Goal: Task Accomplishment & Management: Manage account settings

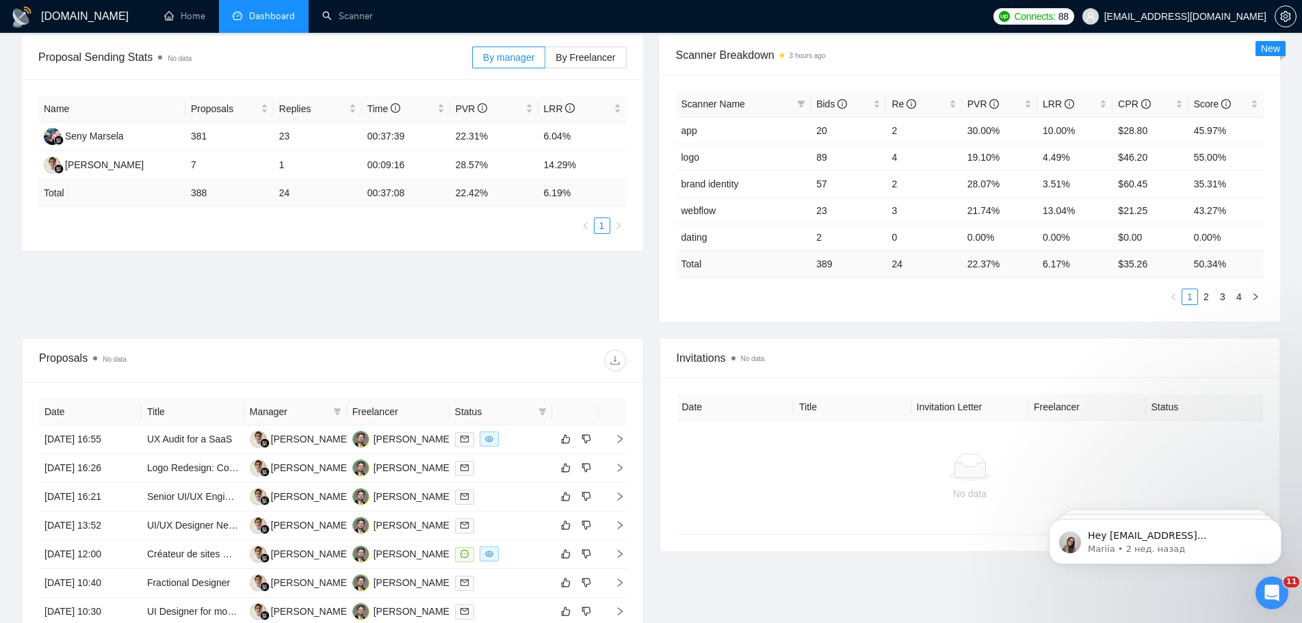
click at [1274, 588] on icon "Открыть службу сообщений Intercom" at bounding box center [1272, 593] width 23 height 23
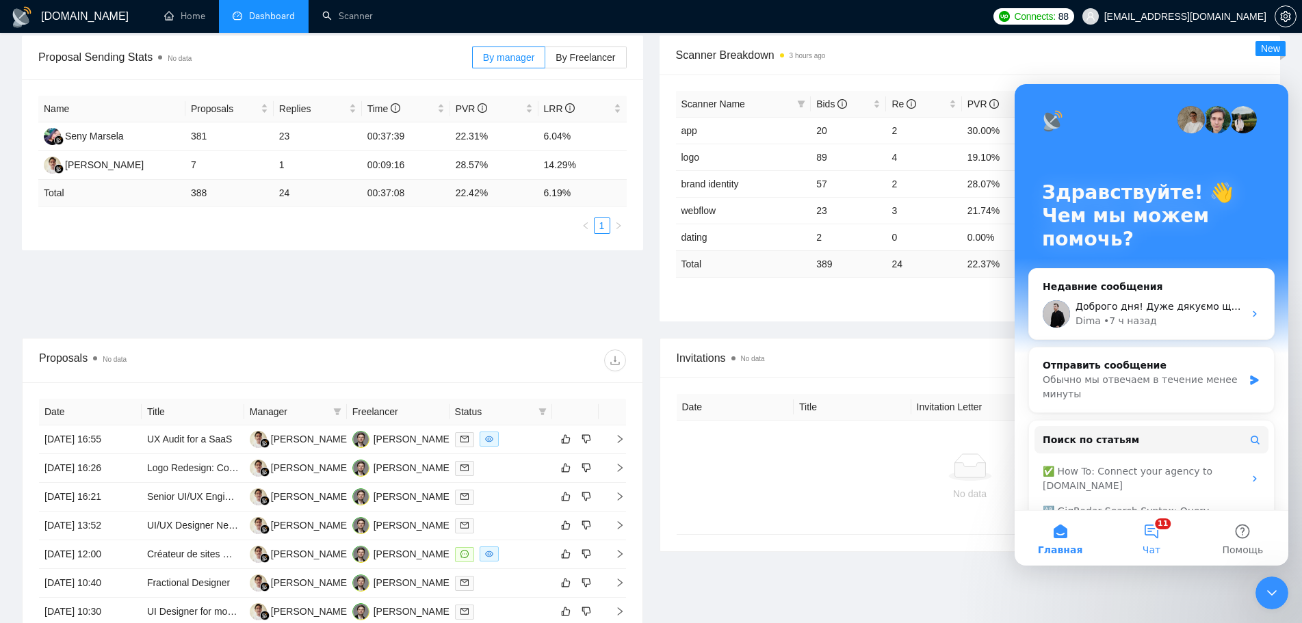
click at [1154, 536] on button "11 Чат" at bounding box center [1151, 538] width 91 height 55
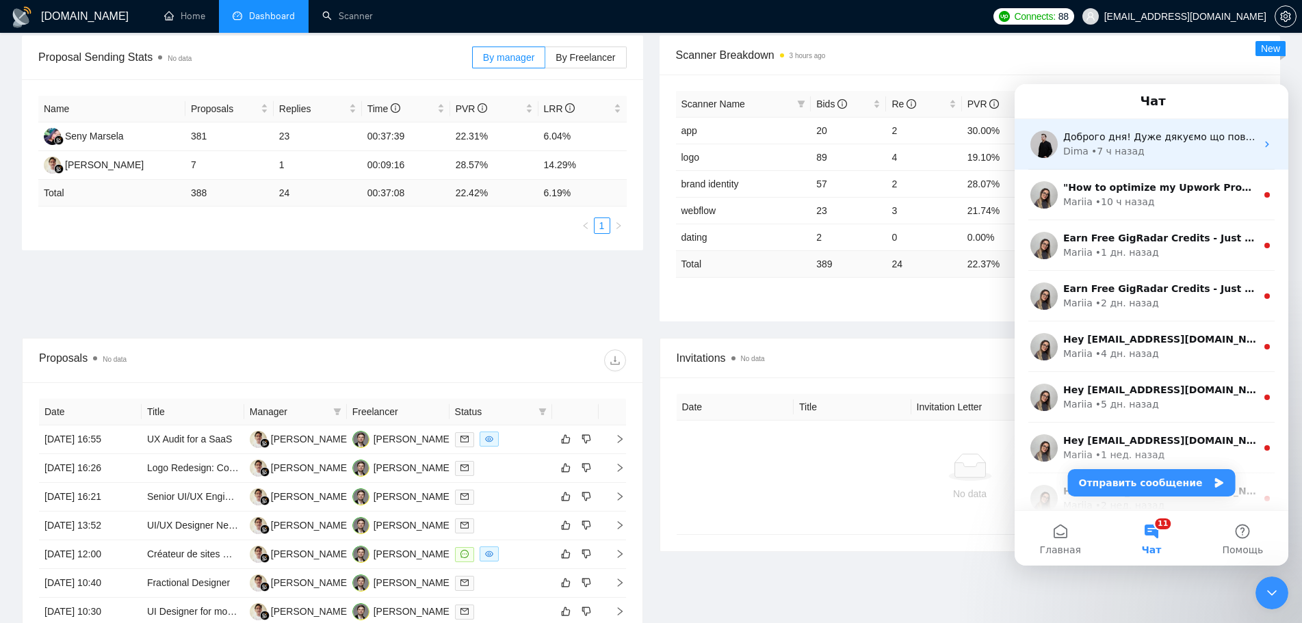
click at [1183, 163] on div "Доброго дня! Дуже дякуємо що повідомили - поки що моніторимо ситуацію, якщо вда…" at bounding box center [1152, 144] width 274 height 51
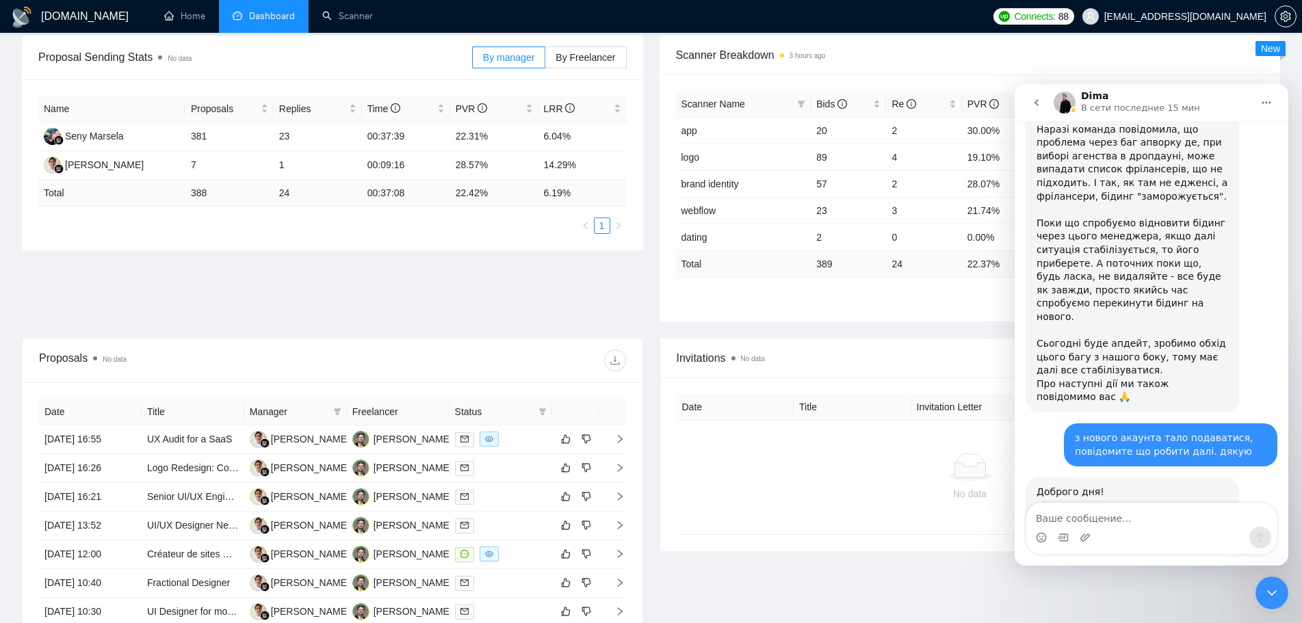
scroll to position [908, 0]
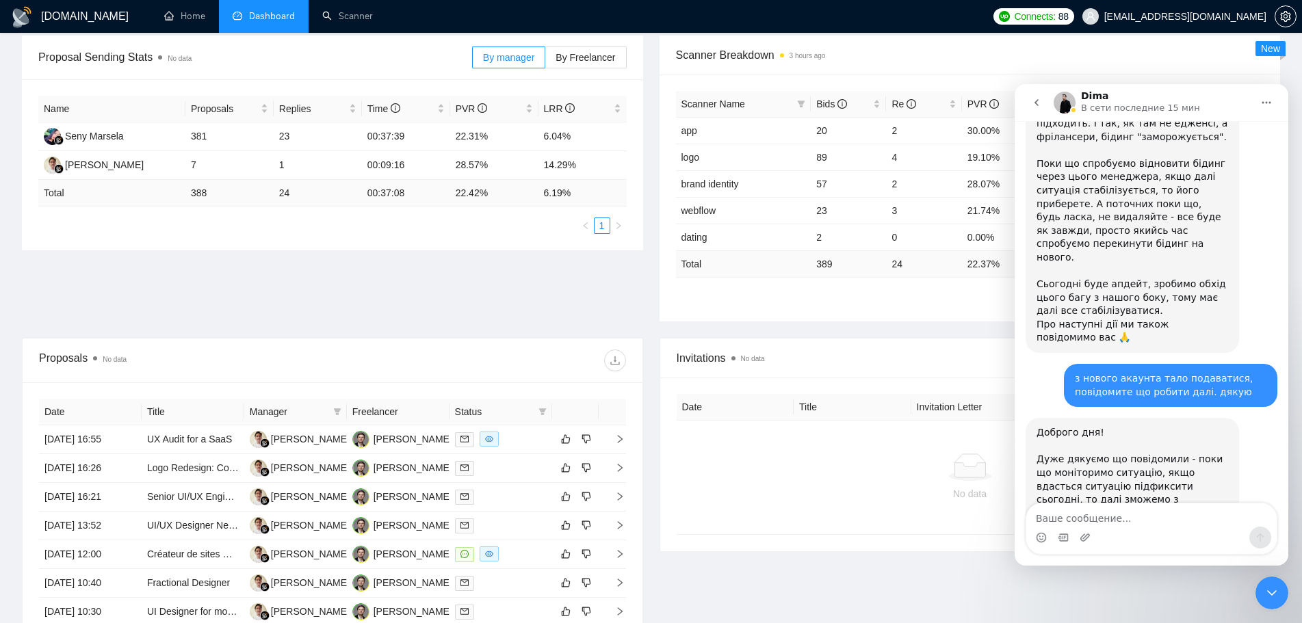
click at [850, 336] on div "Proposal Sending Stats No data By manager By Freelancer Name Proposals Replies …" at bounding box center [651, 187] width 1275 height 302
drag, startPoint x: 1275, startPoint y: 587, endPoint x: 2506, endPoint y: 1160, distance: 1358.0
click at [1275, 587] on icon "Закрыть службу сообщений Intercom" at bounding box center [1272, 593] width 16 height 16
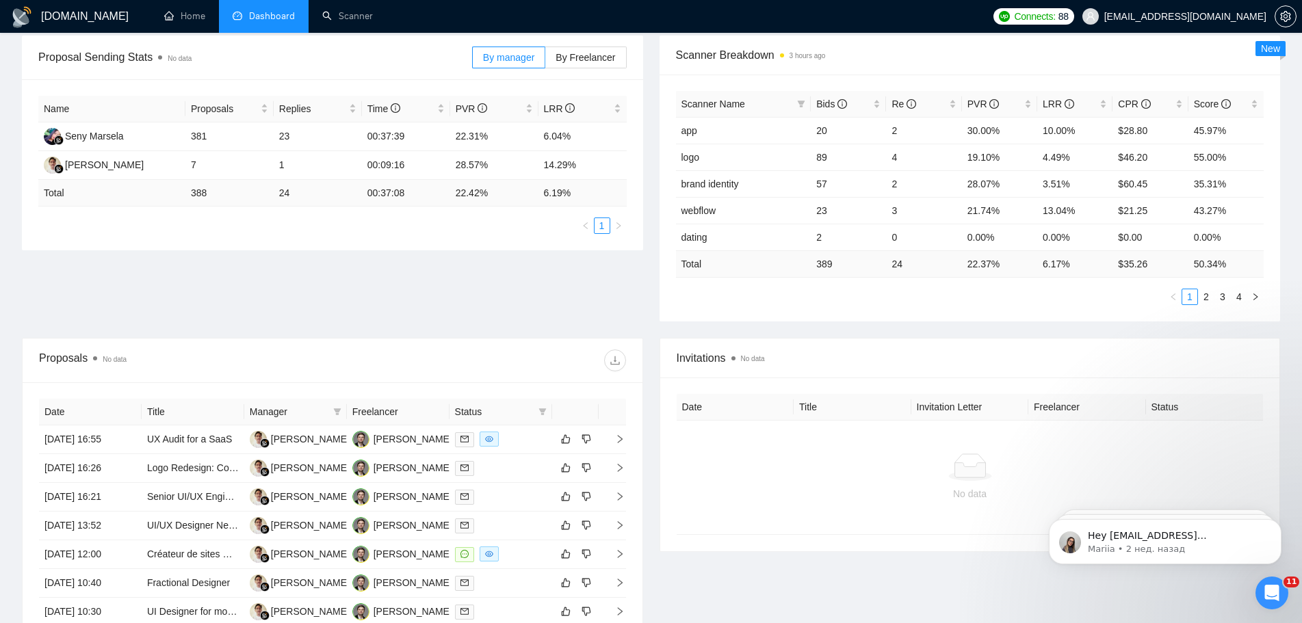
click at [387, 18] on ul "Home Dashboard Scanner" at bounding box center [564, 16] width 844 height 33
click at [371, 18] on link "Scanner" at bounding box center [347, 16] width 51 height 12
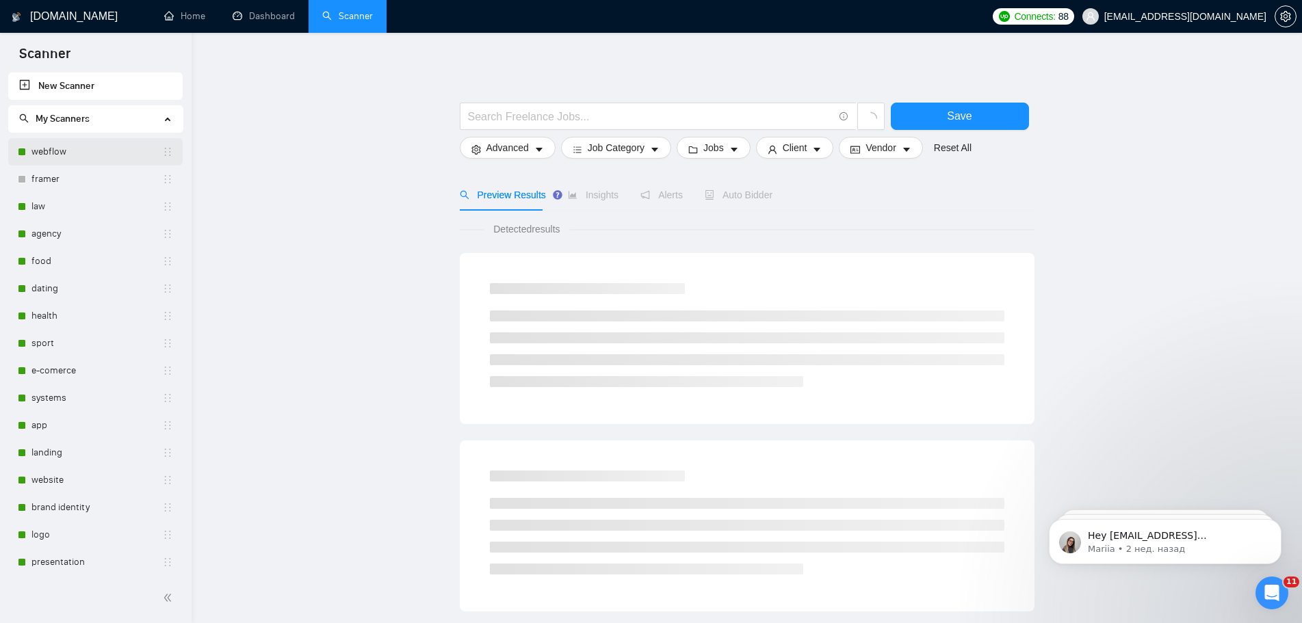
click at [65, 155] on link "webflow" at bounding box center [96, 151] width 131 height 27
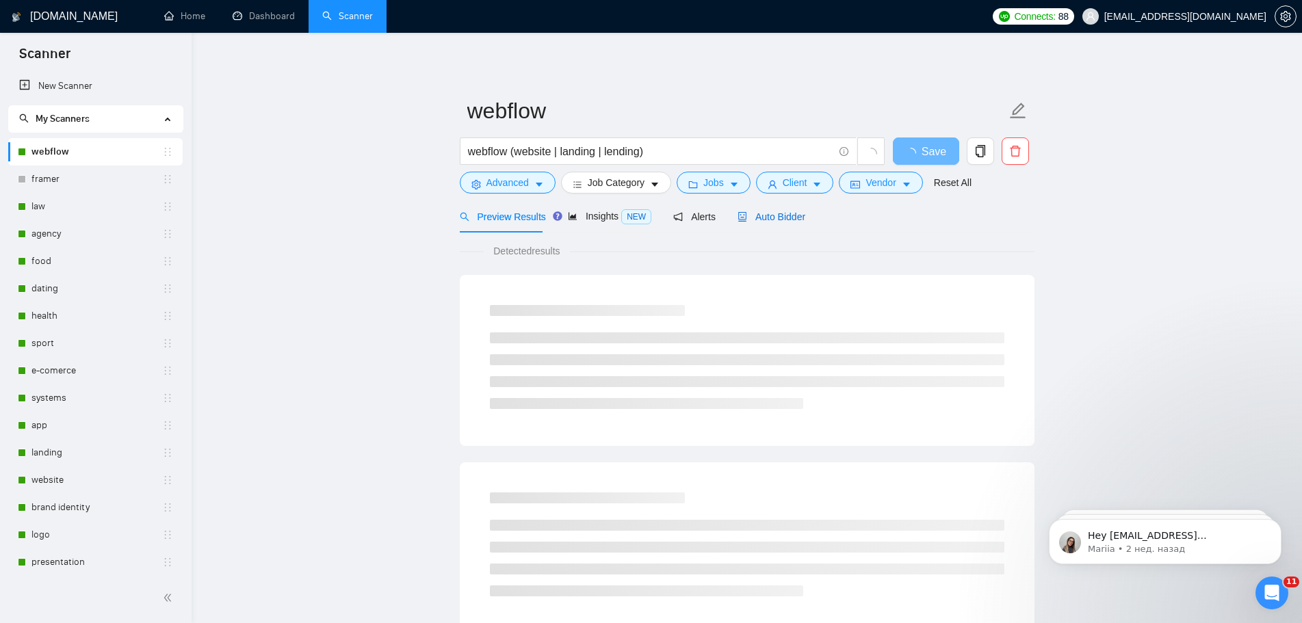
click at [765, 214] on span "Auto Bidder" at bounding box center [772, 216] width 68 height 11
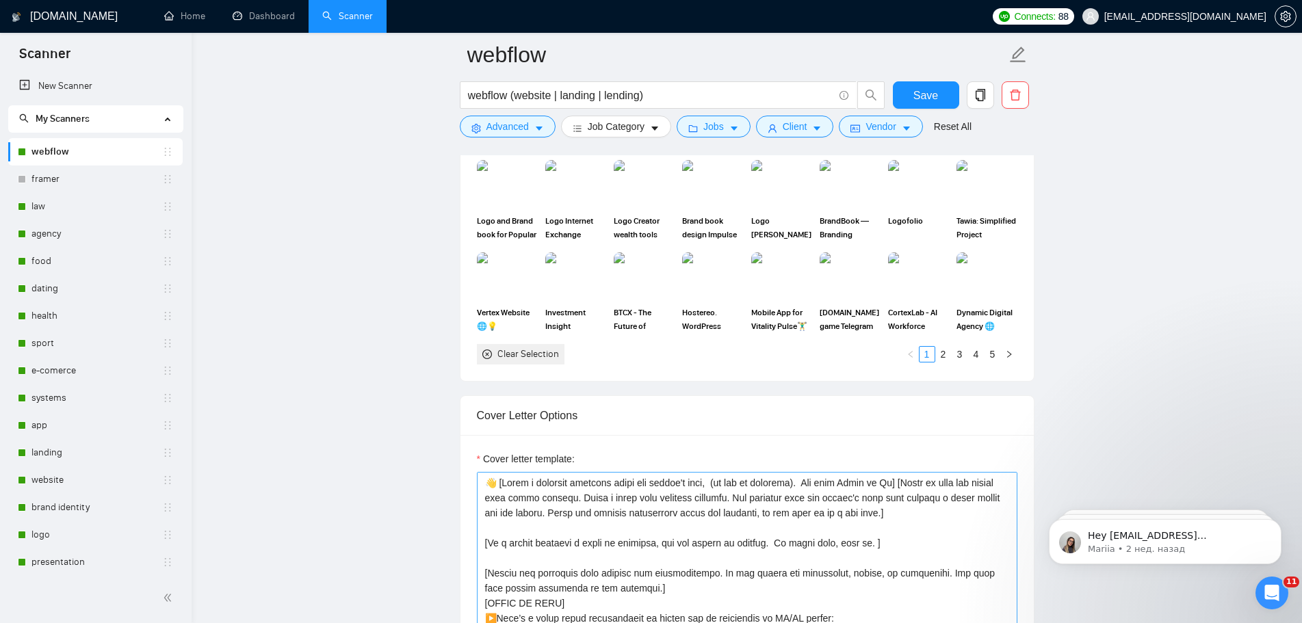
scroll to position [1163, 0]
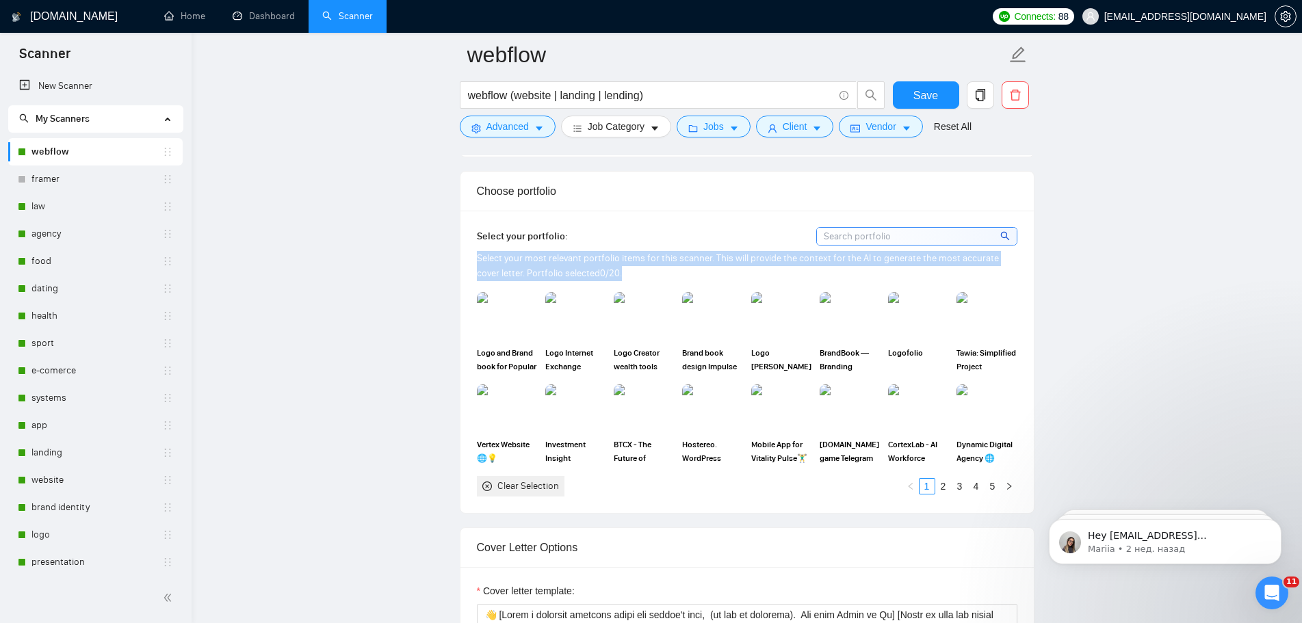
drag, startPoint x: 478, startPoint y: 254, endPoint x: 619, endPoint y: 270, distance: 141.2
click at [619, 270] on div "Select your most relevant portfolio items for this scanner. This will provide t…" at bounding box center [747, 266] width 541 height 30
click at [610, 279] on div at bounding box center [610, 279] width 0 height 0
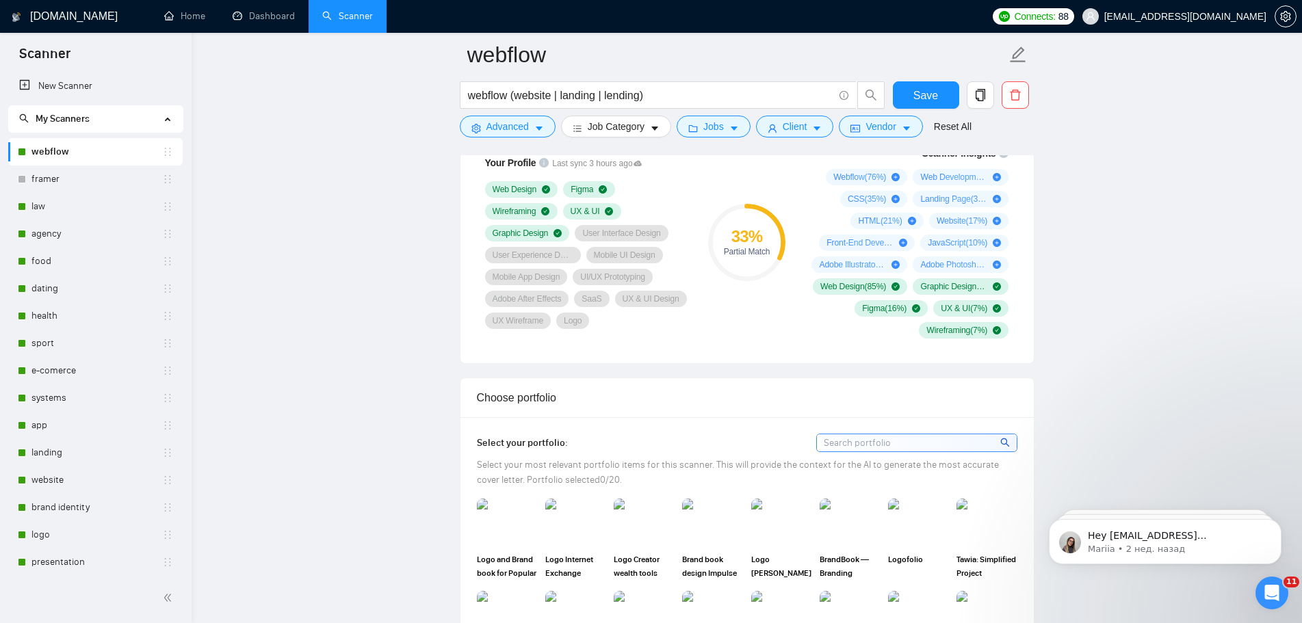
scroll to position [890, 0]
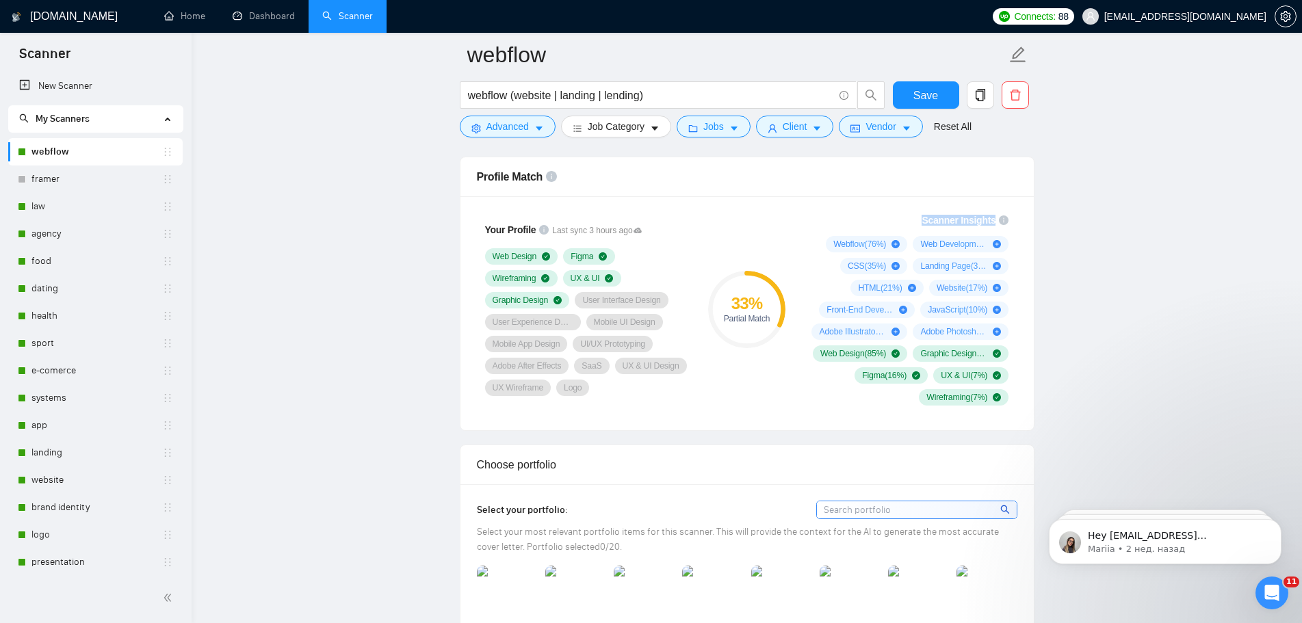
drag, startPoint x: 929, startPoint y: 222, endPoint x: 996, endPoint y: 217, distance: 68.0
click at [996, 217] on div "Scanner Insights" at bounding box center [965, 221] width 87 height 10
click at [987, 194] on div at bounding box center [987, 194] width 0 height 0
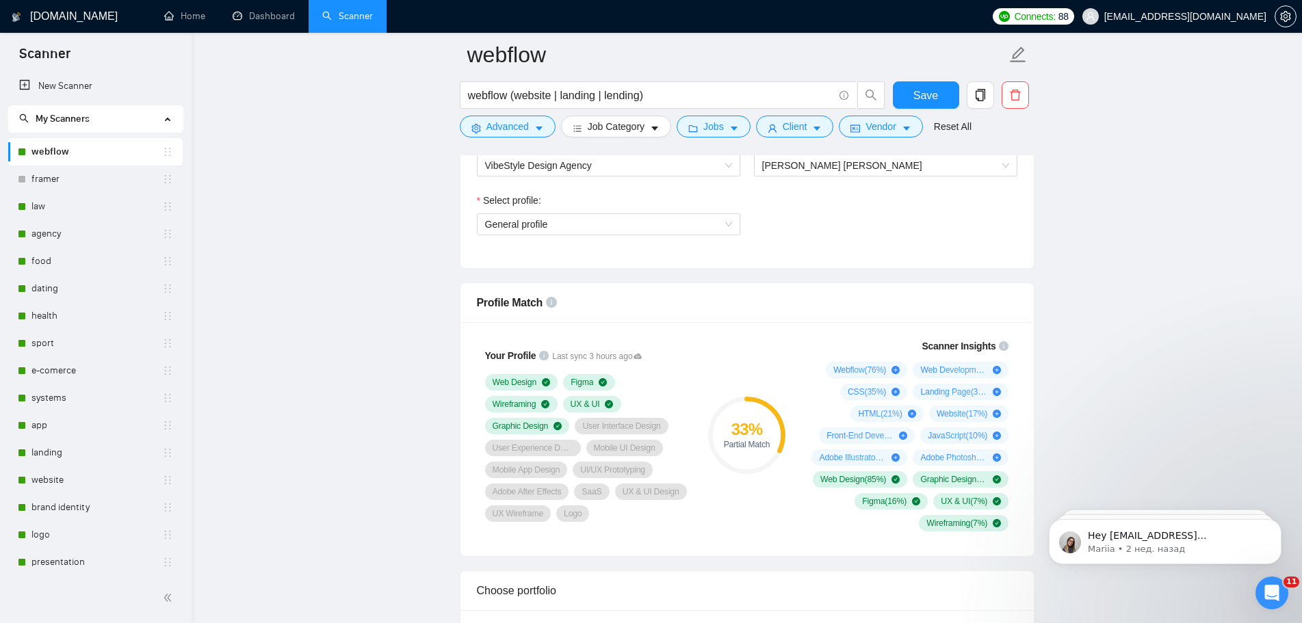
scroll to position [753, 0]
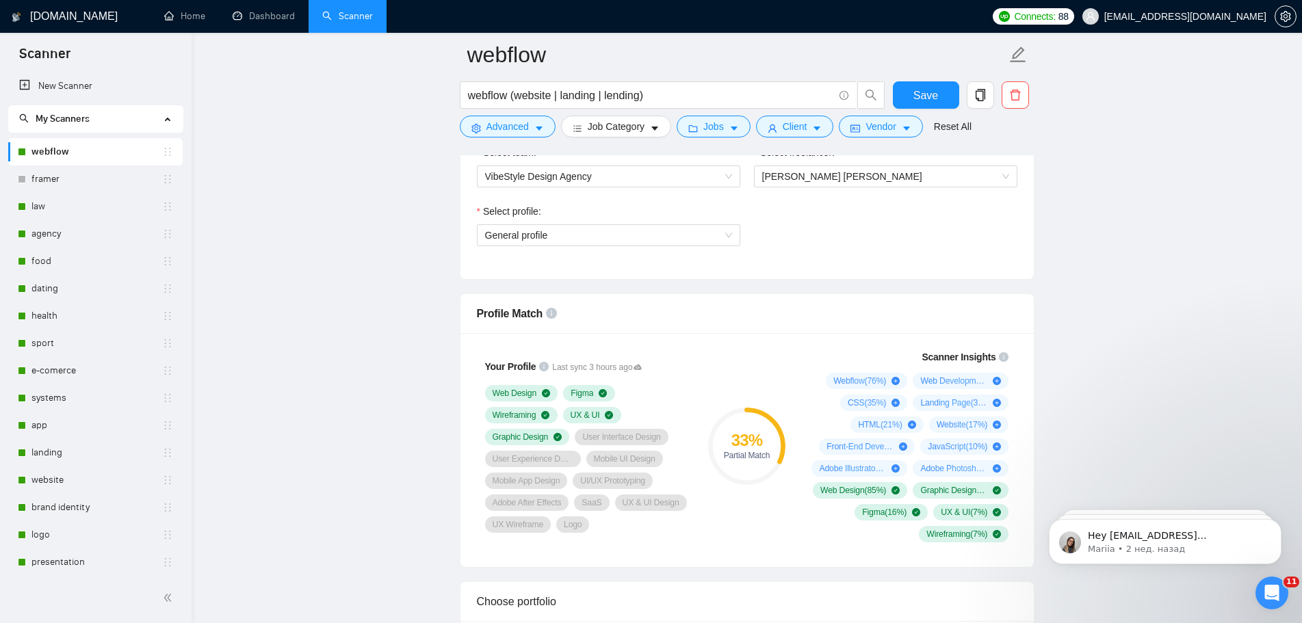
click at [74, 185] on link "framer" at bounding box center [96, 179] width 131 height 27
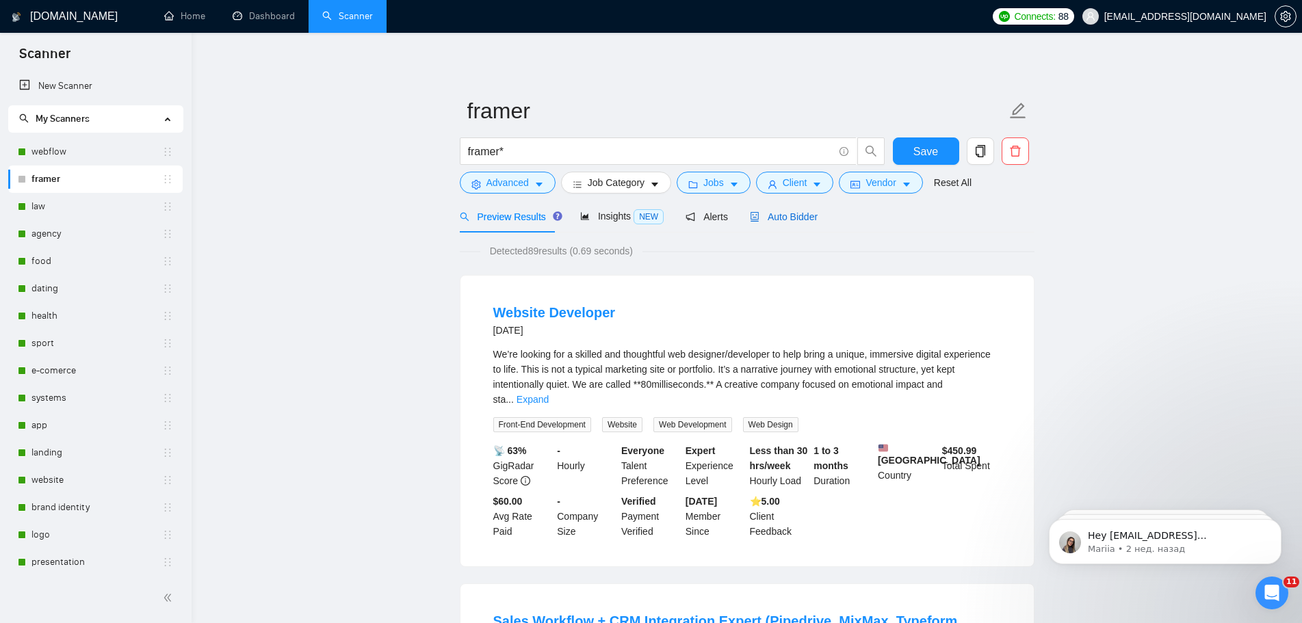
click at [794, 215] on span "Auto Bidder" at bounding box center [784, 216] width 68 height 11
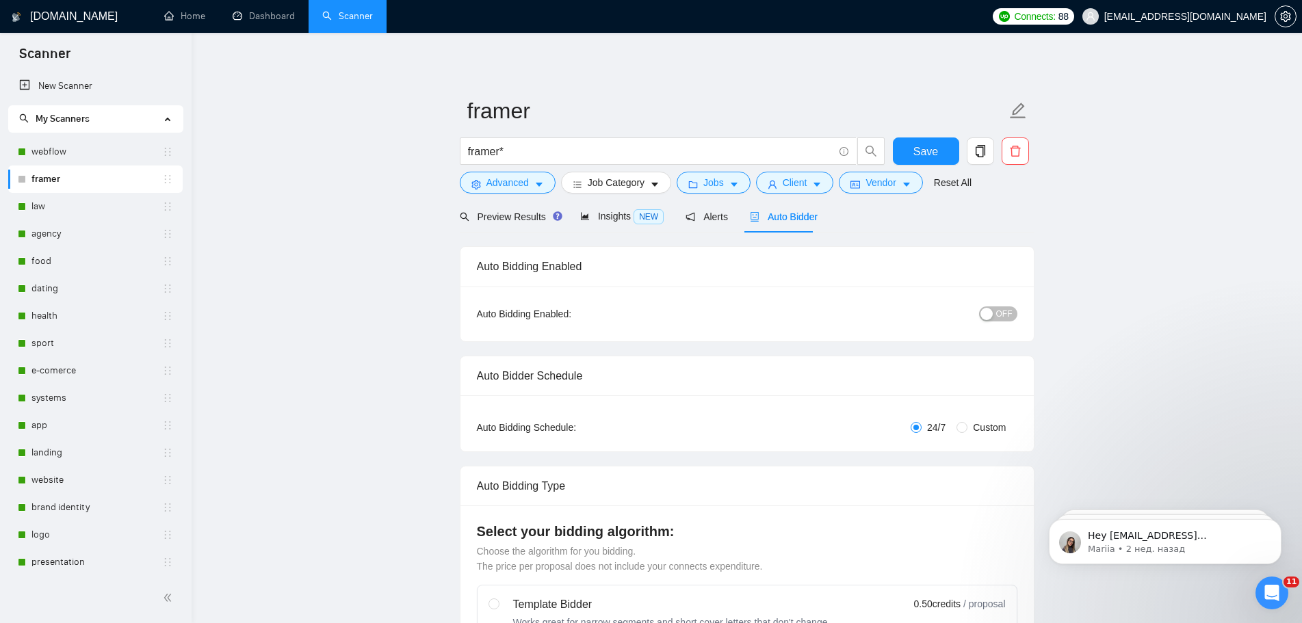
radio input "false"
radio input "true"
checkbox input "true"
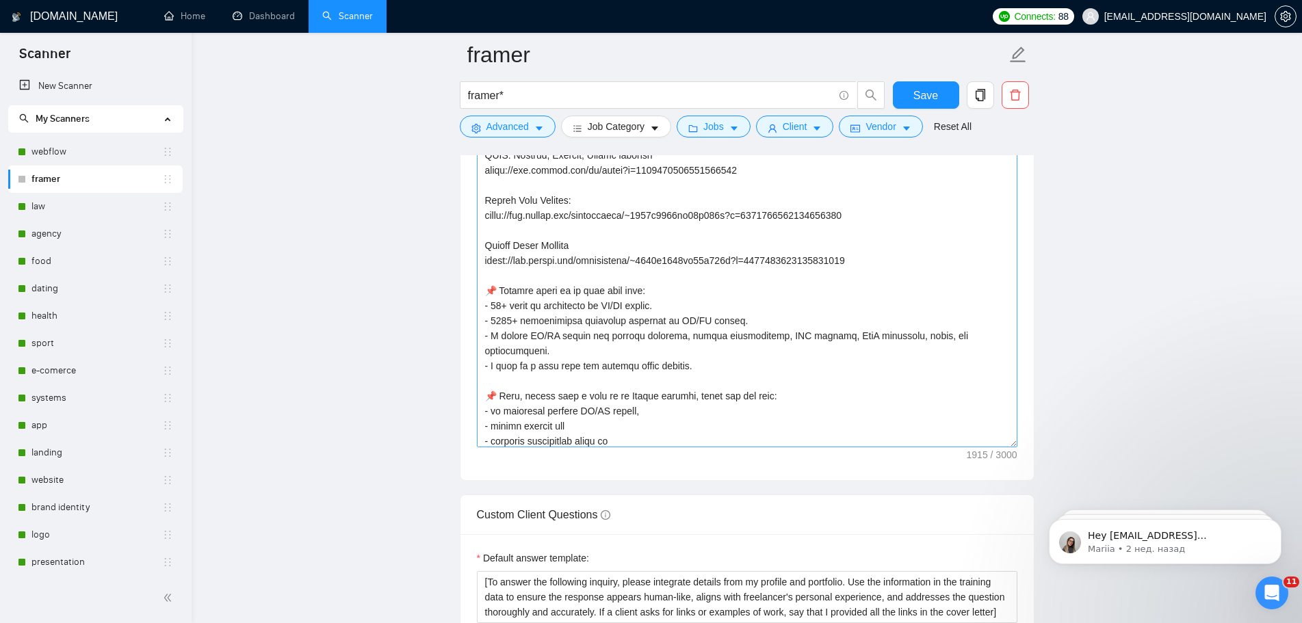
scroll to position [406, 0]
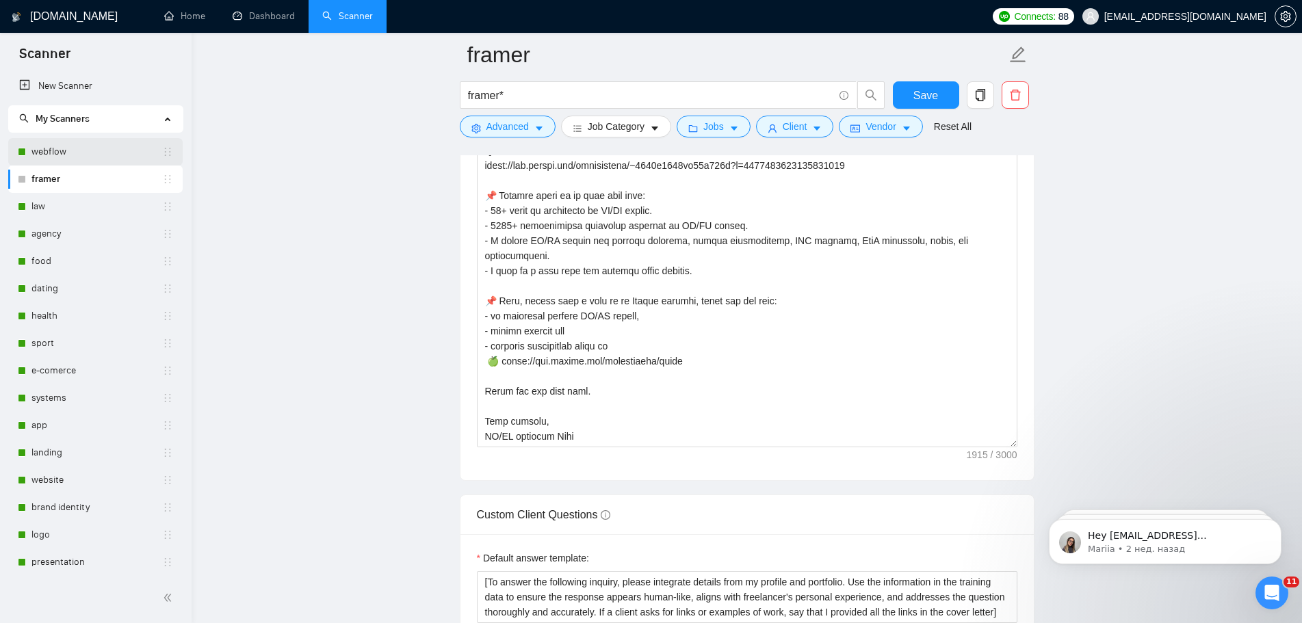
click at [60, 155] on link "webflow" at bounding box center [96, 151] width 131 height 27
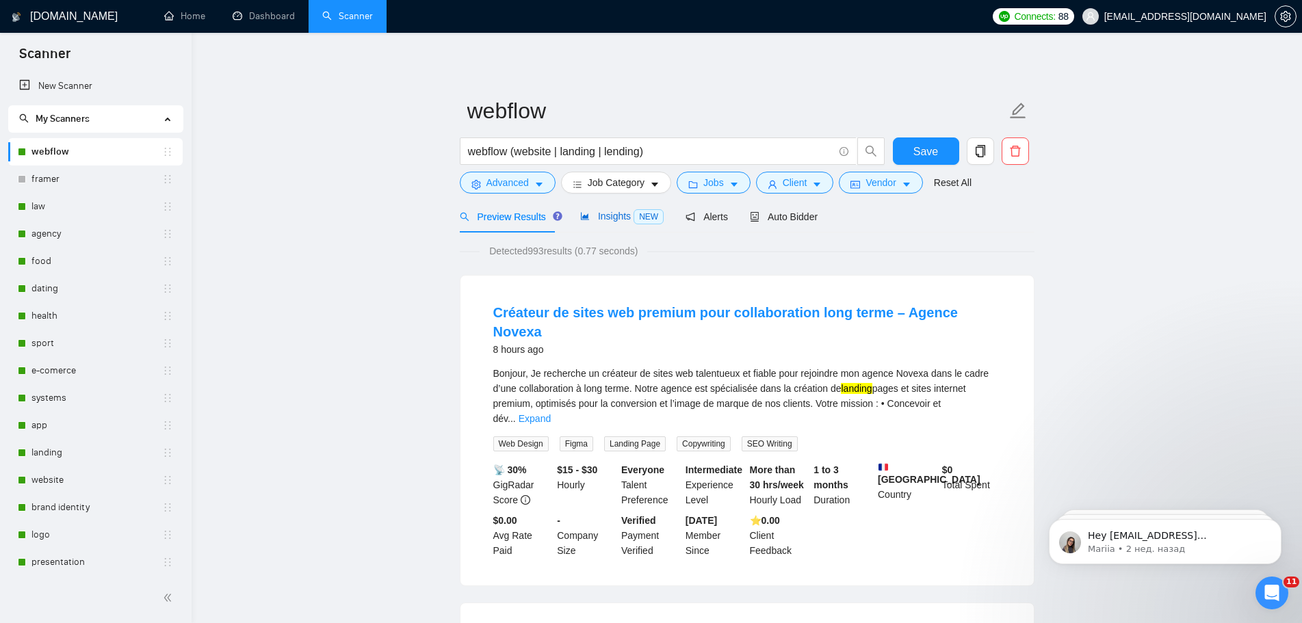
click at [612, 211] on span "Insights NEW" at bounding box center [621, 216] width 83 height 11
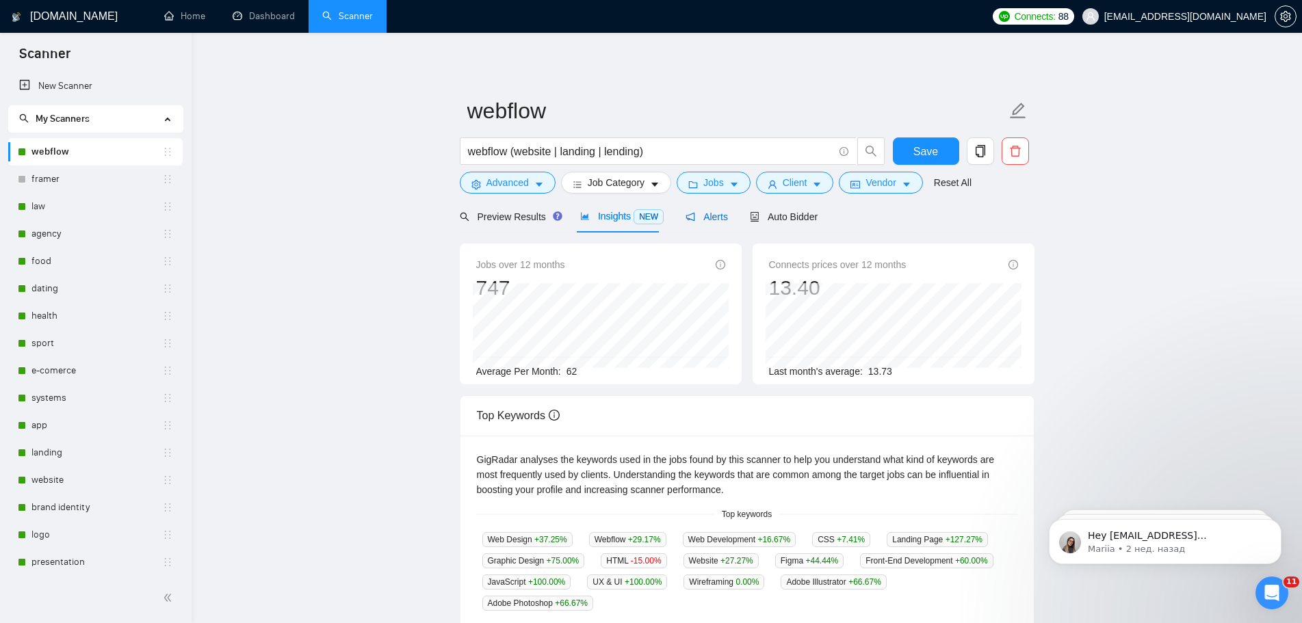
click at [717, 218] on span "Alerts" at bounding box center [707, 216] width 42 height 11
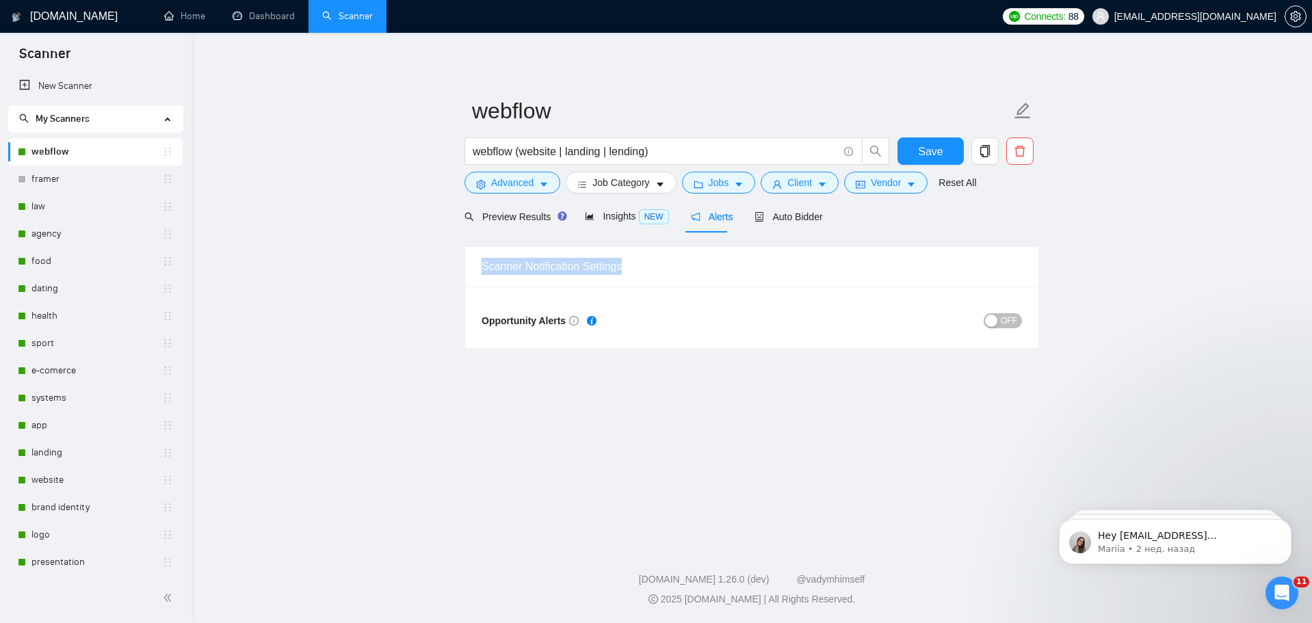
drag, startPoint x: 584, startPoint y: 276, endPoint x: 482, endPoint y: 276, distance: 101.3
click at [482, 276] on div "Scanner Notification Settings" at bounding box center [752, 266] width 541 height 39
click at [474, 274] on div at bounding box center [474, 274] width 0 height 0
click at [729, 422] on main "webflow webflow (website | landing | lending) Save Advanced Job Category Jobs C…" at bounding box center [751, 286] width 1077 height 463
click at [790, 217] on span "Auto Bidder" at bounding box center [789, 216] width 68 height 11
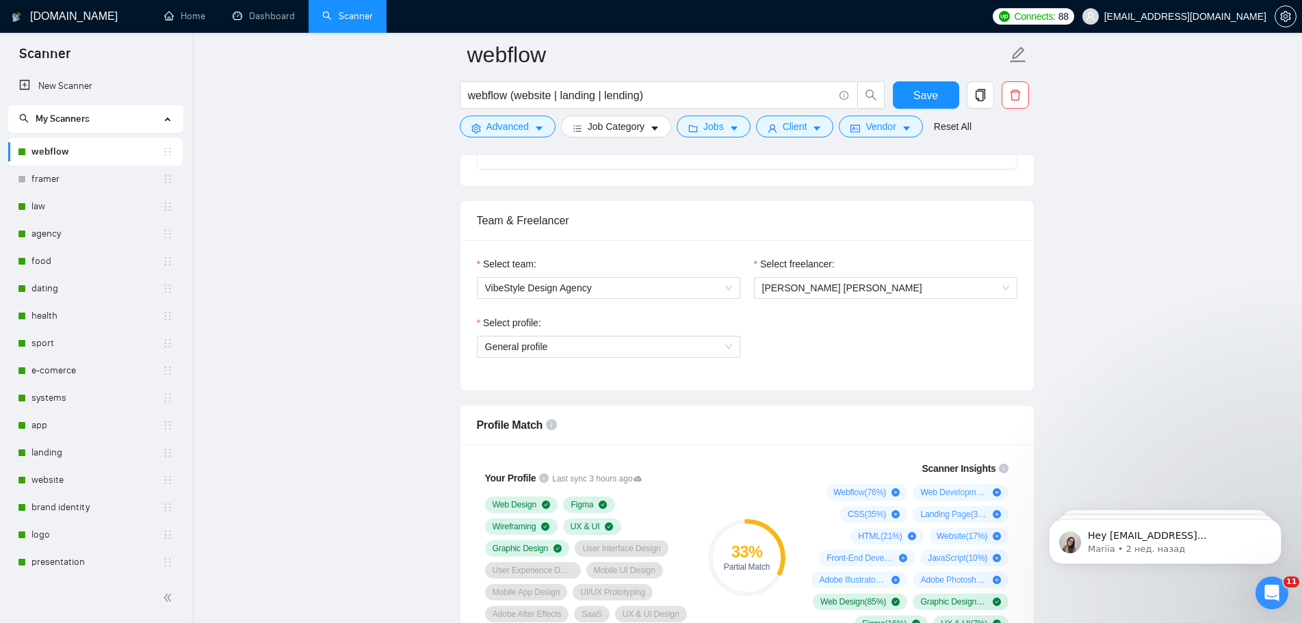
scroll to position [753, 0]
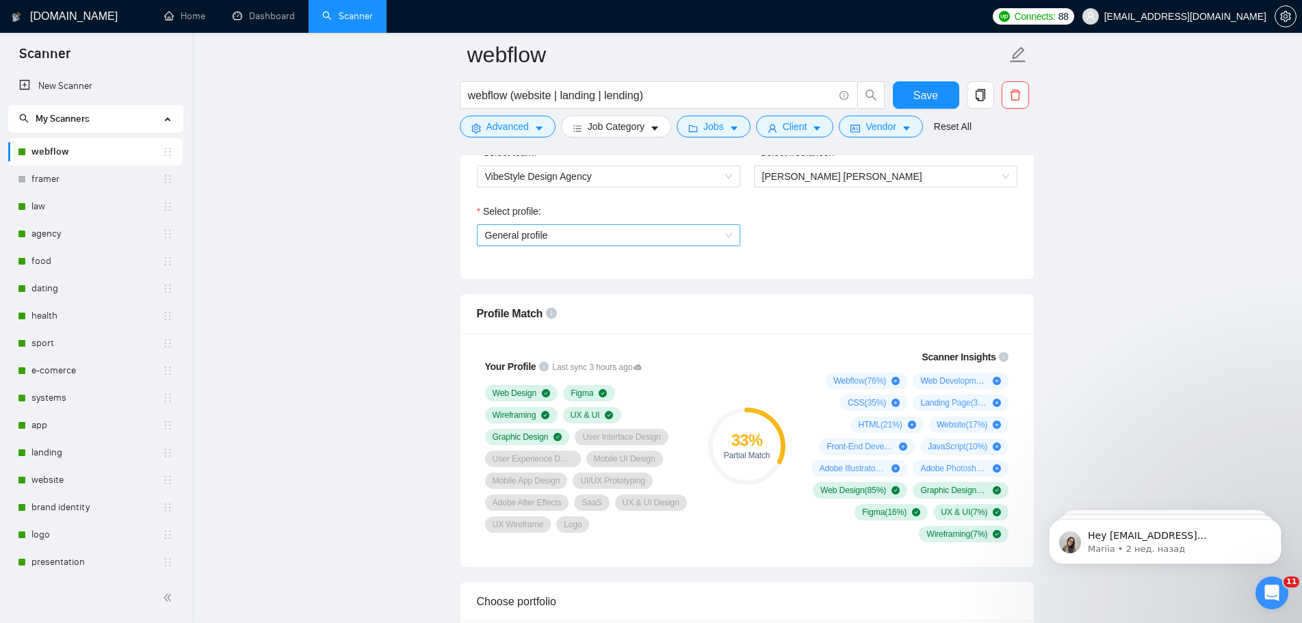
click at [718, 237] on span "General profile" at bounding box center [608, 235] width 247 height 21
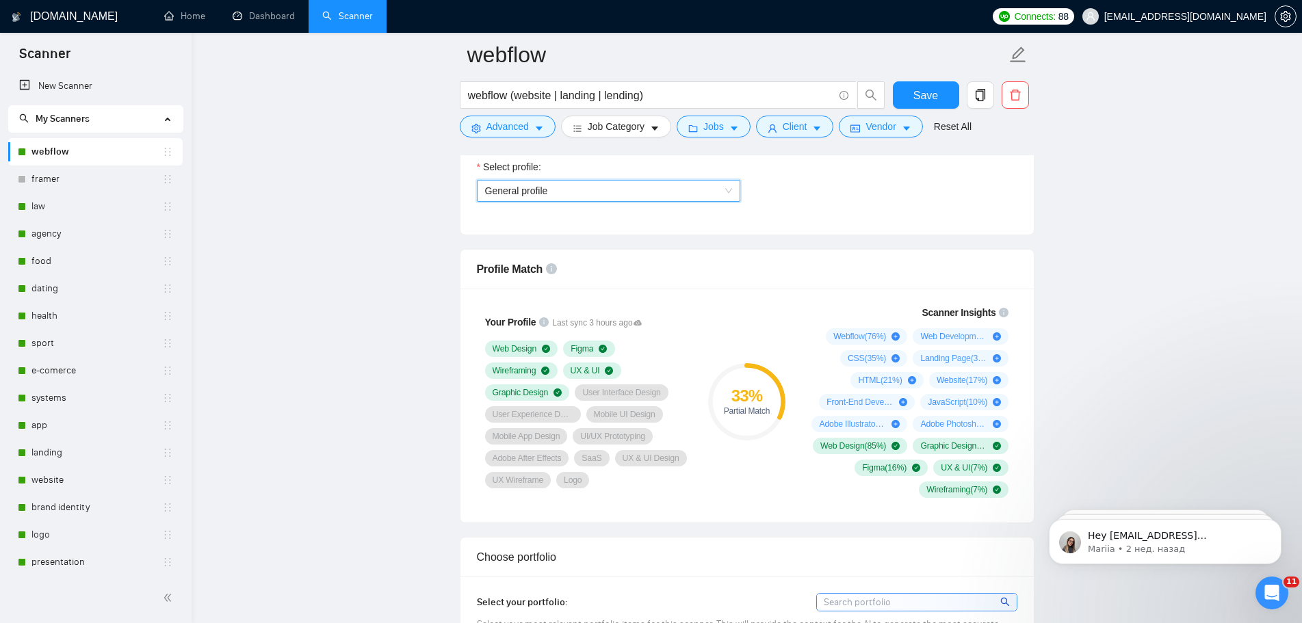
scroll to position [821, 0]
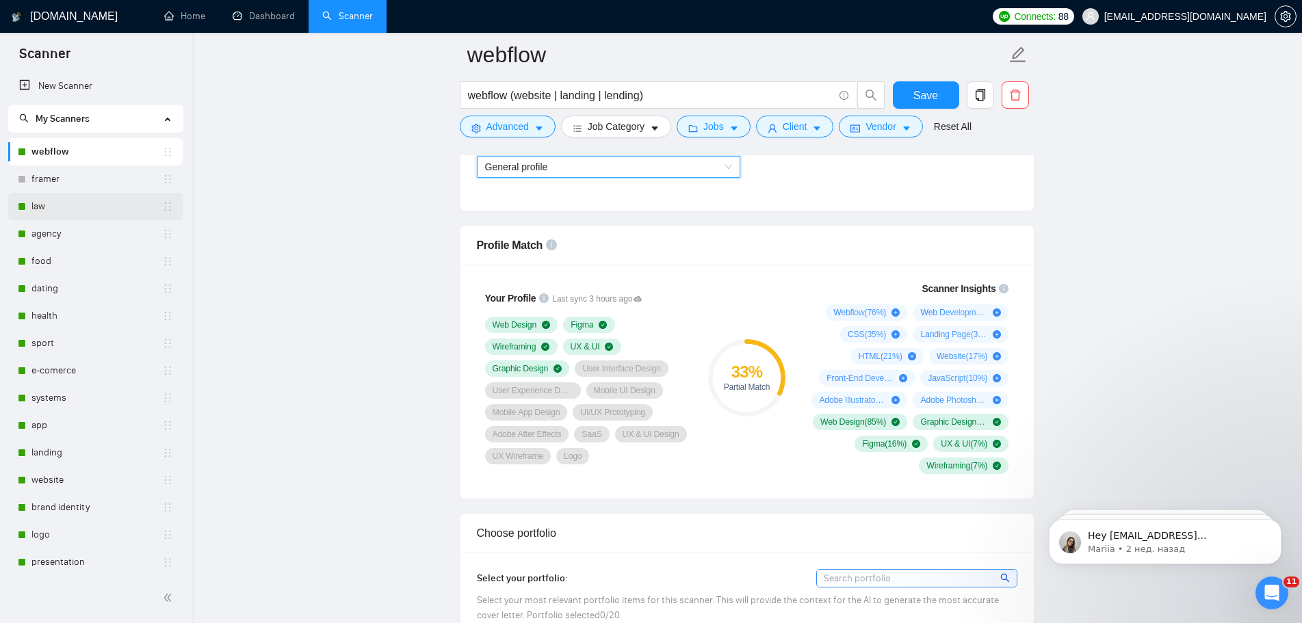
click at [55, 215] on link "law" at bounding box center [96, 206] width 131 height 27
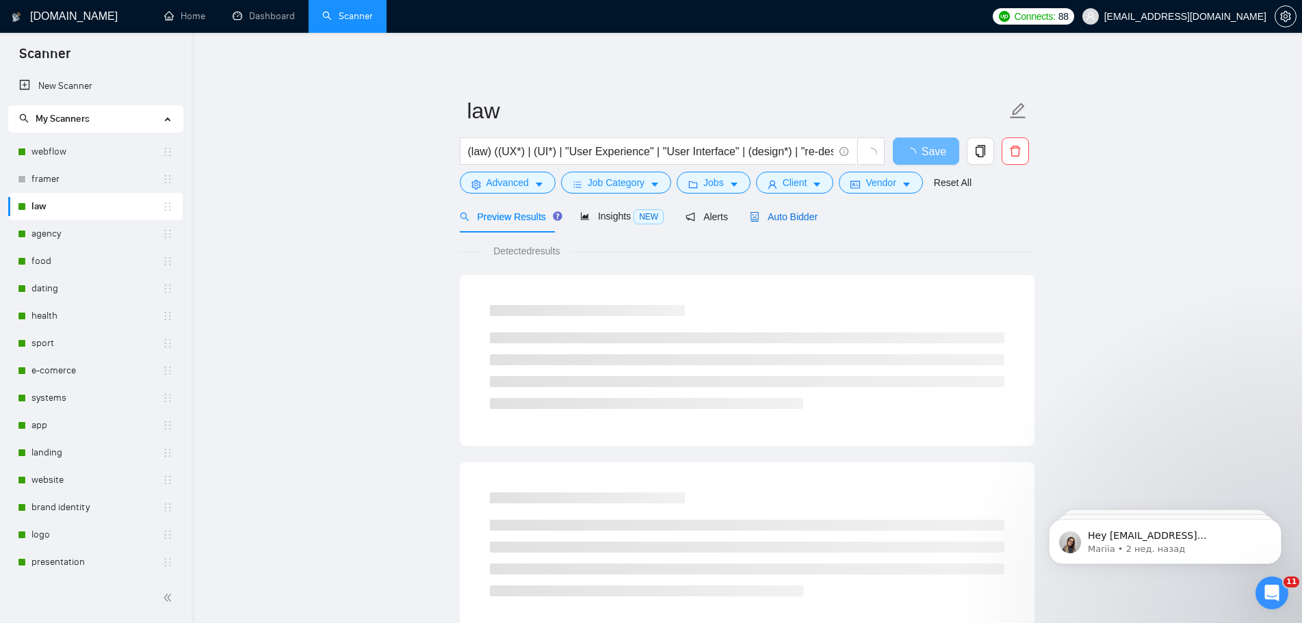
click at [793, 216] on span "Auto Bidder" at bounding box center [784, 216] width 68 height 11
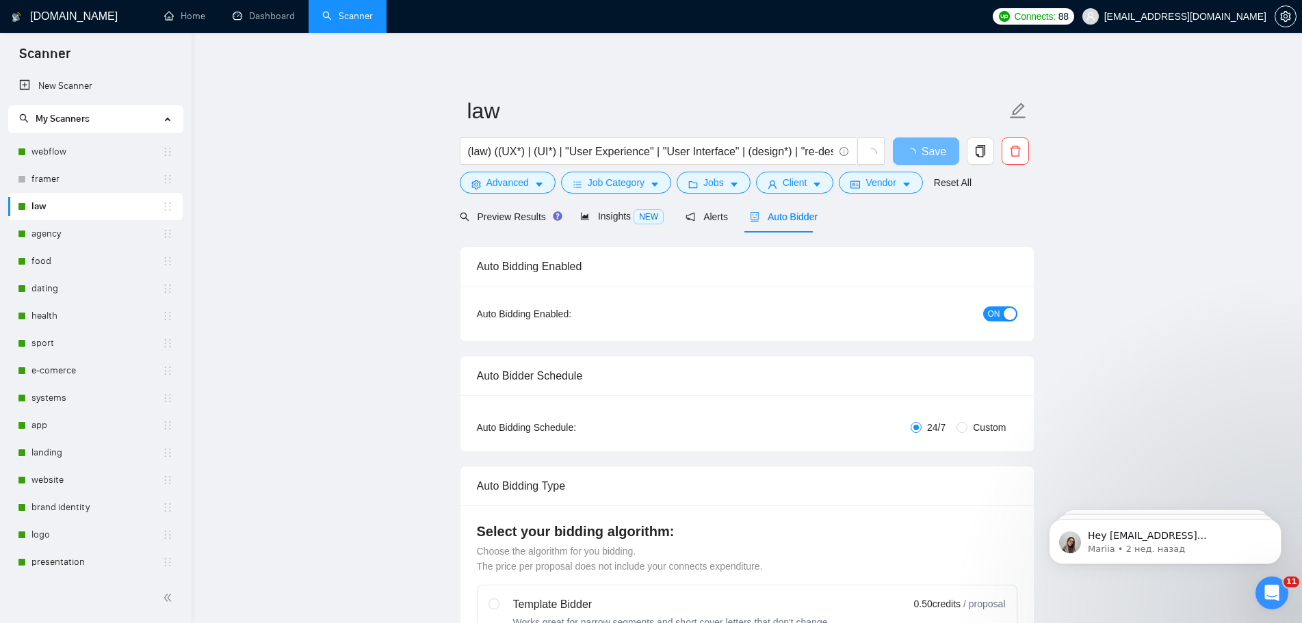
radio input "false"
radio input "true"
checkbox input "true"
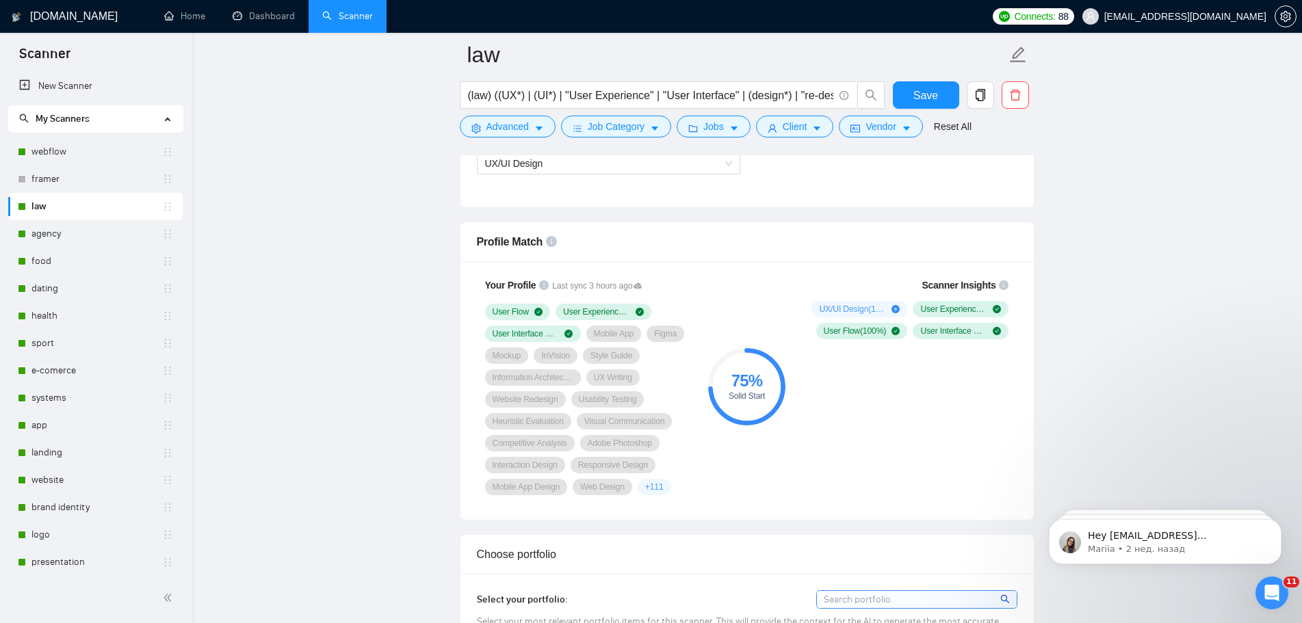
scroll to position [1026, 0]
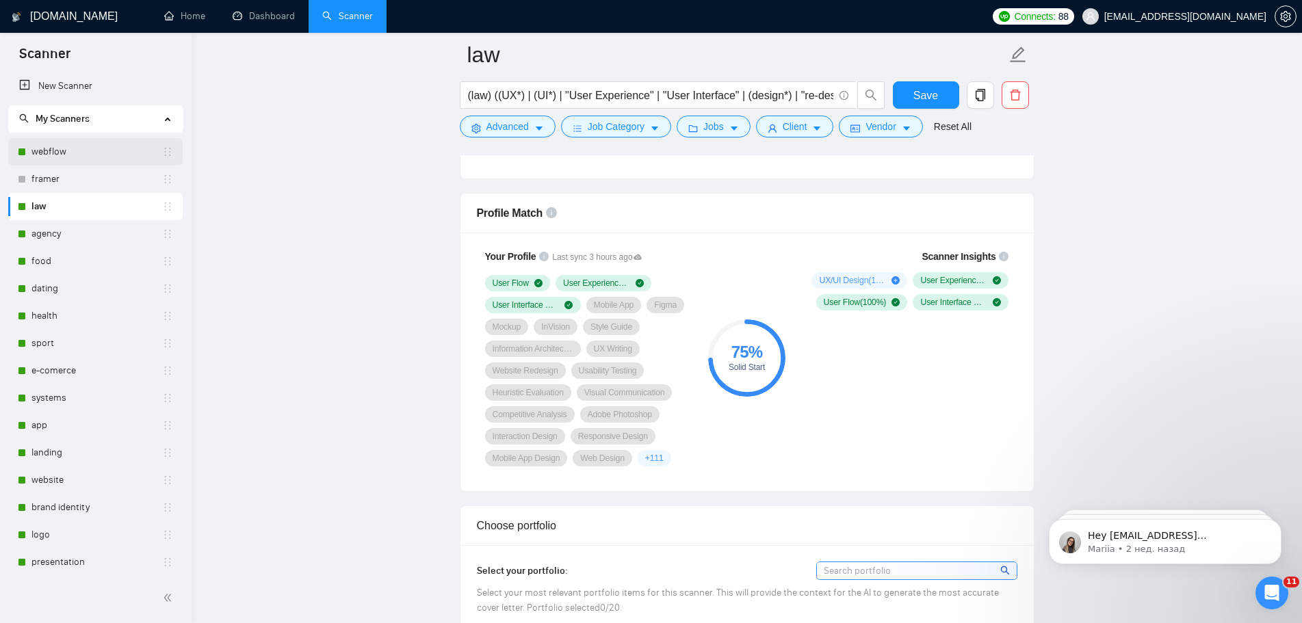
click at [77, 152] on link "webflow" at bounding box center [96, 151] width 131 height 27
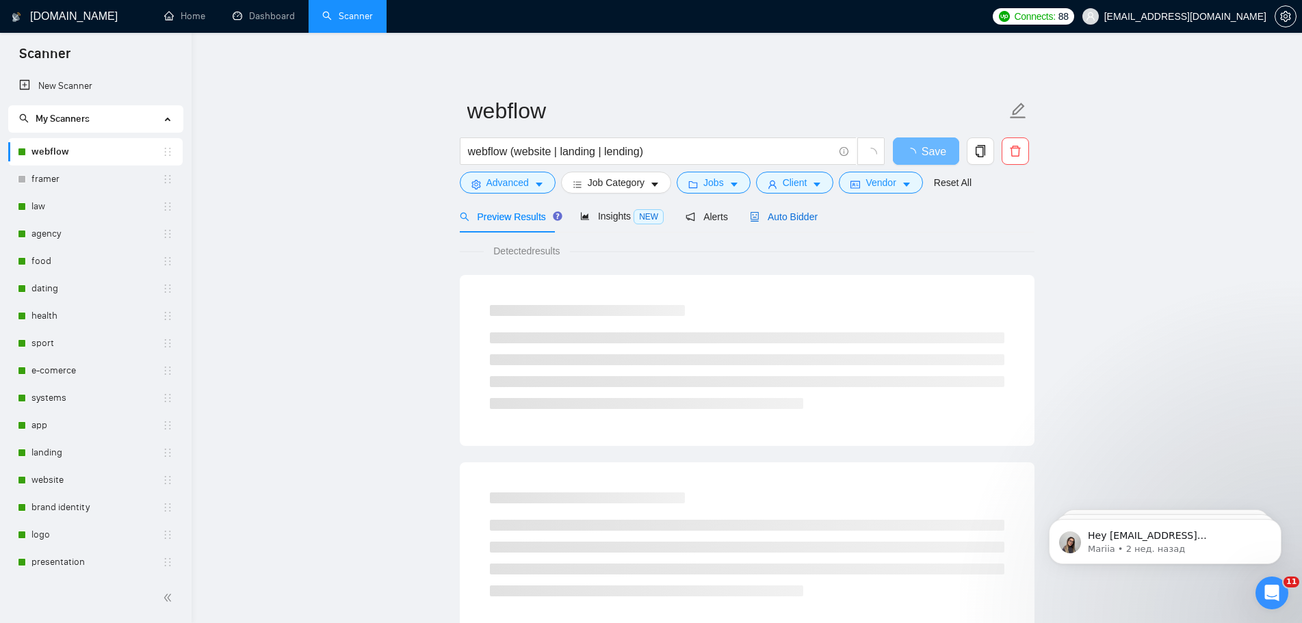
click at [788, 216] on span "Auto Bidder" at bounding box center [784, 216] width 68 height 11
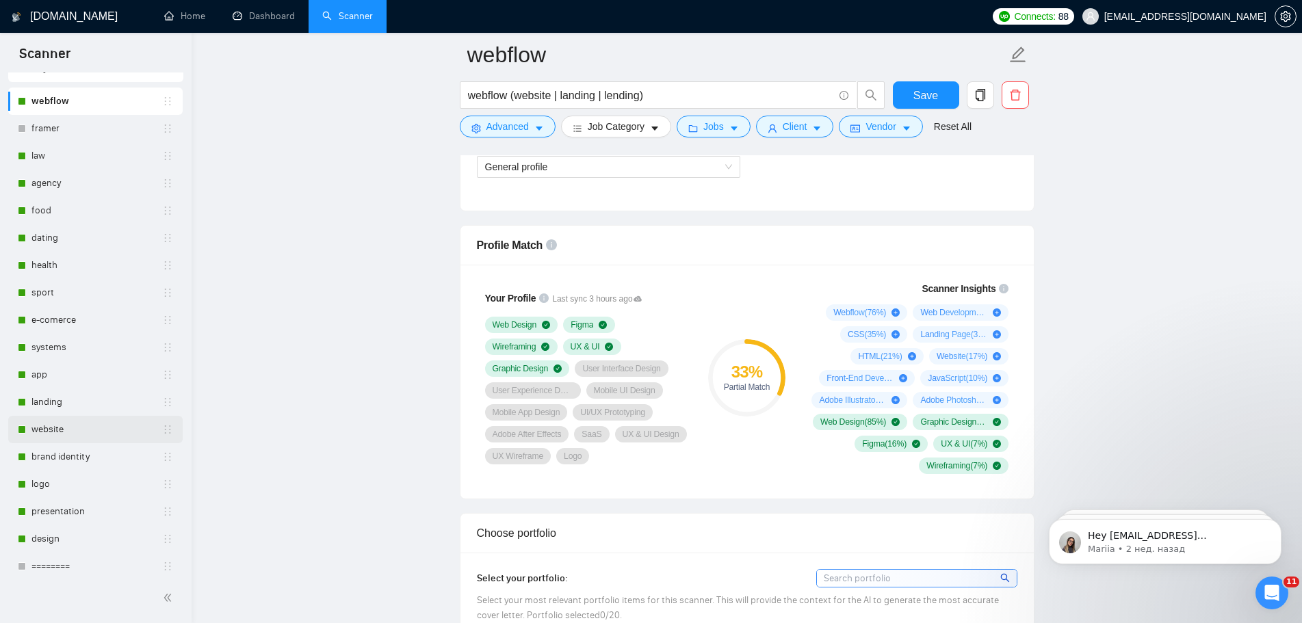
scroll to position [137, 0]
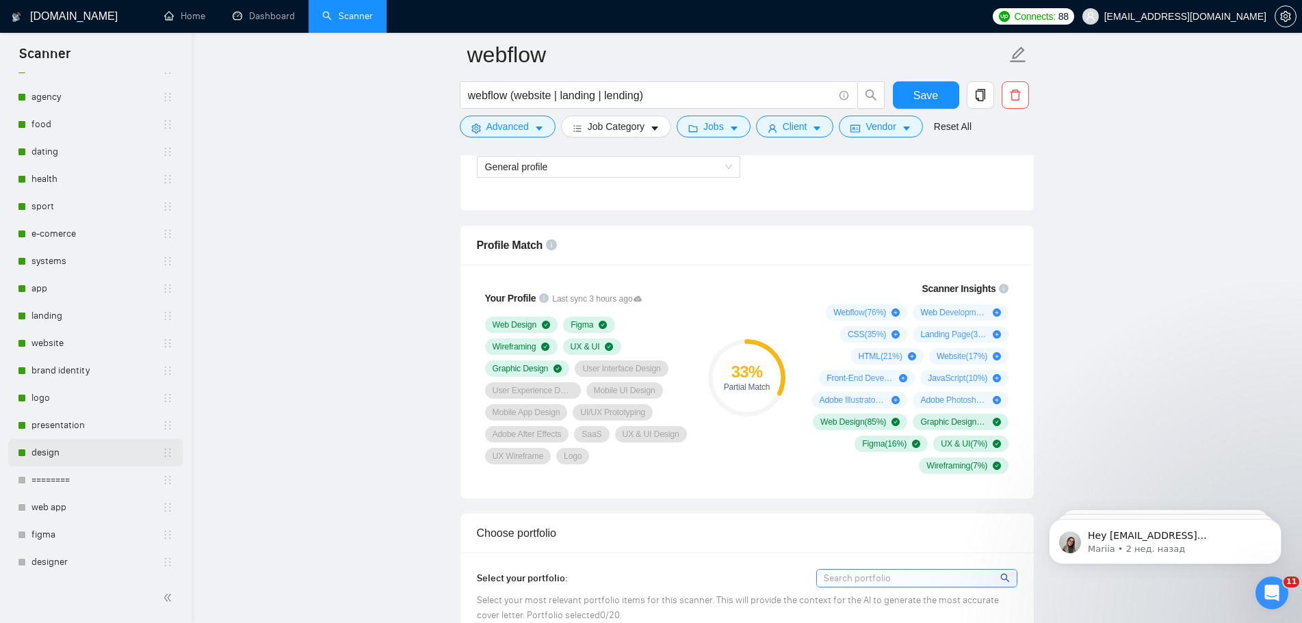
click at [66, 453] on link "design" at bounding box center [96, 452] width 131 height 27
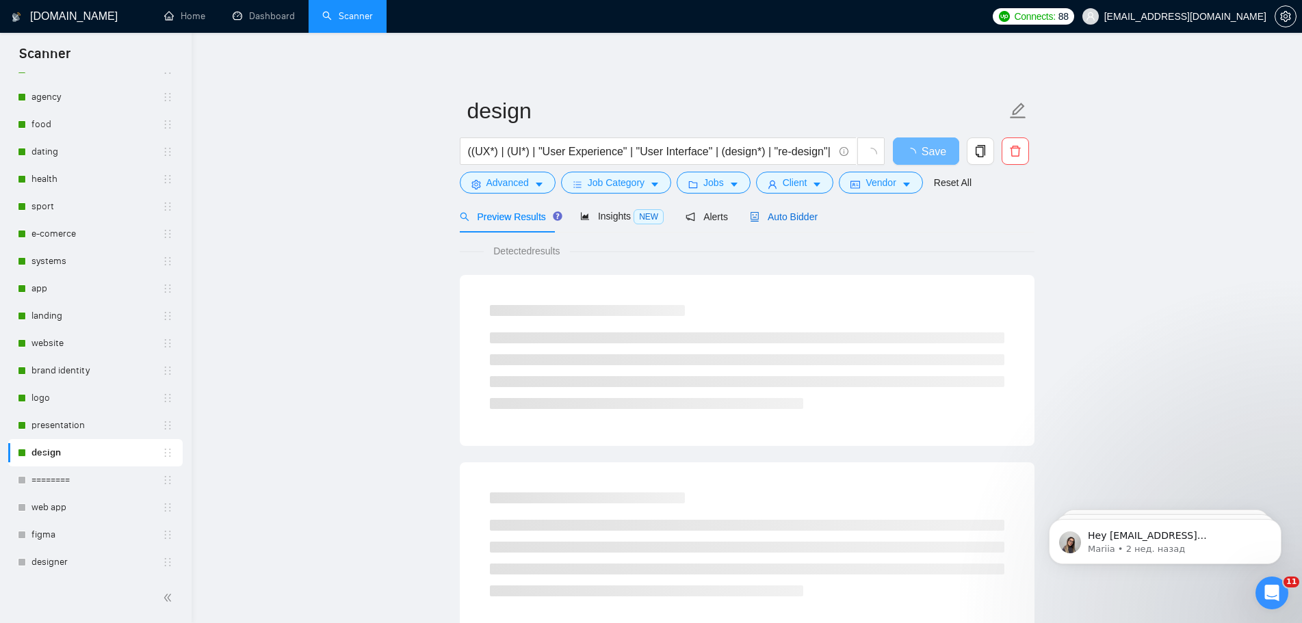
click at [784, 220] on span "Auto Bidder" at bounding box center [784, 216] width 68 height 11
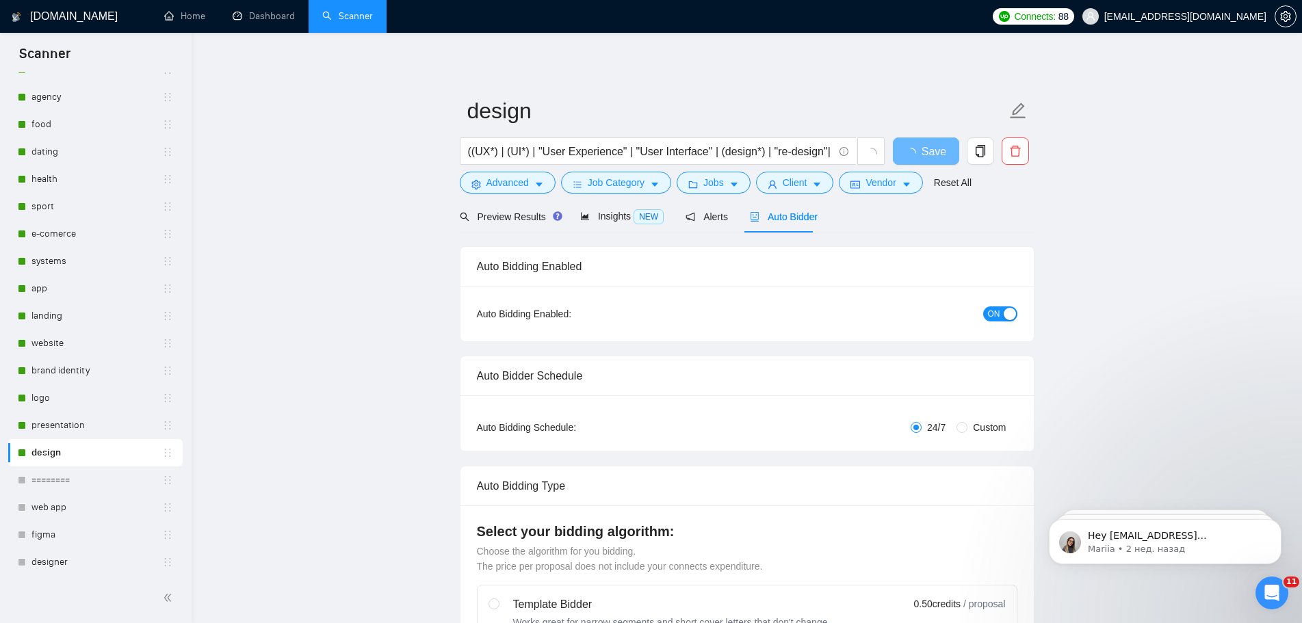
radio input "false"
radio input "true"
checkbox input "true"
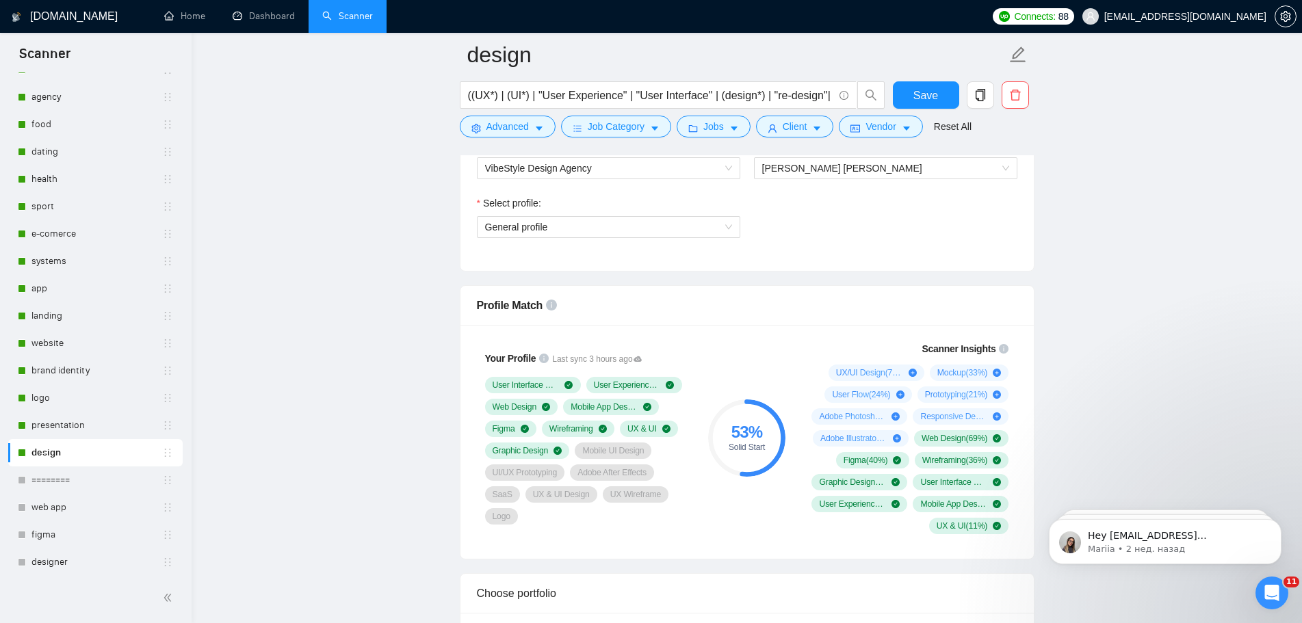
scroll to position [958, 0]
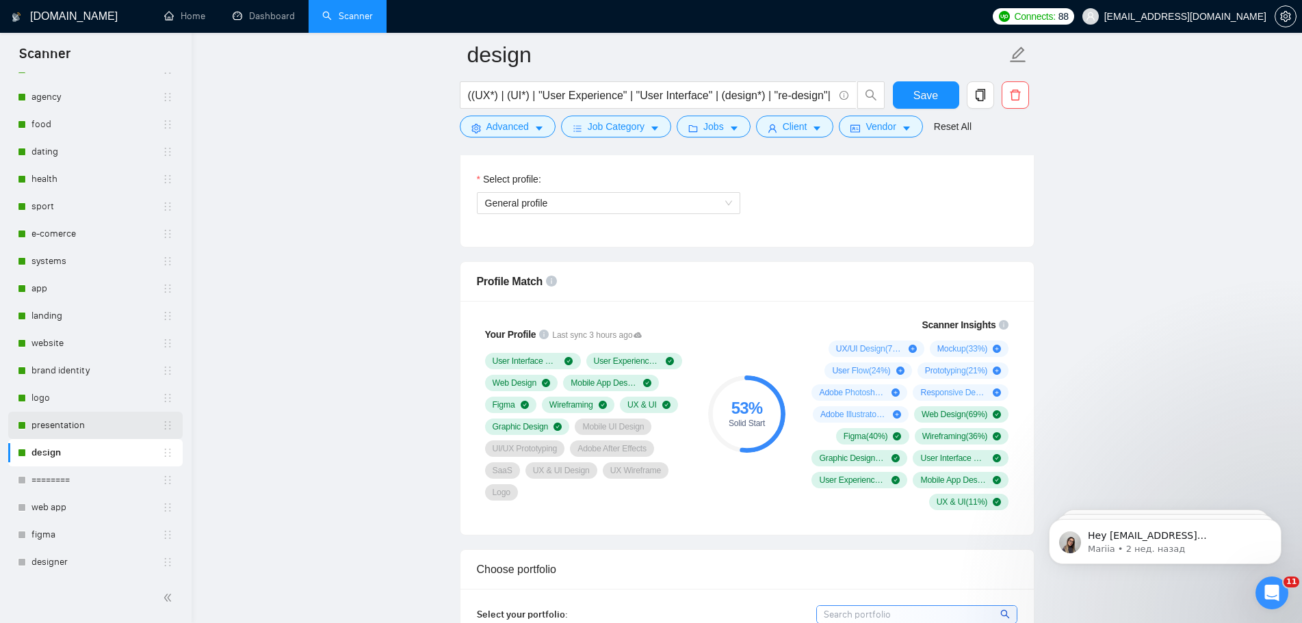
click at [73, 423] on link "presentation" at bounding box center [96, 425] width 131 height 27
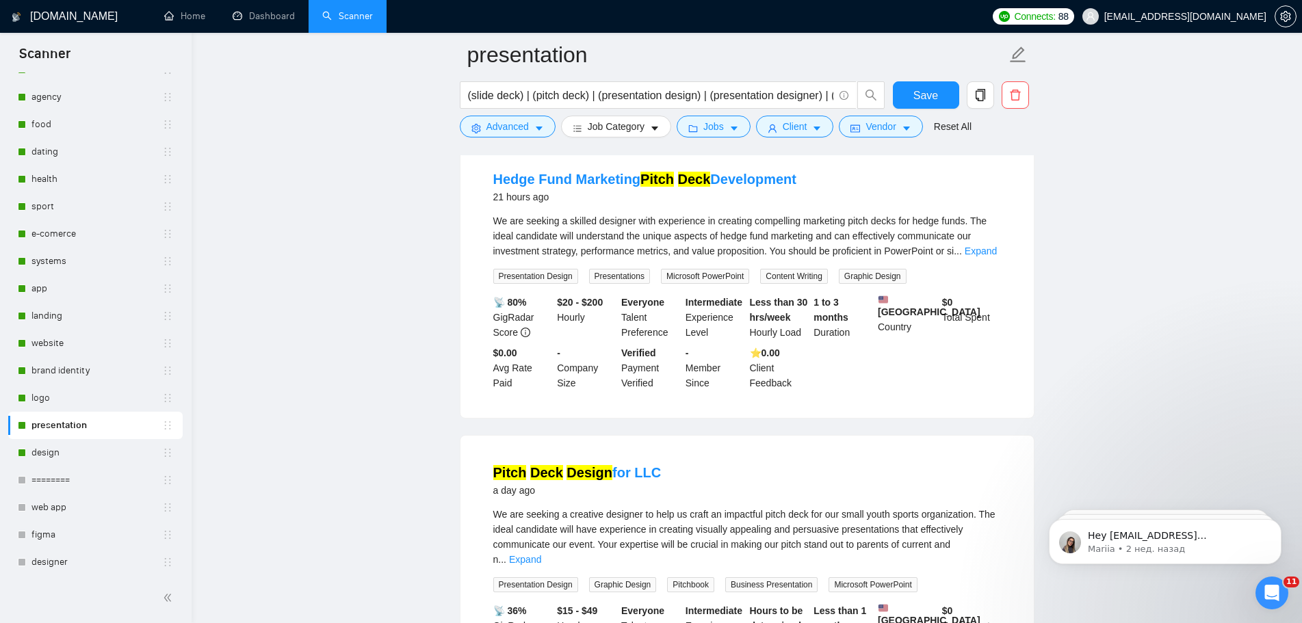
scroll to position [68, 0]
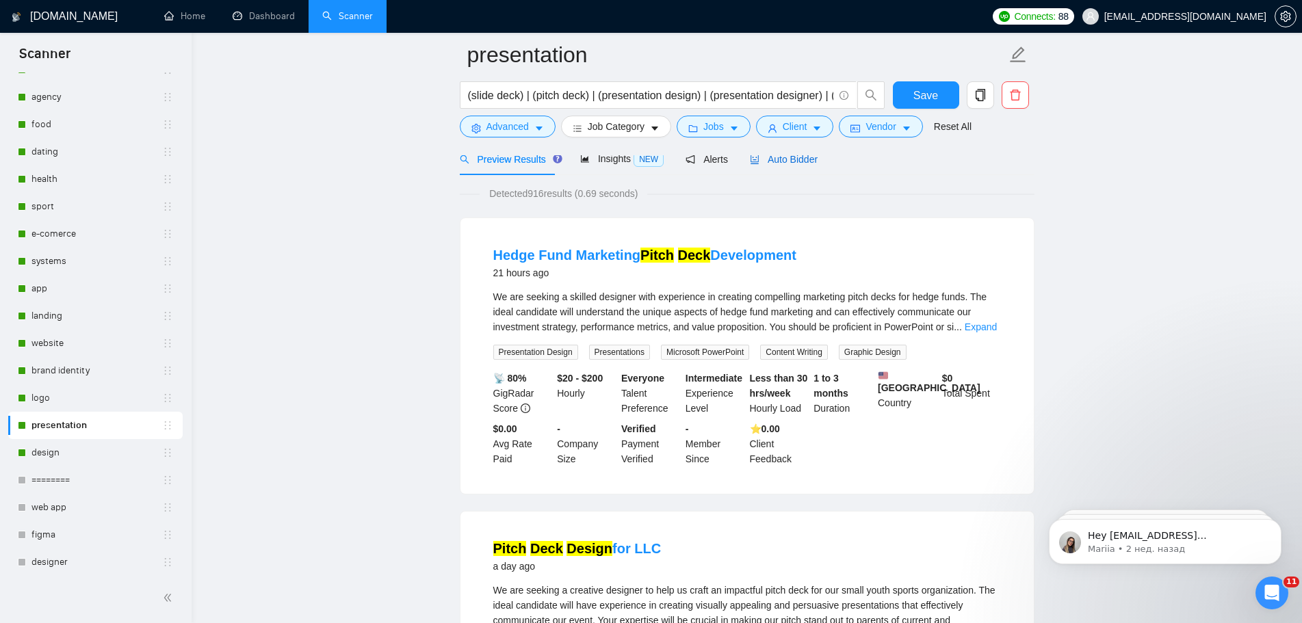
click at [767, 165] on span "Auto Bidder" at bounding box center [784, 159] width 68 height 11
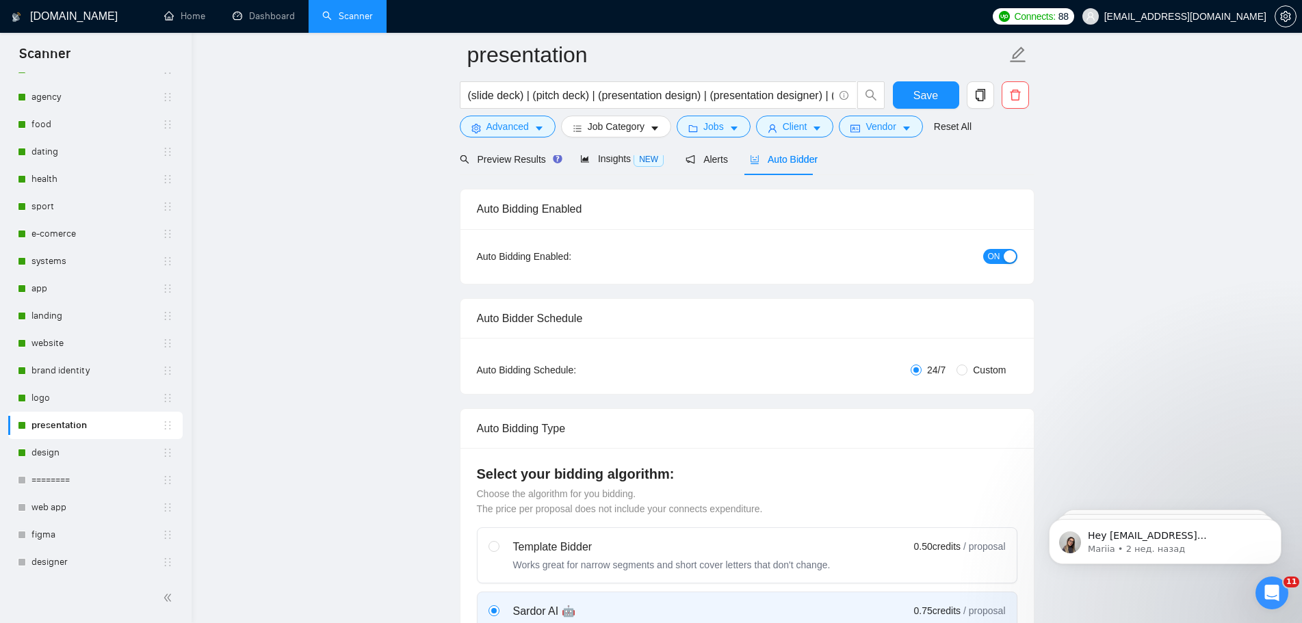
radio input "false"
radio input "true"
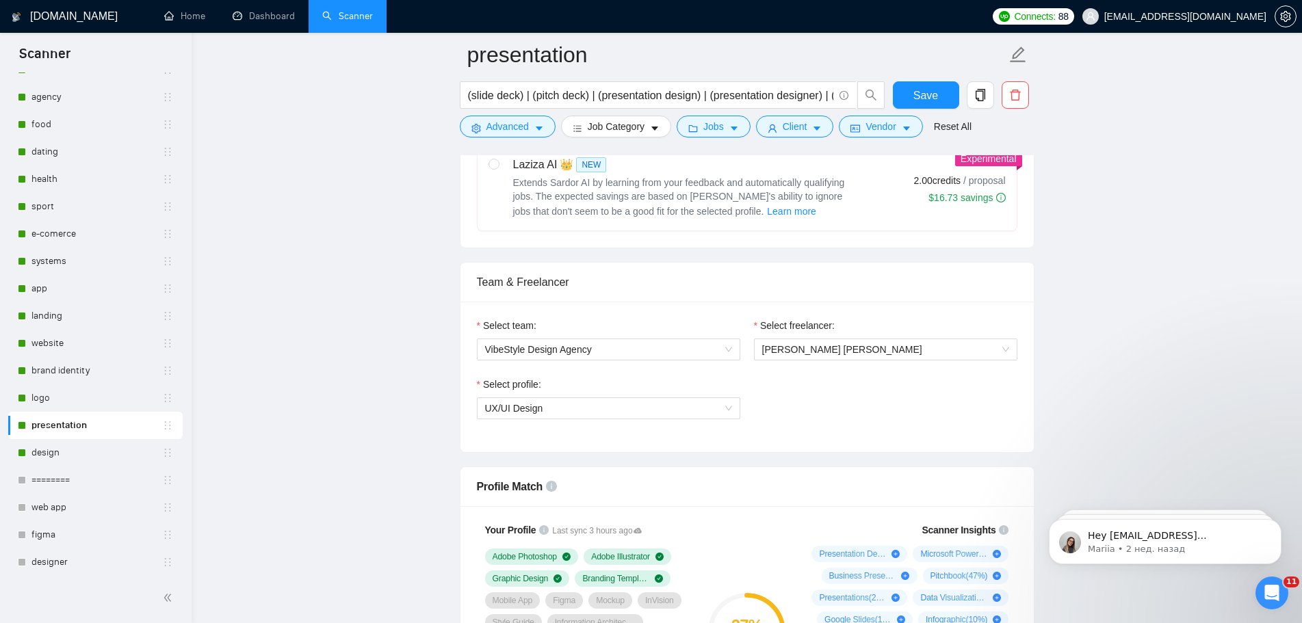
scroll to position [1026, 0]
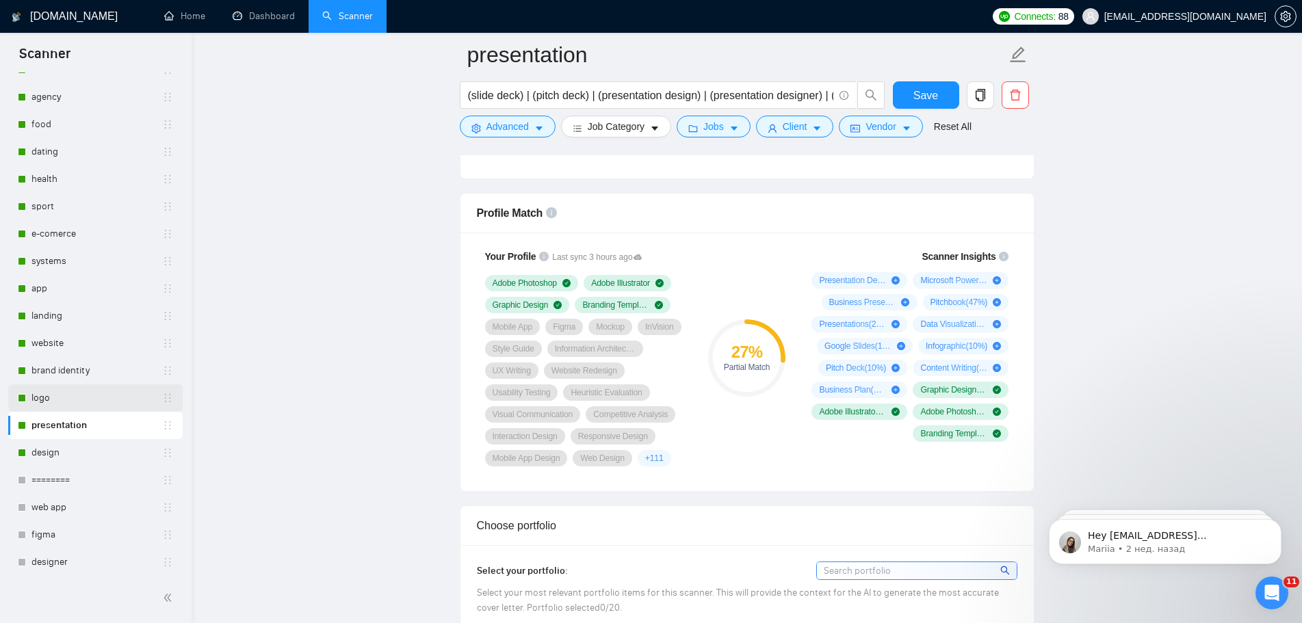
click at [49, 396] on link "logo" at bounding box center [96, 398] width 131 height 27
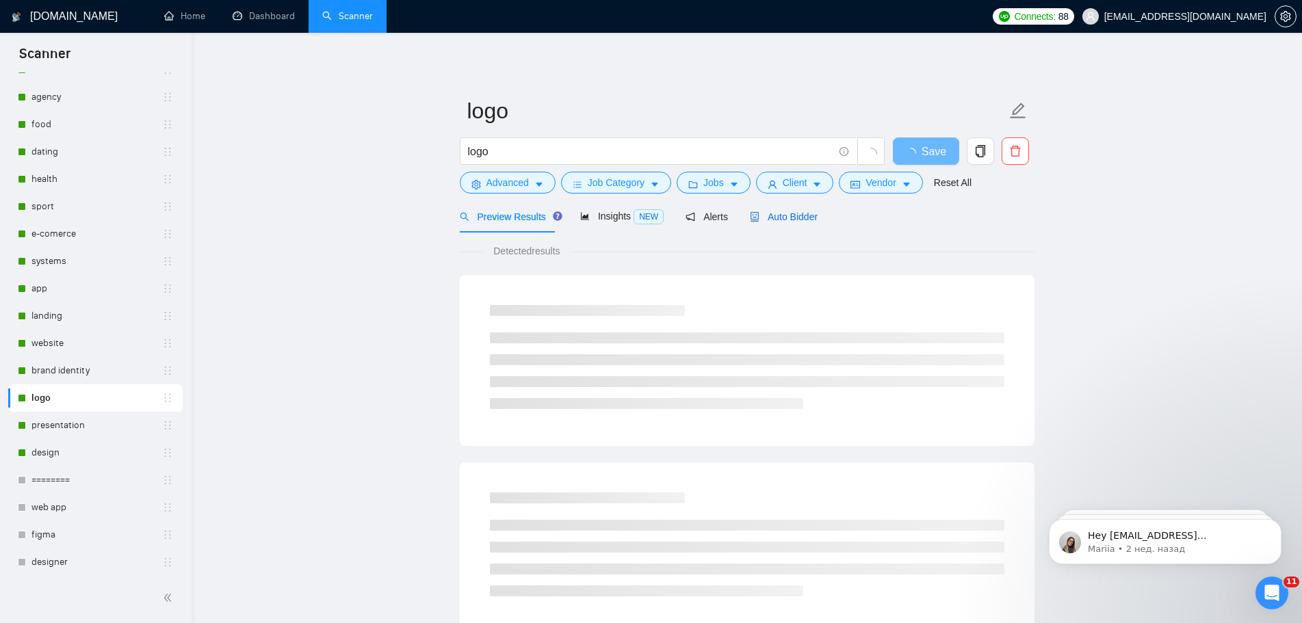
click at [794, 214] on span "Auto Bidder" at bounding box center [784, 216] width 68 height 11
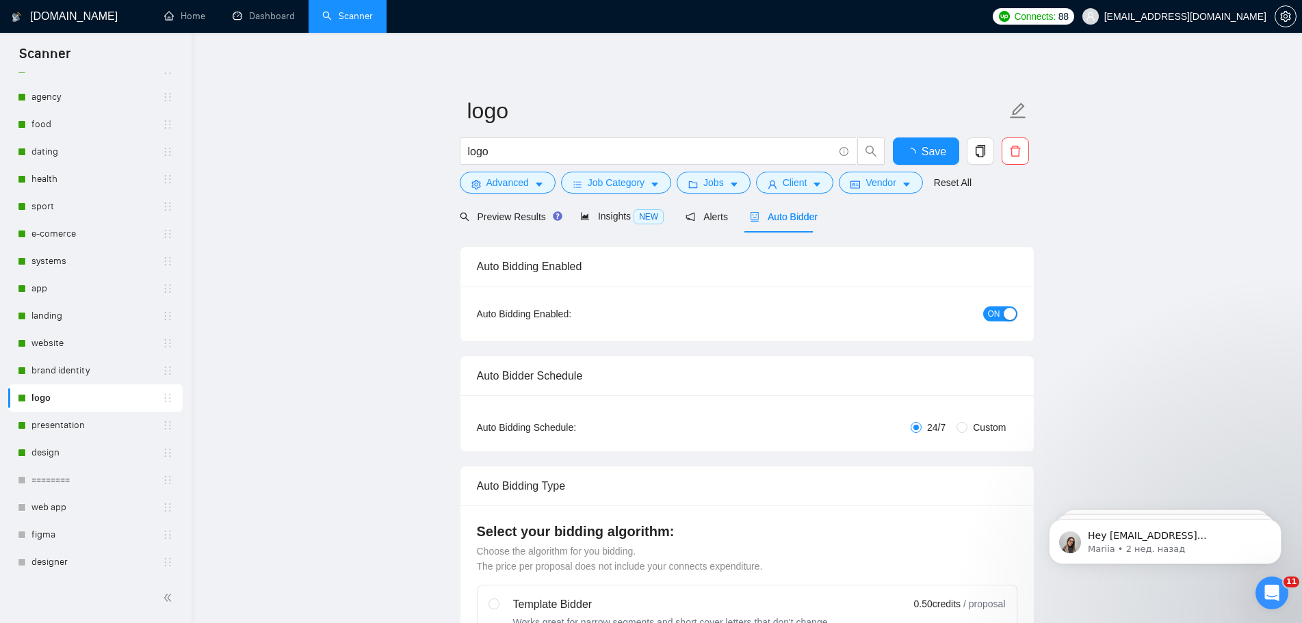
radio input "false"
radio input "true"
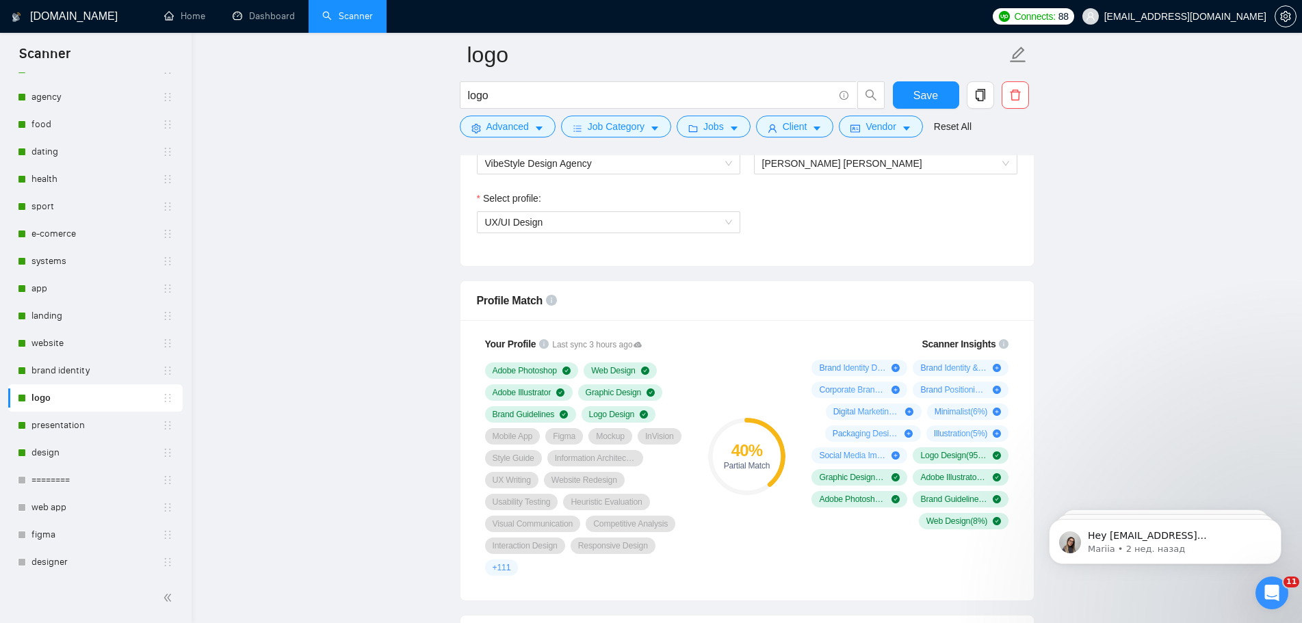
scroll to position [958, 0]
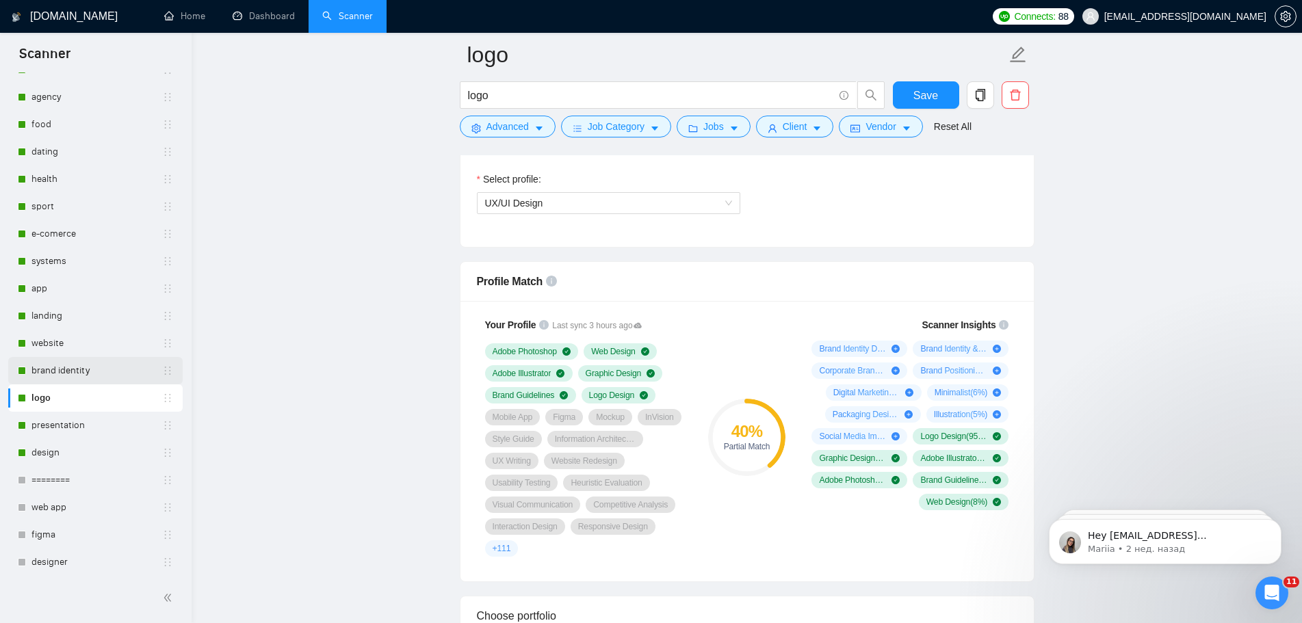
click at [68, 365] on link "brand identity" at bounding box center [96, 370] width 131 height 27
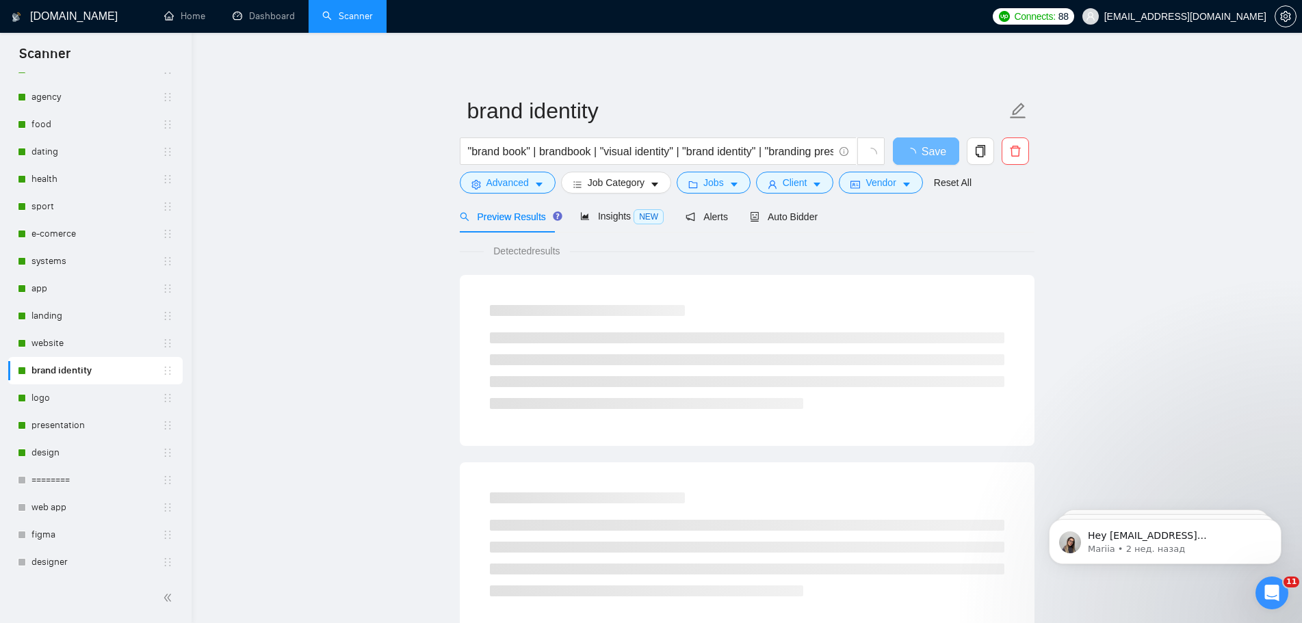
click at [766, 205] on div "Auto Bidder" at bounding box center [784, 216] width 68 height 32
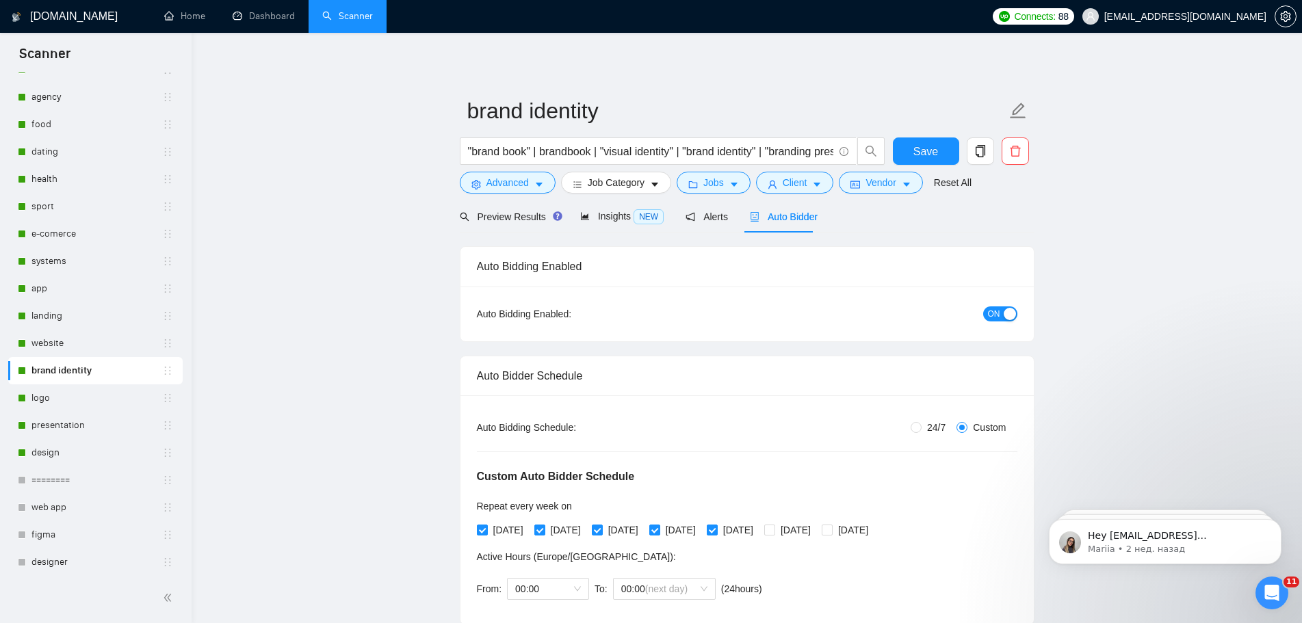
radio input "false"
radio input "true"
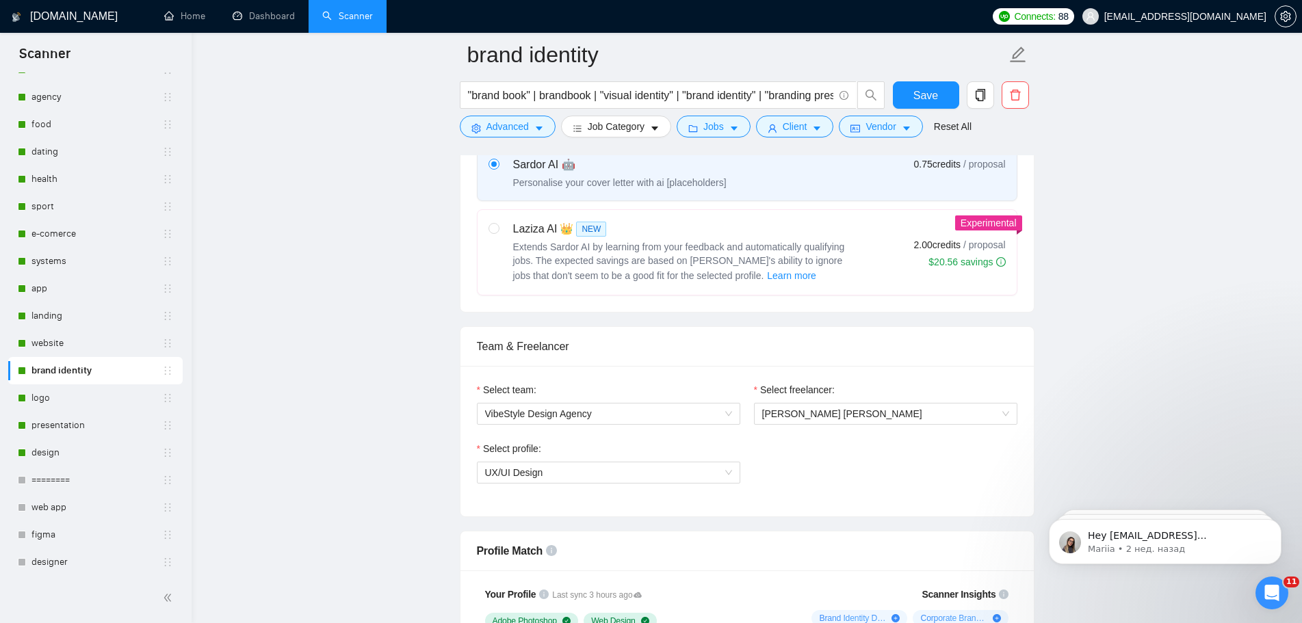
scroll to position [958, 0]
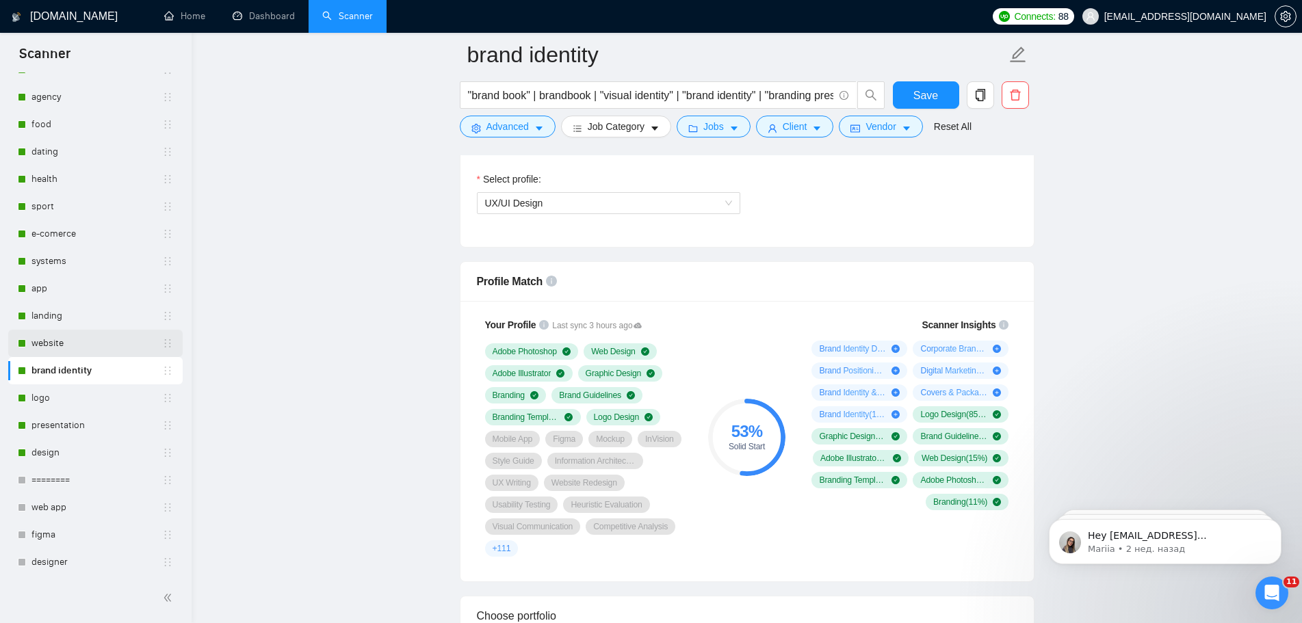
click at [73, 343] on link "website" at bounding box center [96, 343] width 131 height 27
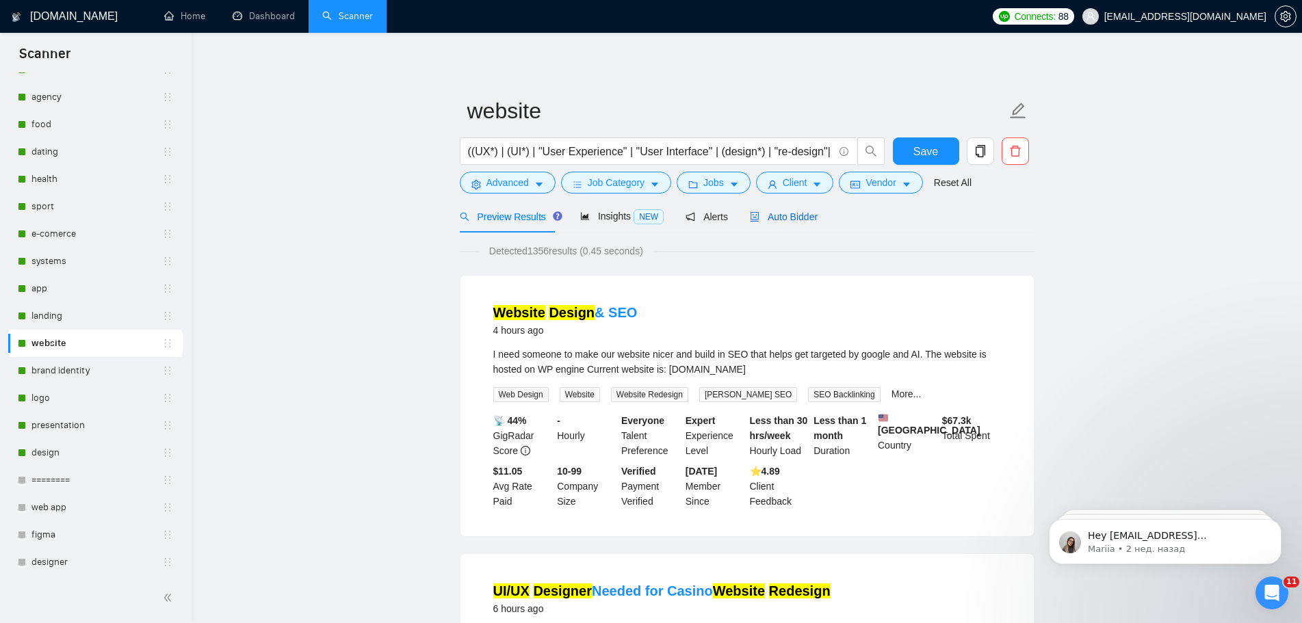
click at [790, 222] on span "Auto Bidder" at bounding box center [784, 216] width 68 height 11
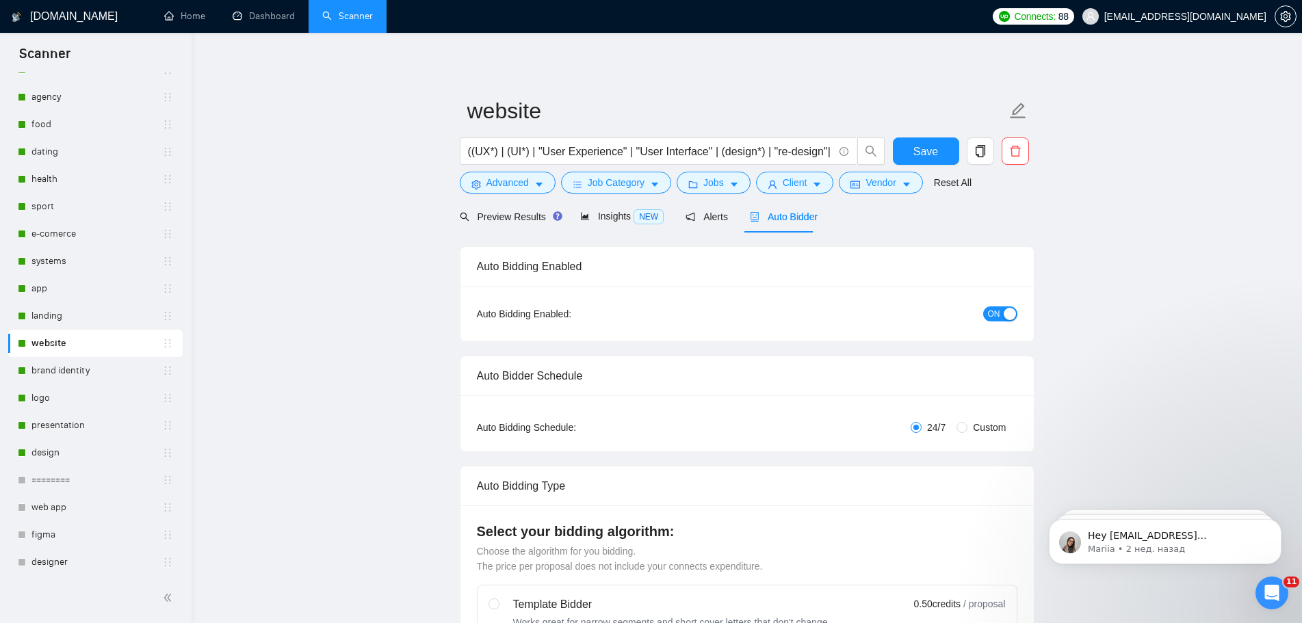
radio input "false"
radio input "true"
checkbox input "true"
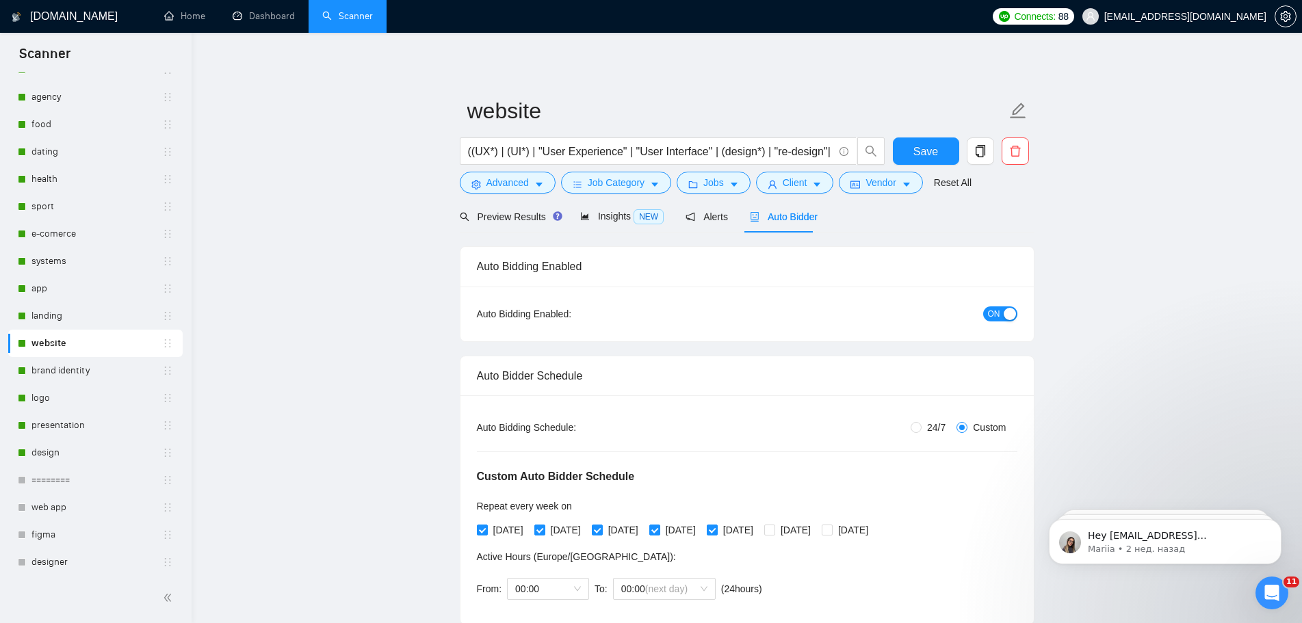
click at [790, 214] on span "Auto Bidder" at bounding box center [784, 216] width 68 height 11
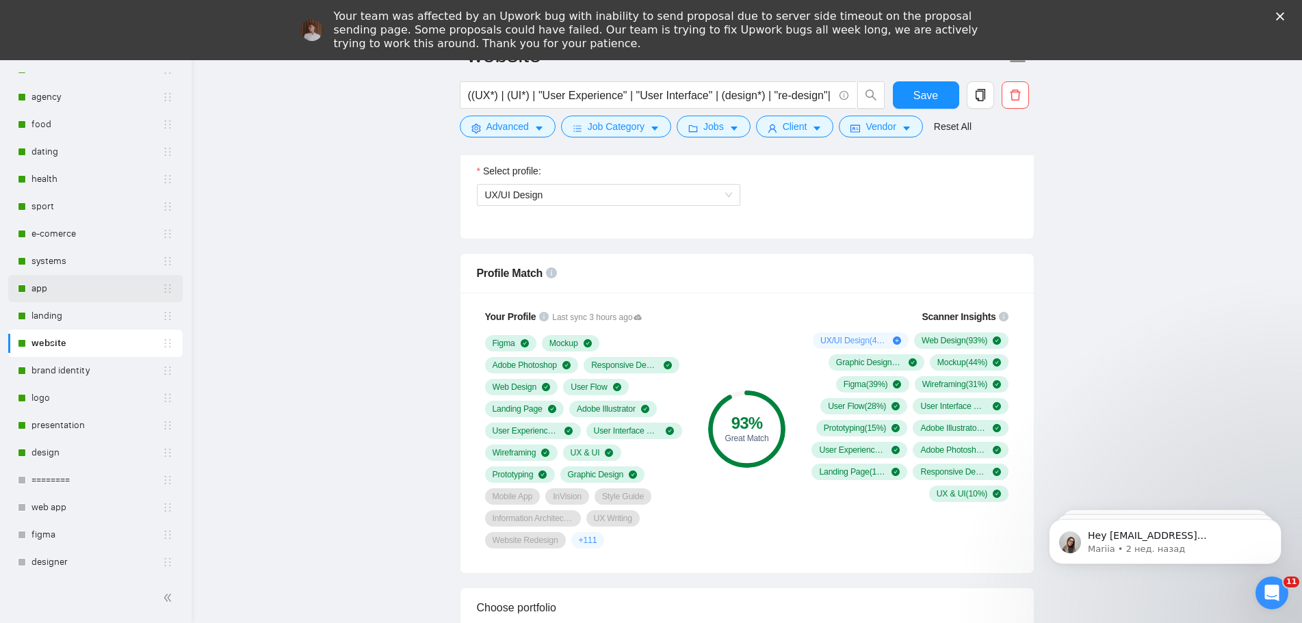
click at [57, 292] on link "app" at bounding box center [96, 288] width 131 height 27
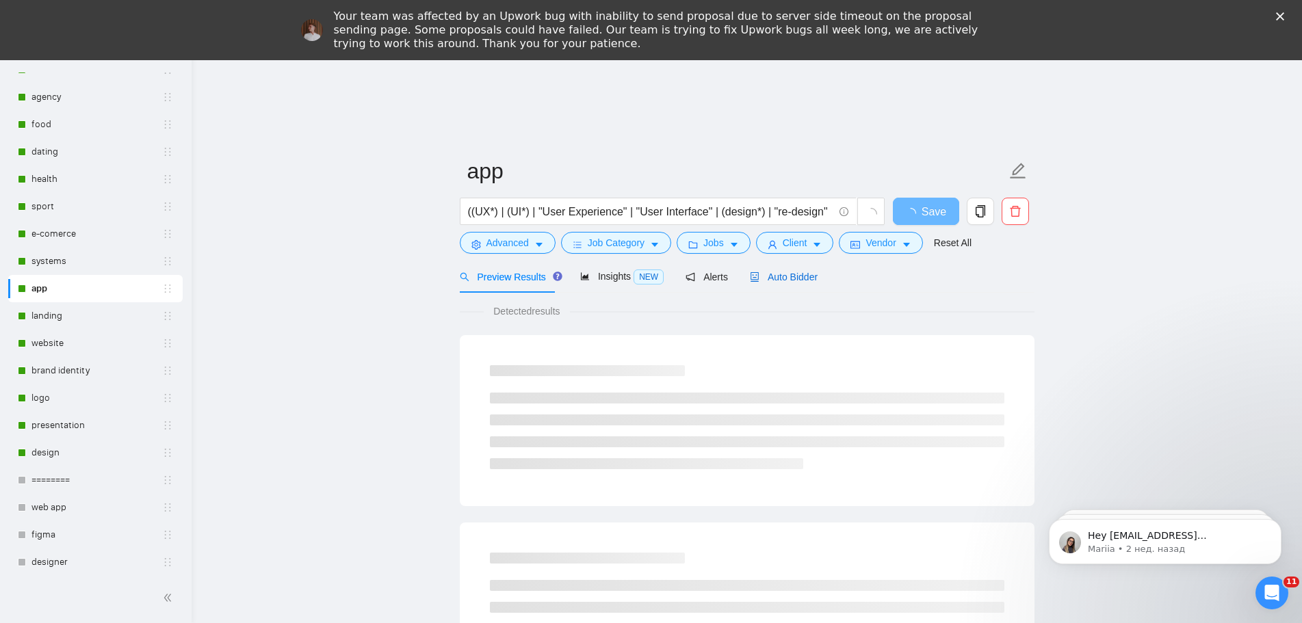
click at [790, 274] on span "Auto Bidder" at bounding box center [784, 277] width 68 height 11
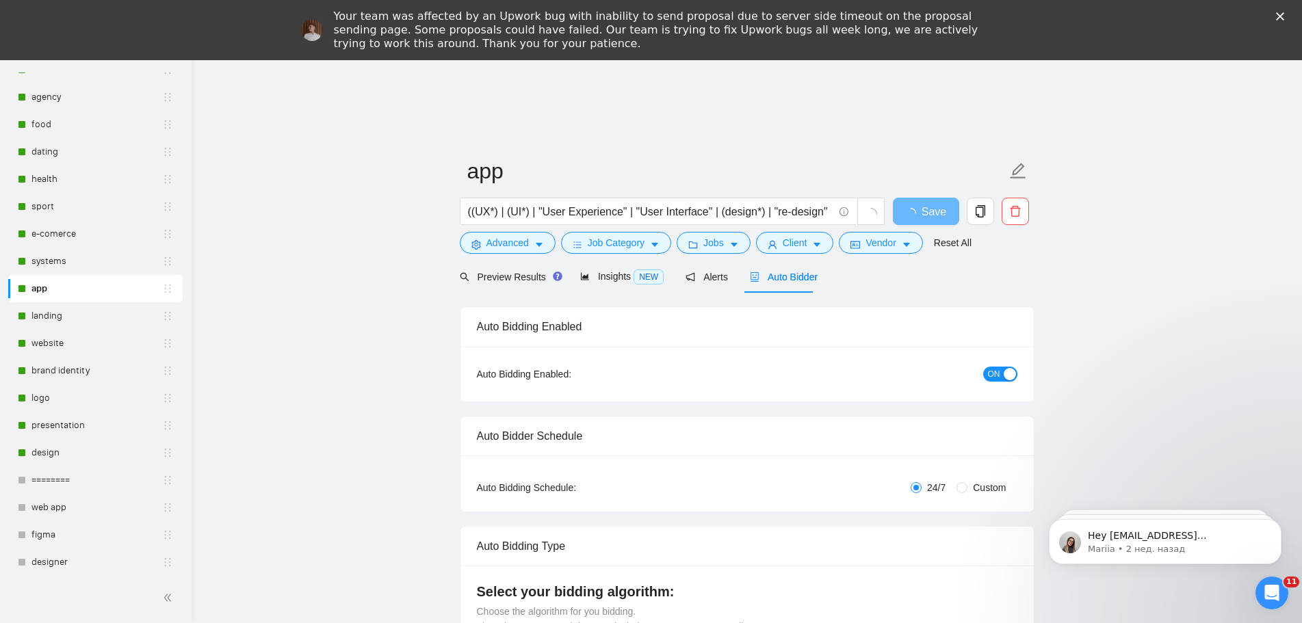
radio input "false"
radio input "true"
checkbox input "true"
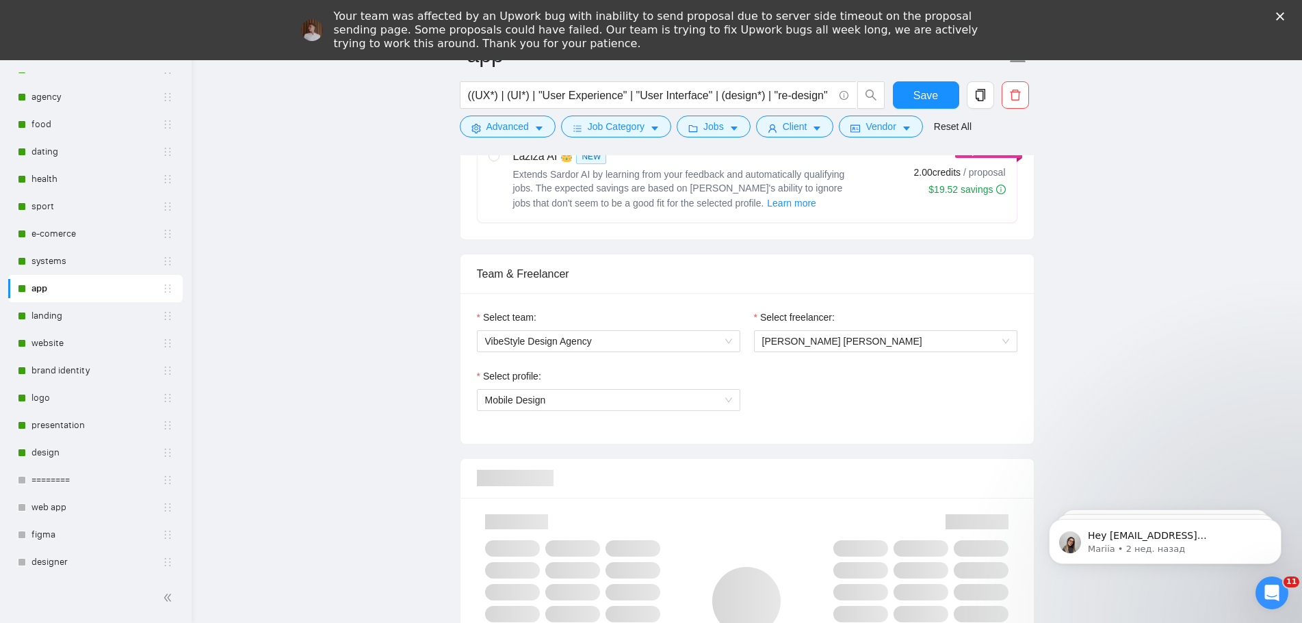
scroll to position [1026, 0]
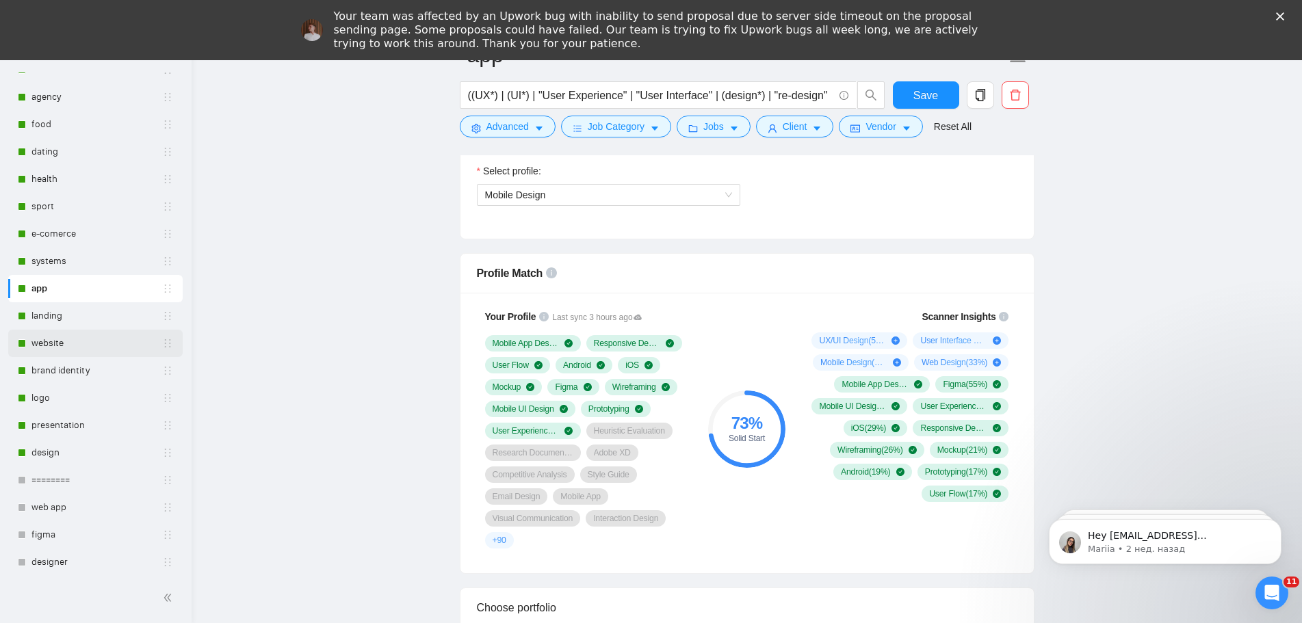
click at [55, 339] on link "website" at bounding box center [96, 343] width 131 height 27
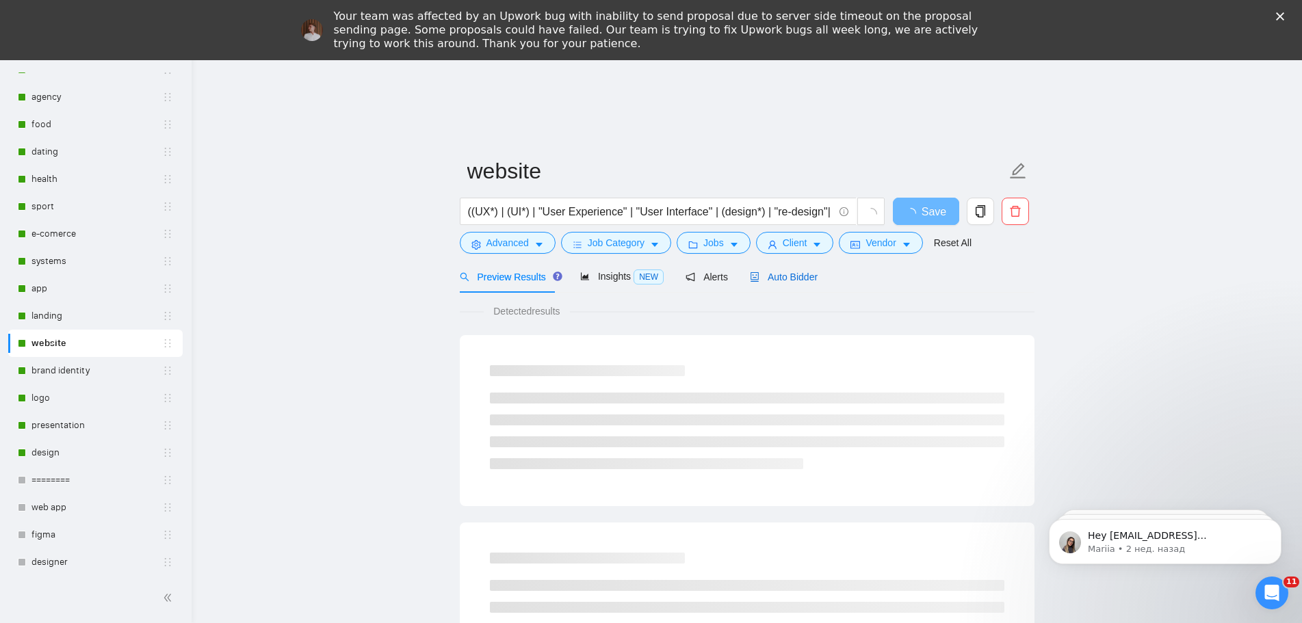
click at [796, 281] on span "Auto Bidder" at bounding box center [784, 277] width 68 height 11
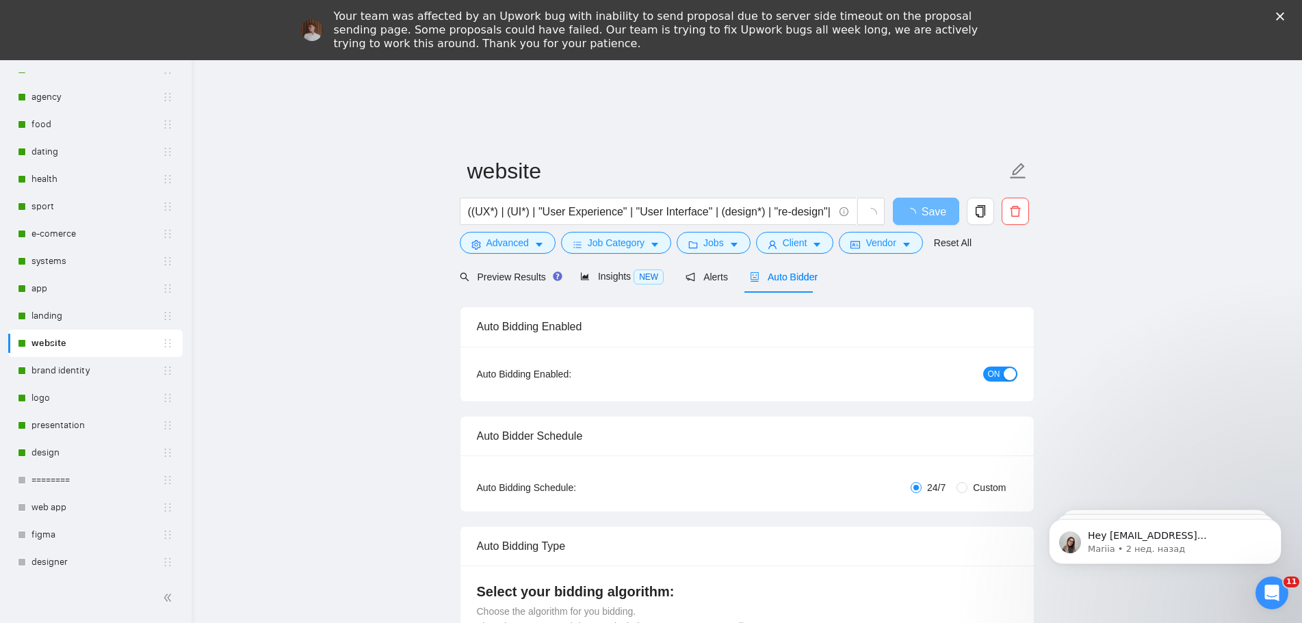
radio input "false"
radio input "true"
checkbox input "true"
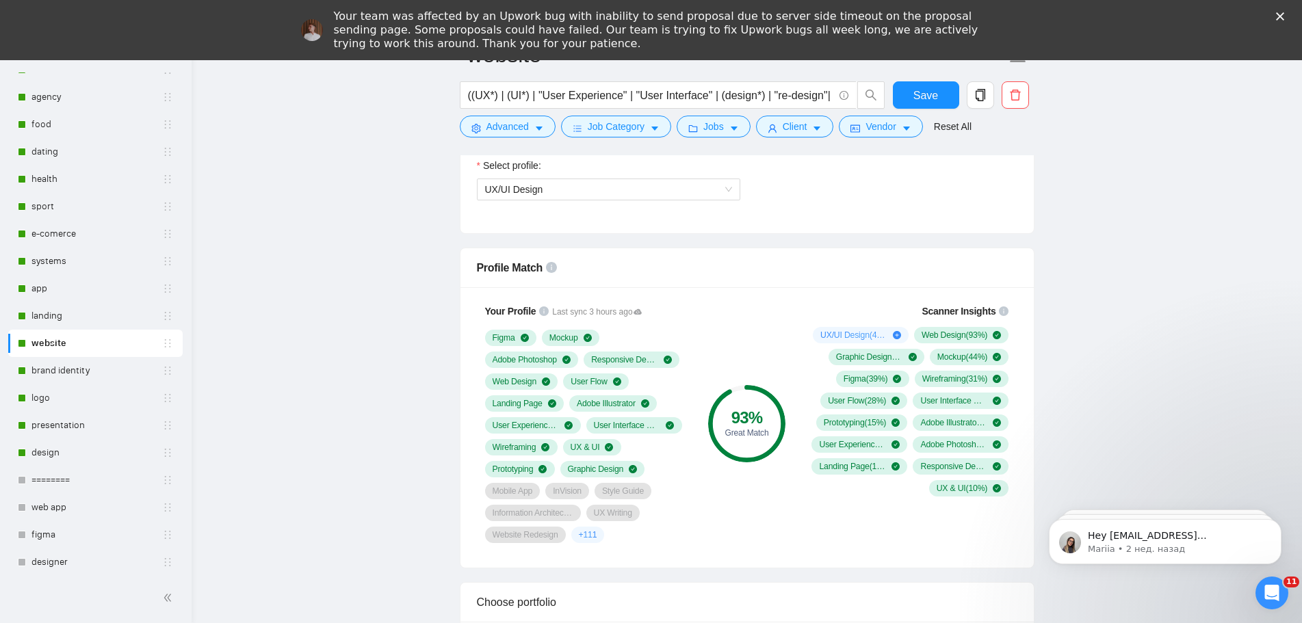
scroll to position [958, 0]
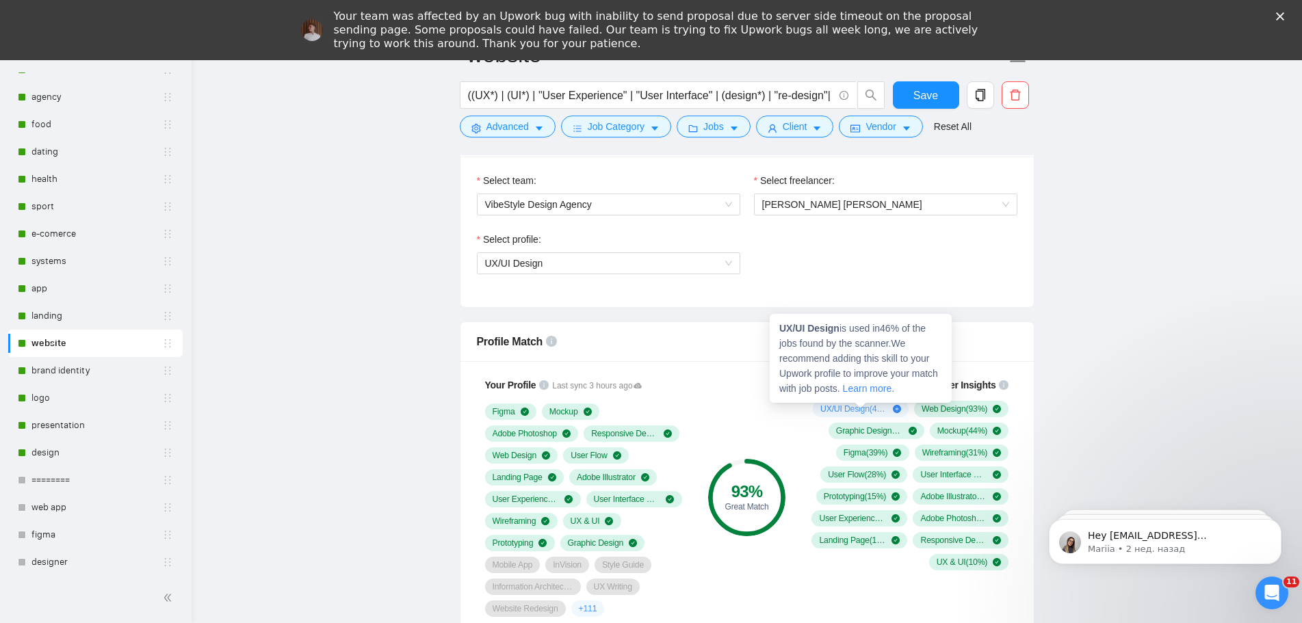
click at [846, 411] on span "UX/UI Design ( 46 %)" at bounding box center [853, 409] width 67 height 11
click at [898, 411] on icon "plus-circle" at bounding box center [897, 409] width 8 height 8
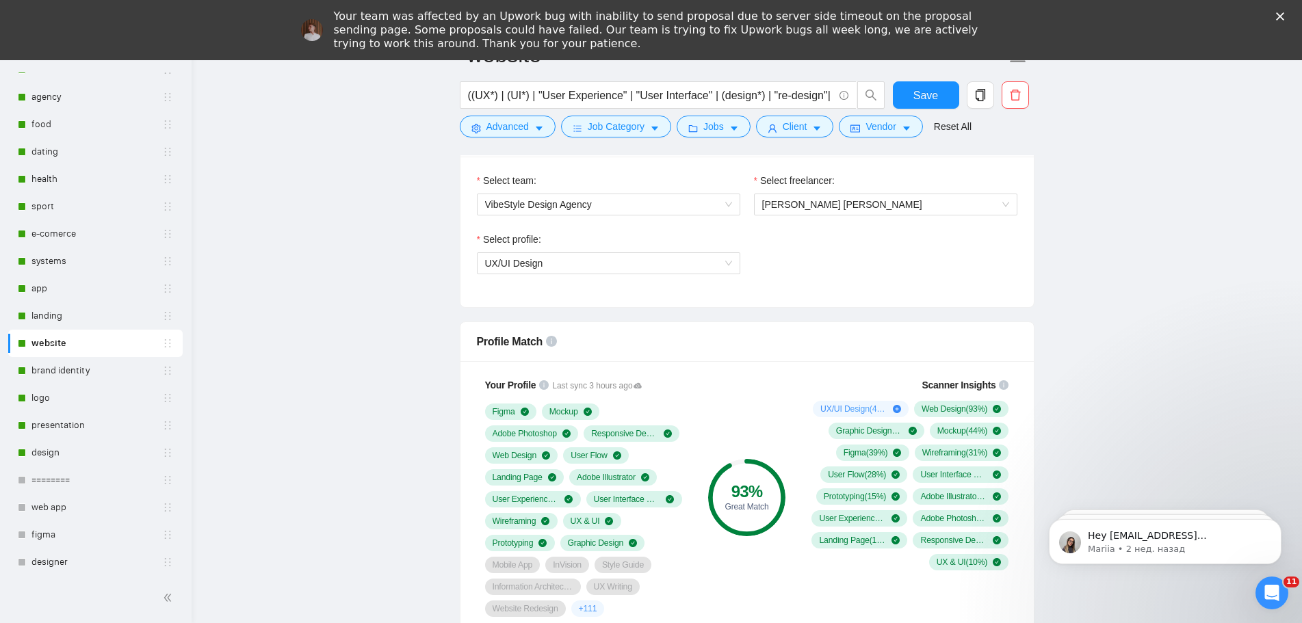
drag, startPoint x: 58, startPoint y: 317, endPoint x: 536, endPoint y: 390, distance: 483.2
click at [58, 316] on link "landing" at bounding box center [96, 315] width 131 height 27
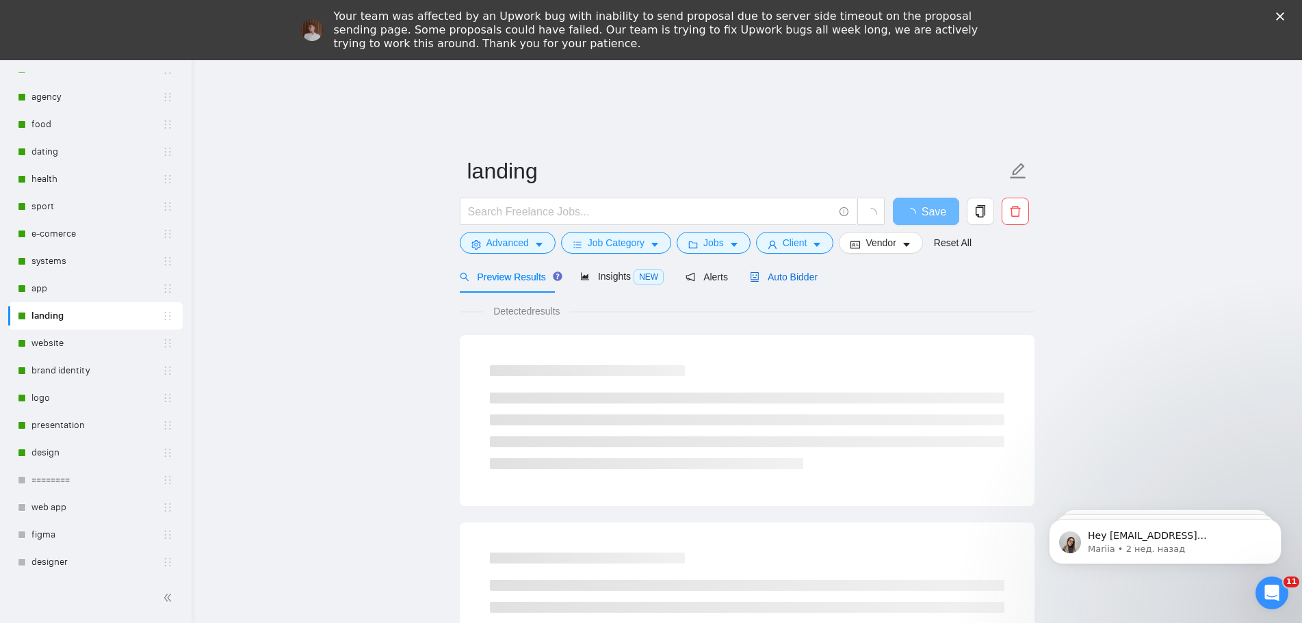
click at [786, 282] on span "Auto Bidder" at bounding box center [784, 277] width 68 height 11
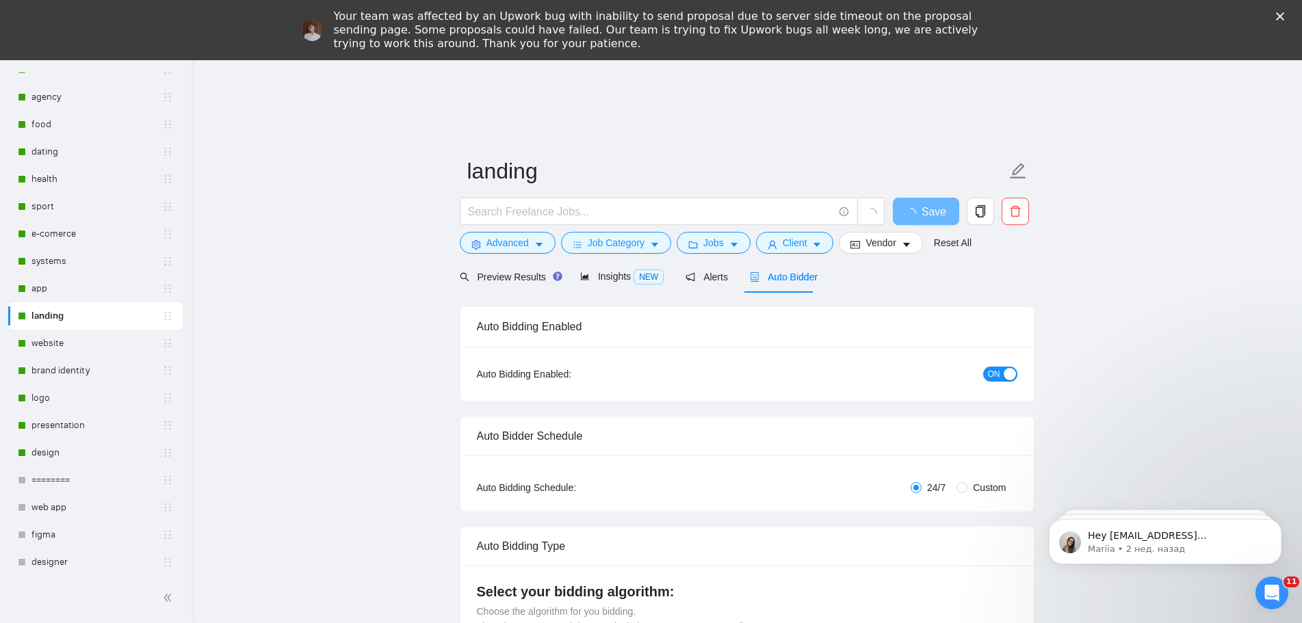
radio input "false"
radio input "true"
checkbox input "true"
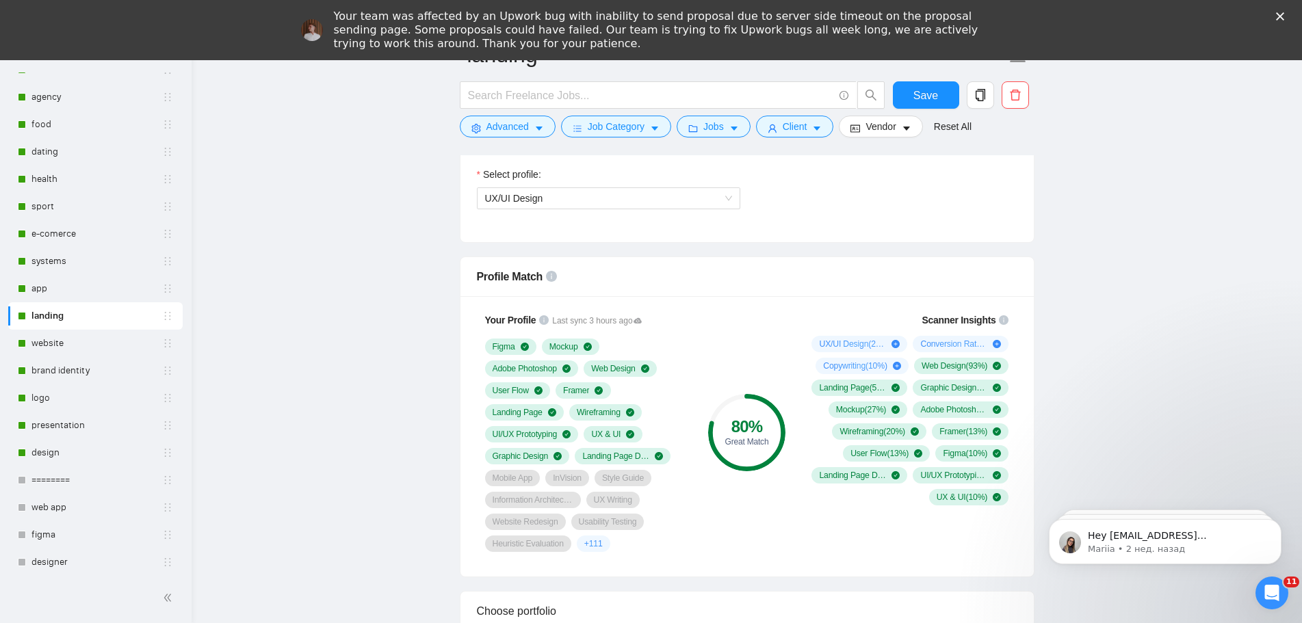
scroll to position [1026, 0]
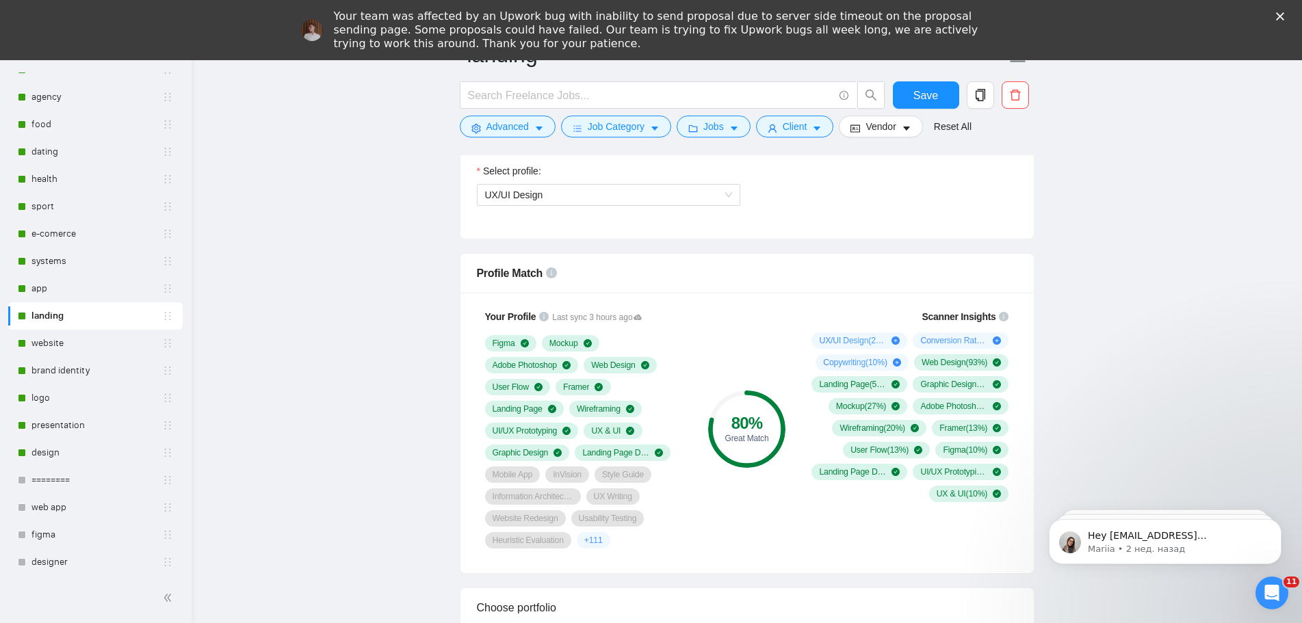
drag, startPoint x: 51, startPoint y: 290, endPoint x: 400, endPoint y: 282, distance: 349.7
click at [51, 290] on link "app" at bounding box center [96, 288] width 131 height 27
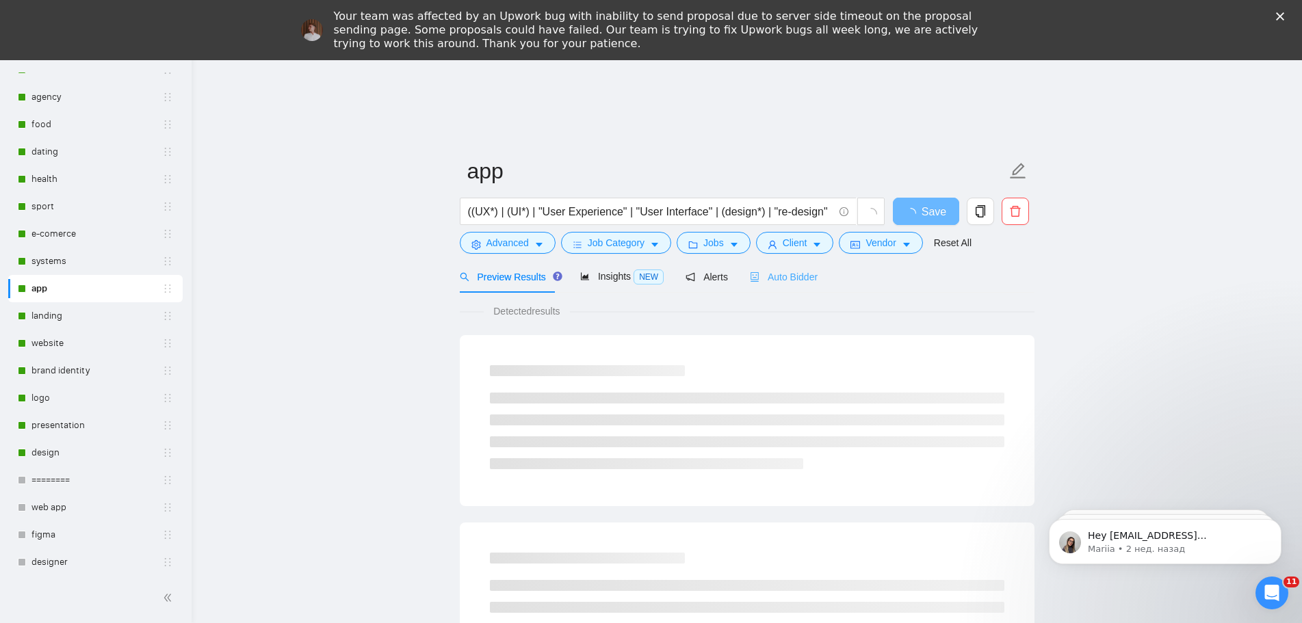
click at [799, 285] on div "Auto Bidder" at bounding box center [784, 277] width 68 height 32
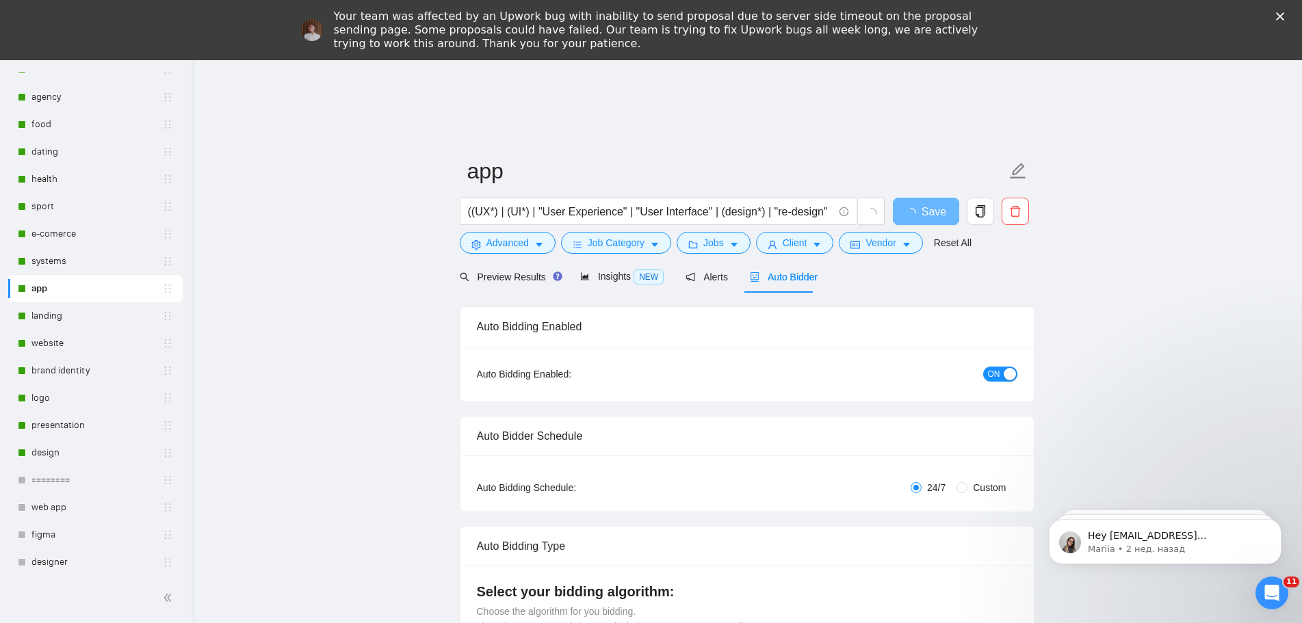
radio input "false"
radio input "true"
checkbox input "true"
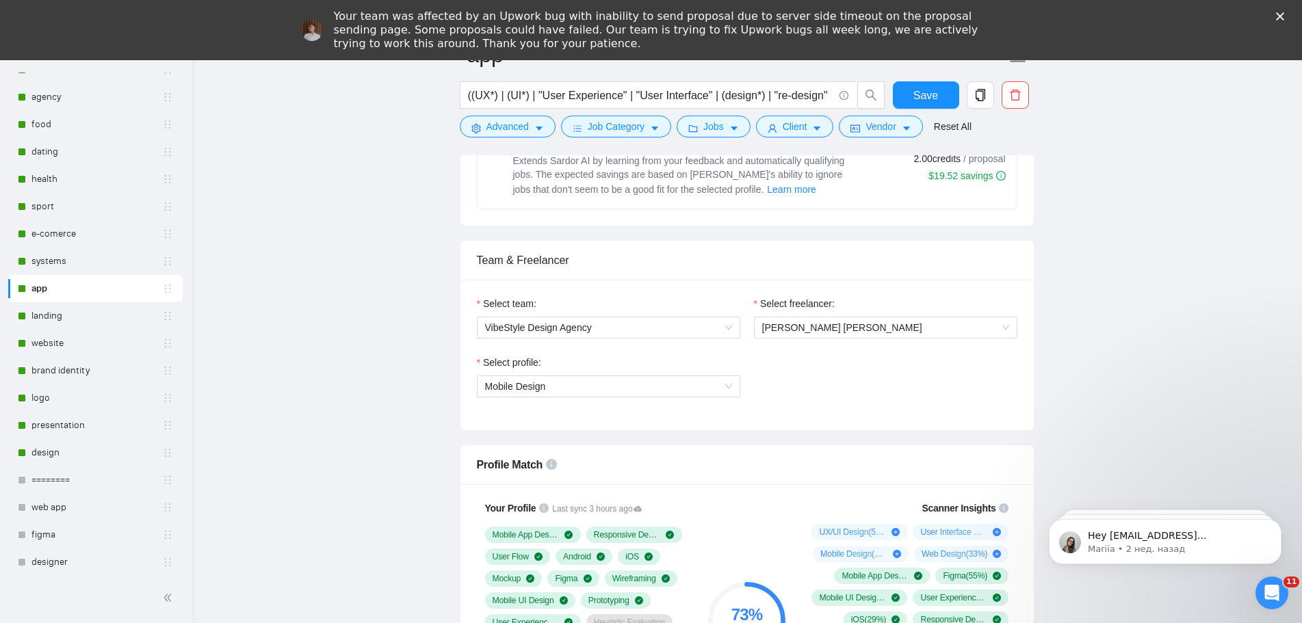
scroll to position [1026, 0]
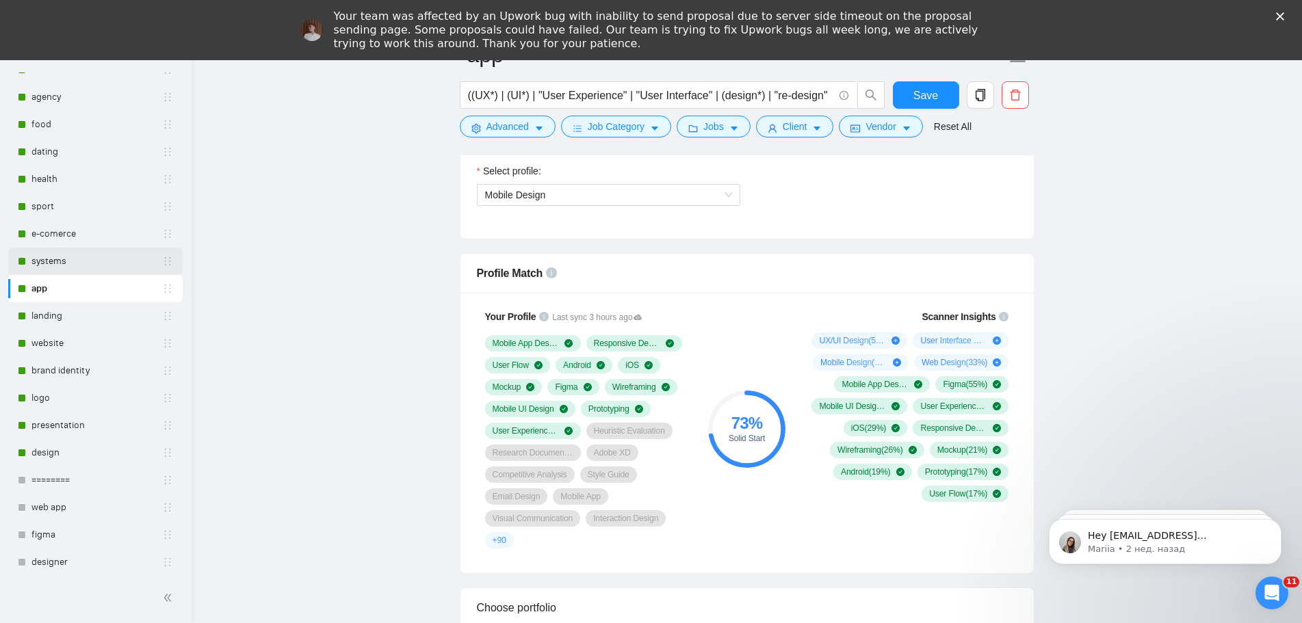
click at [47, 261] on link "systems" at bounding box center [96, 261] width 131 height 27
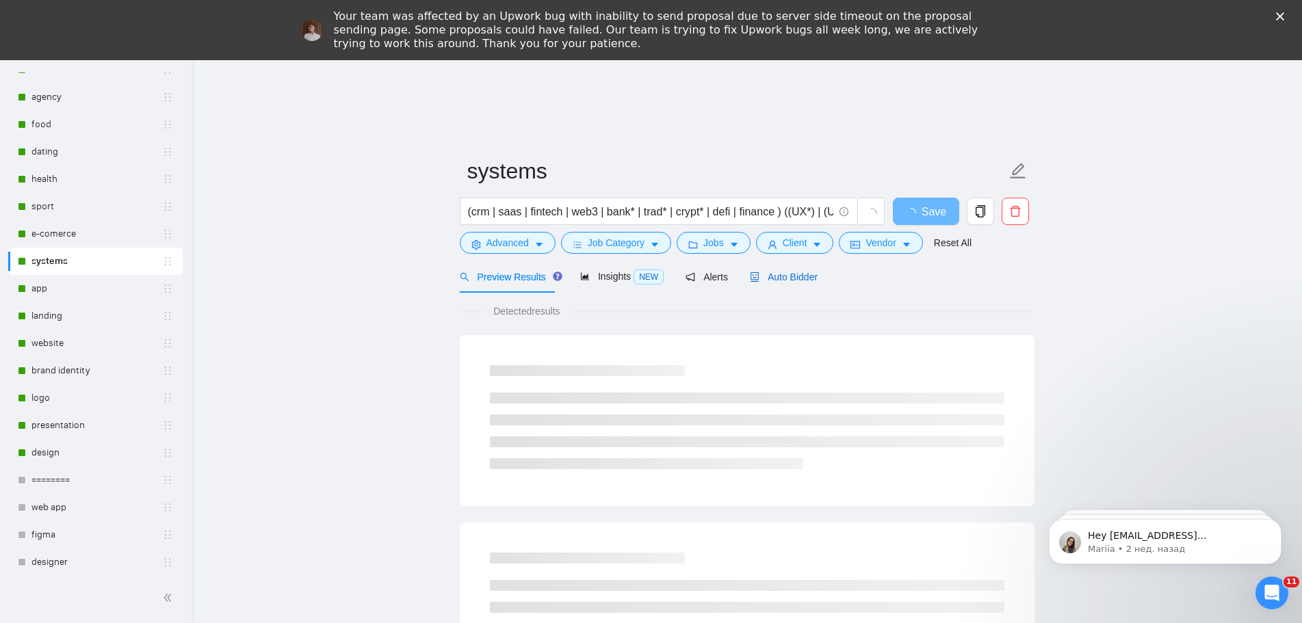
click at [784, 278] on span "Auto Bidder" at bounding box center [784, 277] width 68 height 11
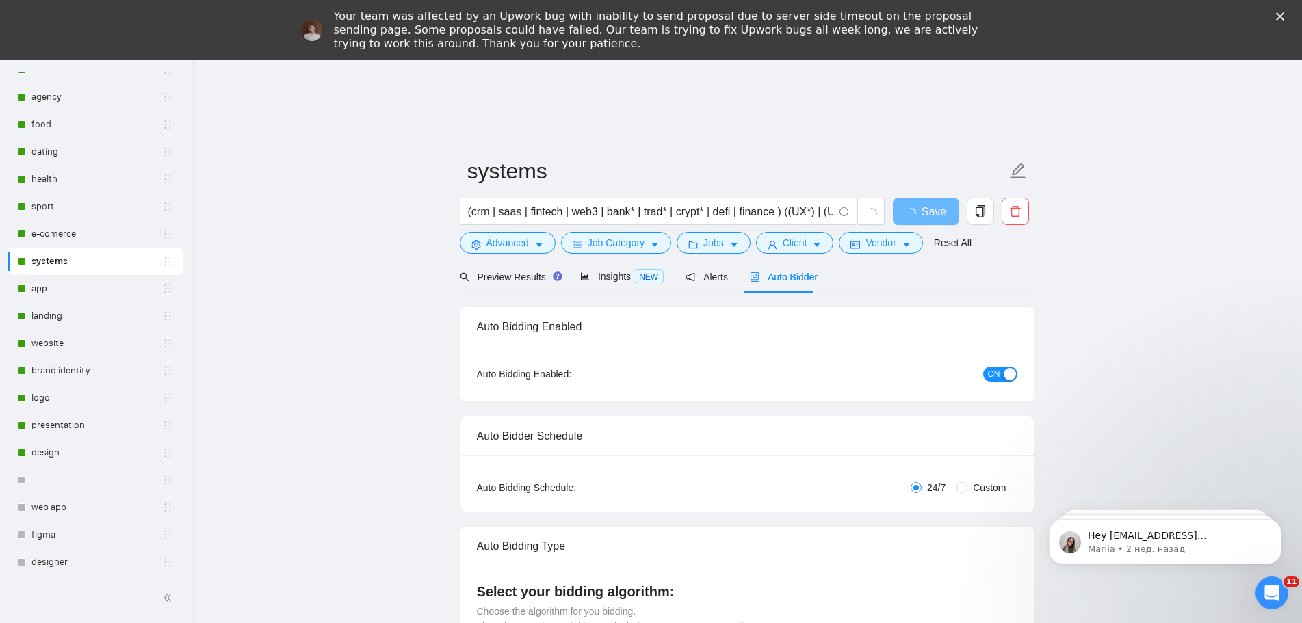
radio input "false"
radio input "true"
checkbox input "true"
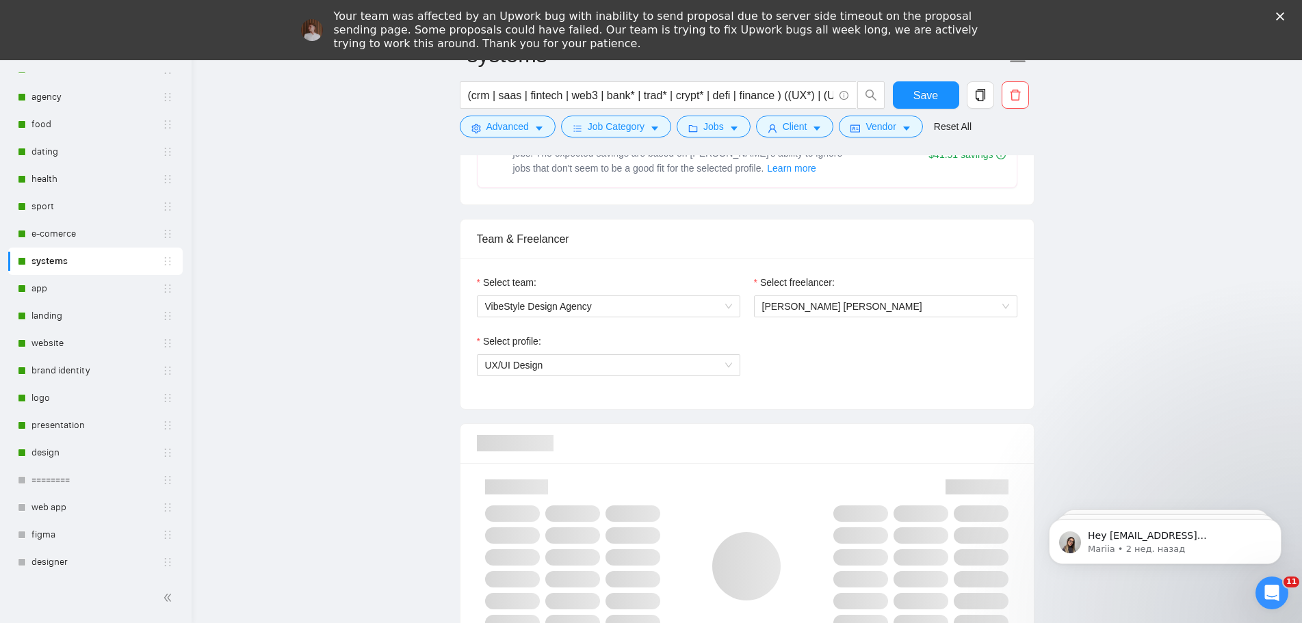
scroll to position [1026, 0]
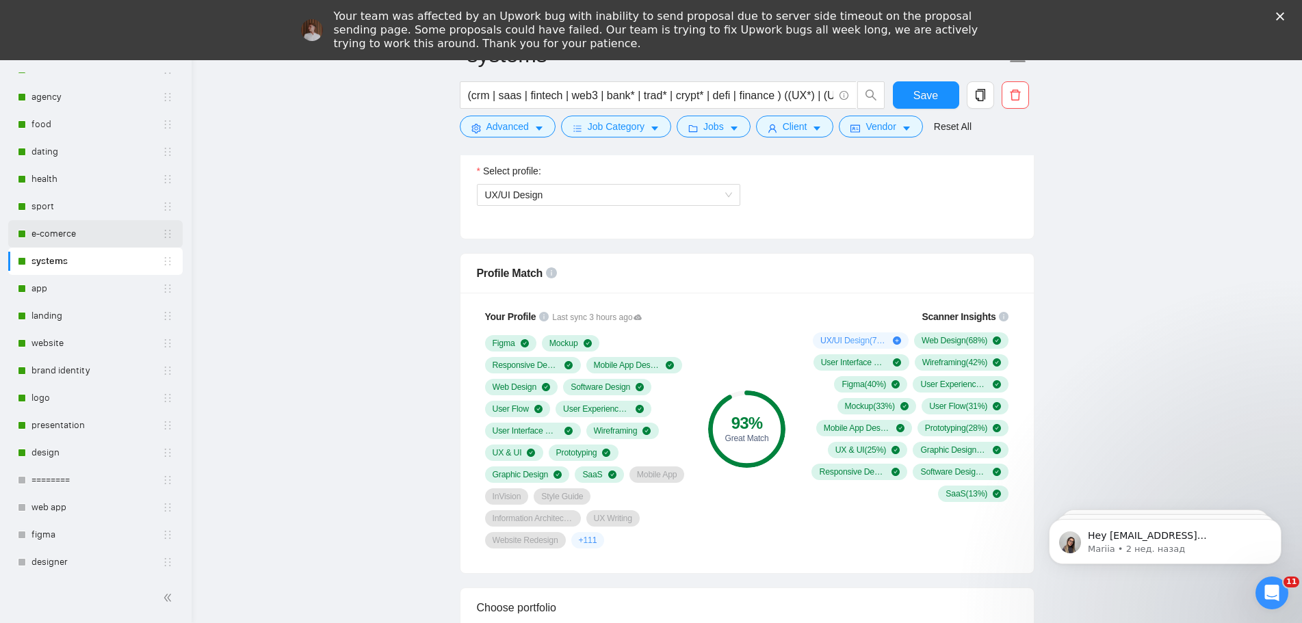
click at [55, 227] on link "e-comerce" at bounding box center [96, 233] width 131 height 27
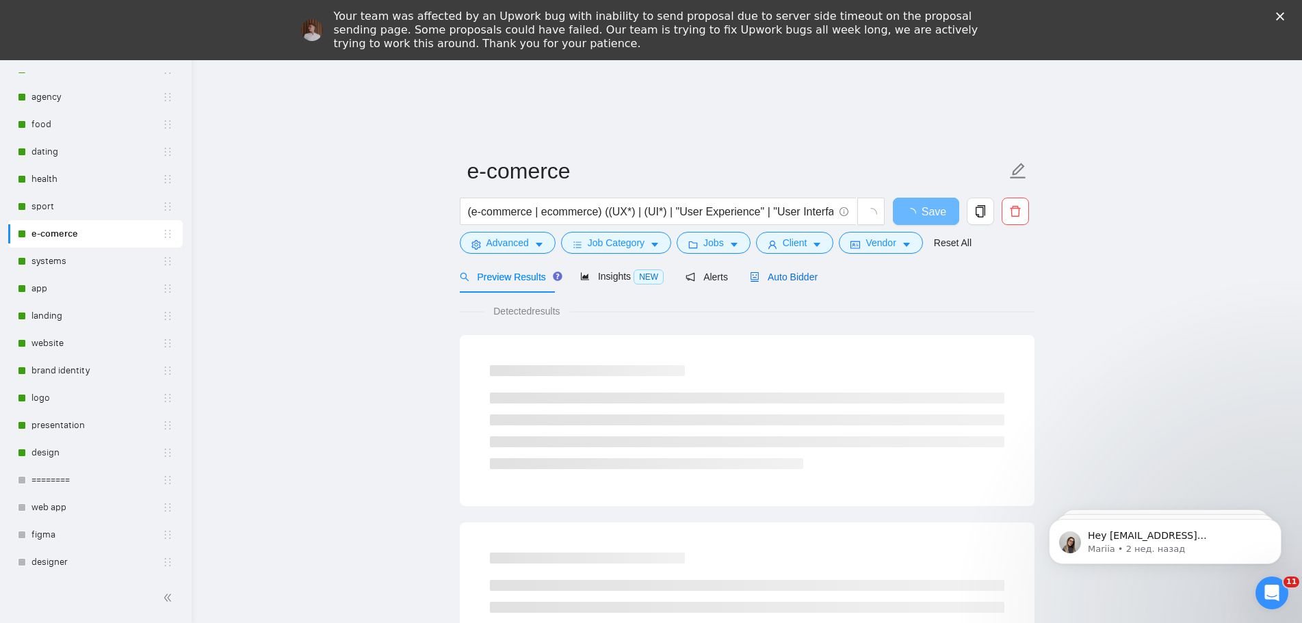
click at [799, 278] on span "Auto Bidder" at bounding box center [784, 277] width 68 height 11
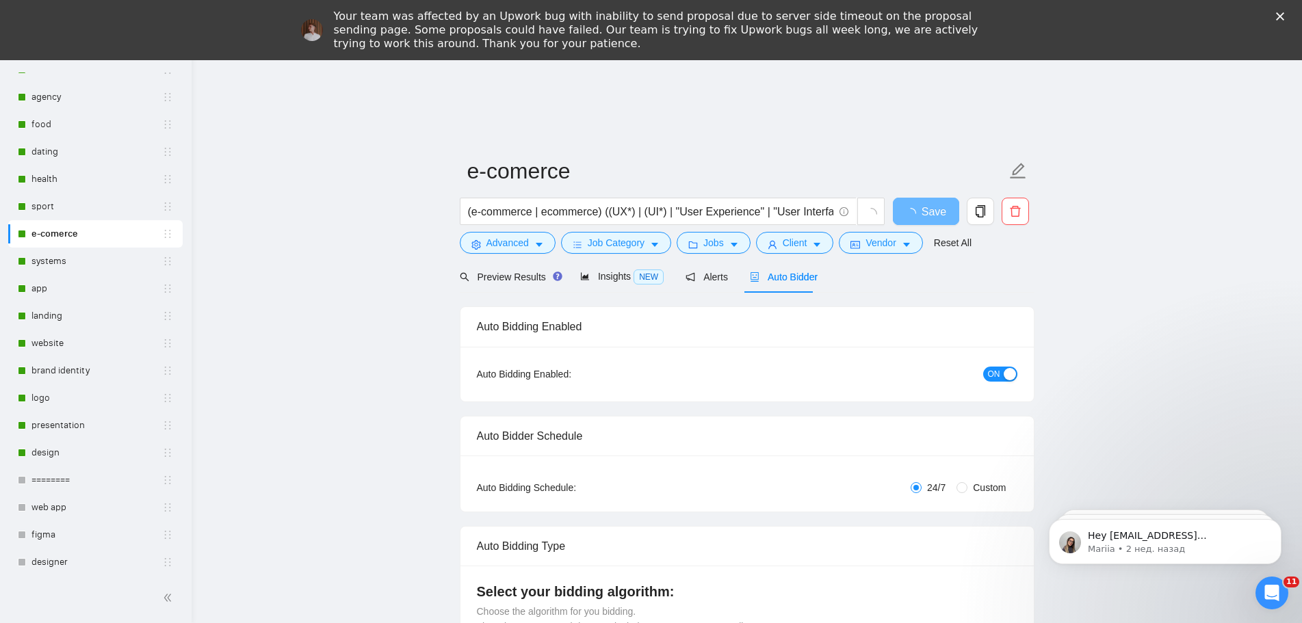
radio input "false"
radio input "true"
checkbox input "true"
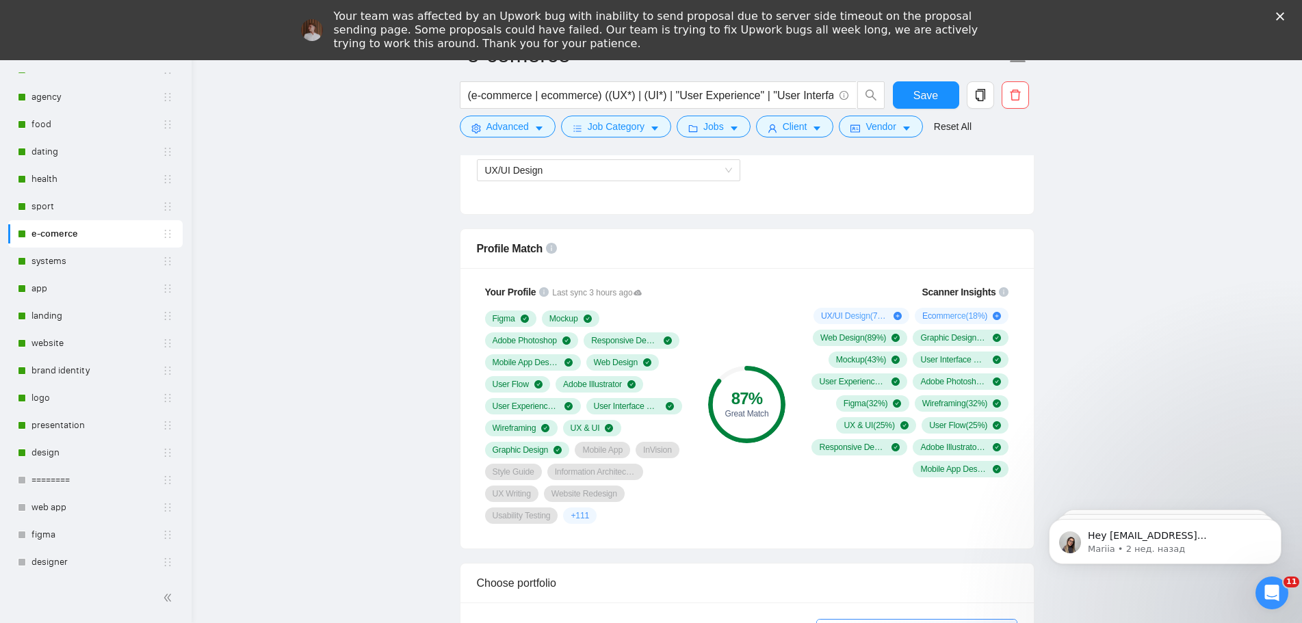
scroll to position [1026, 0]
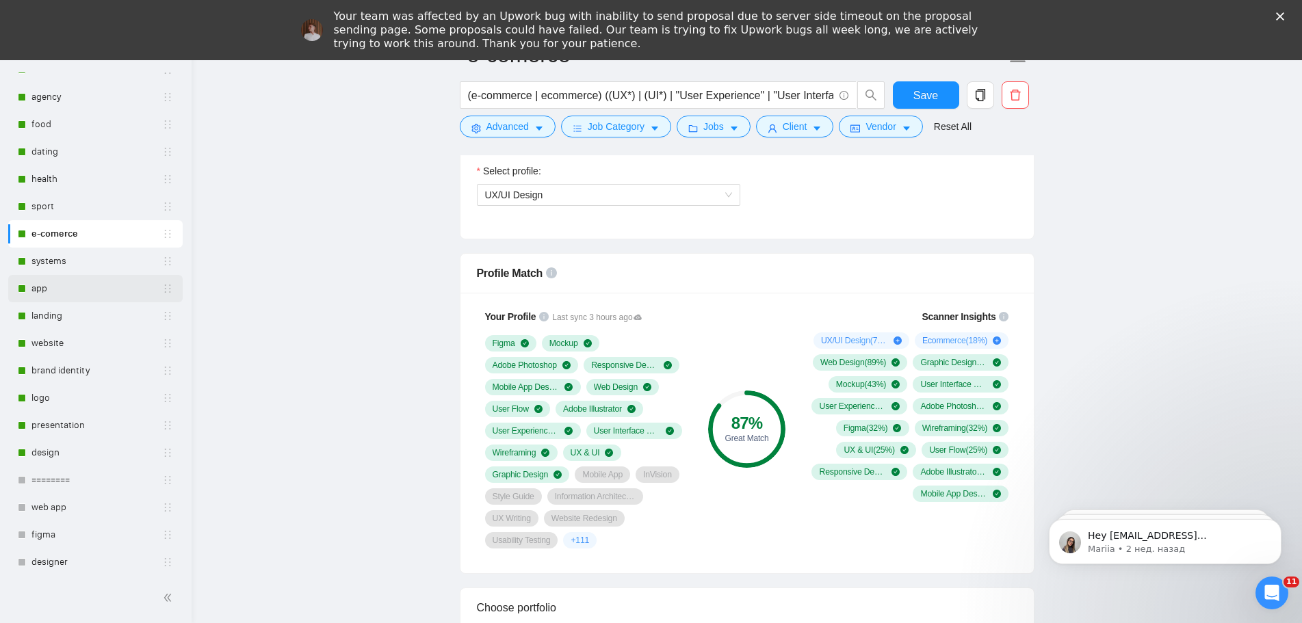
click at [54, 287] on link "app" at bounding box center [96, 288] width 131 height 27
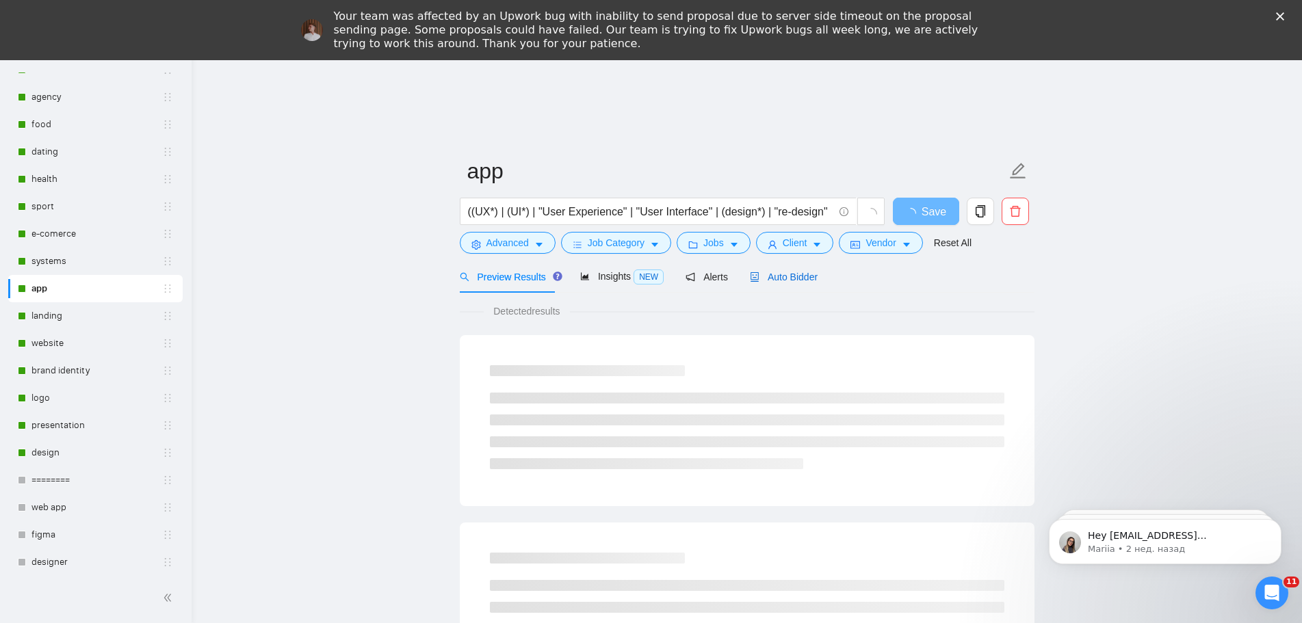
click at [785, 283] on div "Auto Bidder" at bounding box center [784, 277] width 68 height 15
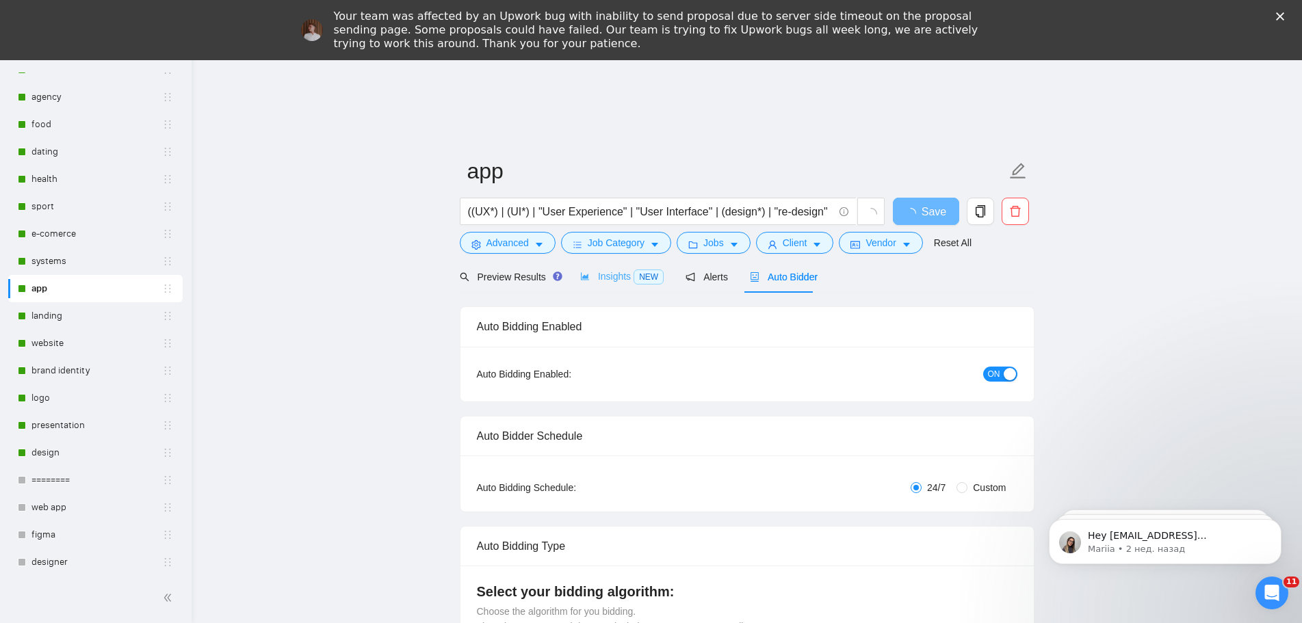
radio input "false"
radio input "true"
checkbox input "true"
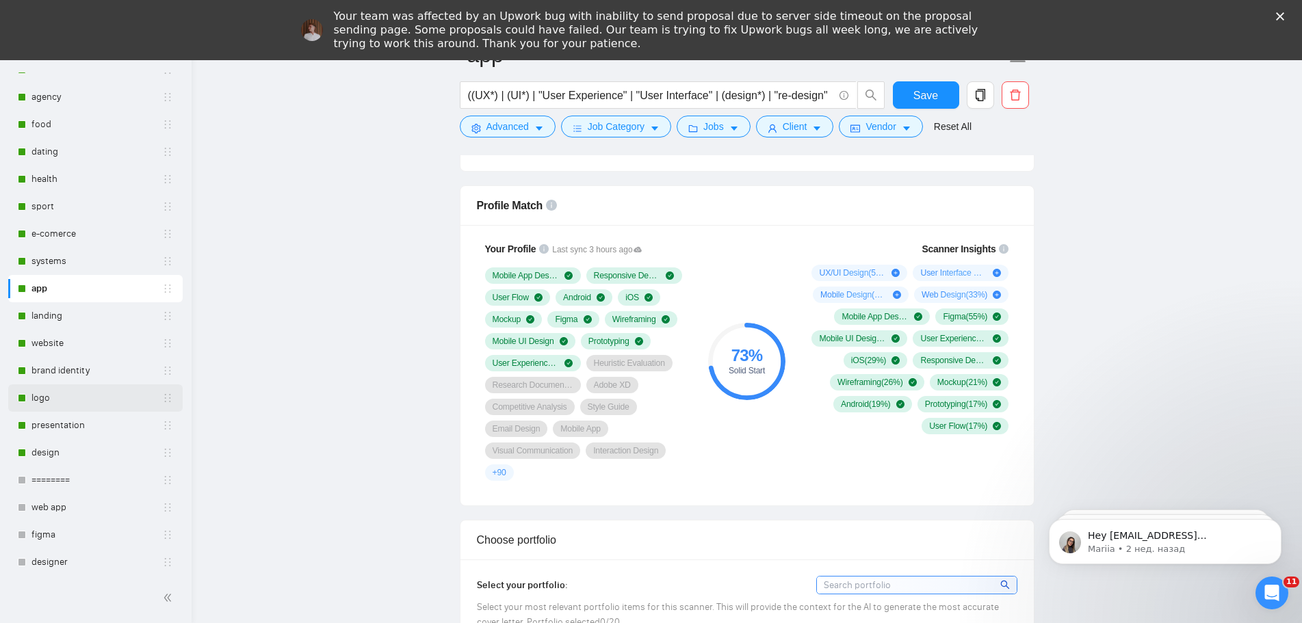
scroll to position [1095, 0]
click at [60, 260] on link "systems" at bounding box center [96, 261] width 131 height 27
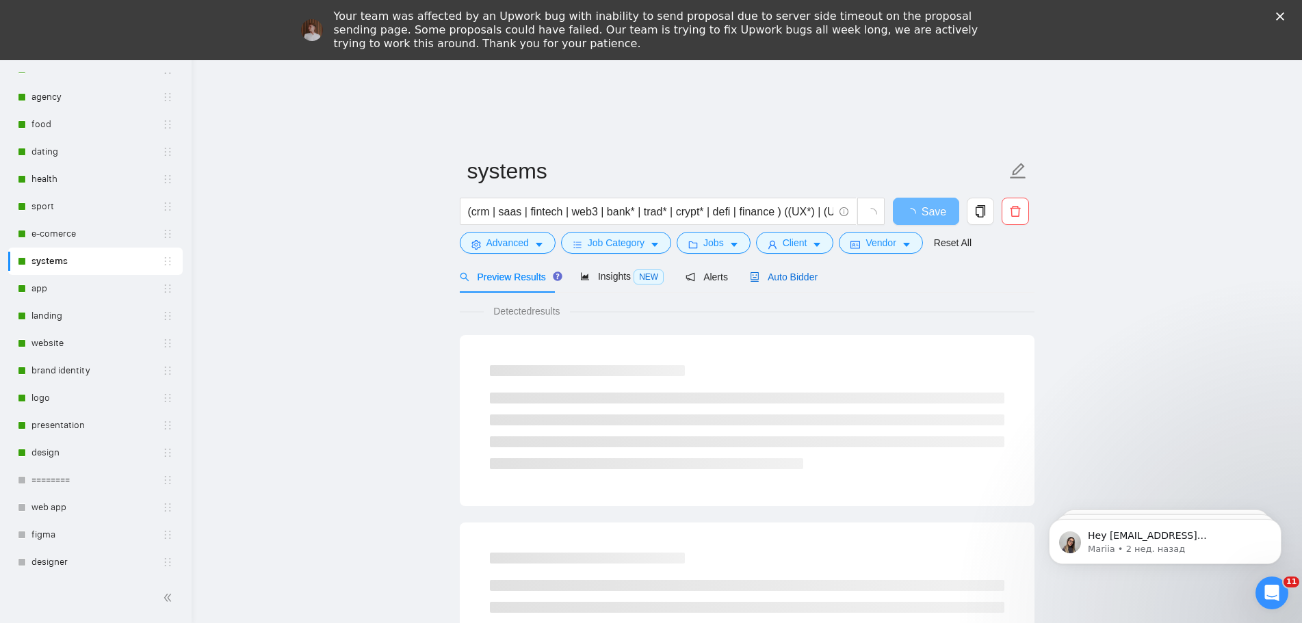
click at [801, 282] on span "Auto Bidder" at bounding box center [784, 277] width 68 height 11
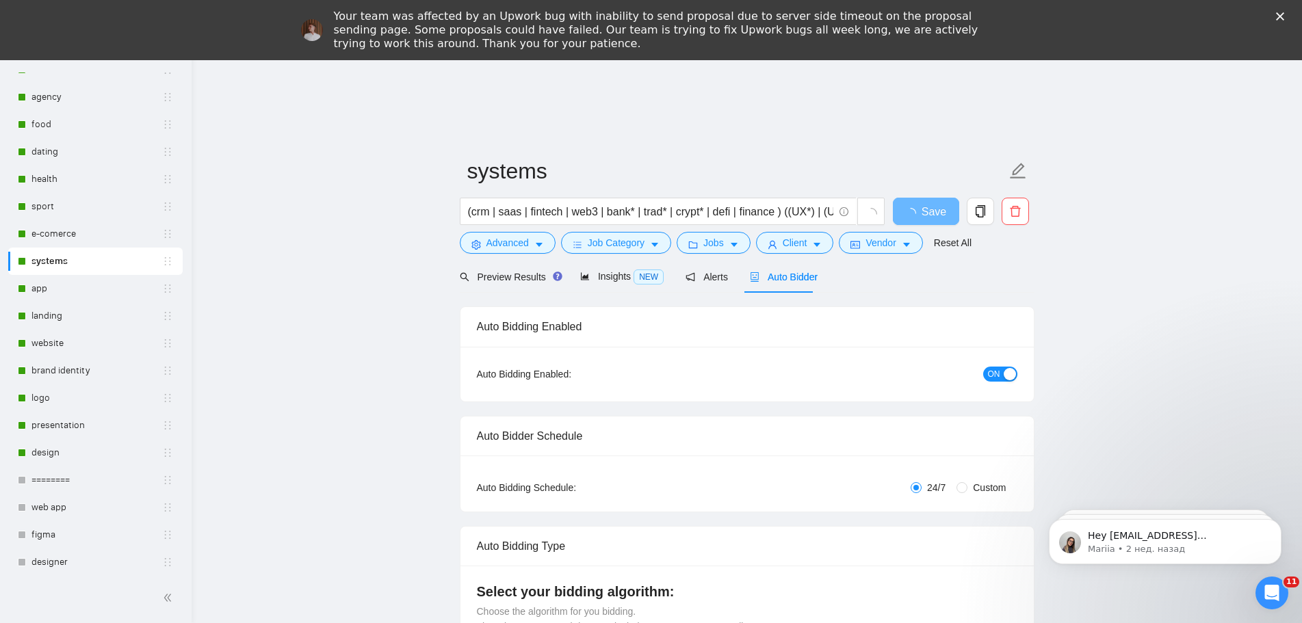
radio input "false"
radio input "true"
checkbox input "true"
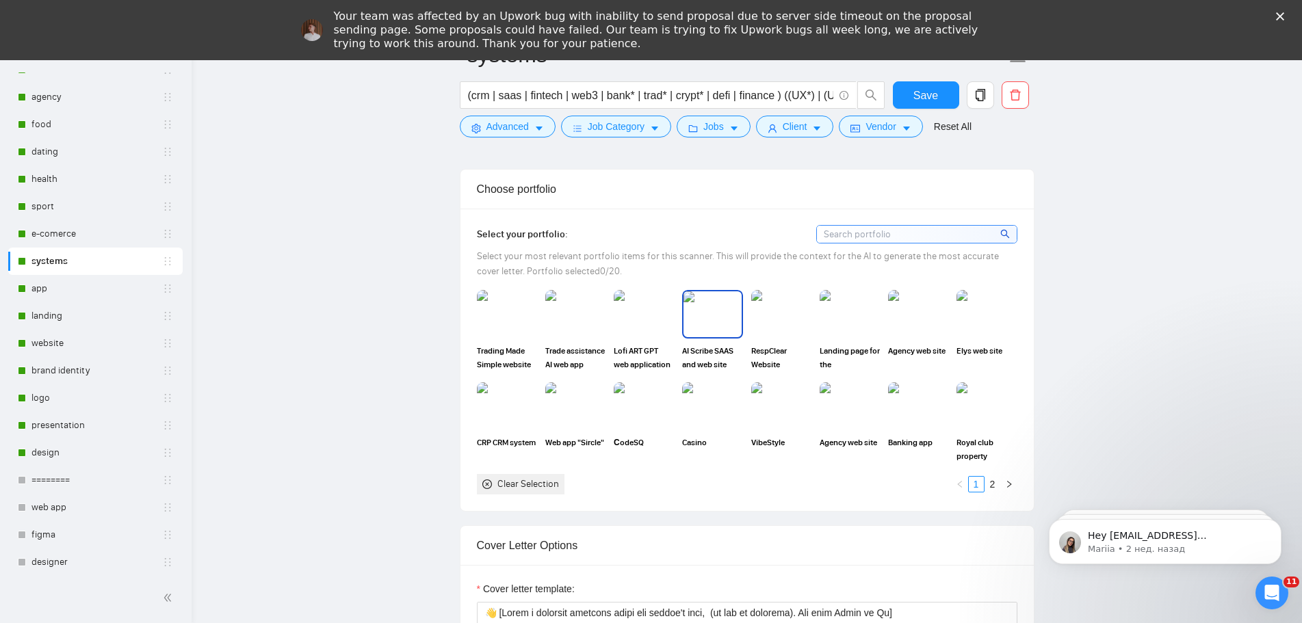
scroll to position [1369, 0]
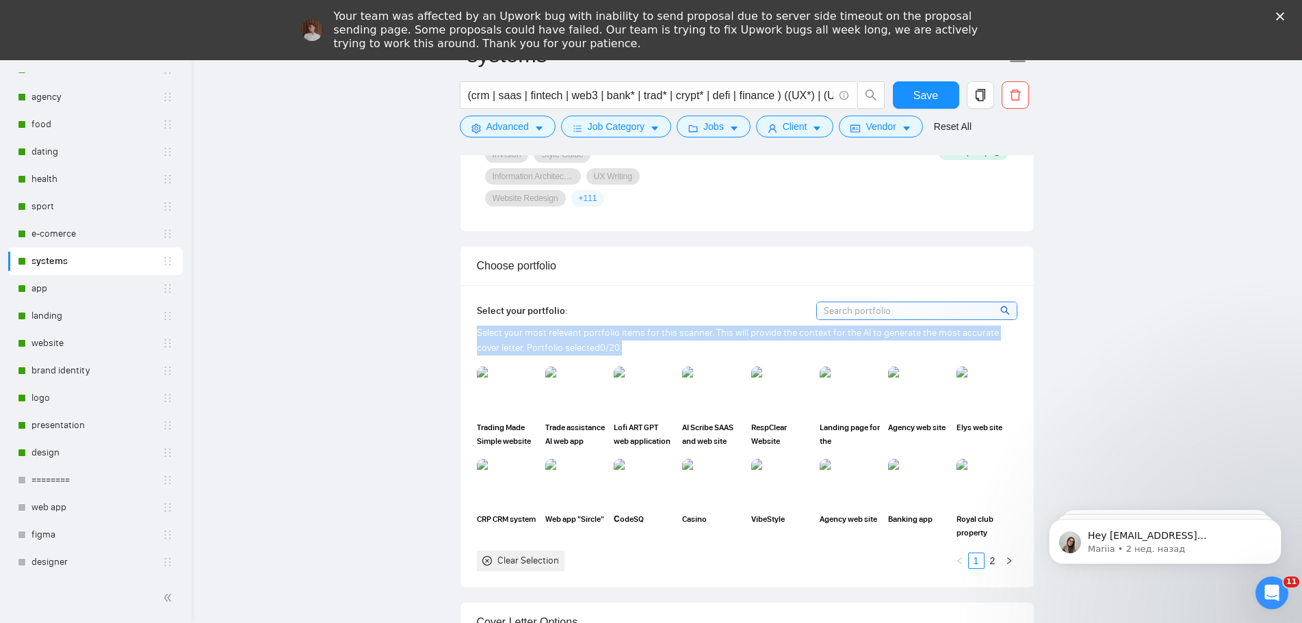
drag, startPoint x: 602, startPoint y: 344, endPoint x: 473, endPoint y: 337, distance: 129.5
click at [473, 337] on div "Select your portfolio: Select your most relevant portfolio items for this scann…" at bounding box center [747, 436] width 573 height 302
click at [464, 307] on div at bounding box center [464, 307] width 0 height 0
click at [782, 346] on div "Select your most relevant portfolio items for this scanner. This will provide t…" at bounding box center [747, 341] width 541 height 30
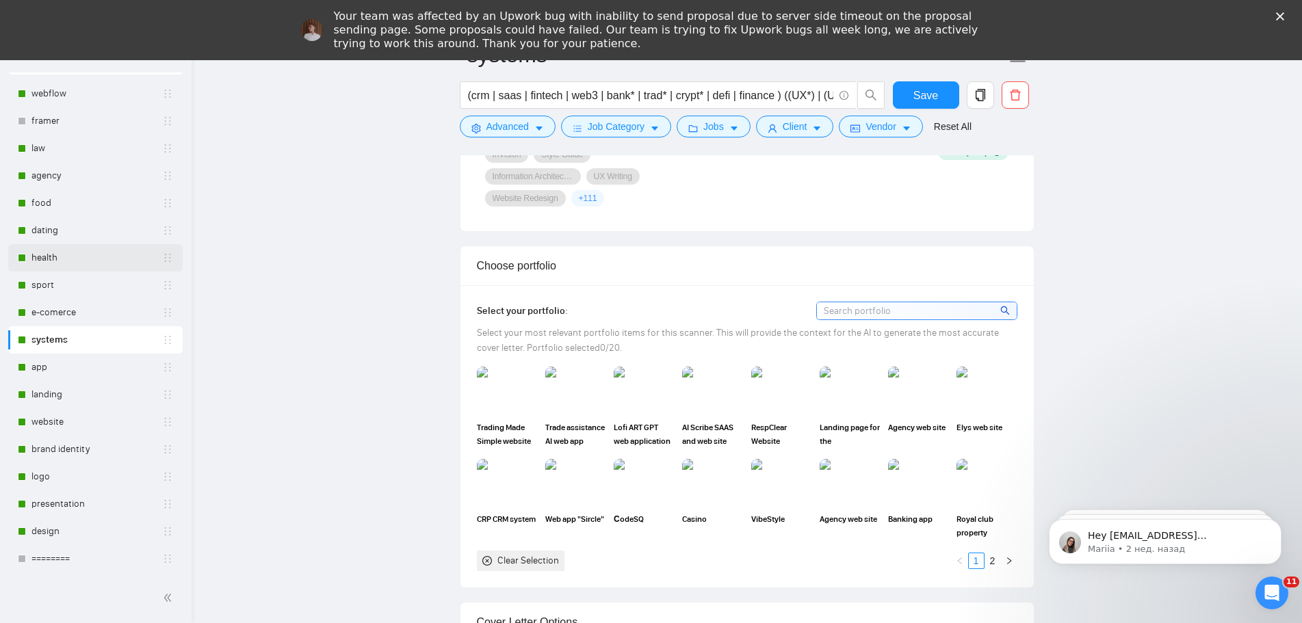
scroll to position [0, 0]
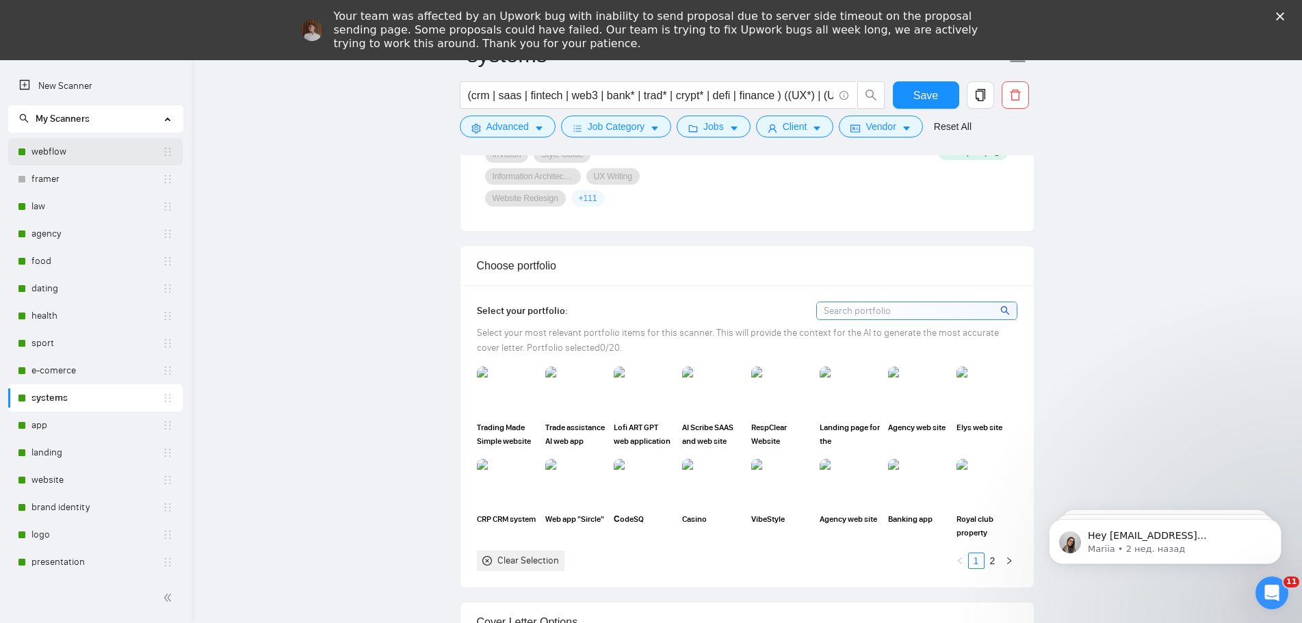
click at [77, 155] on link "webflow" at bounding box center [96, 151] width 131 height 27
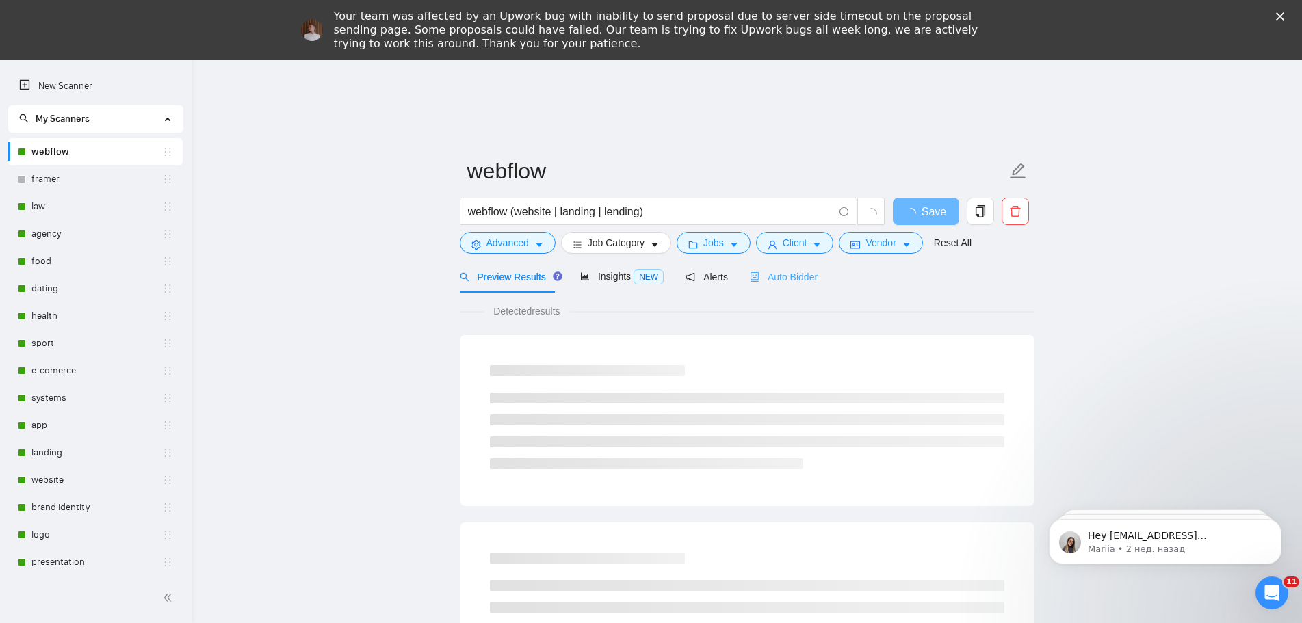
click at [794, 266] on div "Auto Bidder" at bounding box center [784, 277] width 68 height 32
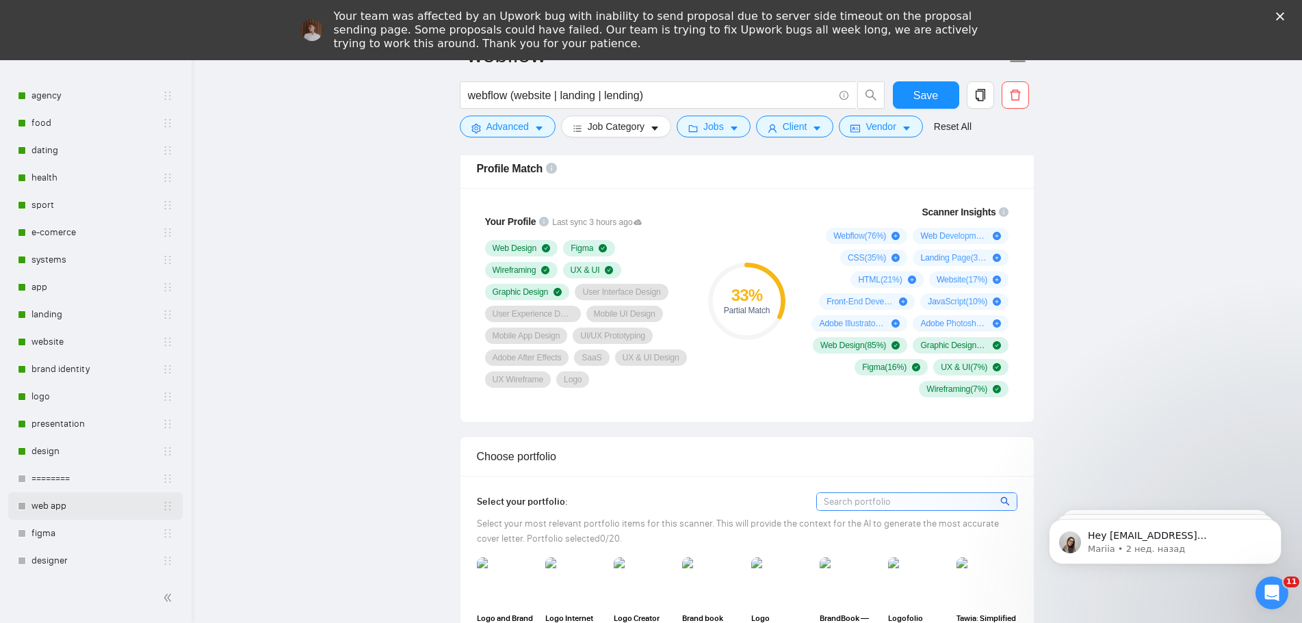
scroll to position [205, 0]
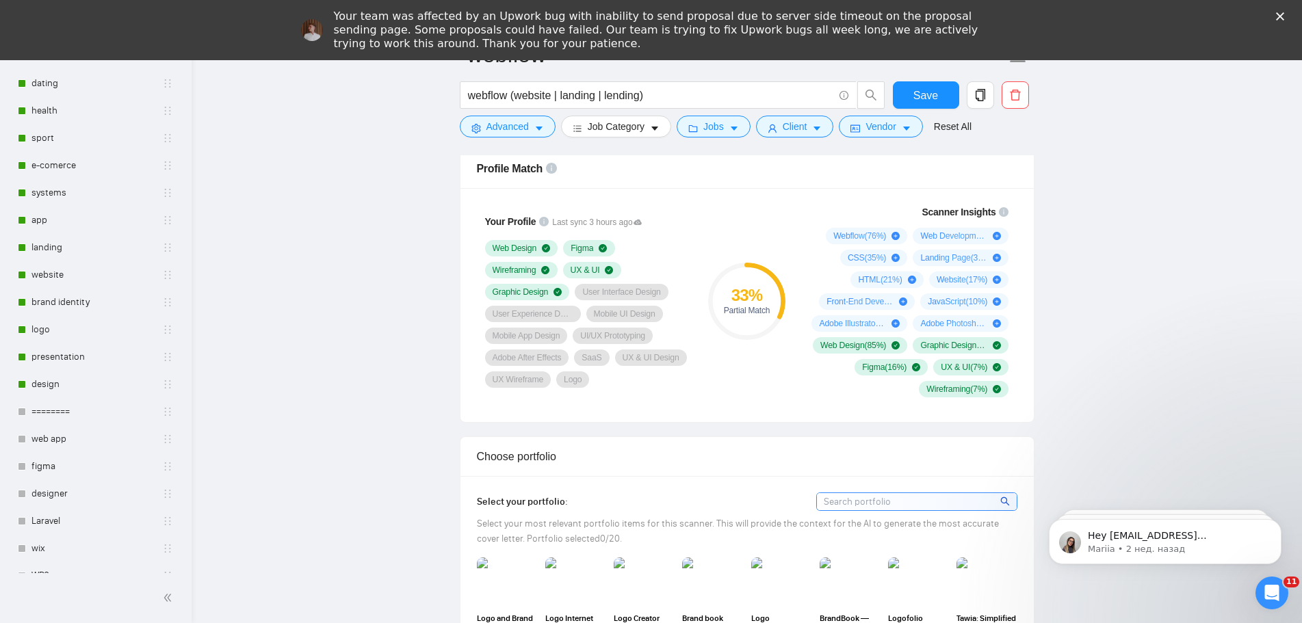
drag, startPoint x: 66, startPoint y: 307, endPoint x: 752, endPoint y: 325, distance: 686.6
click at [66, 306] on link "brand identity" at bounding box center [96, 302] width 131 height 27
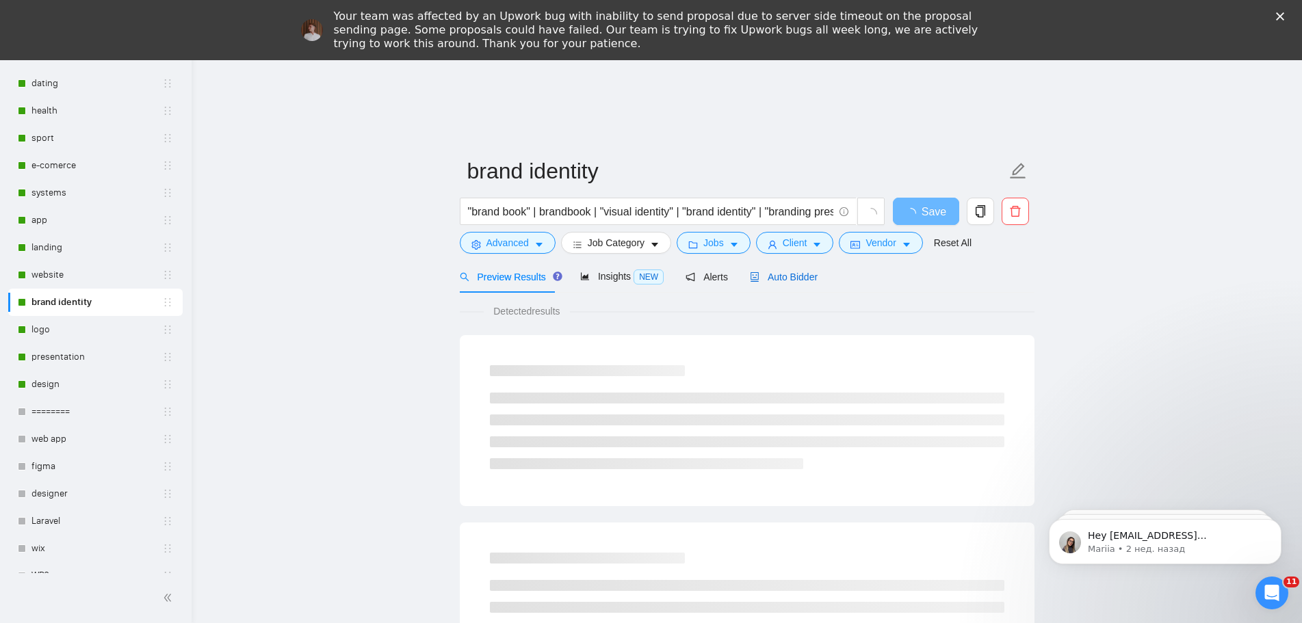
click at [790, 273] on span "Auto Bidder" at bounding box center [784, 277] width 68 height 11
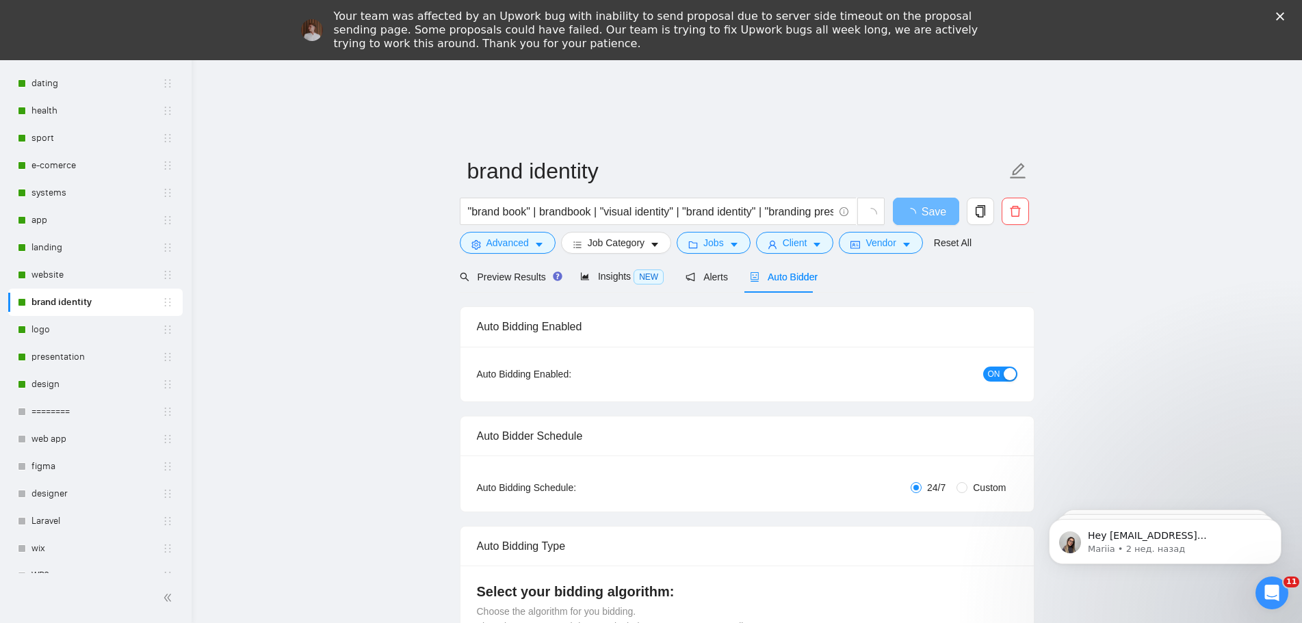
radio input "false"
radio input "true"
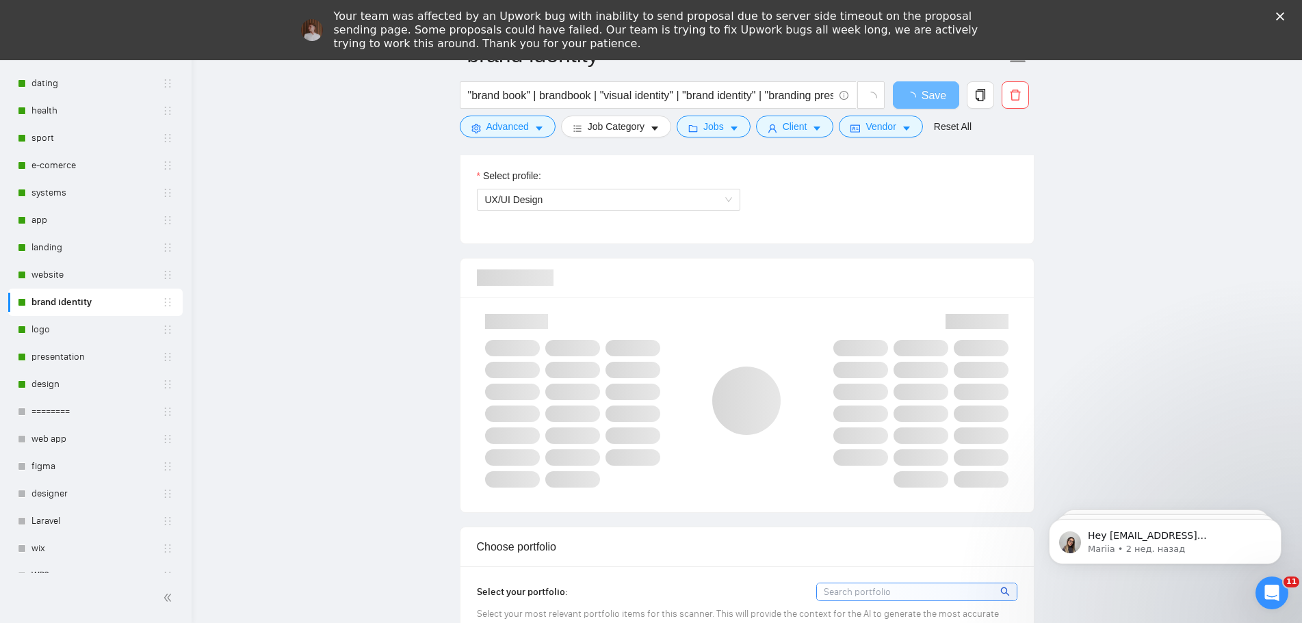
scroll to position [1026, 0]
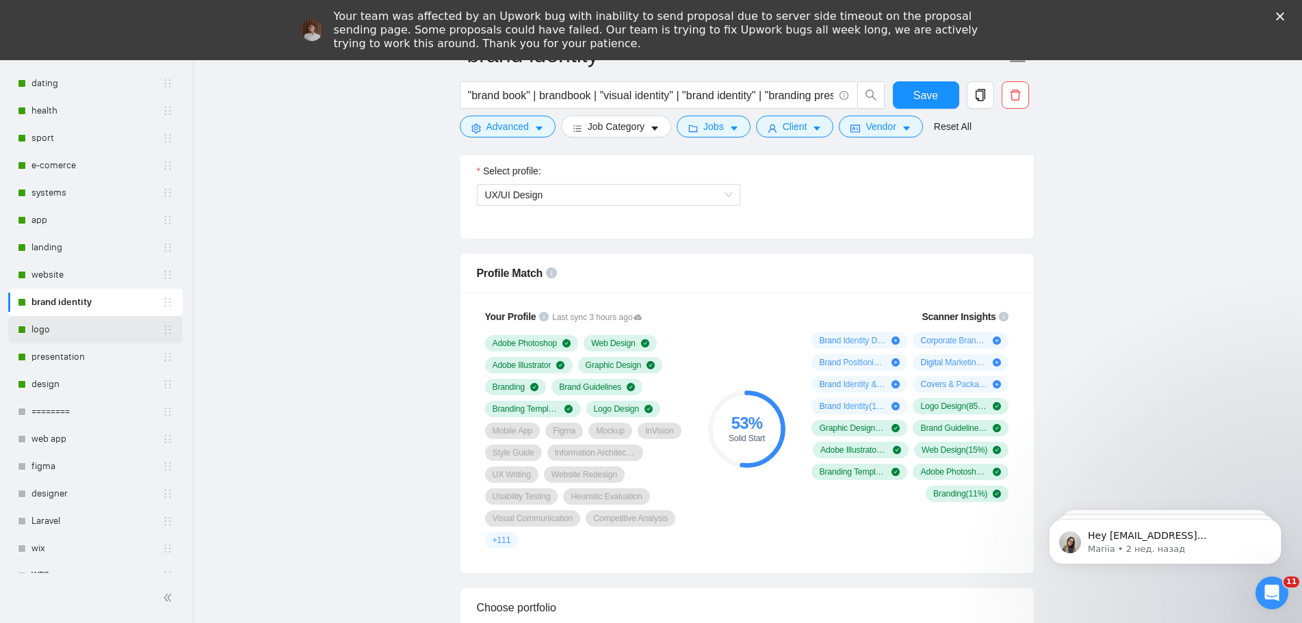
click at [74, 333] on link "logo" at bounding box center [96, 329] width 131 height 27
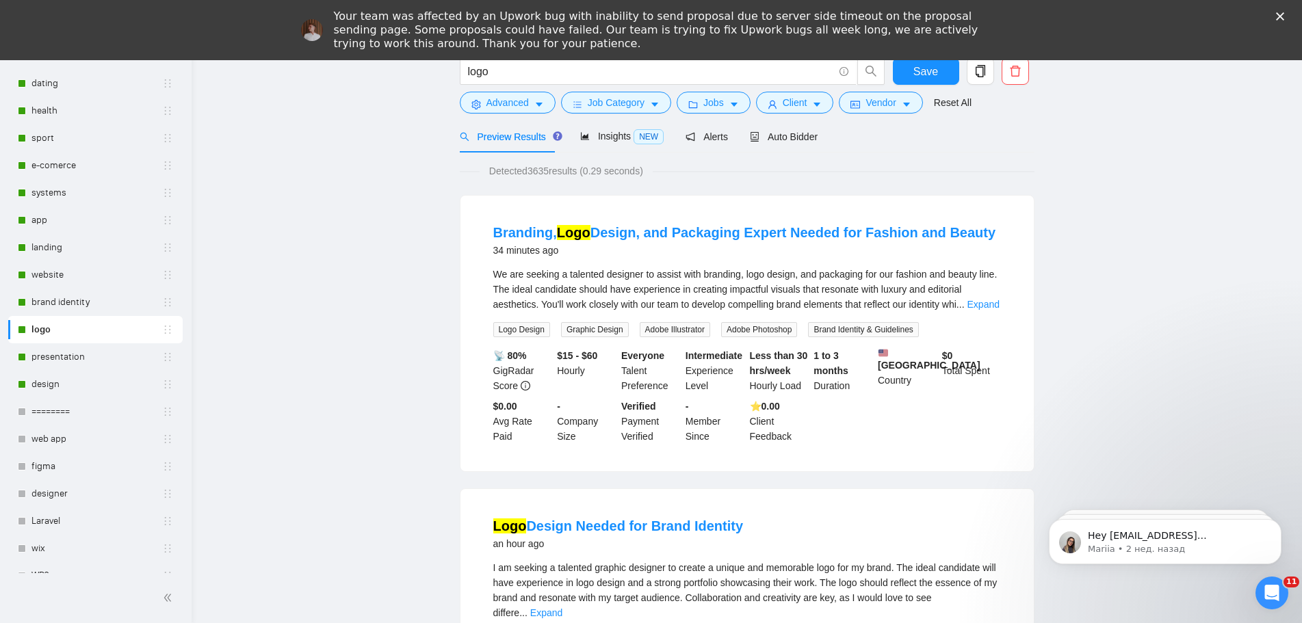
scroll to position [68, 0]
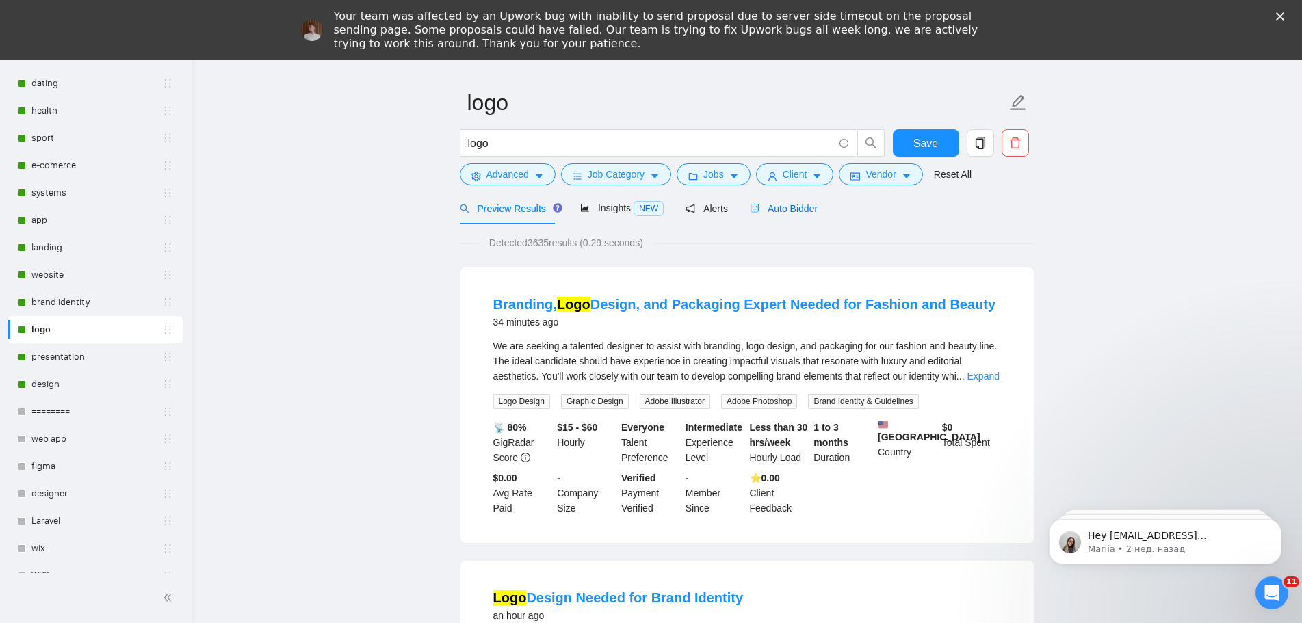
click at [788, 203] on span "Auto Bidder" at bounding box center [784, 208] width 68 height 11
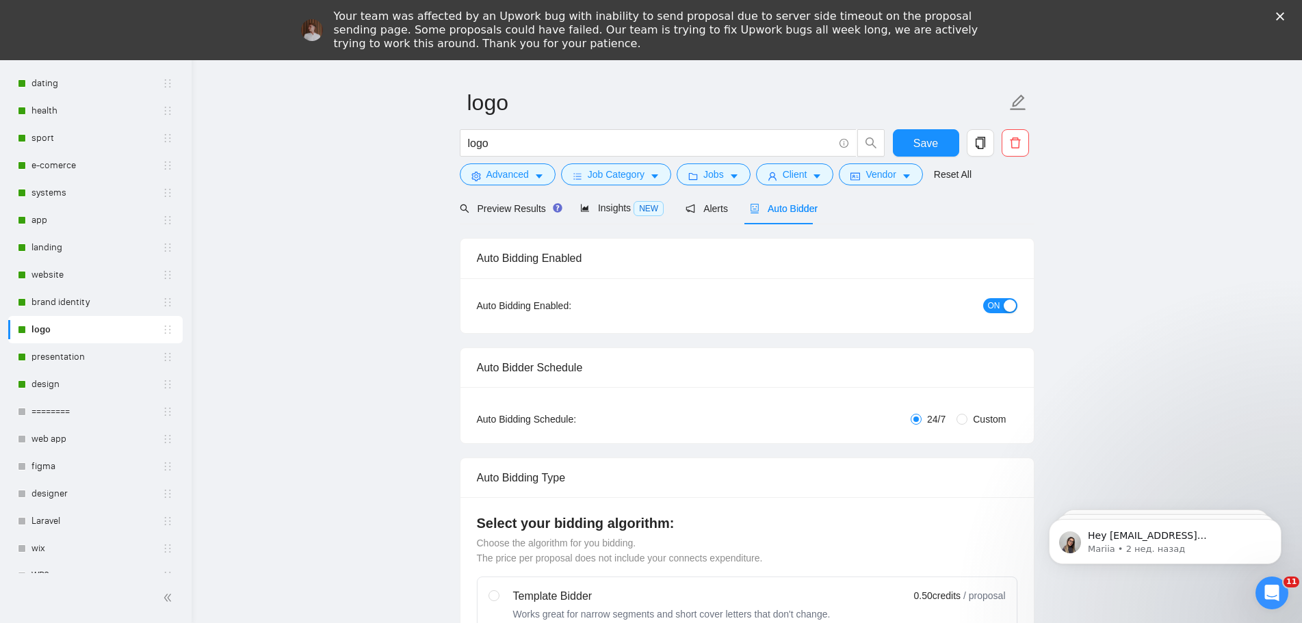
radio input "false"
radio input "true"
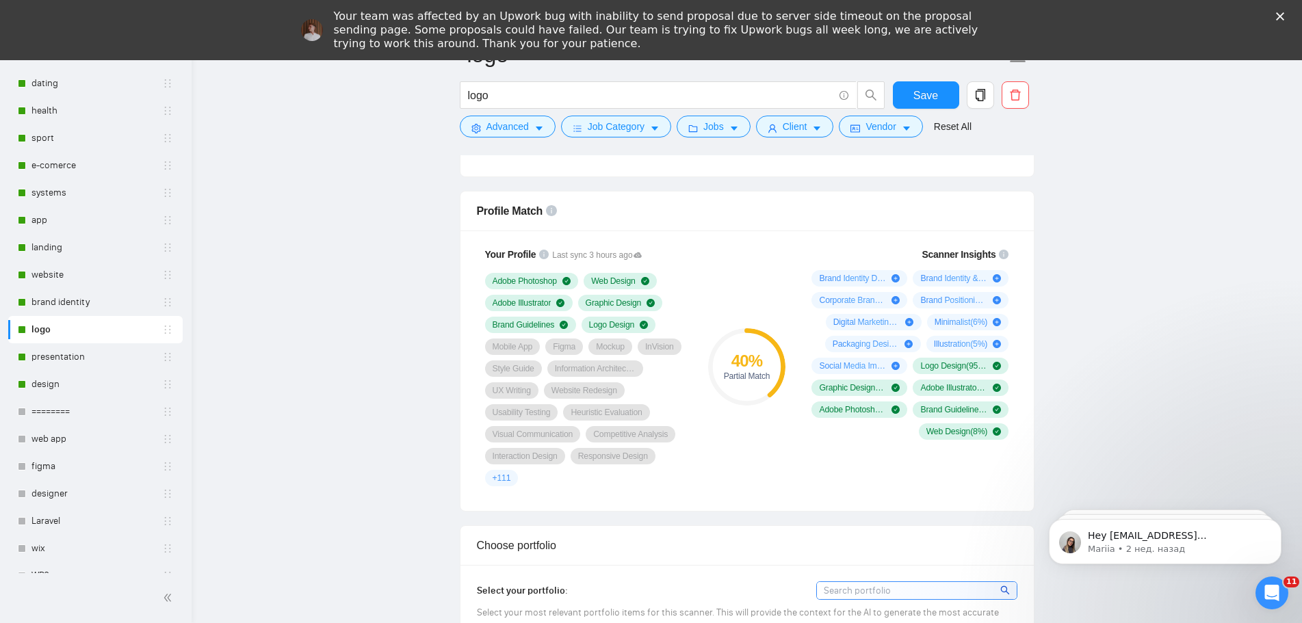
scroll to position [1163, 0]
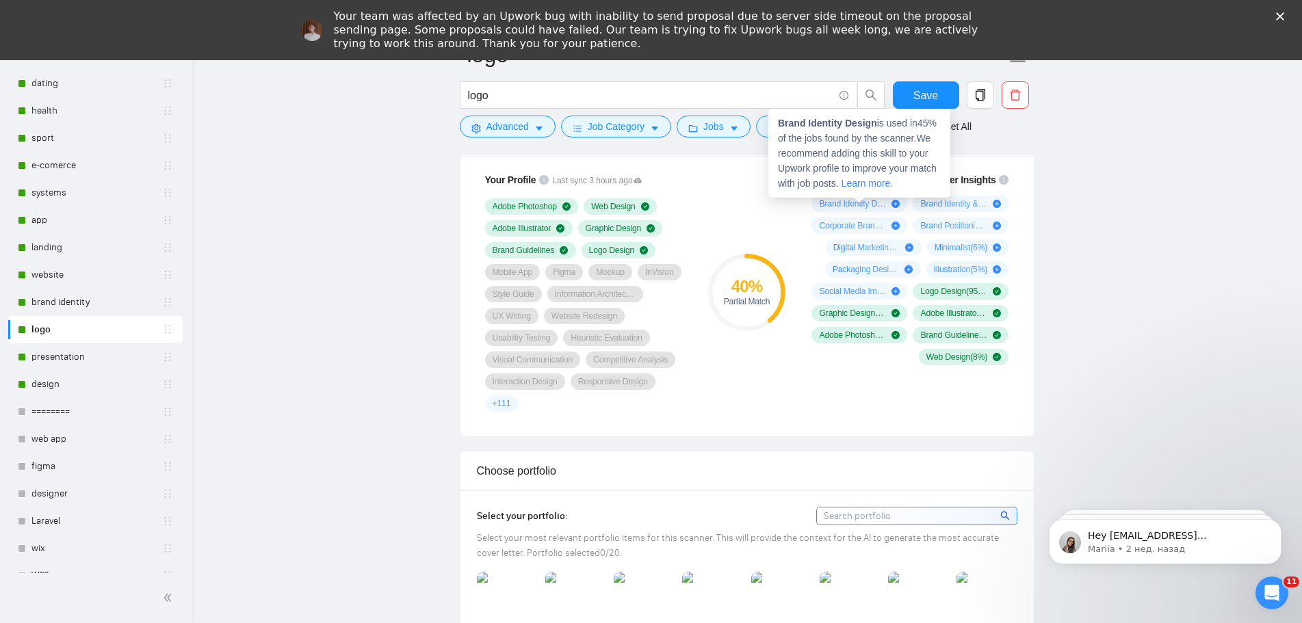
drag, startPoint x: 812, startPoint y: 190, endPoint x: 972, endPoint y: 294, distance: 191.5
click at [918, 252] on div "Scanner Insights Brand Identity Design ( 45 %) Brand Identity & Guidelines ( 41…" at bounding box center [908, 268] width 219 height 209
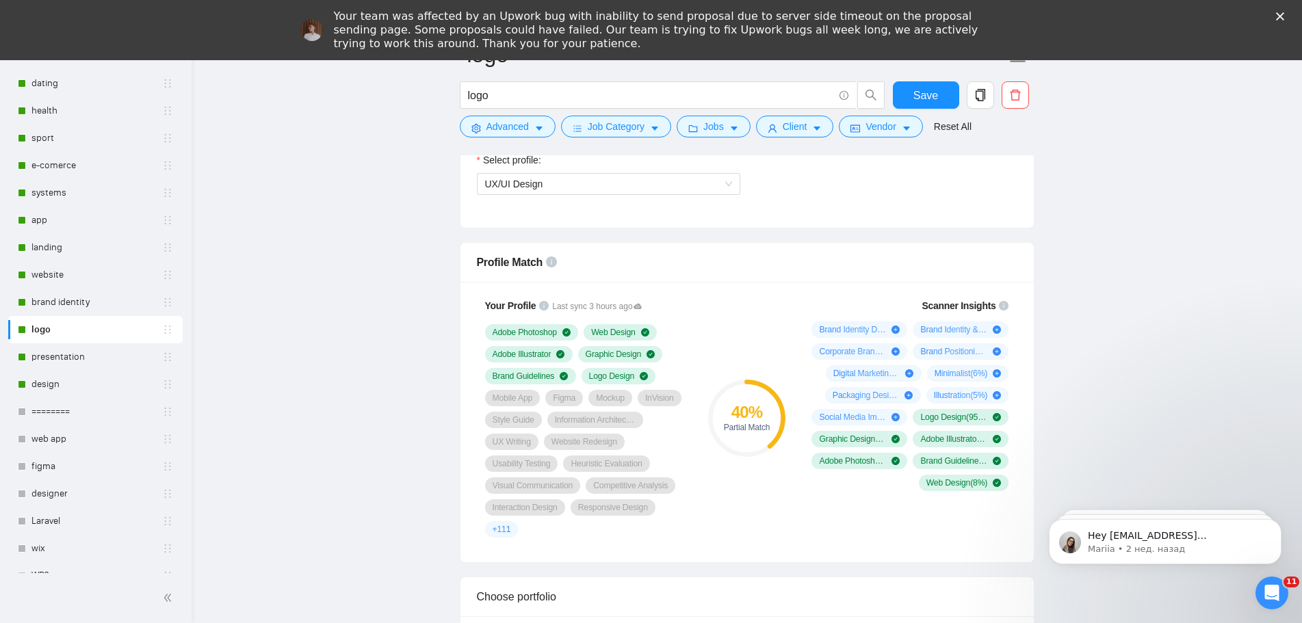
scroll to position [1026, 0]
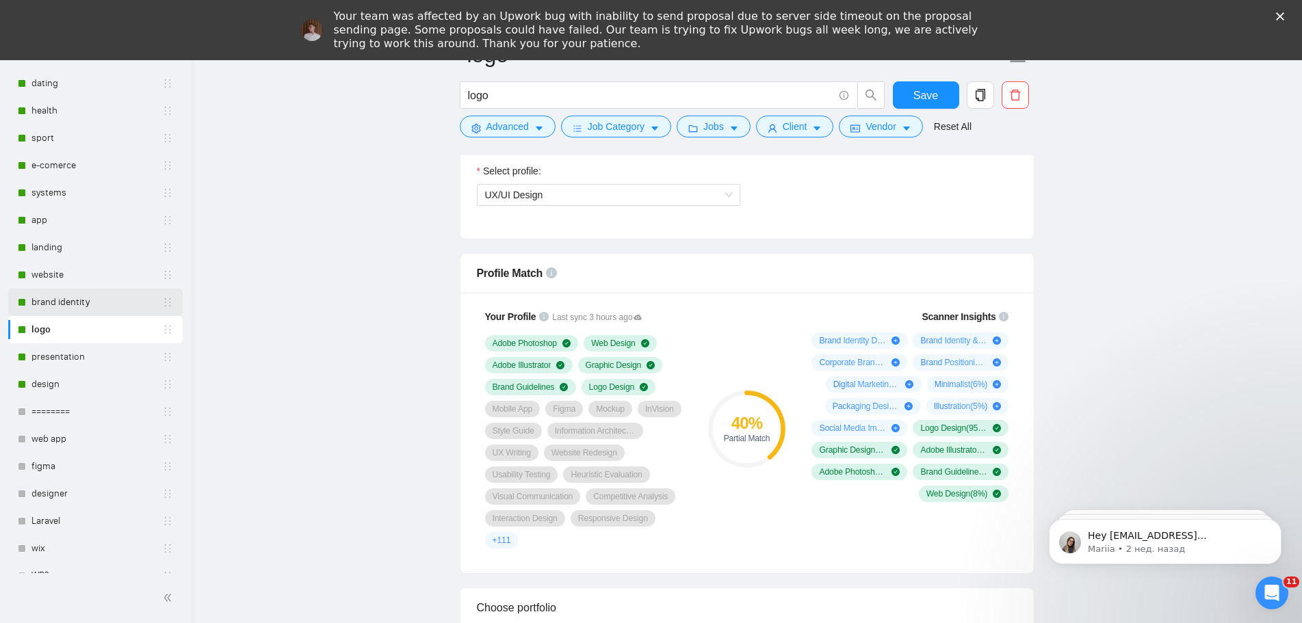
click at [79, 303] on link "brand identity" at bounding box center [96, 302] width 131 height 27
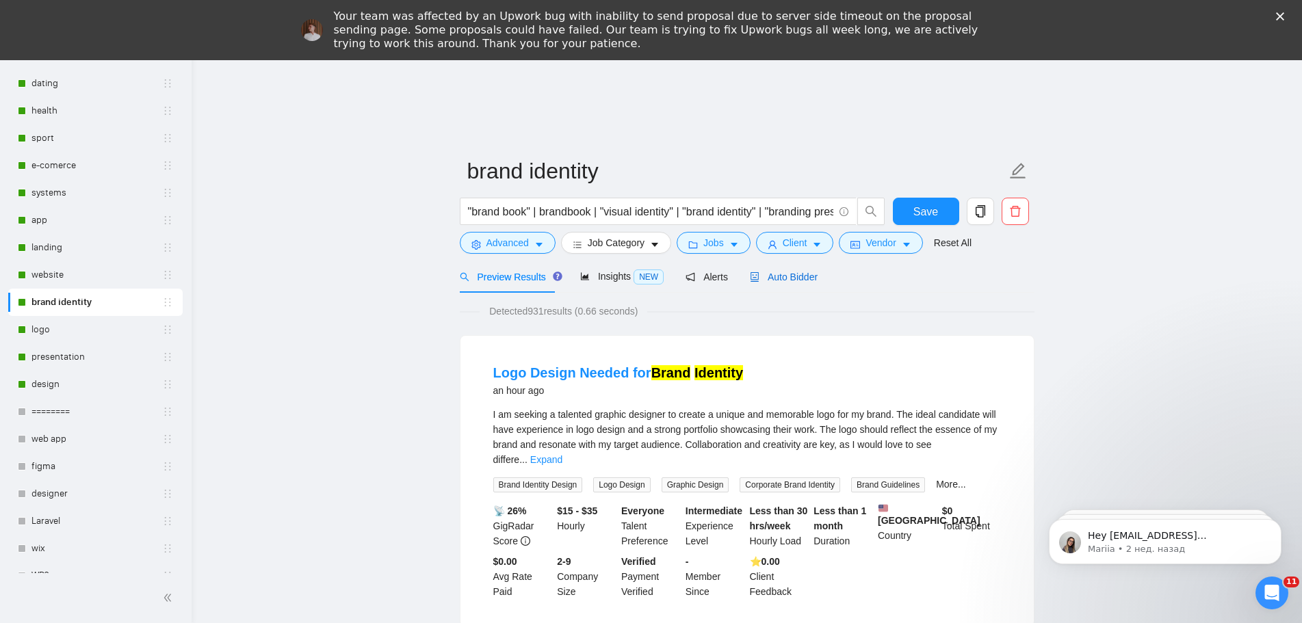
click at [775, 272] on span "Auto Bidder" at bounding box center [784, 277] width 68 height 11
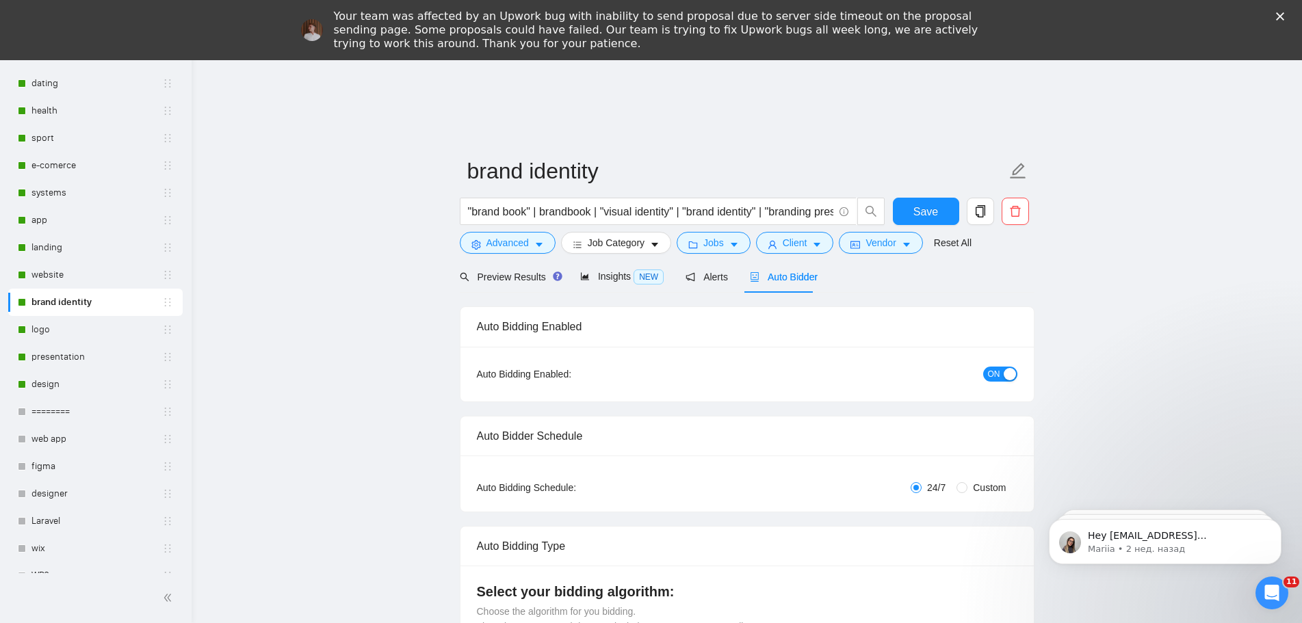
radio input "false"
radio input "true"
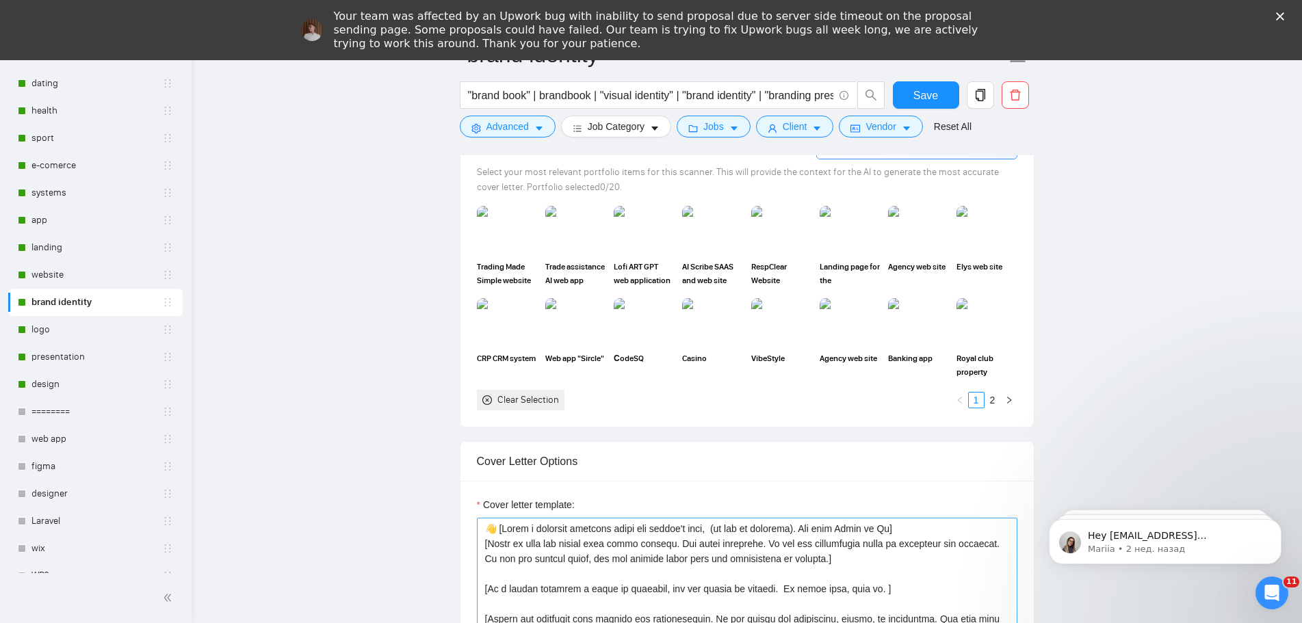
scroll to position [1505, 0]
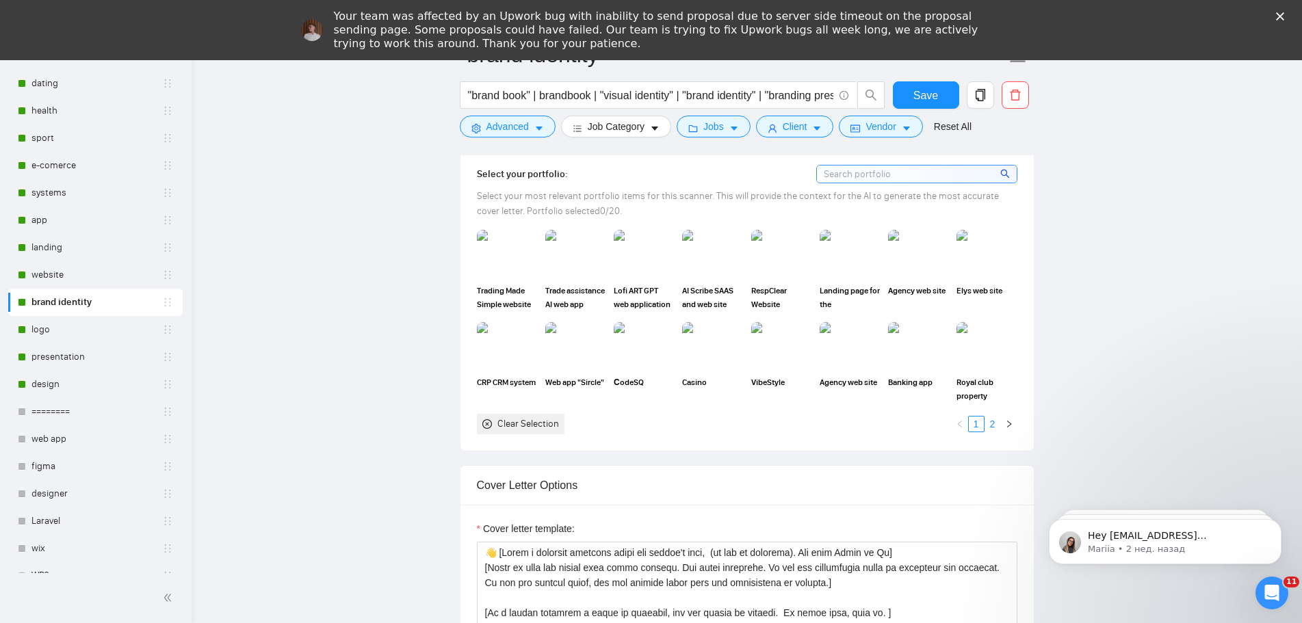
click at [993, 426] on link "2" at bounding box center [992, 424] width 15 height 15
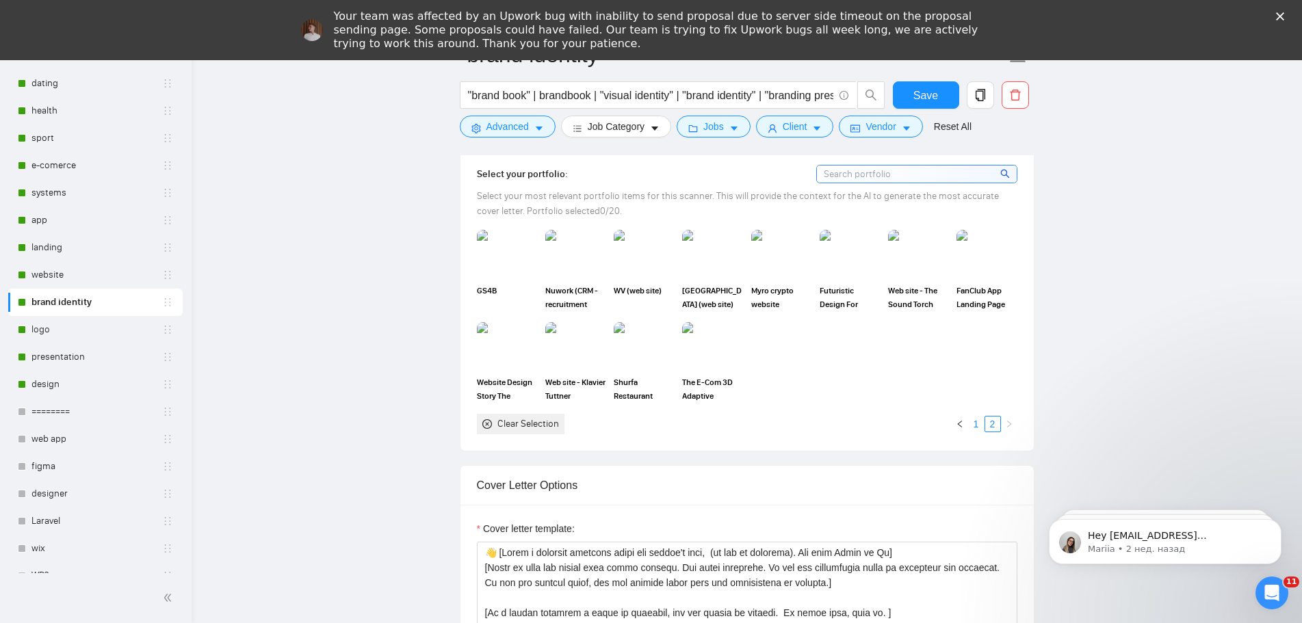
click at [979, 426] on link "1" at bounding box center [976, 424] width 15 height 15
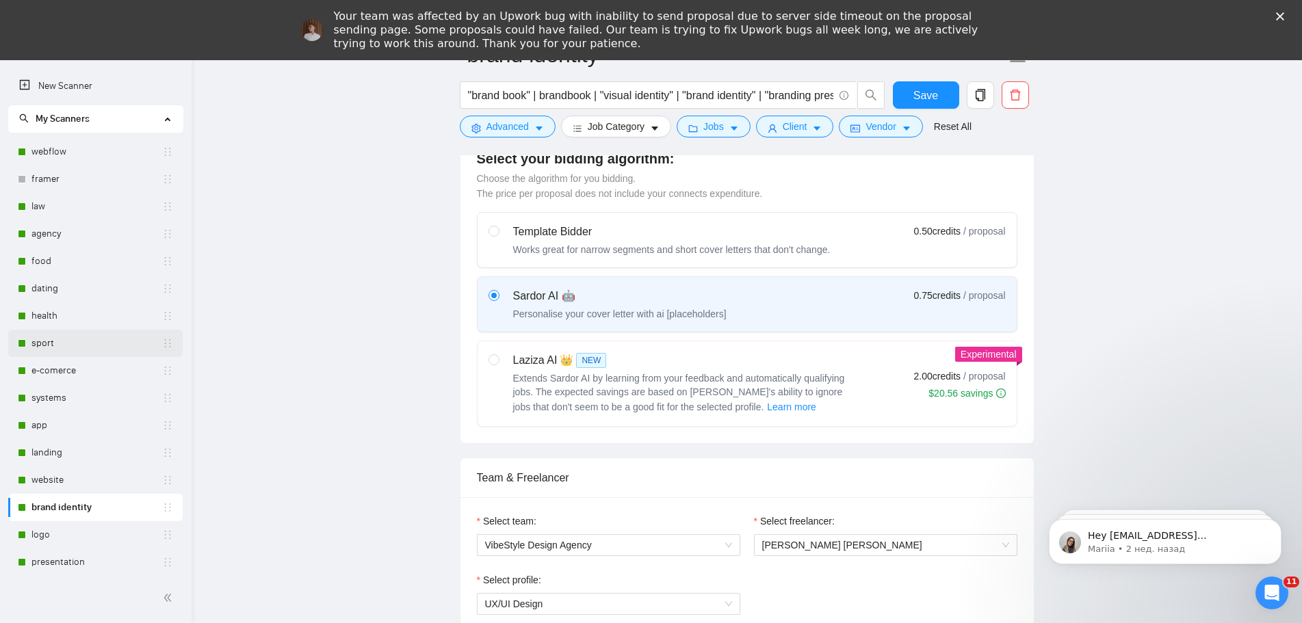
scroll to position [616, 0]
click at [68, 147] on link "webflow" at bounding box center [96, 151] width 131 height 27
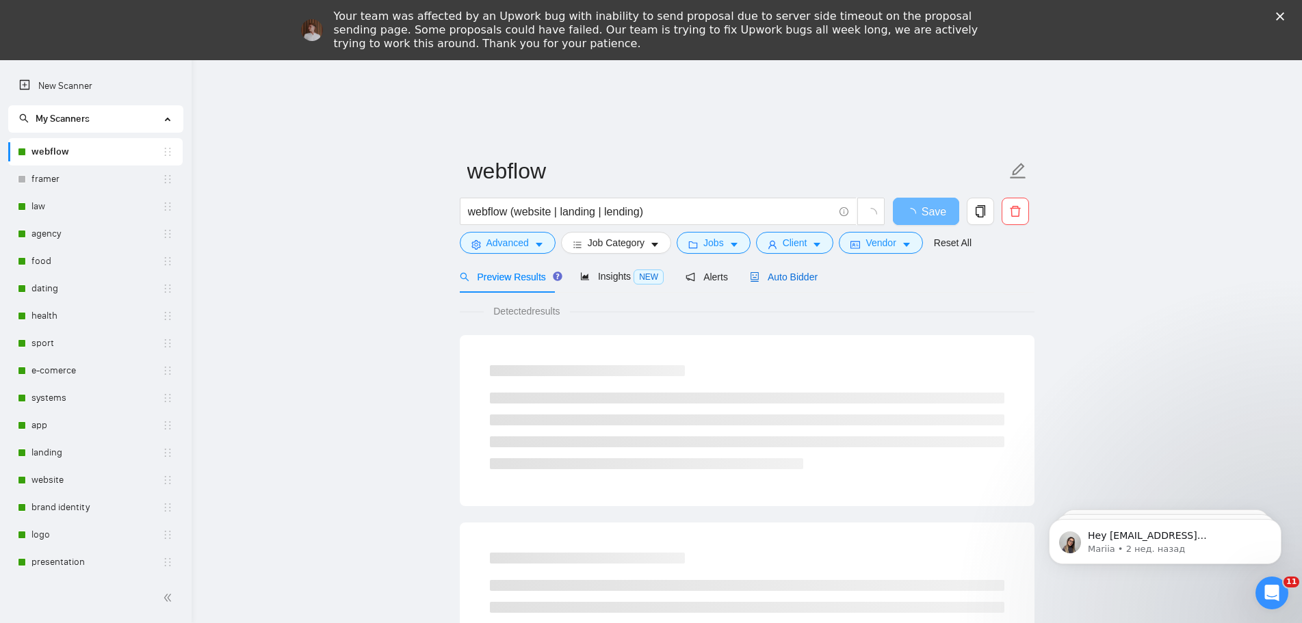
click at [799, 276] on span "Auto Bidder" at bounding box center [784, 277] width 68 height 11
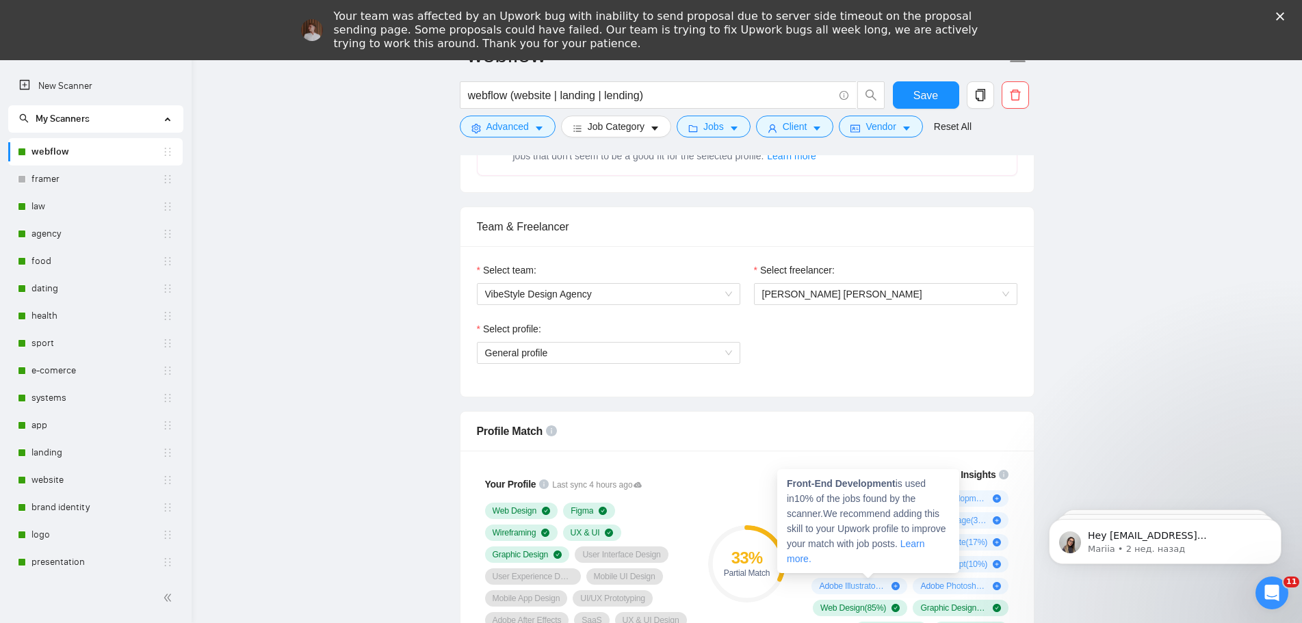
scroll to position [684, 0]
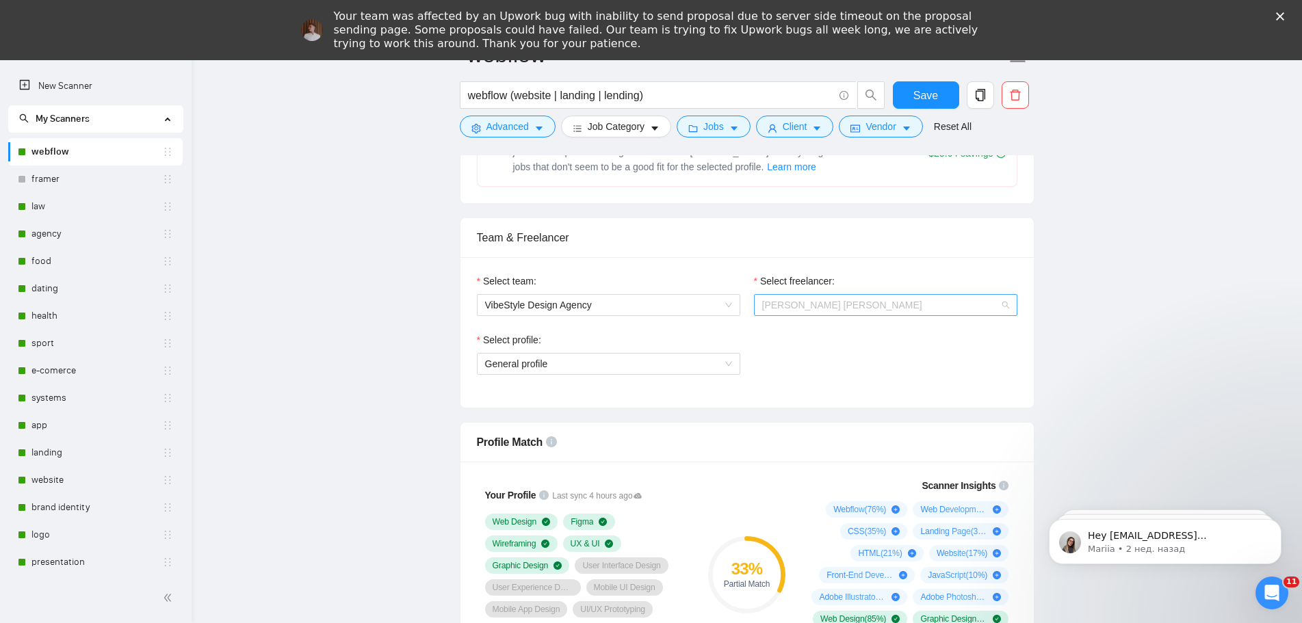
click at [891, 313] on span "[PERSON_NAME] [PERSON_NAME]" at bounding box center [885, 305] width 247 height 21
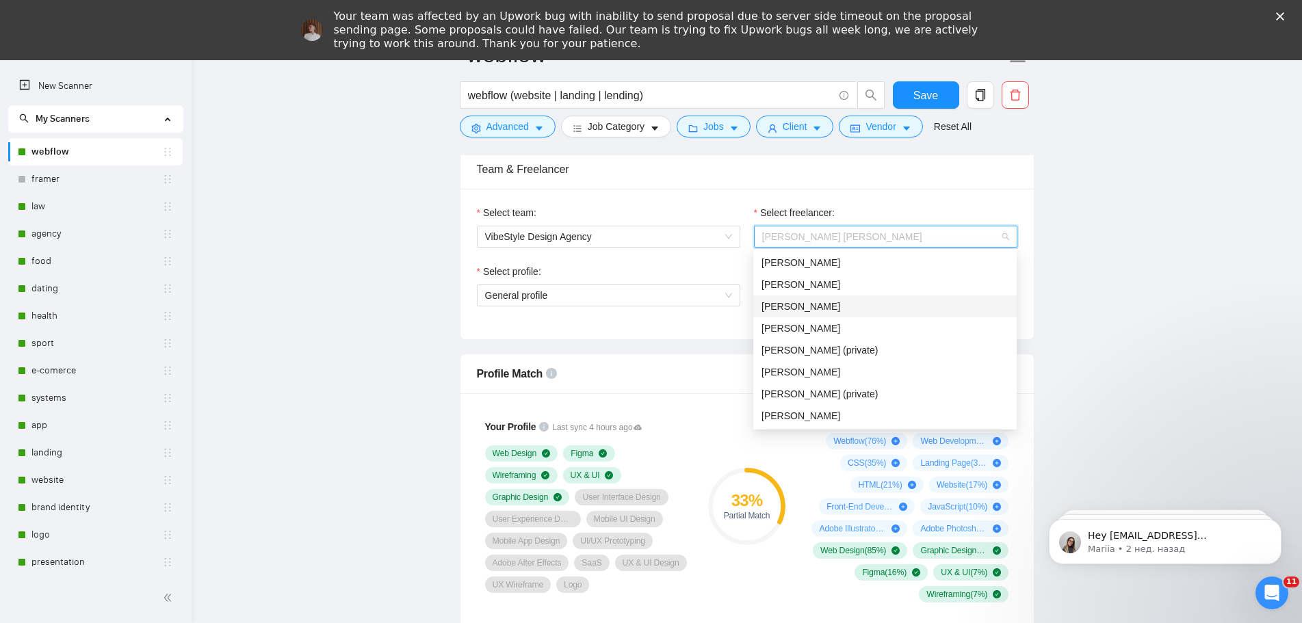
scroll to position [821, 0]
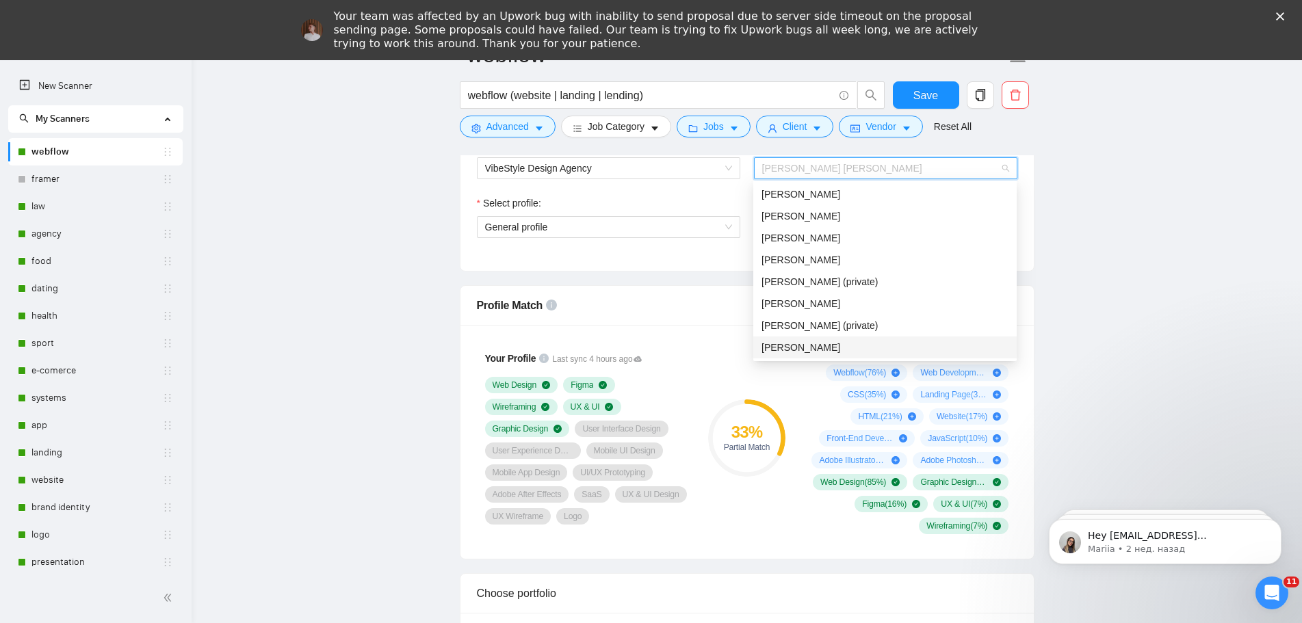
click at [887, 346] on div "Hanna Bramarova" at bounding box center [885, 347] width 247 height 15
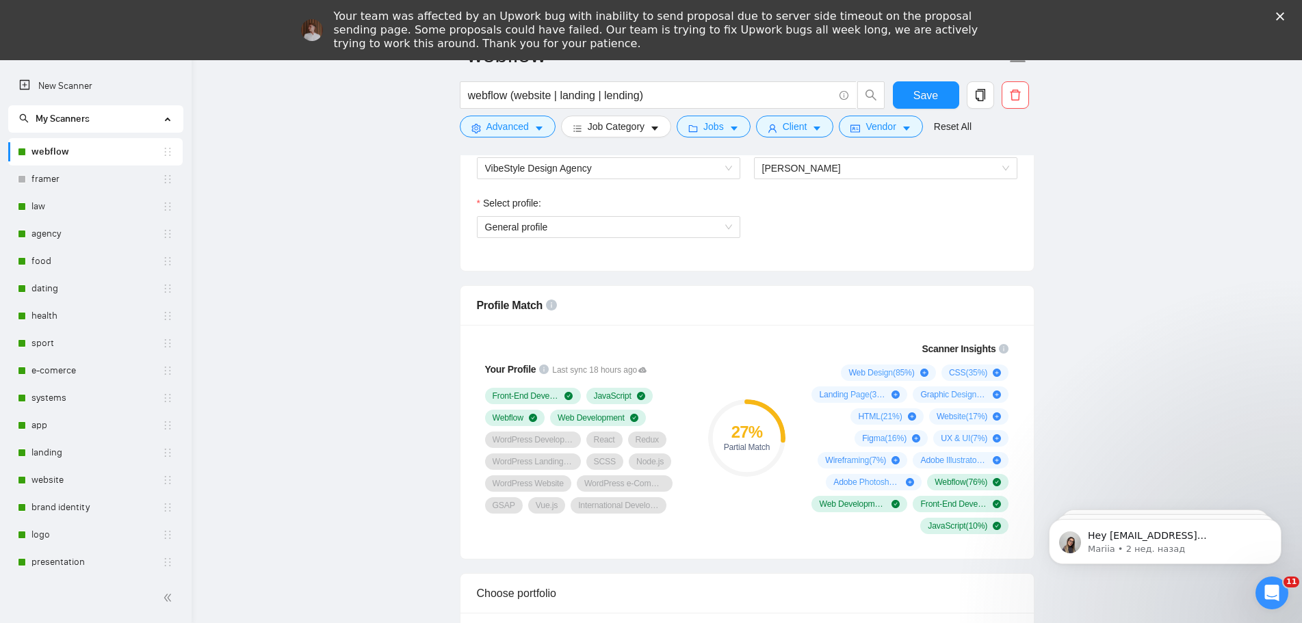
scroll to position [753, 0]
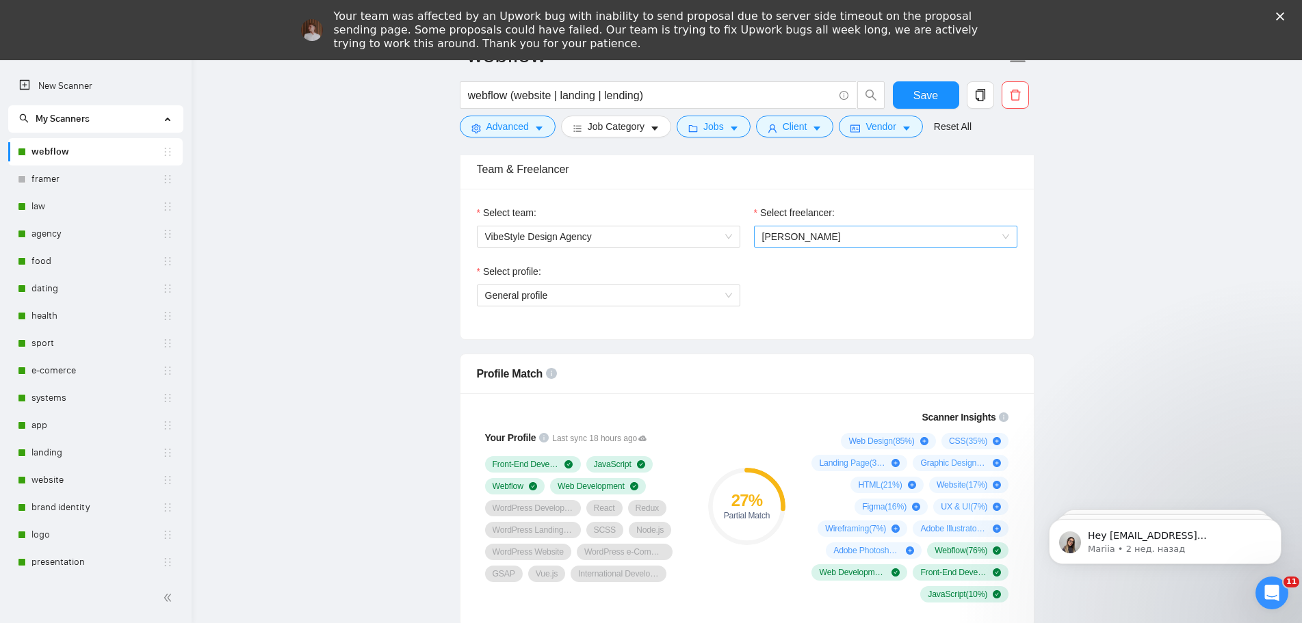
click at [872, 238] on span "Hanna Bramarova" at bounding box center [885, 236] width 247 height 21
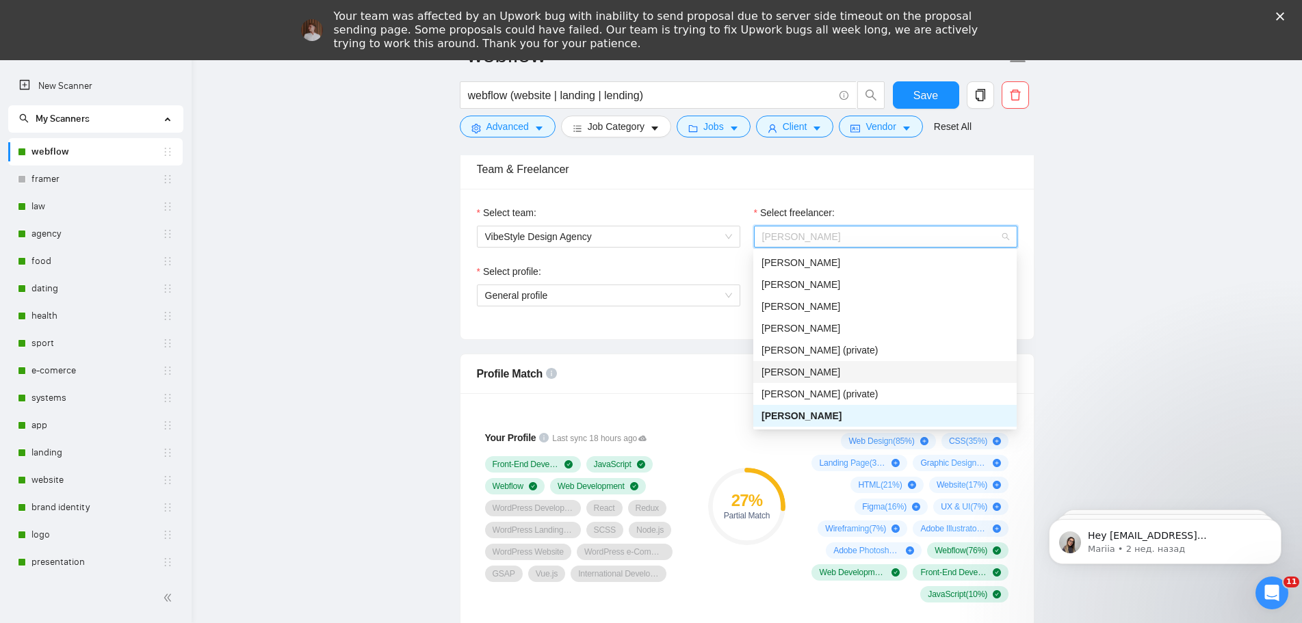
click at [870, 373] on div "Violetta Yevtushenko" at bounding box center [885, 372] width 247 height 15
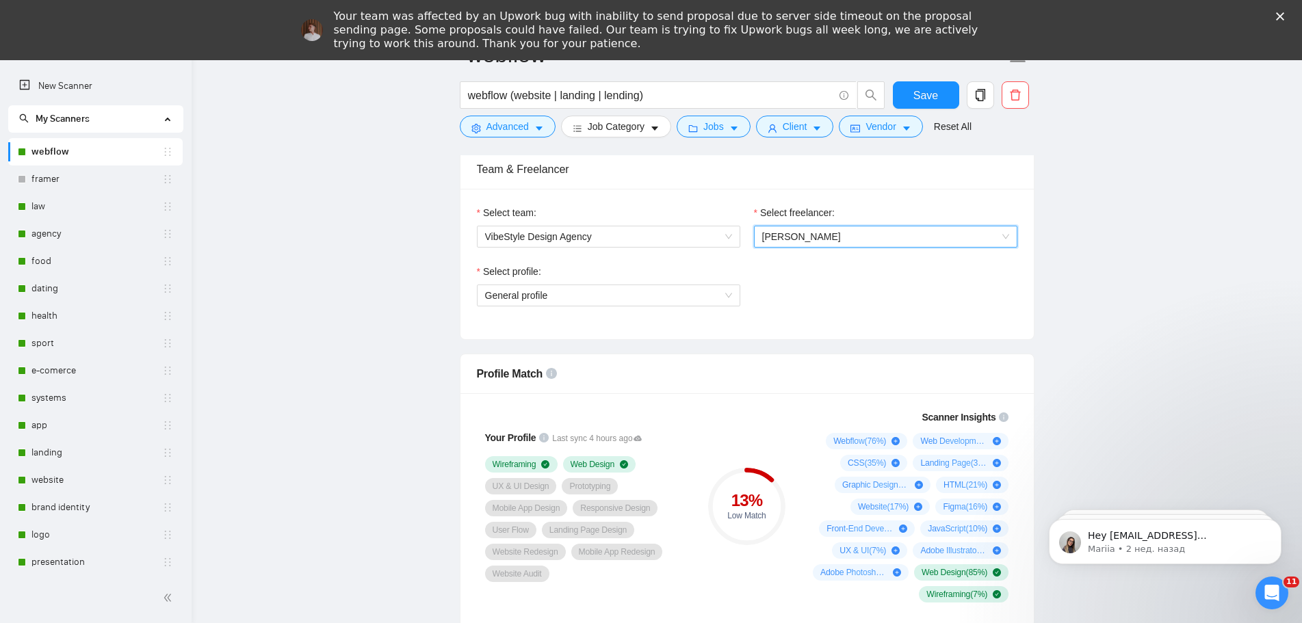
click at [925, 234] on span "Violetta Yevtushenko" at bounding box center [885, 236] width 247 height 21
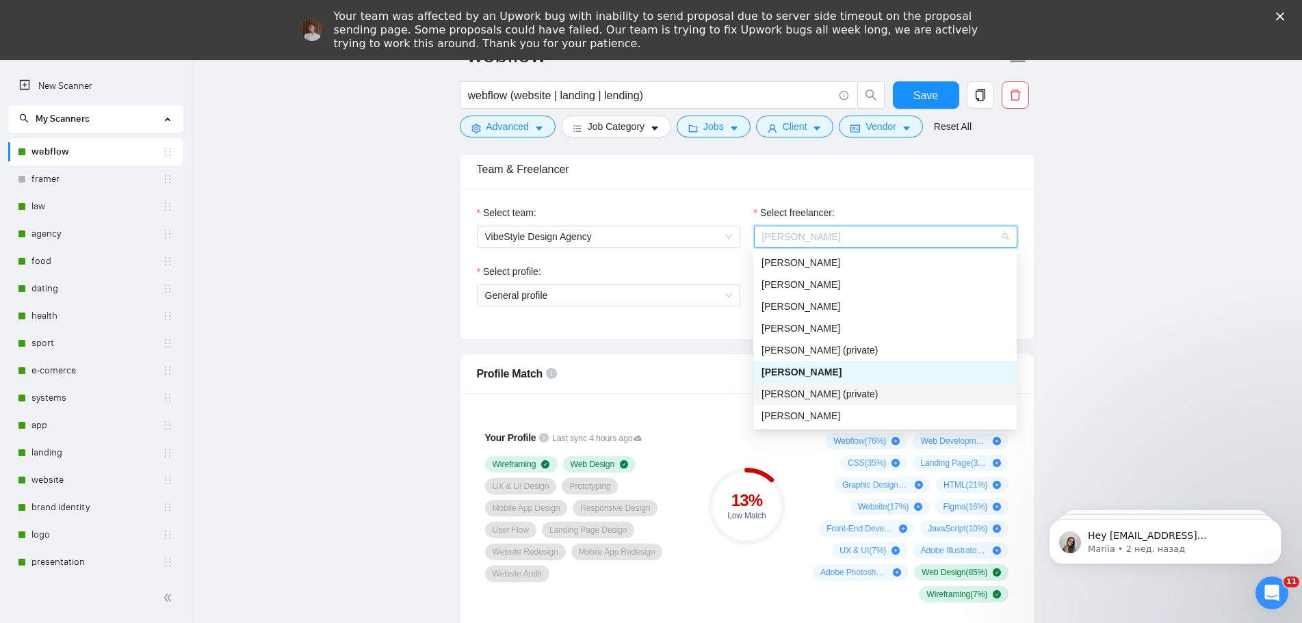
click at [907, 394] on div "Yaroslav Bernatovych (private)" at bounding box center [885, 394] width 247 height 15
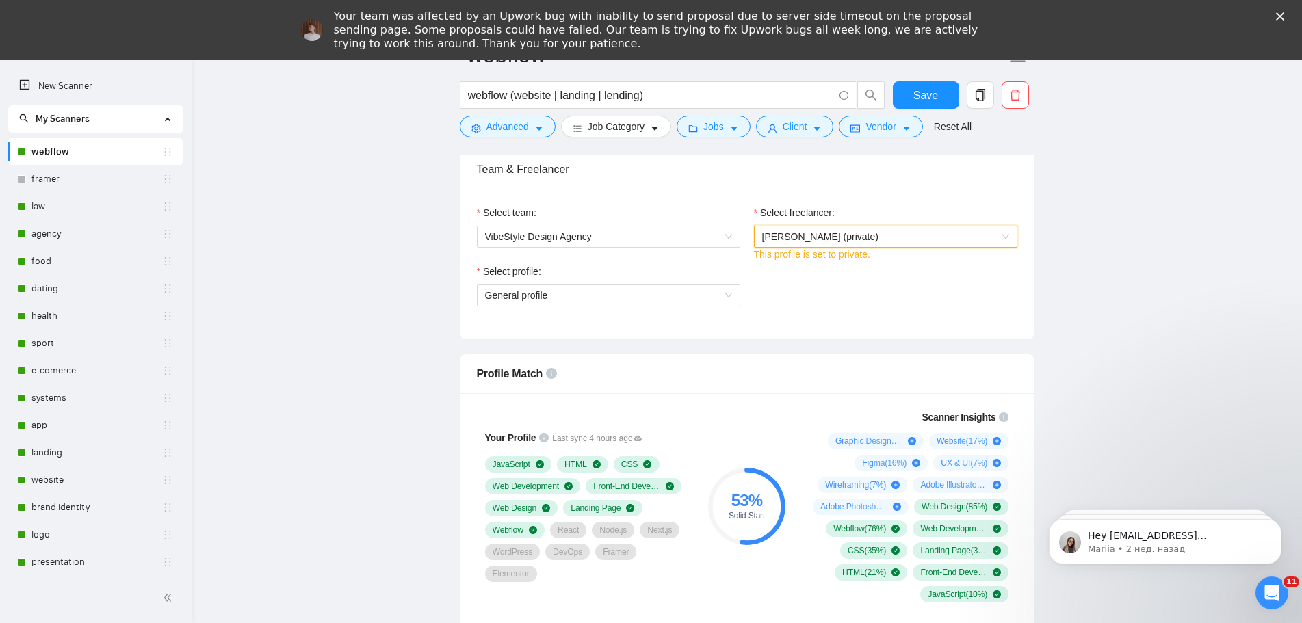
click at [929, 239] on span "Yaroslav Bernatovych (private)" at bounding box center [885, 236] width 247 height 21
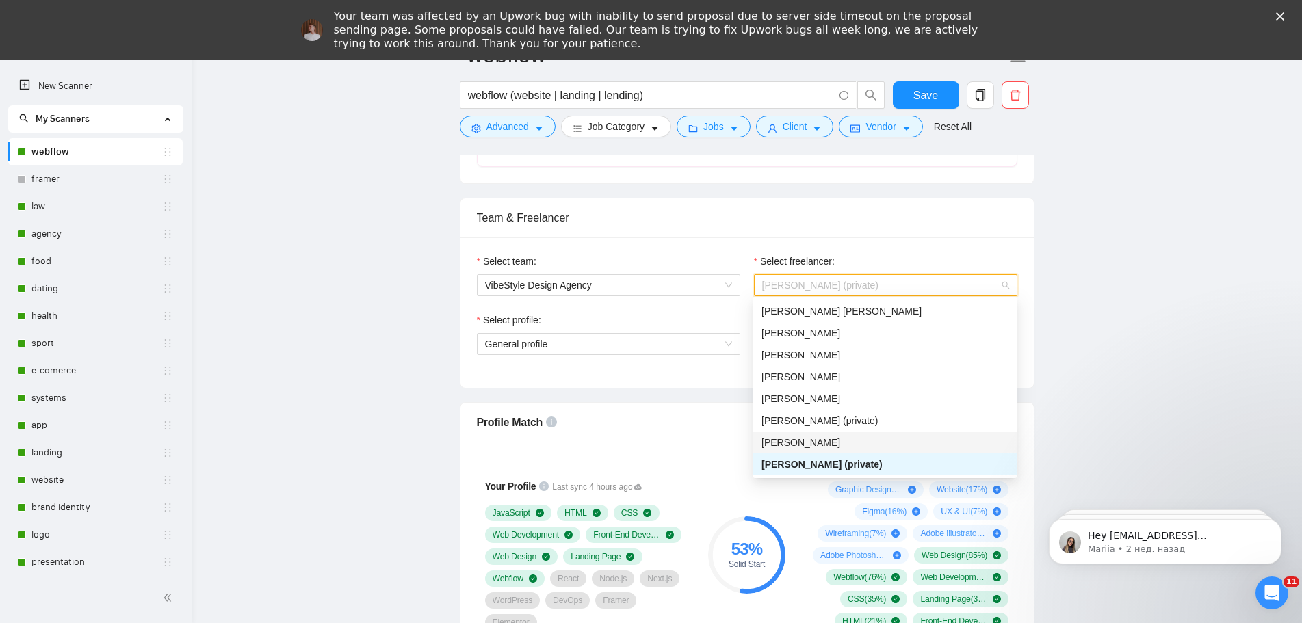
scroll to position [684, 0]
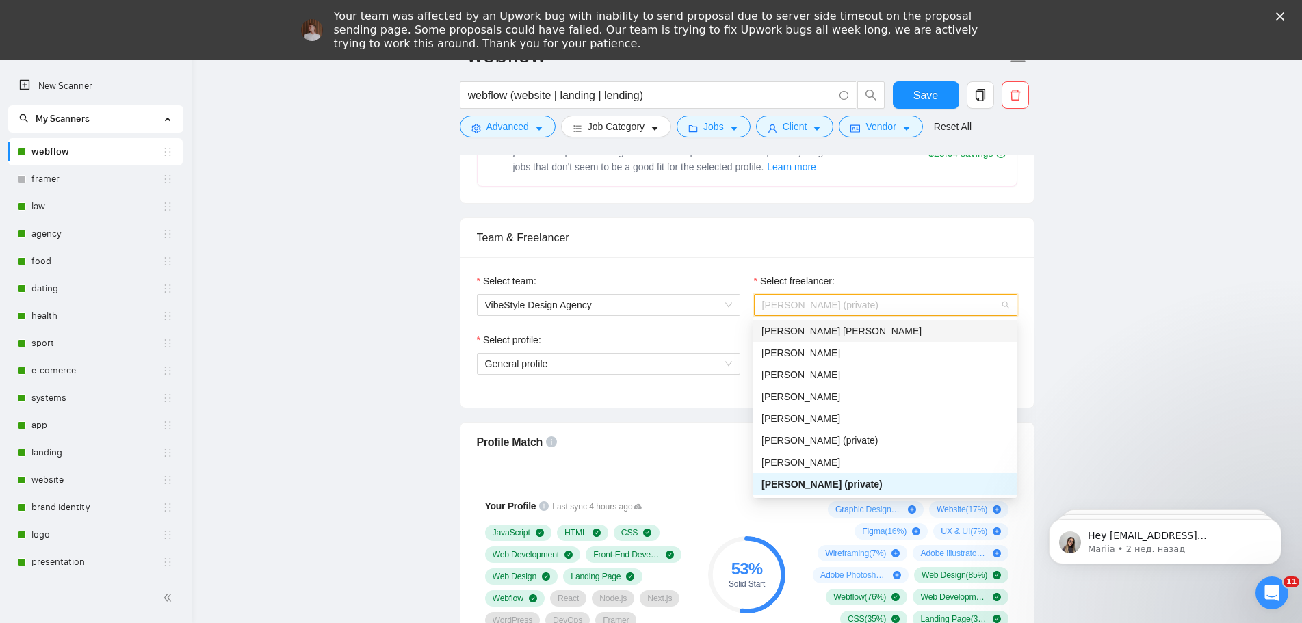
click at [839, 330] on div "[PERSON_NAME] [PERSON_NAME]" at bounding box center [885, 331] width 247 height 15
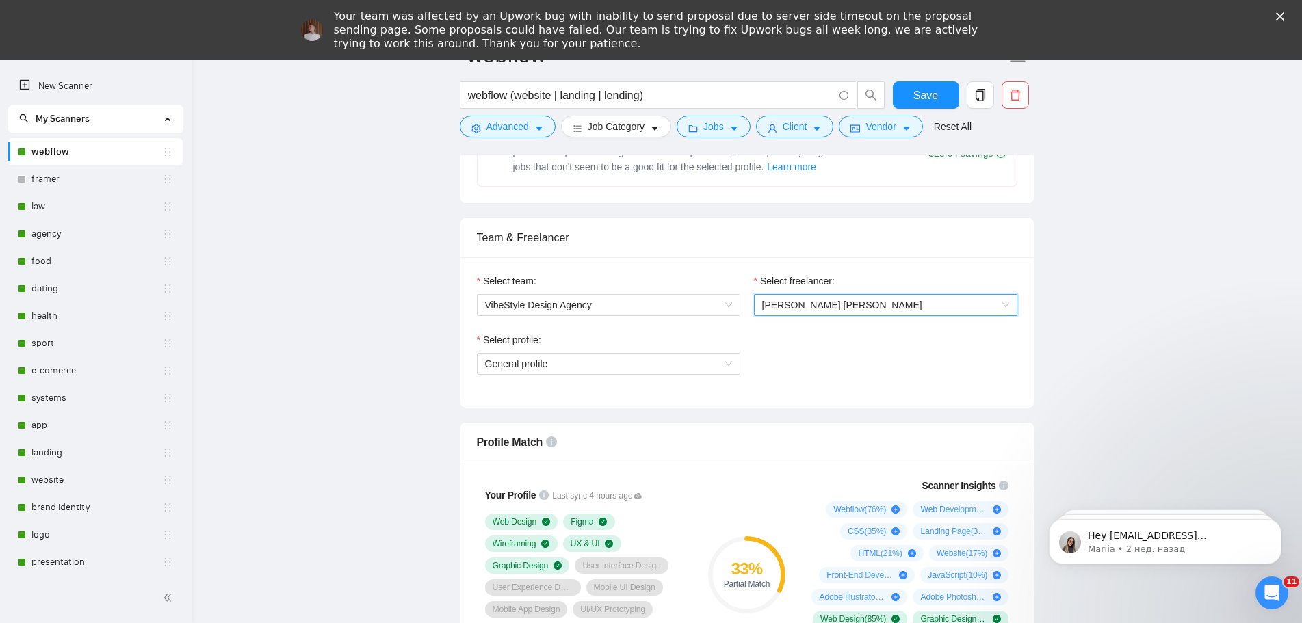
click at [894, 309] on span "[PERSON_NAME] [PERSON_NAME]" at bounding box center [885, 305] width 247 height 21
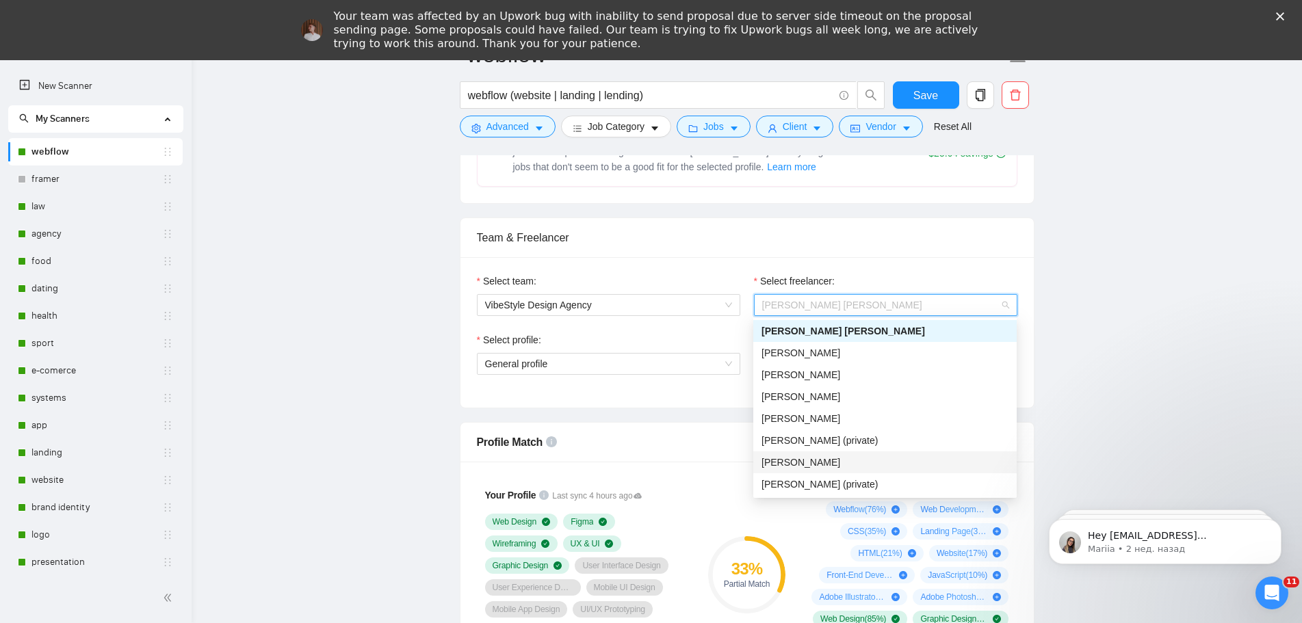
click at [868, 462] on div "Violetta Yevtushenko" at bounding box center [885, 462] width 247 height 15
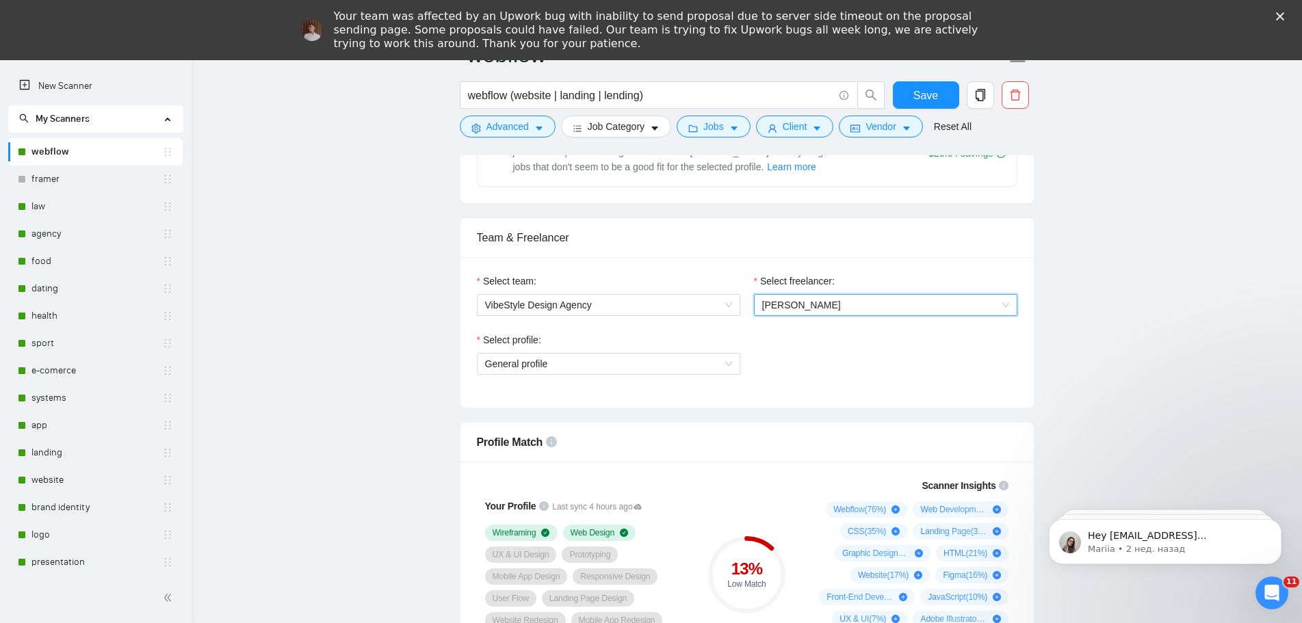
scroll to position [821, 0]
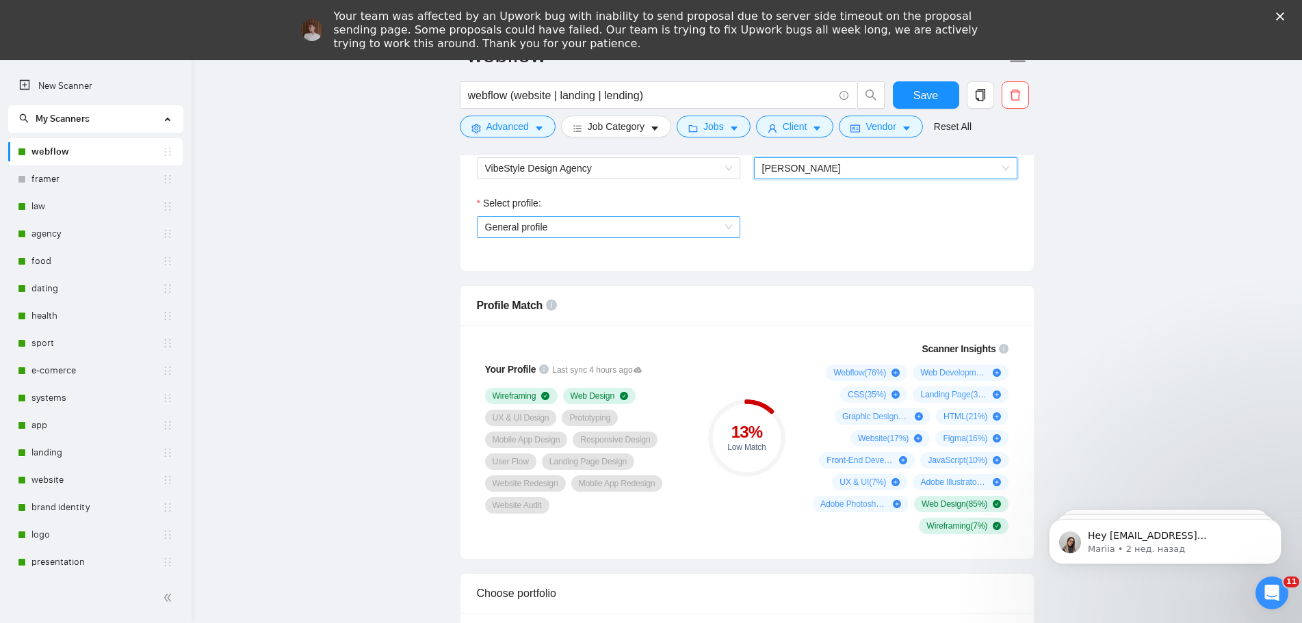
click at [679, 227] on span "General profile" at bounding box center [608, 227] width 247 height 21
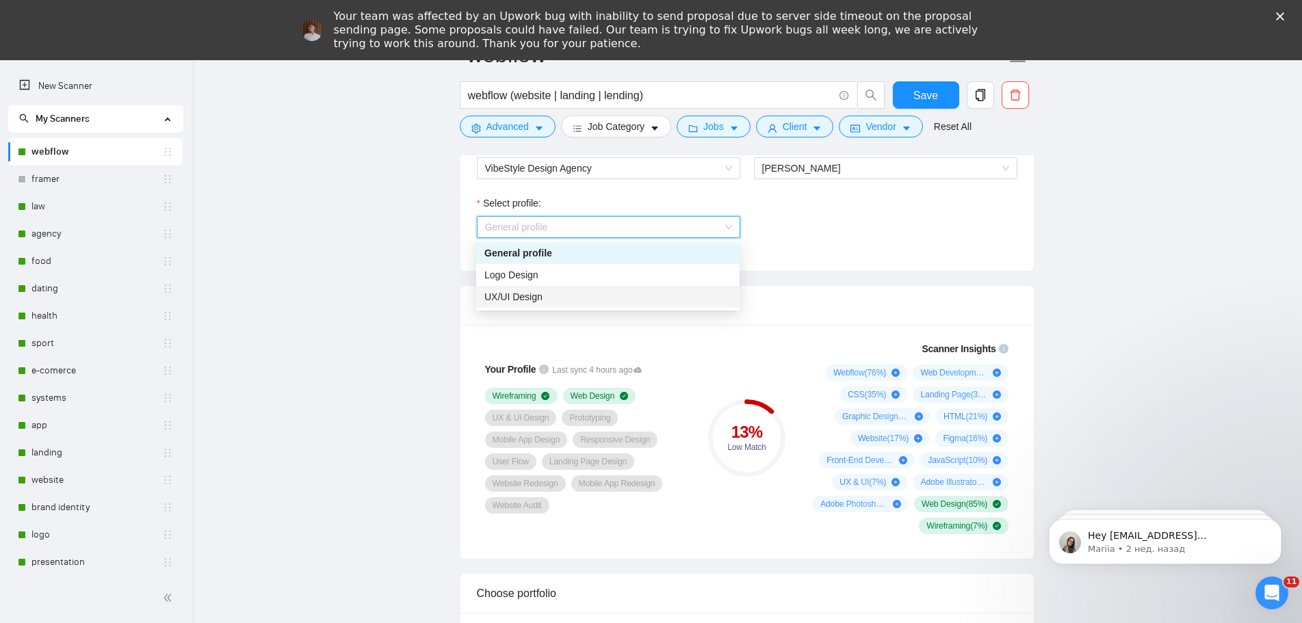
click at [586, 294] on div "UX/UI Design" at bounding box center [607, 296] width 247 height 15
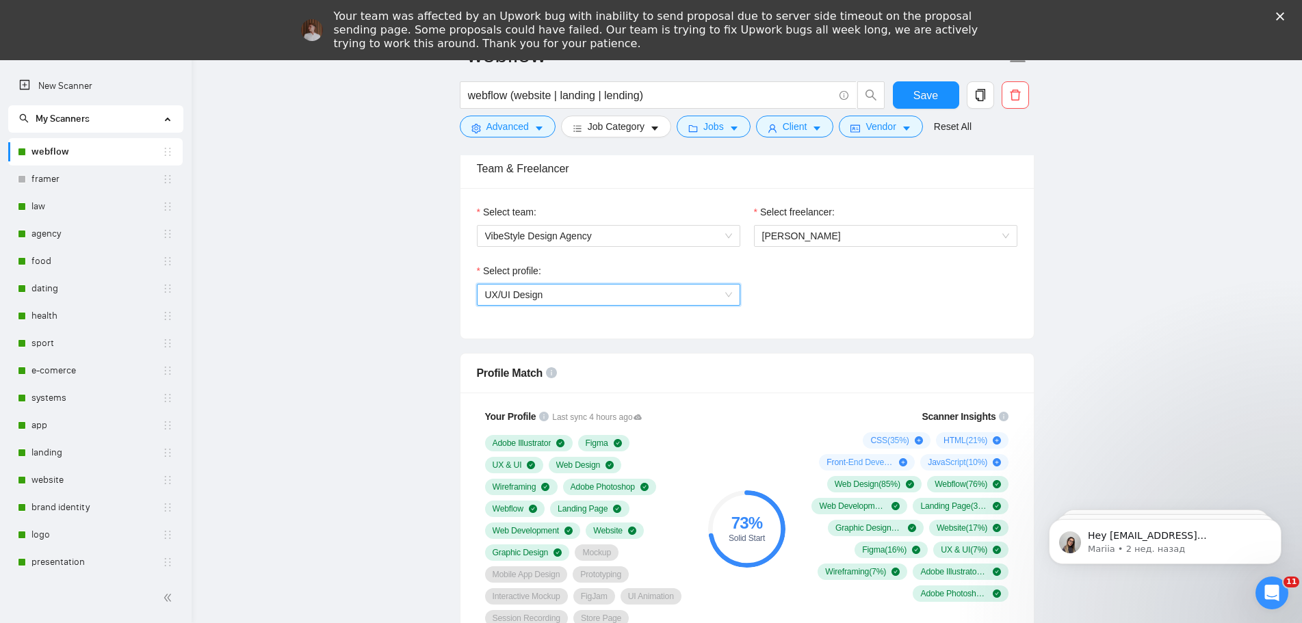
scroll to position [753, 0]
click at [831, 237] on span "Violetta Yevtushenko" at bounding box center [801, 236] width 79 height 11
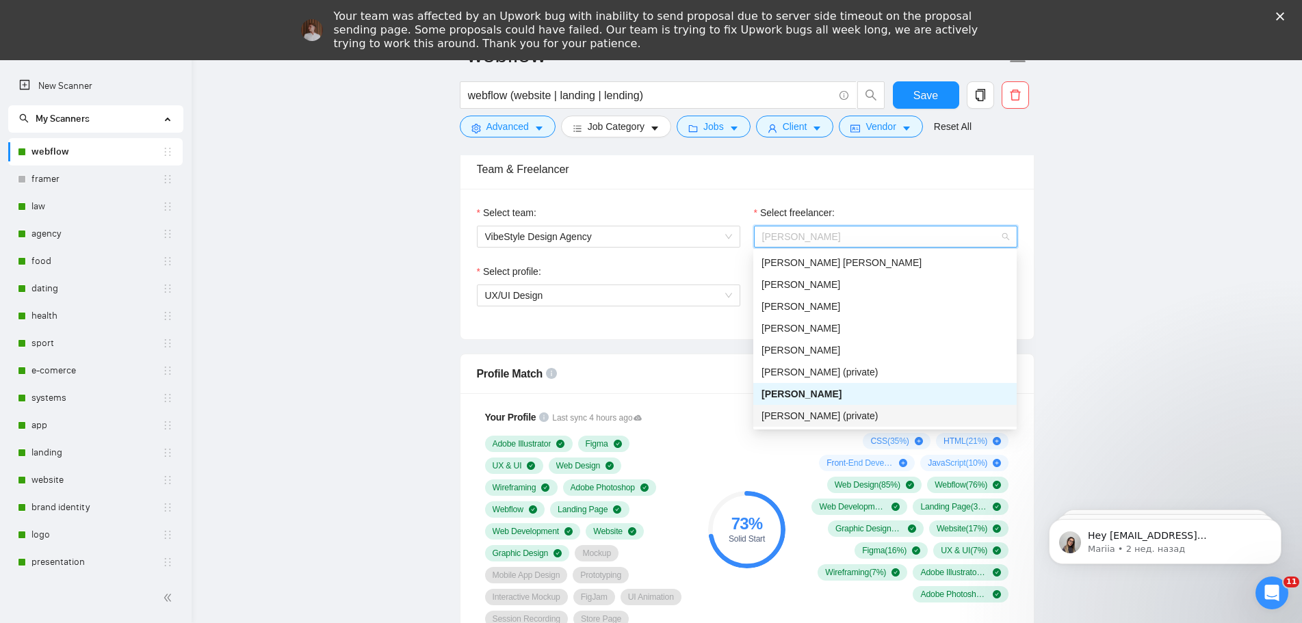
click at [843, 415] on span "Yaroslav Bernatovych (private)" at bounding box center [820, 416] width 116 height 11
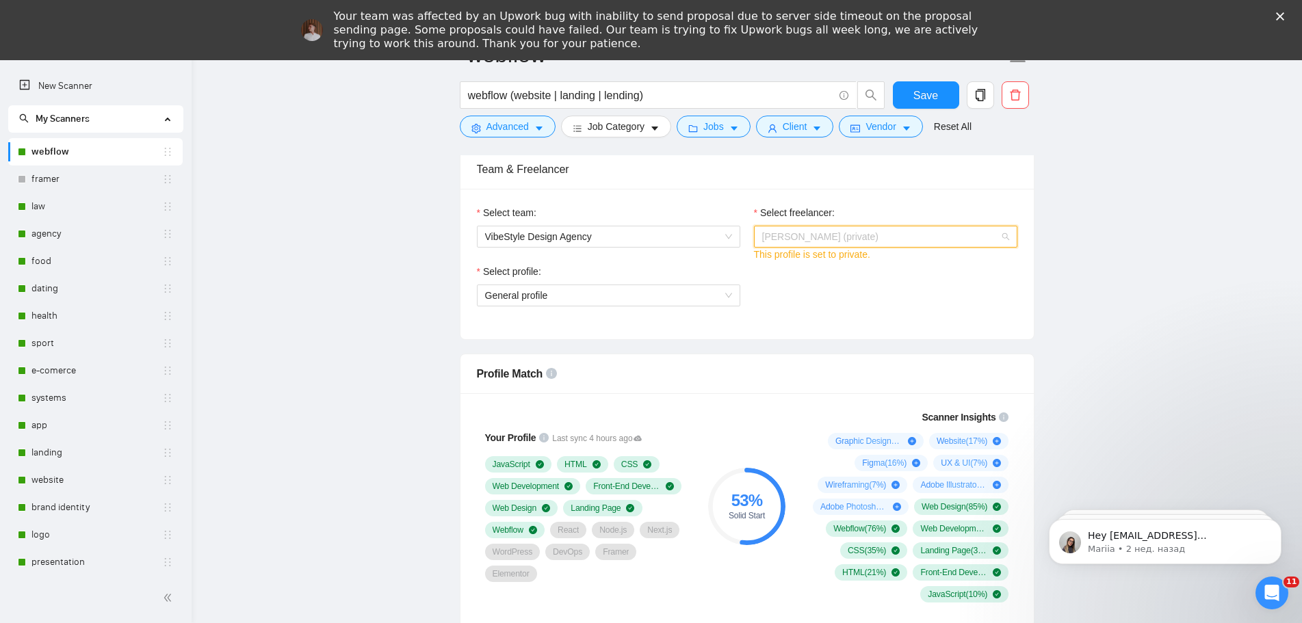
click at [927, 241] on span "Yaroslav Bernatovych (private)" at bounding box center [885, 236] width 247 height 21
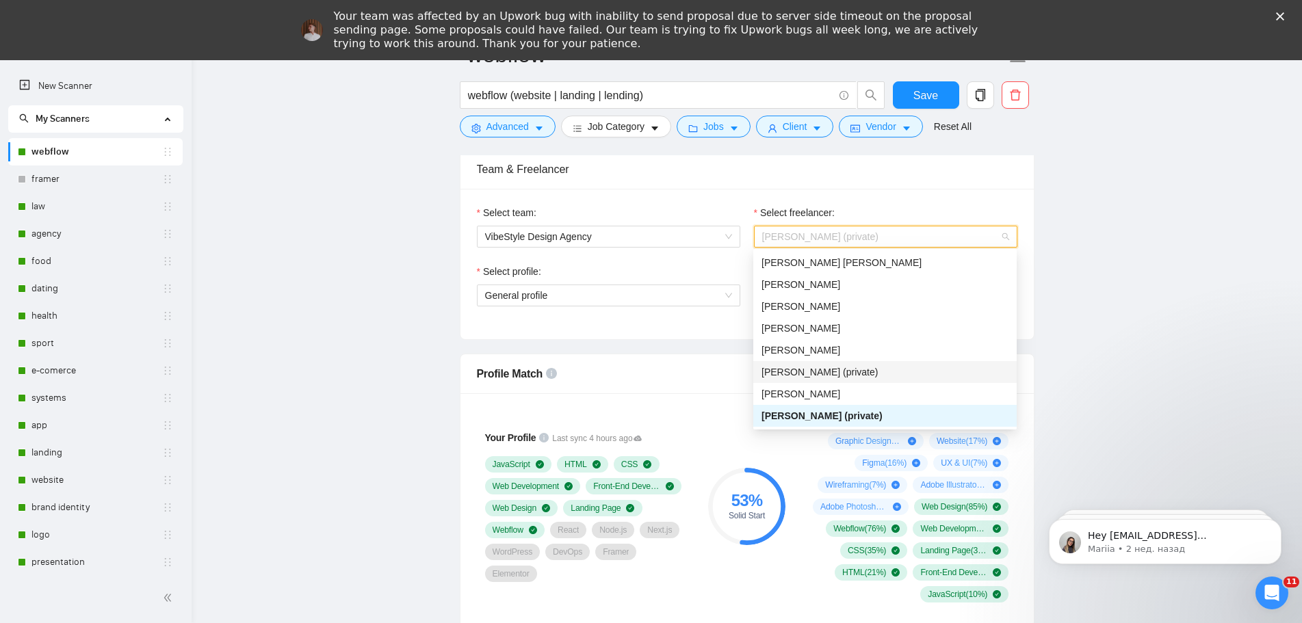
scroll to position [22, 0]
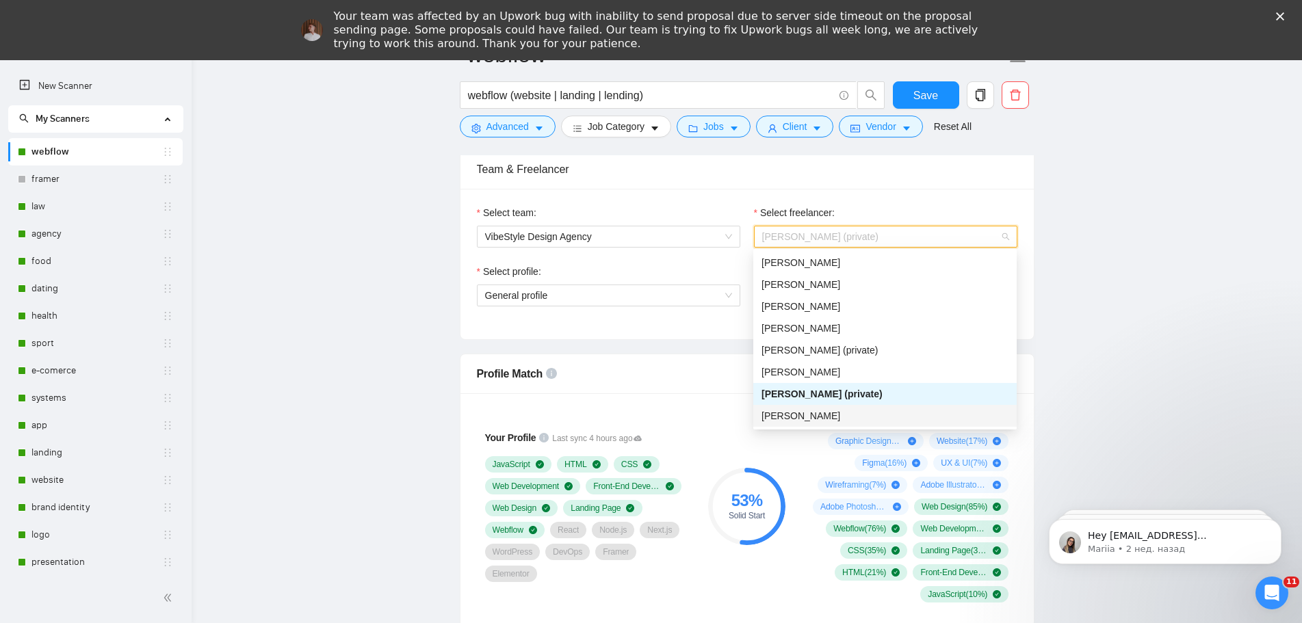
click at [851, 414] on div "Hanna Bramarova" at bounding box center [885, 415] width 247 height 15
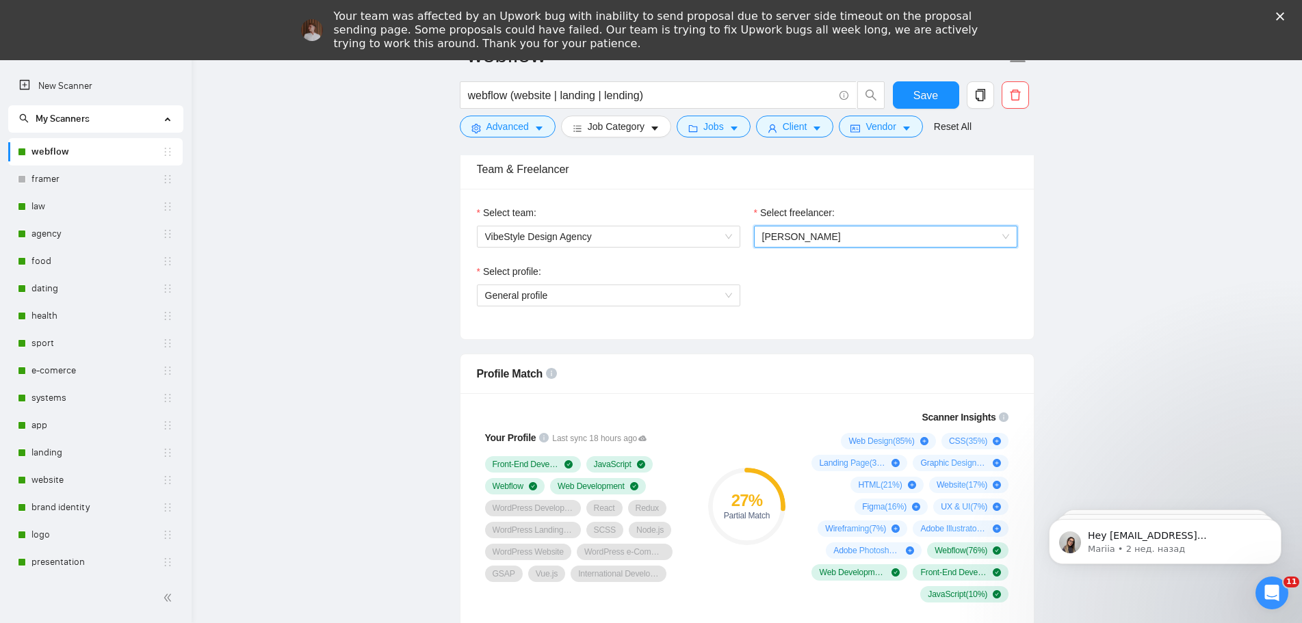
click at [907, 234] on span "Hanna Bramarova" at bounding box center [885, 236] width 247 height 21
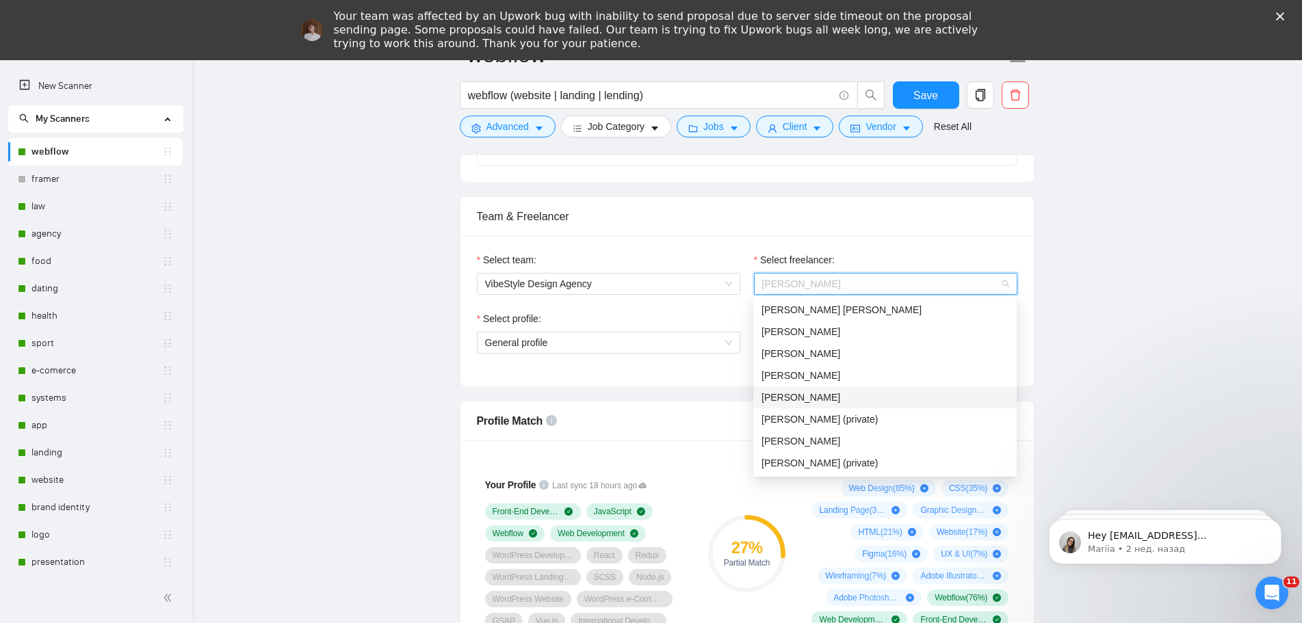
scroll to position [684, 0]
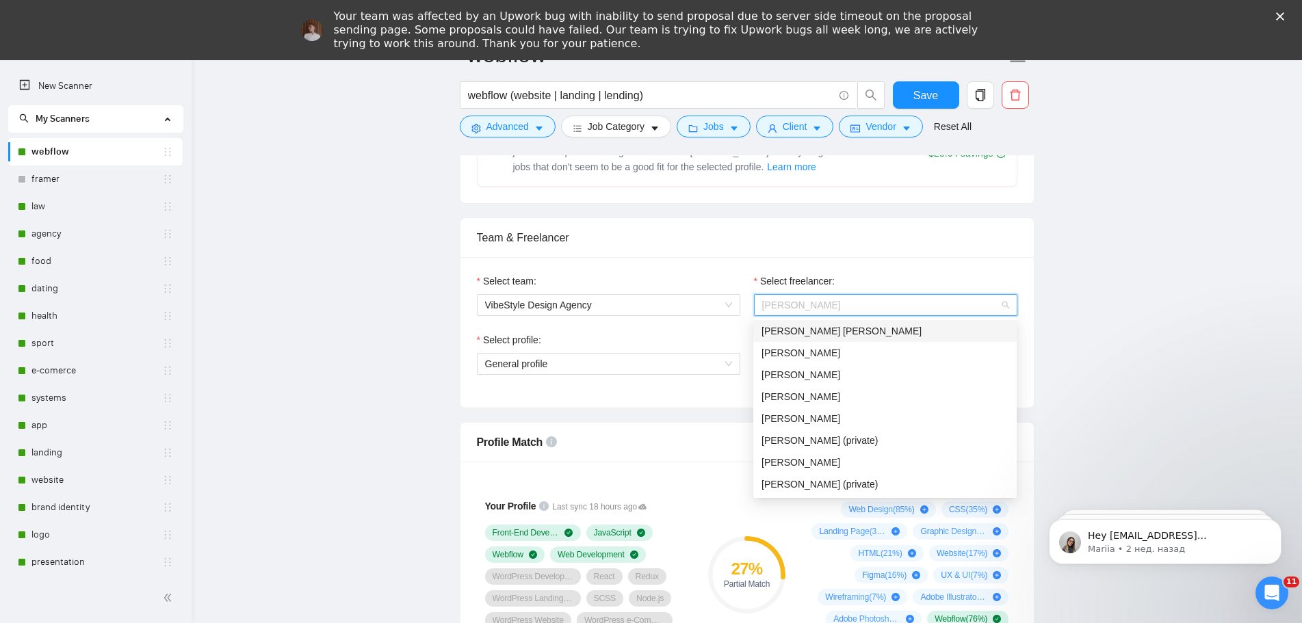
click at [867, 332] on div "[PERSON_NAME] [PERSON_NAME]" at bounding box center [885, 331] width 247 height 15
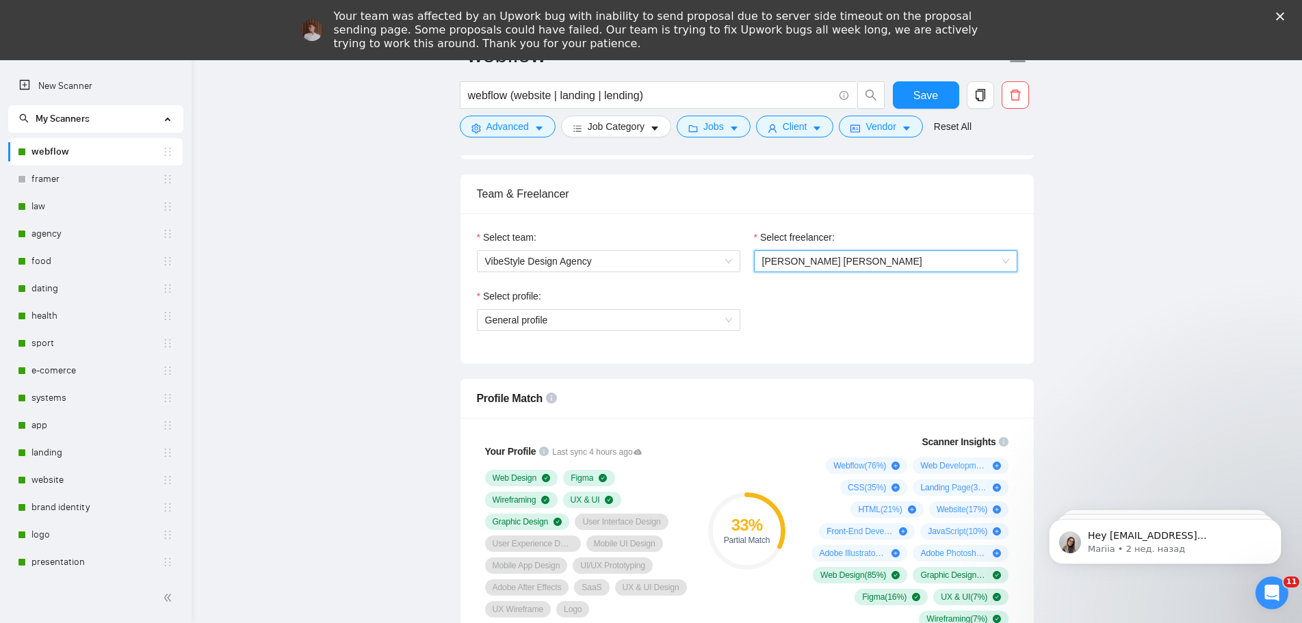
scroll to position [753, 0]
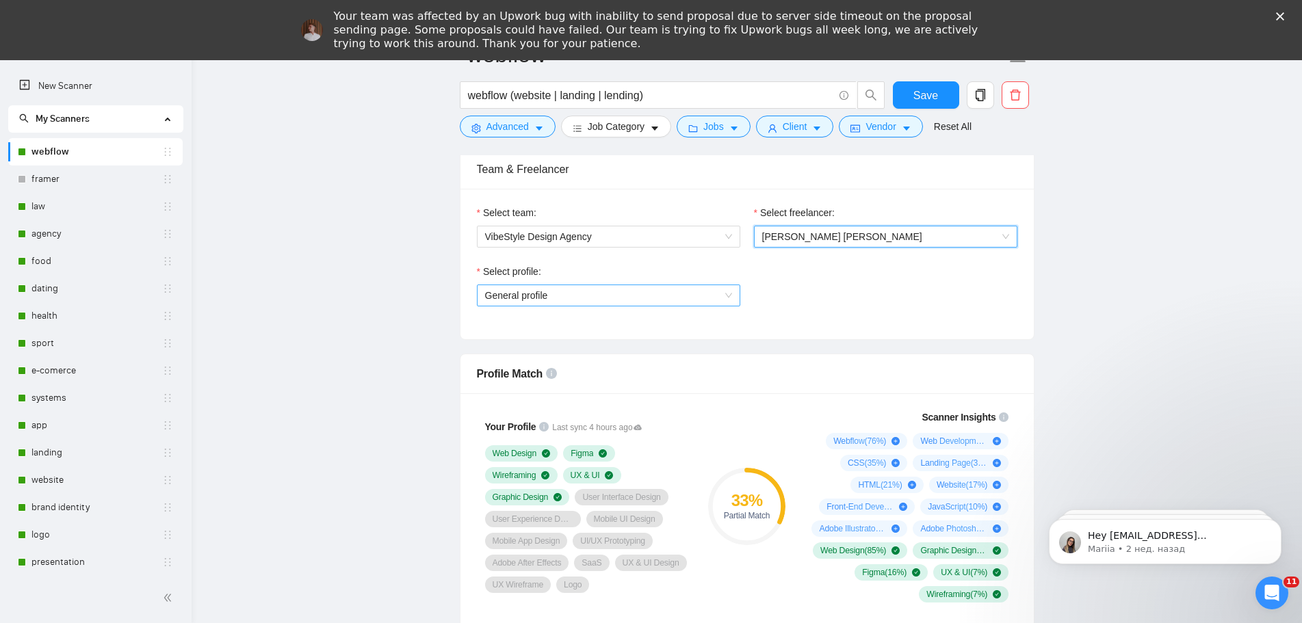
click at [690, 289] on span "General profile" at bounding box center [608, 295] width 247 height 21
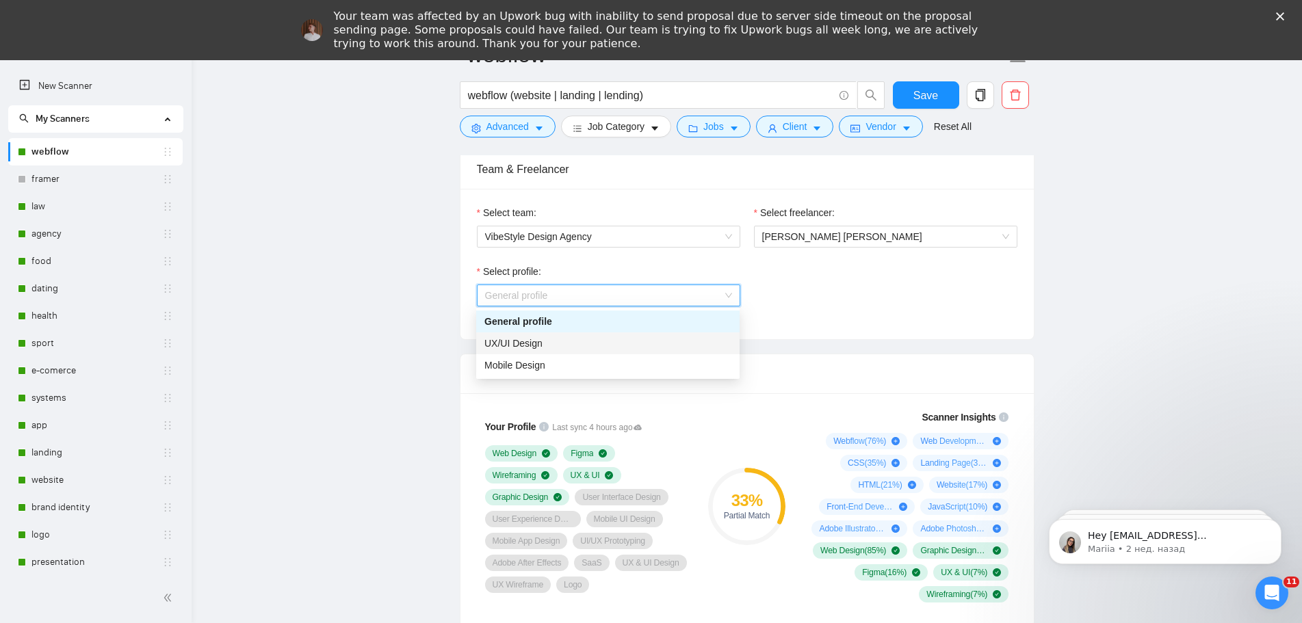
click at [581, 348] on div "UX/UI Design" at bounding box center [607, 343] width 247 height 15
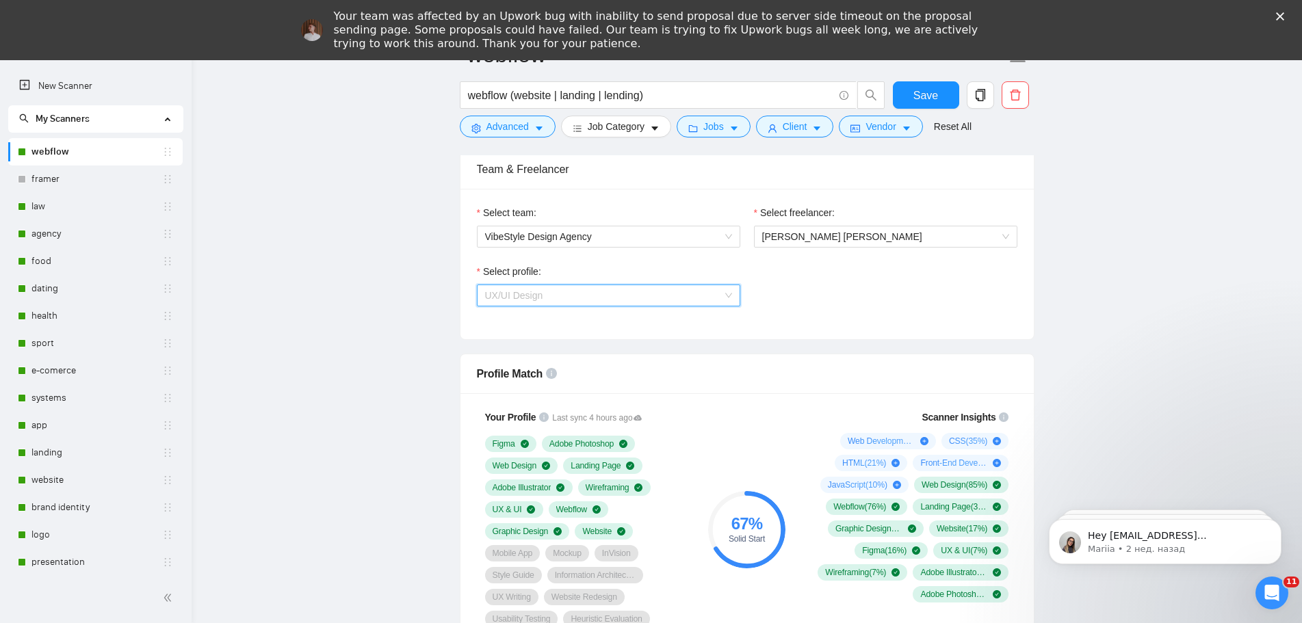
click at [707, 302] on span "UX/UI Design" at bounding box center [608, 295] width 247 height 21
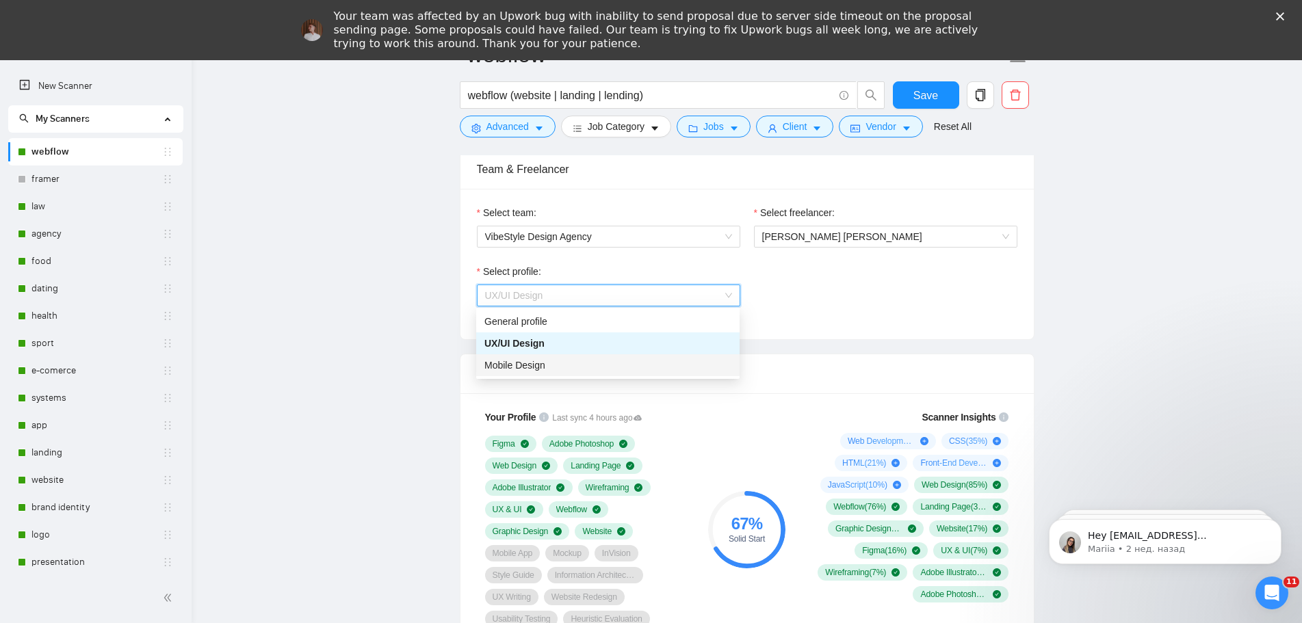
click at [606, 363] on div "Mobile Design" at bounding box center [607, 365] width 247 height 15
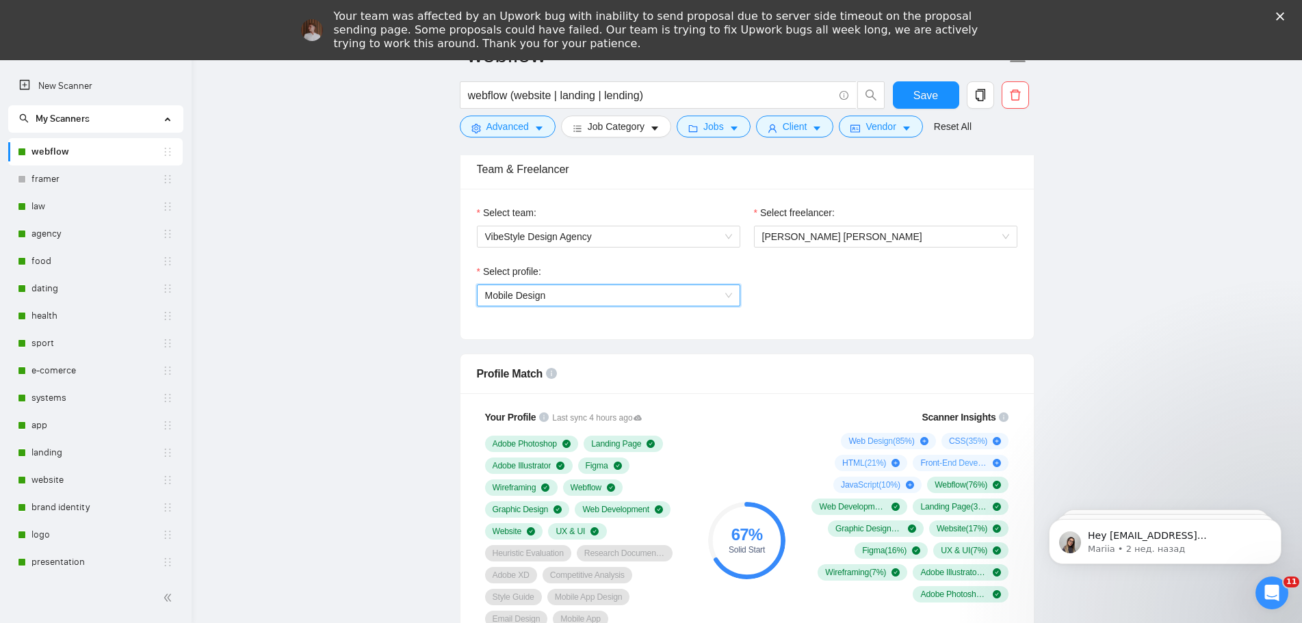
click at [630, 286] on span "Mobile Design" at bounding box center [608, 295] width 247 height 21
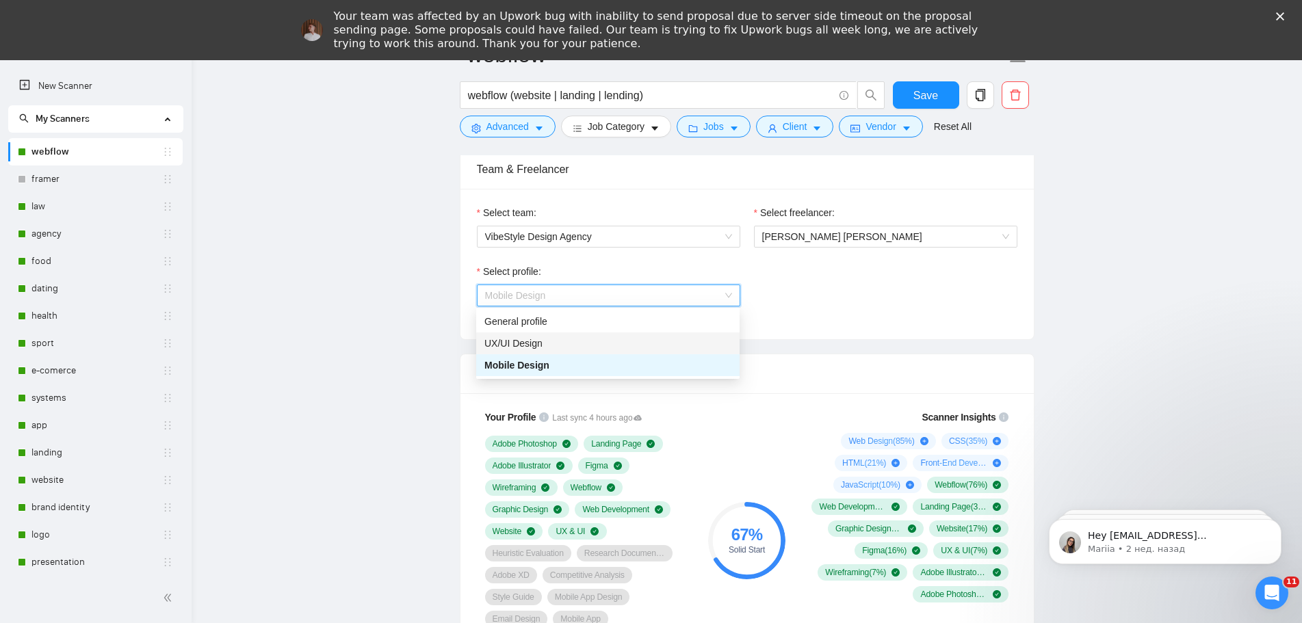
click at [549, 348] on div "UX/UI Design" at bounding box center [607, 343] width 247 height 15
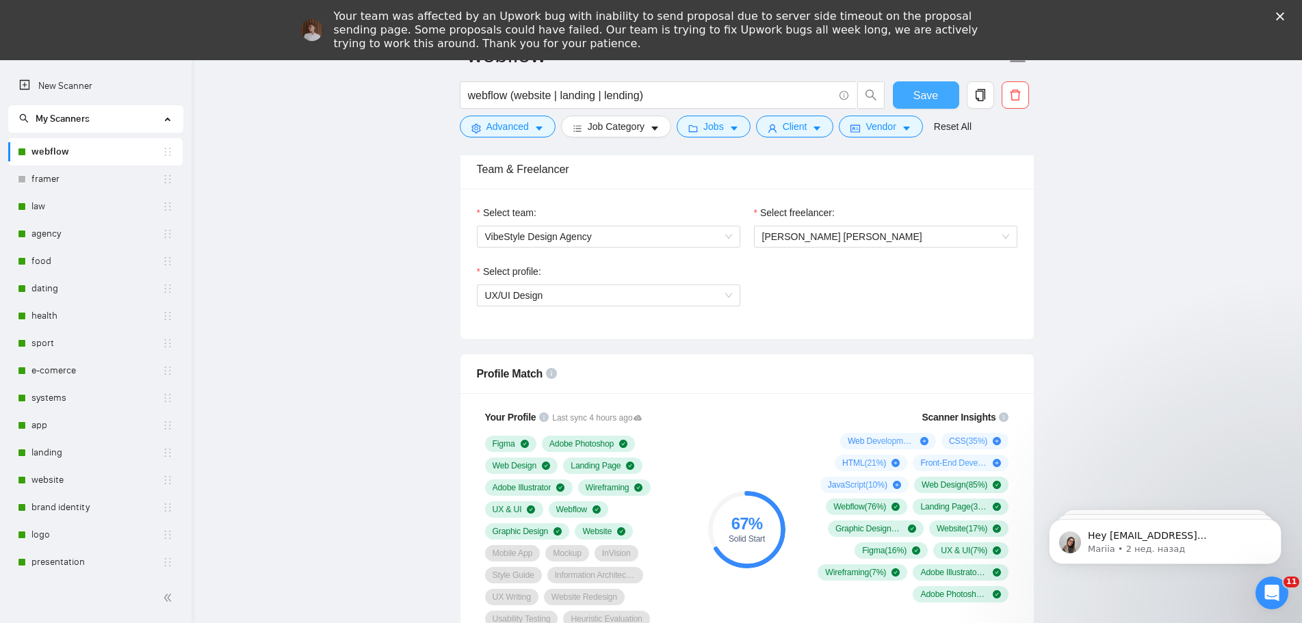
click at [917, 99] on span "Save" at bounding box center [925, 95] width 25 height 17
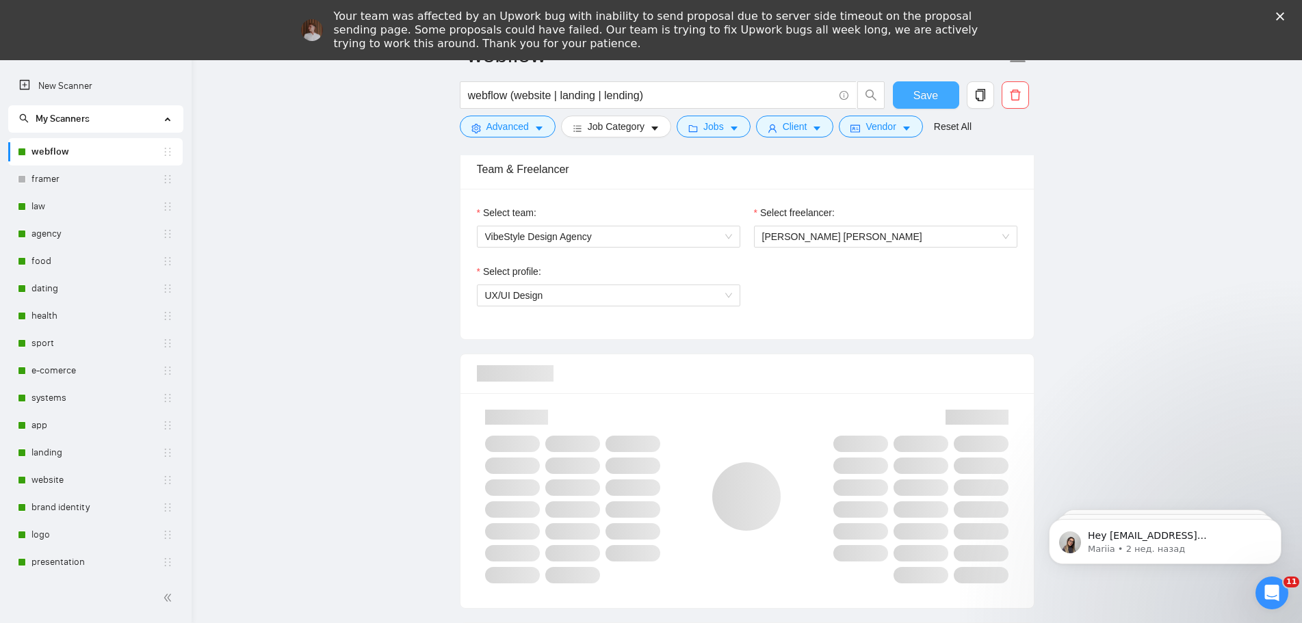
scroll to position [821, 0]
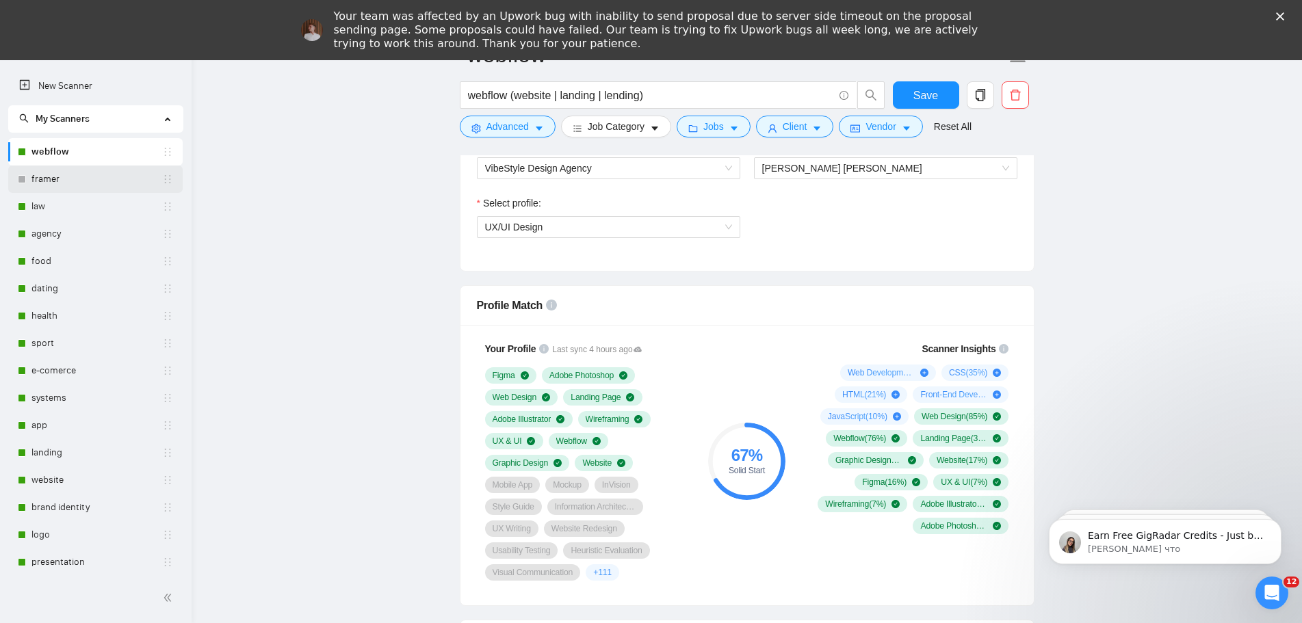
click at [99, 184] on link "framer" at bounding box center [96, 179] width 131 height 27
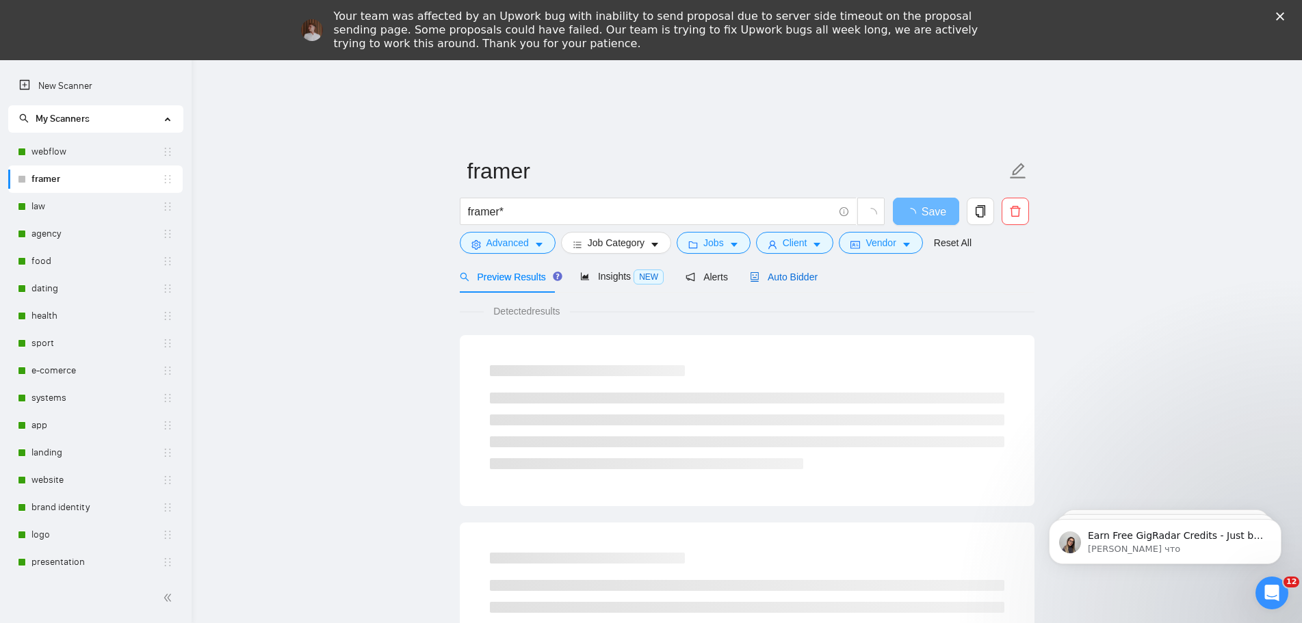
click at [791, 274] on span "Auto Bidder" at bounding box center [784, 277] width 68 height 11
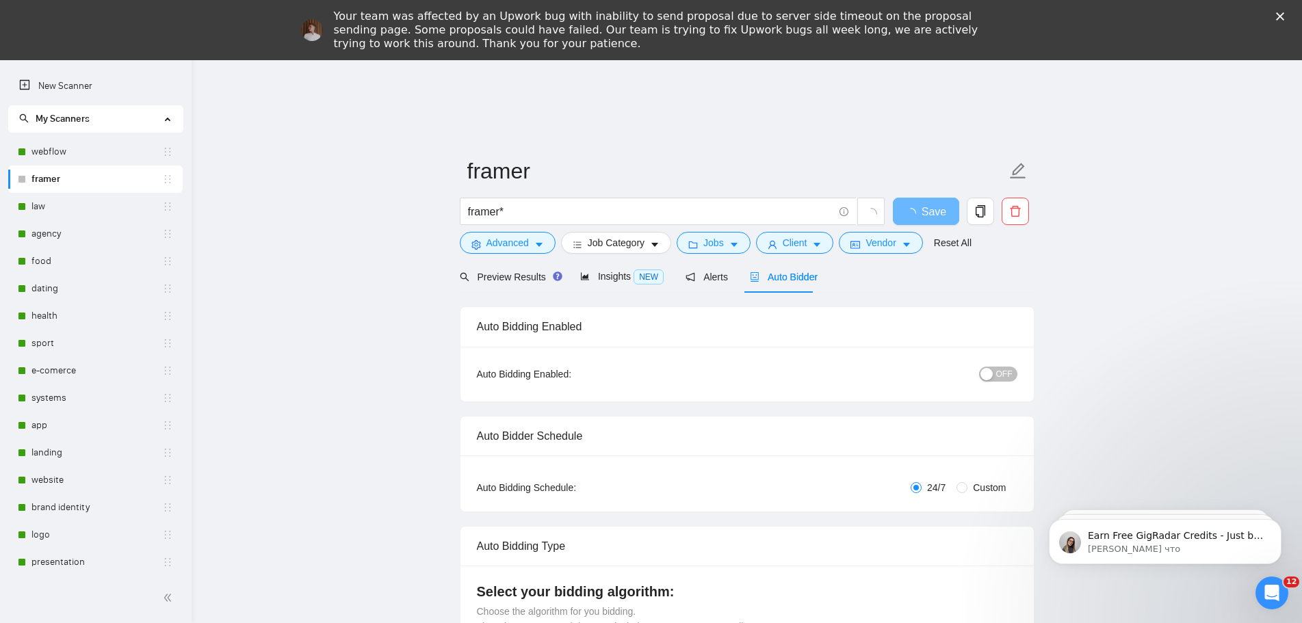
radio input "false"
radio input "true"
checkbox input "true"
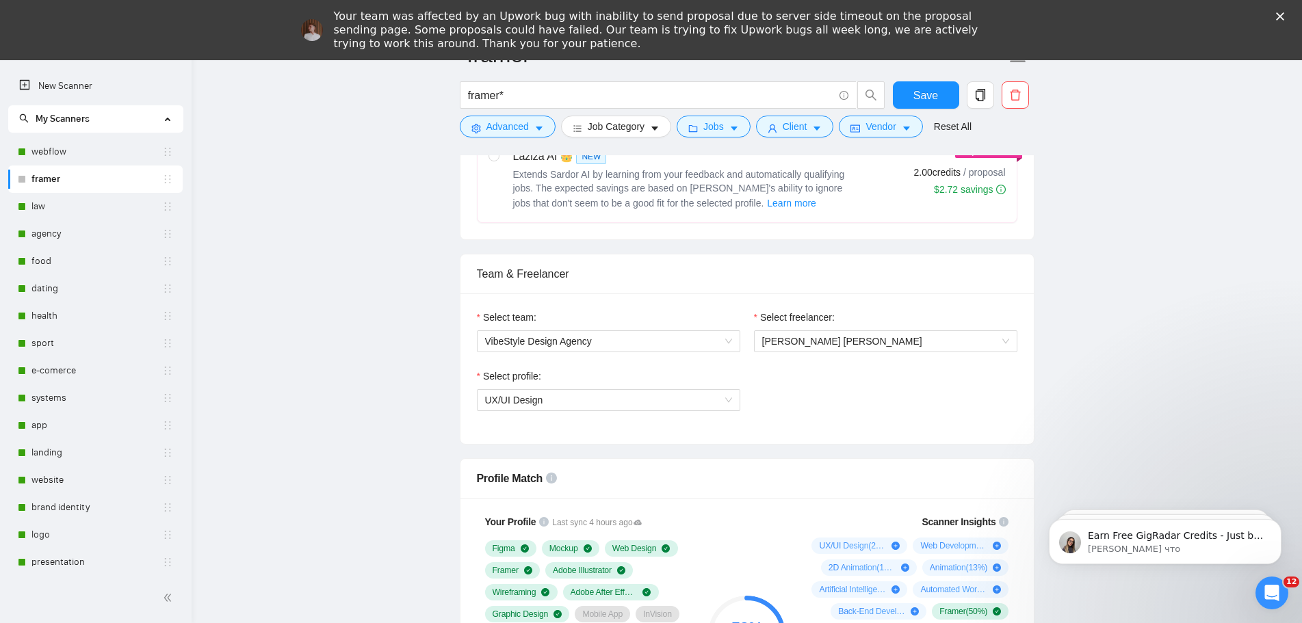
scroll to position [1026, 0]
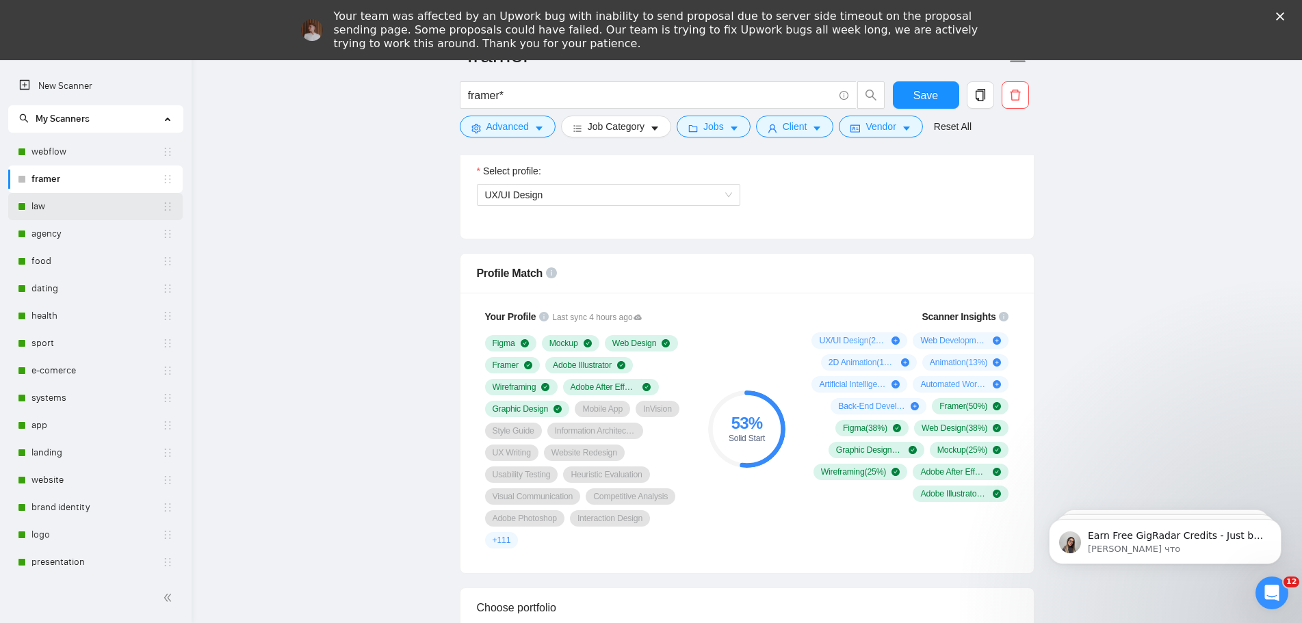
click at [60, 205] on link "law" at bounding box center [96, 206] width 131 height 27
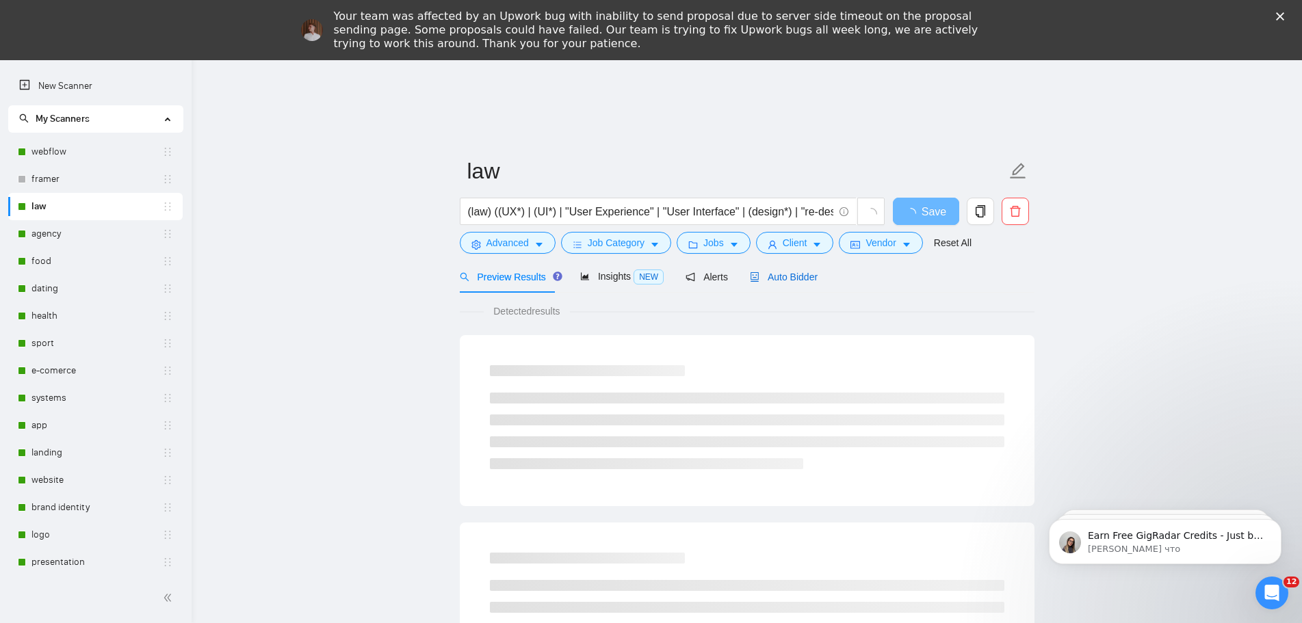
click at [791, 278] on span "Auto Bidder" at bounding box center [784, 277] width 68 height 11
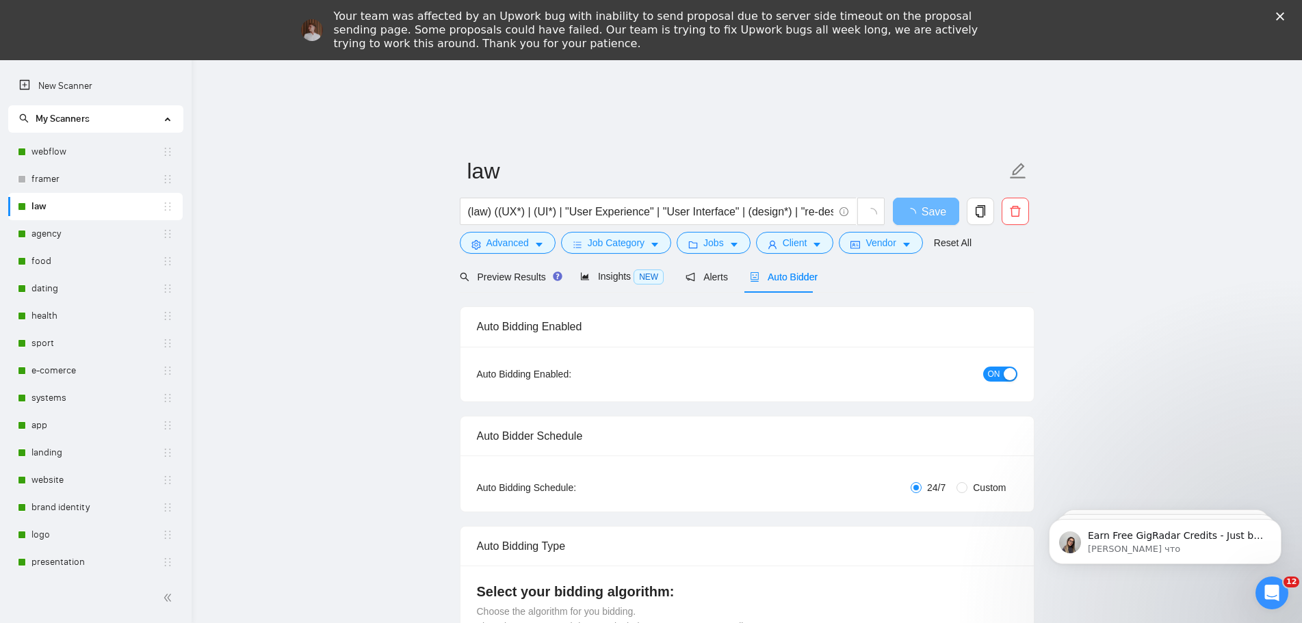
radio input "false"
radio input "true"
checkbox input "true"
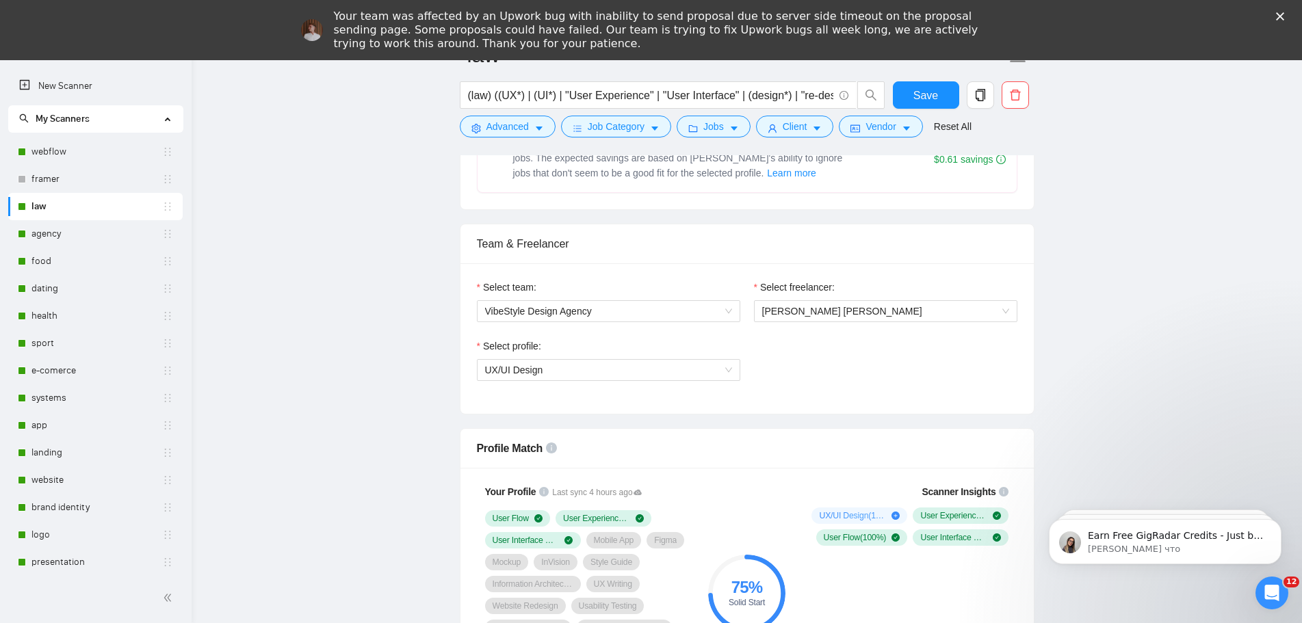
scroll to position [958, 0]
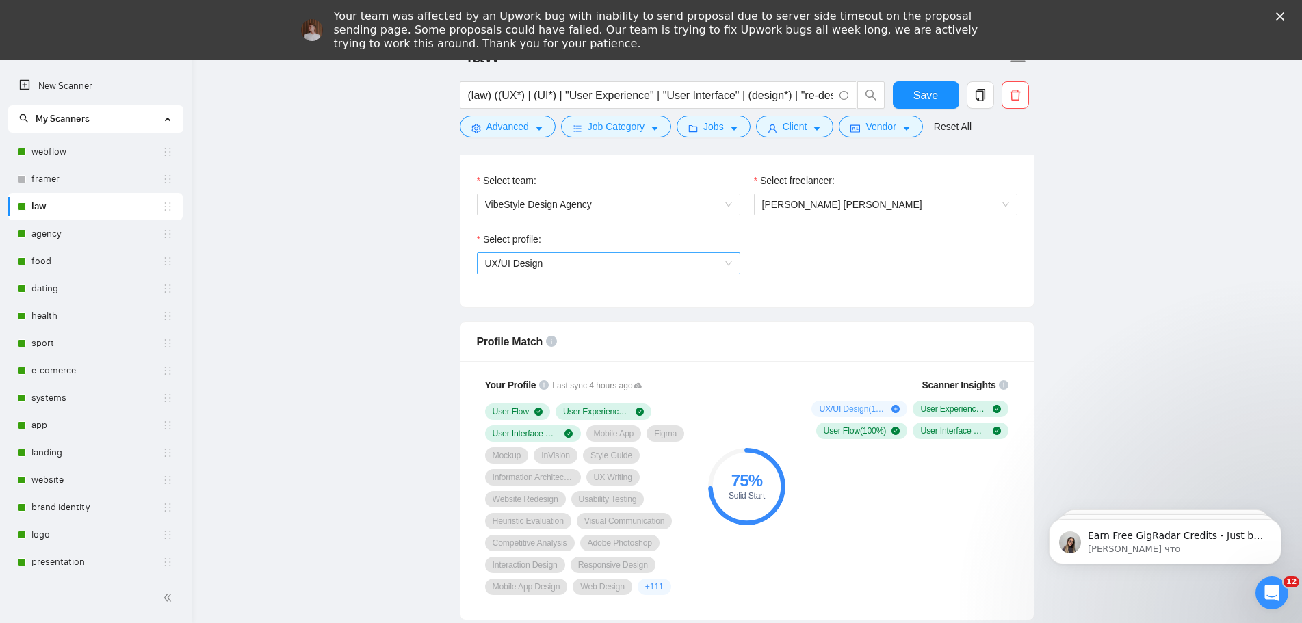
click at [684, 263] on span "UX/UI Design" at bounding box center [608, 263] width 247 height 21
click at [599, 313] on div "Mobile Design" at bounding box center [607, 311] width 247 height 15
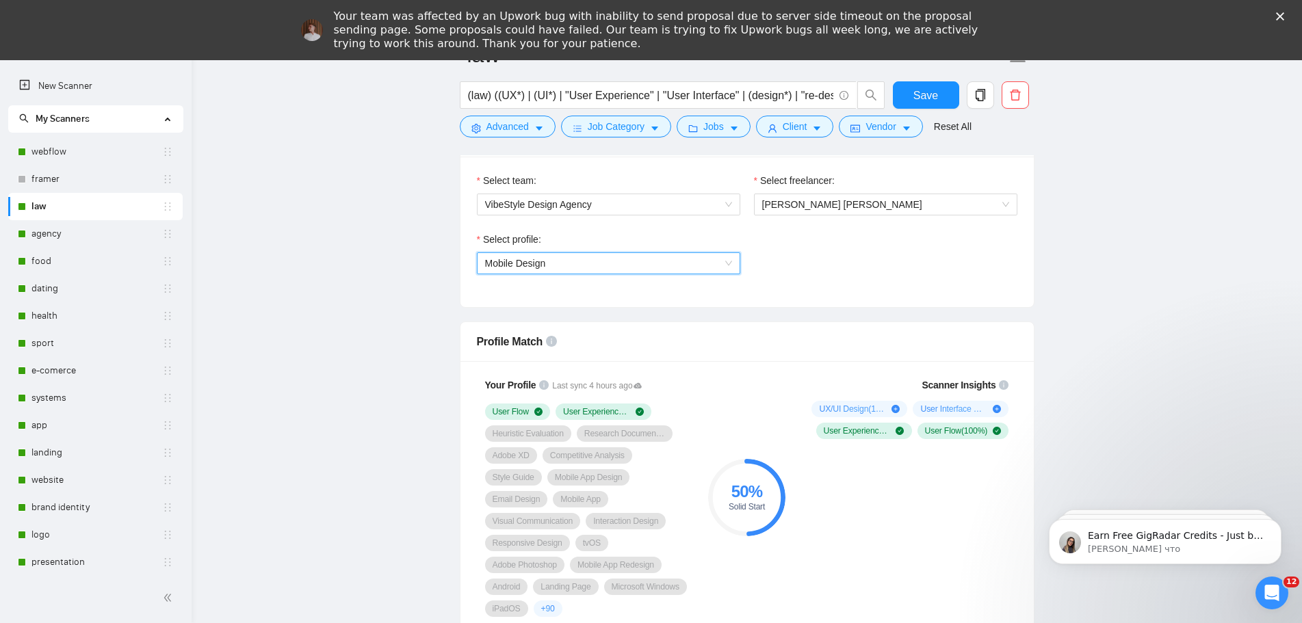
click at [597, 269] on span "Mobile Design" at bounding box center [608, 263] width 247 height 21
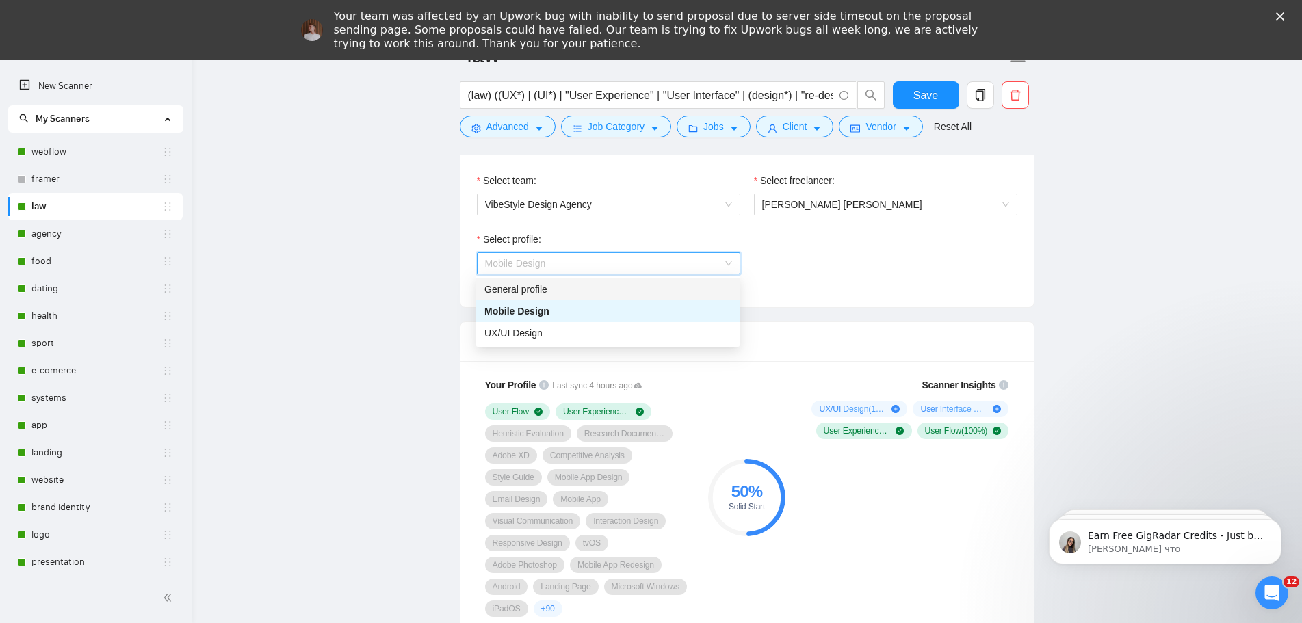
click at [534, 284] on div "General profile" at bounding box center [607, 289] width 247 height 15
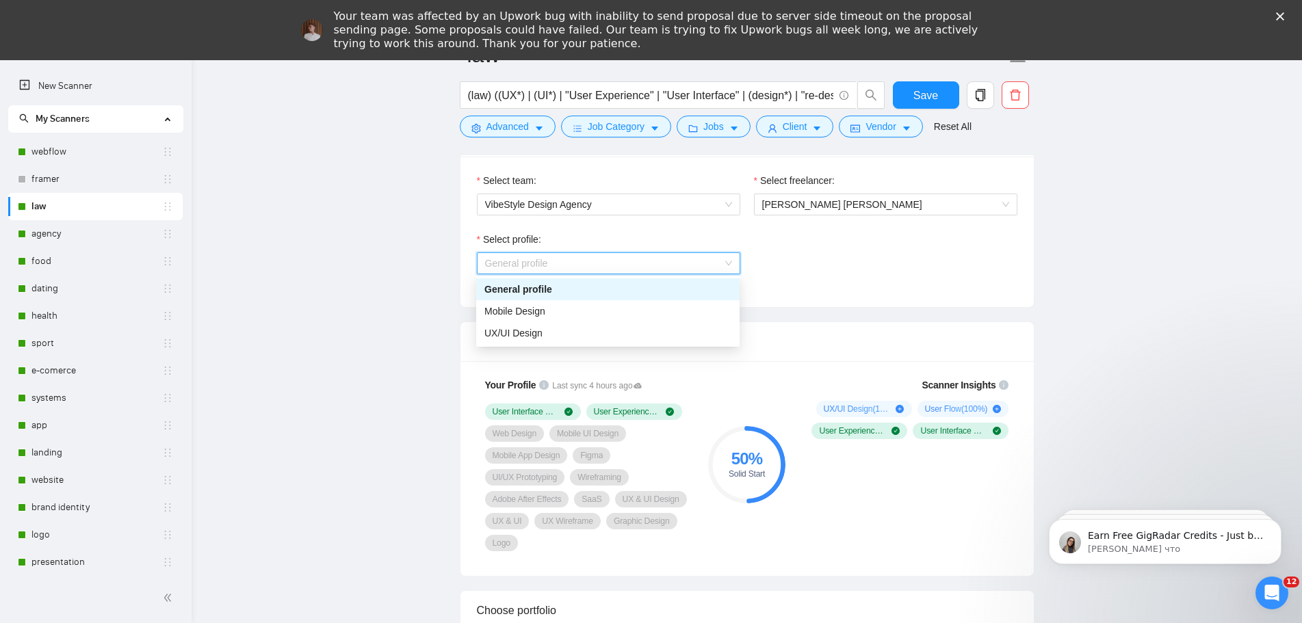
click at [653, 265] on span "General profile" at bounding box center [608, 263] width 247 height 21
click at [555, 335] on div "UX/UI Design" at bounding box center [607, 333] width 247 height 15
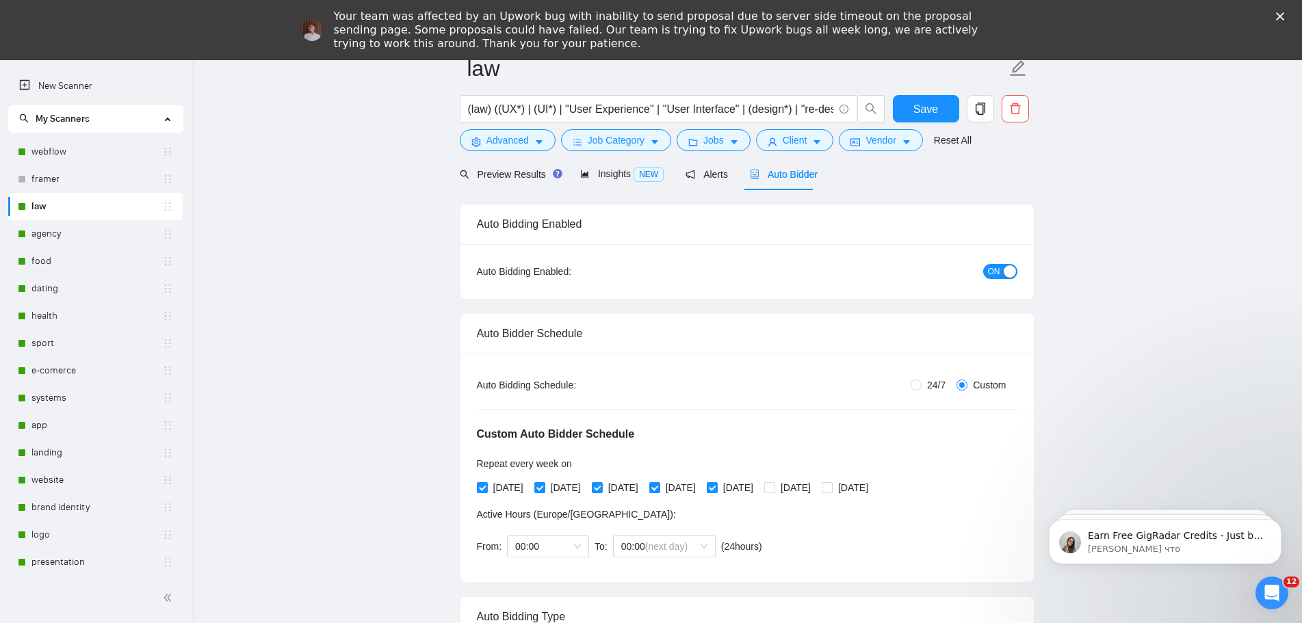
scroll to position [0, 0]
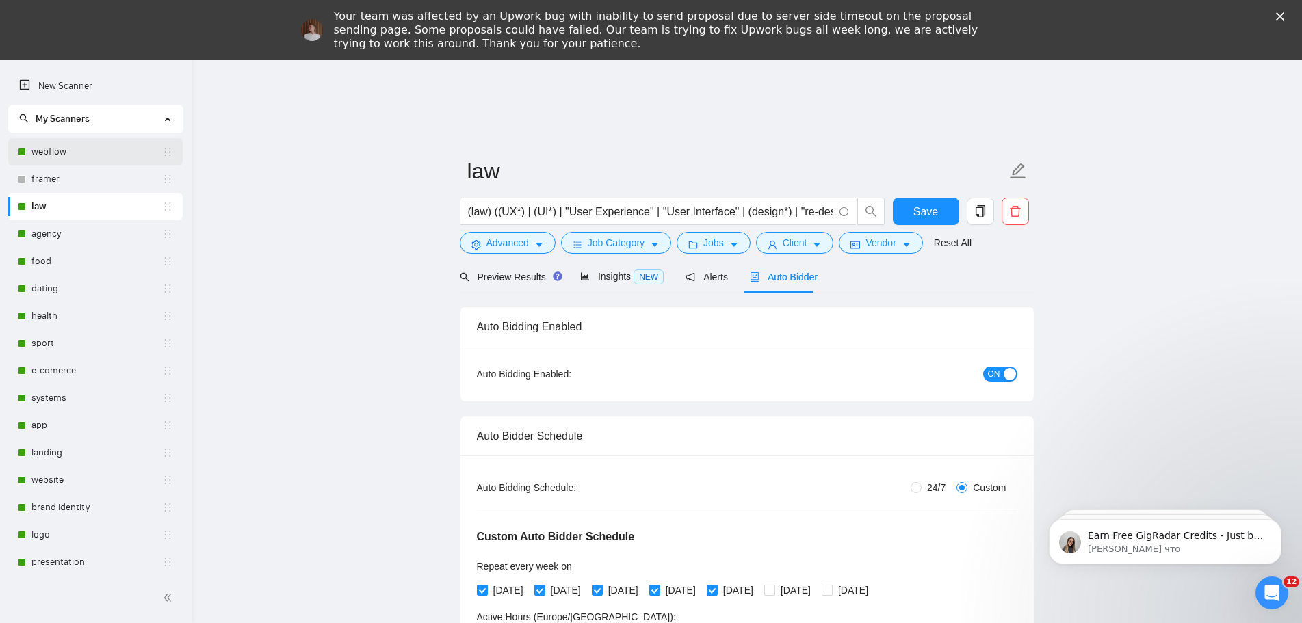
drag, startPoint x: 63, startPoint y: 152, endPoint x: 705, endPoint y: 49, distance: 650.7
click at [63, 152] on link "webflow" at bounding box center [96, 151] width 131 height 27
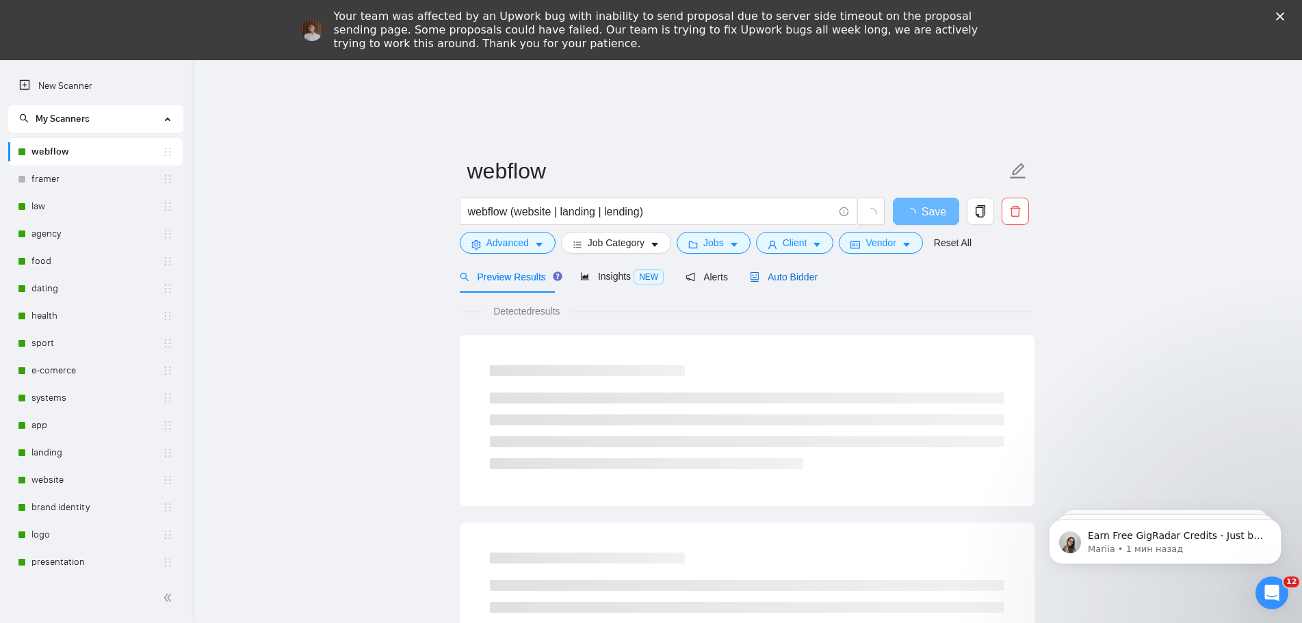
click at [801, 272] on span "Auto Bidder" at bounding box center [784, 277] width 68 height 11
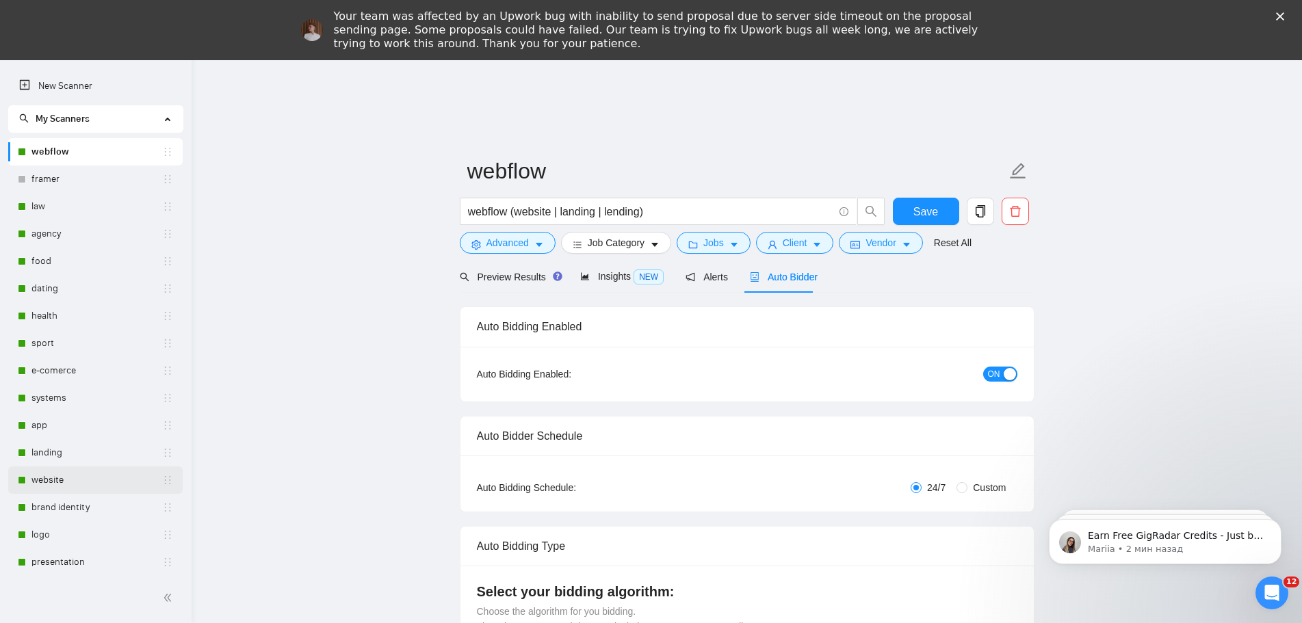
click at [73, 481] on link "website" at bounding box center [96, 480] width 131 height 27
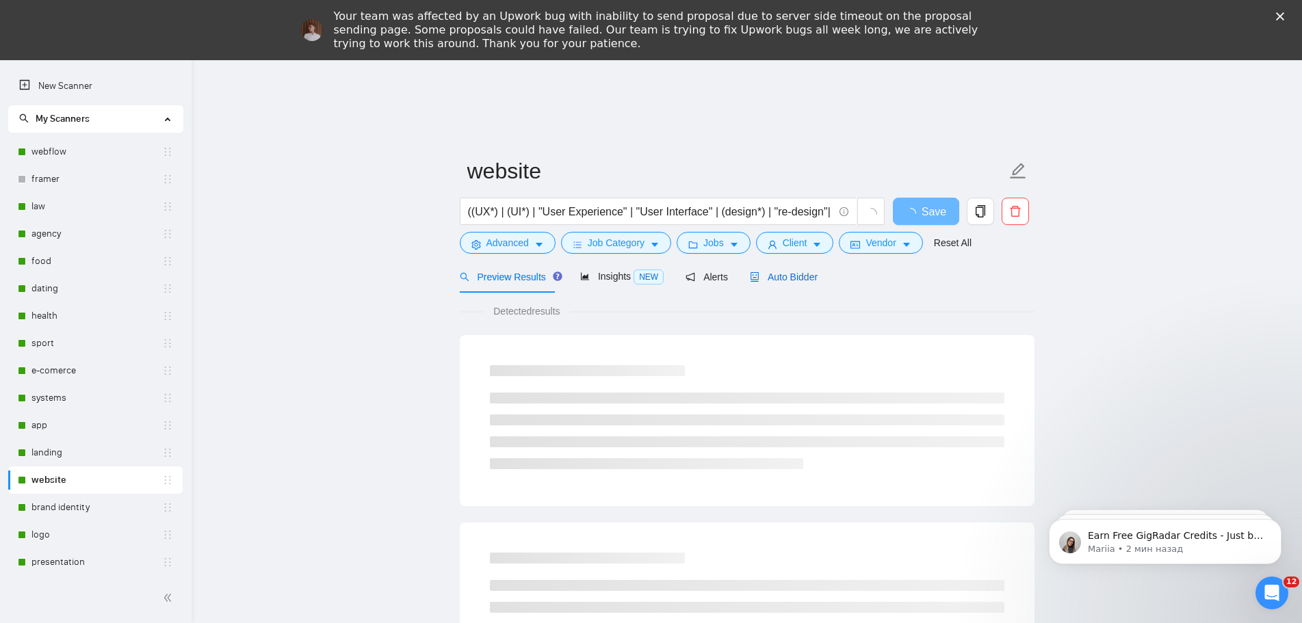
click at [798, 281] on span "Auto Bidder" at bounding box center [784, 277] width 68 height 11
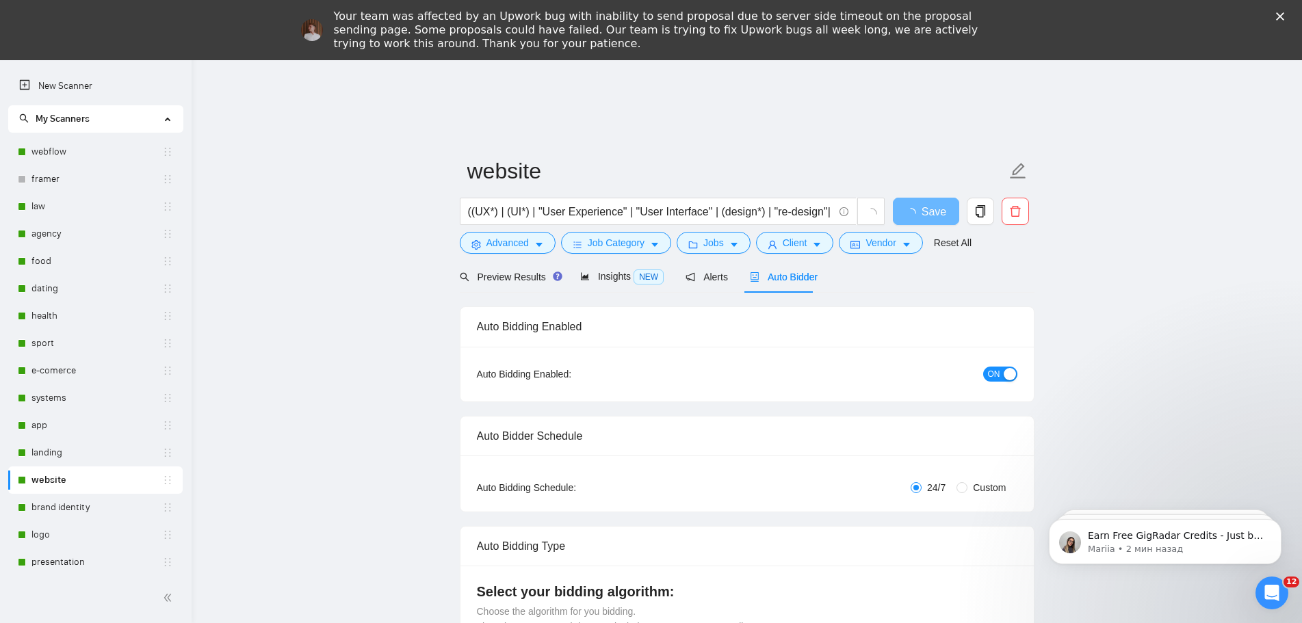
radio input "false"
radio input "true"
checkbox input "true"
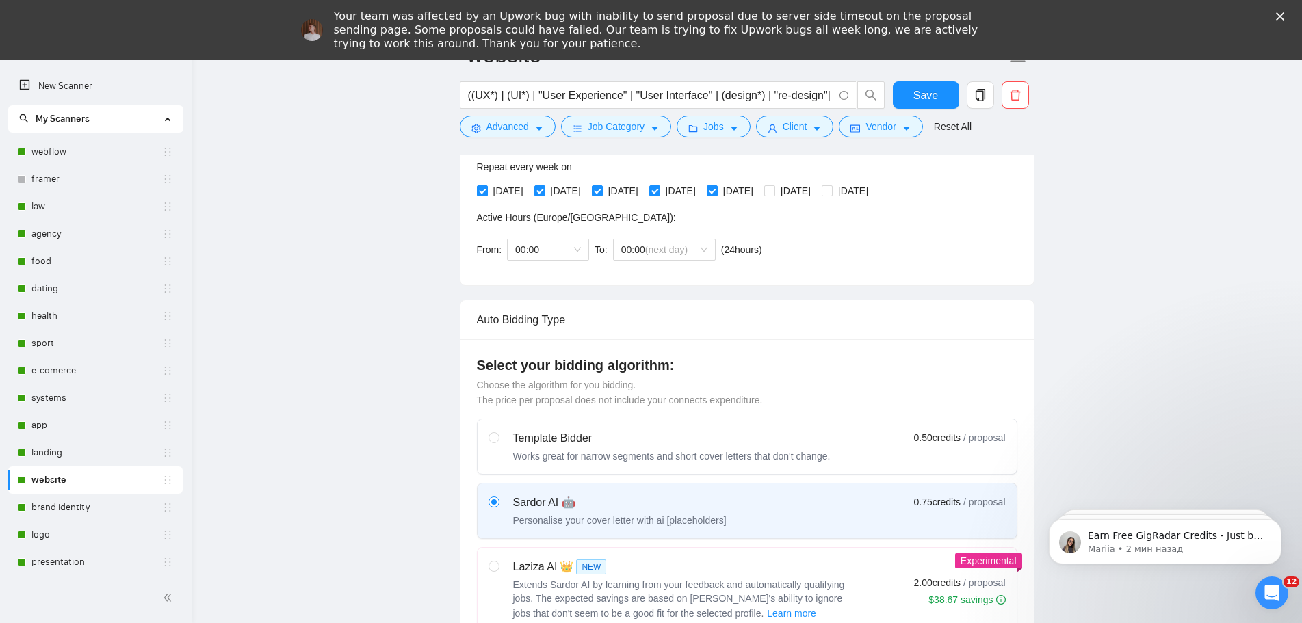
scroll to position [890, 0]
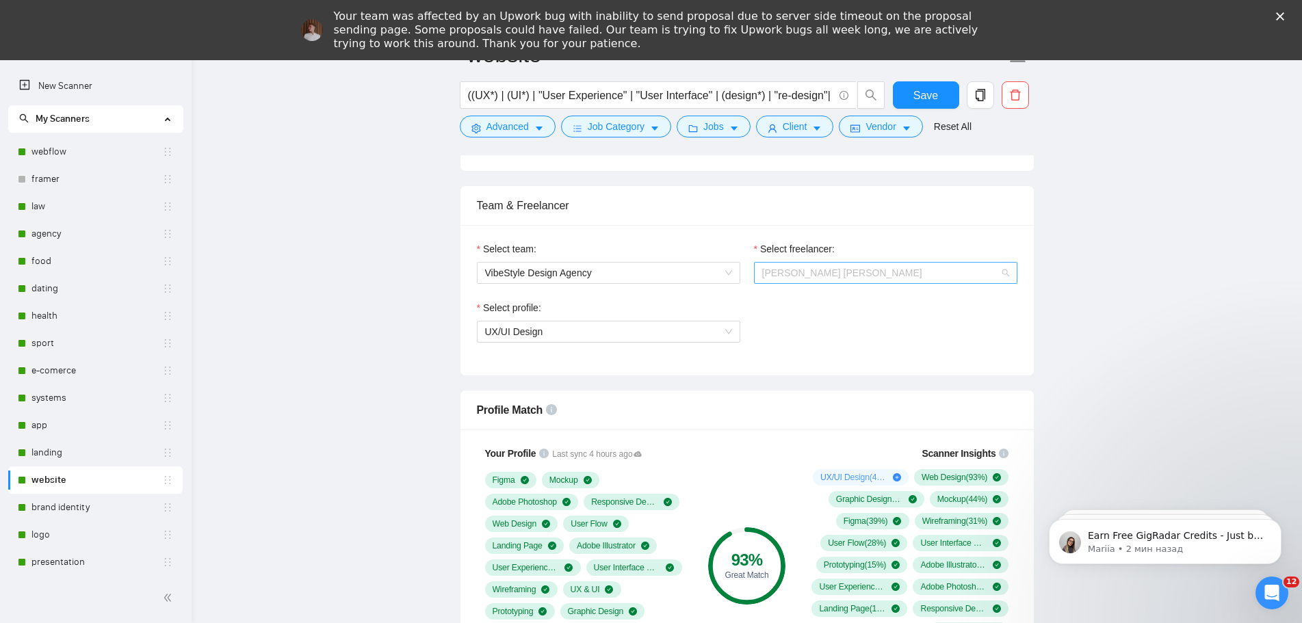
click at [851, 272] on span "[PERSON_NAME] [PERSON_NAME]" at bounding box center [885, 273] width 247 height 21
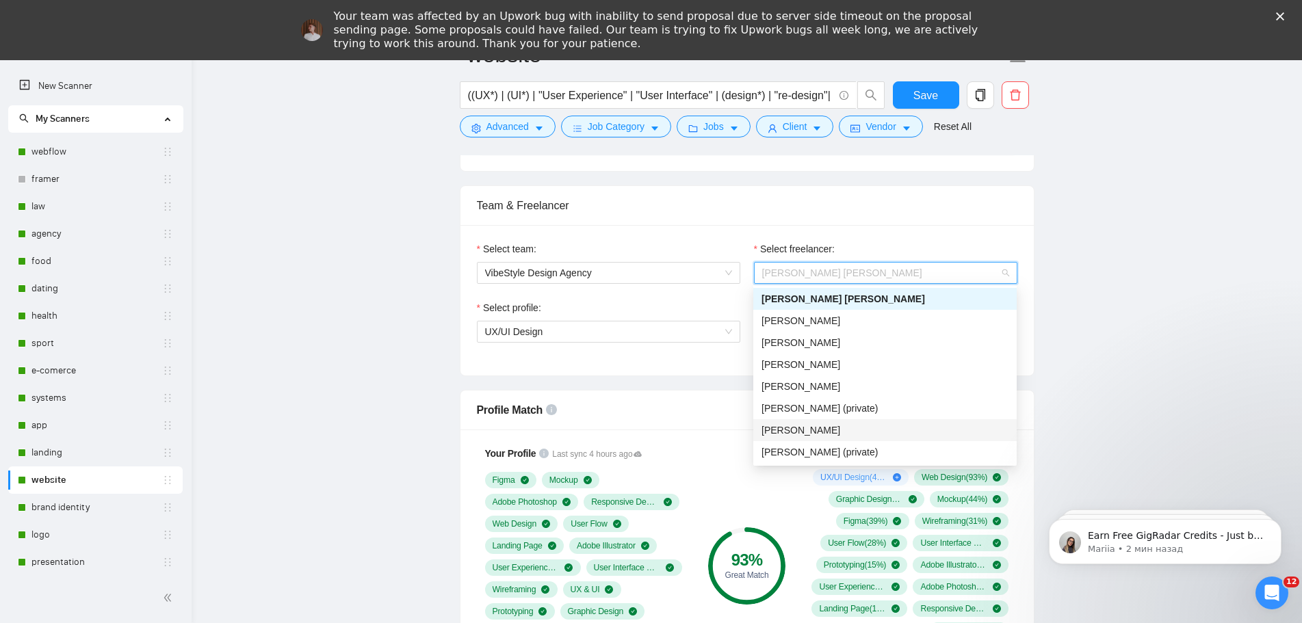
click at [855, 435] on div "Violetta Yevtushenko" at bounding box center [885, 430] width 247 height 15
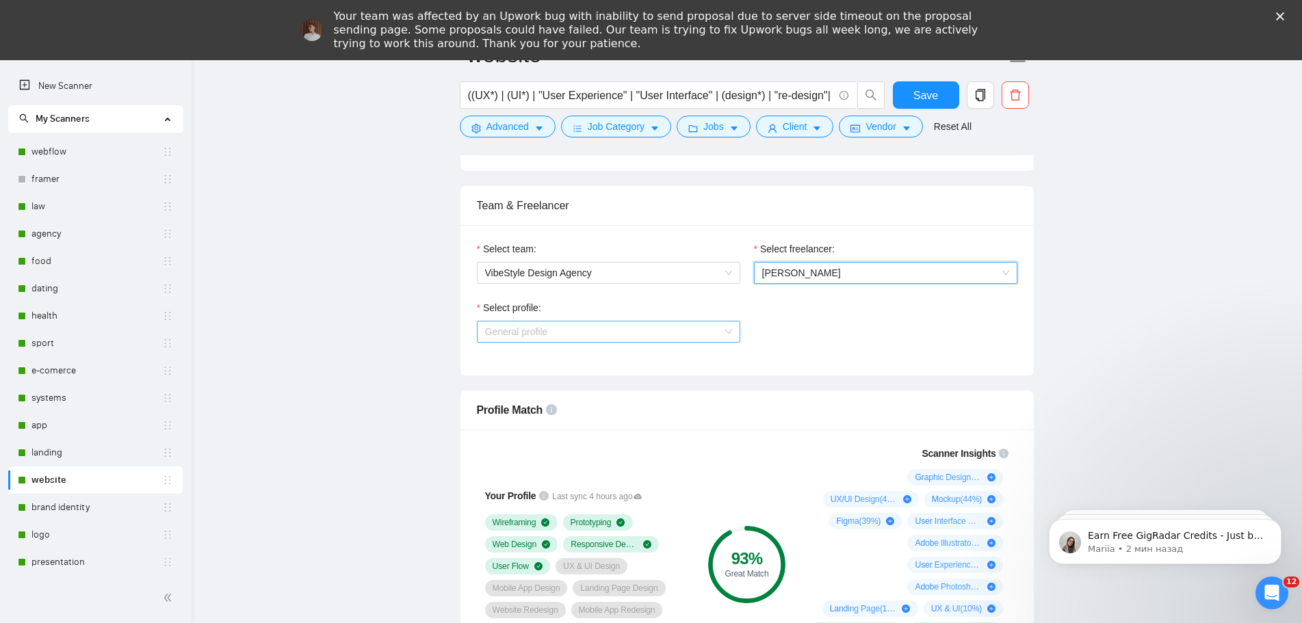
click at [697, 331] on span "General profile" at bounding box center [608, 332] width 247 height 21
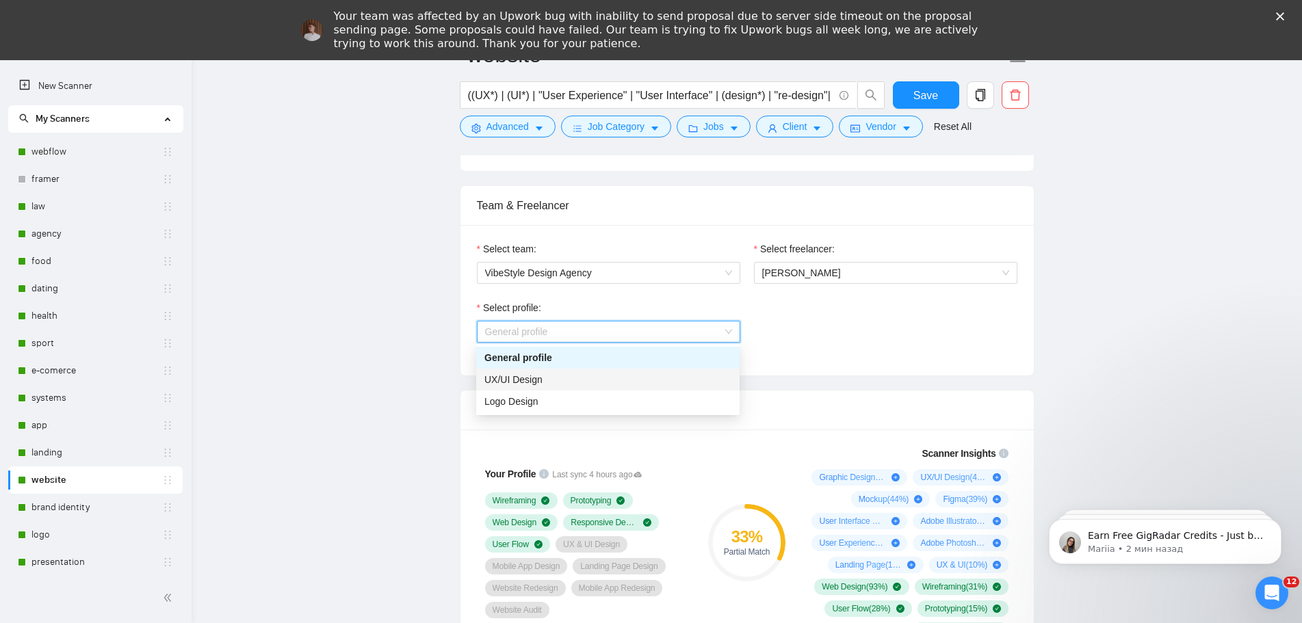
click at [591, 378] on div "UX/UI Design" at bounding box center [607, 379] width 247 height 15
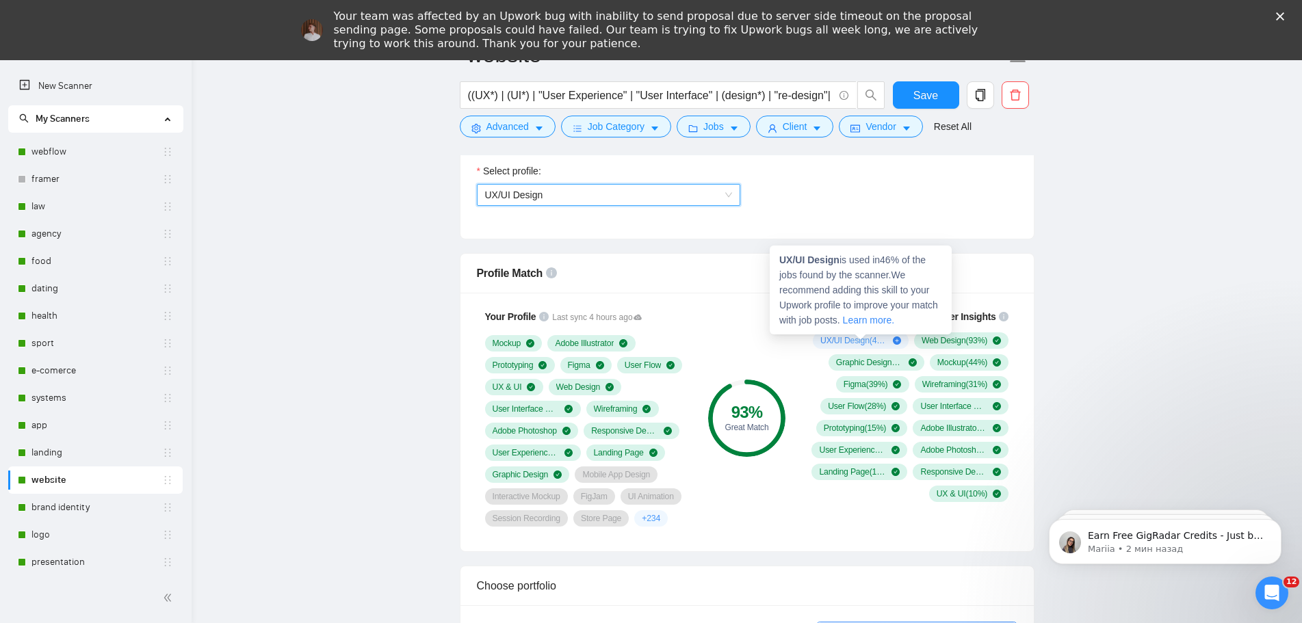
scroll to position [958, 0]
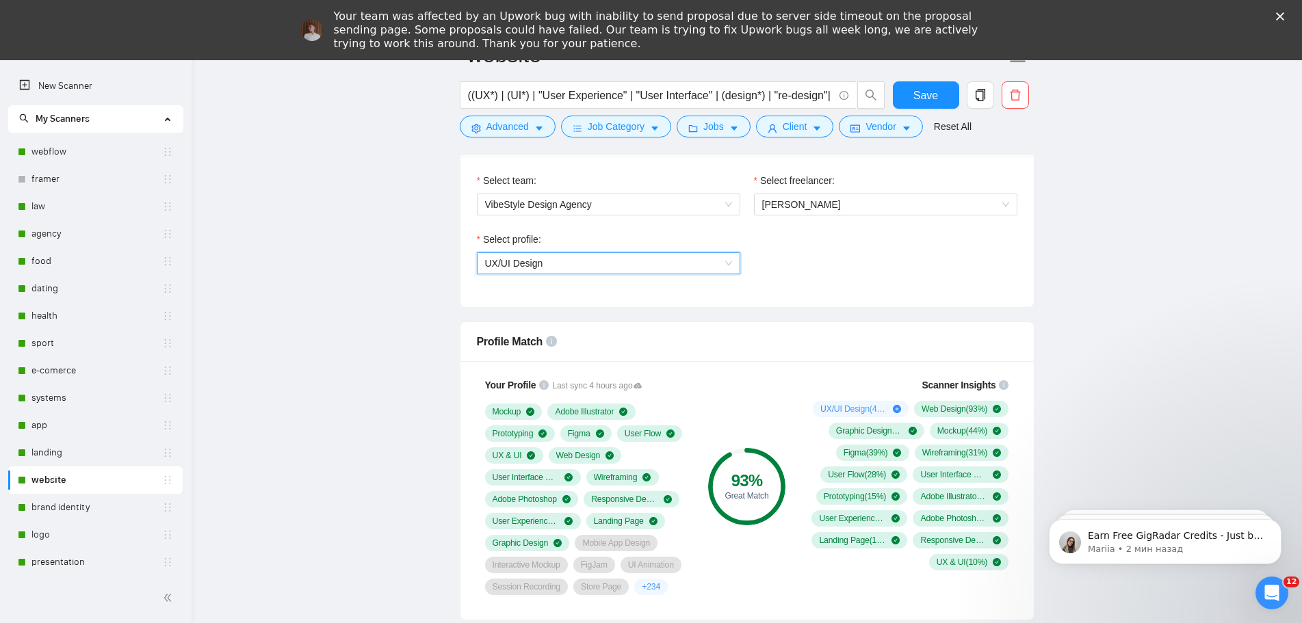
click at [721, 265] on span "UX/UI Design" at bounding box center [608, 263] width 247 height 21
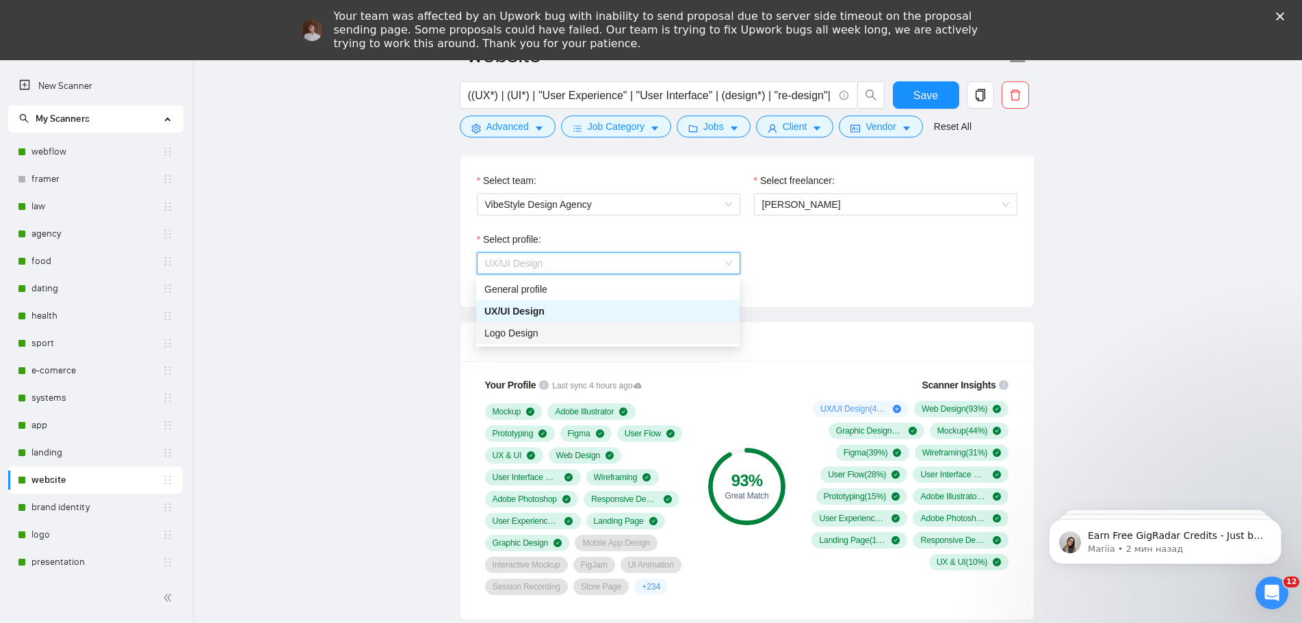
click at [594, 333] on div "Logo Design" at bounding box center [607, 333] width 247 height 15
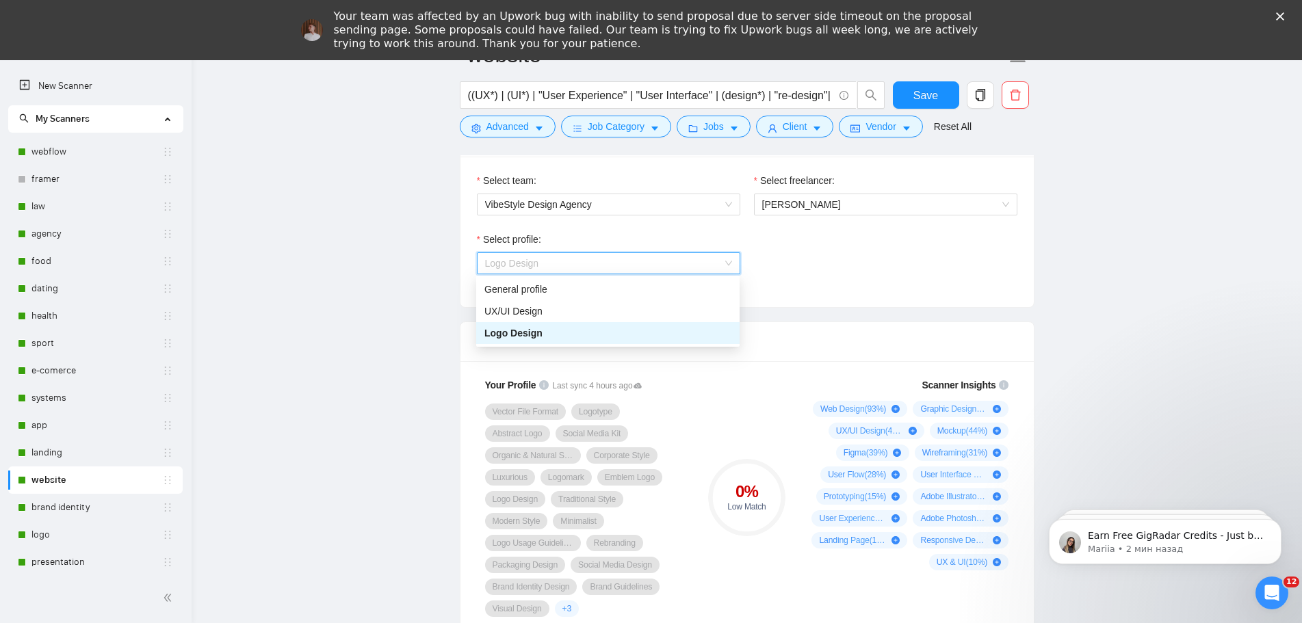
click at [687, 263] on span "Logo Design" at bounding box center [608, 263] width 247 height 21
click at [547, 292] on div "General profile" at bounding box center [607, 289] width 247 height 15
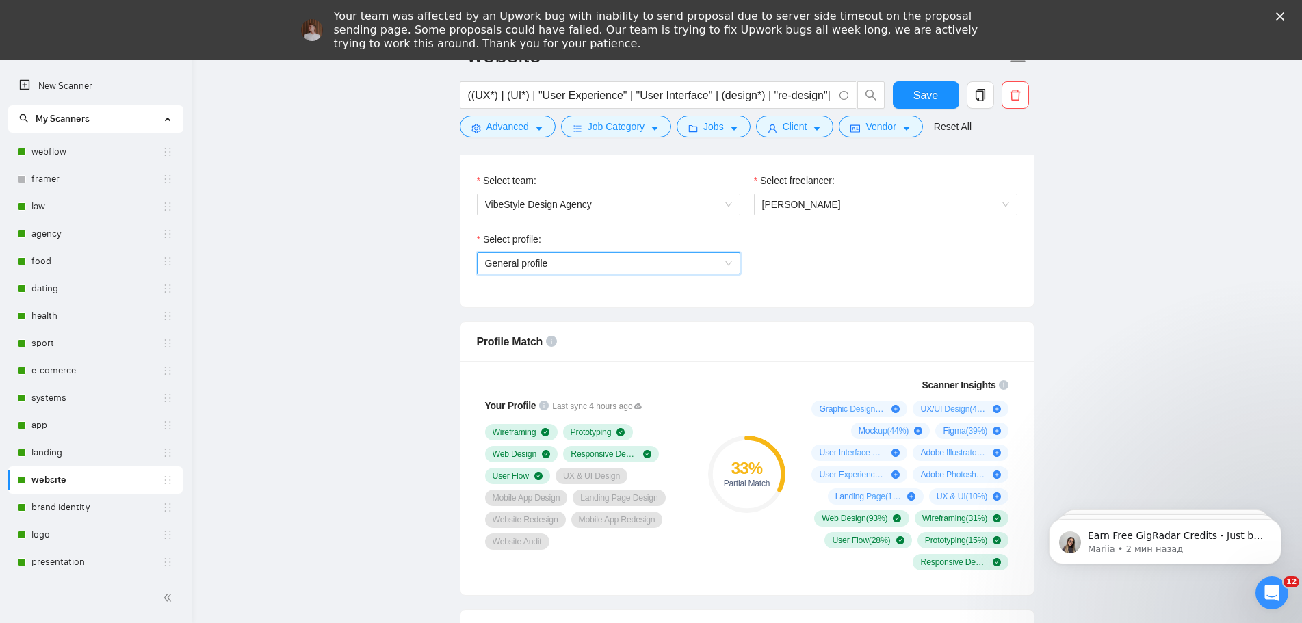
click at [710, 263] on span "General profile" at bounding box center [608, 263] width 247 height 21
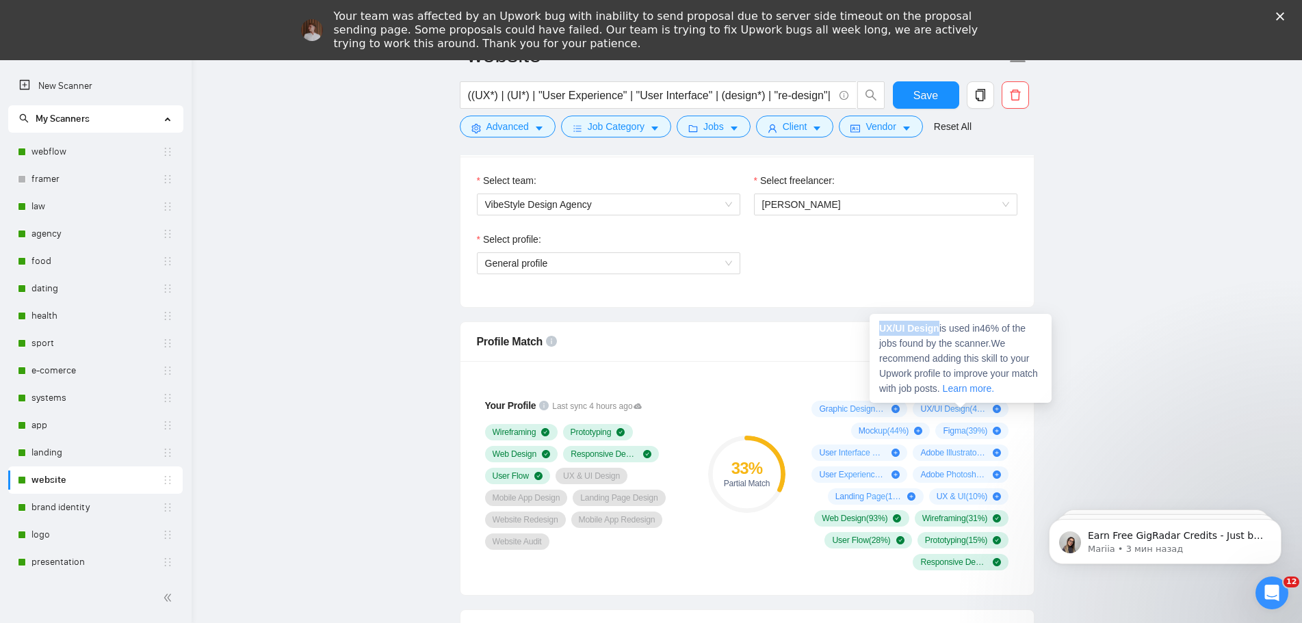
drag, startPoint x: 940, startPoint y: 331, endPoint x: 884, endPoint y: 330, distance: 56.1
click at [878, 328] on div "UX/UI Design is used in 46 % of the jobs found by the scanner. We recommend add…" at bounding box center [961, 358] width 182 height 89
copy strong "UX/UI Design"
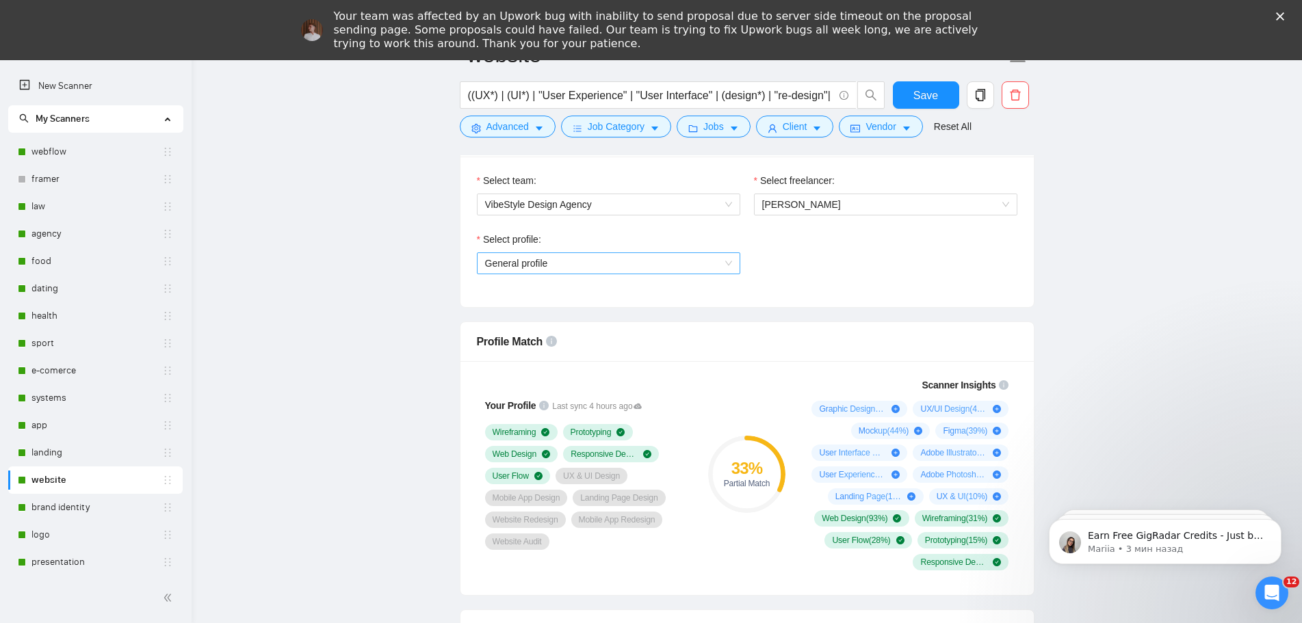
click at [719, 268] on span "General profile" at bounding box center [608, 263] width 247 height 21
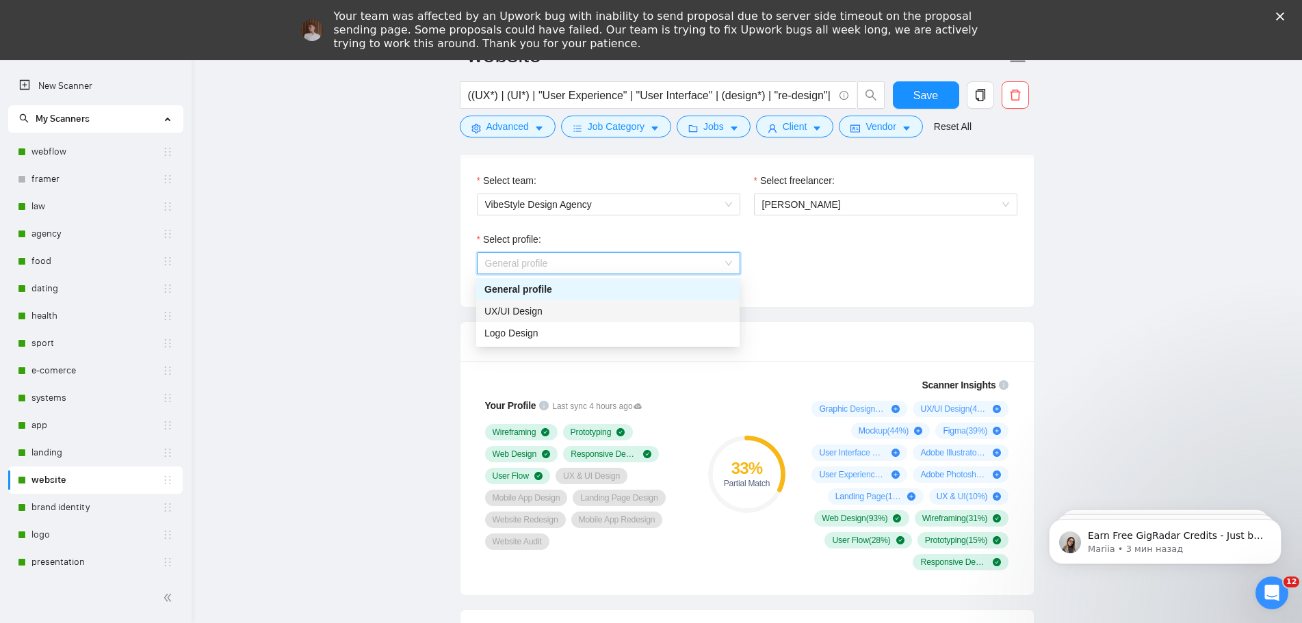
click at [645, 311] on div "UX/UI Design" at bounding box center [607, 311] width 247 height 15
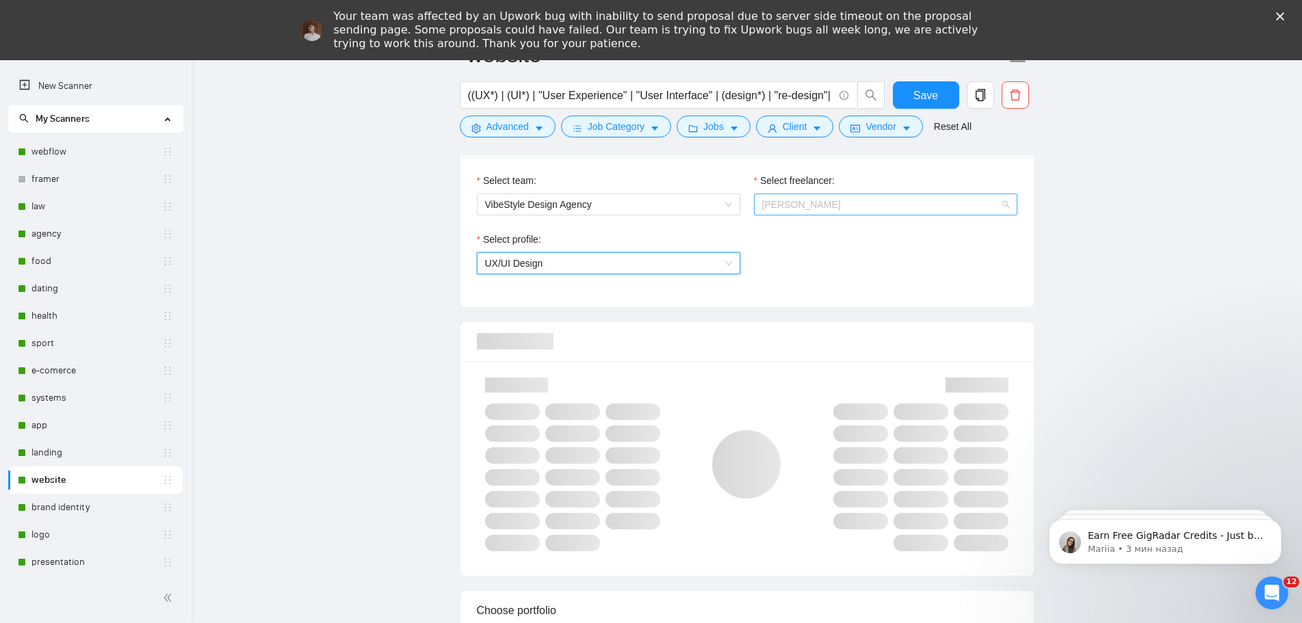
click at [801, 205] on span "Violetta Yevtushenko" at bounding box center [801, 204] width 79 height 11
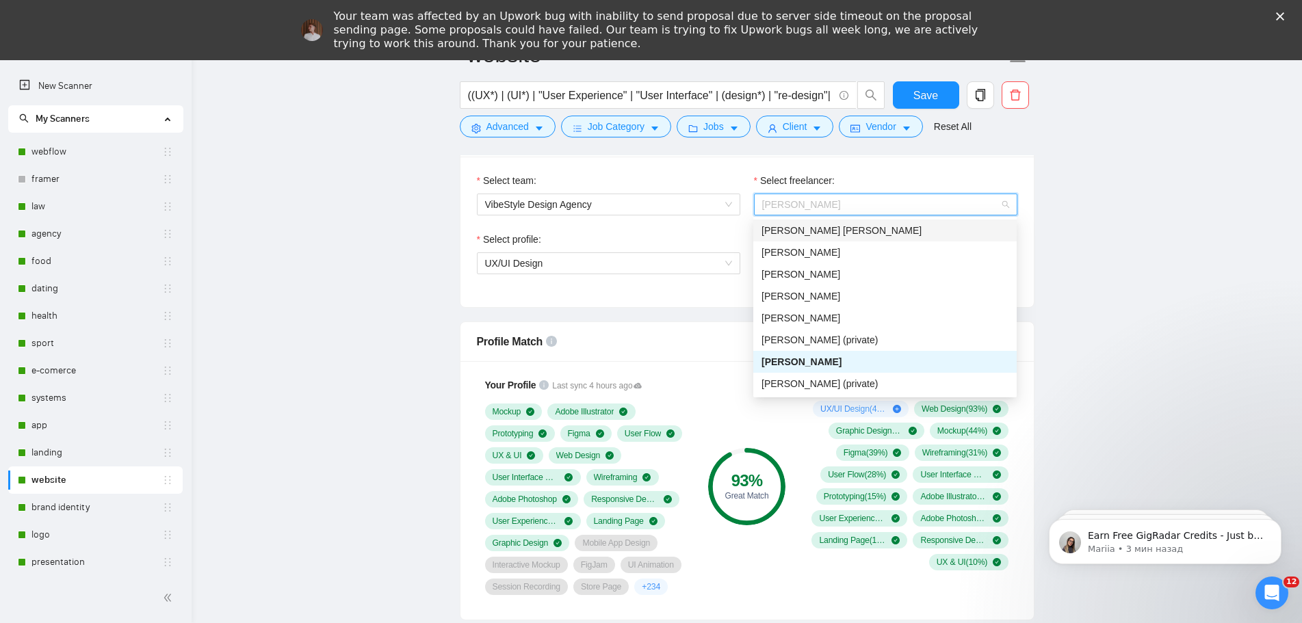
click at [838, 229] on div "[PERSON_NAME] [PERSON_NAME]" at bounding box center [885, 230] width 247 height 15
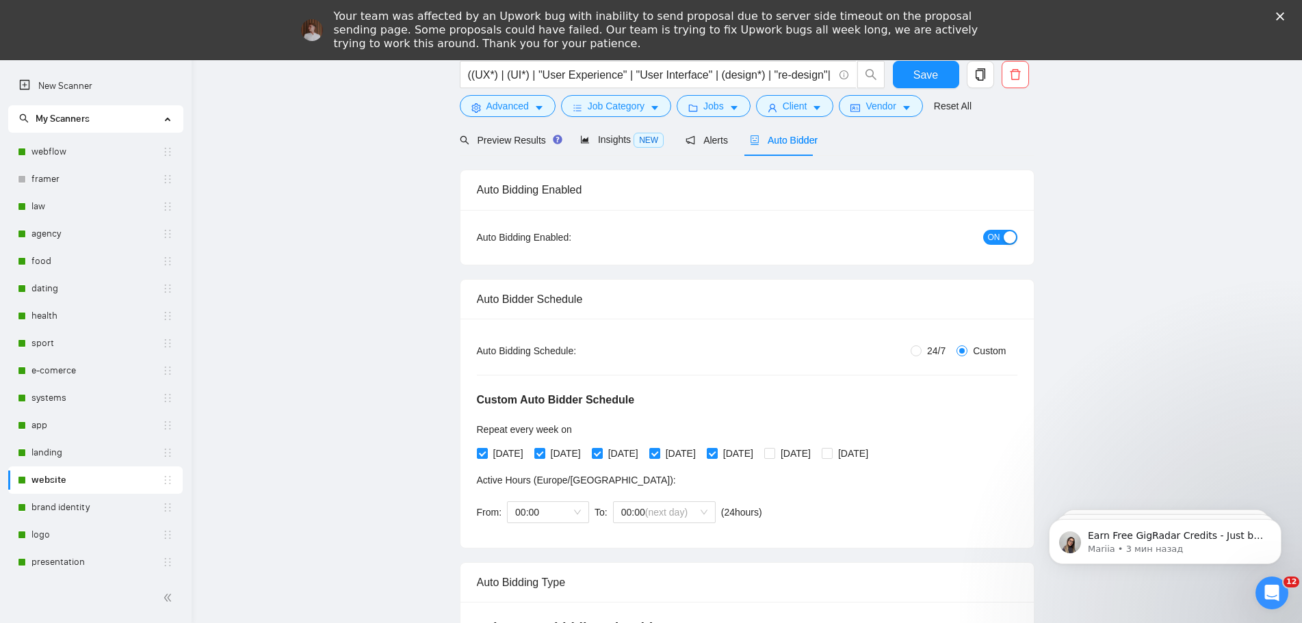
scroll to position [0, 0]
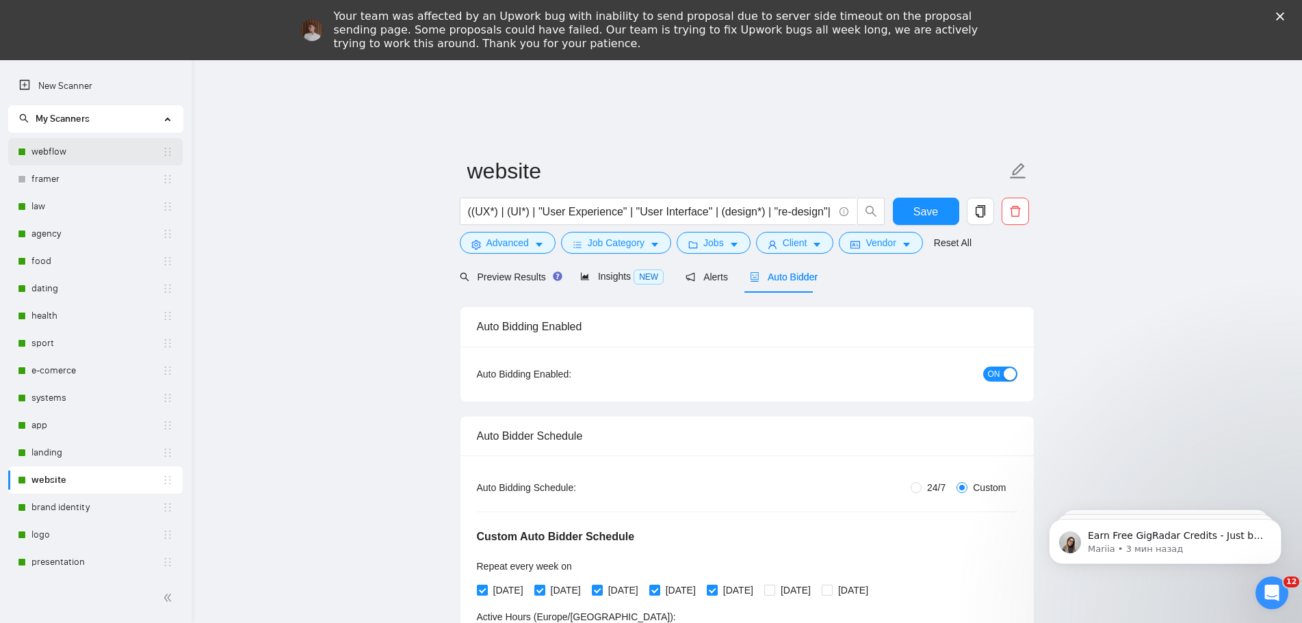
click at [57, 150] on link "webflow" at bounding box center [96, 151] width 131 height 27
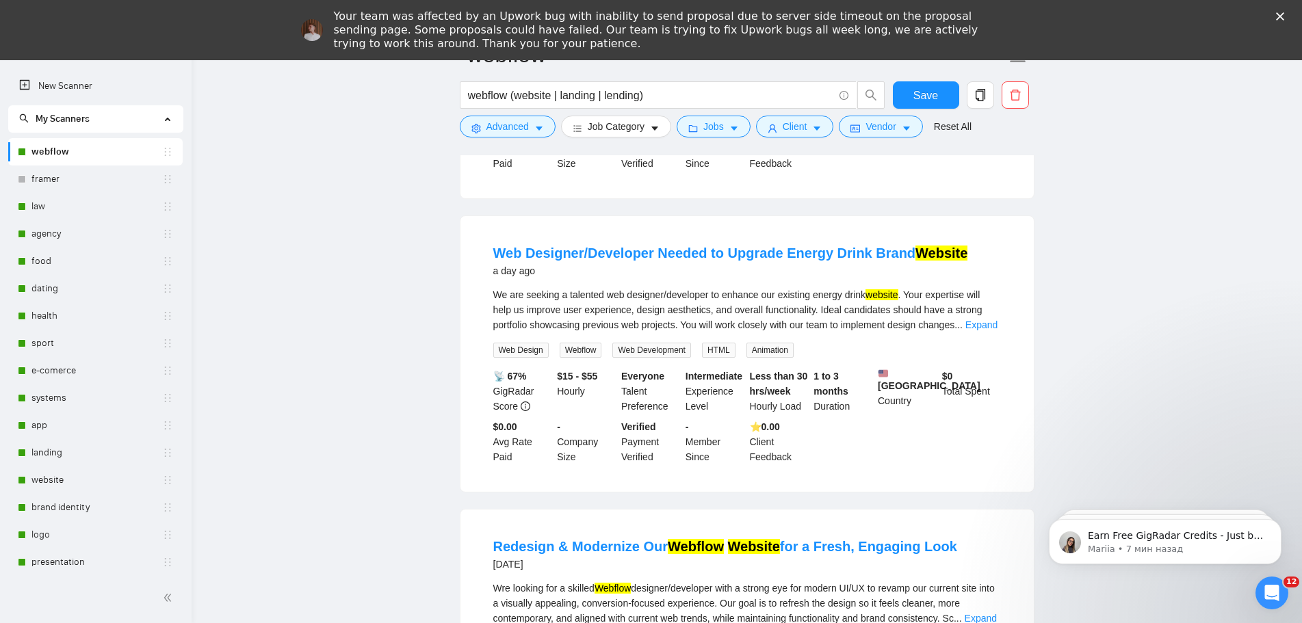
scroll to position [753, 0]
click at [60, 391] on link "systems" at bounding box center [96, 398] width 131 height 27
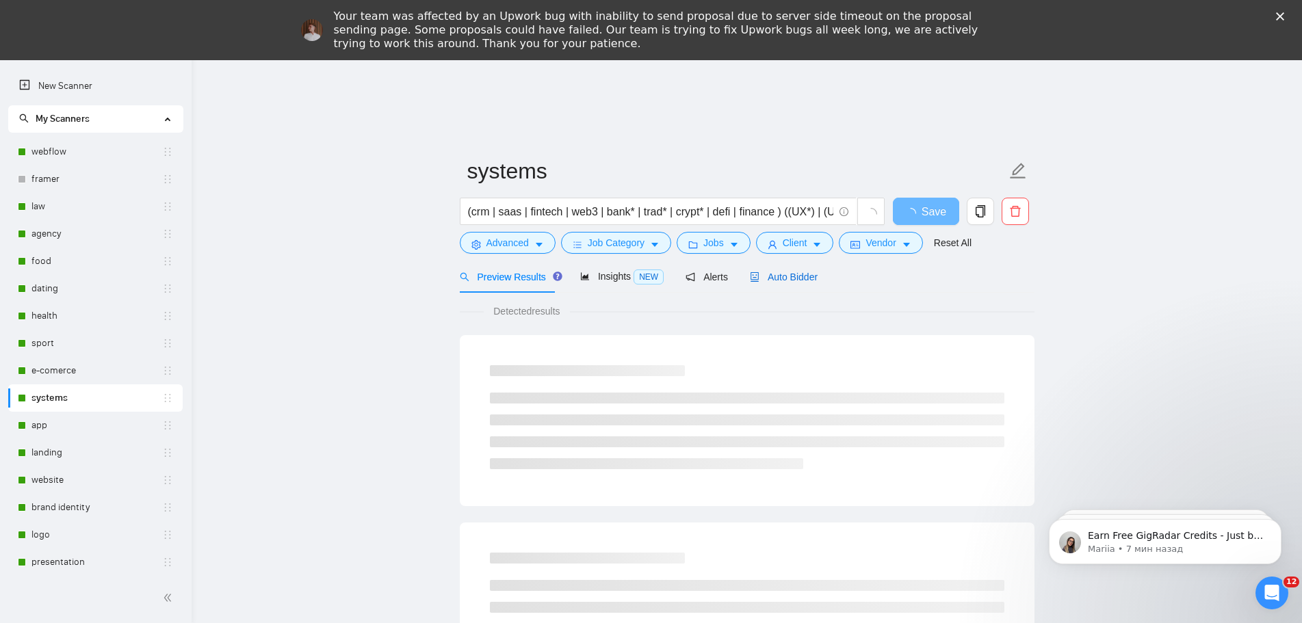
click at [794, 276] on span "Auto Bidder" at bounding box center [784, 277] width 68 height 11
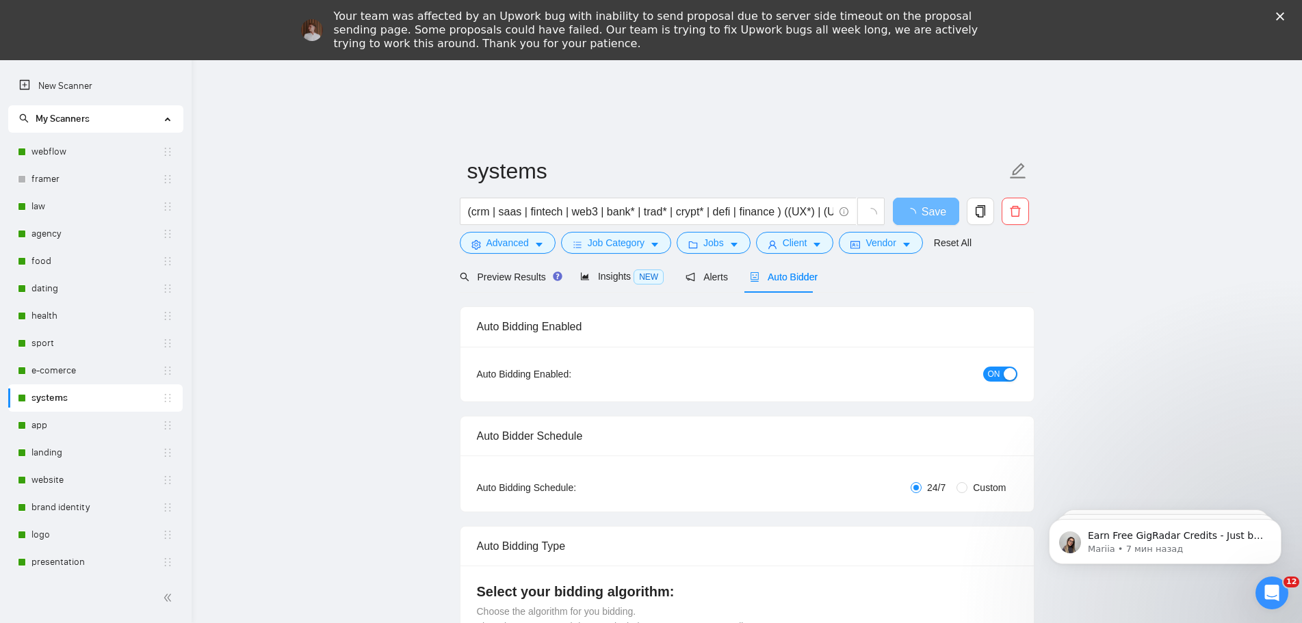
radio input "false"
radio input "true"
checkbox input "true"
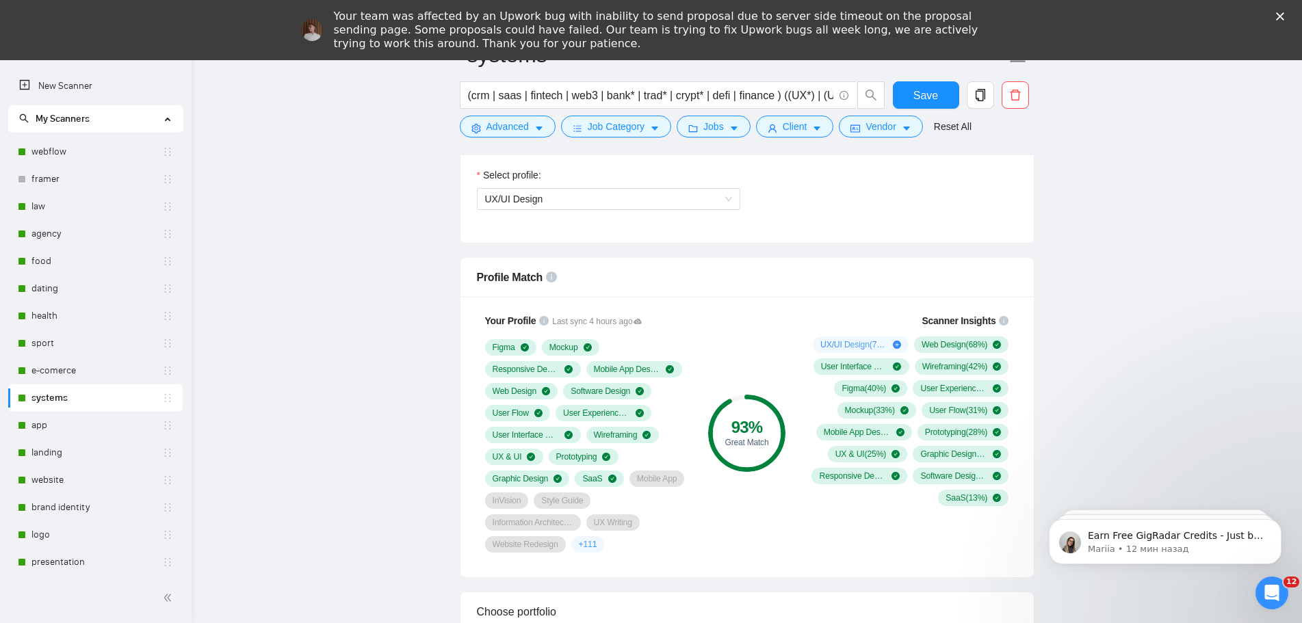
scroll to position [890, 0]
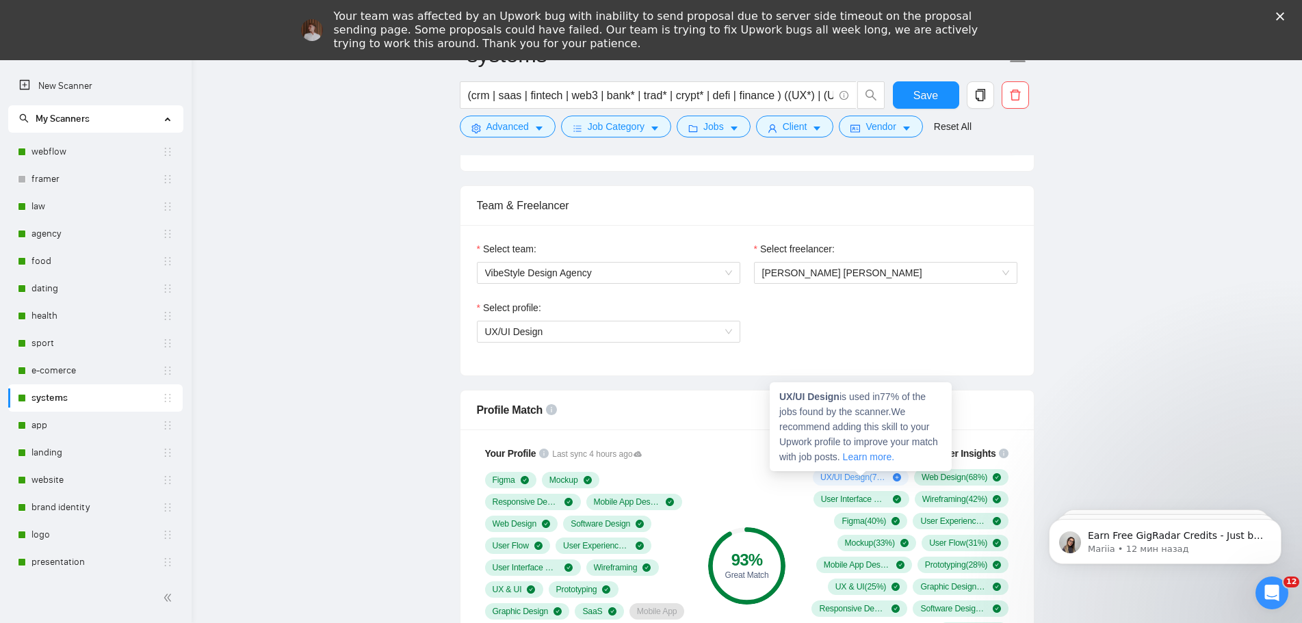
click at [875, 457] on link "Learn more." at bounding box center [868, 457] width 51 height 11
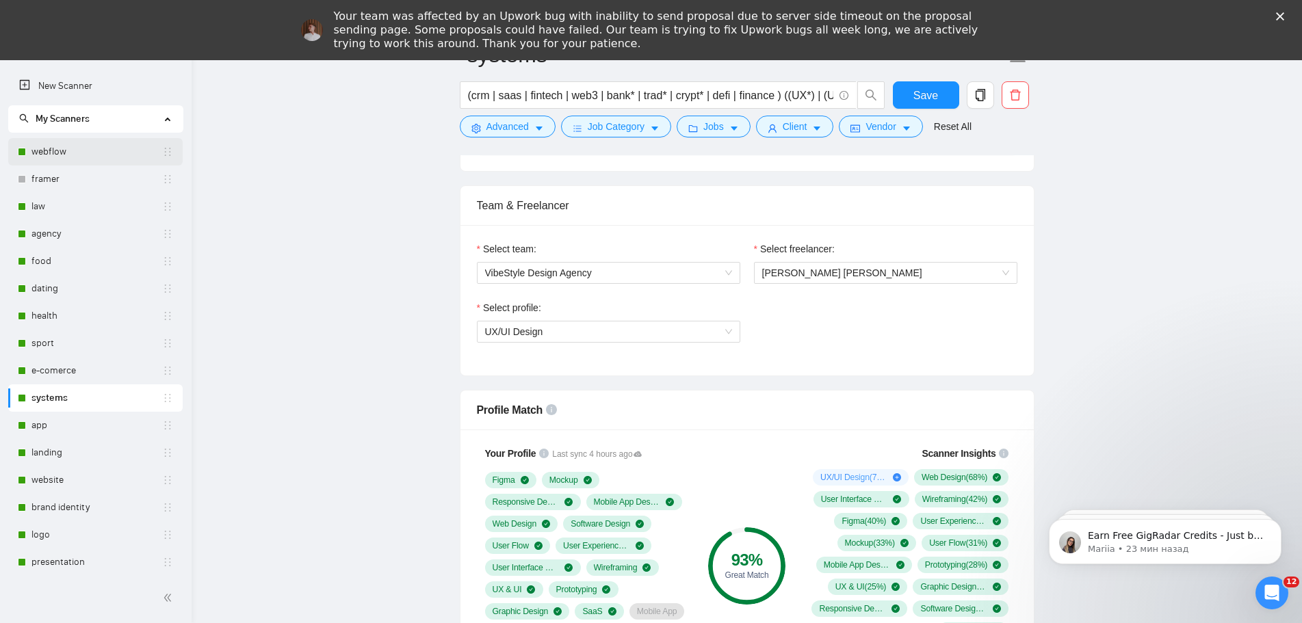
click at [73, 143] on link "webflow" at bounding box center [96, 151] width 131 height 27
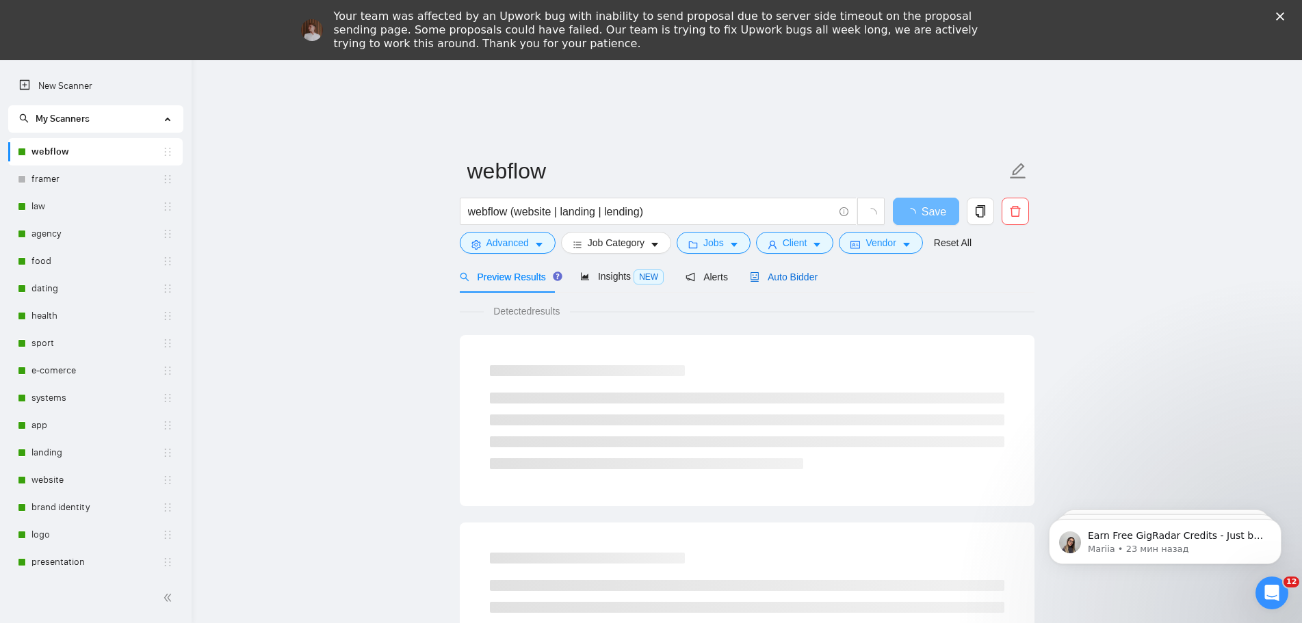
click at [803, 283] on span "Auto Bidder" at bounding box center [784, 277] width 68 height 11
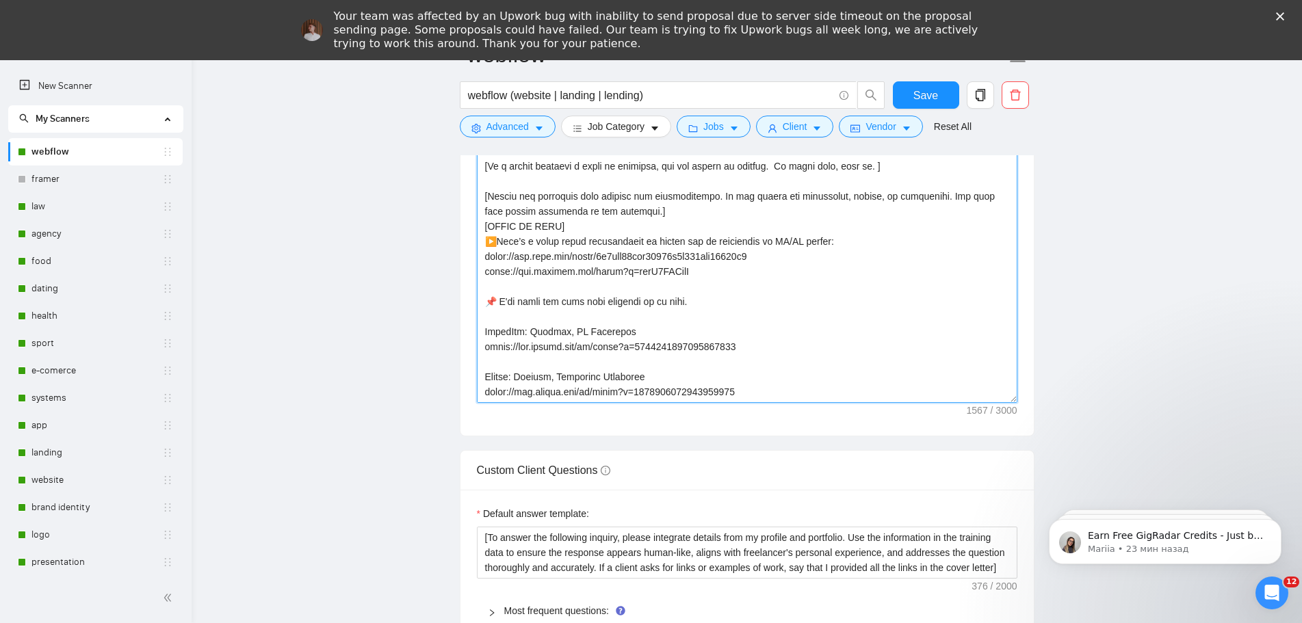
click at [796, 248] on textarea "Cover letter template:" at bounding box center [747, 249] width 541 height 308
paste textarea "XU"
click at [898, 308] on textarea "Cover letter template:" at bounding box center [747, 249] width 541 height 308
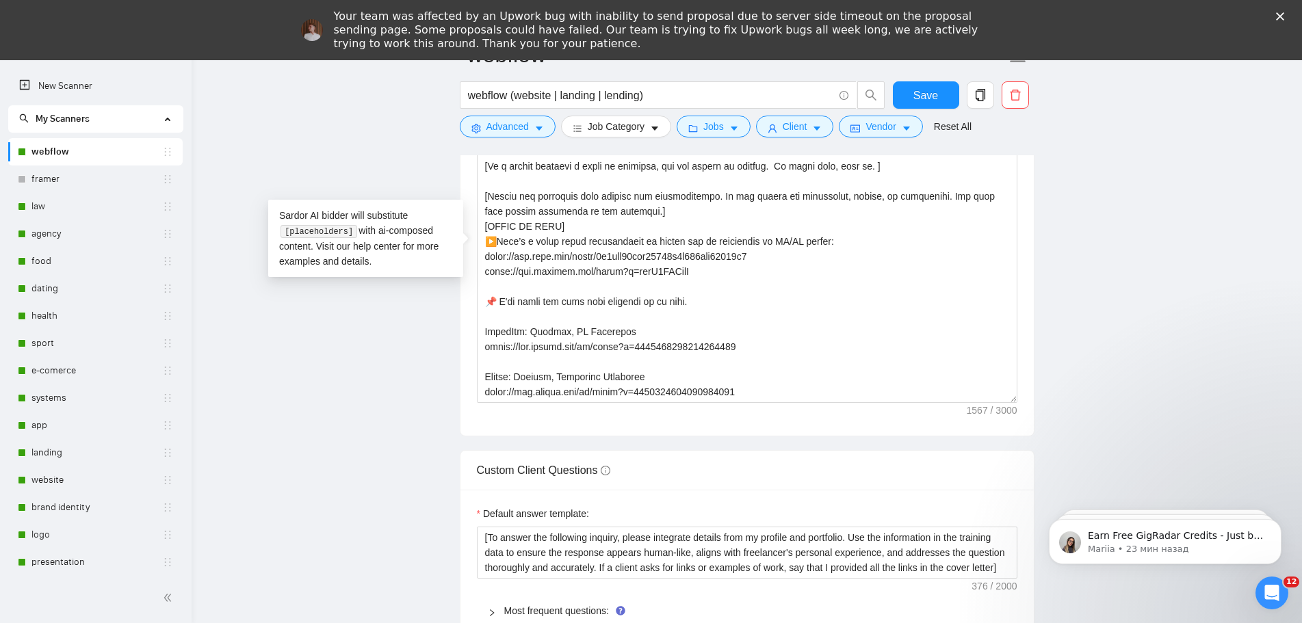
click at [343, 348] on main "webflow webflow (website | landing | lending) Save Advanced Job Category Jobs C…" at bounding box center [746, 322] width 1067 height 3972
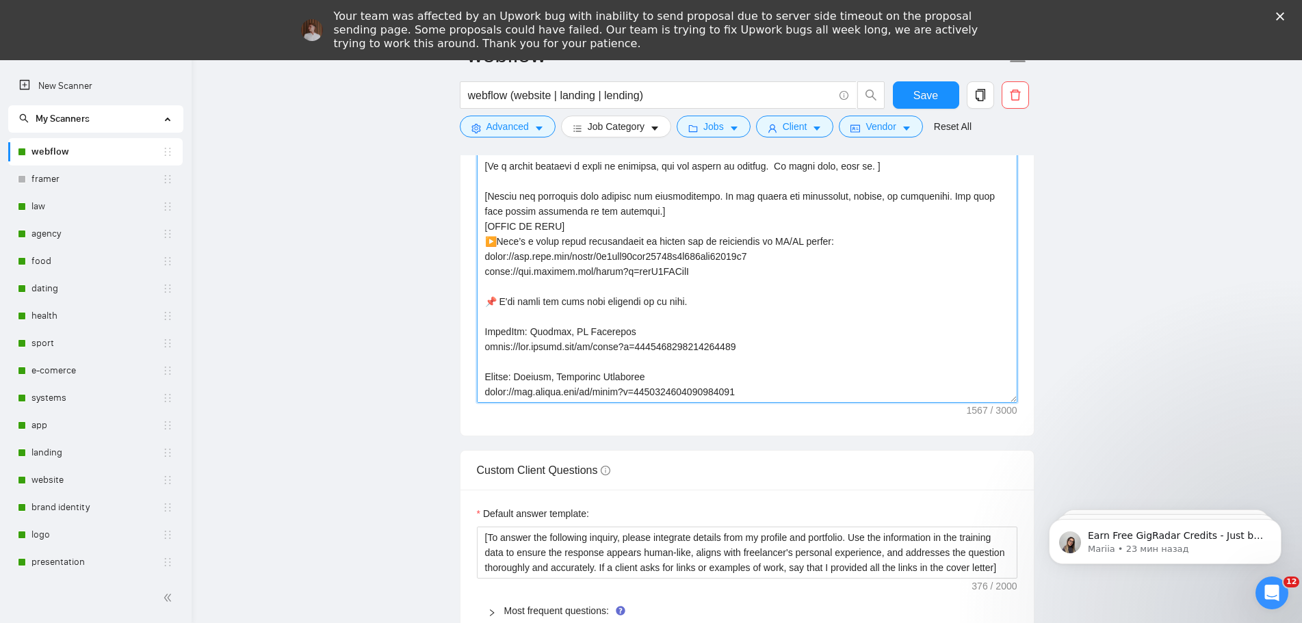
click at [636, 209] on textarea "Cover letter template:" at bounding box center [747, 249] width 541 height 308
click at [792, 320] on textarea "Cover letter template:" at bounding box center [747, 249] width 541 height 308
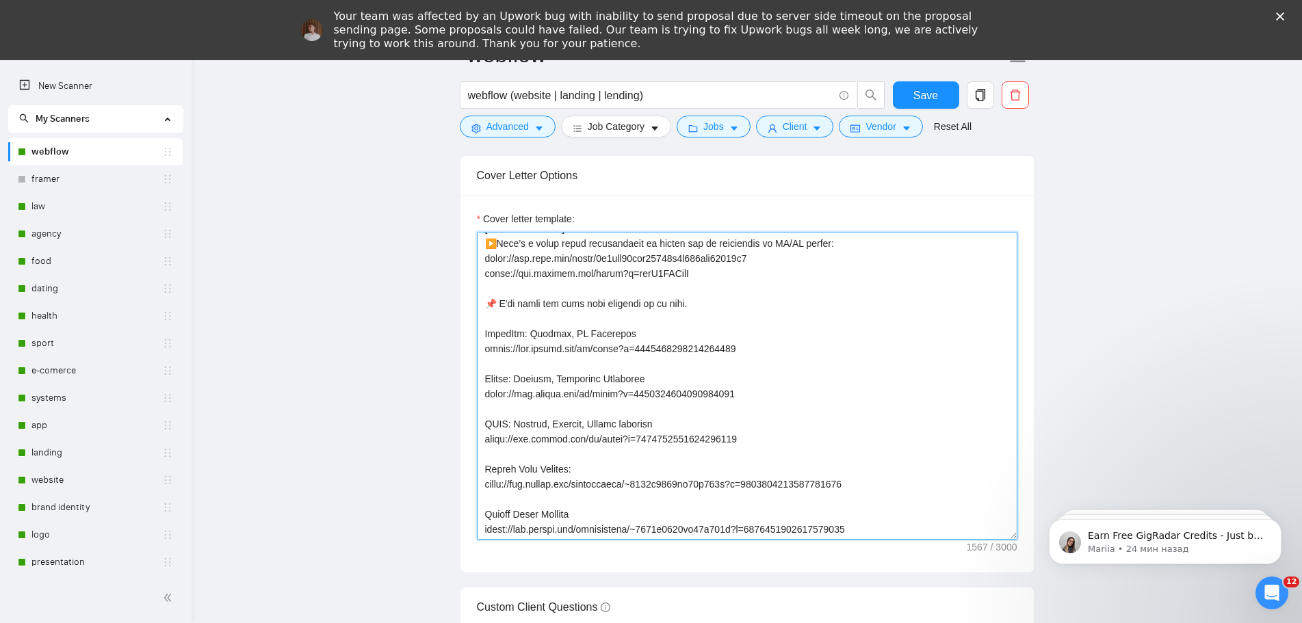
scroll to position [111, 0]
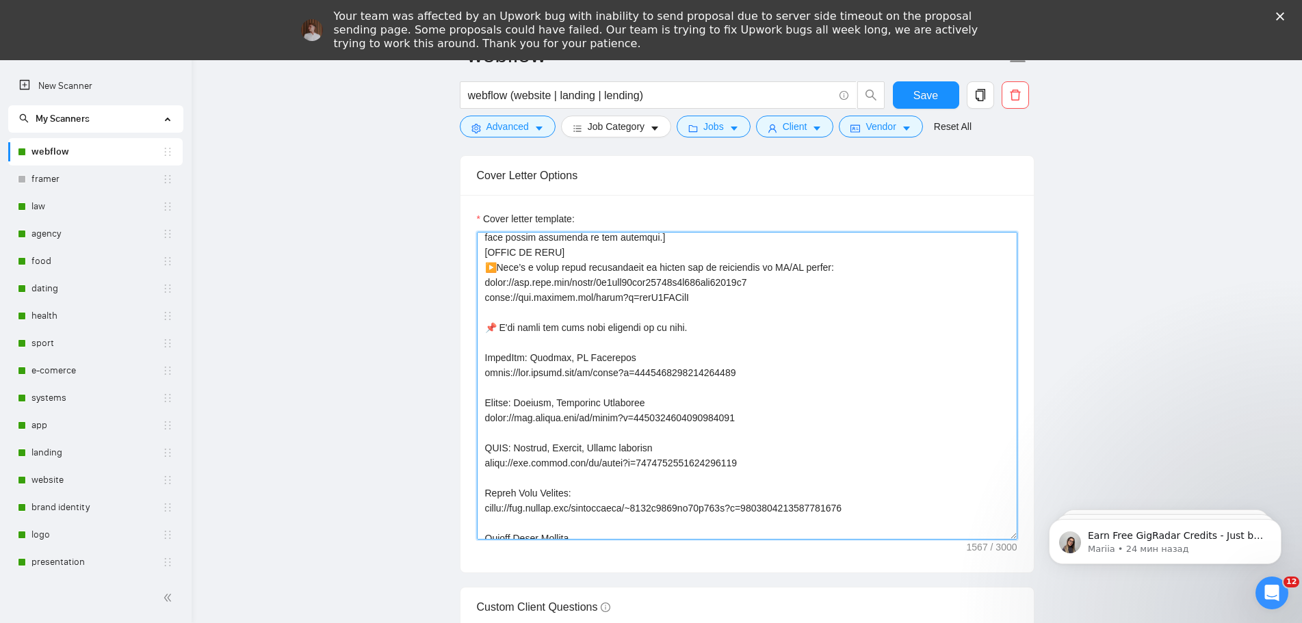
click at [825, 270] on textarea "Cover letter template:" at bounding box center [747, 386] width 541 height 308
drag, startPoint x: 885, startPoint y: 268, endPoint x: 847, endPoint y: 268, distance: 37.6
click at [847, 268] on textarea "Cover letter template:" at bounding box center [747, 386] width 541 height 308
drag, startPoint x: 938, startPoint y: 263, endPoint x: 850, endPoint y: 268, distance: 88.4
click at [850, 268] on textarea "Cover letter template:" at bounding box center [747, 386] width 541 height 308
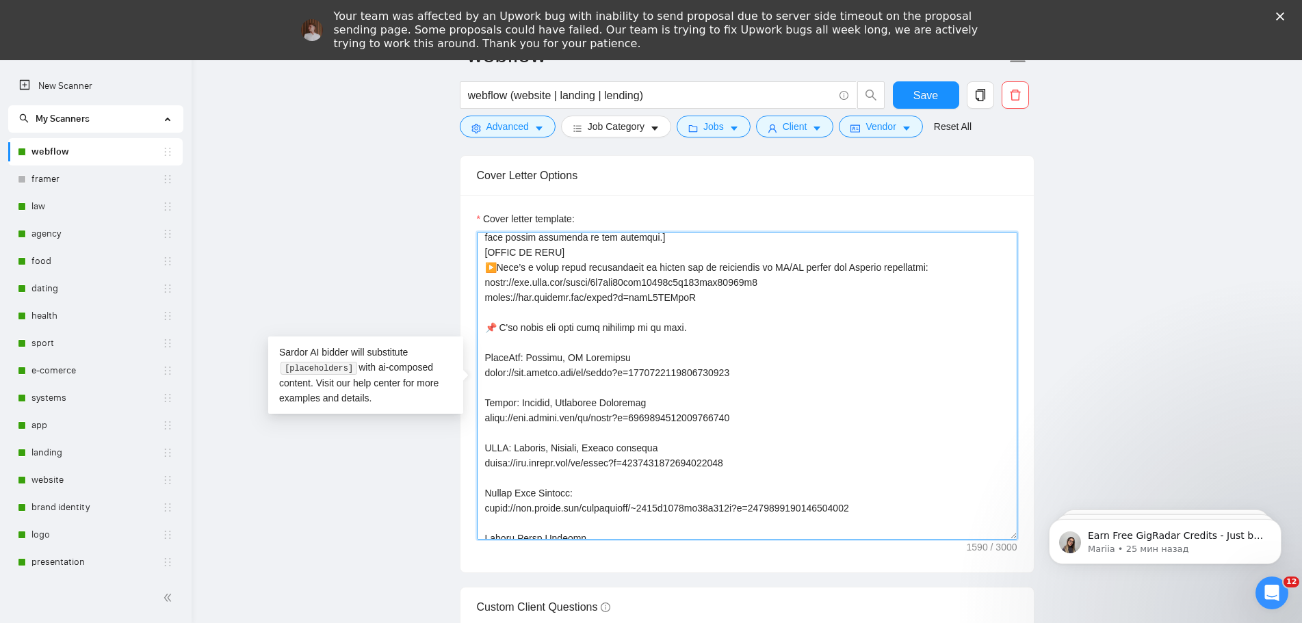
drag, startPoint x: 900, startPoint y: 339, endPoint x: 907, endPoint y: 330, distance: 11.4
click at [901, 337] on textarea "Cover letter template:" at bounding box center [747, 386] width 541 height 308
drag, startPoint x: 937, startPoint y: 270, endPoint x: 849, endPoint y: 267, distance: 88.3
click at [849, 267] on textarea "Cover letter template:" at bounding box center [747, 386] width 541 height 308
paste textarea "n"
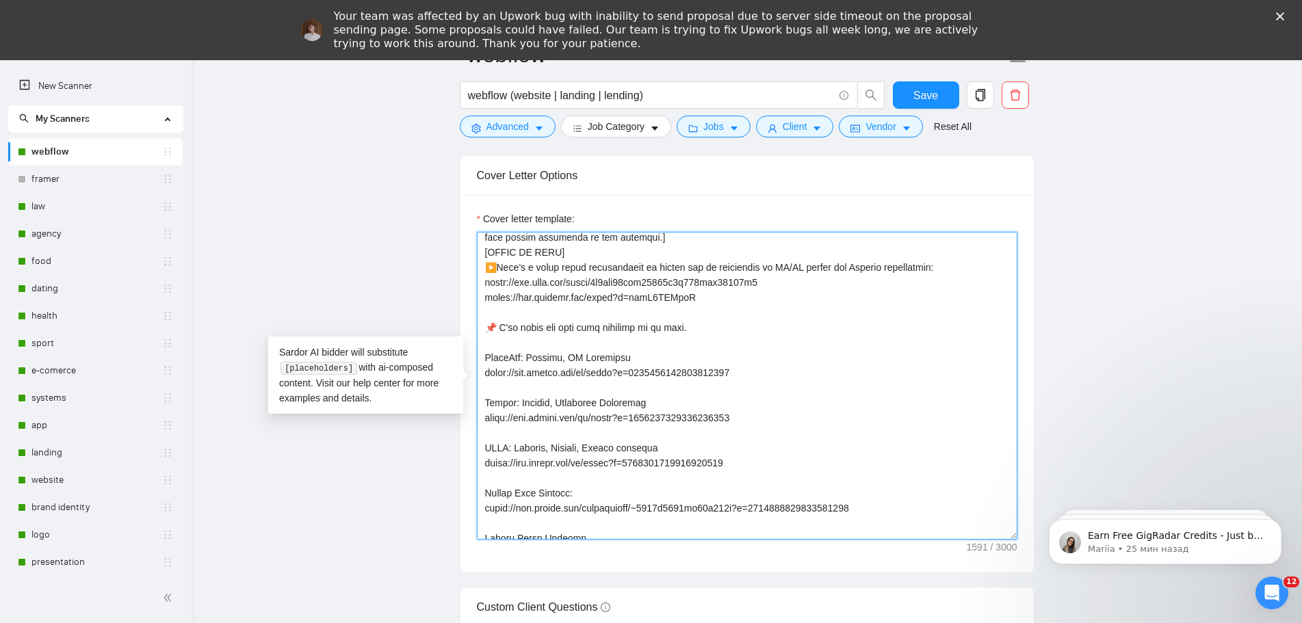
click at [879, 351] on textarea "Cover letter template:" at bounding box center [747, 386] width 541 height 308
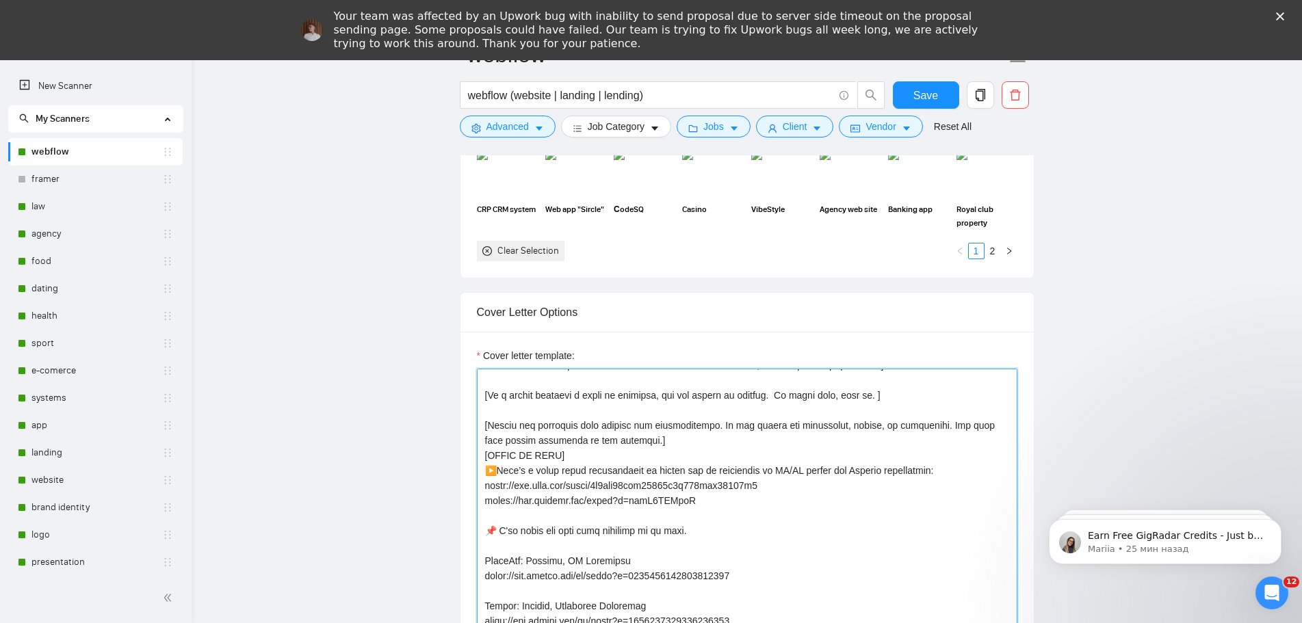
scroll to position [68, 0]
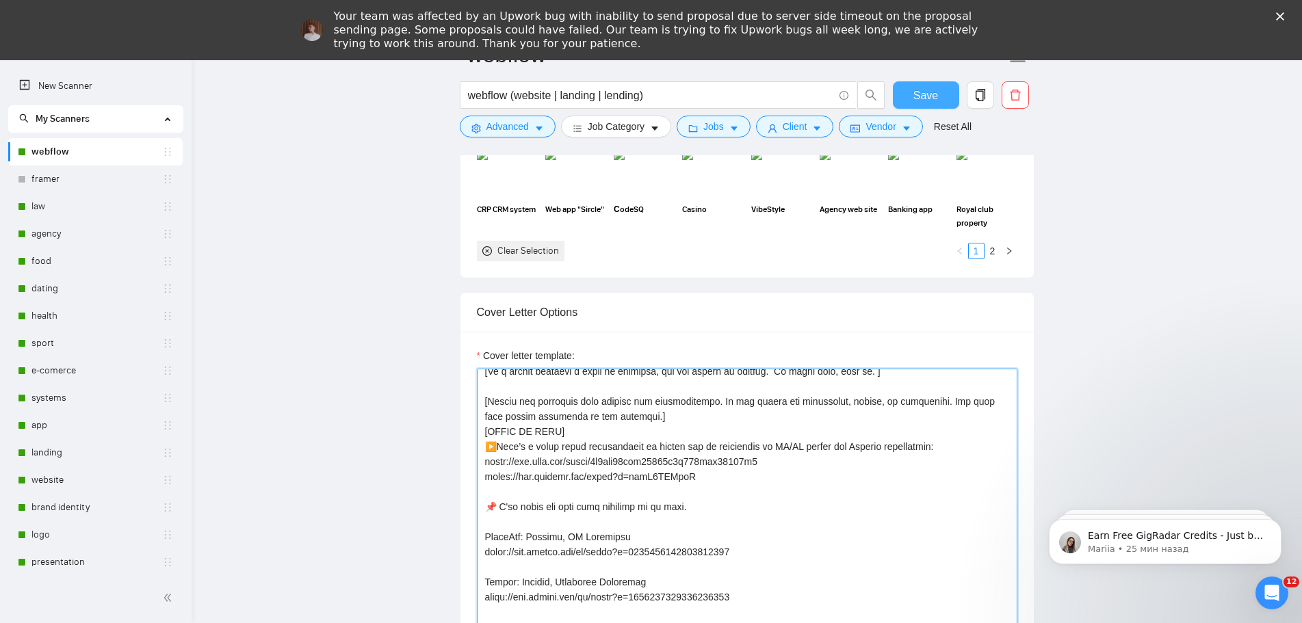
type textarea "👋 [Write a personal greeting using the client's name, (if any is provided). Use…"
click at [937, 97] on button "Save" at bounding box center [926, 94] width 66 height 27
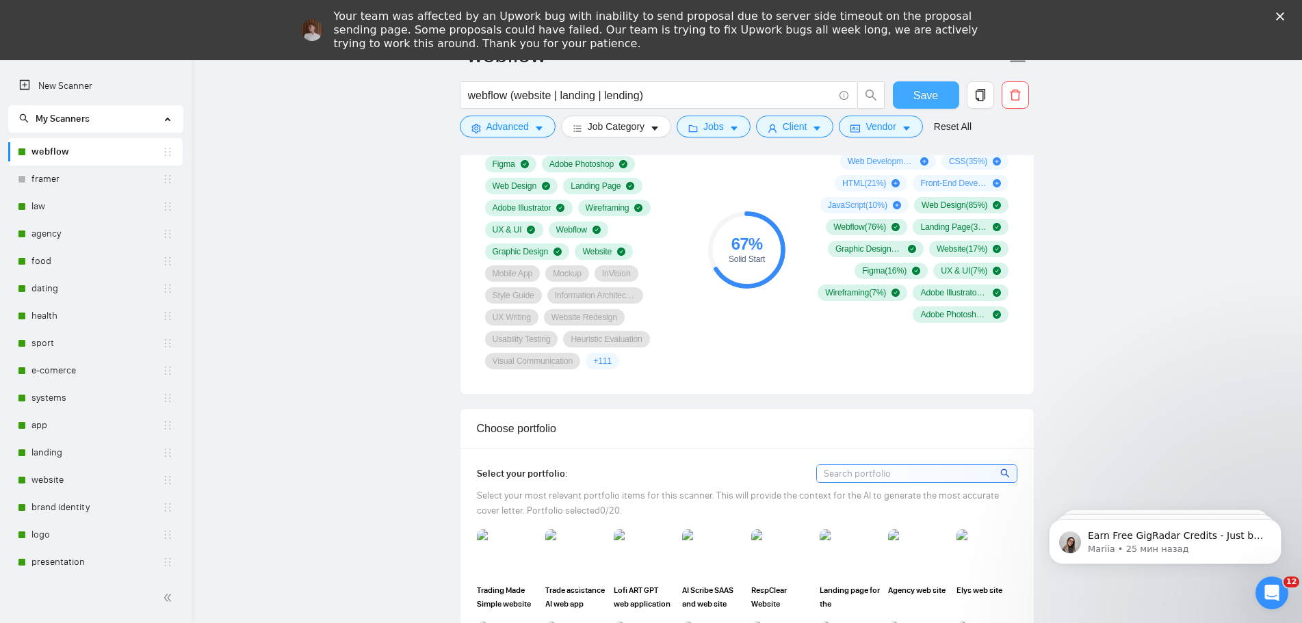
scroll to position [958, 0]
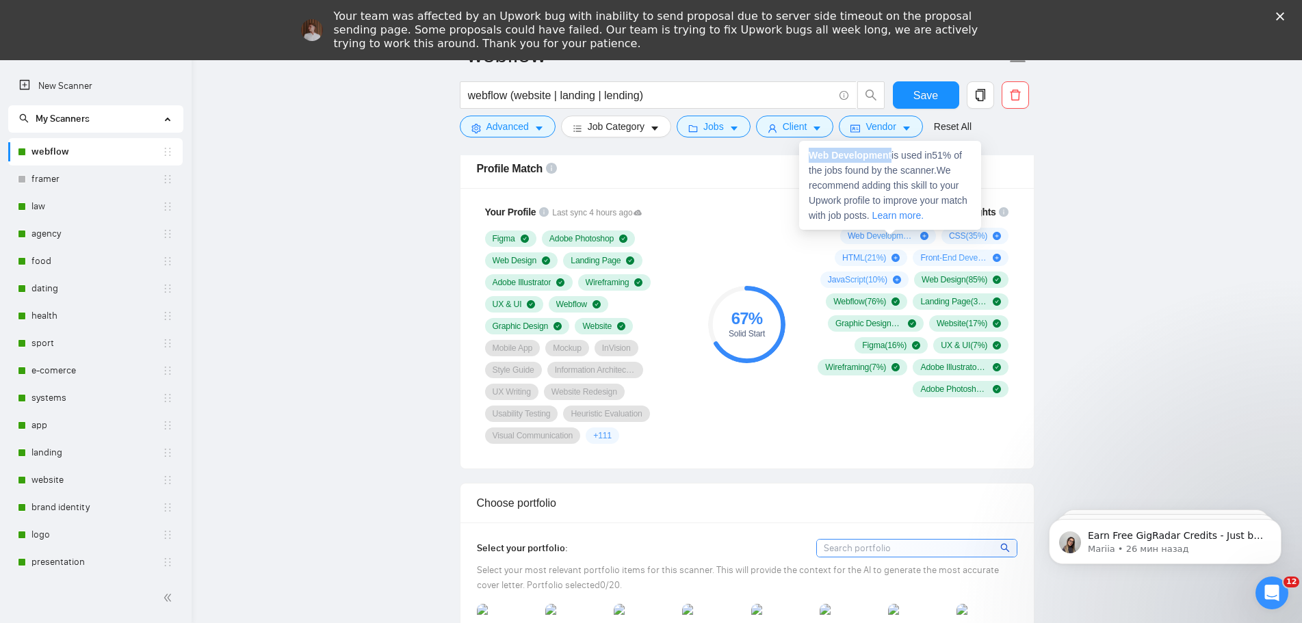
drag, startPoint x: 893, startPoint y: 157, endPoint x: 810, endPoint y: 157, distance: 82.8
click at [809, 156] on span "Web Development is used in 51 % of the jobs found by the scanner. We recommend …" at bounding box center [888, 185] width 159 height 71
copy strong "Web Development"
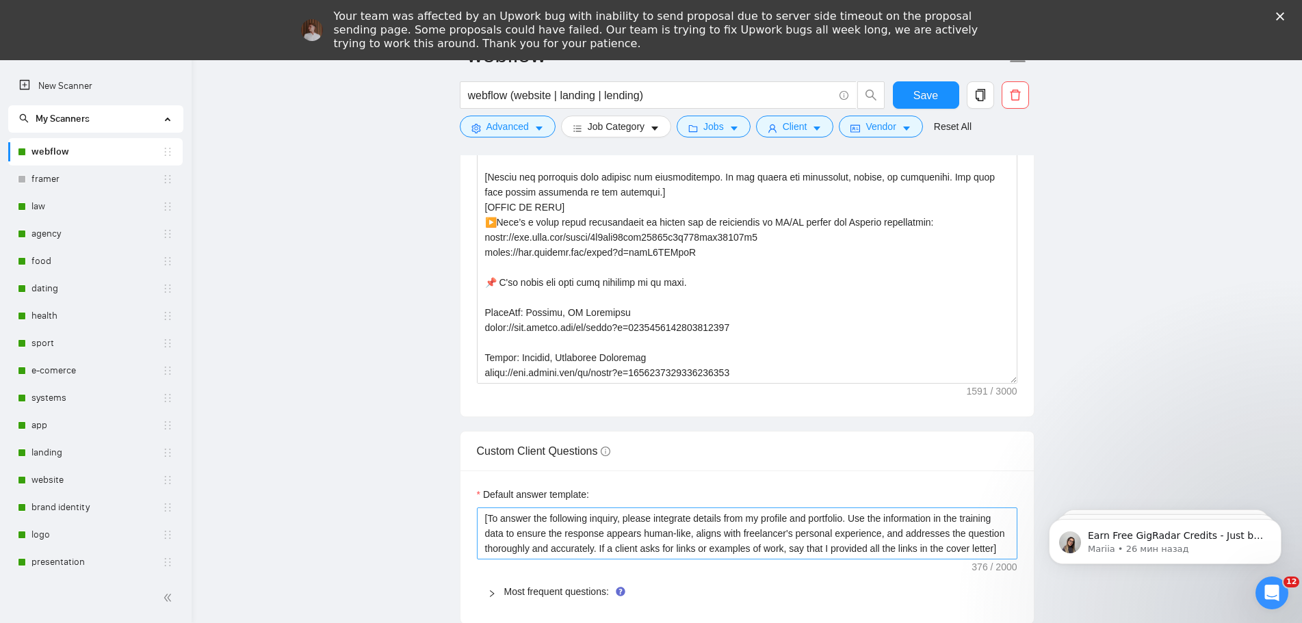
scroll to position [1642, 0]
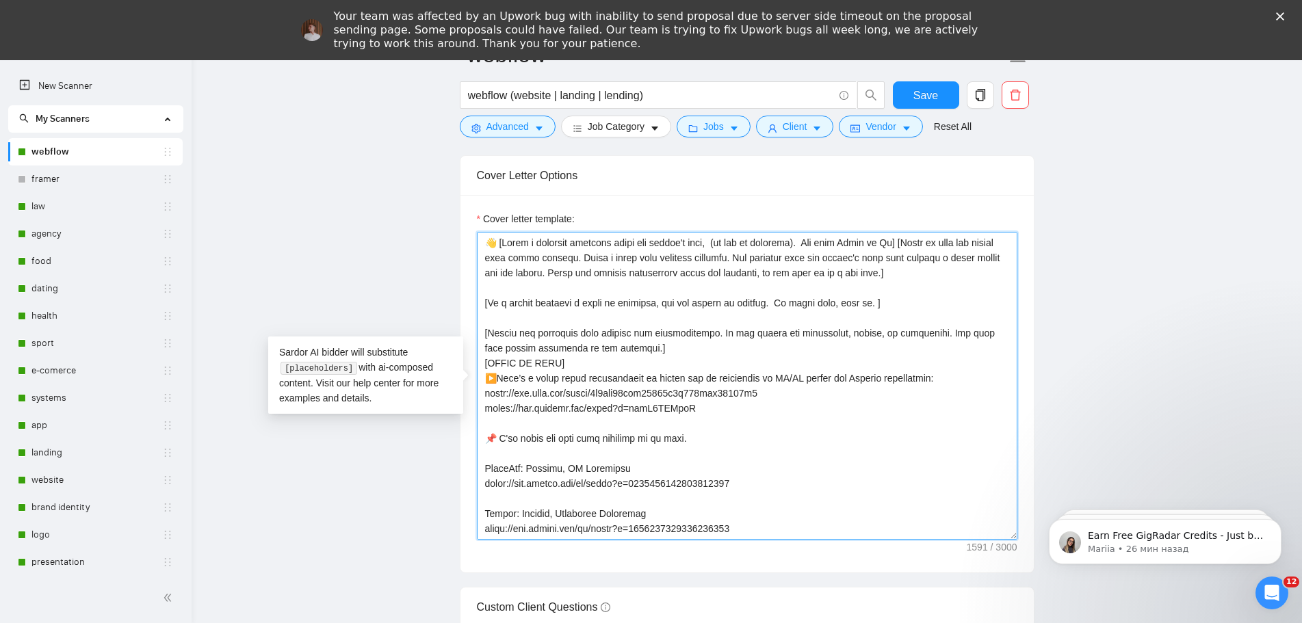
drag, startPoint x: 943, startPoint y: 372, endPoint x: 850, endPoint y: 372, distance: 93.1
click at [850, 372] on textarea "Cover letter template:" at bounding box center [747, 386] width 541 height 308
paste textarea "D"
click at [805, 372] on textarea "Cover letter template:" at bounding box center [747, 386] width 541 height 308
click at [883, 492] on textarea "Cover letter template:" at bounding box center [747, 386] width 541 height 308
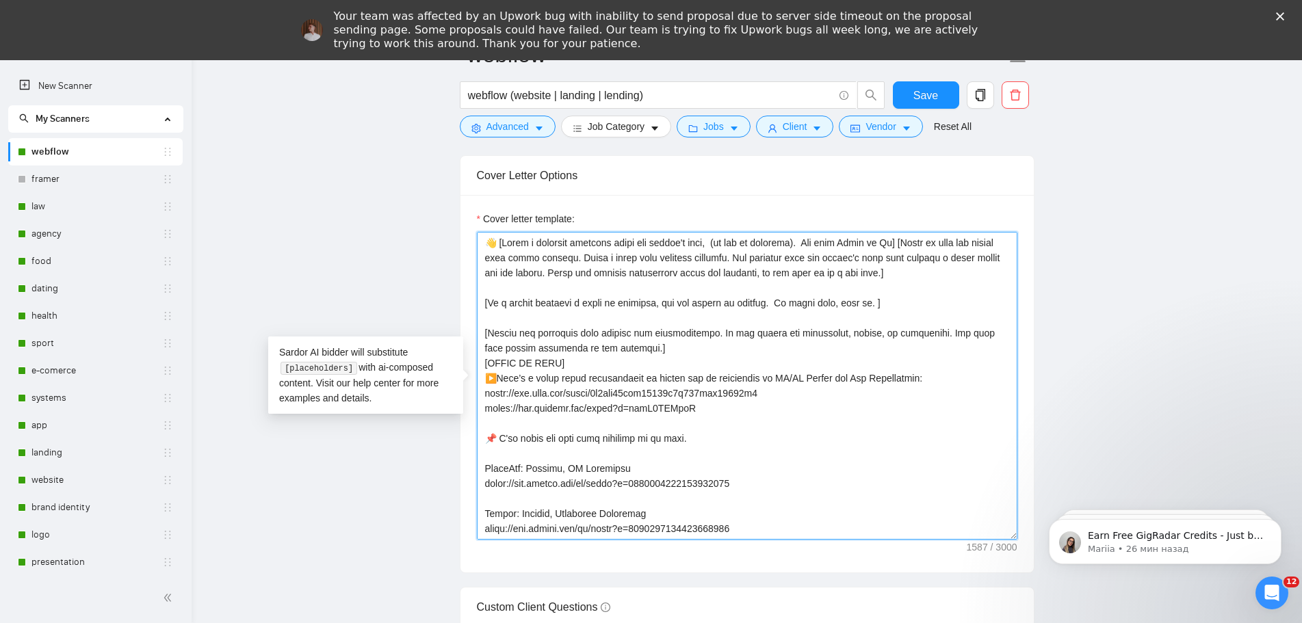
drag, startPoint x: 828, startPoint y: 380, endPoint x: 770, endPoint y: 378, distance: 58.2
click at [770, 378] on textarea "Cover letter template:" at bounding box center [747, 386] width 541 height 308
click at [955, 459] on textarea "Cover letter template:" at bounding box center [747, 386] width 541 height 308
click at [788, 315] on textarea "Cover letter template:" at bounding box center [747, 386] width 541 height 308
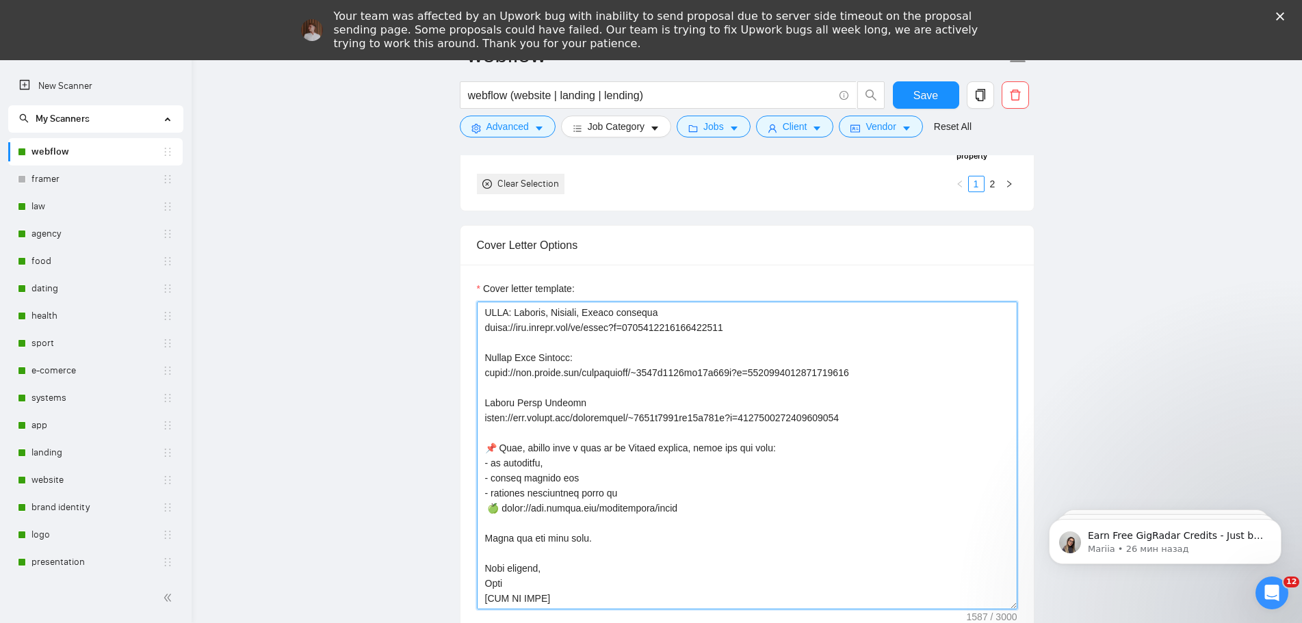
scroll to position [1505, 0]
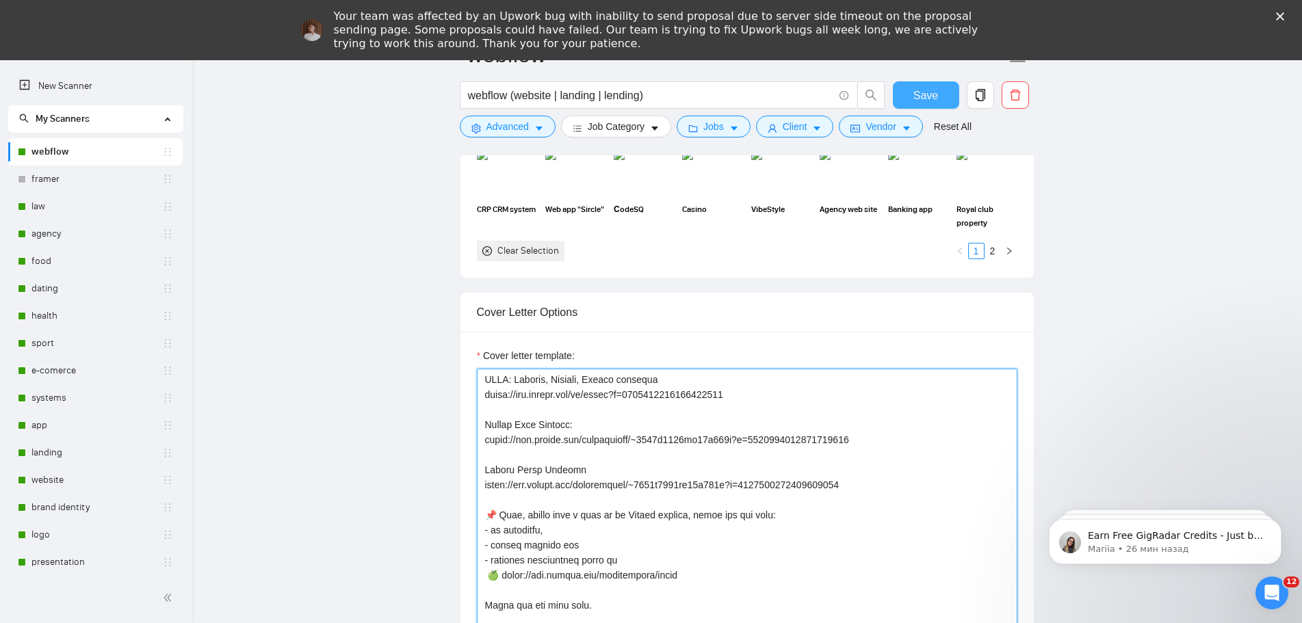
type textarea "👋 [Write a personal greeting using the client's name, (if any is provided). Use…"
click at [920, 95] on span "Save" at bounding box center [925, 95] width 25 height 17
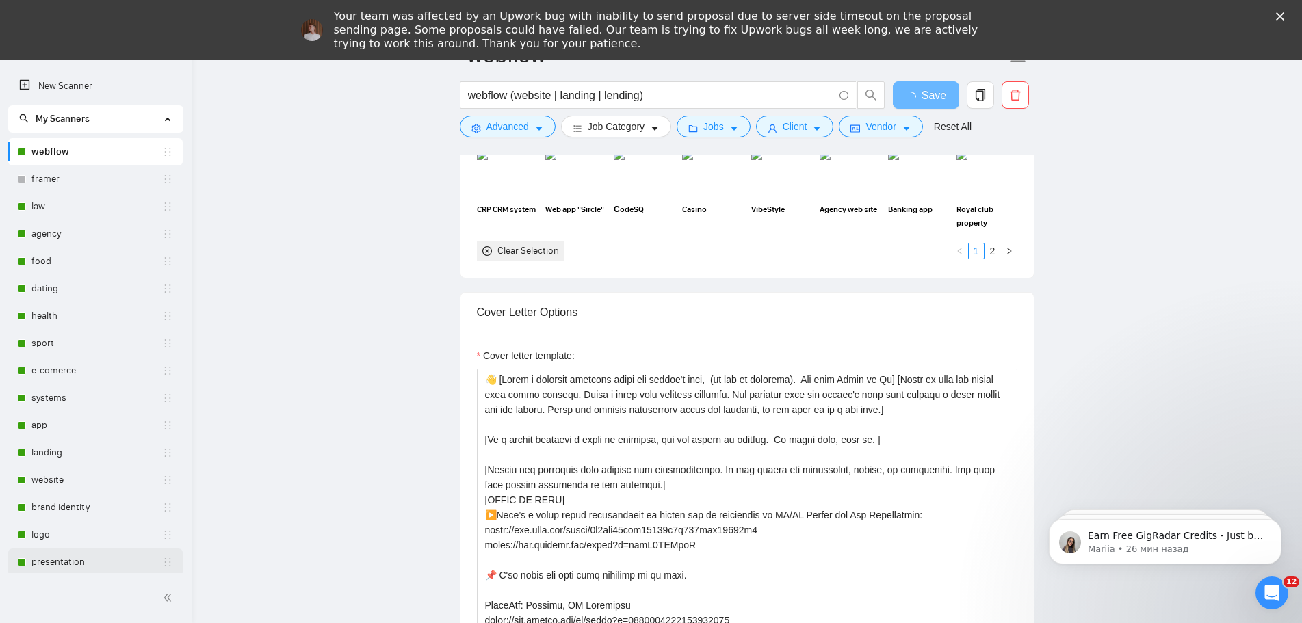
click at [42, 556] on link "presentation" at bounding box center [96, 562] width 131 height 27
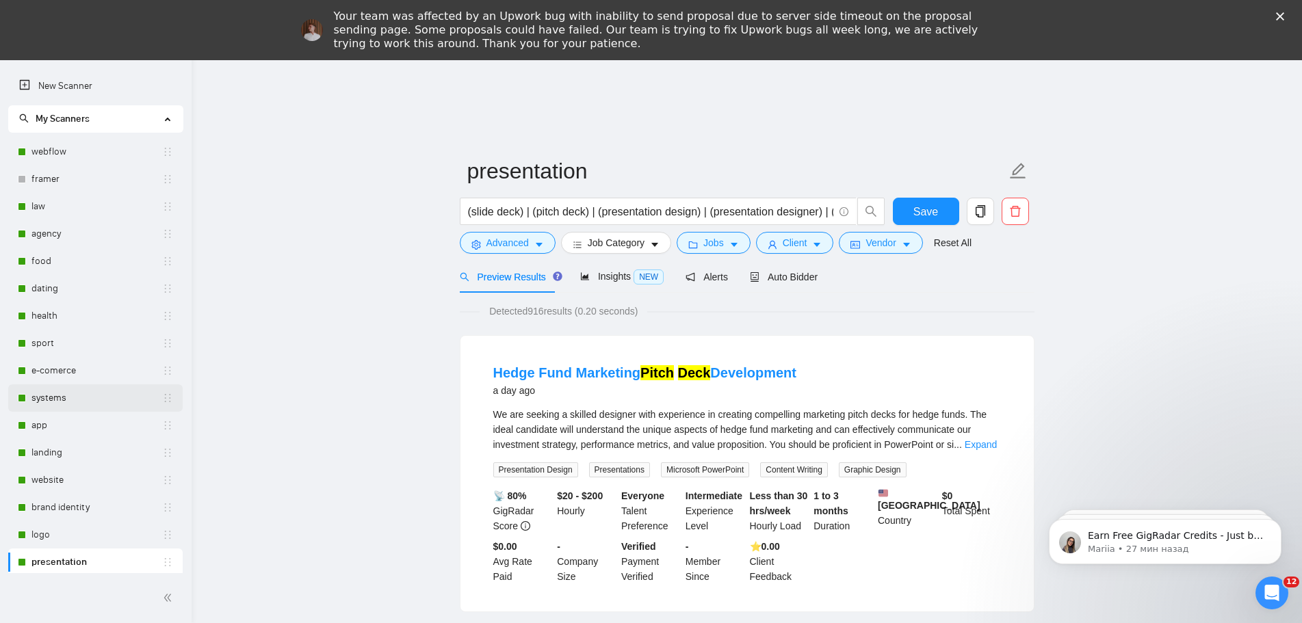
click at [68, 395] on link "systems" at bounding box center [96, 398] width 131 height 27
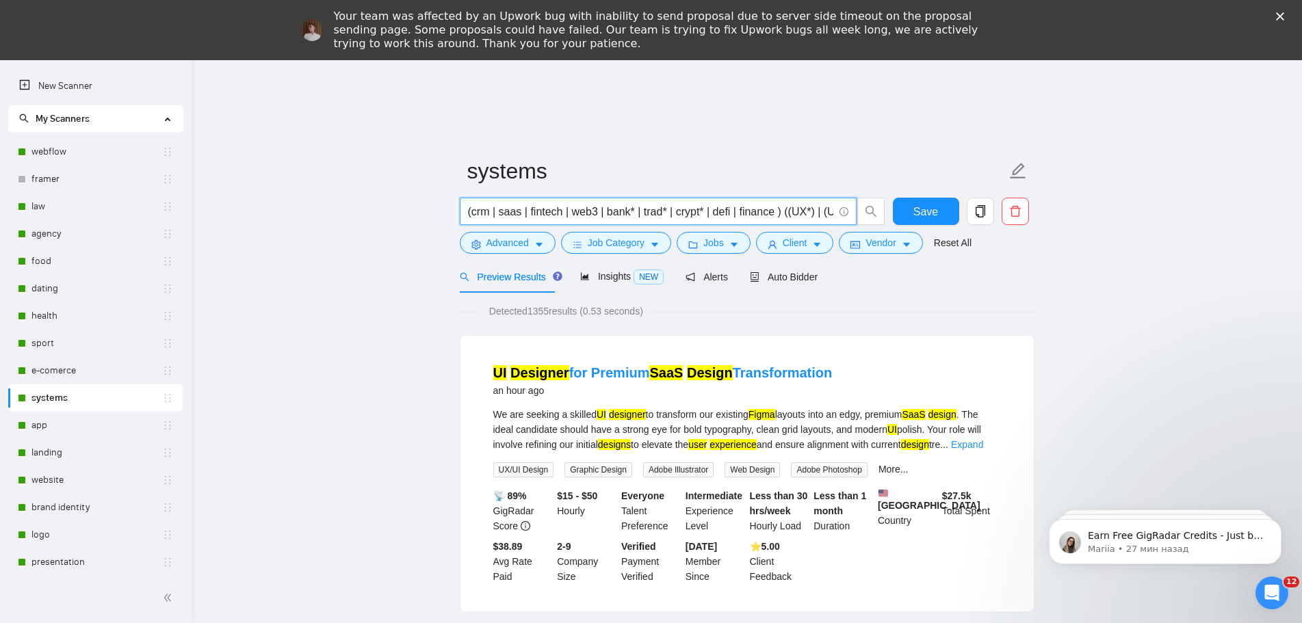
click at [786, 208] on input "(crm | saas | fintech | web3 | bank* | trad* | crypt* | defi | finance ) ((UX*)…" at bounding box center [650, 211] width 365 height 17
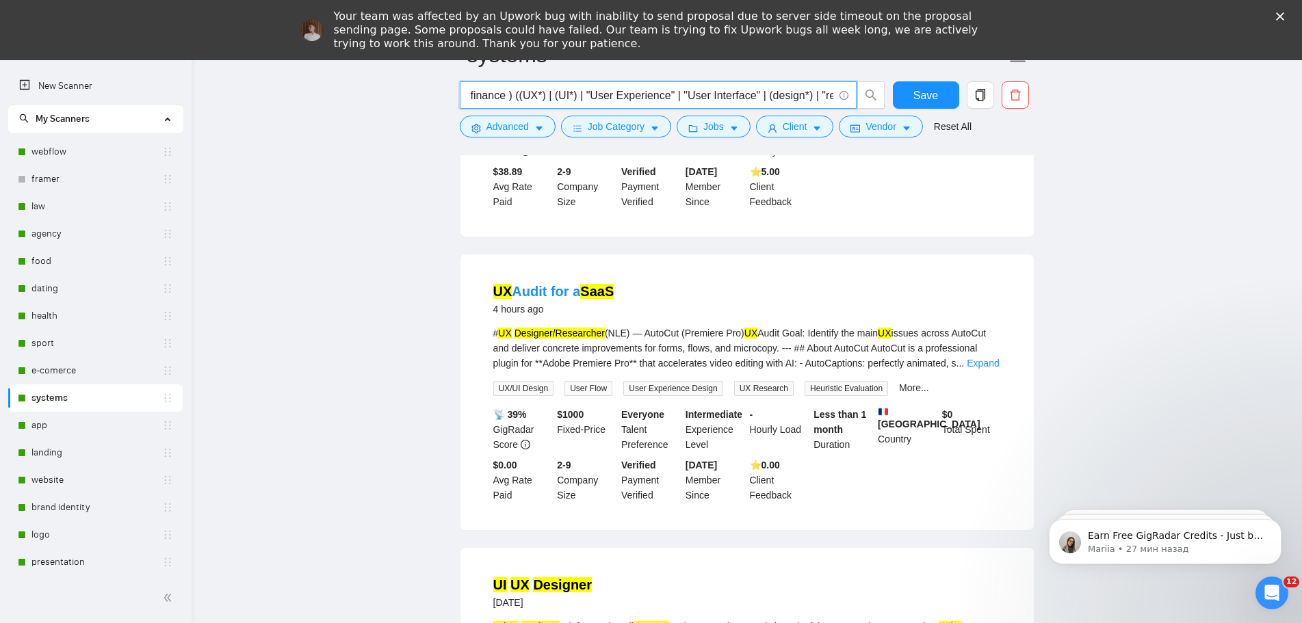
scroll to position [411, 0]
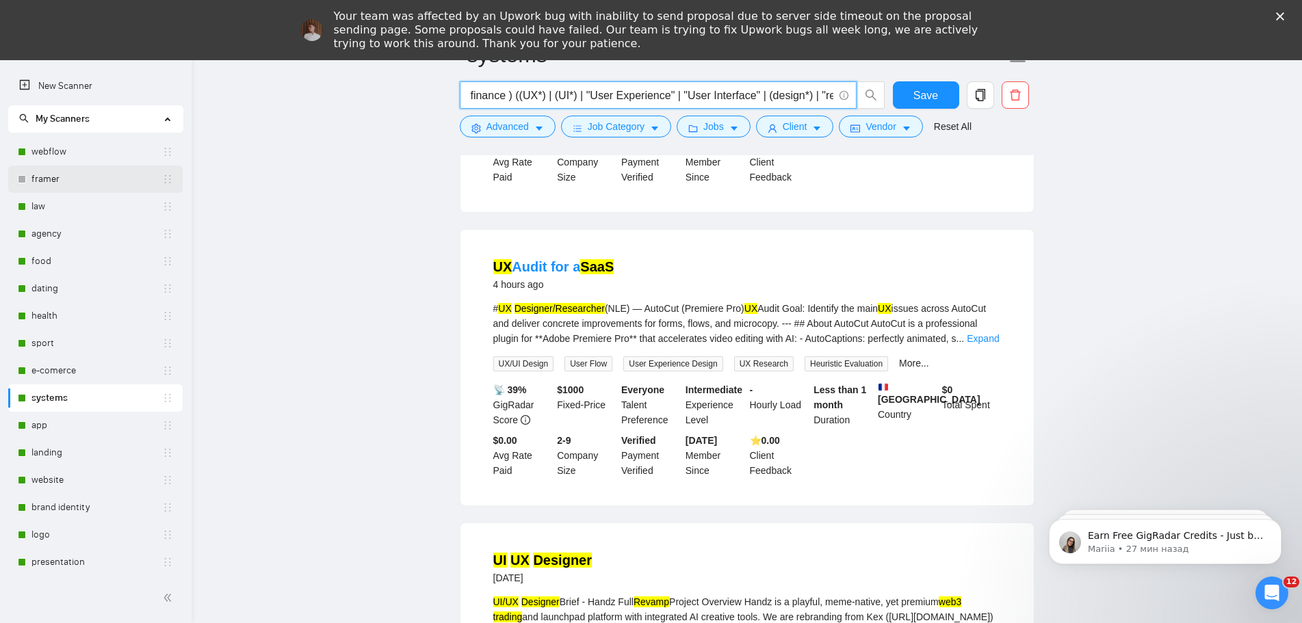
click at [47, 179] on link "framer" at bounding box center [96, 179] width 131 height 27
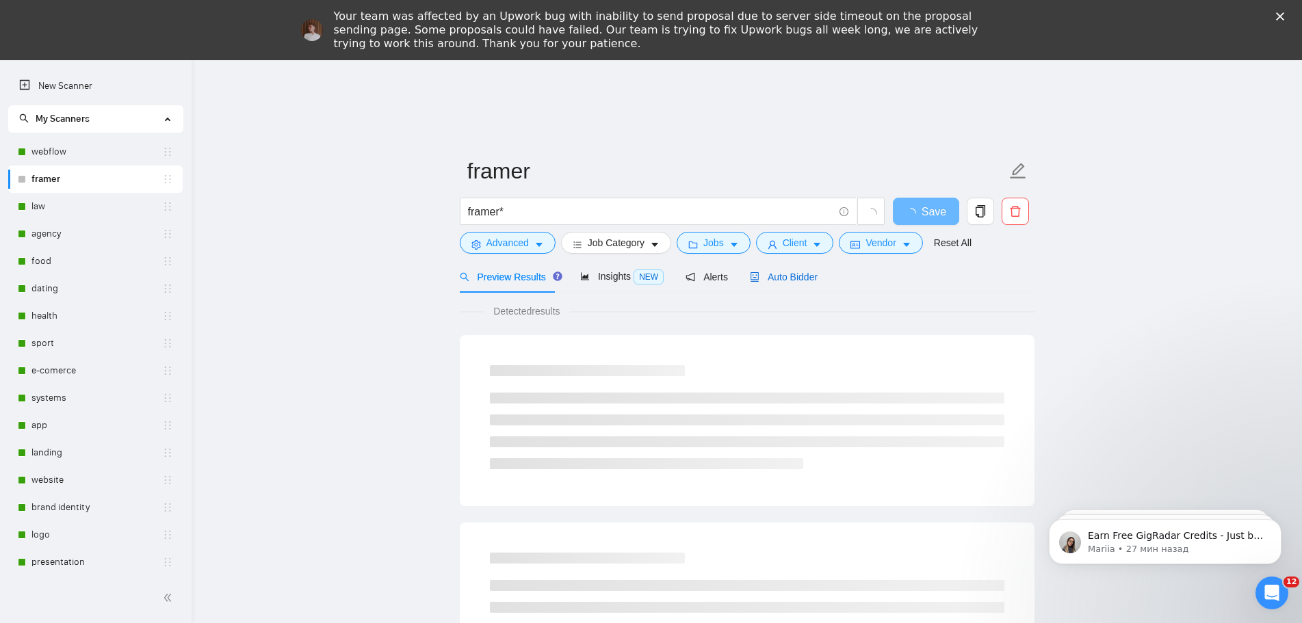
click at [796, 275] on span "Auto Bidder" at bounding box center [784, 277] width 68 height 11
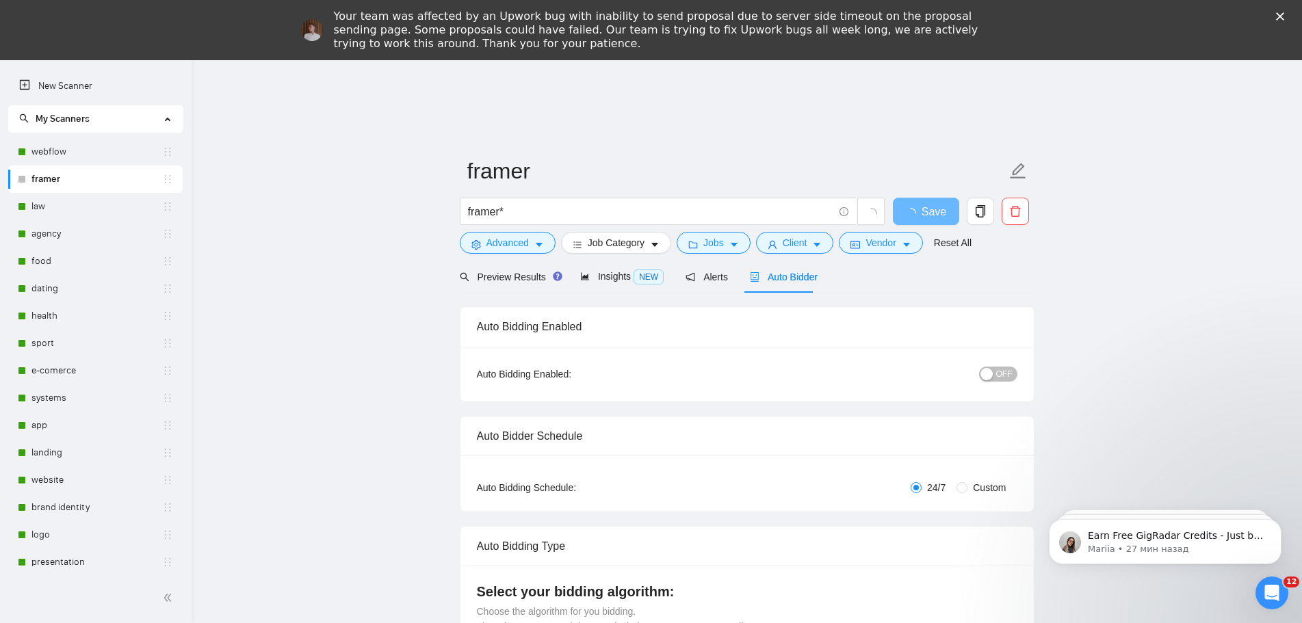
radio input "false"
radio input "true"
checkbox input "true"
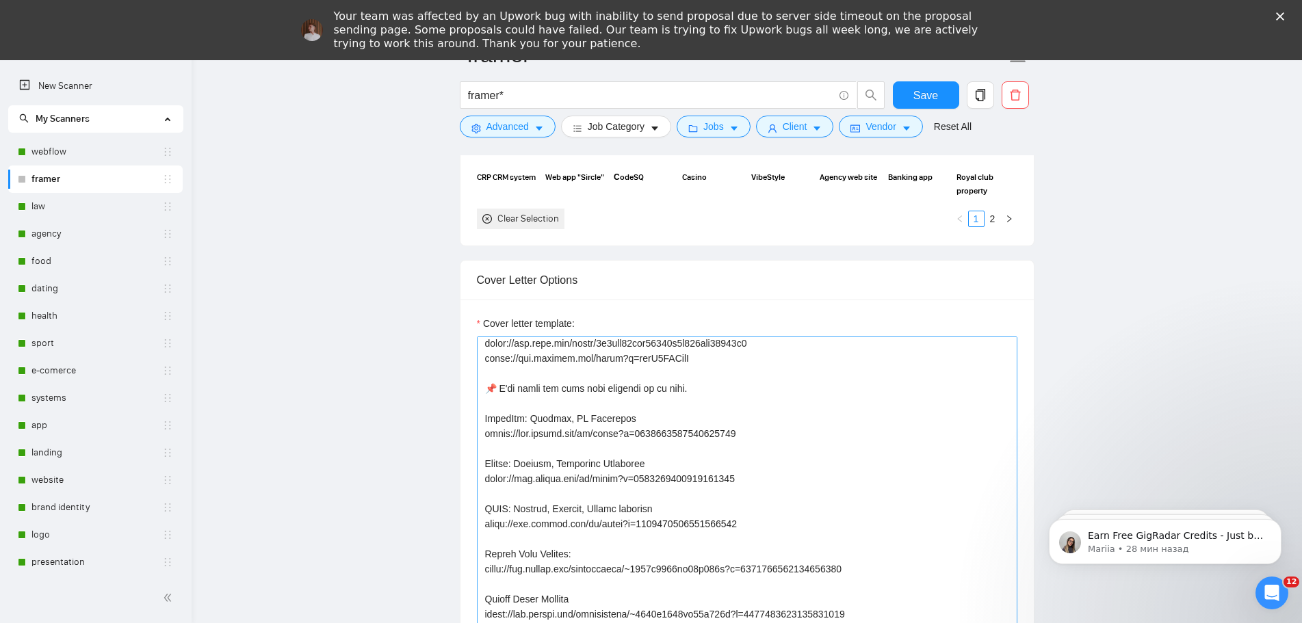
scroll to position [68, 0]
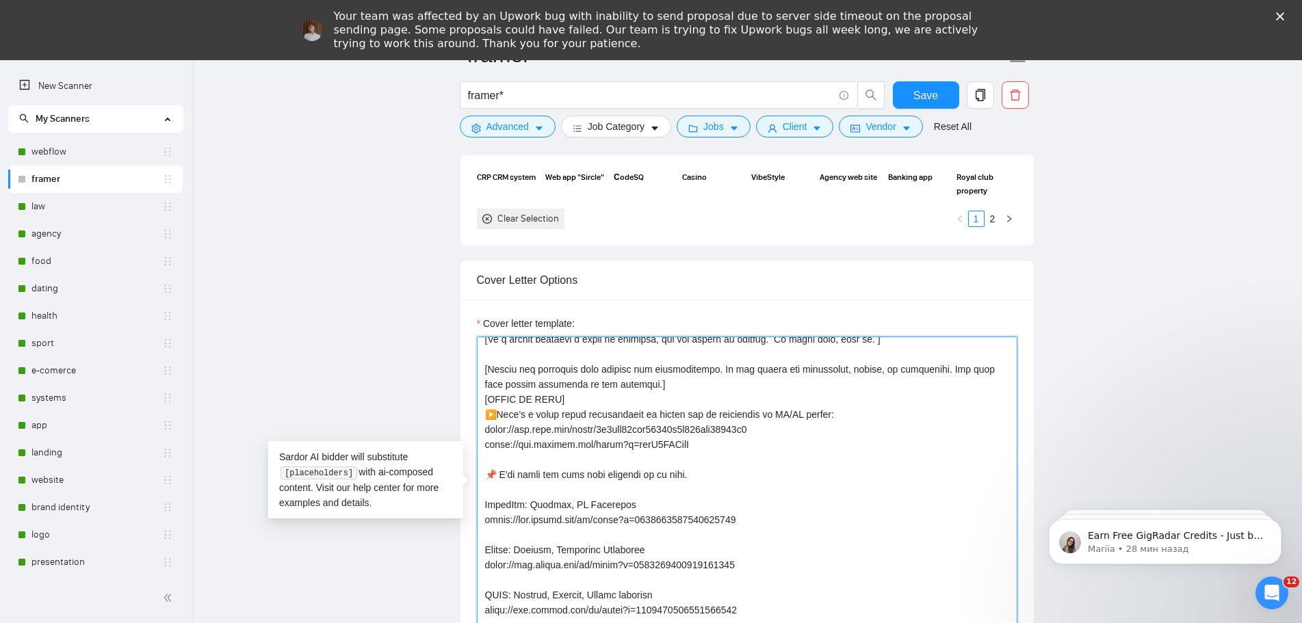
drag, startPoint x: 826, startPoint y: 411, endPoint x: 777, endPoint y: 421, distance: 50.3
click at [773, 416] on textarea "Cover letter template:" at bounding box center [747, 491] width 541 height 308
paste textarea "X/UI D"
paste textarea "Web Development"
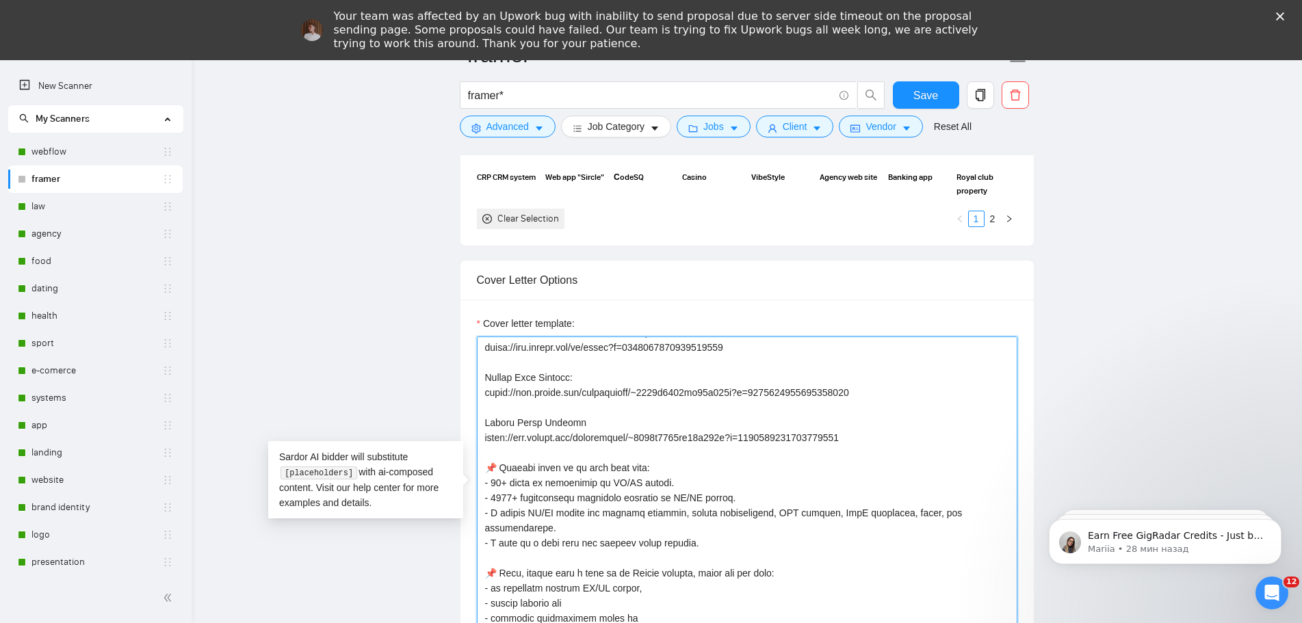
scroll to position [342, 0]
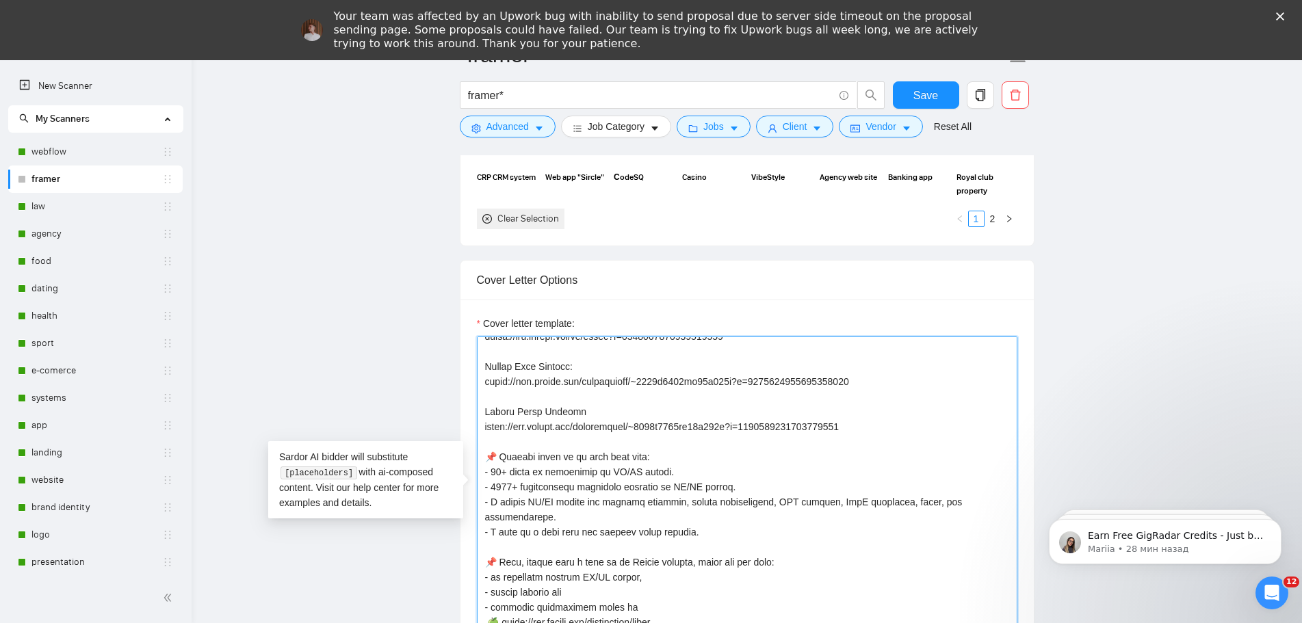
click at [618, 473] on textarea "Cover letter template:" at bounding box center [747, 491] width 541 height 308
click at [658, 471] on textarea "Cover letter template:" at bounding box center [747, 491] width 541 height 308
drag, startPoint x: 661, startPoint y: 471, endPoint x: 606, endPoint y: 469, distance: 54.8
click at [606, 469] on textarea "Cover letter template:" at bounding box center [747, 491] width 541 height 308
paste textarea "Web Development"
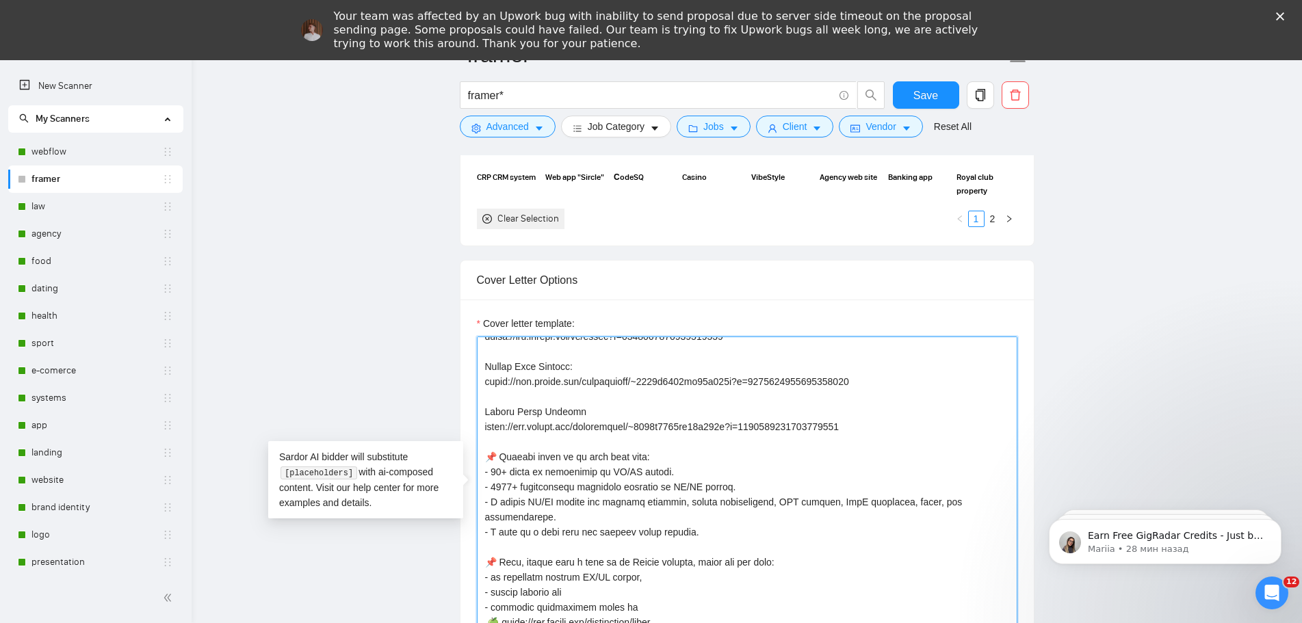
paste textarea "X/UI D"
click at [913, 449] on textarea "Cover letter template:" at bounding box center [747, 491] width 541 height 308
click at [699, 489] on textarea "Cover letter template:" at bounding box center [747, 491] width 541 height 308
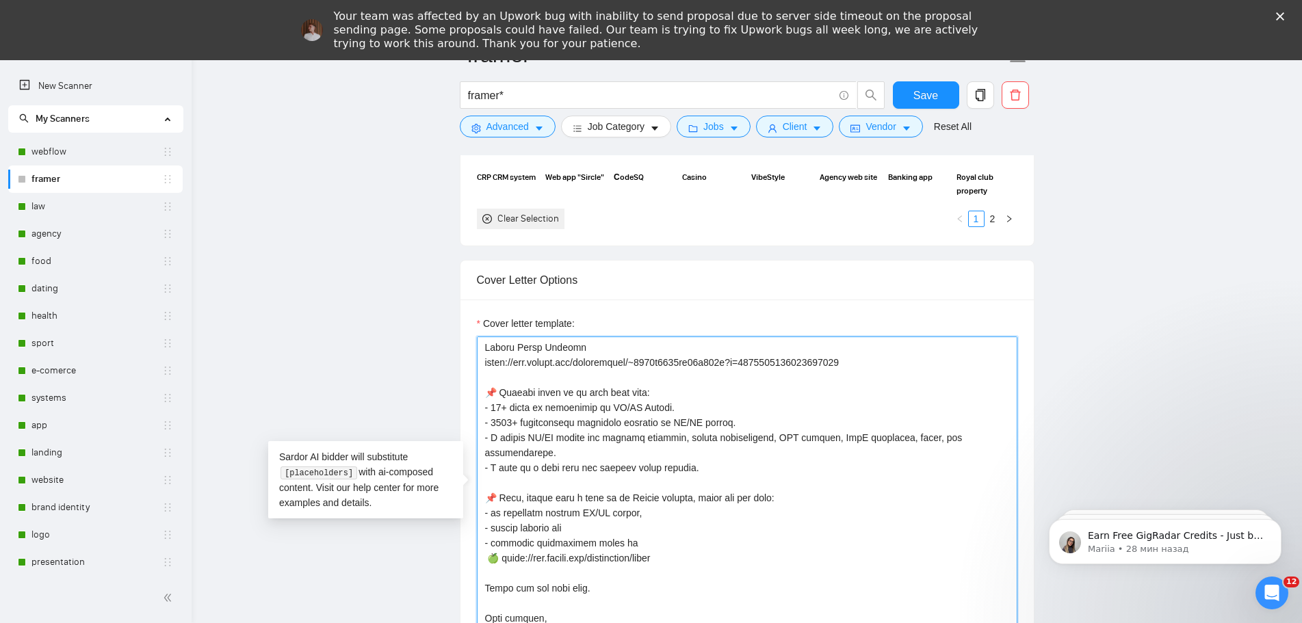
drag, startPoint x: 583, startPoint y: 435, endPoint x: 529, endPoint y: 437, distance: 54.1
click at [529, 437] on textarea "Cover letter template:" at bounding box center [747, 491] width 541 height 308
paste textarea "X/UI D"
click at [736, 522] on textarea "Cover letter template:" at bounding box center [747, 491] width 541 height 308
drag, startPoint x: 636, startPoint y: 497, endPoint x: 589, endPoint y: 517, distance: 50.9
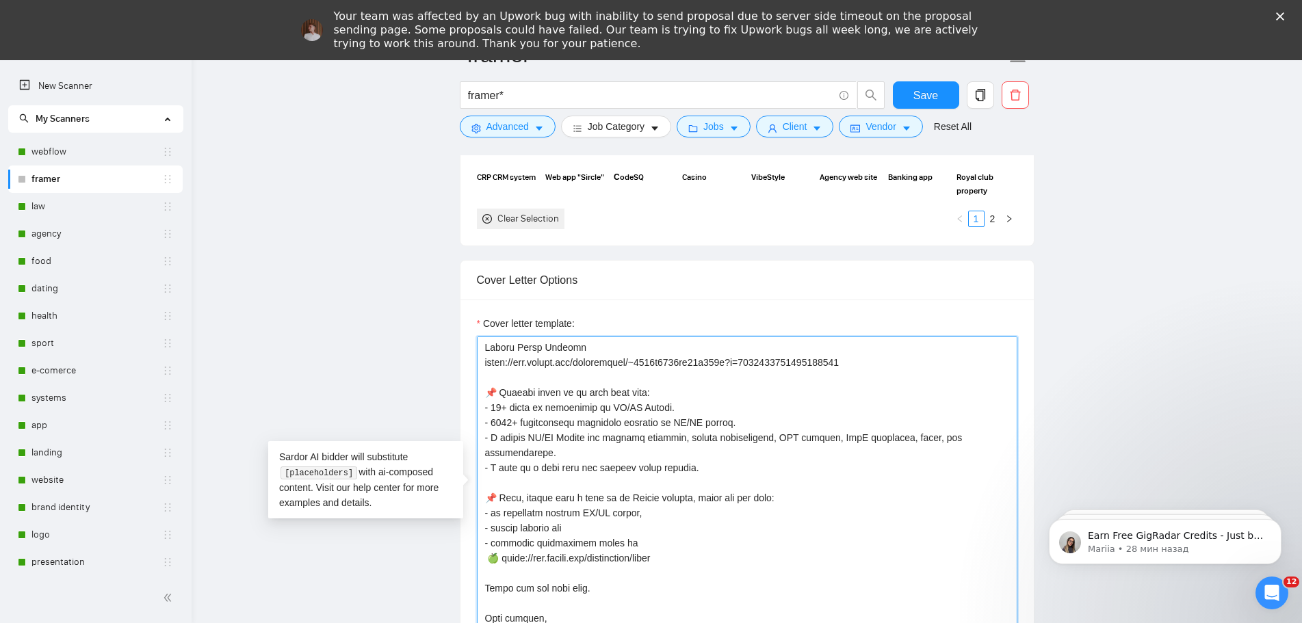
click at [580, 499] on textarea "Cover letter template:" at bounding box center [747, 491] width 541 height 308
paste textarea "X/UI D"
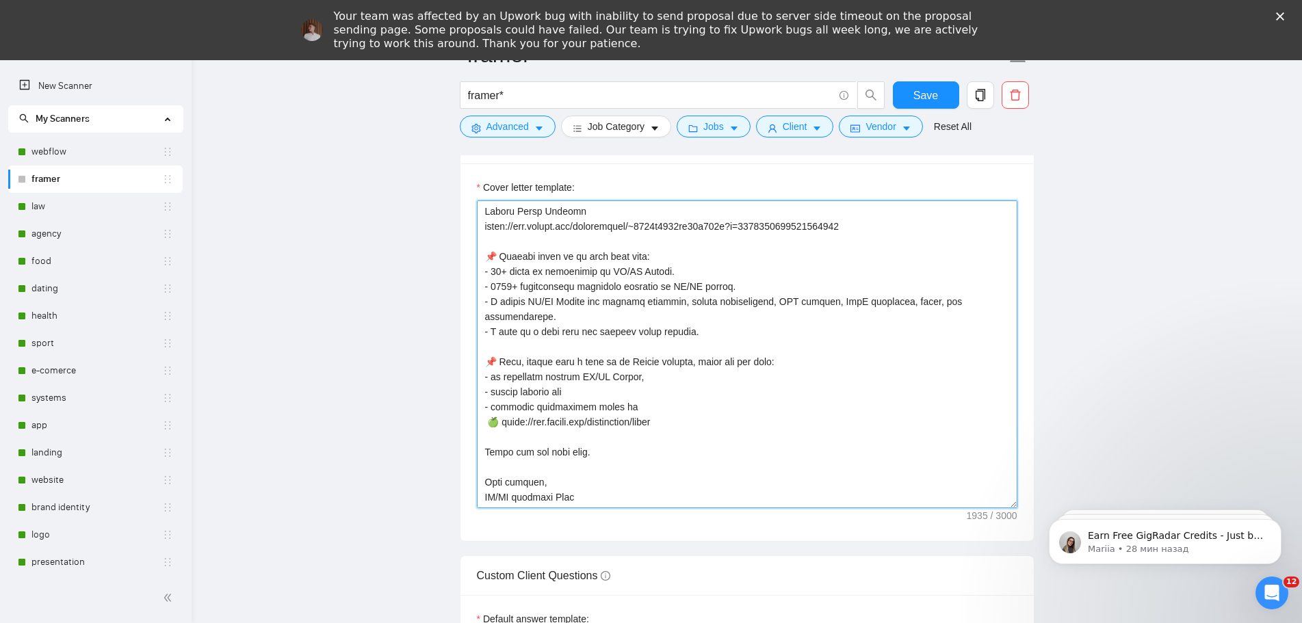
scroll to position [1847, 0]
click at [504, 483] on textarea "Cover letter template:" at bounding box center [747, 354] width 541 height 308
click at [775, 471] on textarea "Cover letter template:" at bounding box center [747, 354] width 541 height 308
click at [502, 484] on textarea "Cover letter template:" at bounding box center [747, 354] width 541 height 308
click at [808, 445] on textarea "Cover letter template:" at bounding box center [747, 354] width 541 height 308
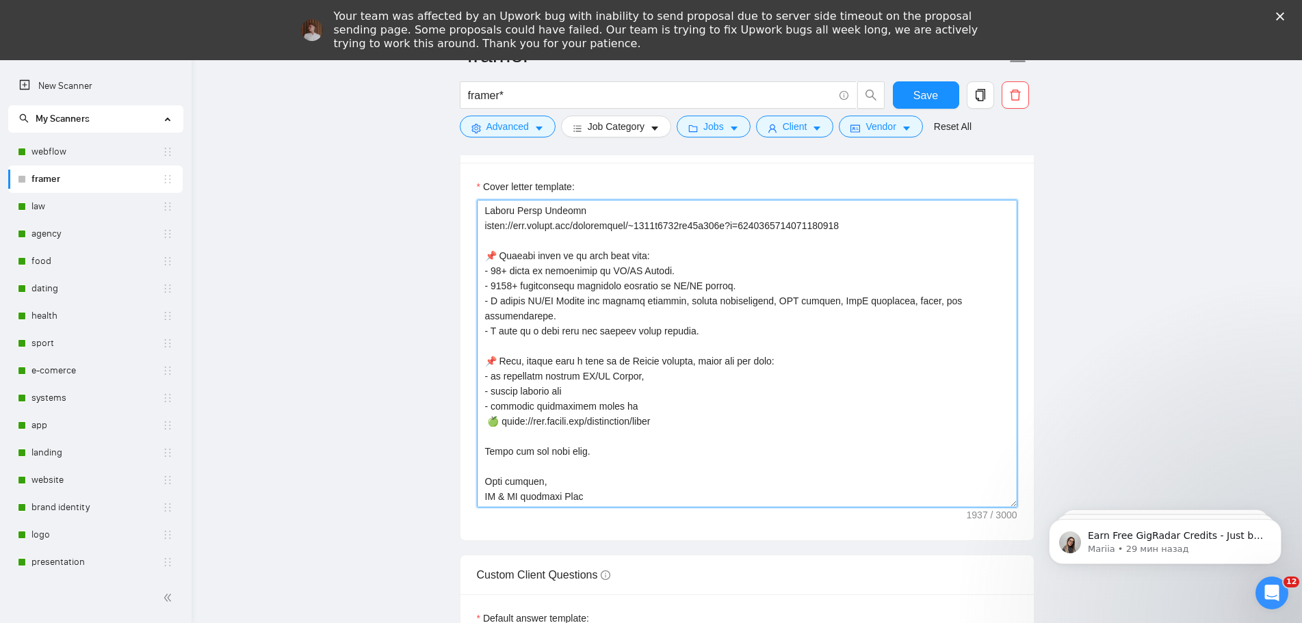
click at [513, 478] on textarea "Cover letter template:" at bounding box center [747, 354] width 541 height 308
click at [597, 356] on textarea "Cover letter template:" at bounding box center [747, 354] width 541 height 308
click at [722, 430] on textarea "Cover letter template:" at bounding box center [747, 354] width 541 height 308
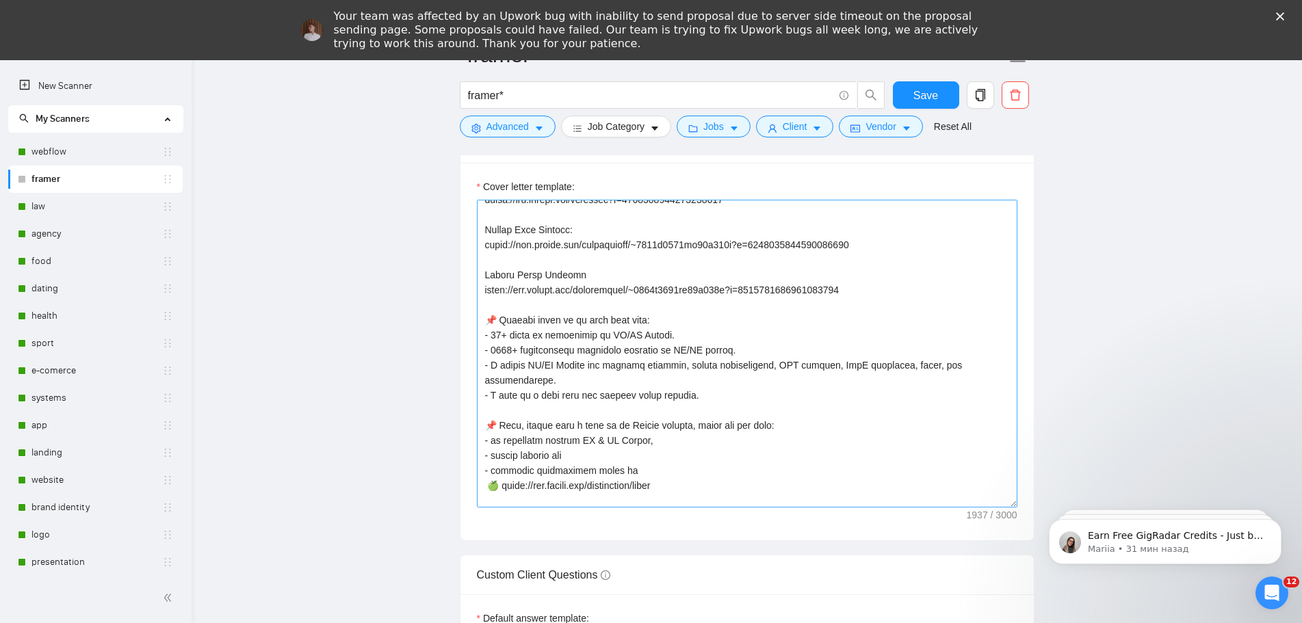
scroll to position [406, 0]
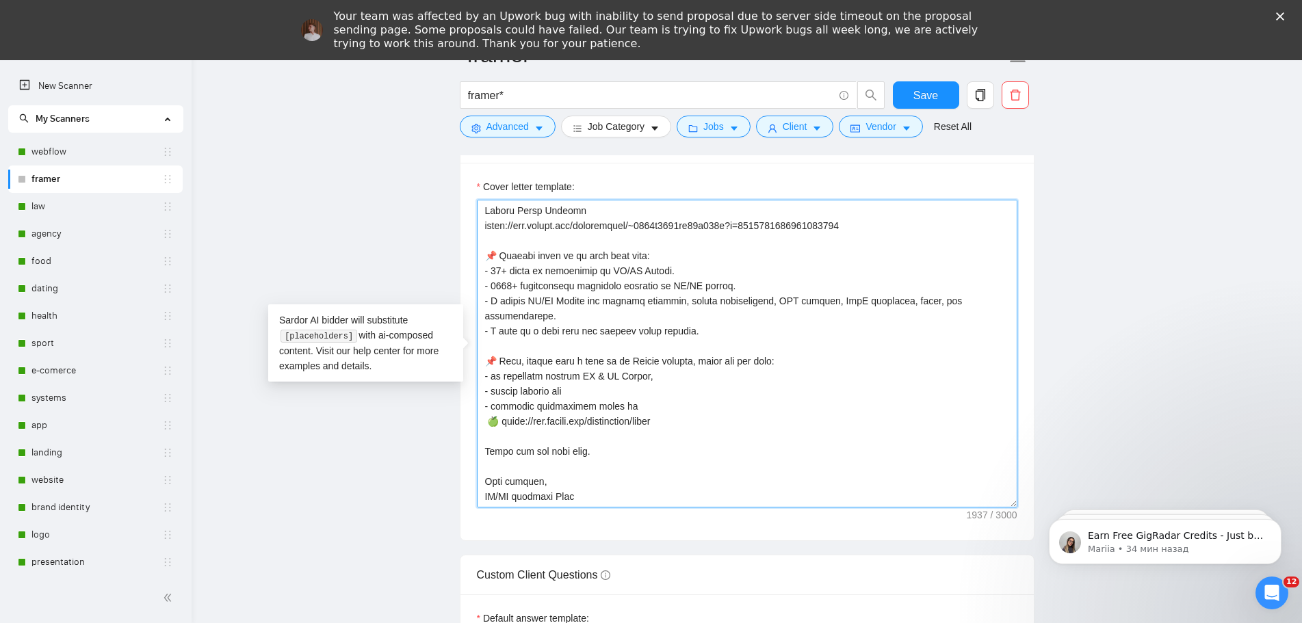
click at [712, 404] on textarea "Cover letter template:" at bounding box center [747, 354] width 541 height 308
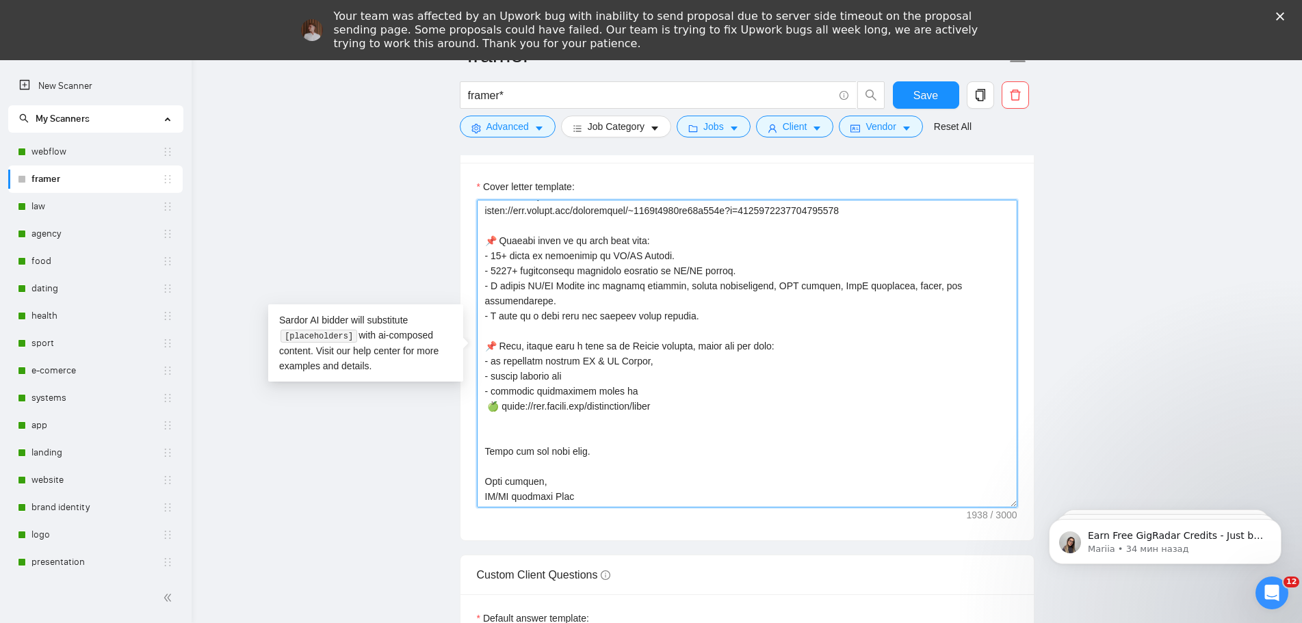
paste textarea "[URL][DOMAIN_NAME]"
drag, startPoint x: 499, startPoint y: 388, endPoint x: 487, endPoint y: 388, distance: 11.6
click at [487, 388] on textarea "Cover letter template:" at bounding box center [747, 354] width 541 height 308
click at [485, 405] on textarea "Cover letter template:" at bounding box center [747, 354] width 541 height 308
paste textarea "🍏"
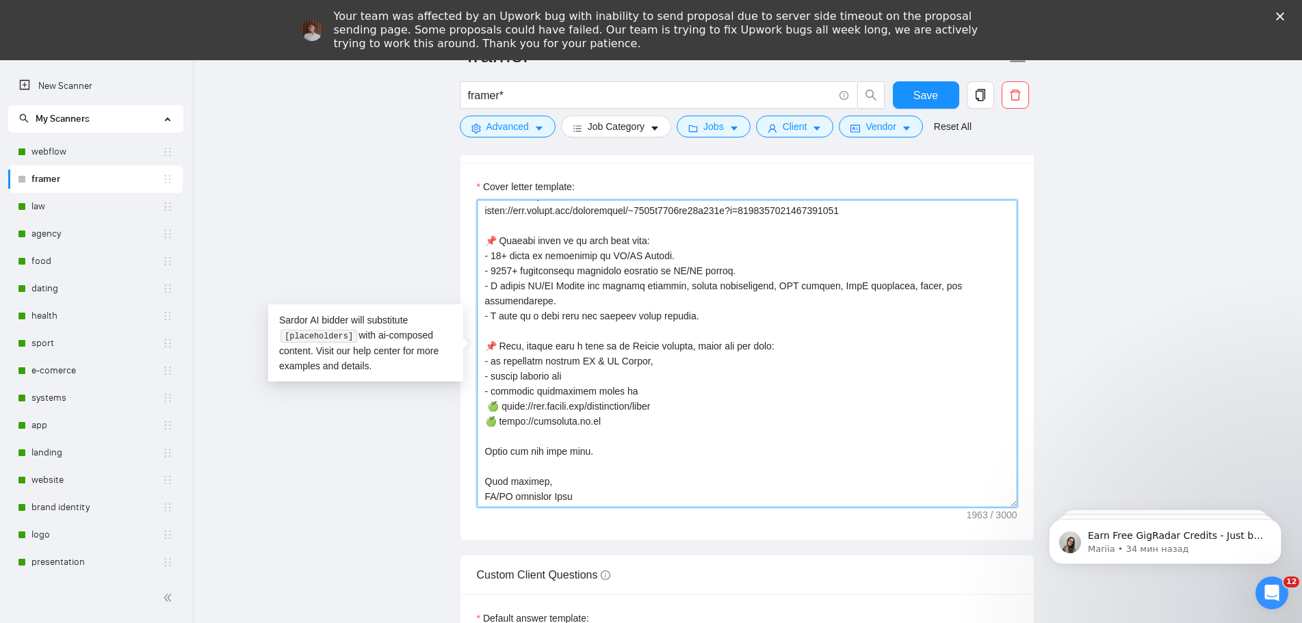
click at [483, 408] on textarea "Cover letter template:" at bounding box center [747, 354] width 541 height 308
drag, startPoint x: 597, startPoint y: 403, endPoint x: 490, endPoint y: 404, distance: 107.4
click at [490, 404] on textarea "Cover letter template:" at bounding box center [747, 354] width 541 height 308
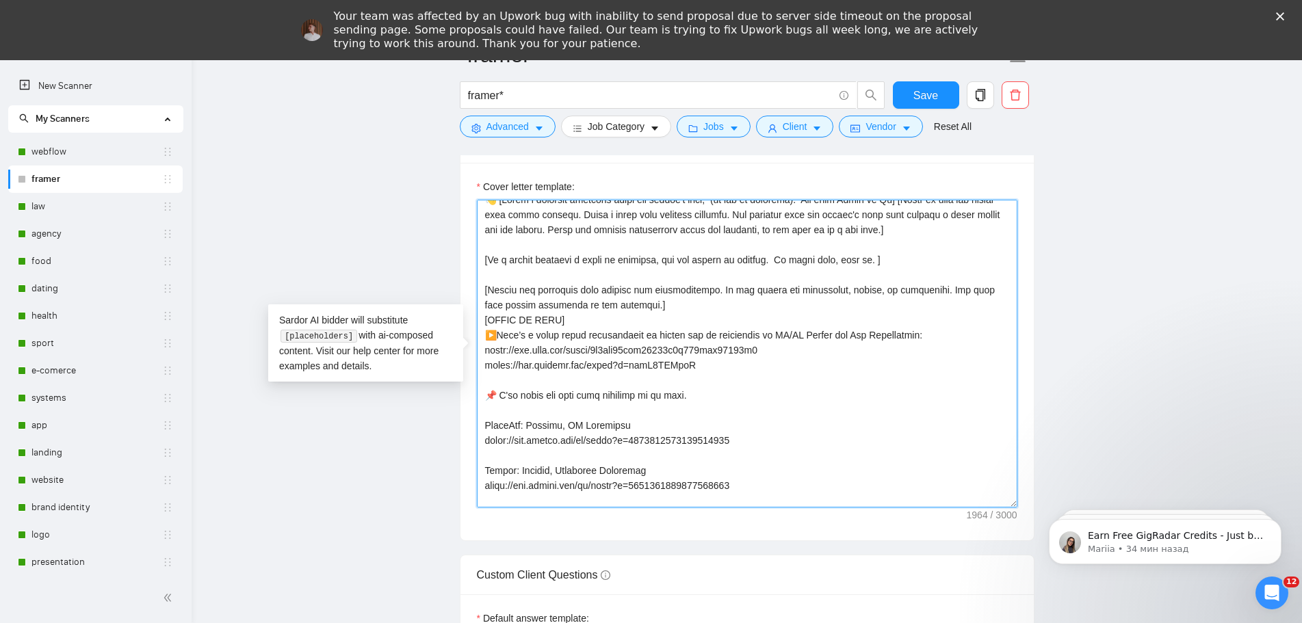
scroll to position [79, 0]
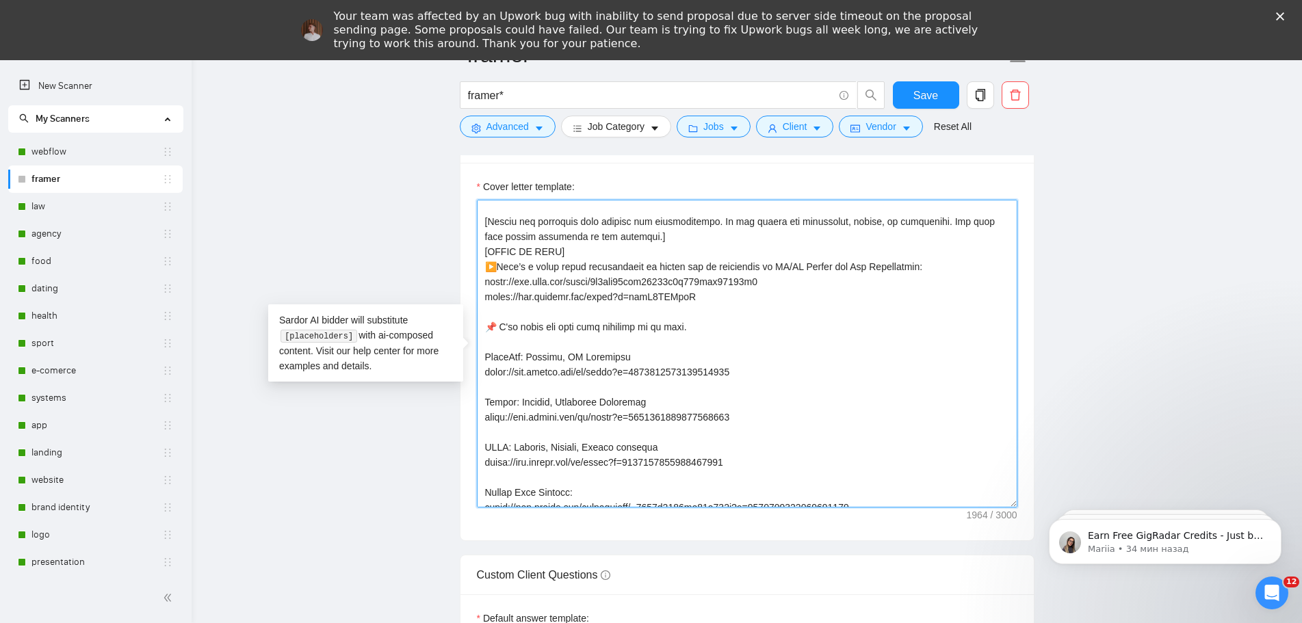
drag, startPoint x: 701, startPoint y: 298, endPoint x: 458, endPoint y: 303, distance: 243.0
click at [458, 303] on main "framer framer* Save Advanced Job Category Jobs Client Vendor Reset All Preview …" at bounding box center [746, 431] width 1067 height 4329
paste textarea "🍏 [URL][DOMAIN_NAME]"
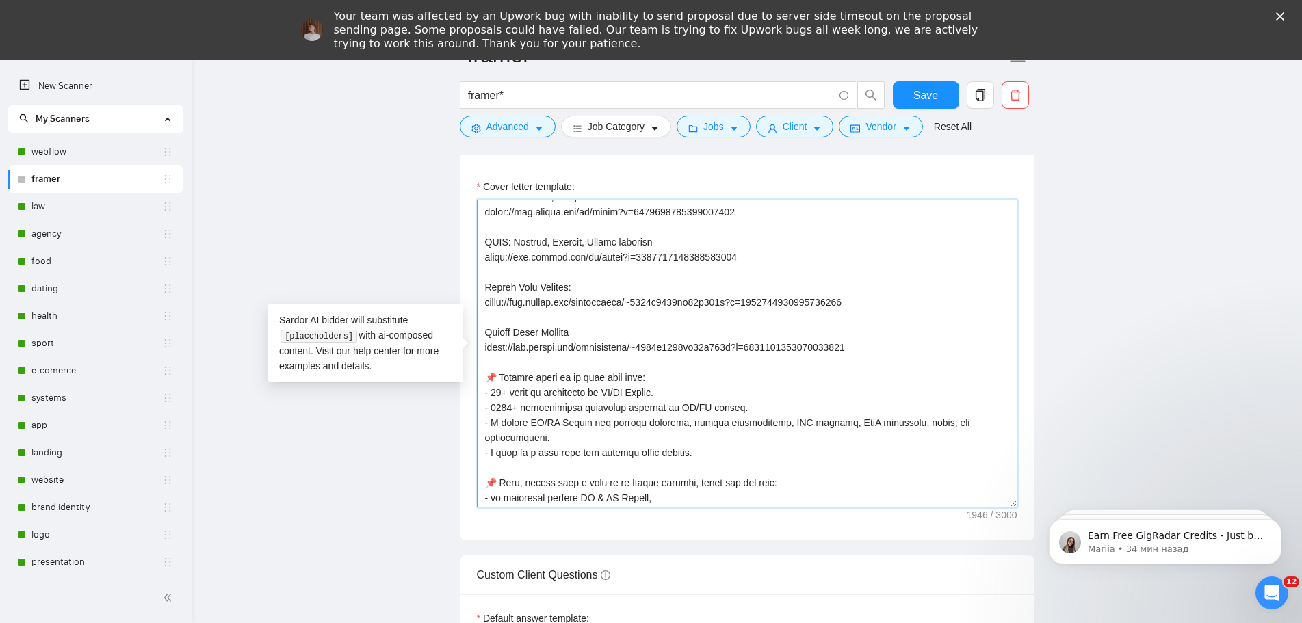
scroll to position [421, 0]
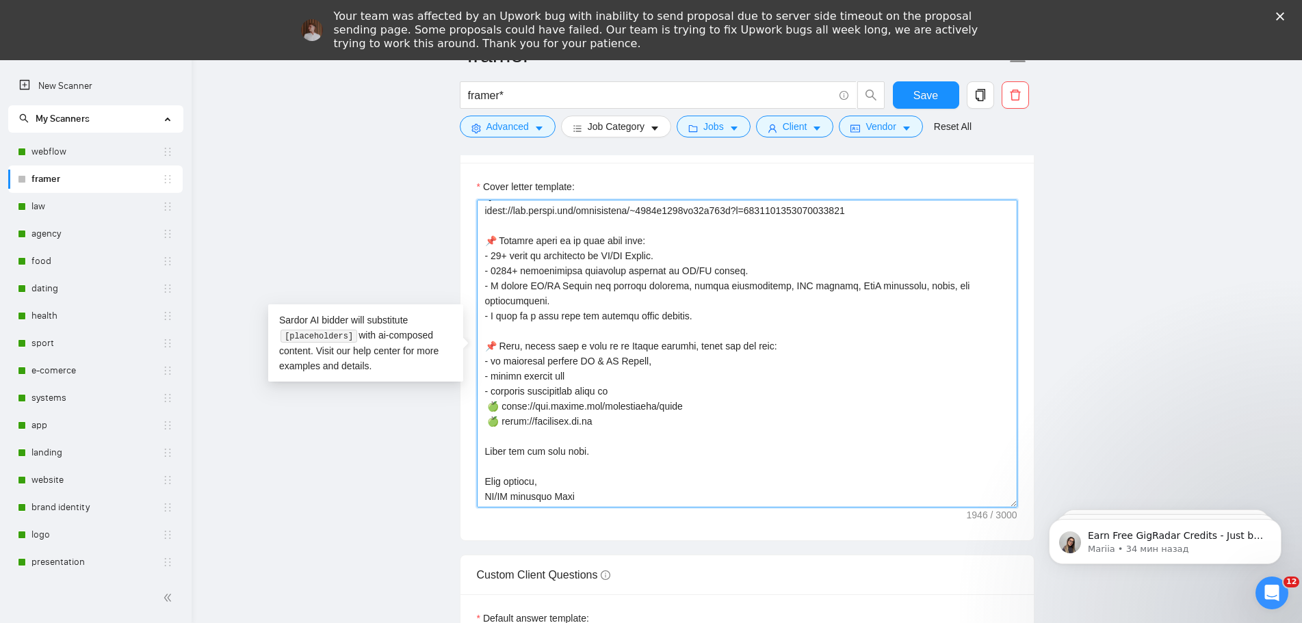
drag, startPoint x: 604, startPoint y: 404, endPoint x: 466, endPoint y: 404, distance: 137.5
click at [466, 404] on div "Cover letter template:" at bounding box center [747, 352] width 573 height 378
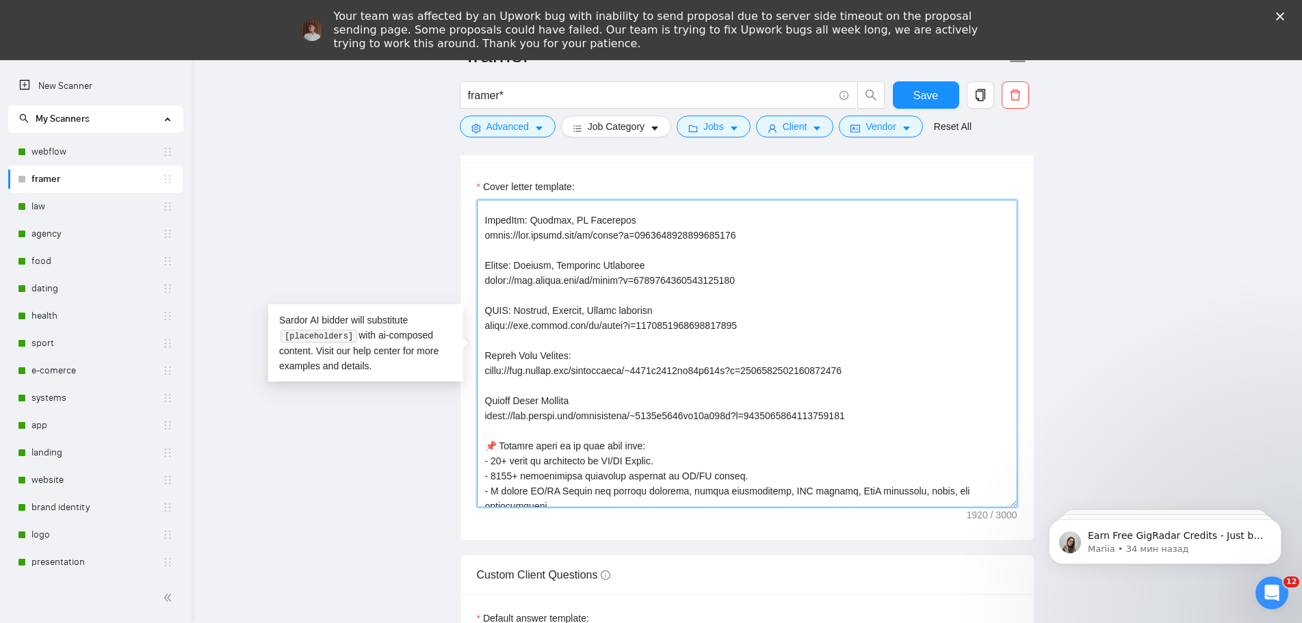
scroll to position [79, 0]
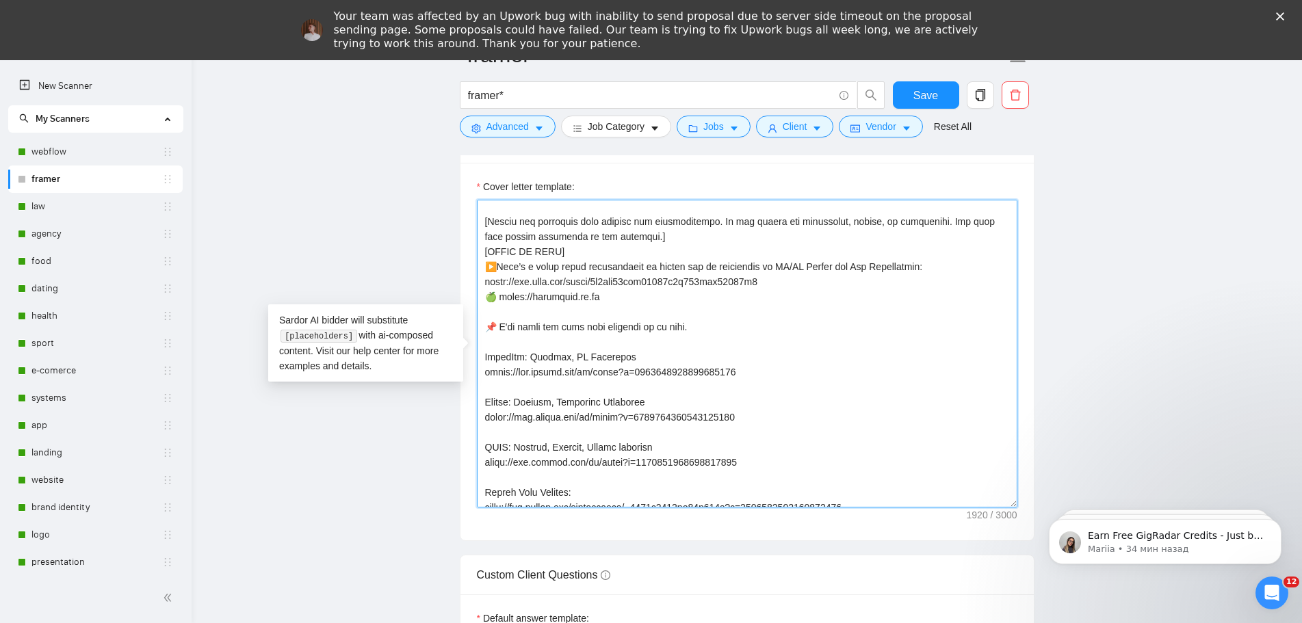
drag, startPoint x: 930, startPoint y: 263, endPoint x: 474, endPoint y: 263, distance: 455.7
click at [474, 263] on div "Cover letter template:" at bounding box center [747, 352] width 573 height 378
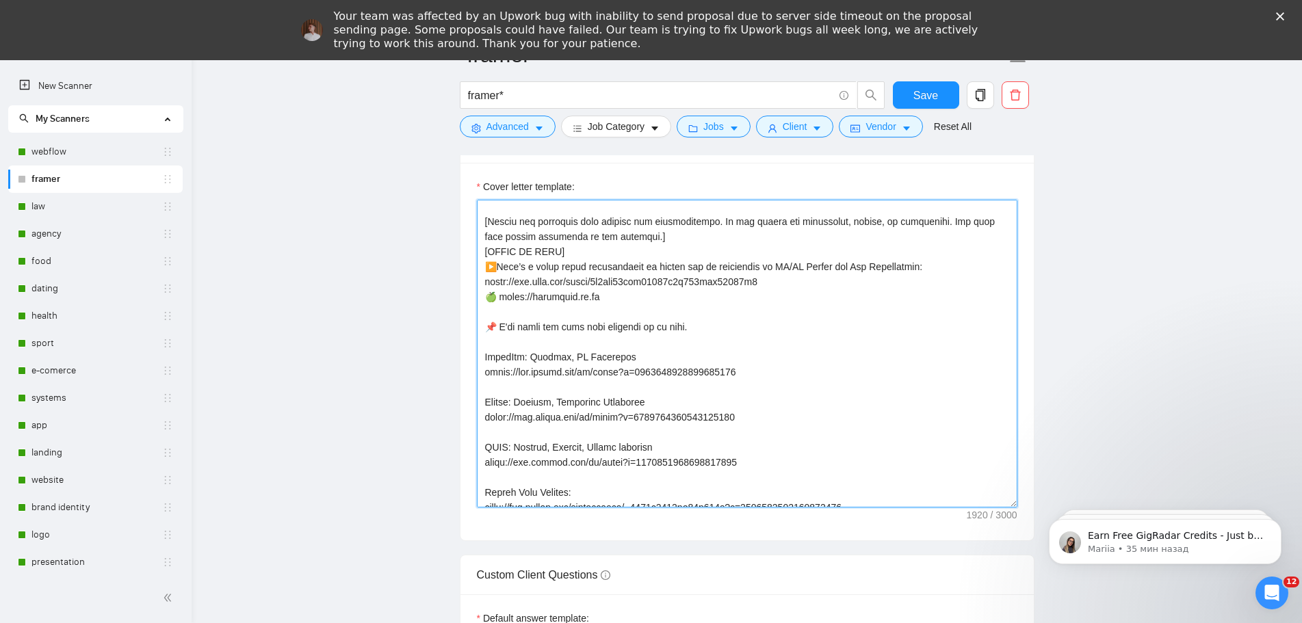
click at [872, 363] on textarea "Cover letter template:" at bounding box center [747, 354] width 541 height 308
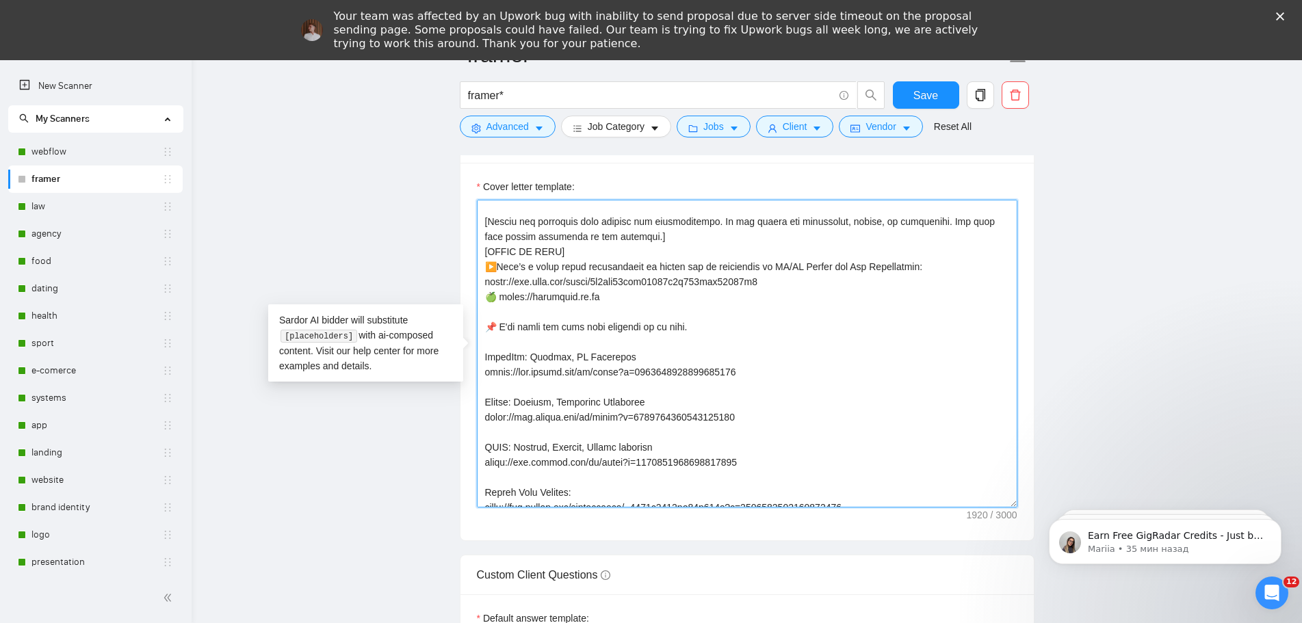
drag, startPoint x: 792, startPoint y: 286, endPoint x: 456, endPoint y: 289, distance: 335.3
click at [456, 289] on main "framer framer* Save Advanced Job Category Jobs Client Vendor Reset All Preview …" at bounding box center [746, 431] width 1067 height 4329
click at [800, 328] on textarea "Cover letter template:" at bounding box center [747, 354] width 541 height 308
click at [495, 290] on textarea "Cover letter template:" at bounding box center [747, 354] width 541 height 308
click at [807, 334] on textarea "Cover letter template:" at bounding box center [747, 354] width 541 height 308
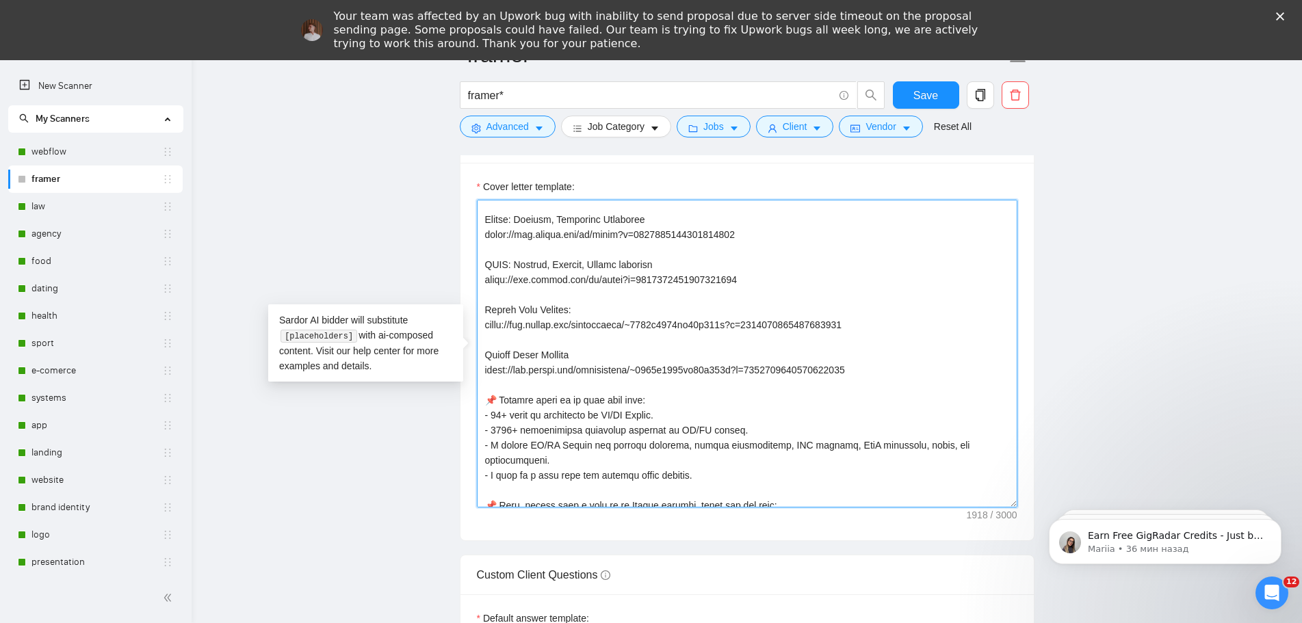
scroll to position [216, 0]
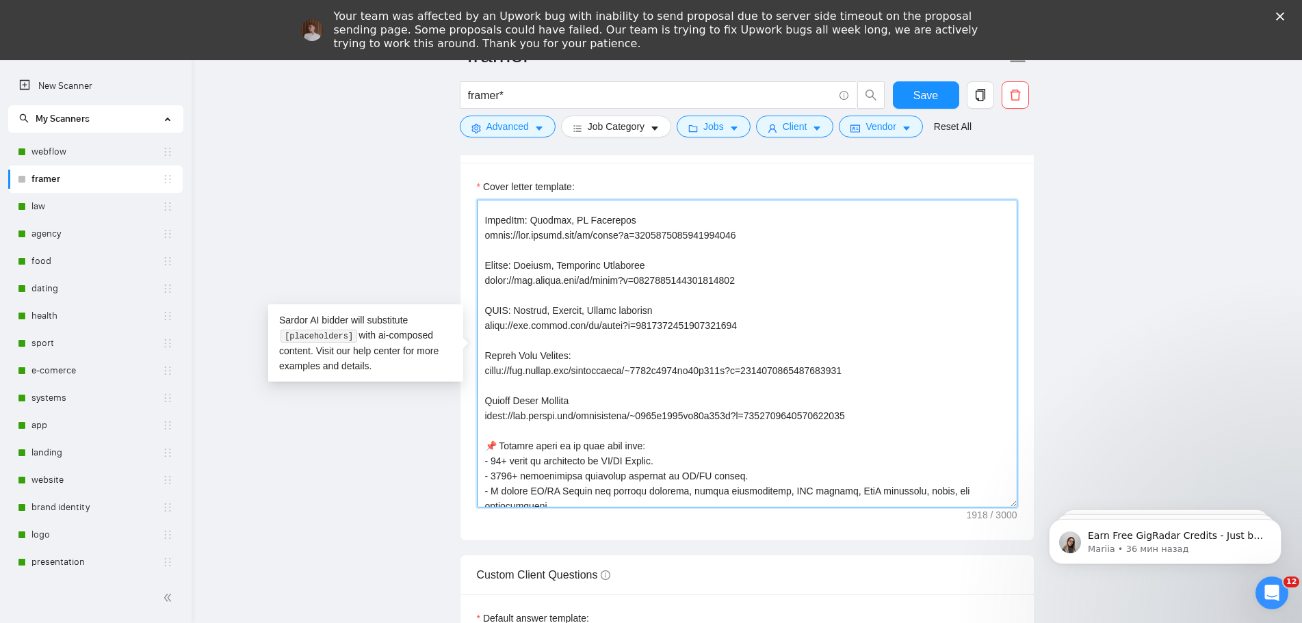
type textarea "👋 [Write a personal greeting using the client's name, (if any is provided). Use…"
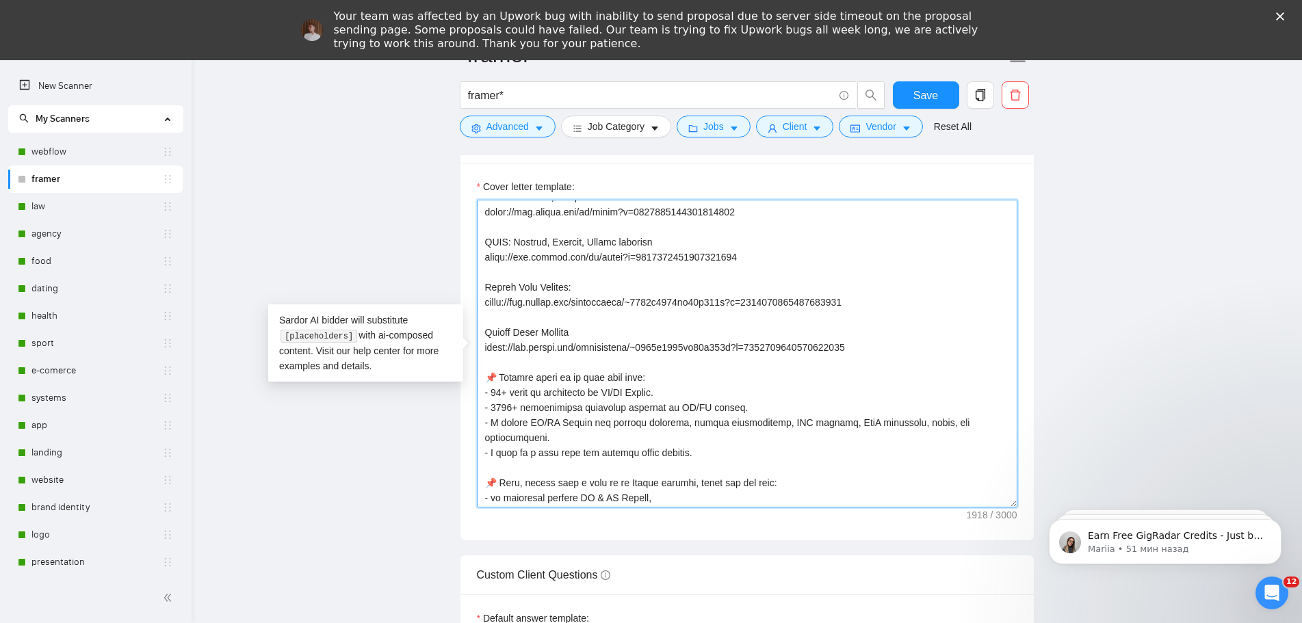
scroll to position [421, 0]
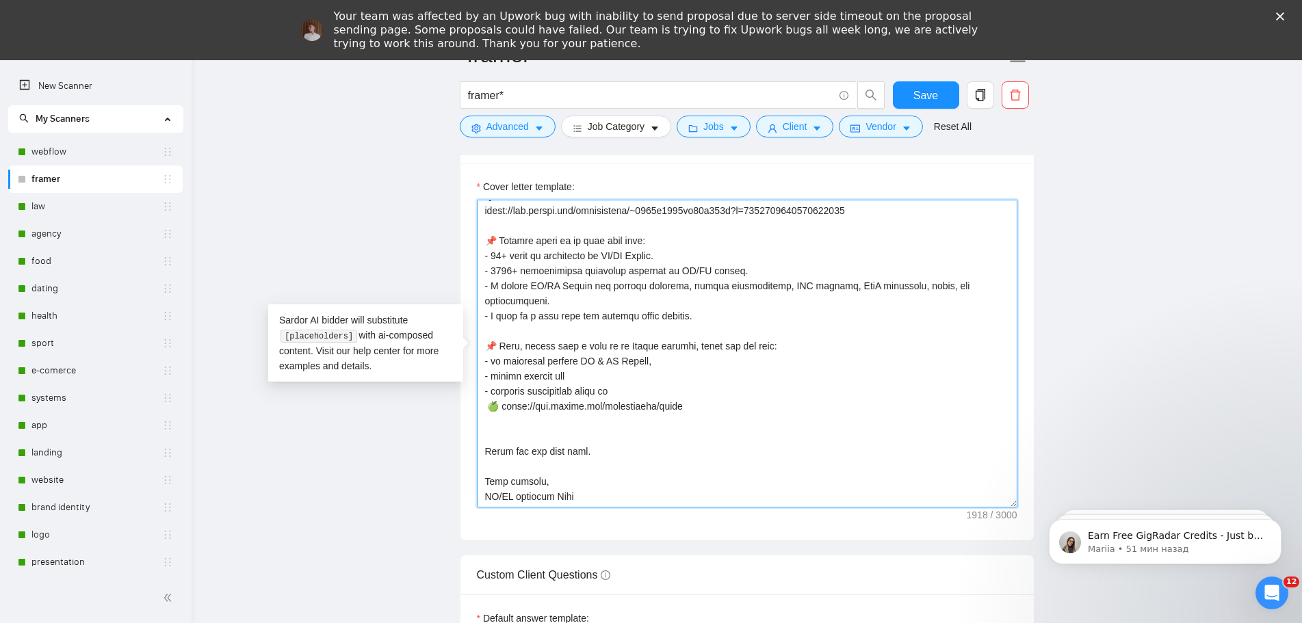
drag, startPoint x: 489, startPoint y: 238, endPoint x: 706, endPoint y: 502, distance: 341.7
click at [706, 502] on textarea "Cover letter template:" at bounding box center [747, 354] width 541 height 308
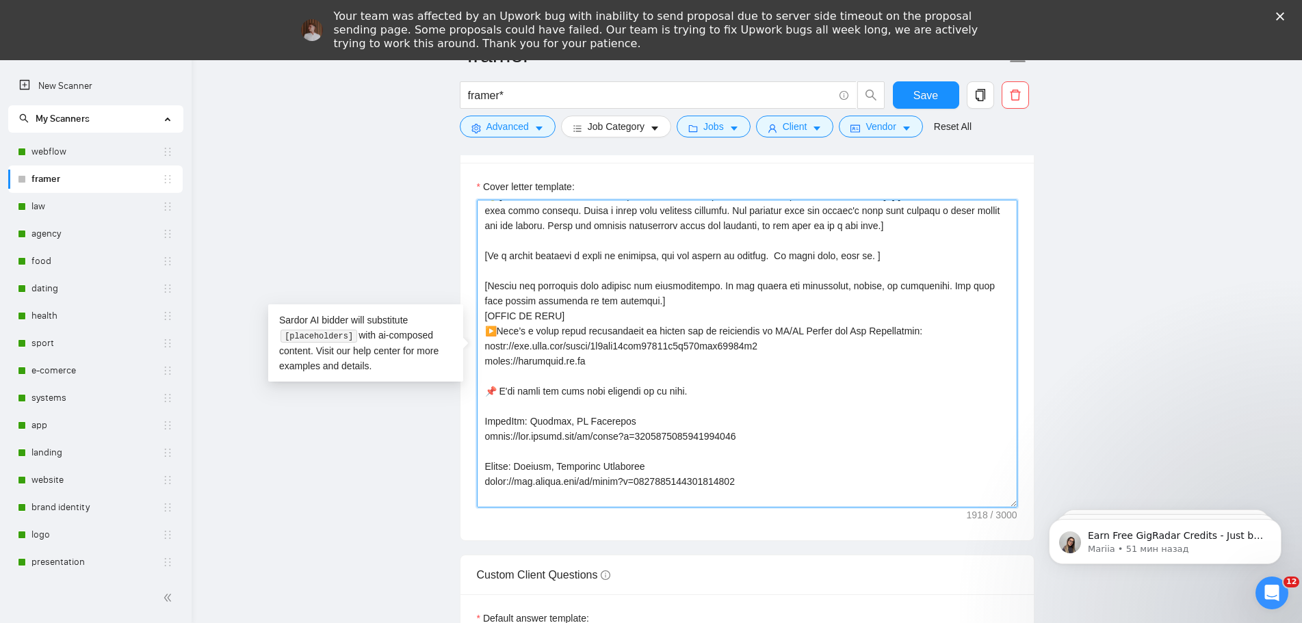
scroll to position [11, 0]
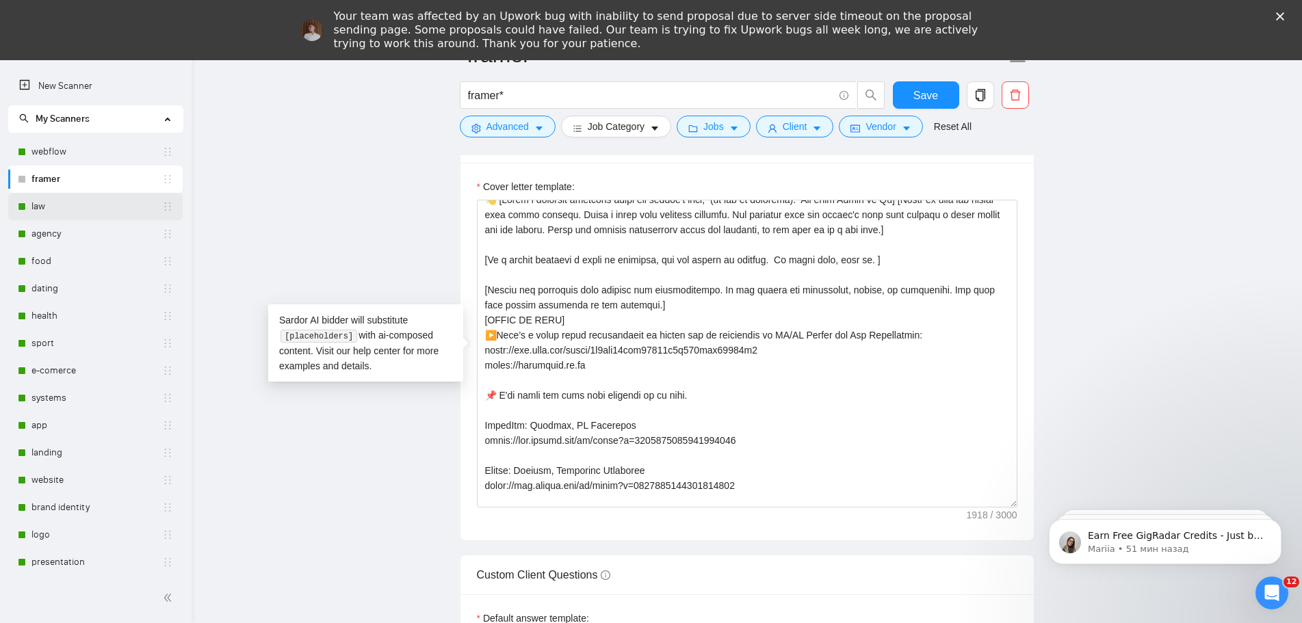
click at [57, 204] on link "law" at bounding box center [96, 206] width 131 height 27
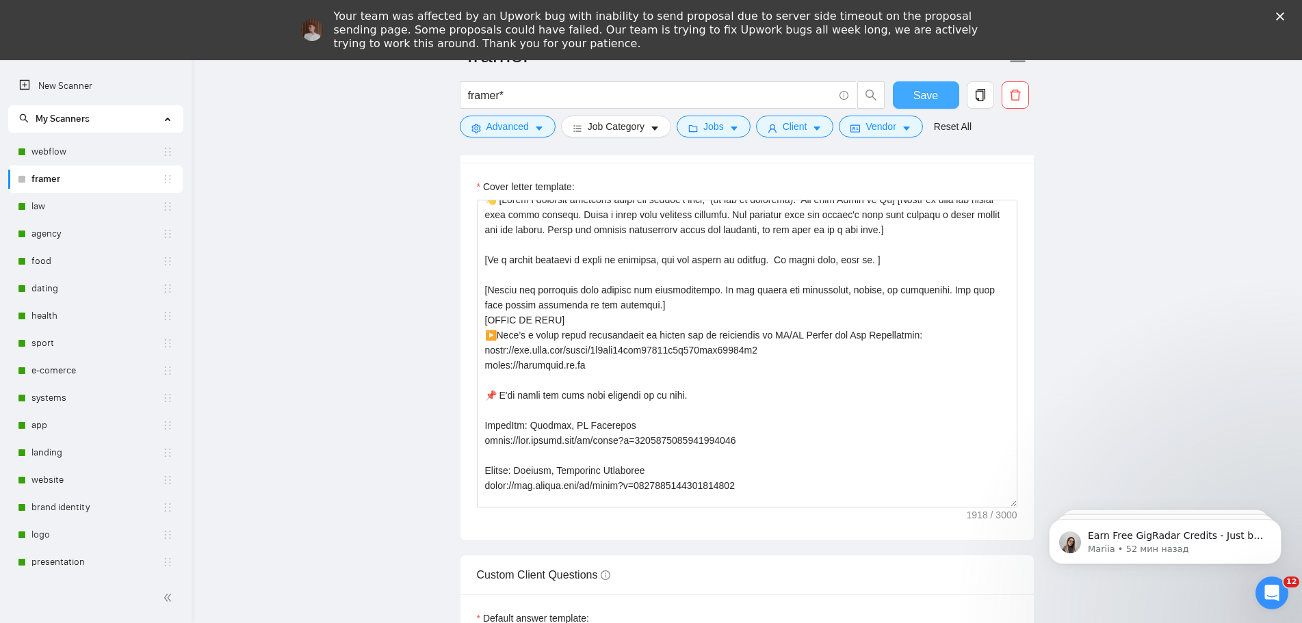
click at [929, 97] on span "Save" at bounding box center [925, 95] width 25 height 17
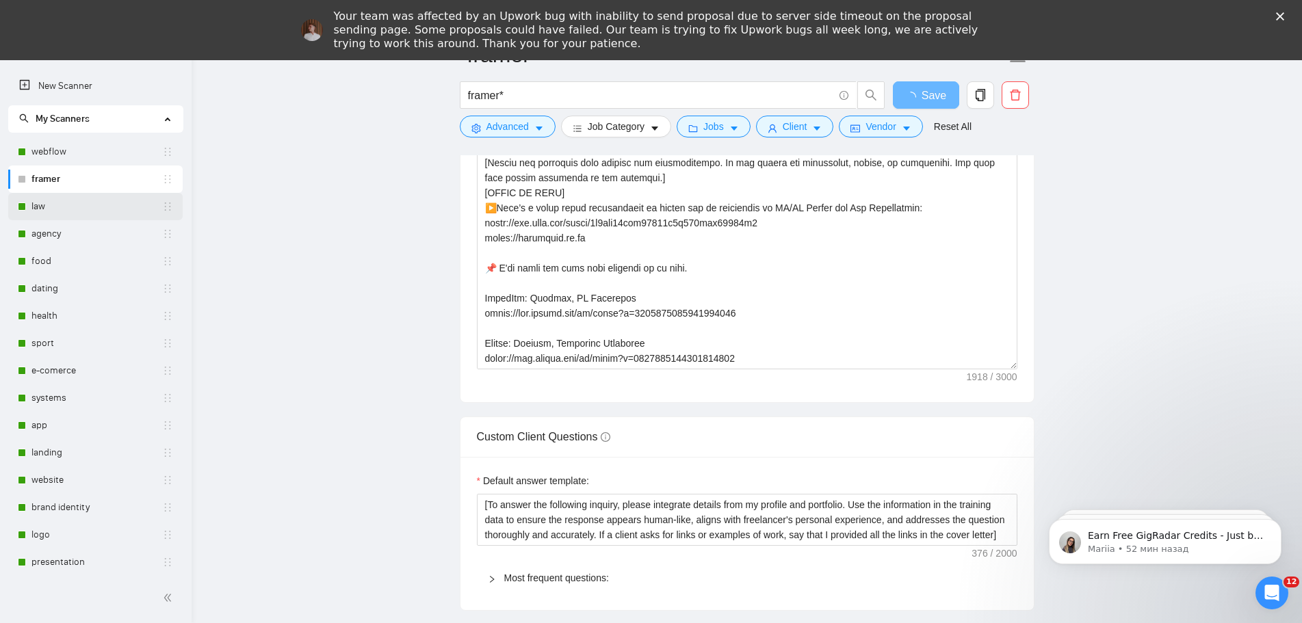
drag, startPoint x: 54, startPoint y: 209, endPoint x: 783, endPoint y: 44, distance: 747.2
click at [54, 209] on link "law" at bounding box center [96, 206] width 131 height 27
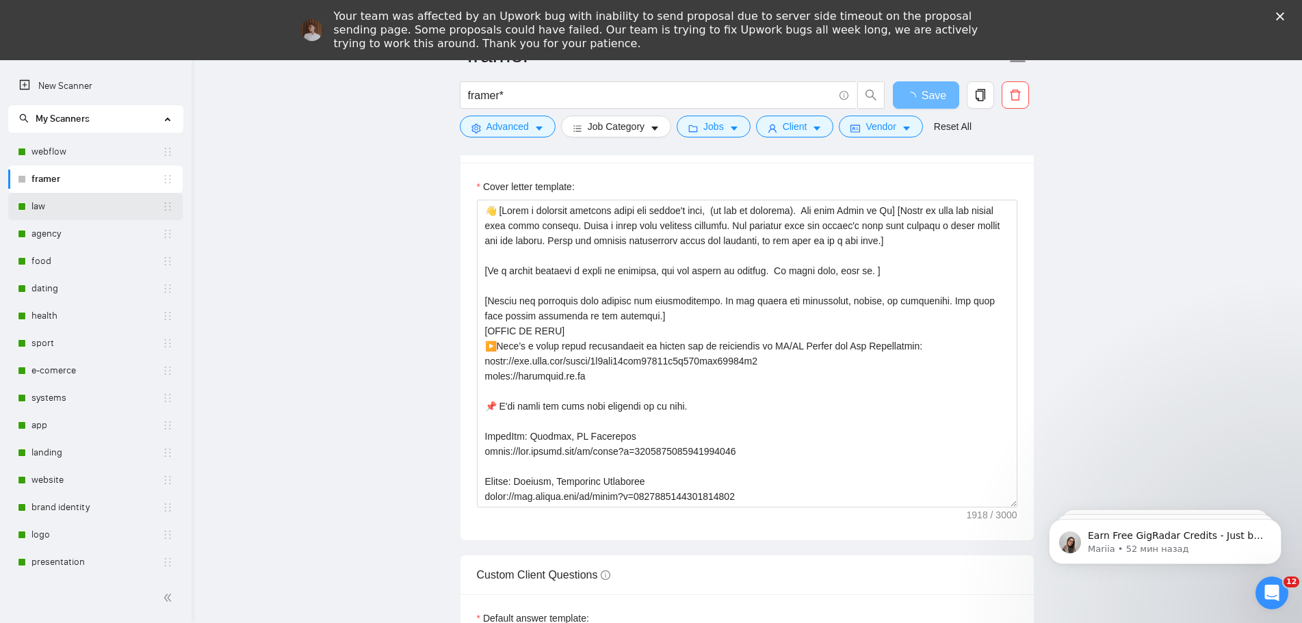
click at [32, 203] on link "law" at bounding box center [96, 206] width 131 height 27
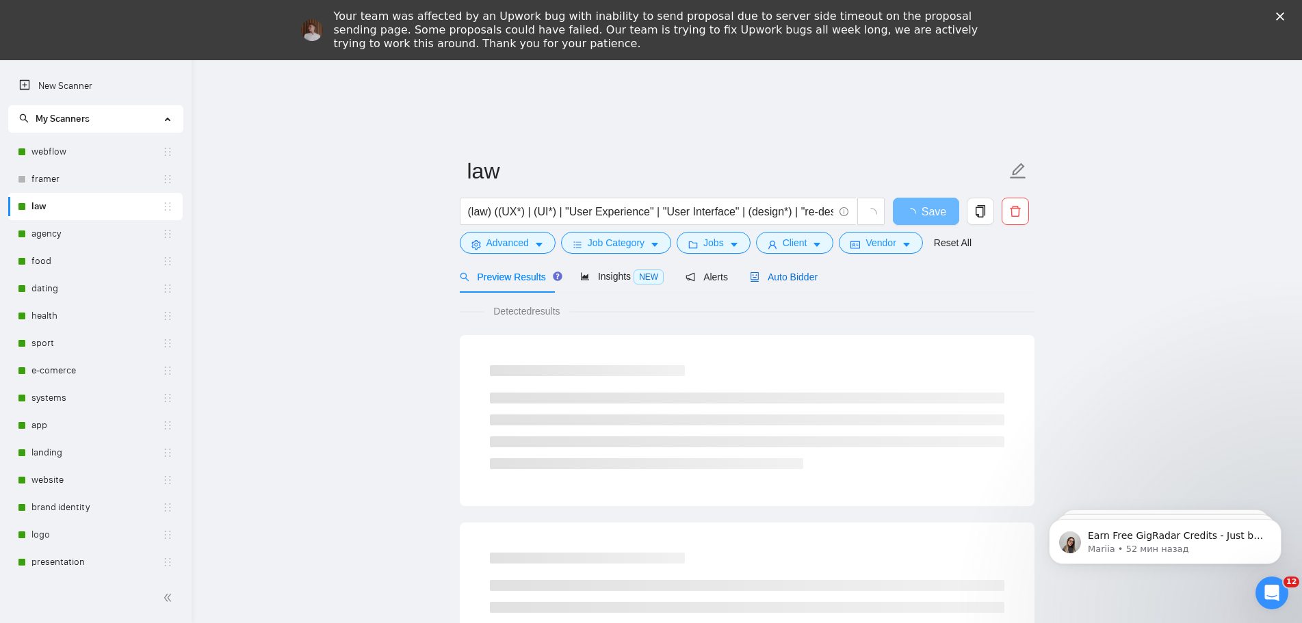
click at [782, 278] on span "Auto Bidder" at bounding box center [784, 277] width 68 height 11
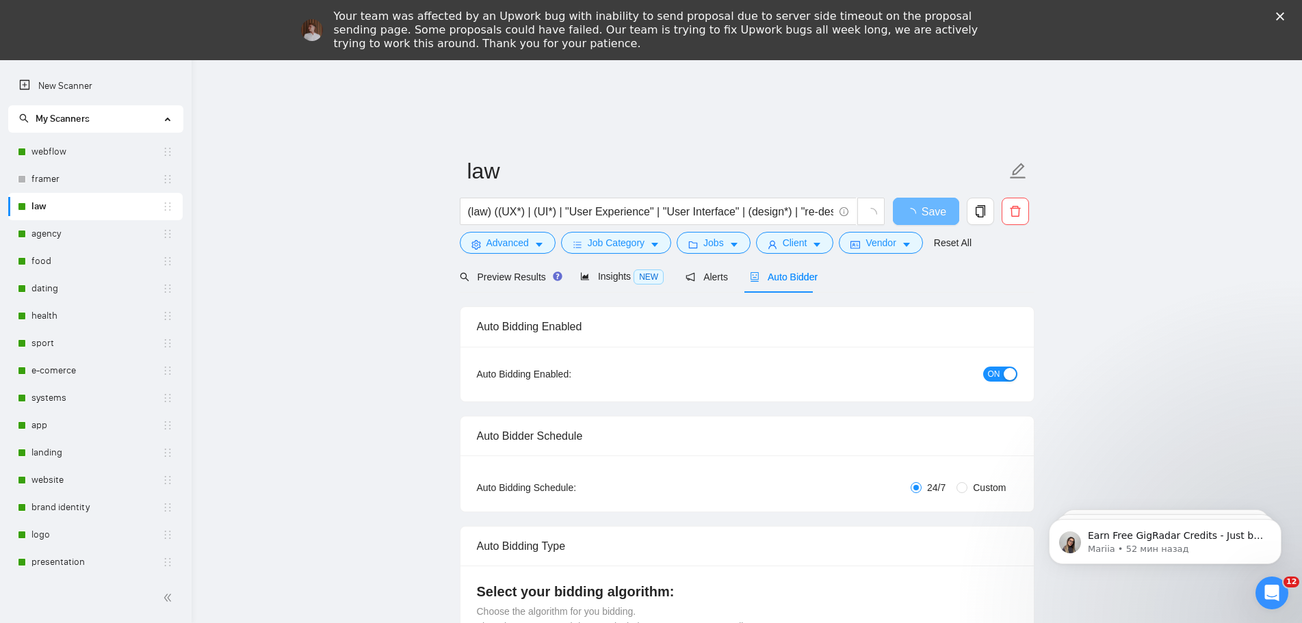
radio input "false"
radio input "true"
checkbox input "true"
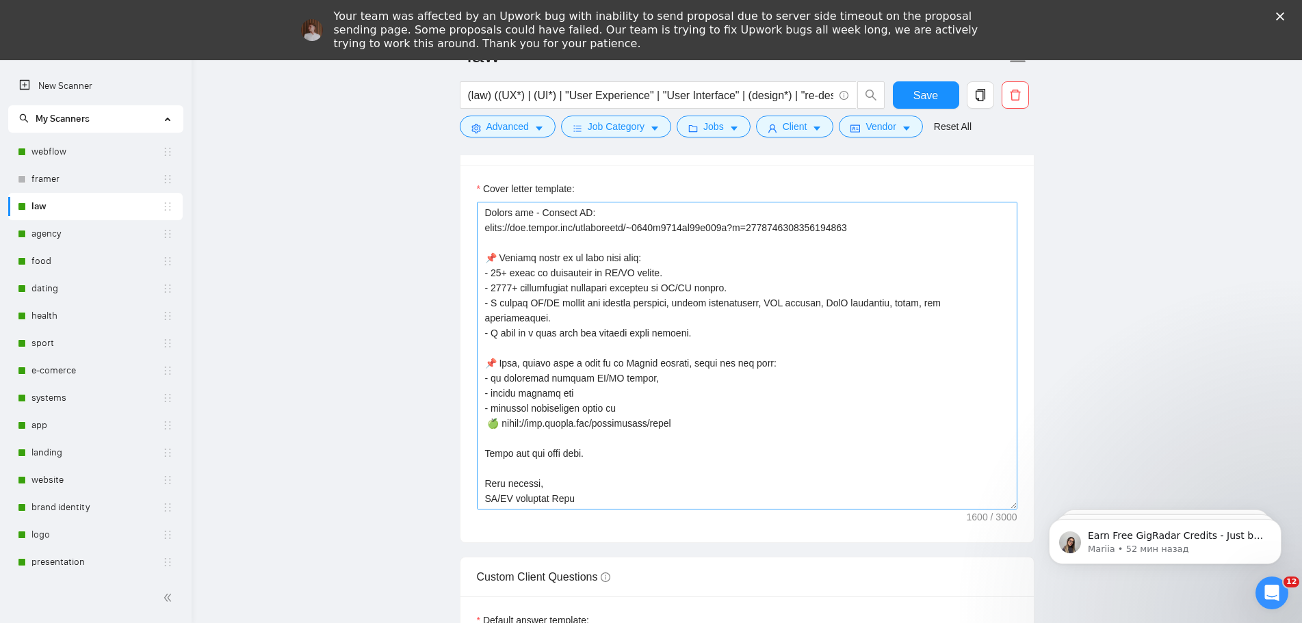
scroll to position [1847, 0]
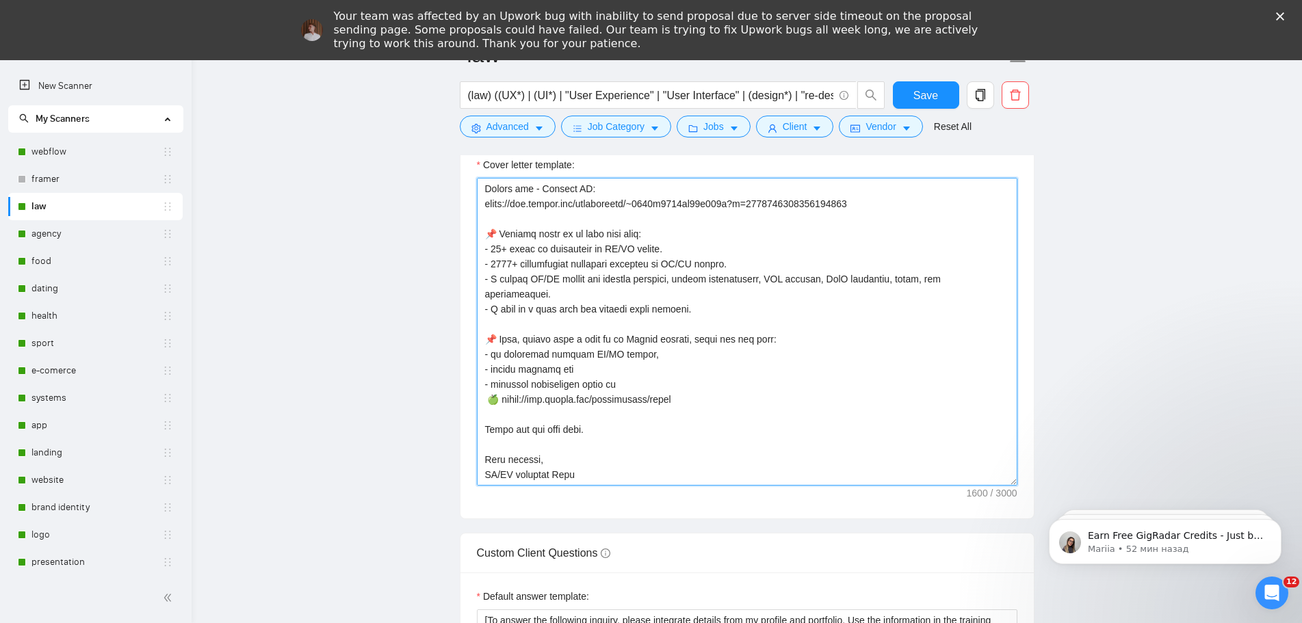
click at [587, 461] on textarea "Cover letter template:" at bounding box center [747, 332] width 541 height 308
drag, startPoint x: 602, startPoint y: 465, endPoint x: 439, endPoint y: 238, distance: 279.5
click at [439, 238] on main "law (law) ((UX*) | (UI*) | "User Experience" | "User Interface" | (design*) | "…" at bounding box center [746, 420] width 1067 height 4306
paste textarea "X/UI Design. - 1000+ successfully completed projects in UI/UX design. - I desig…"
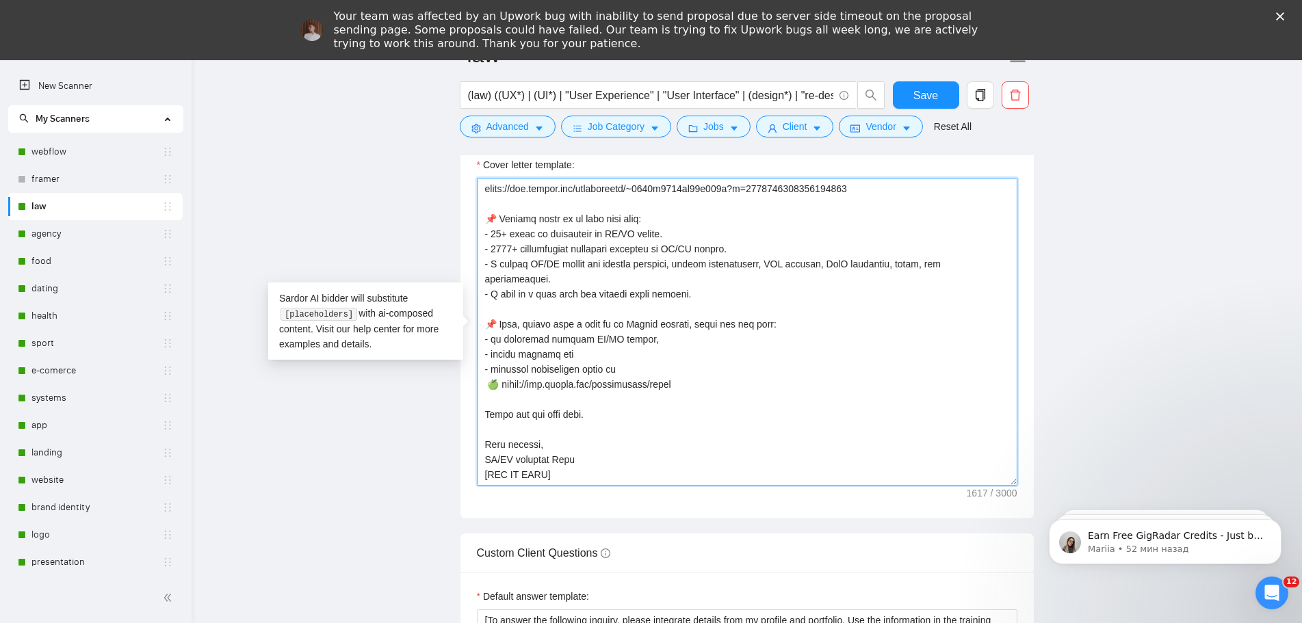
scroll to position [271, 0]
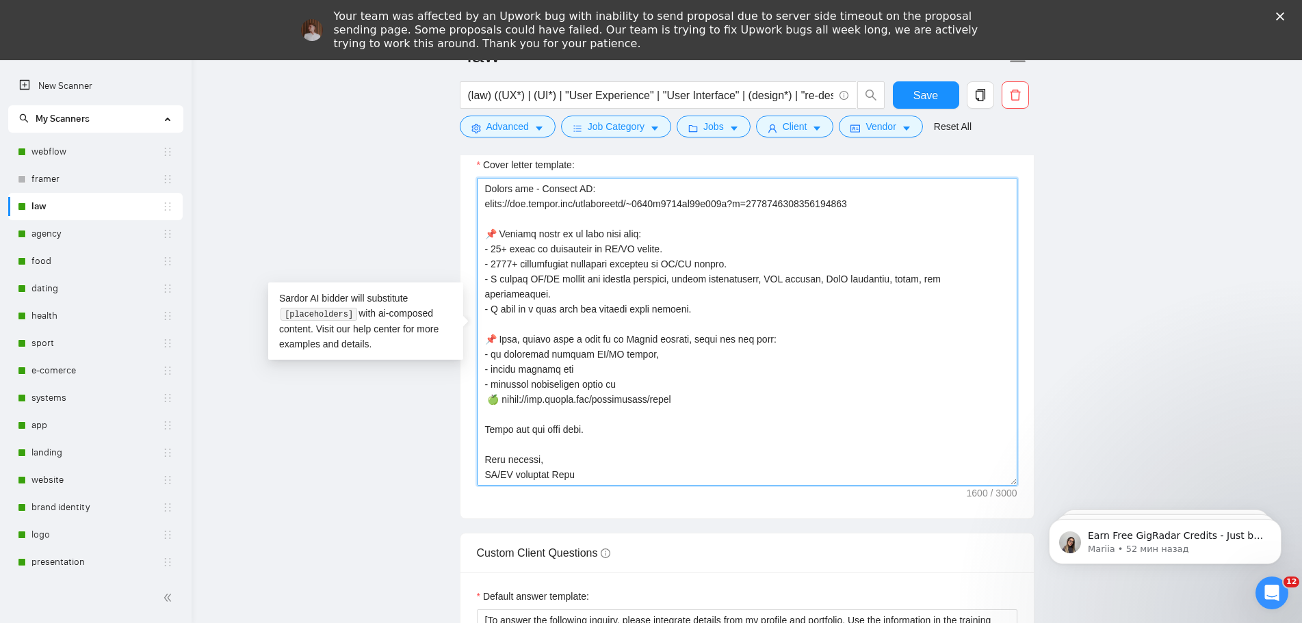
paste textarea "X/UI Design. - 1000+ successfully completed projects in UI/UX design. - I desig…"
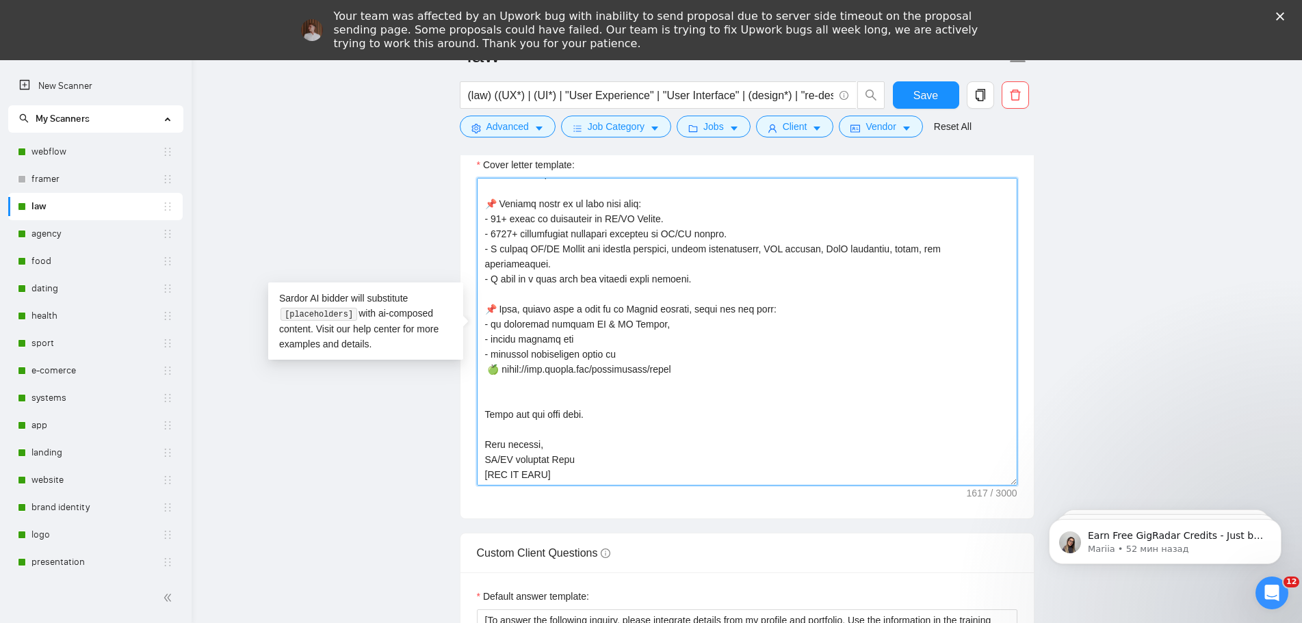
drag, startPoint x: 567, startPoint y: 475, endPoint x: 396, endPoint y: 476, distance: 170.4
click at [396, 476] on main "law (law) ((UX*) | (UI*) | "User Experience" | "User Interface" | (design*) | "…" at bounding box center [746, 420] width 1067 height 4306
click at [581, 457] on textarea "Cover letter template:" at bounding box center [747, 332] width 541 height 308
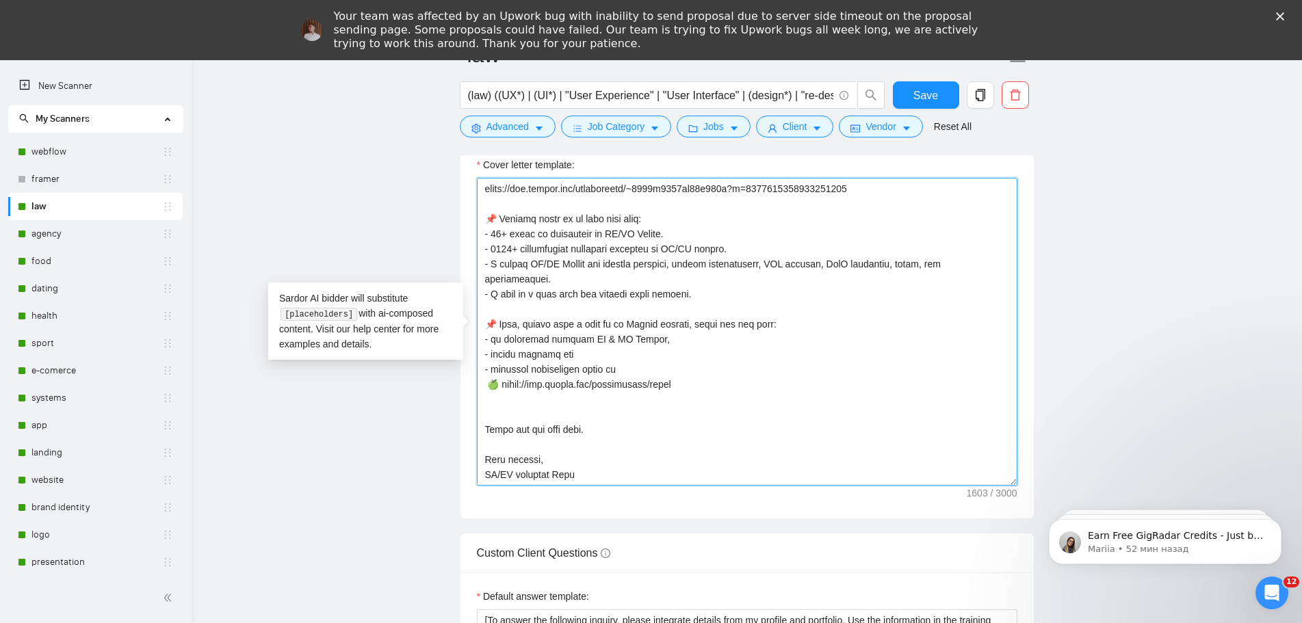
click at [701, 251] on textarea "Cover letter template:" at bounding box center [747, 332] width 541 height 308
drag, startPoint x: 565, startPoint y: 474, endPoint x: 455, endPoint y: 222, distance: 275.2
click at [455, 222] on main "law (law) ((UX*) | (UI*) | "User Experience" | "User Interface" | (design*) | "…" at bounding box center [746, 420] width 1067 height 4306
click at [778, 396] on textarea "Cover letter template:" at bounding box center [747, 332] width 541 height 308
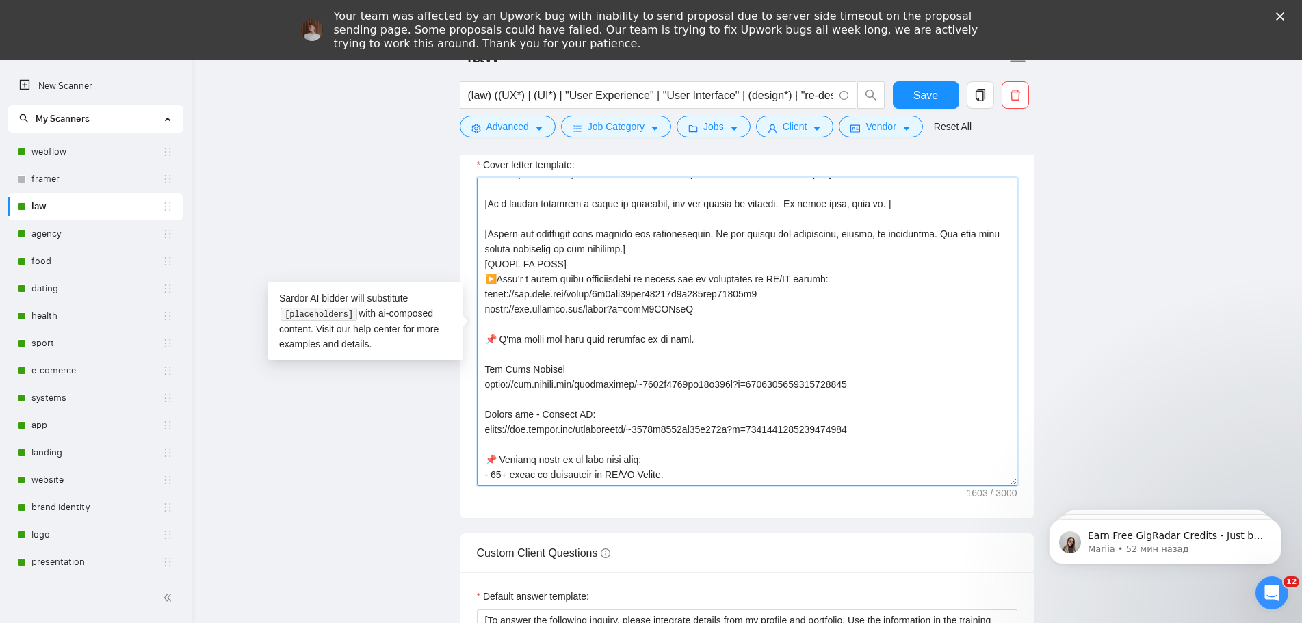
scroll to position [68, 0]
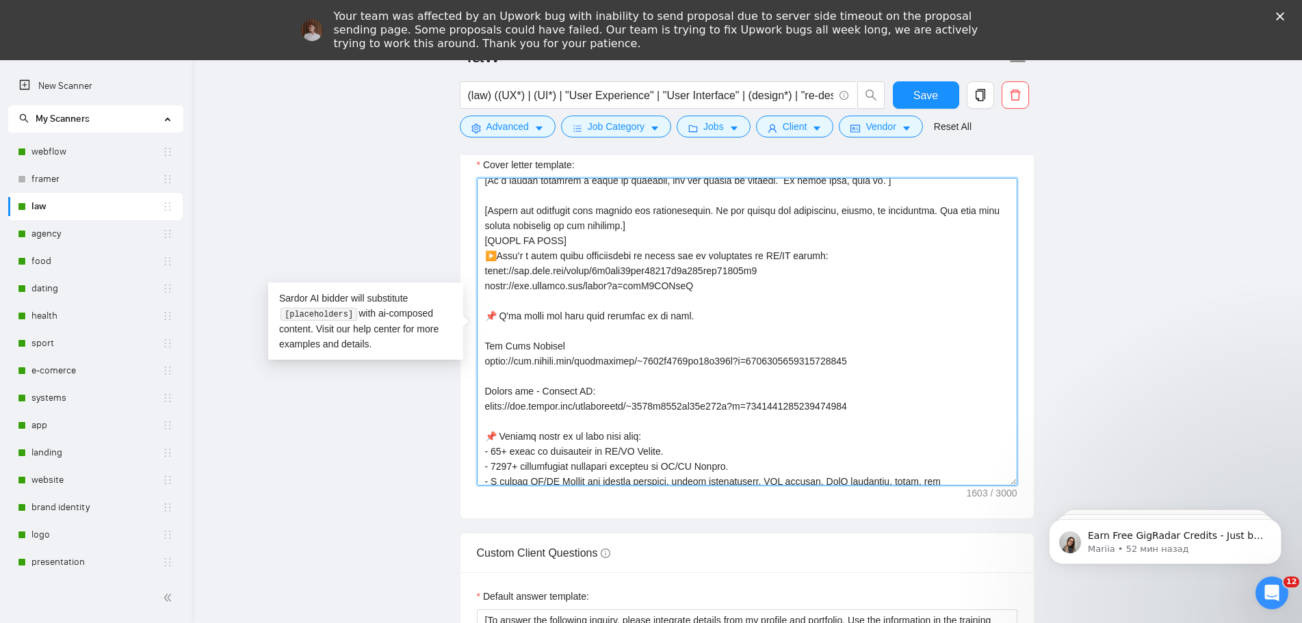
drag, startPoint x: 704, startPoint y: 288, endPoint x: 434, endPoint y: 283, distance: 269.6
paste textarea "🍏 [URL][DOMAIN_NAME]"
drag, startPoint x: 497, startPoint y: 287, endPoint x: 517, endPoint y: 325, distance: 43.2
click at [498, 287] on textarea "Cover letter template:" at bounding box center [747, 332] width 541 height 308
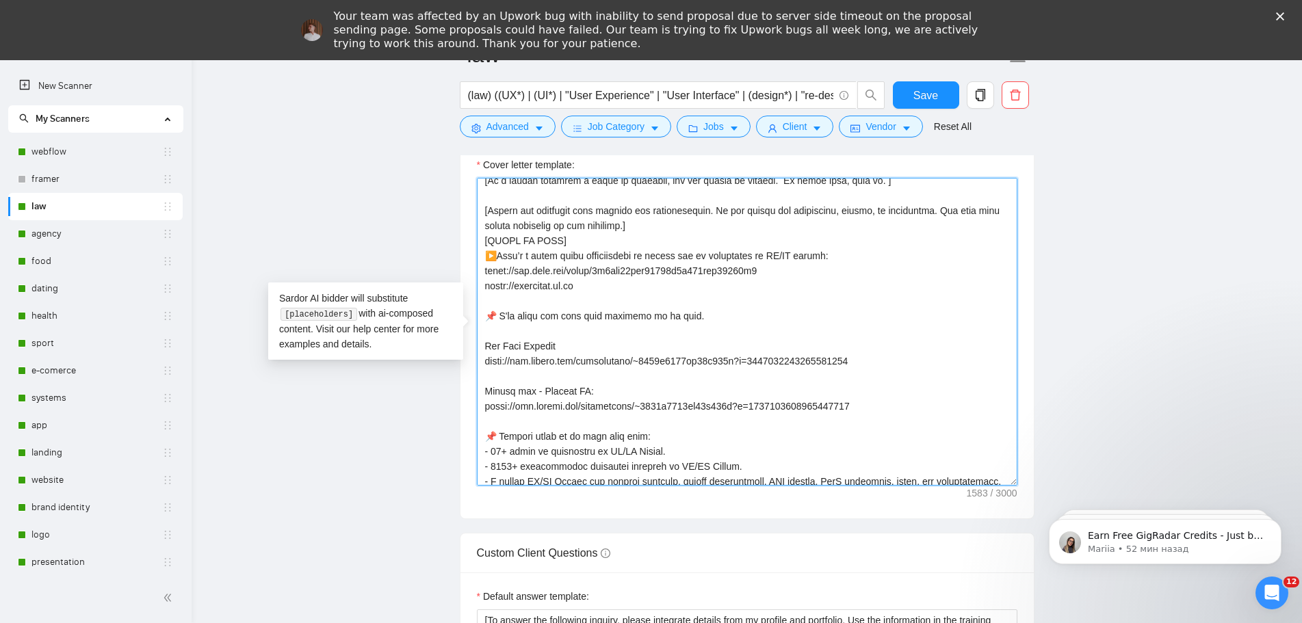
click at [851, 355] on textarea "Cover letter template:" at bounding box center [747, 332] width 541 height 308
click at [781, 255] on textarea "Cover letter template:" at bounding box center [747, 332] width 541 height 308
type textarea "👋 [Write a personal greeting using the client's name, (if any is provided). Use…"
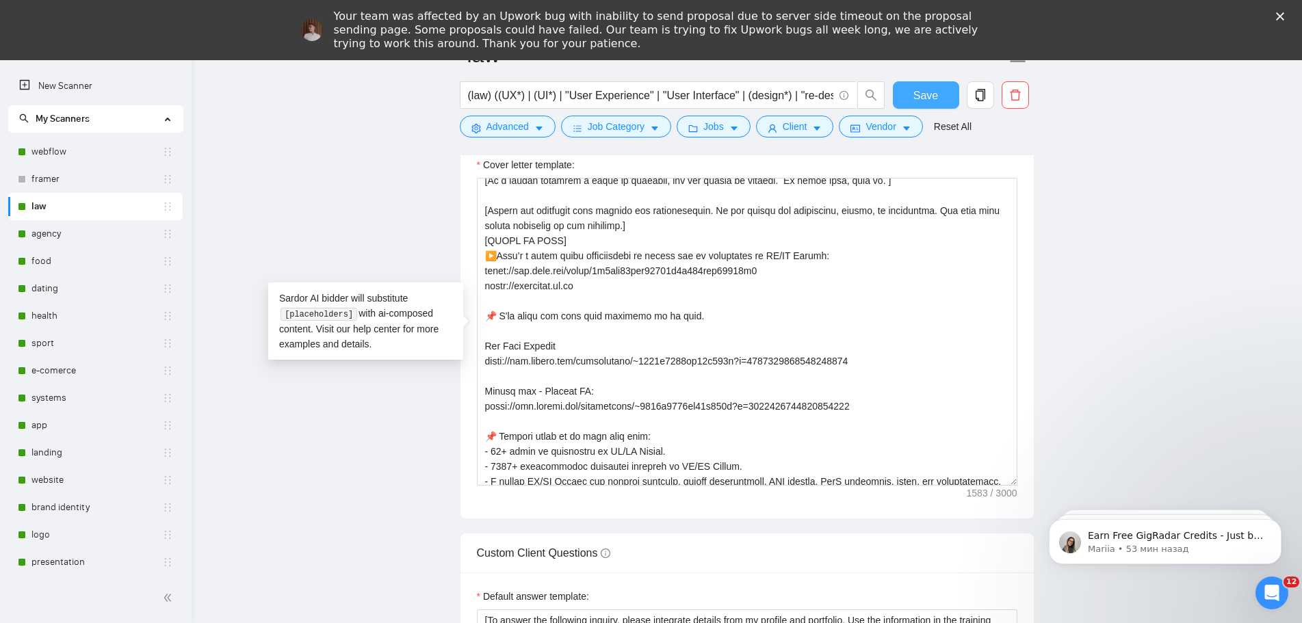
click at [918, 98] on span "Save" at bounding box center [925, 95] width 25 height 17
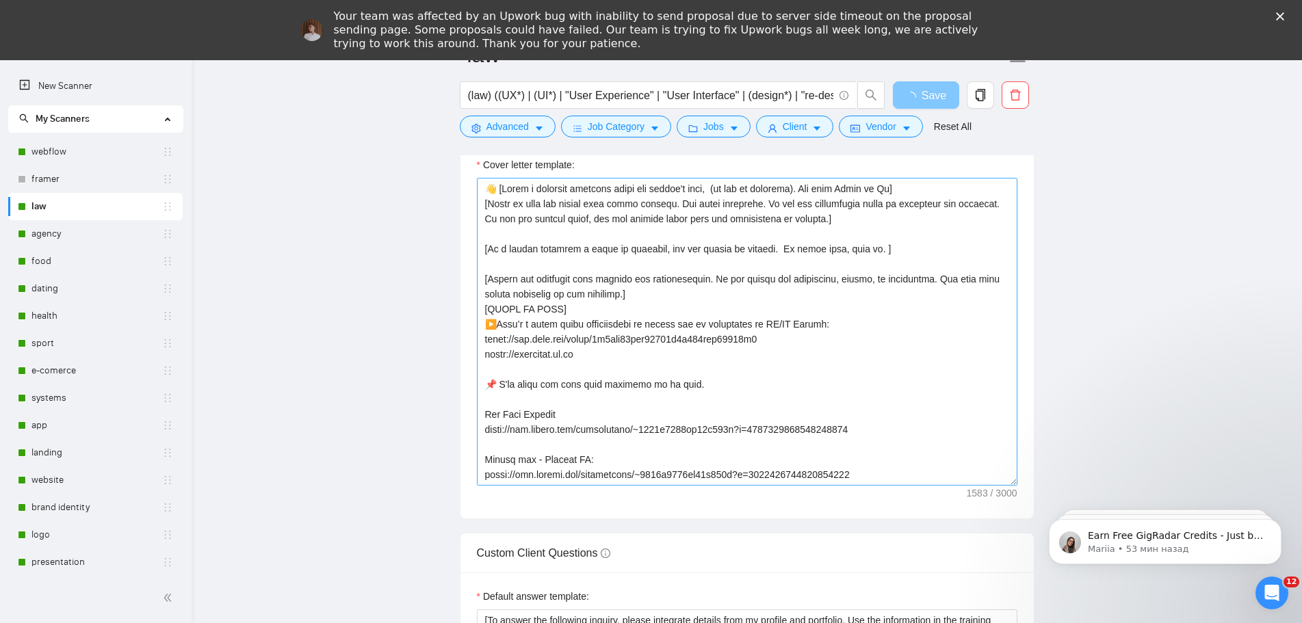
scroll to position [137, 0]
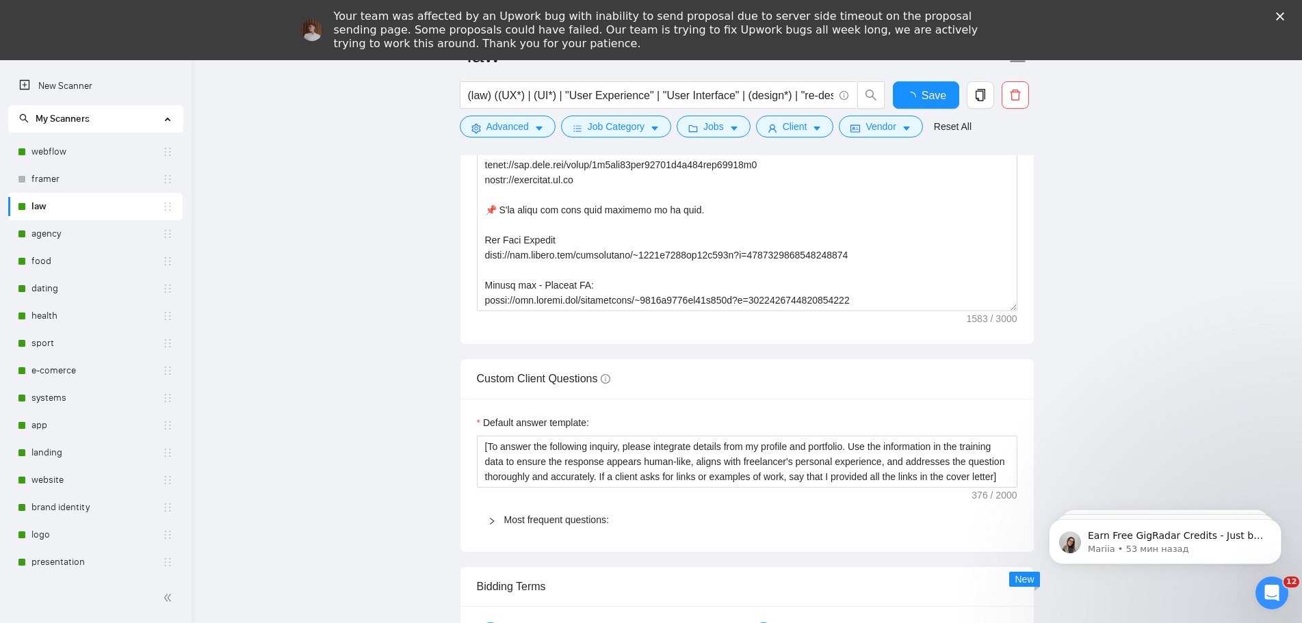
checkbox input "true"
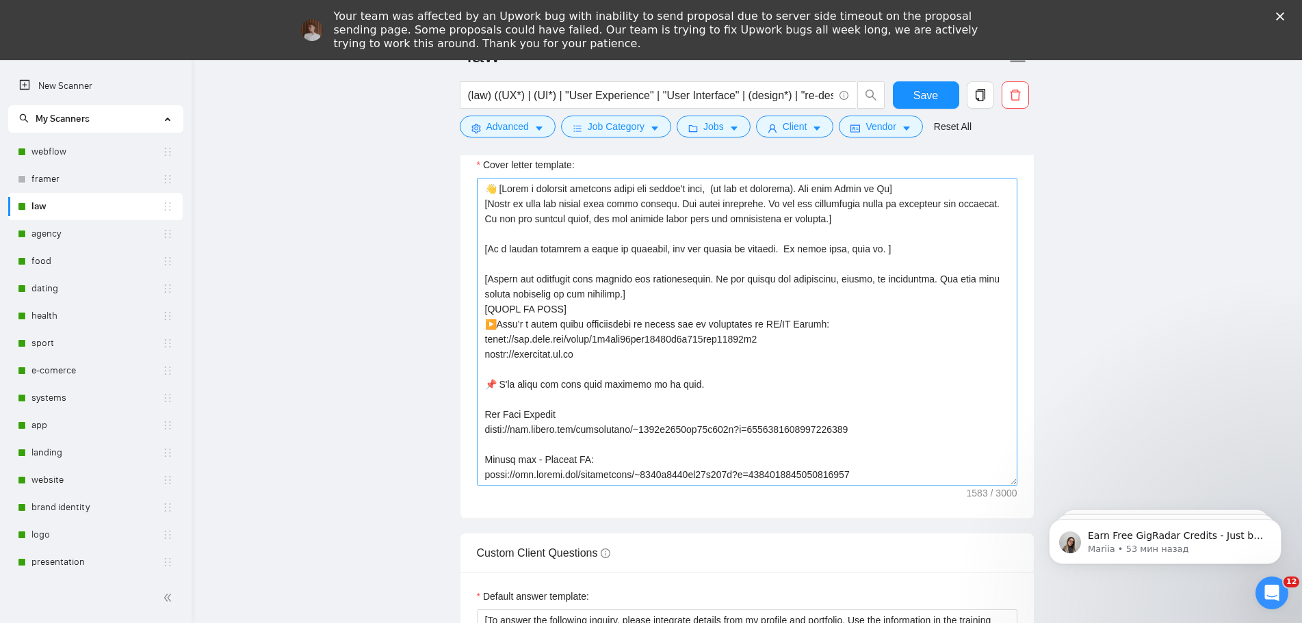
scroll to position [908, 0]
drag, startPoint x: 933, startPoint y: 95, endPoint x: 1074, endPoint y: 192, distance: 170.6
click at [933, 95] on span "Save" at bounding box center [925, 95] width 25 height 17
click at [53, 242] on link "agency" at bounding box center [96, 233] width 131 height 27
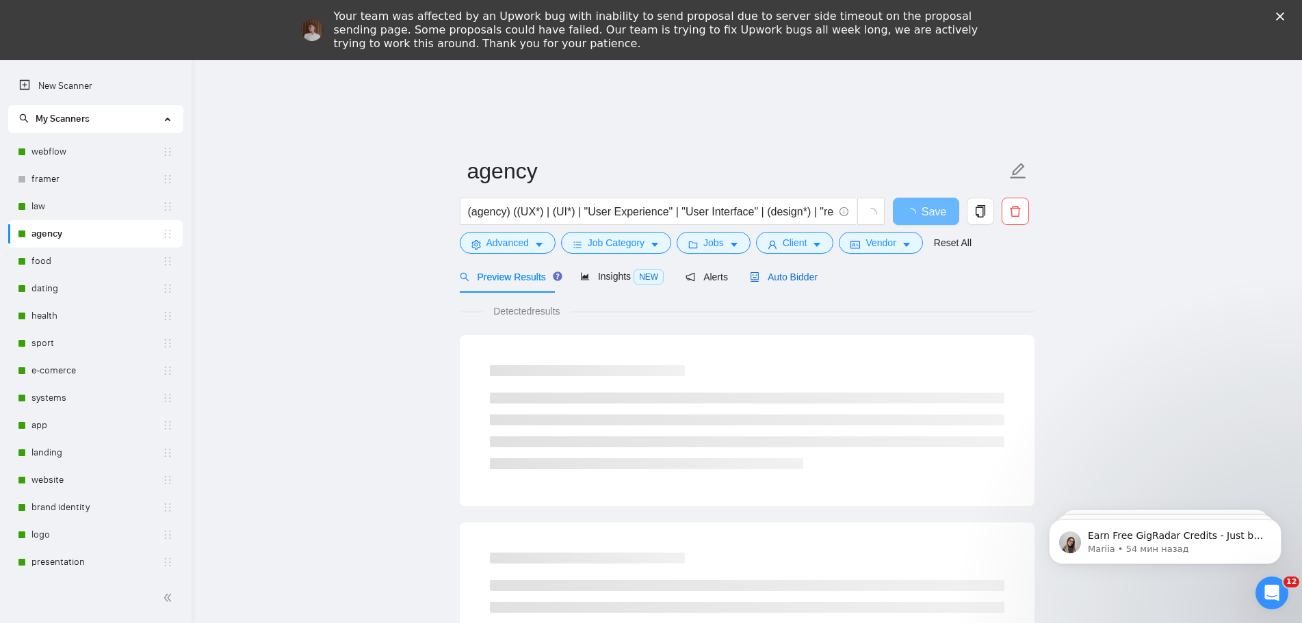
click at [784, 279] on span "Auto Bidder" at bounding box center [784, 277] width 68 height 11
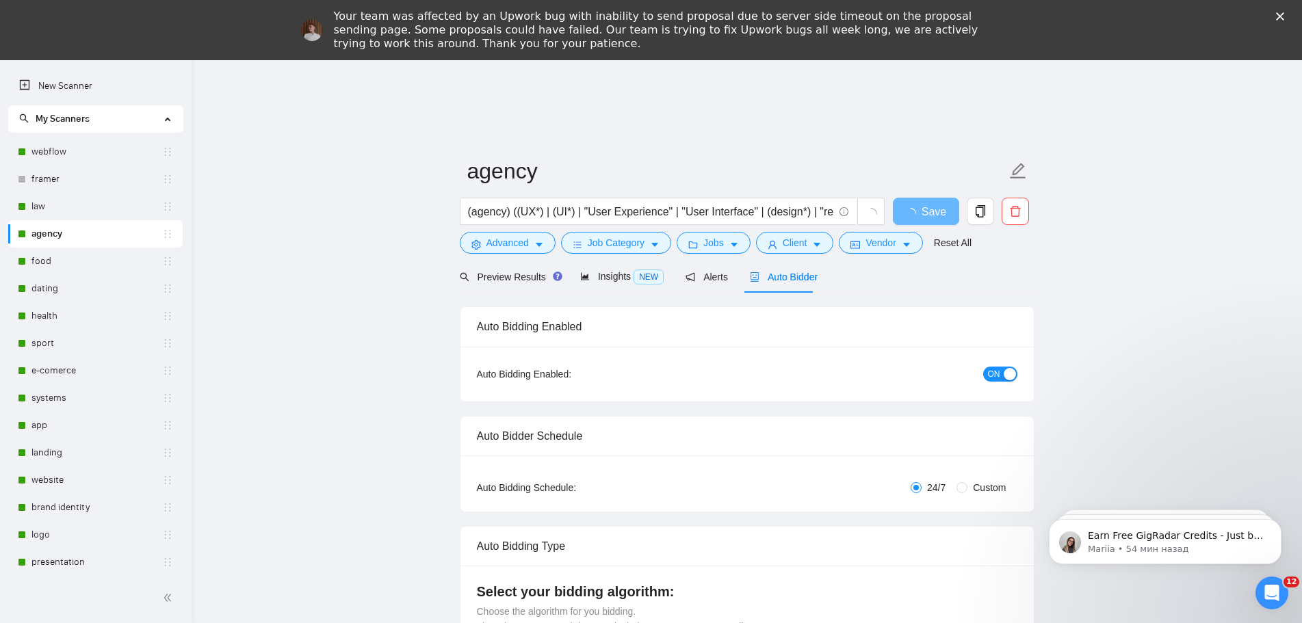
radio input "false"
radio input "true"
checkbox input "true"
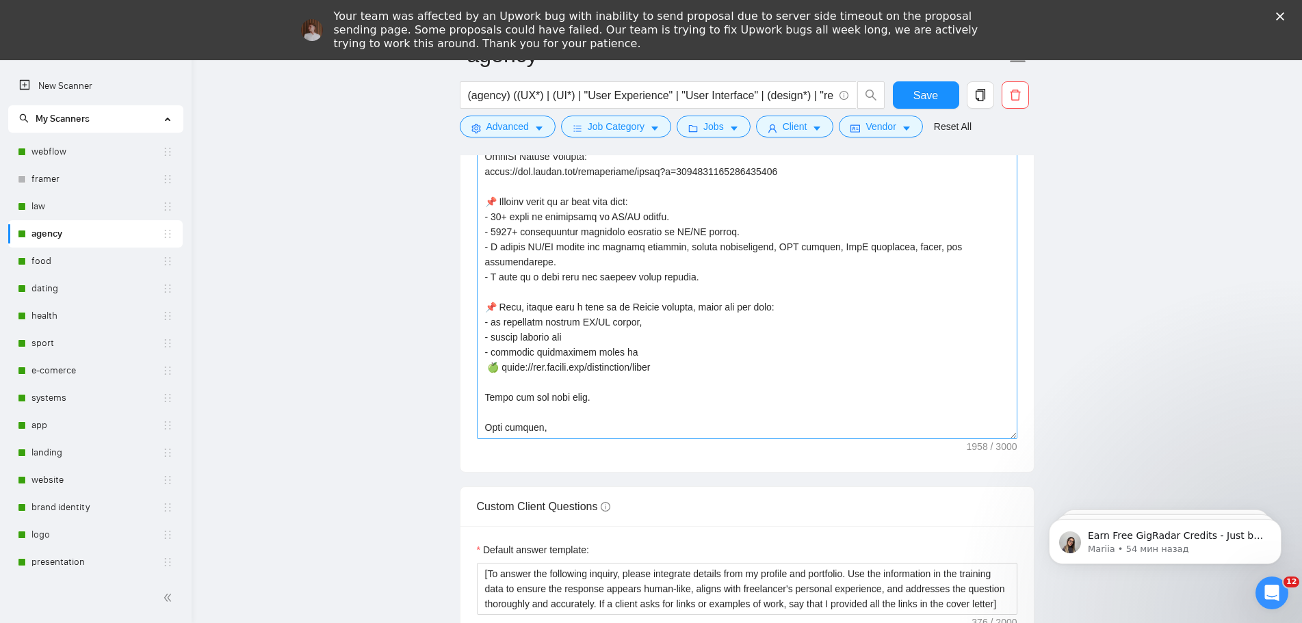
scroll to position [452, 0]
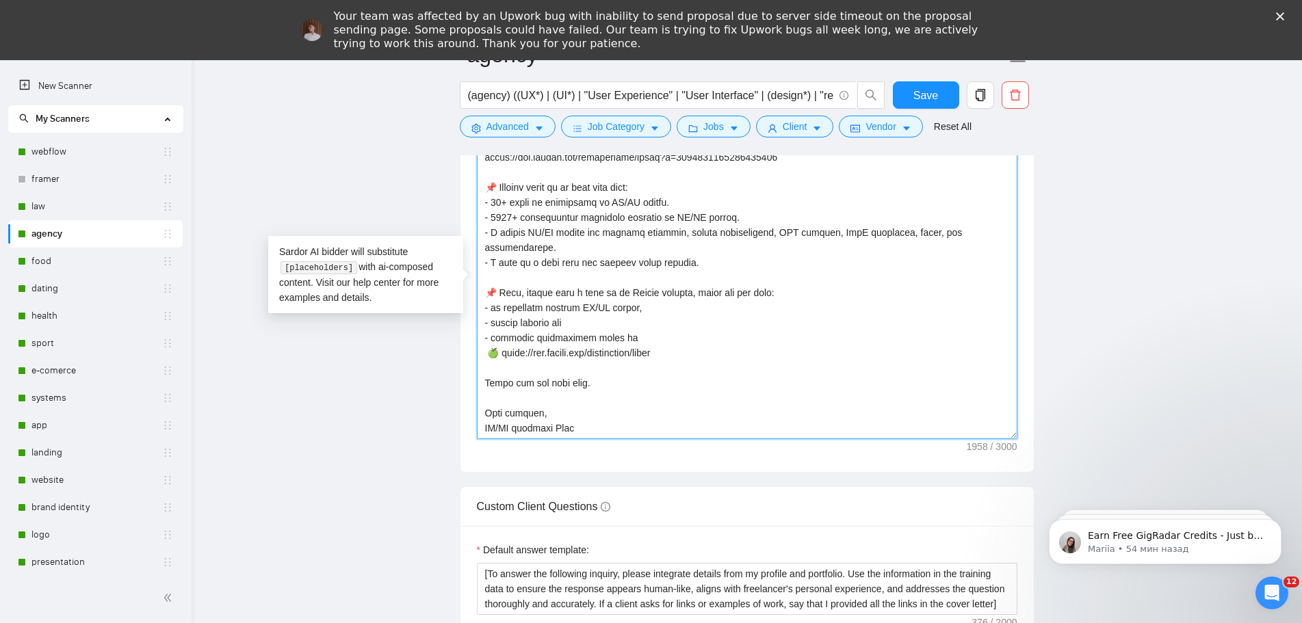
drag, startPoint x: 565, startPoint y: 424, endPoint x: 445, endPoint y: 177, distance: 274.5
click at [445, 177] on main "agency (agency) ((UX*) | (UI*) | "User Experience" | "User Interface" | (design…" at bounding box center [746, 363] width 1067 height 4329
click at [751, 374] on textarea "Cover letter template:" at bounding box center [747, 285] width 541 height 308
drag, startPoint x: 554, startPoint y: 429, endPoint x: 419, endPoint y: 187, distance: 277.2
click at [419, 187] on main "agency (agency) ((UX*) | (UI*) | "User Experience" | "User Interface" | (design…" at bounding box center [746, 363] width 1067 height 4329
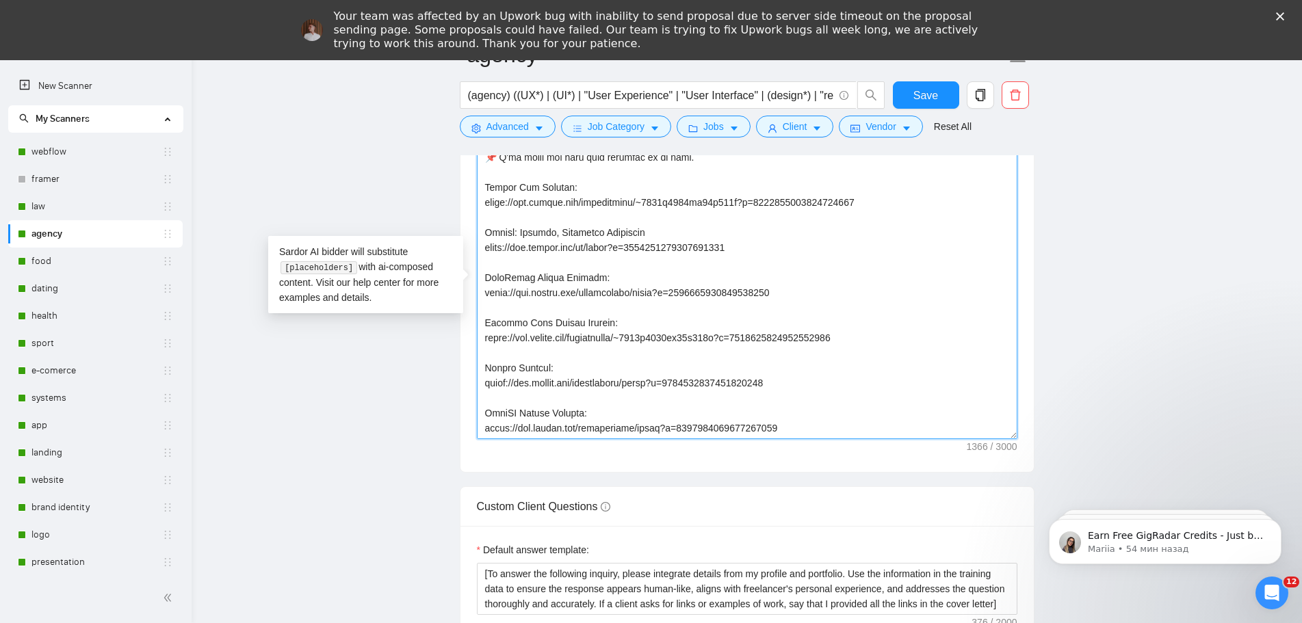
scroll to position [211, 0]
paste textarea "🍏 [URL][DOMAIN_NAME]"
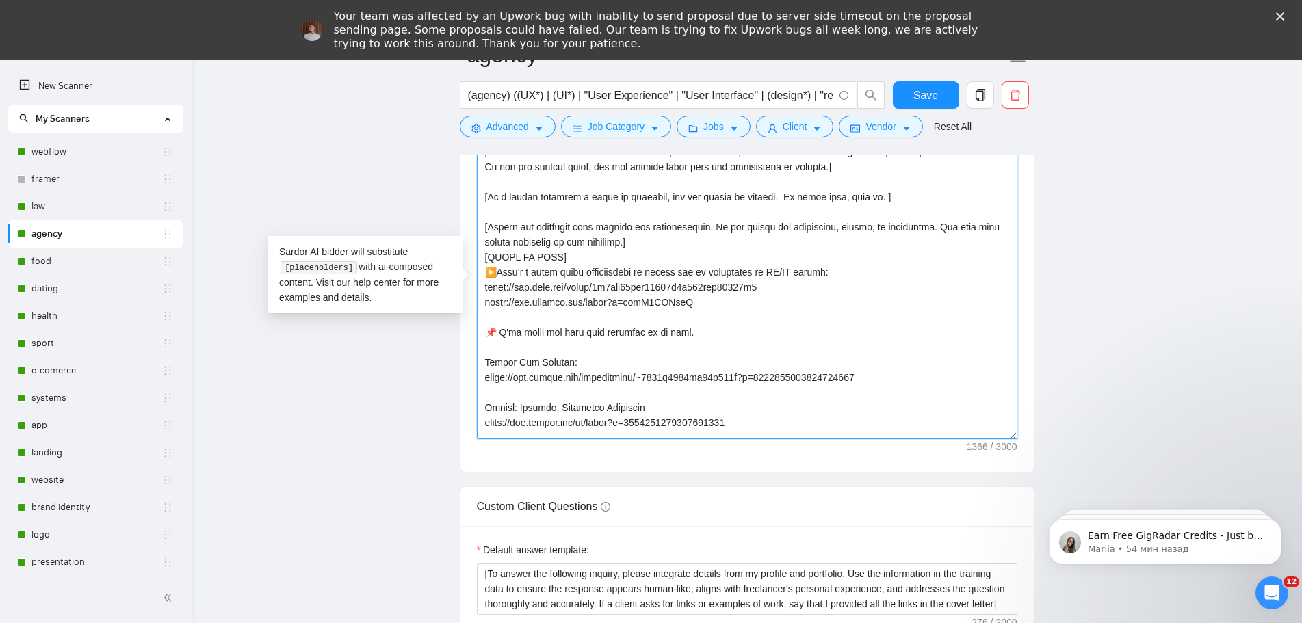
scroll to position [0, 0]
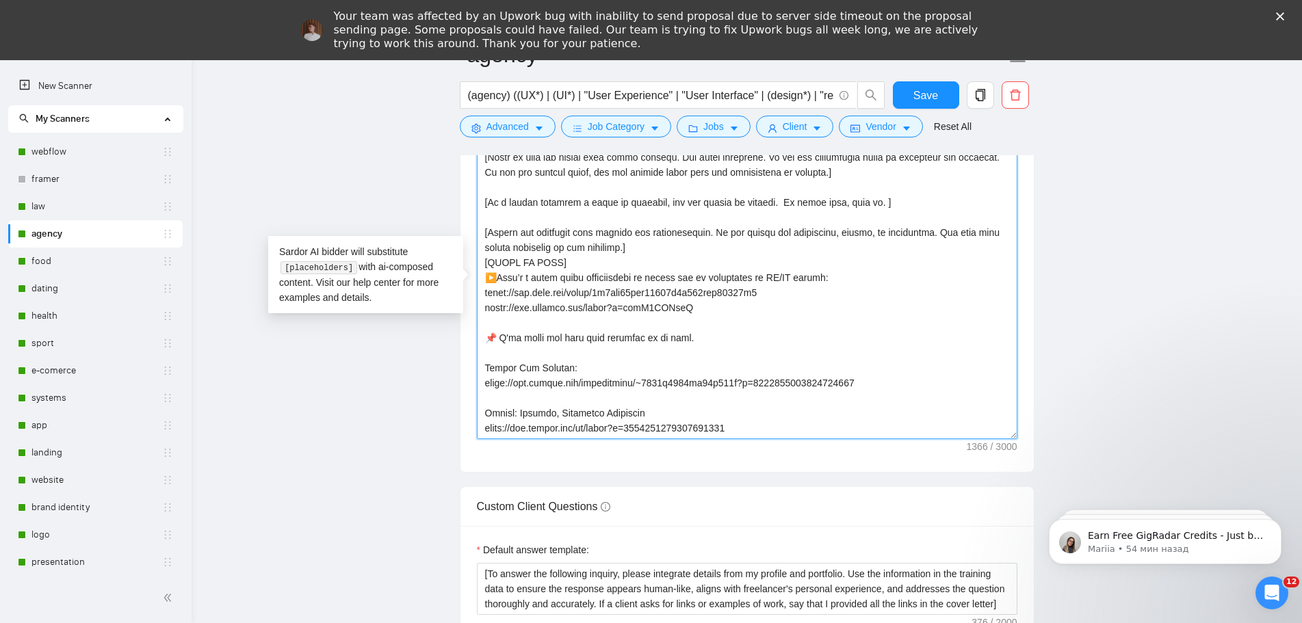
drag, startPoint x: 706, startPoint y: 309, endPoint x: 464, endPoint y: 303, distance: 242.3
paste textarea "🍏 [URL][DOMAIN_NAME]"
click at [504, 309] on textarea "Cover letter template:" at bounding box center [747, 285] width 541 height 308
click at [779, 278] on textarea "Cover letter template:" at bounding box center [747, 285] width 541 height 308
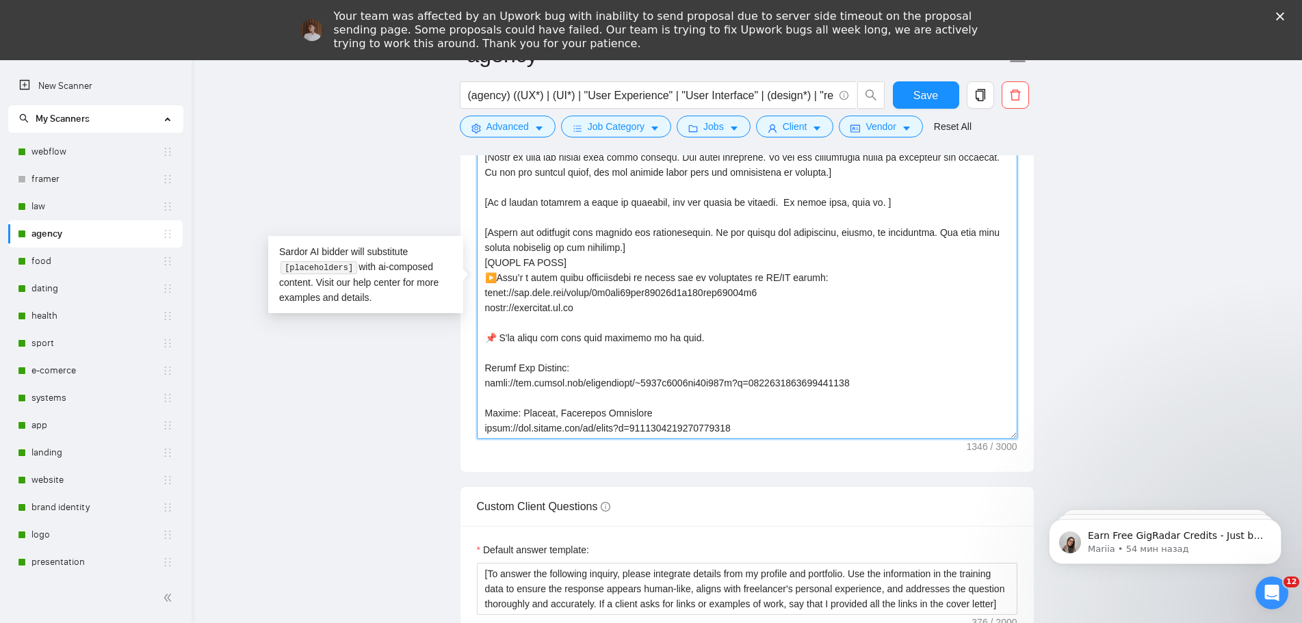
click at [801, 278] on textarea "Cover letter template:" at bounding box center [747, 285] width 541 height 308
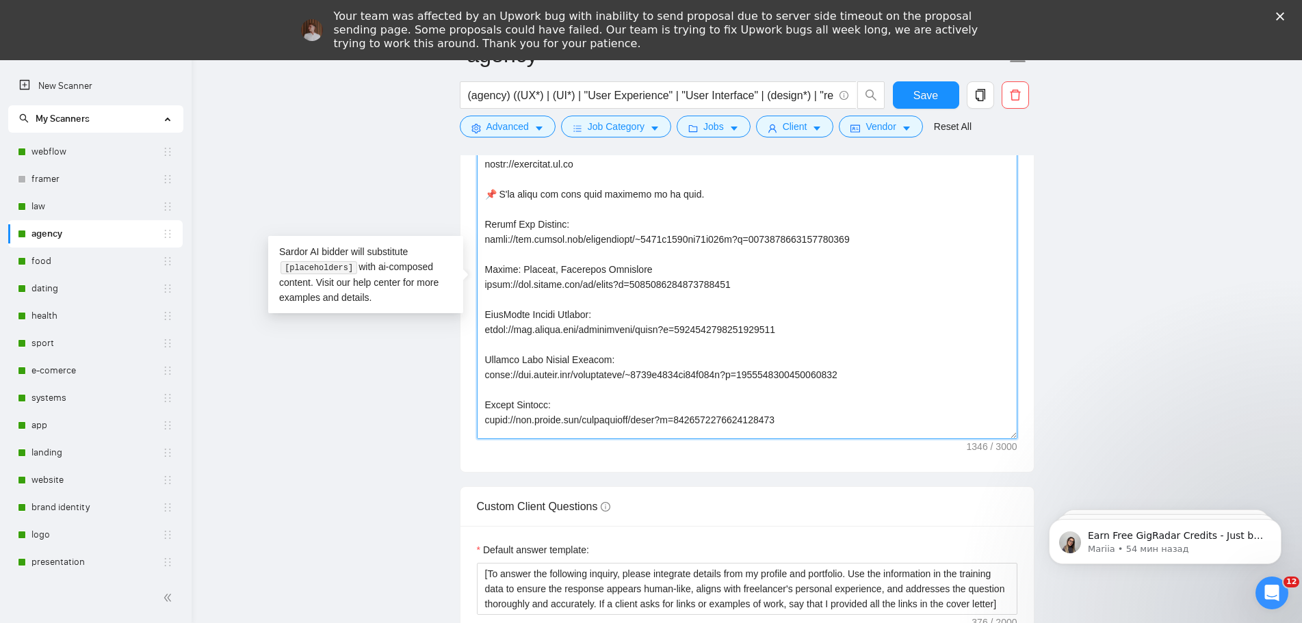
scroll to position [211, 0]
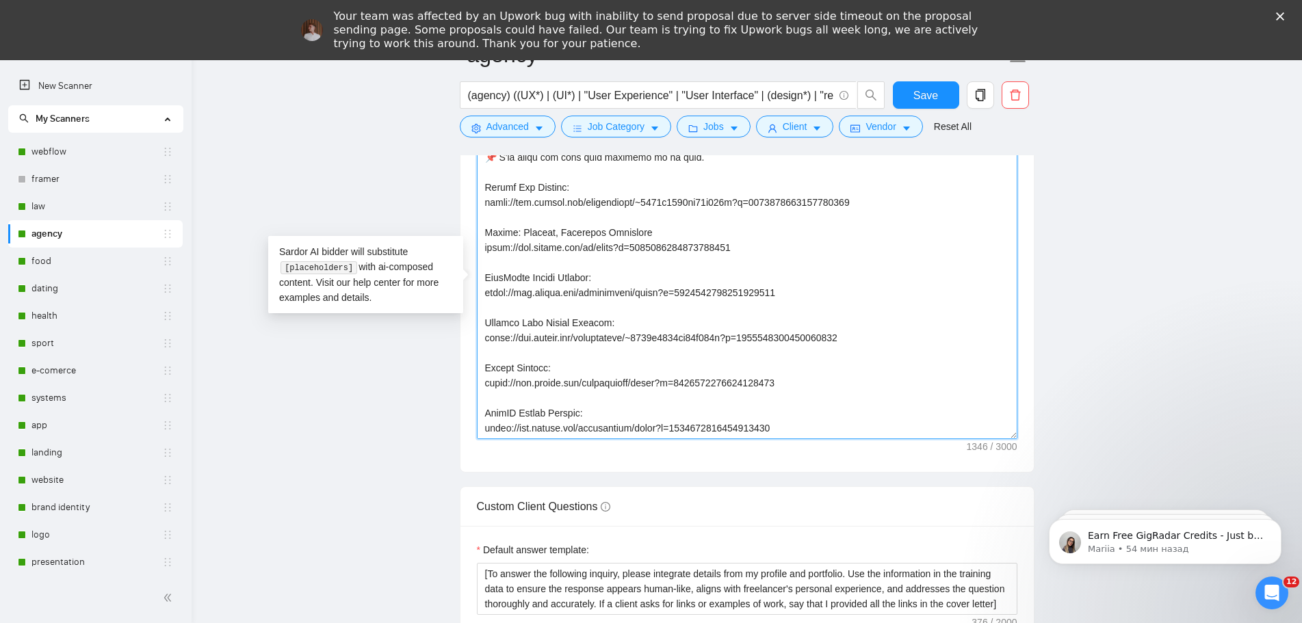
click at [589, 421] on textarea "Cover letter template:" at bounding box center [747, 285] width 541 height 308
paste textarea "📌 Briefly about me to save your time: - 10+ years of experience in UX/UI Design…"
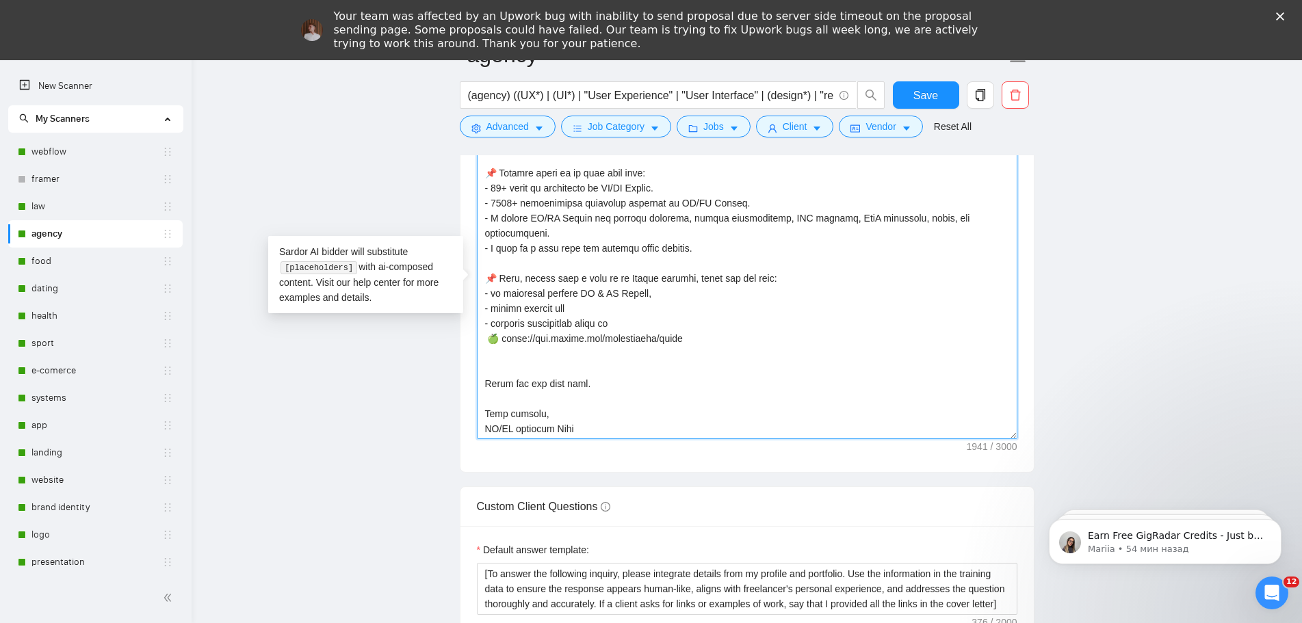
scroll to position [467, 0]
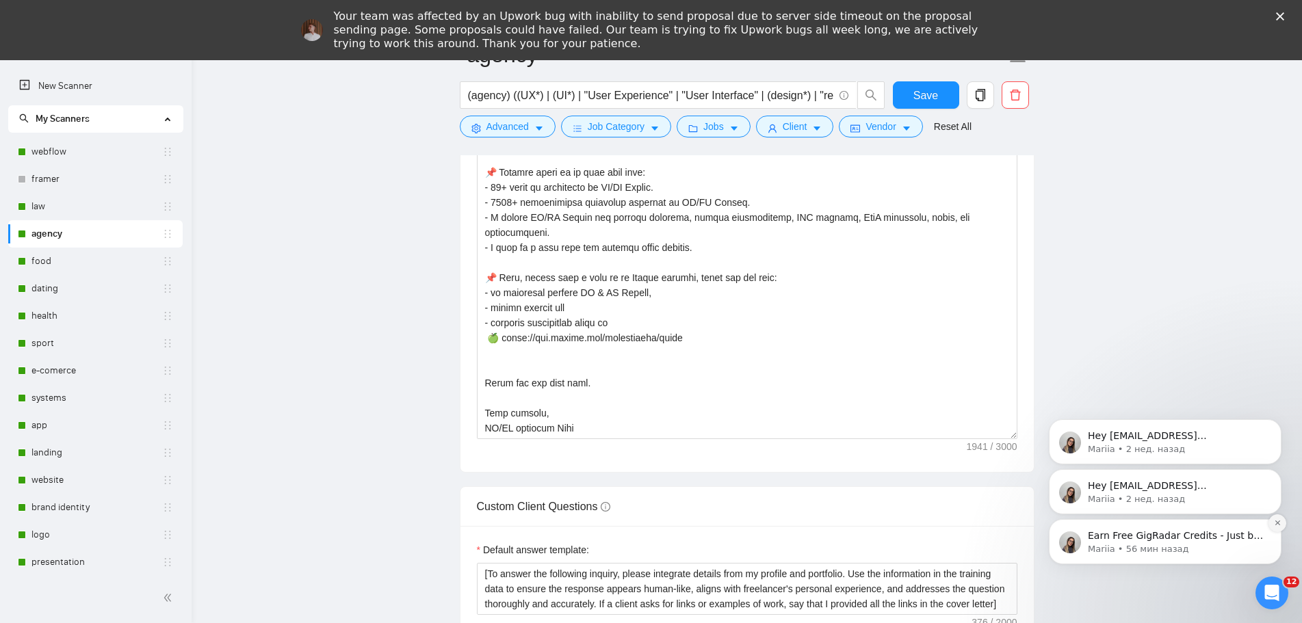
click at [1276, 523] on icon "Dismiss notification" at bounding box center [1278, 523] width 8 height 8
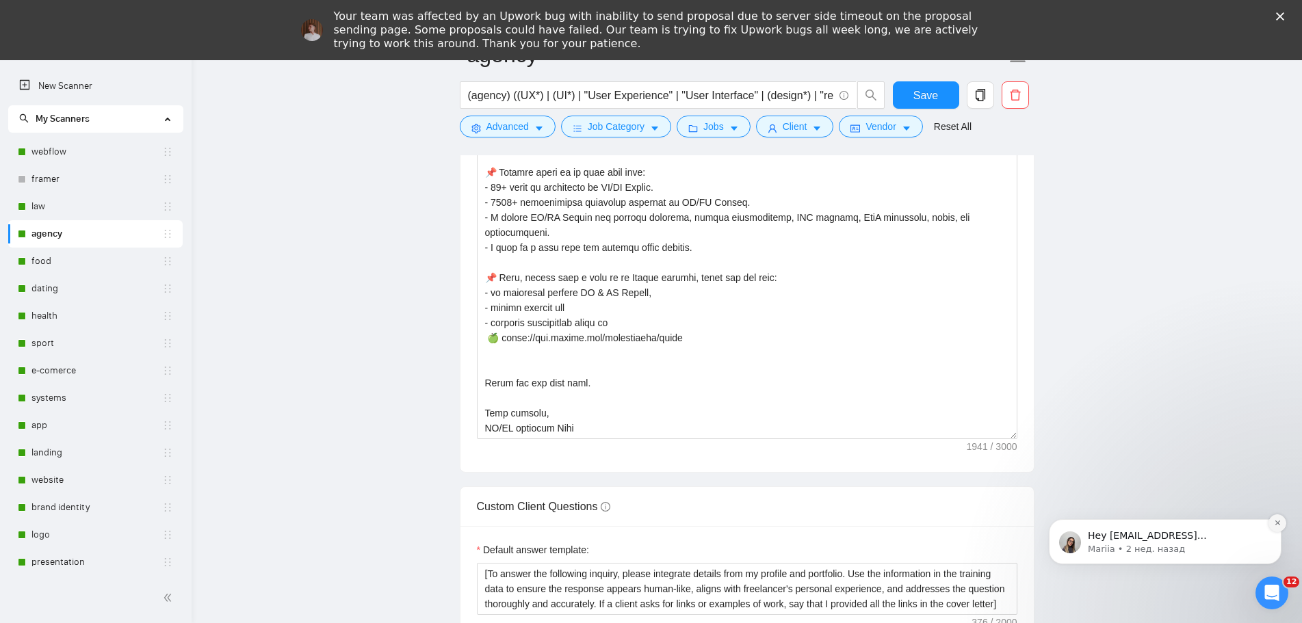
click at [1276, 527] on icon "Dismiss notification" at bounding box center [1278, 523] width 8 height 8
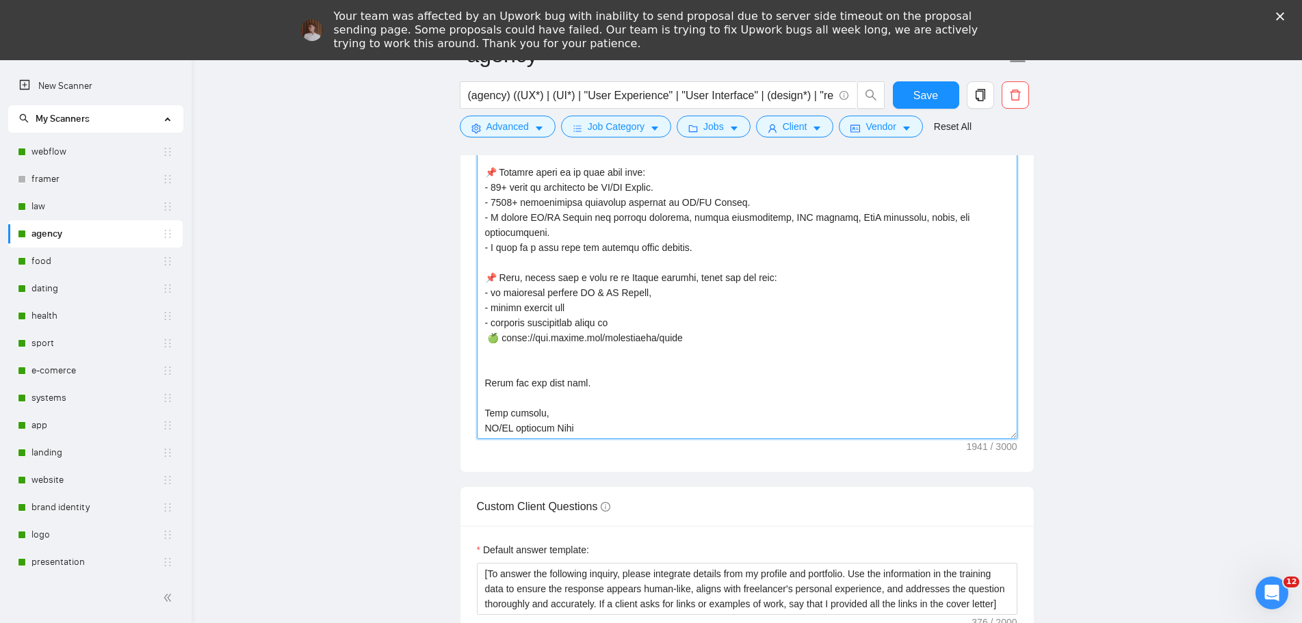
click at [711, 326] on textarea "Cover letter template:" at bounding box center [747, 285] width 541 height 308
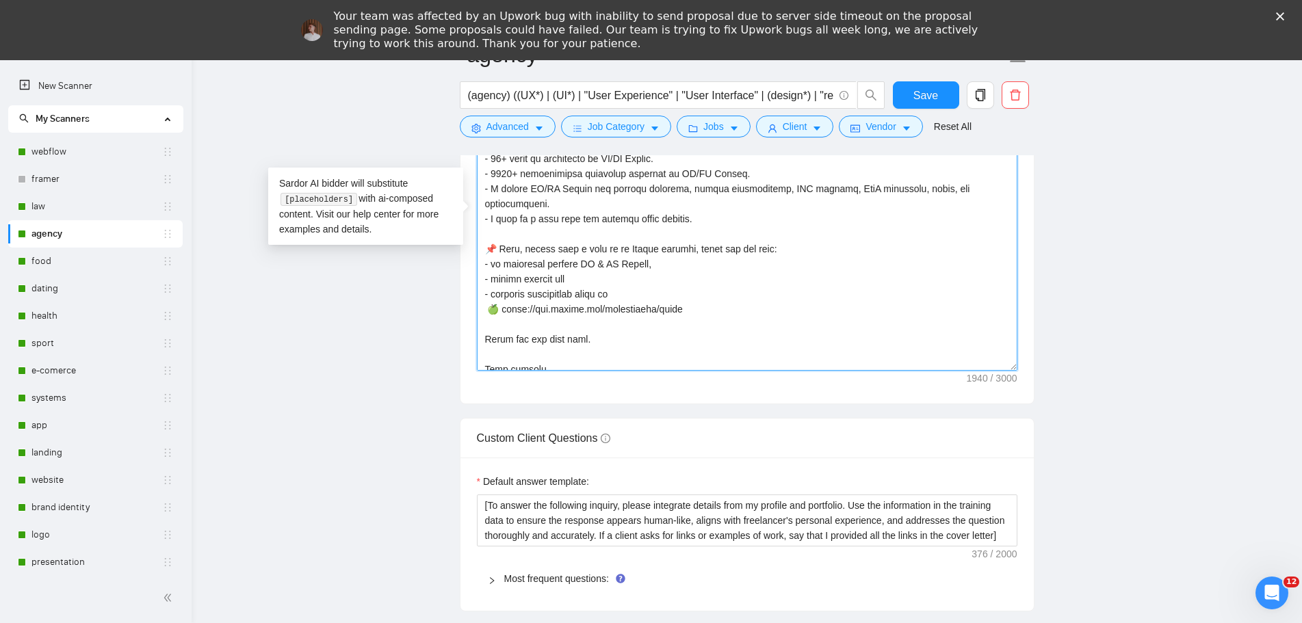
scroll to position [452, 0]
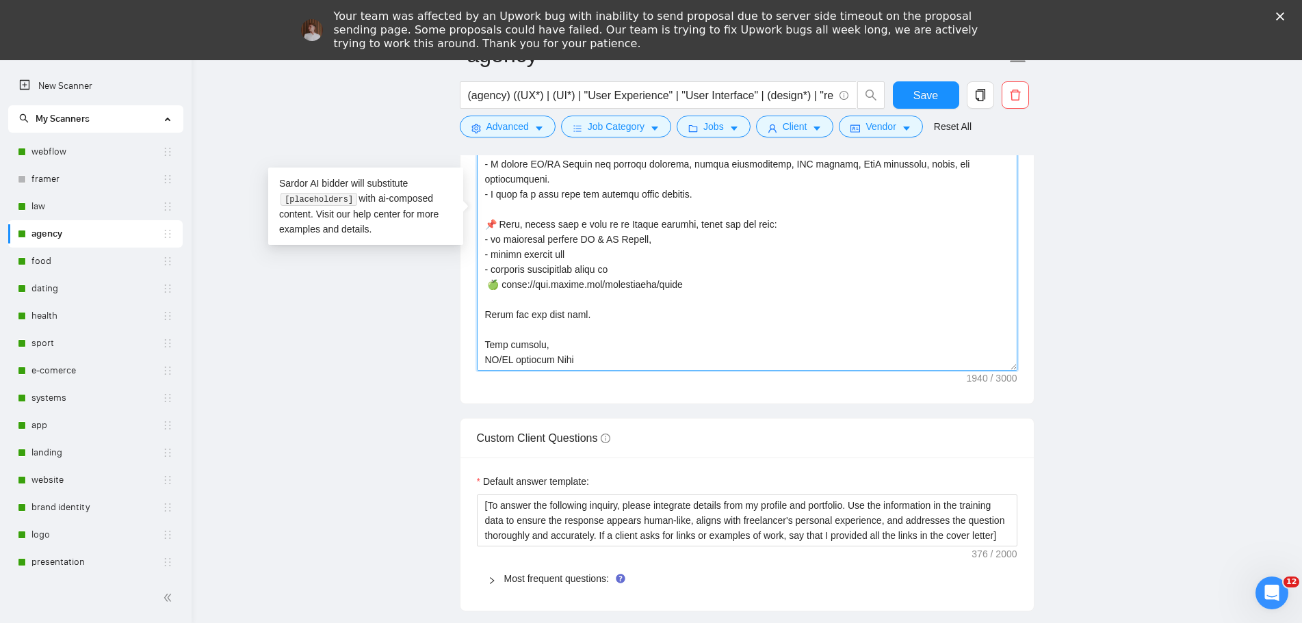
click at [567, 276] on textarea "Cover letter template:" at bounding box center [747, 217] width 541 height 308
click at [622, 296] on textarea "Cover letter template:" at bounding box center [747, 217] width 541 height 308
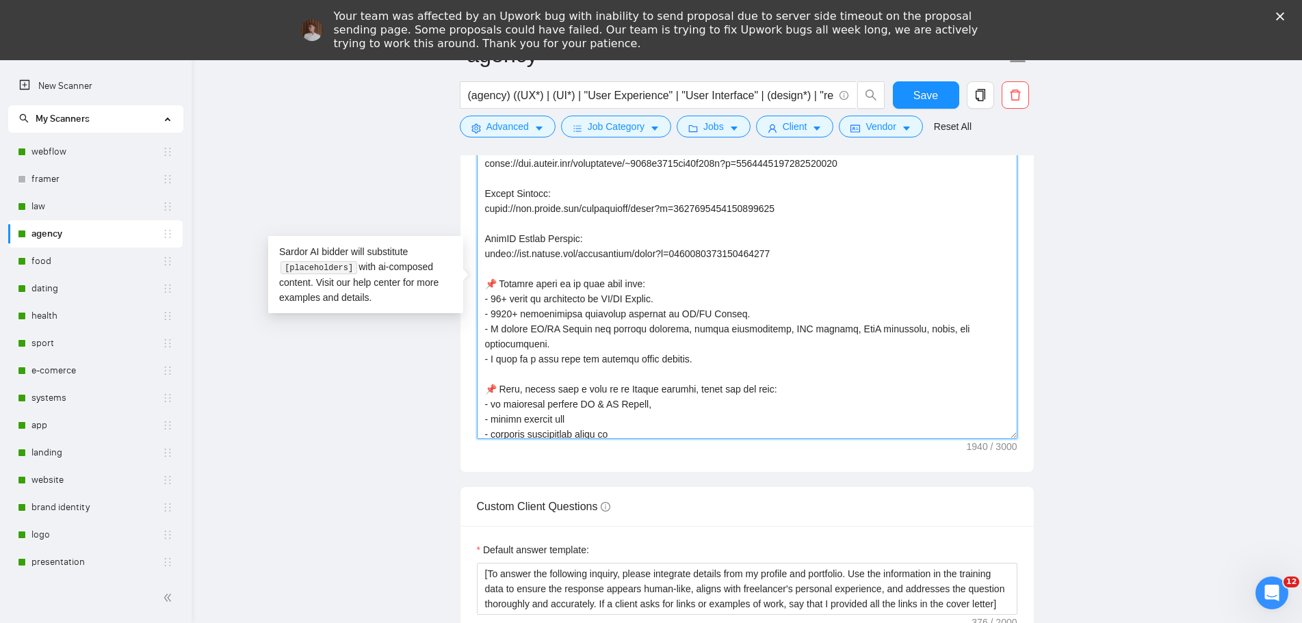
scroll to position [315, 0]
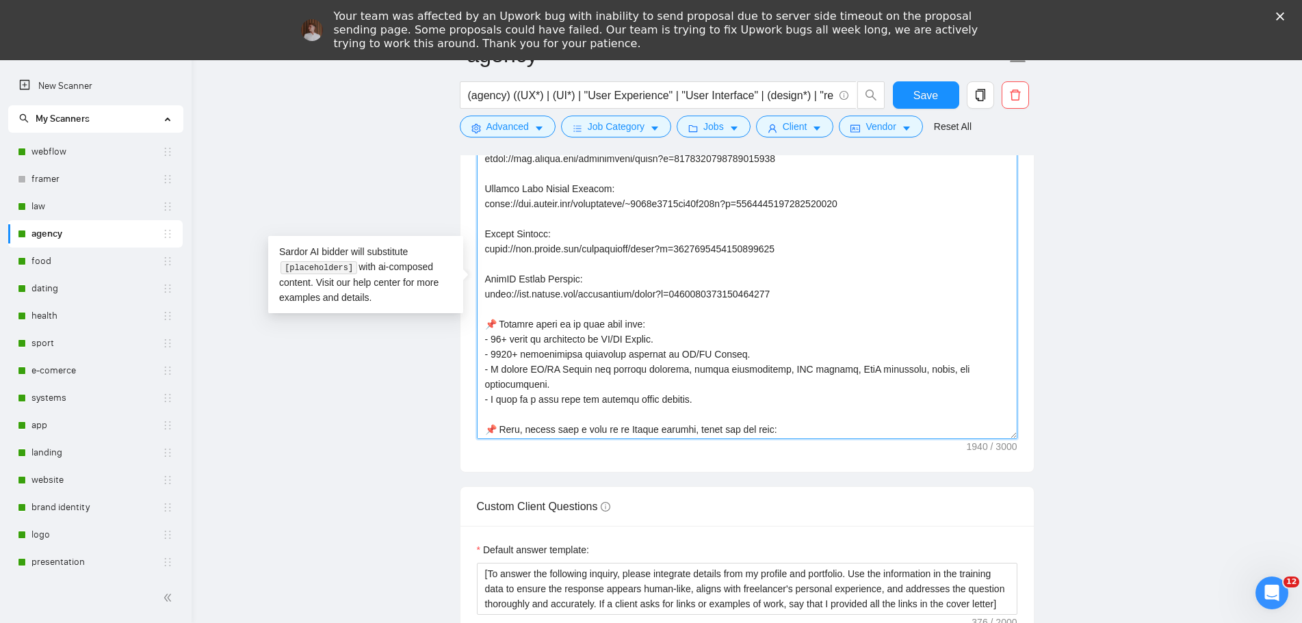
drag, startPoint x: 558, startPoint y: 427, endPoint x: 469, endPoint y: 330, distance: 131.2
click at [469, 330] on div "Cover letter template:" at bounding box center [747, 283] width 573 height 378
paste textarea "[URL][DOMAIN_NAME]"
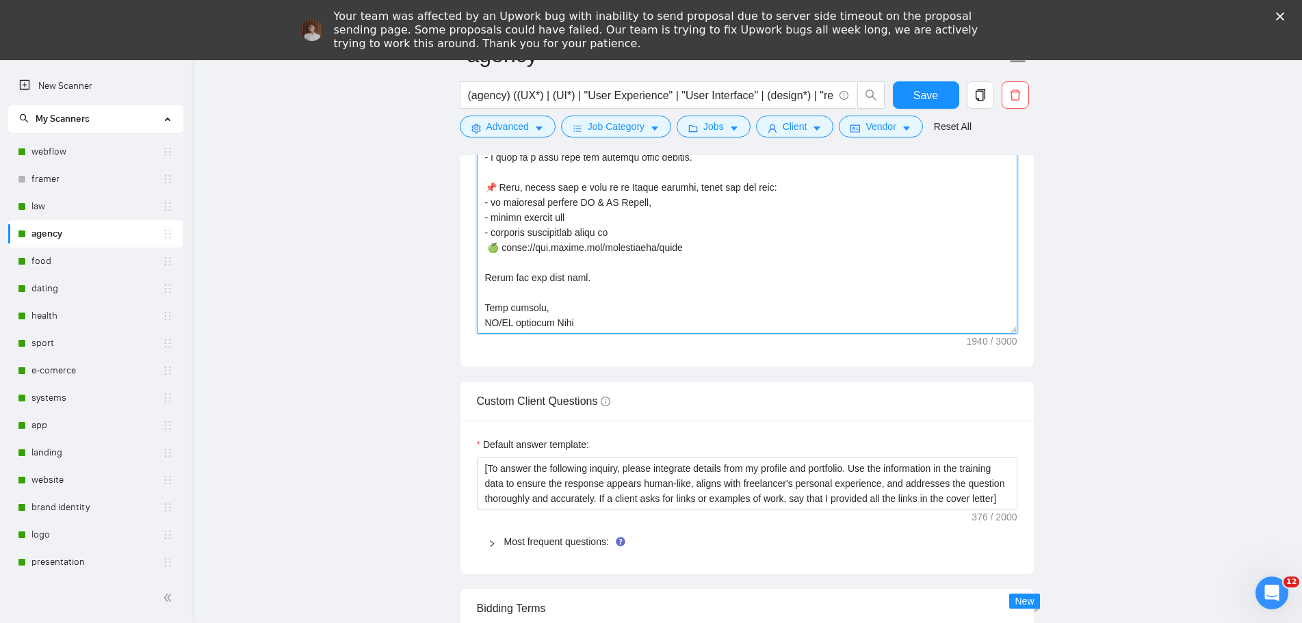
scroll to position [1916, 0]
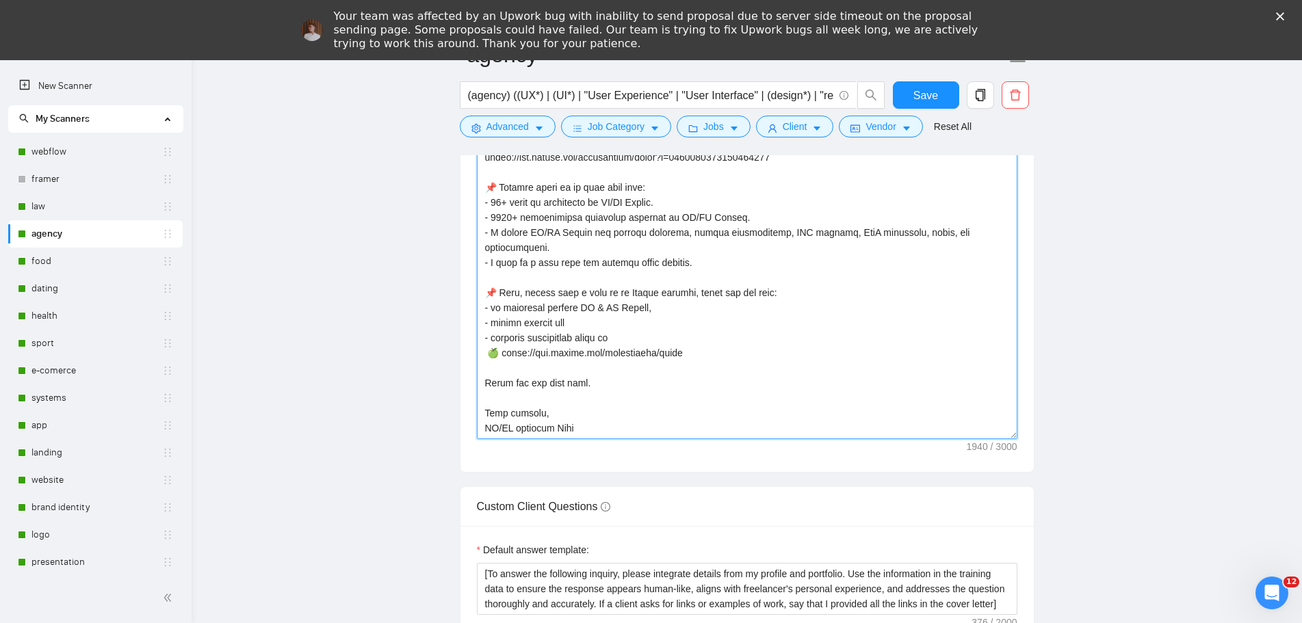
click at [804, 322] on textarea "Cover letter template:" at bounding box center [747, 285] width 541 height 308
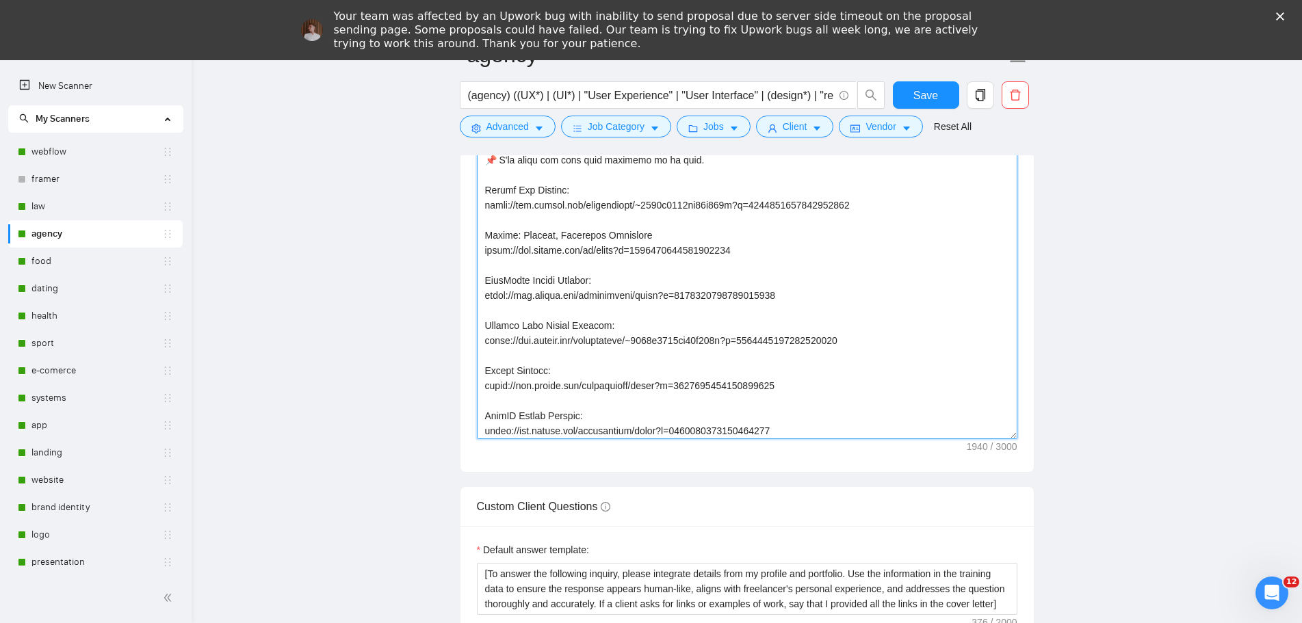
scroll to position [109, 0]
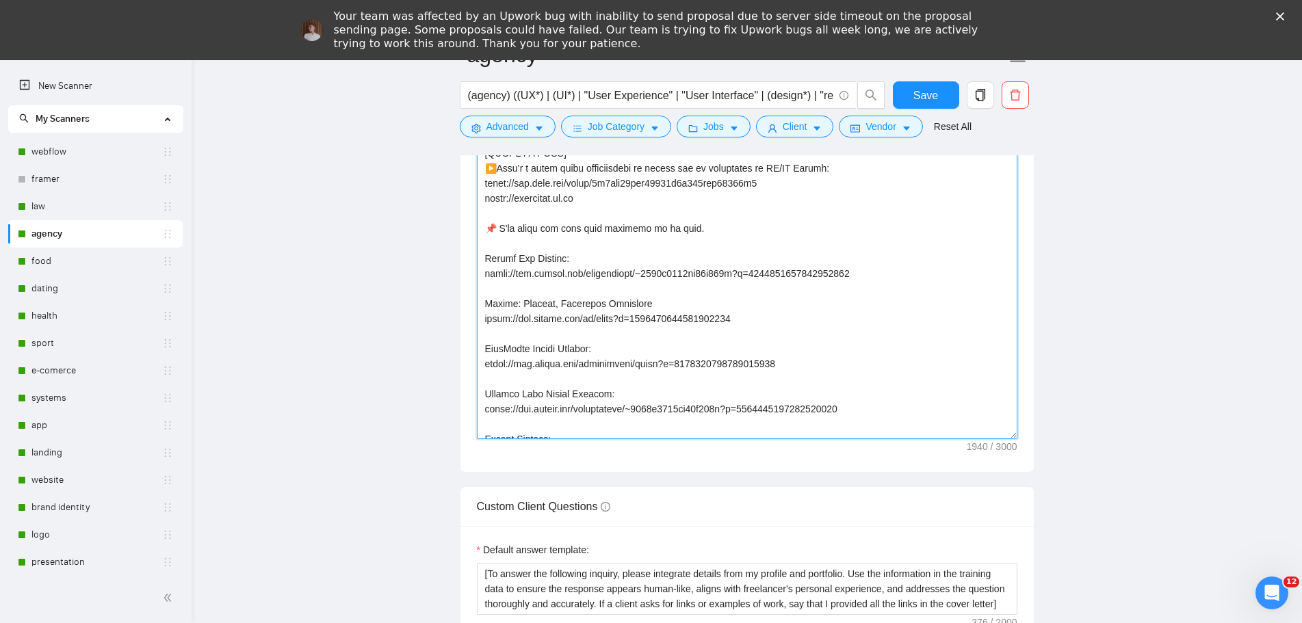
drag, startPoint x: 576, startPoint y: 203, endPoint x: 480, endPoint y: 200, distance: 95.8
click at [480, 200] on textarea "Cover letter template:" at bounding box center [747, 285] width 541 height 308
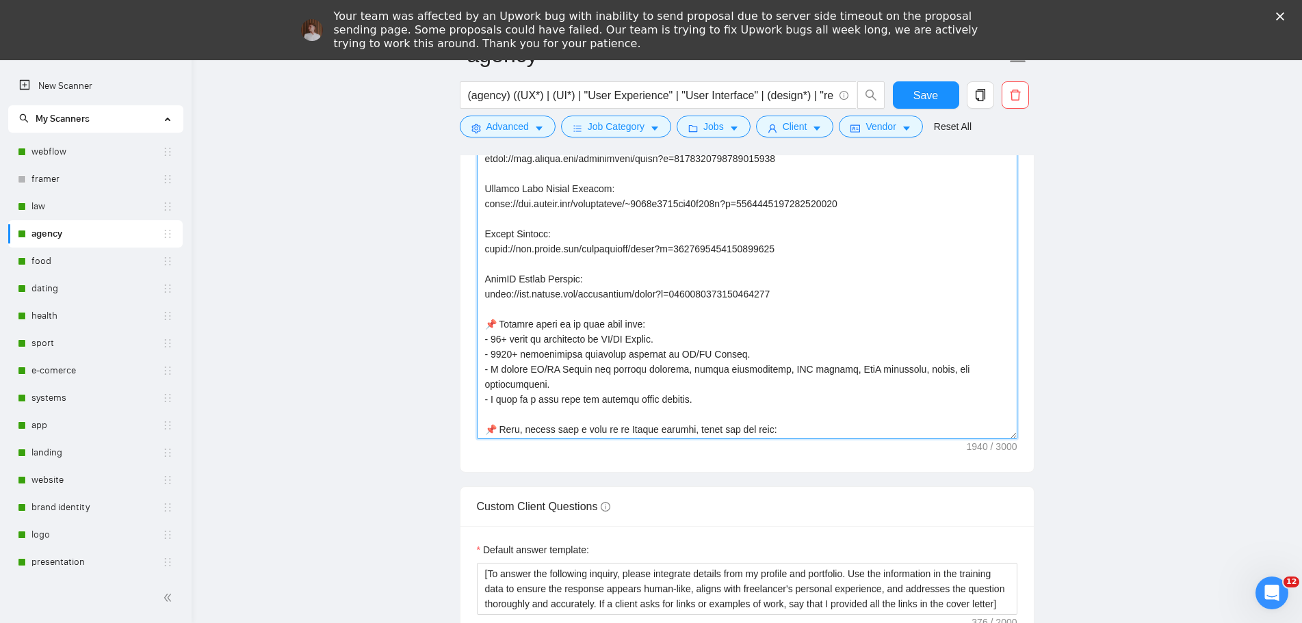
scroll to position [452, 0]
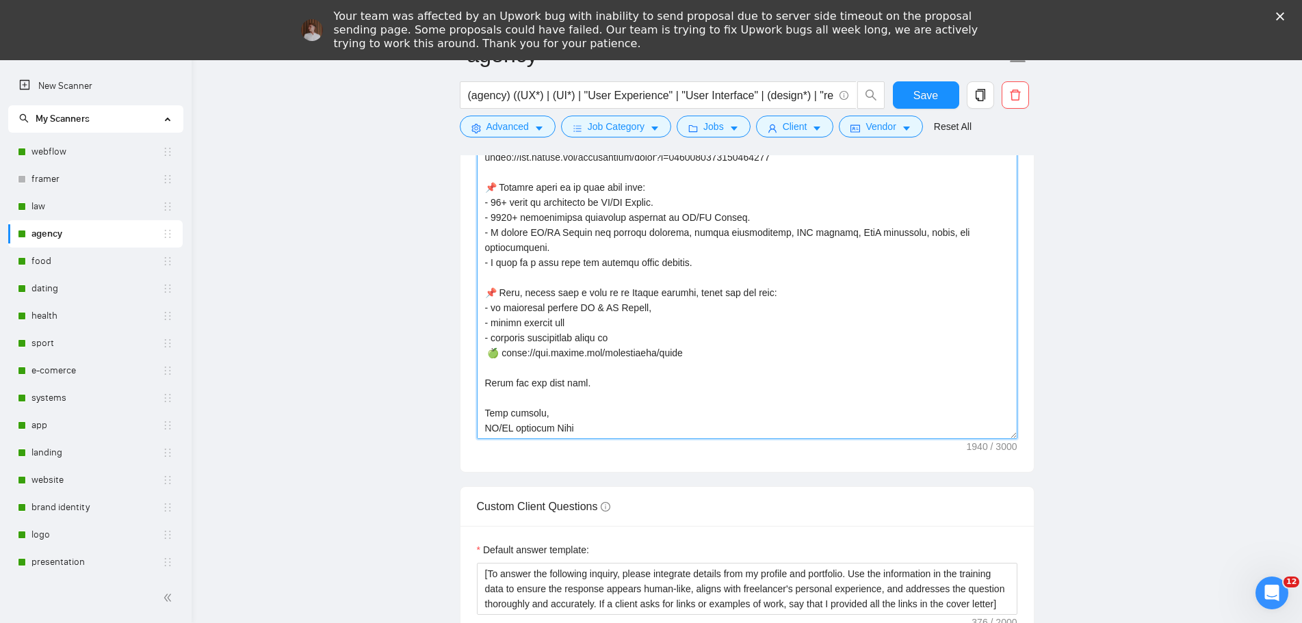
click at [621, 346] on textarea "Cover letter template:" at bounding box center [747, 285] width 541 height 308
paste textarea "[URL][DOMAIN_NAME]"
click at [487, 349] on textarea "Cover letter template:" at bounding box center [747, 285] width 541 height 308
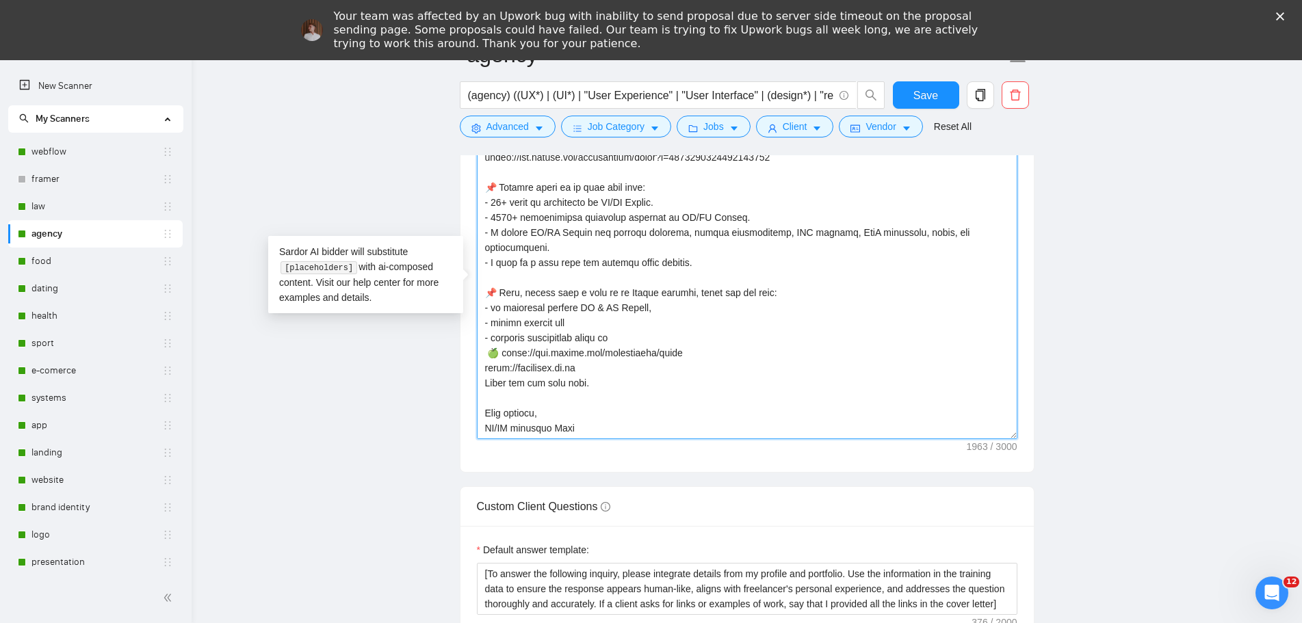
click at [485, 354] on textarea "Cover letter template:" at bounding box center [747, 285] width 541 height 308
paste textarea "🌐"
click at [488, 352] on textarea "Cover letter template:" at bounding box center [747, 285] width 541 height 308
type textarea "👋 [Lorem i dolorsit ametcons adipi eli seddoe't inci, (ut lab et dolorema). Ali…"
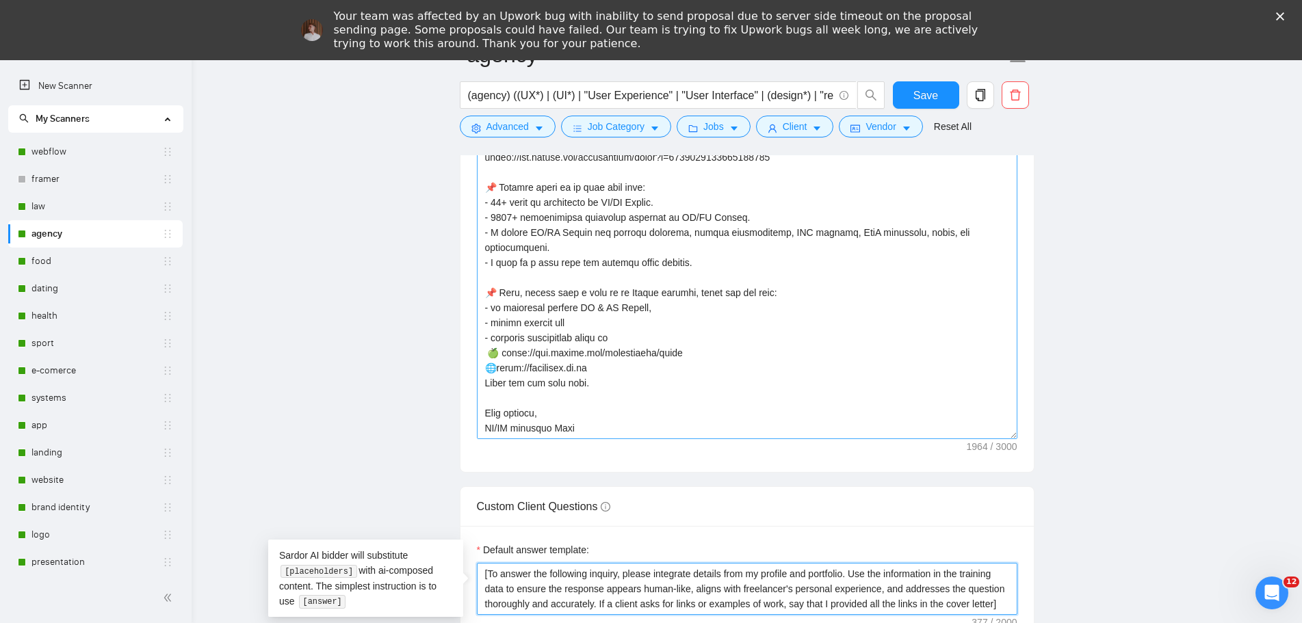
type textarea "[To answer the following inquiry, please integrate details from my profile and …"
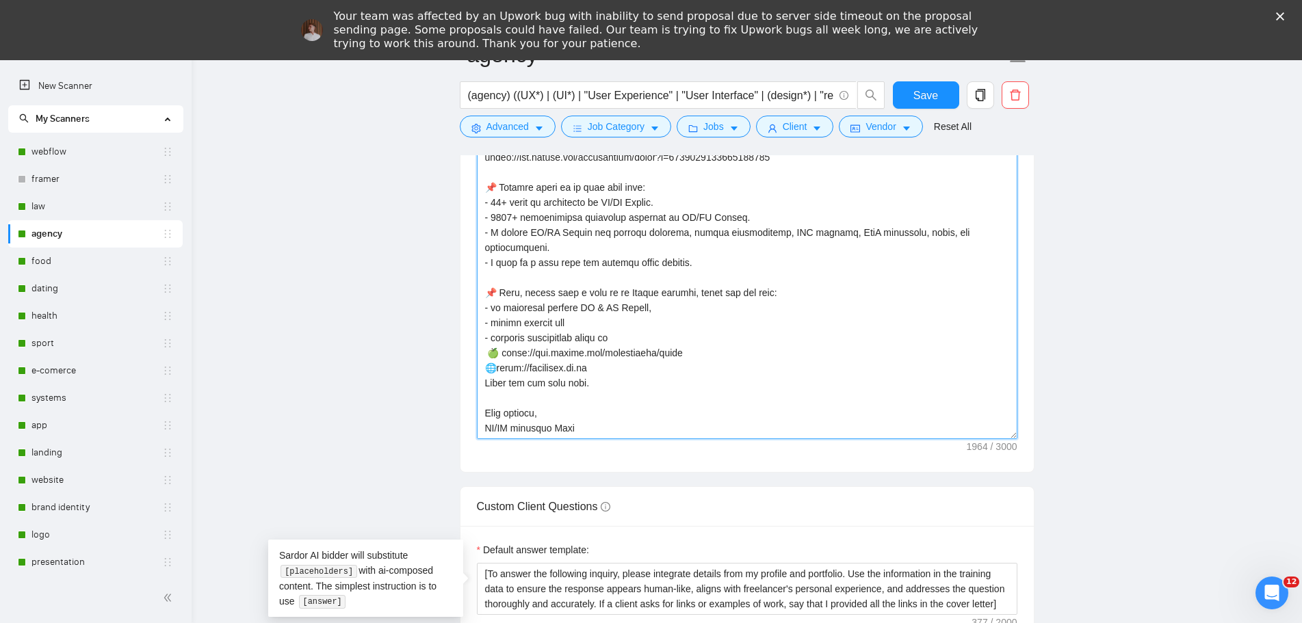
click at [488, 352] on textarea "Cover letter template:" at bounding box center [747, 285] width 541 height 308
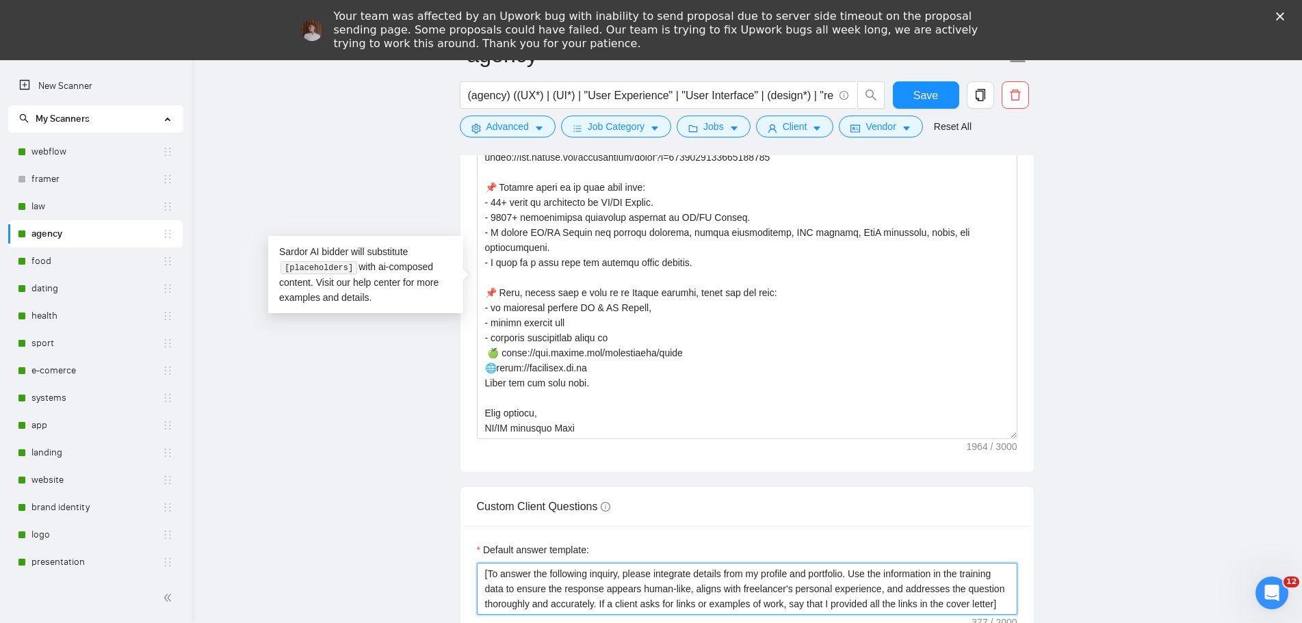
click at [485, 575] on textarea "[To answer the following inquiry, please integrate details from my profile and …" at bounding box center [747, 589] width 541 height 52
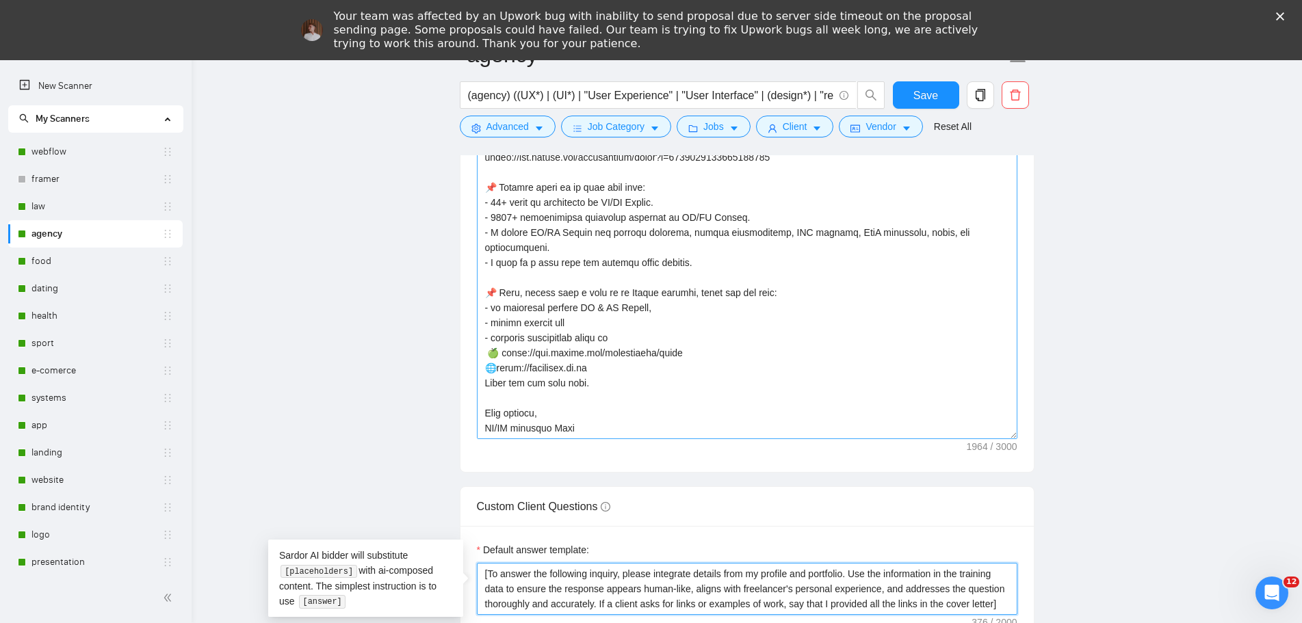
type textarea "[To answer the following inquiry, please integrate details from my profile and …"
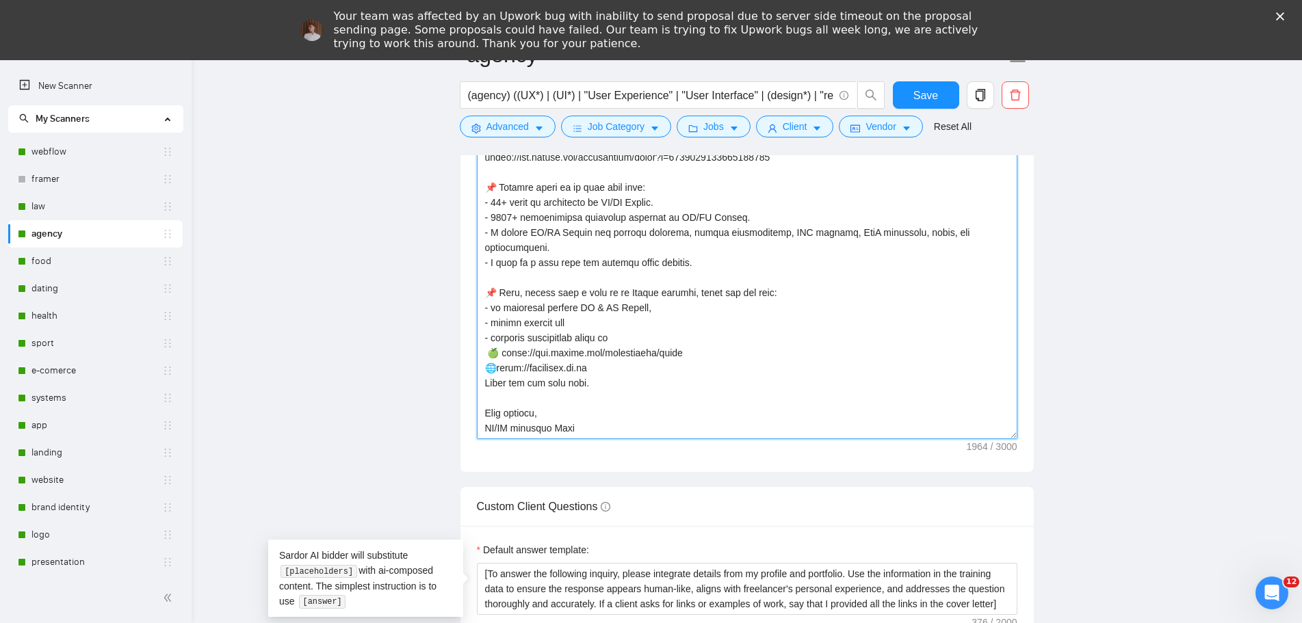
click at [486, 350] on textarea "Cover letter template:" at bounding box center [747, 285] width 541 height 308
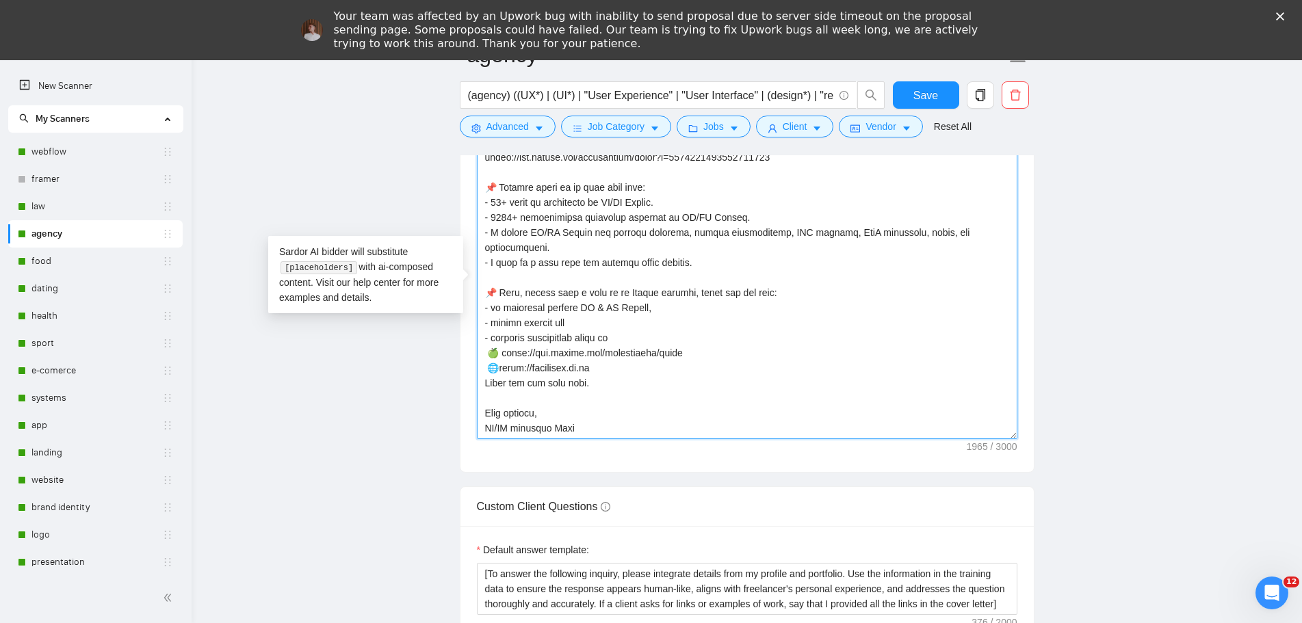
click at [669, 404] on textarea "Cover letter template:" at bounding box center [747, 285] width 541 height 308
click at [601, 360] on textarea "Cover letter template:" at bounding box center [747, 285] width 541 height 308
click at [734, 364] on textarea "Cover letter template:" at bounding box center [747, 285] width 541 height 308
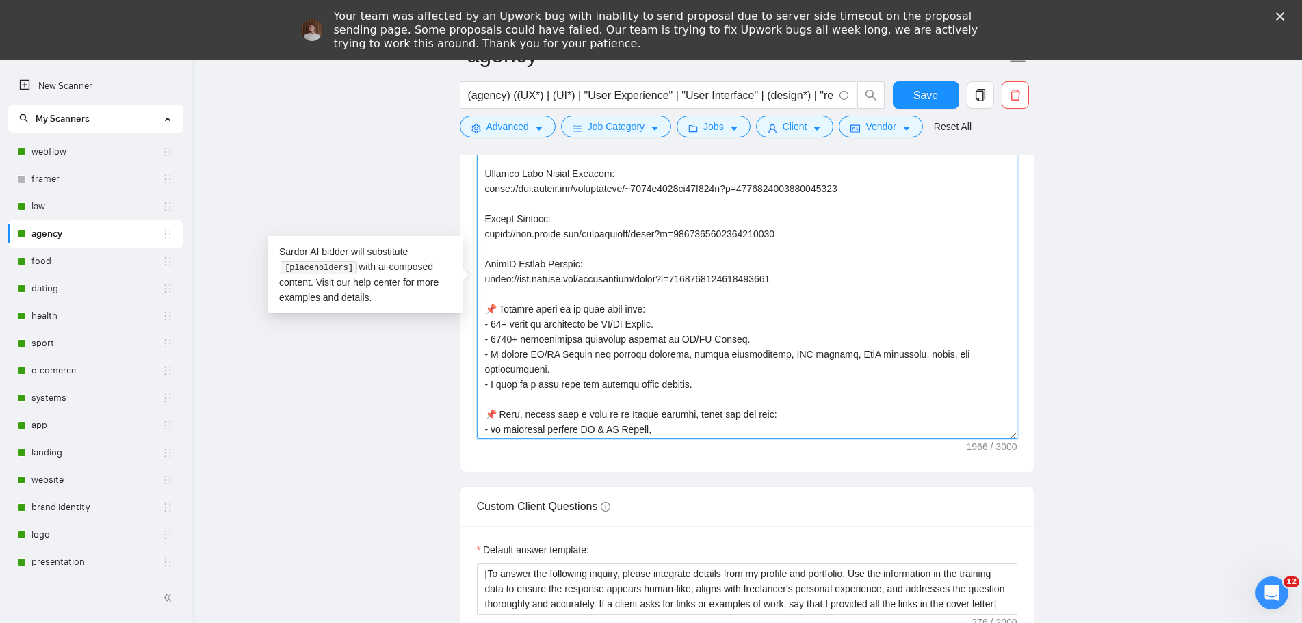
scroll to position [467, 0]
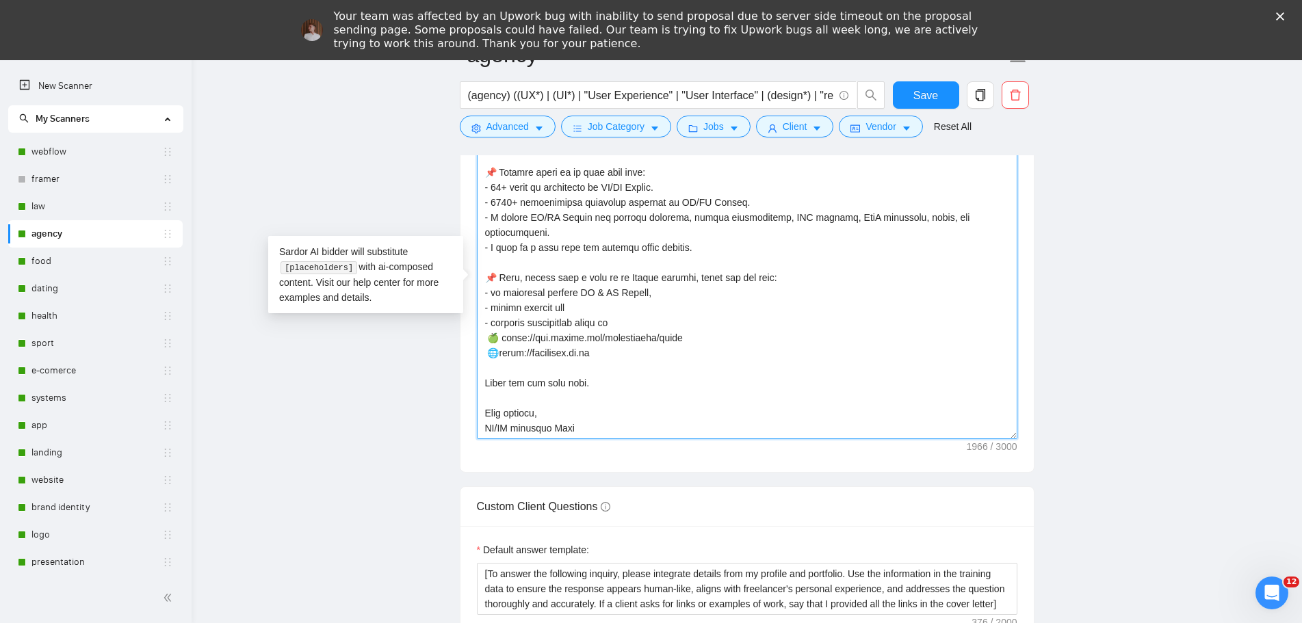
drag, startPoint x: 488, startPoint y: 304, endPoint x: 703, endPoint y: 504, distance: 293.9
click at [703, 504] on form "Auto Bidding Enabled Auto Bidding Enabled: ON Auto Bidder Schedule Auto Bidding…" at bounding box center [747, 248] width 575 height 3693
click at [715, 355] on textarea "Cover letter template:" at bounding box center [747, 285] width 541 height 308
drag, startPoint x: 594, startPoint y: 339, endPoint x: 502, endPoint y: 340, distance: 91.7
click at [502, 339] on textarea "Cover letter template:" at bounding box center [747, 285] width 541 height 308
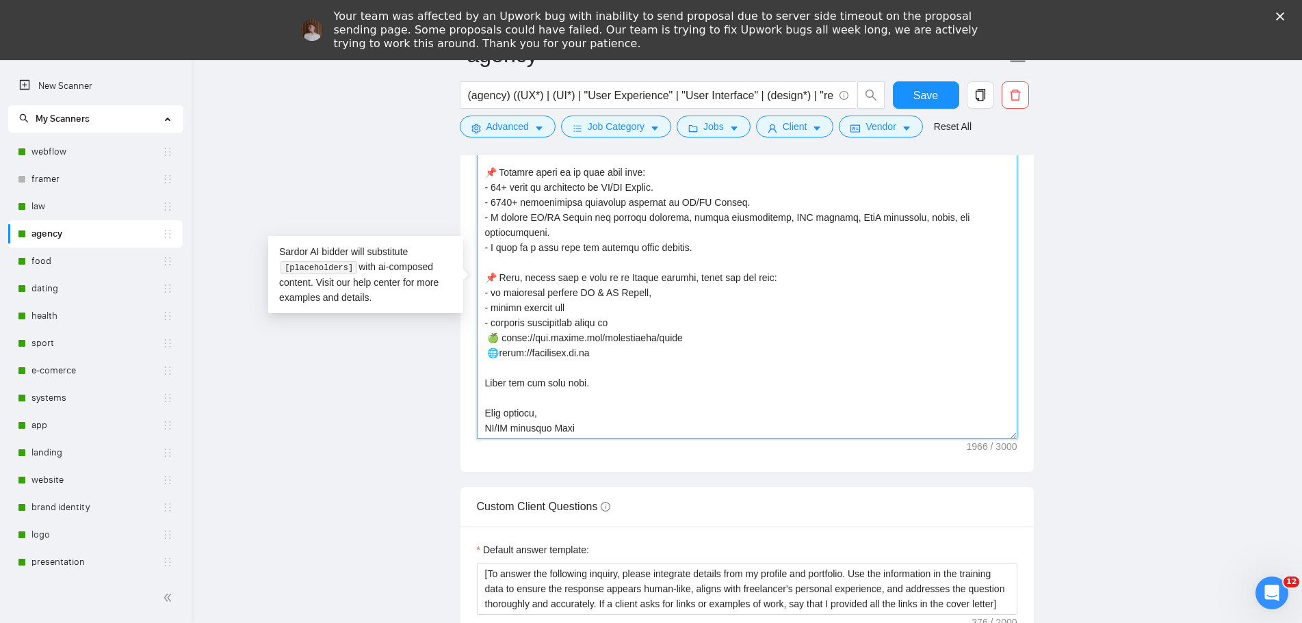
click at [663, 389] on textarea "Cover letter template:" at bounding box center [747, 285] width 541 height 308
type textarea "👋 [Lorem i dolorsit ametcons adipi eli seddoe't inci, (ut lab et dolorema). Ali…"
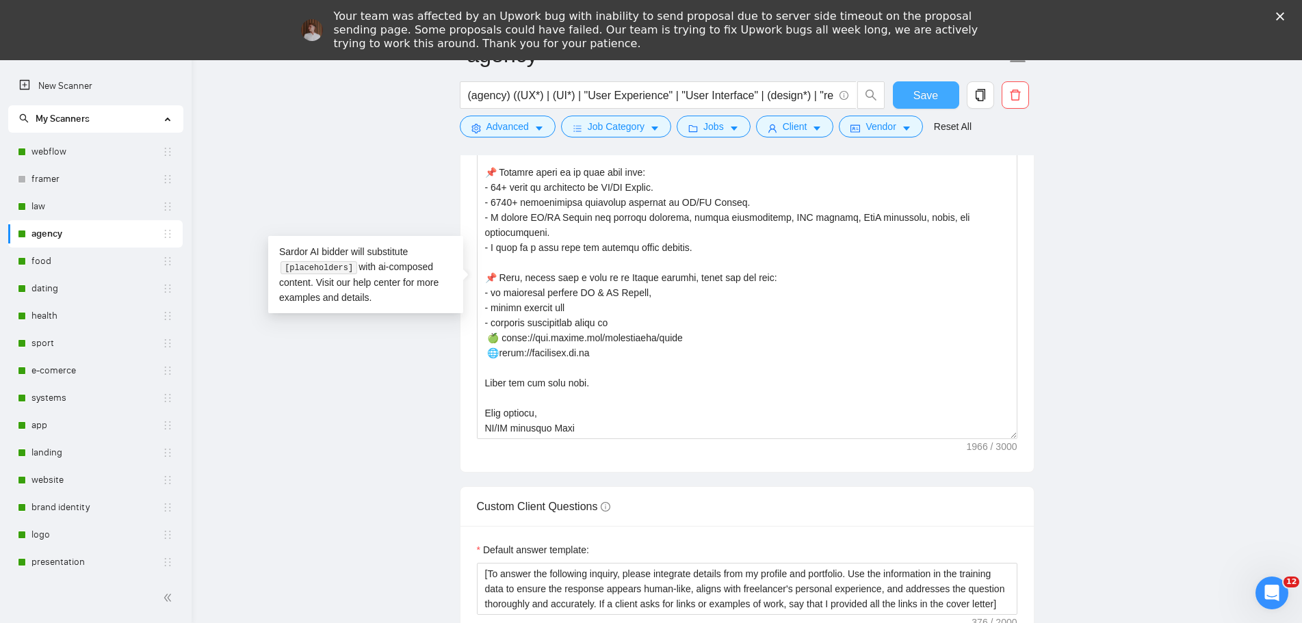
click at [927, 94] on span "Save" at bounding box center [925, 95] width 25 height 17
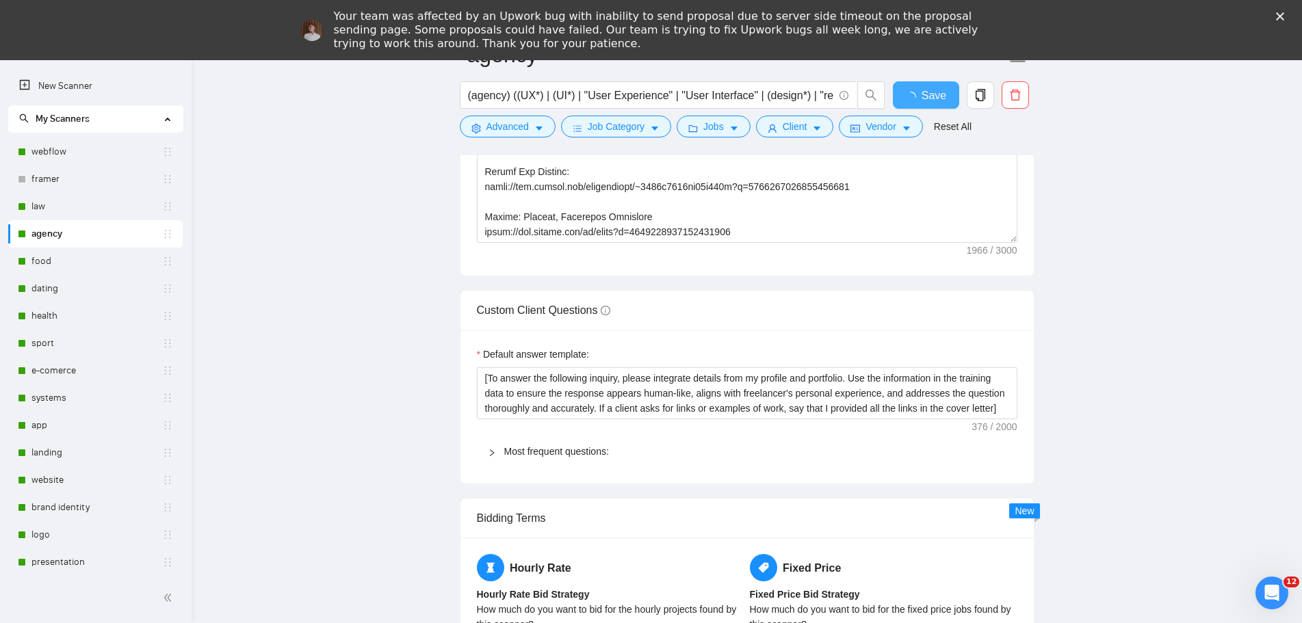
checkbox input "true"
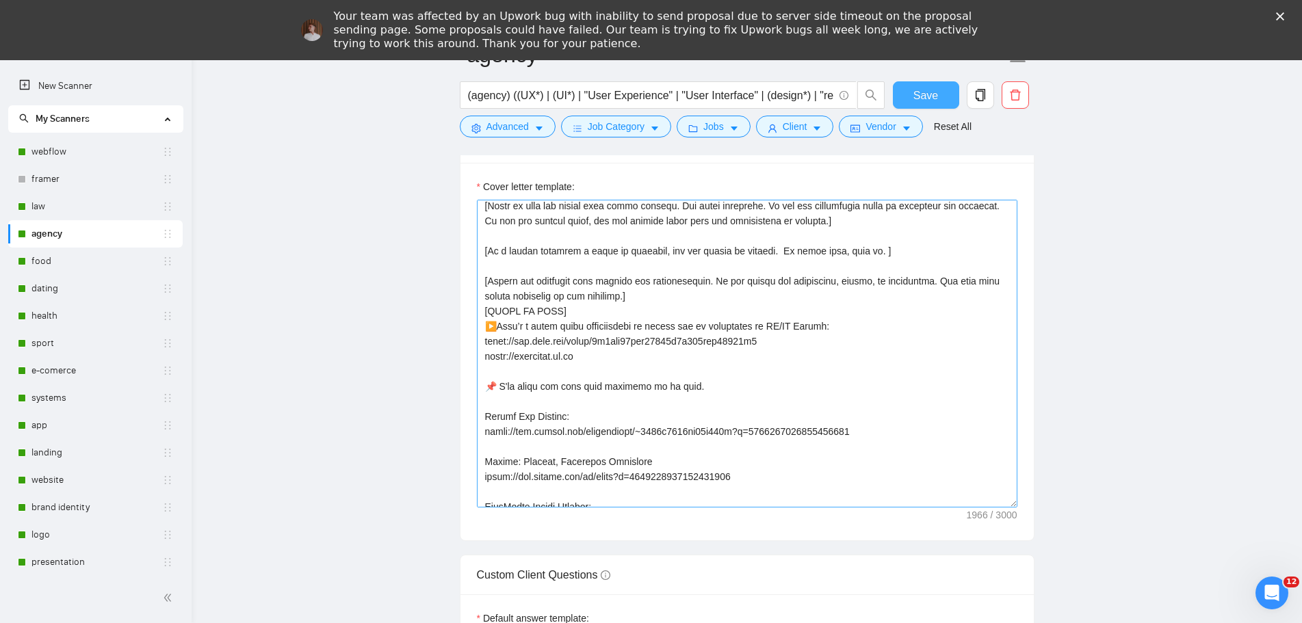
scroll to position [0, 0]
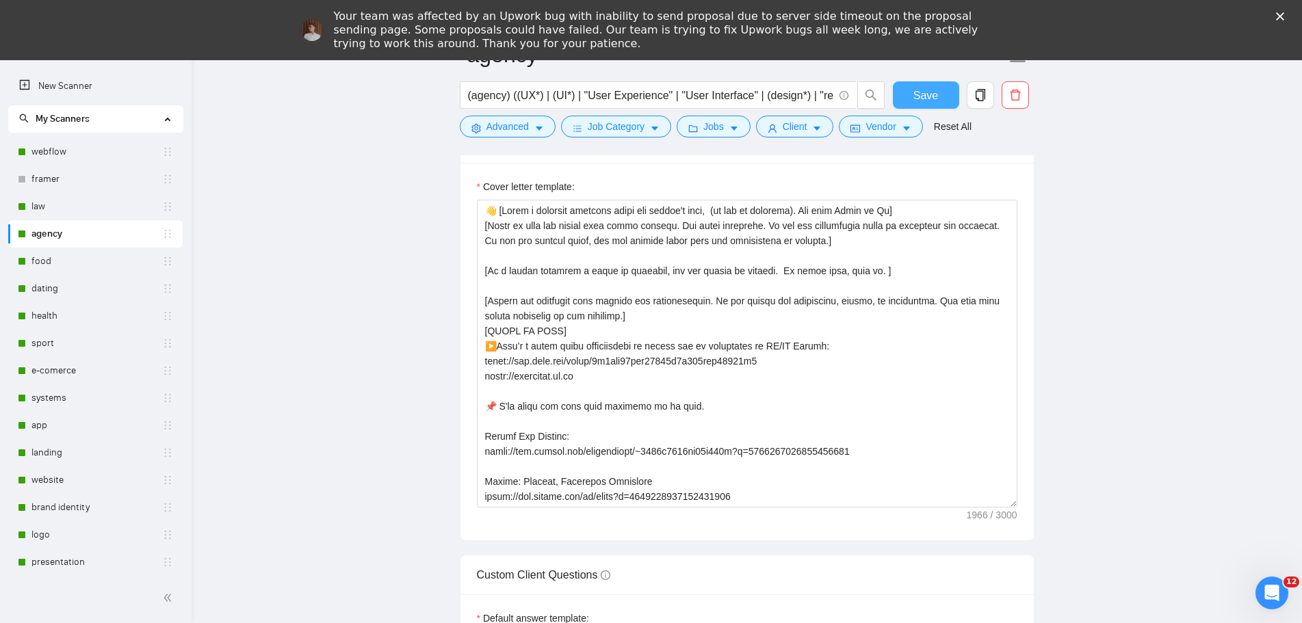
click at [931, 98] on span "Save" at bounding box center [925, 95] width 25 height 17
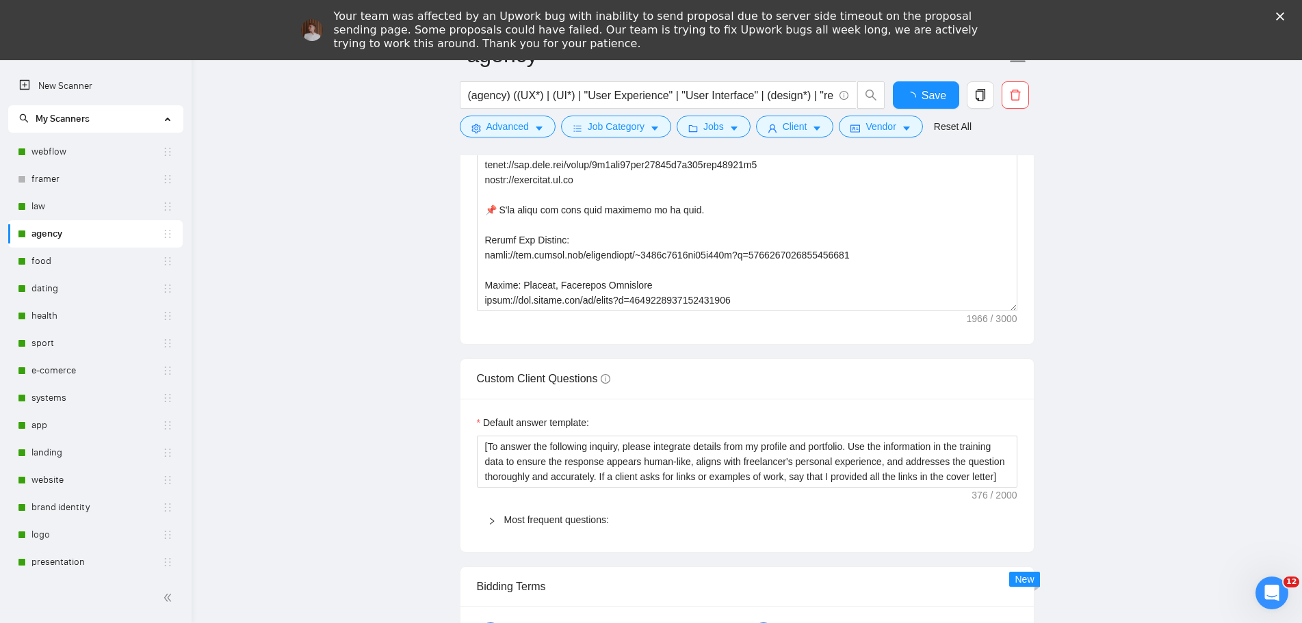
checkbox input "true"
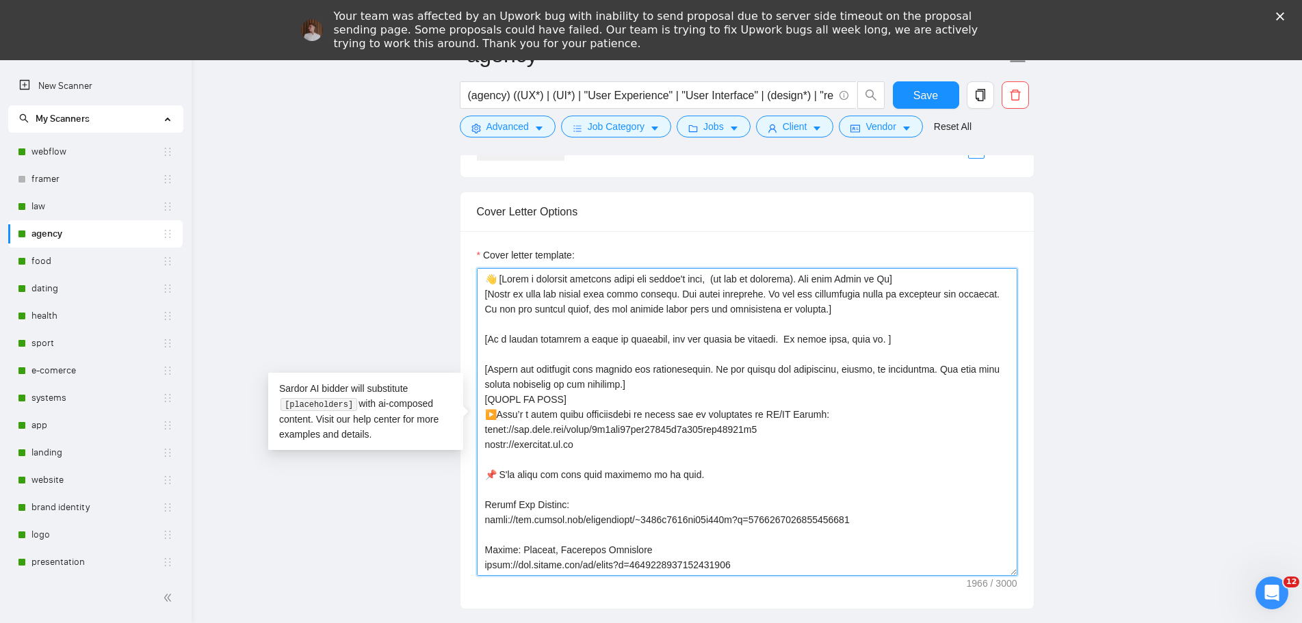
drag, startPoint x: 612, startPoint y: 444, endPoint x: 356, endPoint y: 444, distance: 255.2
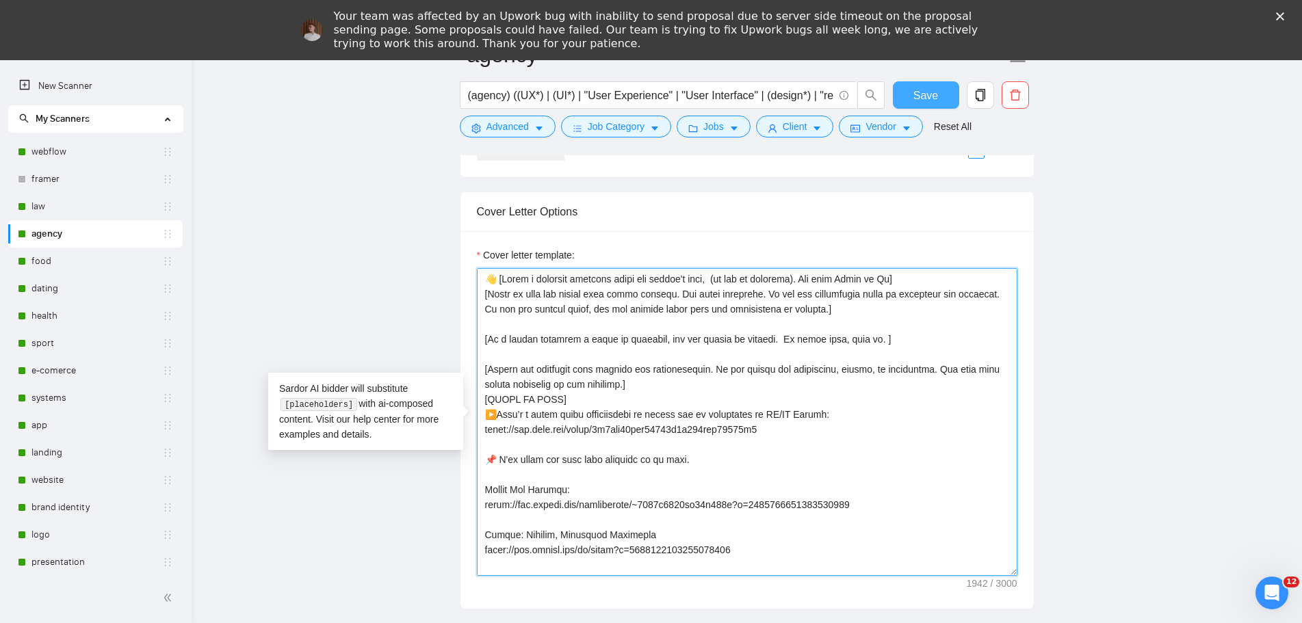
type textarea "👋 [Lorem i dolorsit ametcons adipi eli seddoe't inci, (ut lab et dolorema). Ali…"
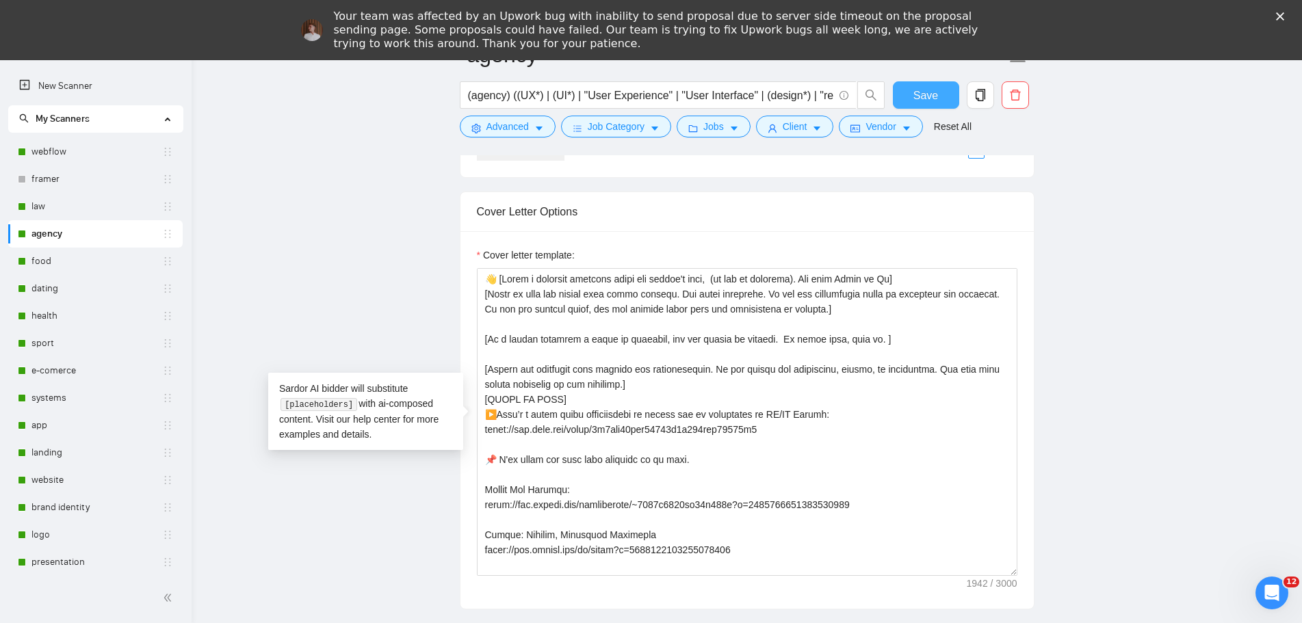
click at [907, 90] on button "Save" at bounding box center [926, 94] width 66 height 27
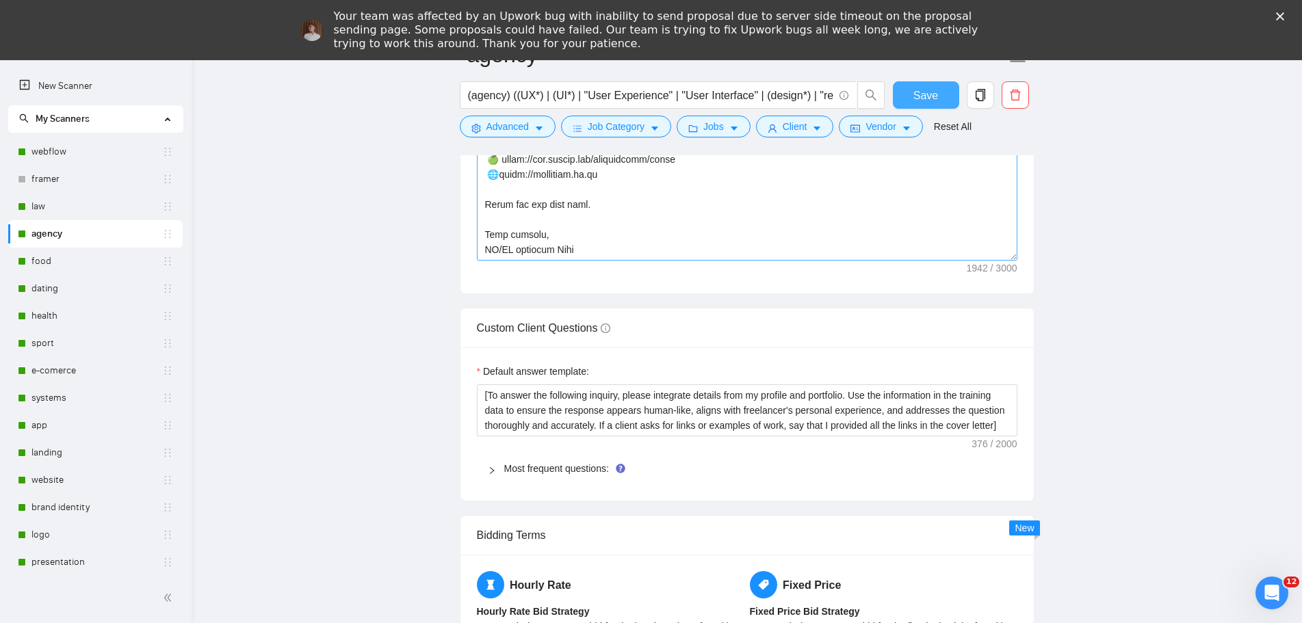
scroll to position [1984, 0]
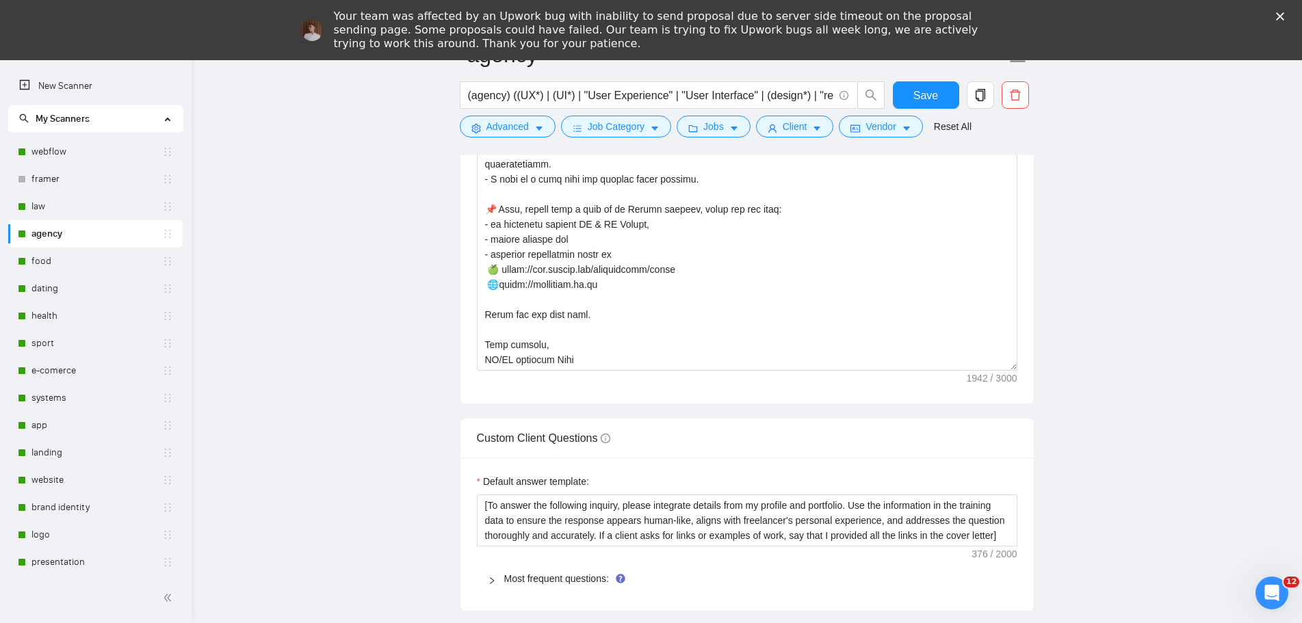
click at [66, 258] on link "food" at bounding box center [96, 261] width 131 height 27
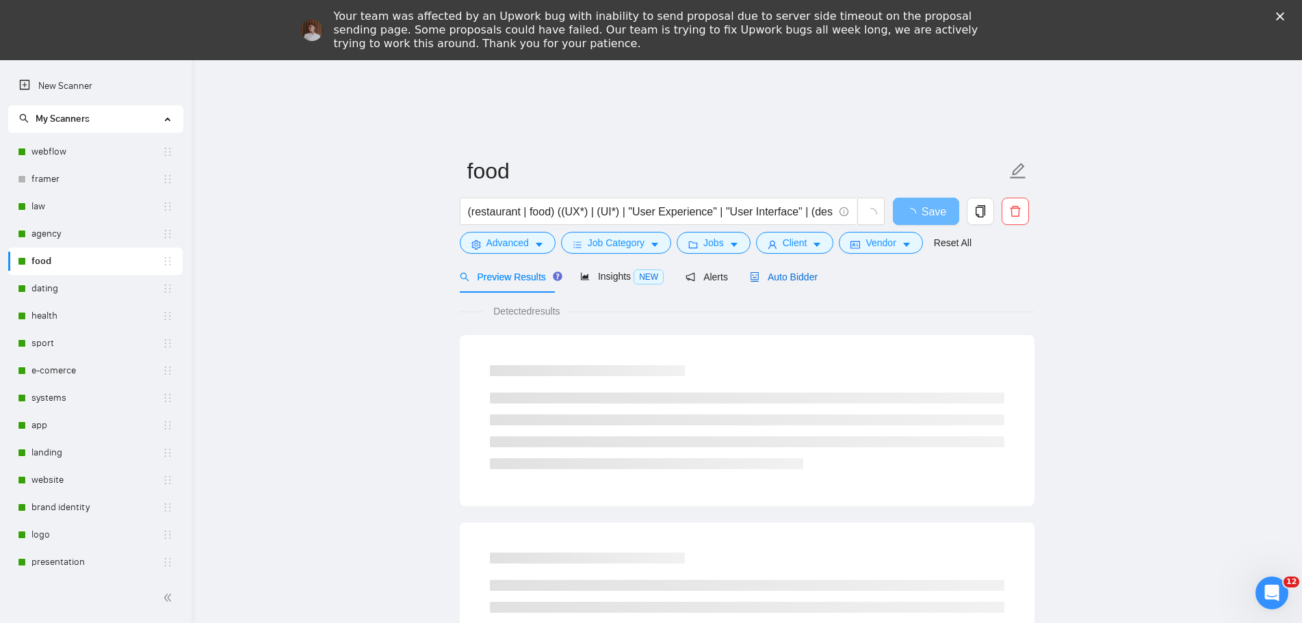
click at [783, 276] on span "Auto Bidder" at bounding box center [784, 277] width 68 height 11
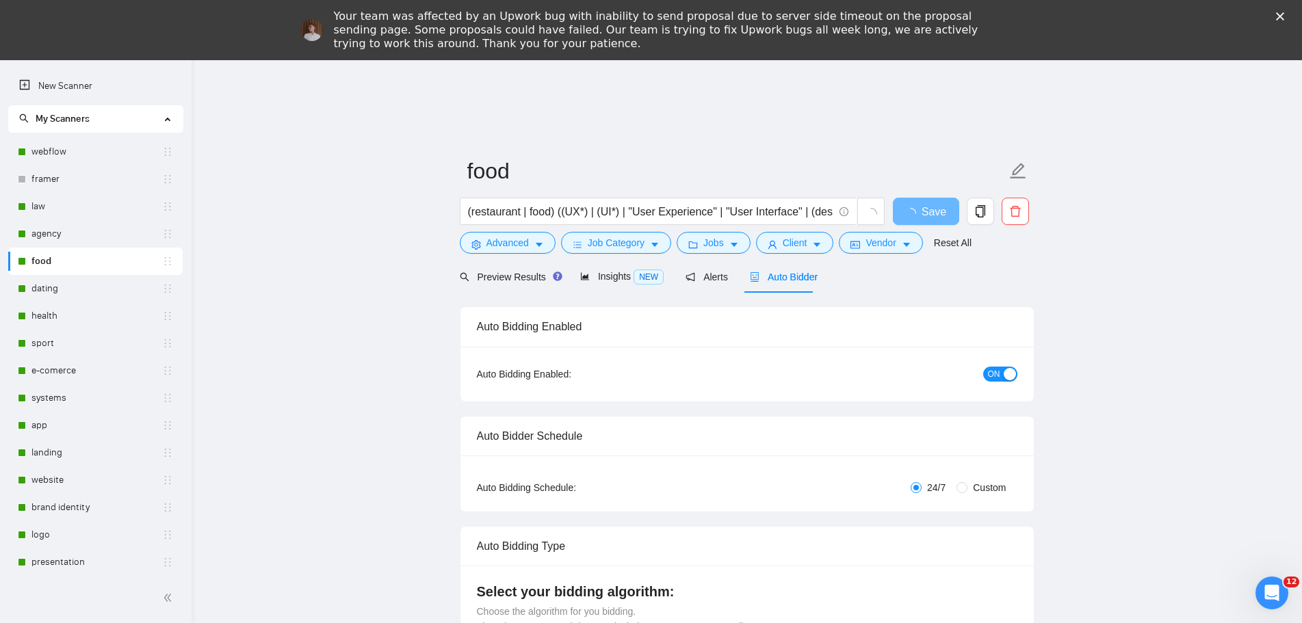
radio input "false"
radio input "true"
checkbox input "true"
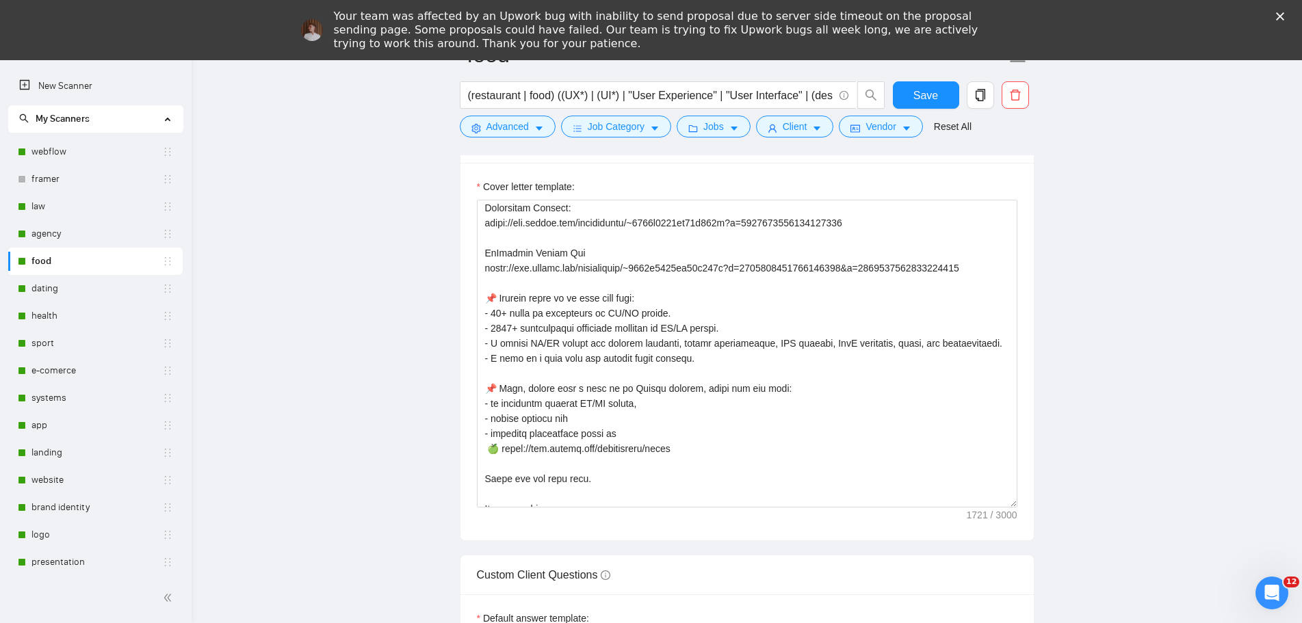
scroll to position [316, 0]
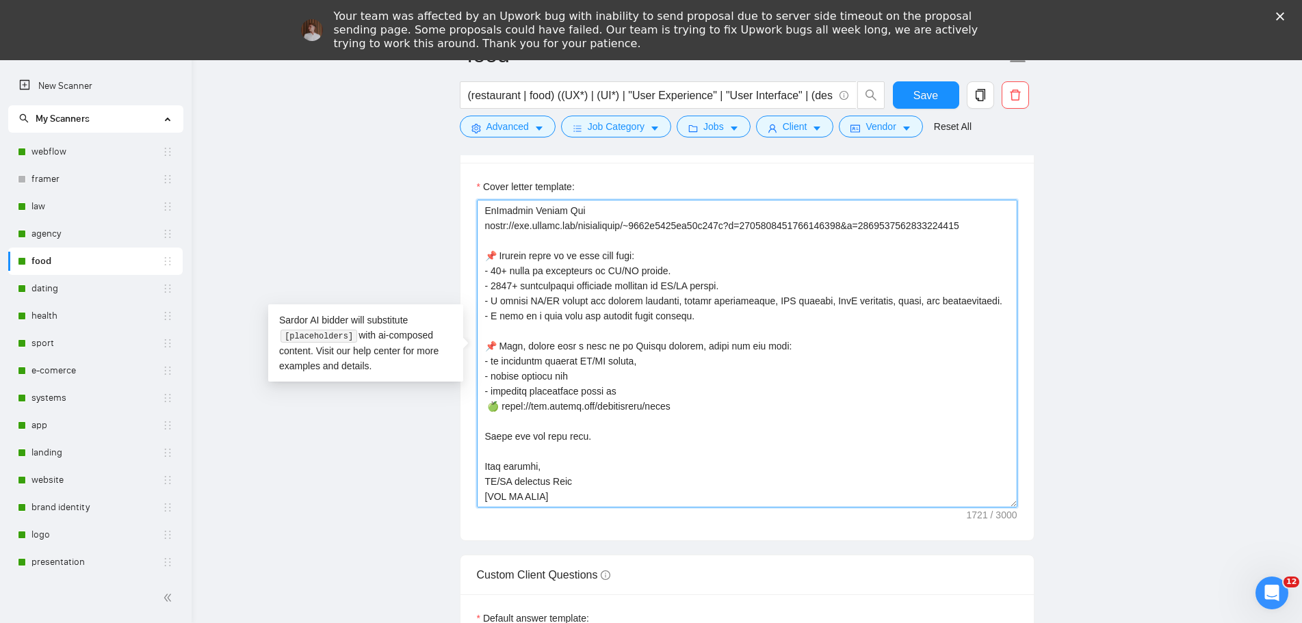
drag, startPoint x: 489, startPoint y: 256, endPoint x: 653, endPoint y: 498, distance: 292.3
click at [653, 498] on textarea "Cover letter template:" at bounding box center [747, 354] width 541 height 308
paste textarea "X/UI Design. - 1000+ successfully completed projects in [GEOGRAPHIC_DATA]/UX De…"
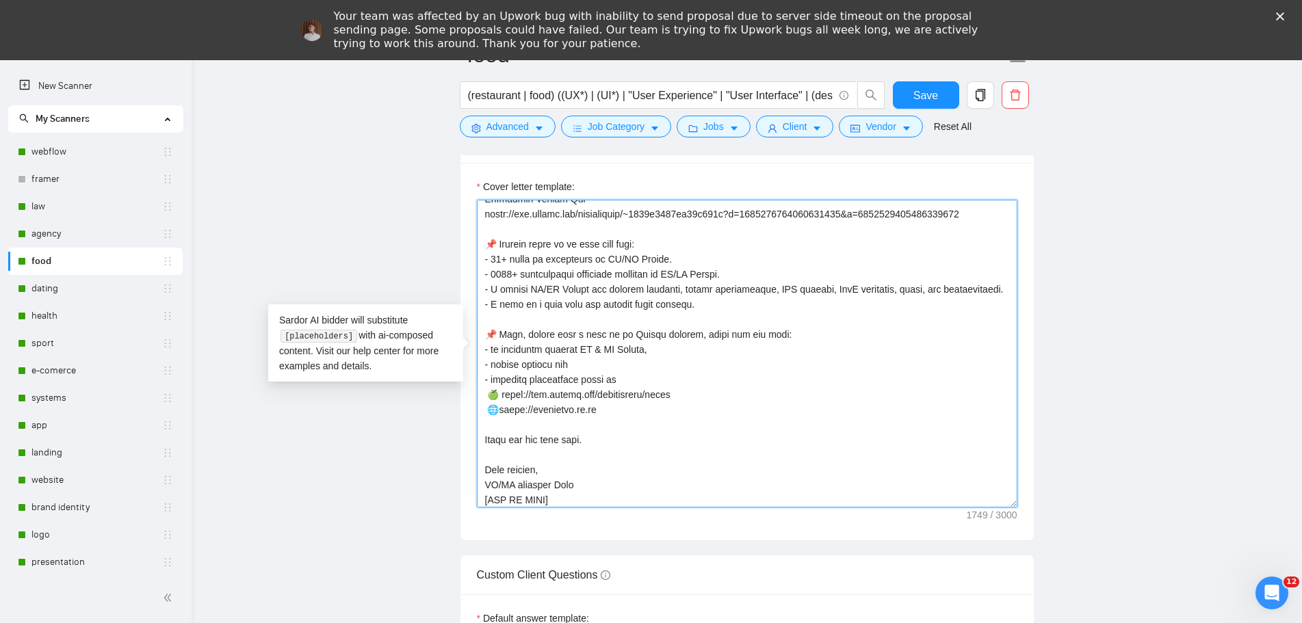
scroll to position [331, 0]
click at [519, 481] on textarea "Cover letter template:" at bounding box center [747, 354] width 541 height 308
type textarea "👋 [Lorem i dolorsit ametcons adipi eli seddoe't inci, (ut lab et dolorema). Ali…"
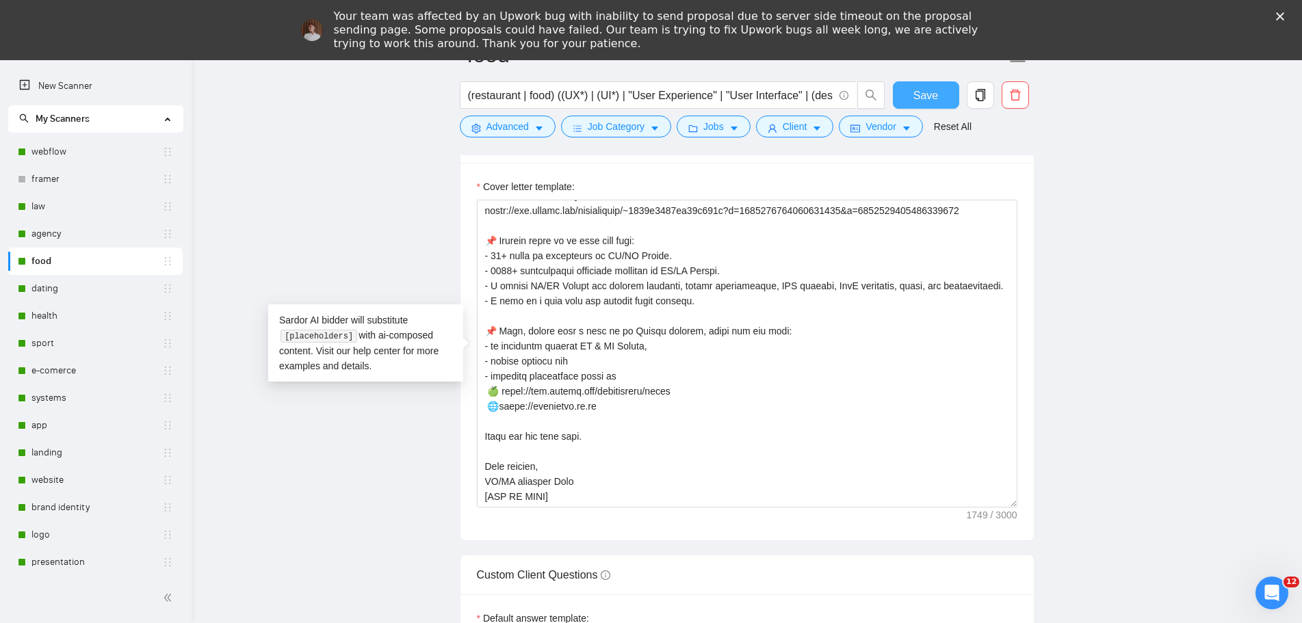
click at [943, 84] on button "Save" at bounding box center [926, 94] width 66 height 27
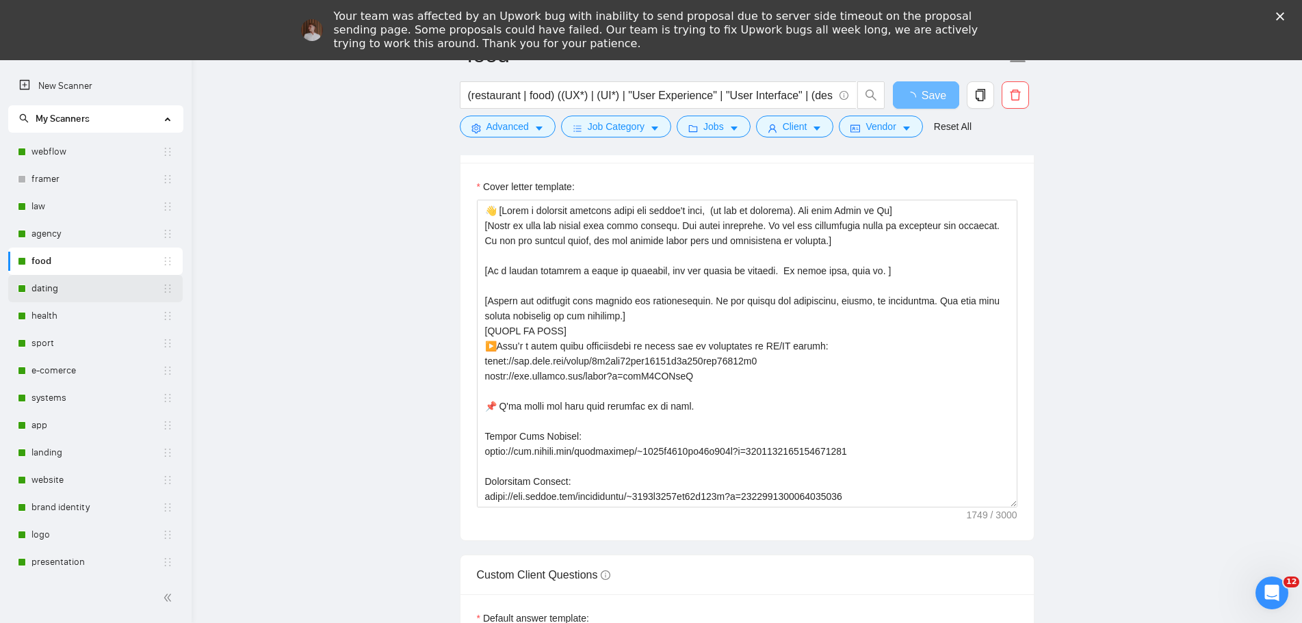
click at [71, 289] on link "dating" at bounding box center [96, 288] width 131 height 27
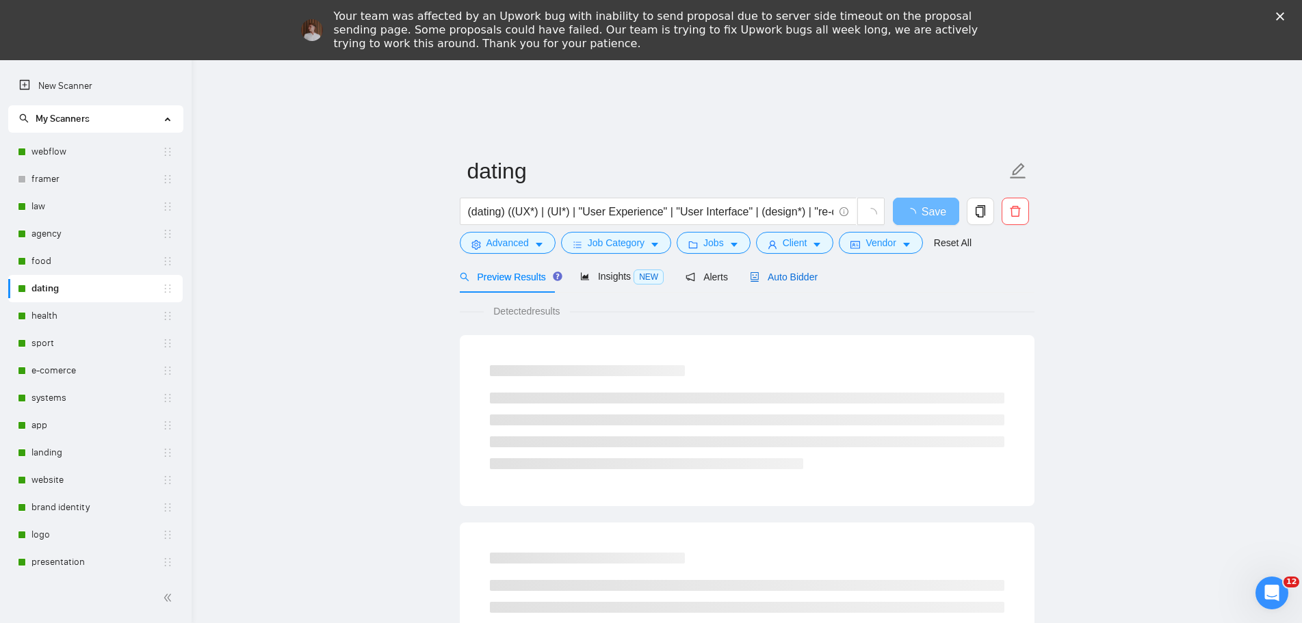
click at [806, 278] on span "Auto Bidder" at bounding box center [784, 277] width 68 height 11
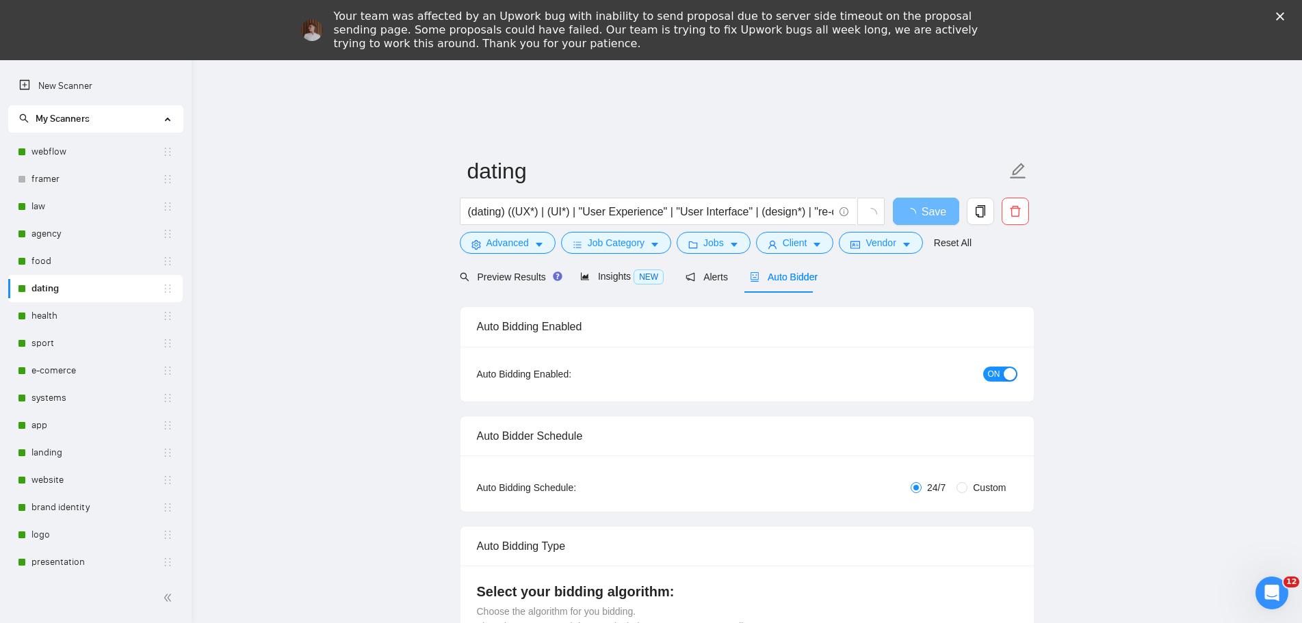
radio input "false"
radio input "true"
checkbox input "true"
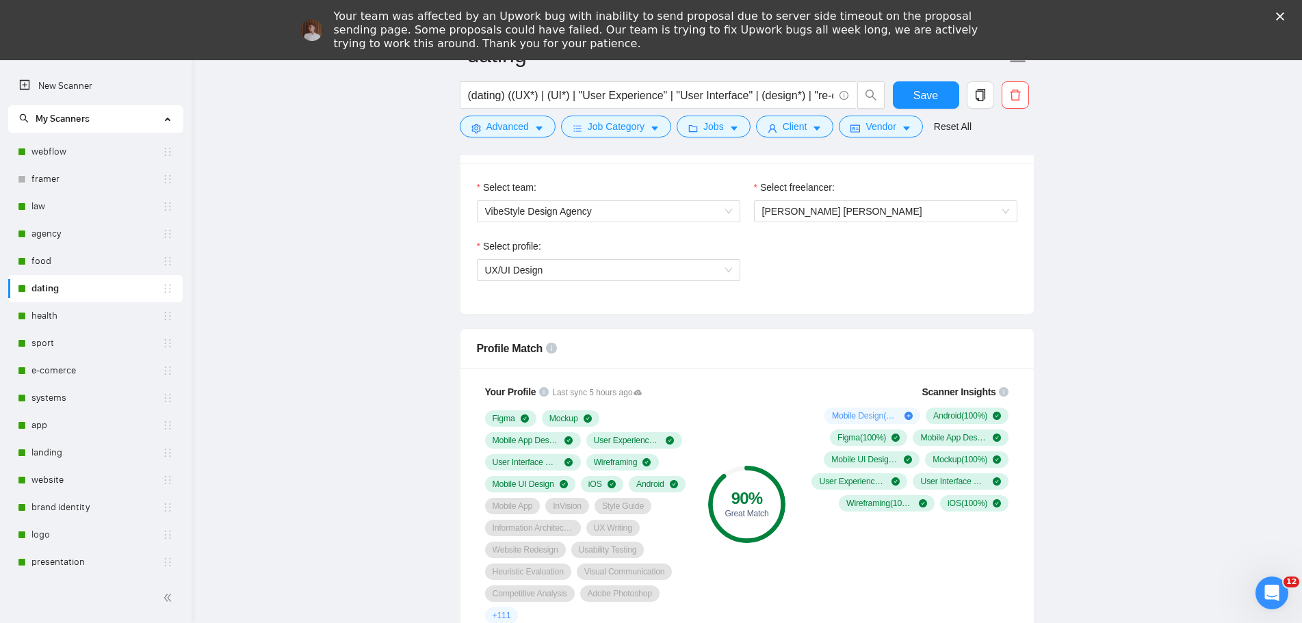
scroll to position [1026, 0]
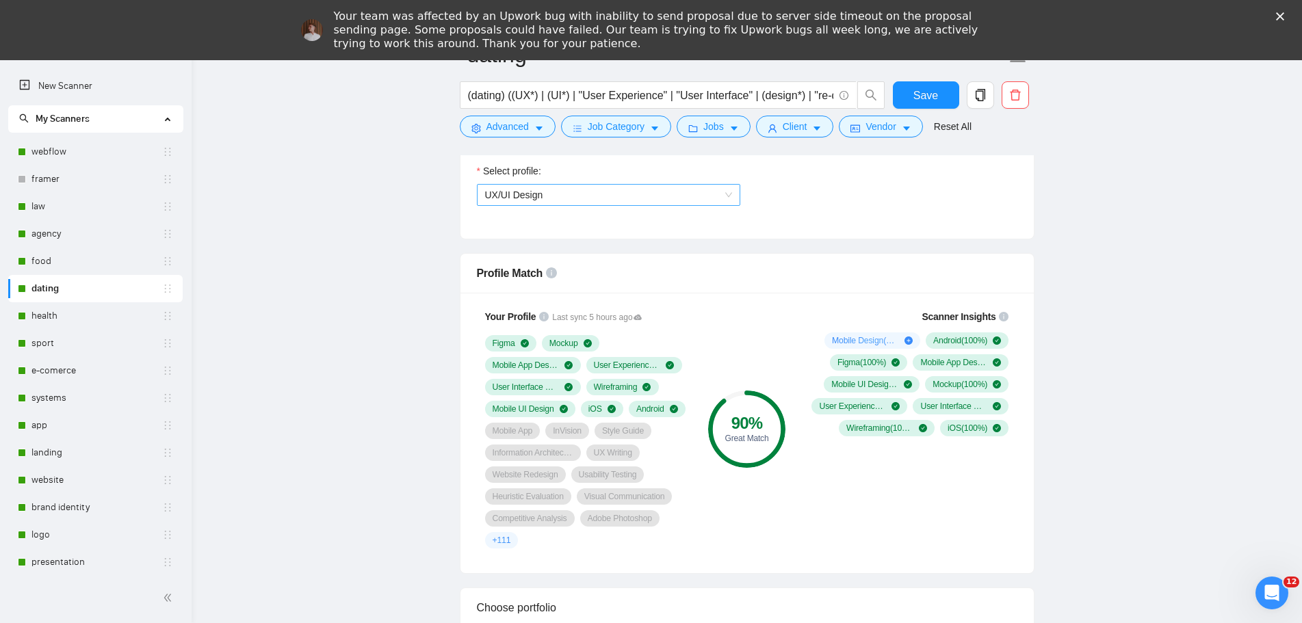
click at [602, 185] on span "UX/UI Design" at bounding box center [608, 195] width 247 height 21
click at [572, 247] on div "Mobile Design" at bounding box center [607, 242] width 247 height 15
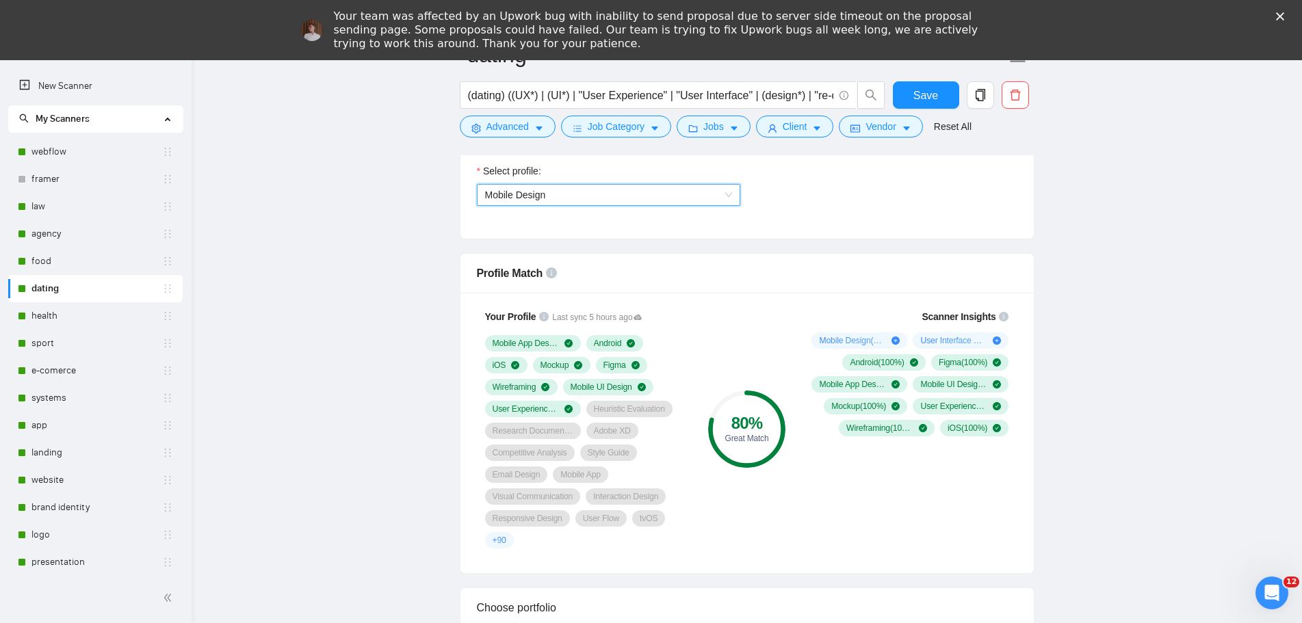
click at [630, 193] on span "Mobile Design" at bounding box center [608, 195] width 247 height 21
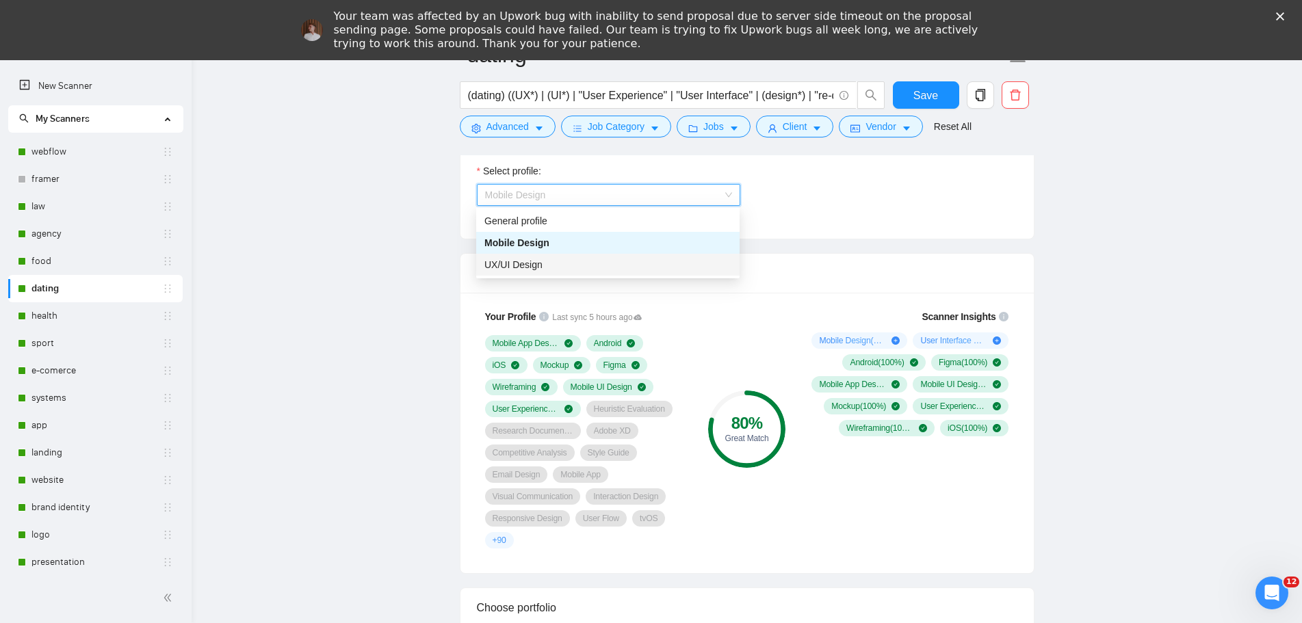
click at [569, 260] on div "UX/UI Design" at bounding box center [607, 264] width 247 height 15
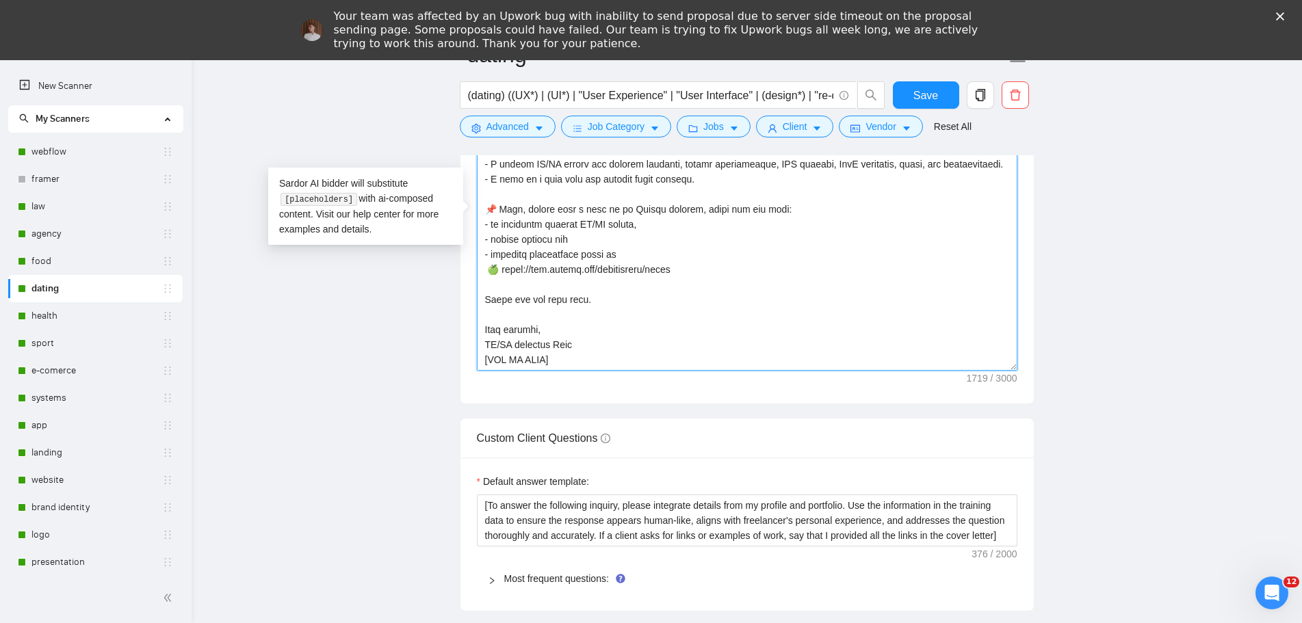
scroll to position [248, 0]
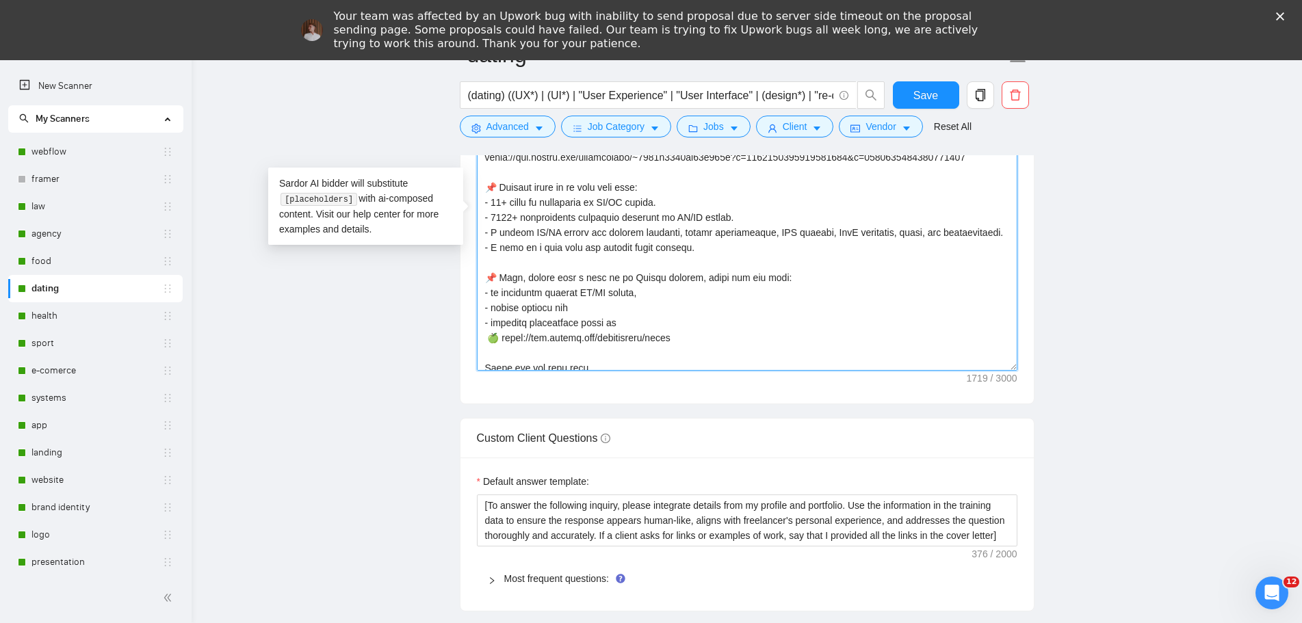
drag, startPoint x: 488, startPoint y: 183, endPoint x: 729, endPoint y: 344, distance: 289.6
click at [729, 344] on textarea "Cover letter template:" at bounding box center [747, 217] width 541 height 308
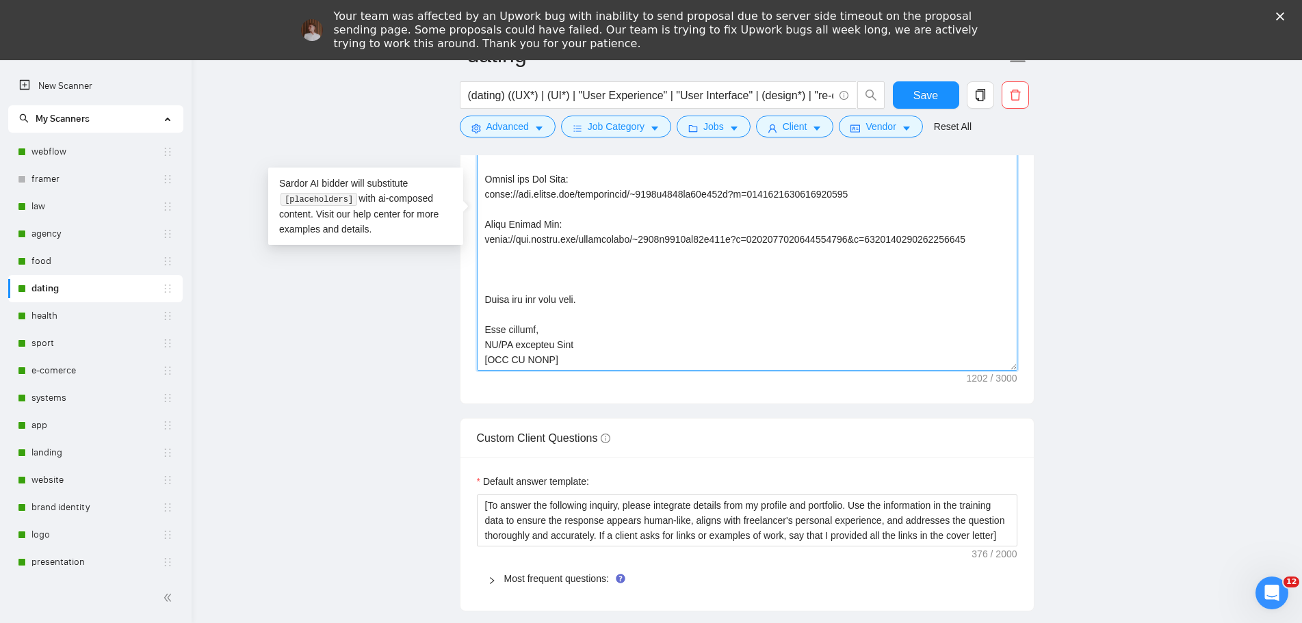
paste textarea "📌 Briefly about me to save your time: - 10+ years of experience in UX/UI Design…"
drag, startPoint x: 484, startPoint y: 279, endPoint x: 688, endPoint y: 400, distance: 237.2
click at [685, 400] on div "Cover letter template:" at bounding box center [747, 215] width 573 height 378
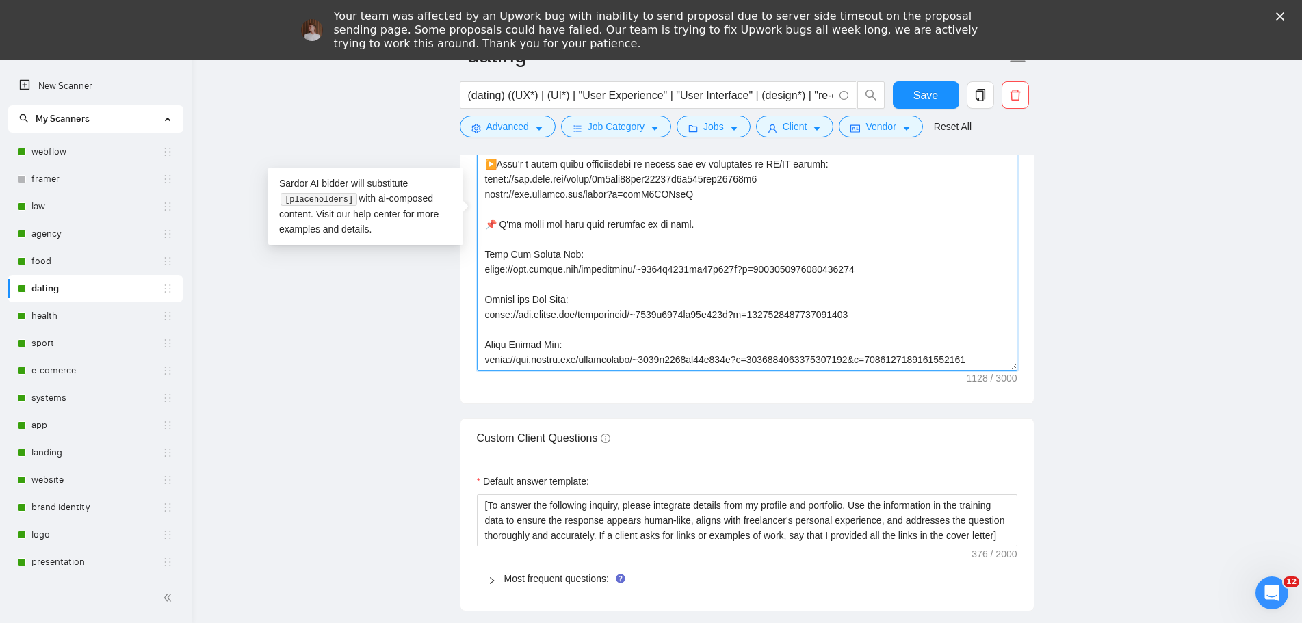
paste textarea "📌 Briefly about me to save your time: - 10+ years of experience in UX/UI Design…"
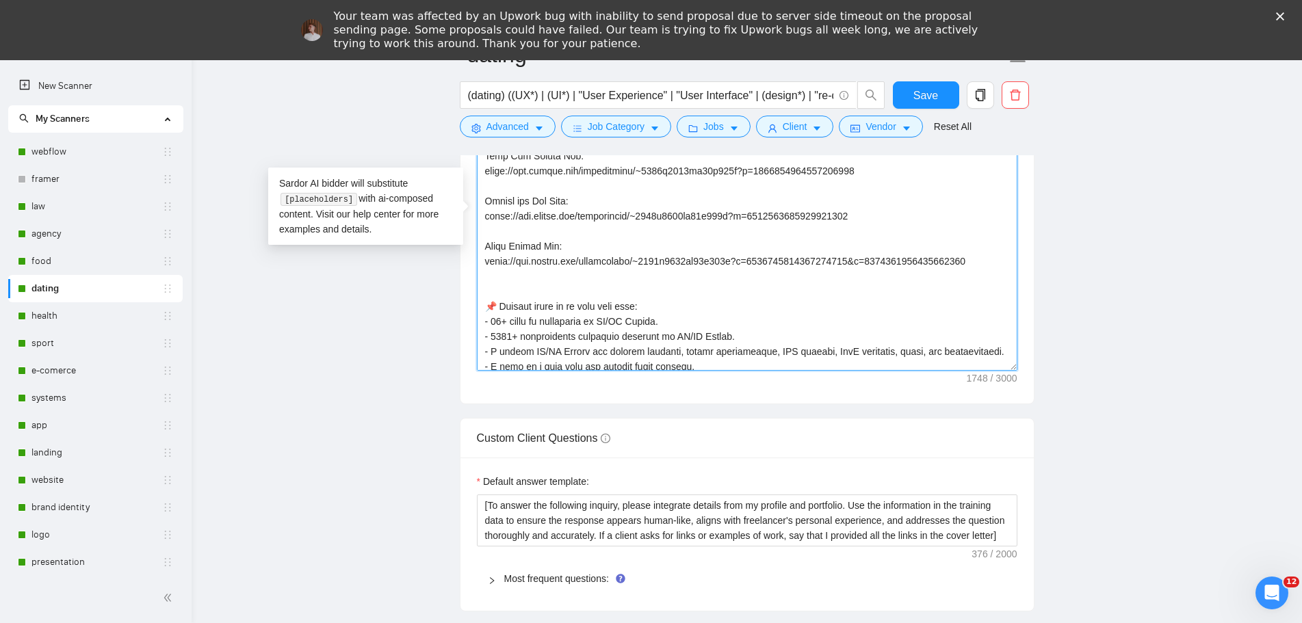
scroll to position [138, 0]
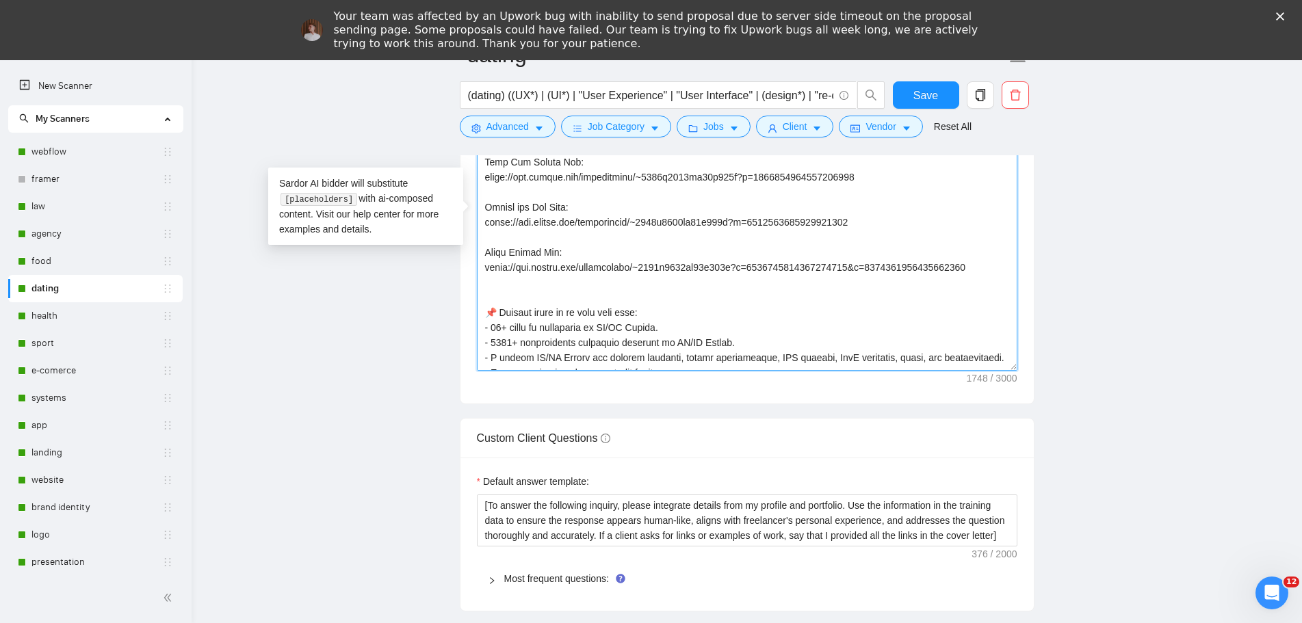
click at [977, 261] on textarea "Cover letter template:" at bounding box center [747, 217] width 541 height 308
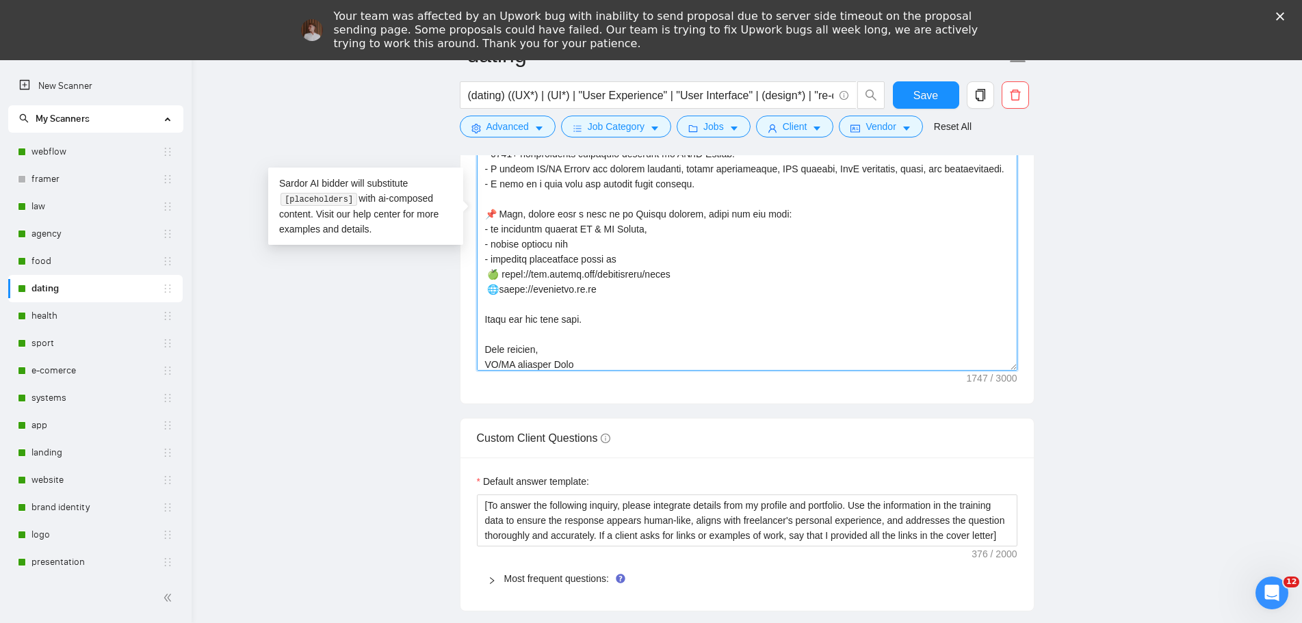
scroll to position [331, 0]
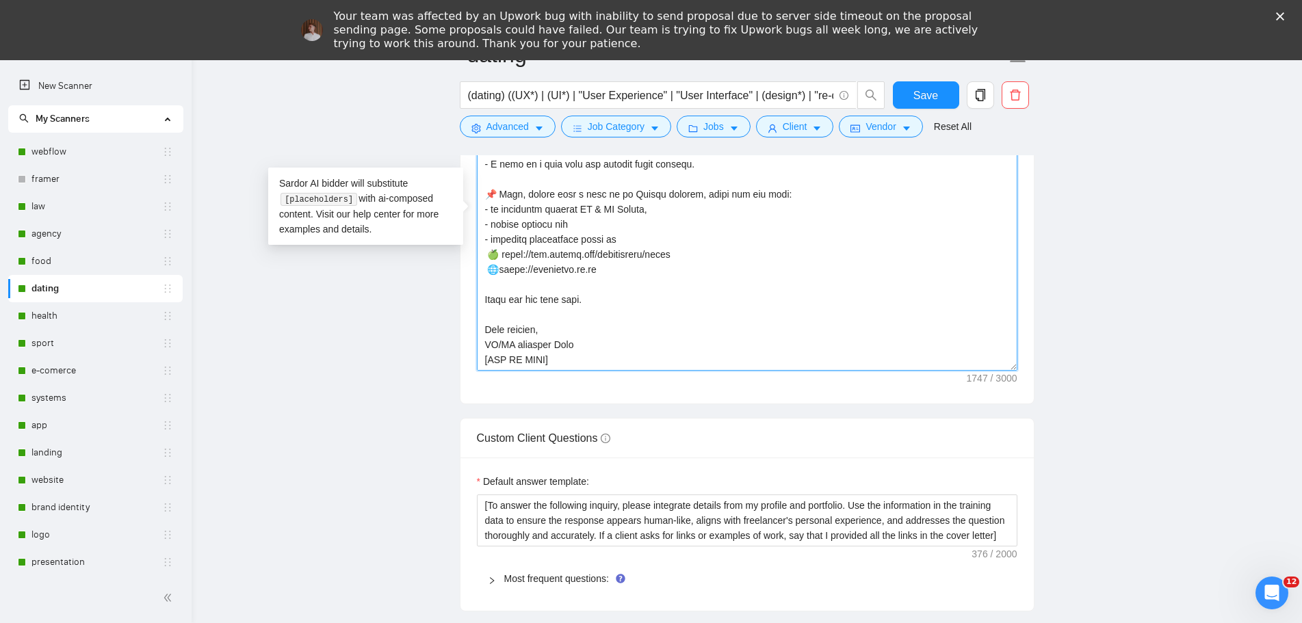
type textarea "👋 [Lorem i dolorsit ametcons adipi eli seddoe't inci, (ut lab et dolorema). Ali…"
click at [922, 101] on span "Save" at bounding box center [925, 95] width 25 height 17
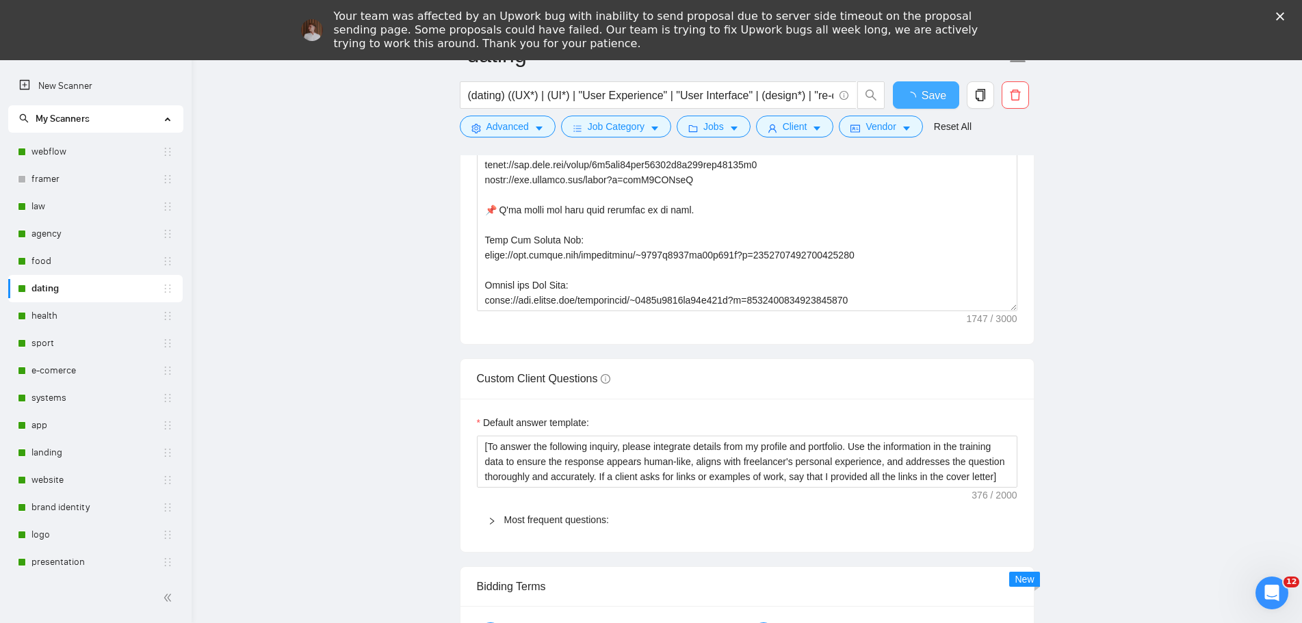
checkbox input "true"
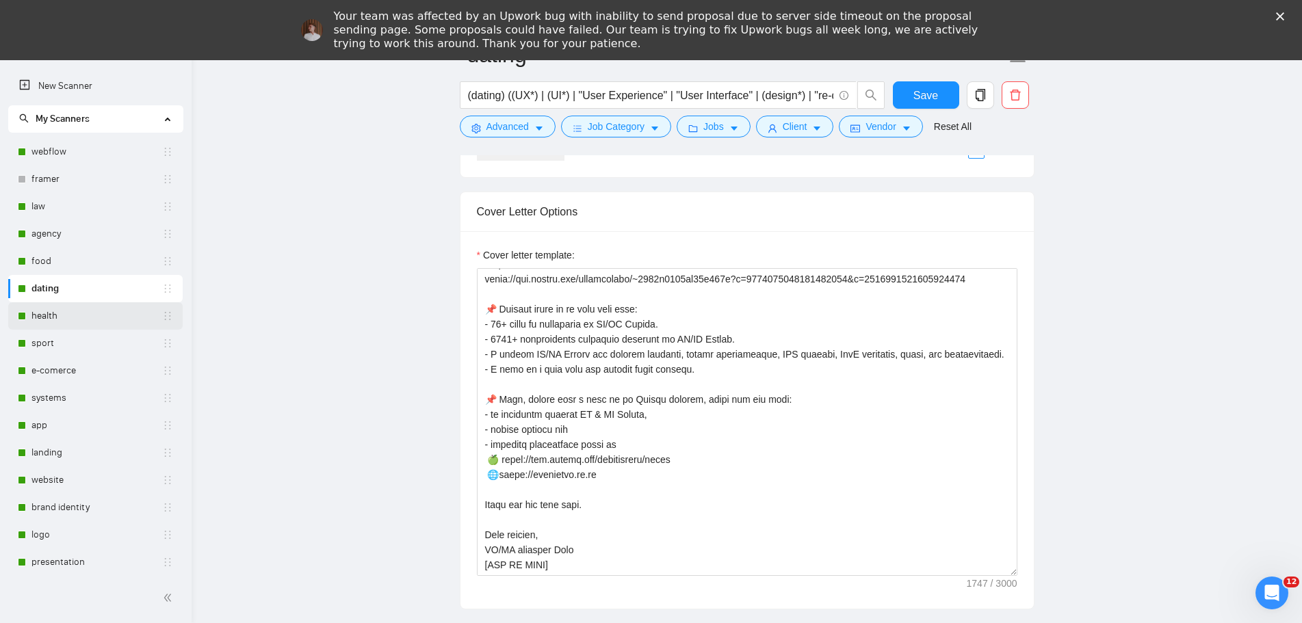
click at [49, 320] on link "health" at bounding box center [96, 315] width 131 height 27
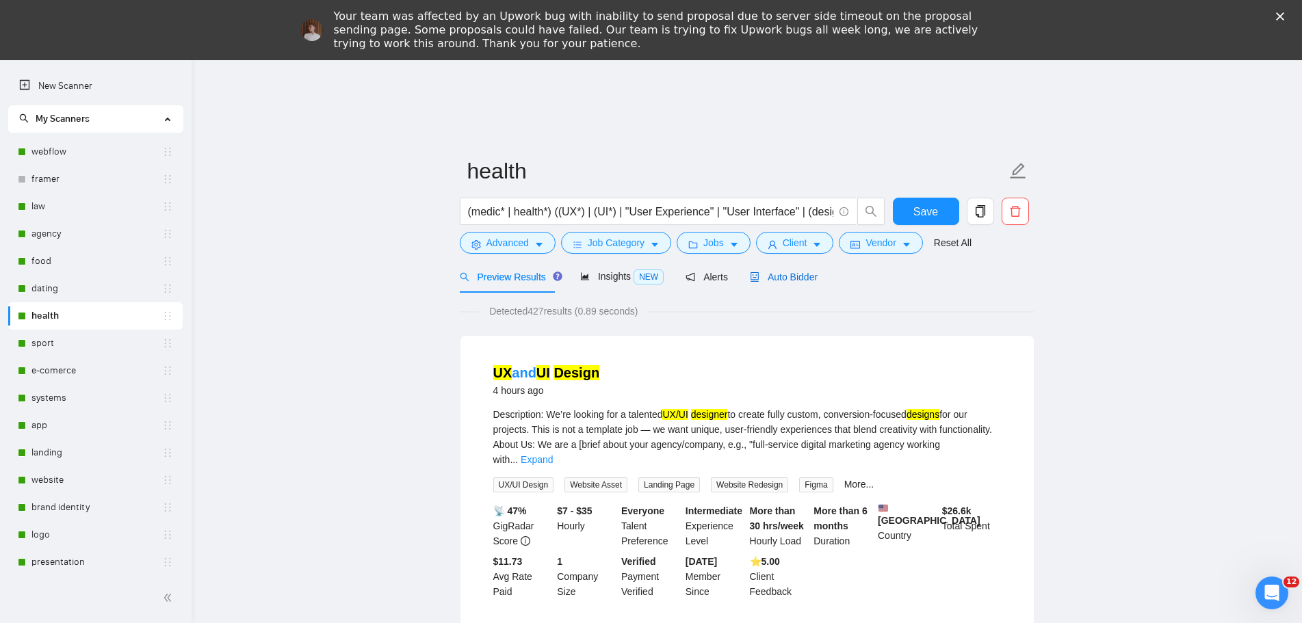
click at [802, 278] on span "Auto Bidder" at bounding box center [784, 277] width 68 height 11
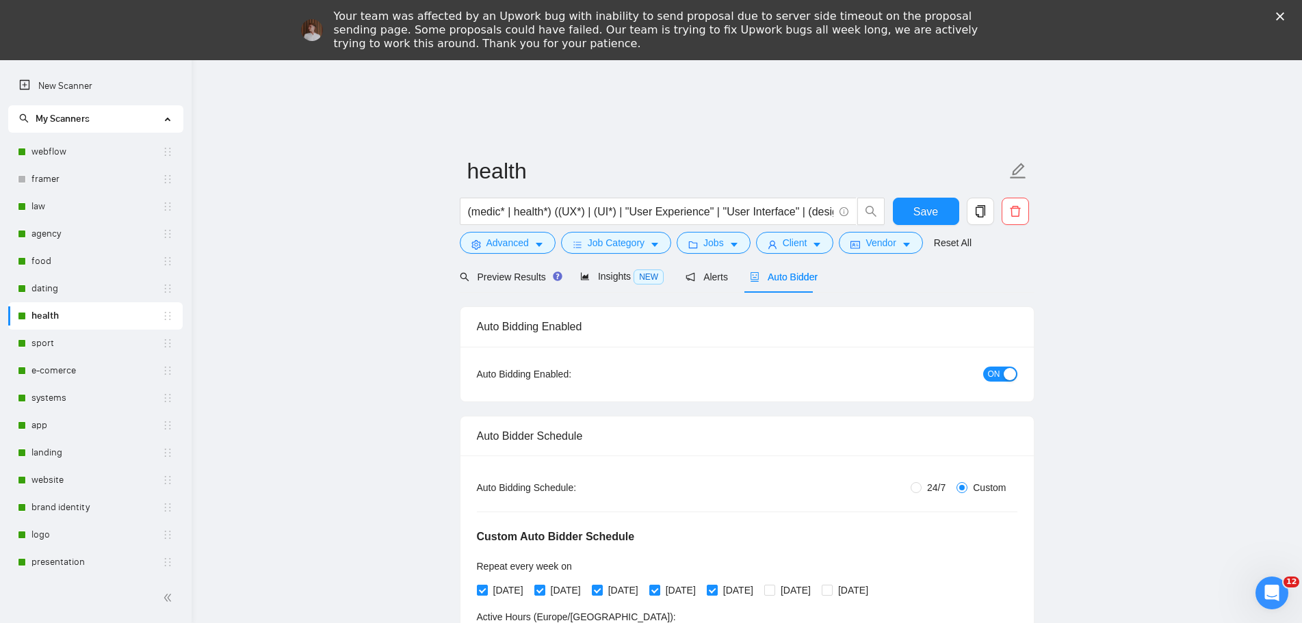
radio input "false"
radio input "true"
checkbox input "true"
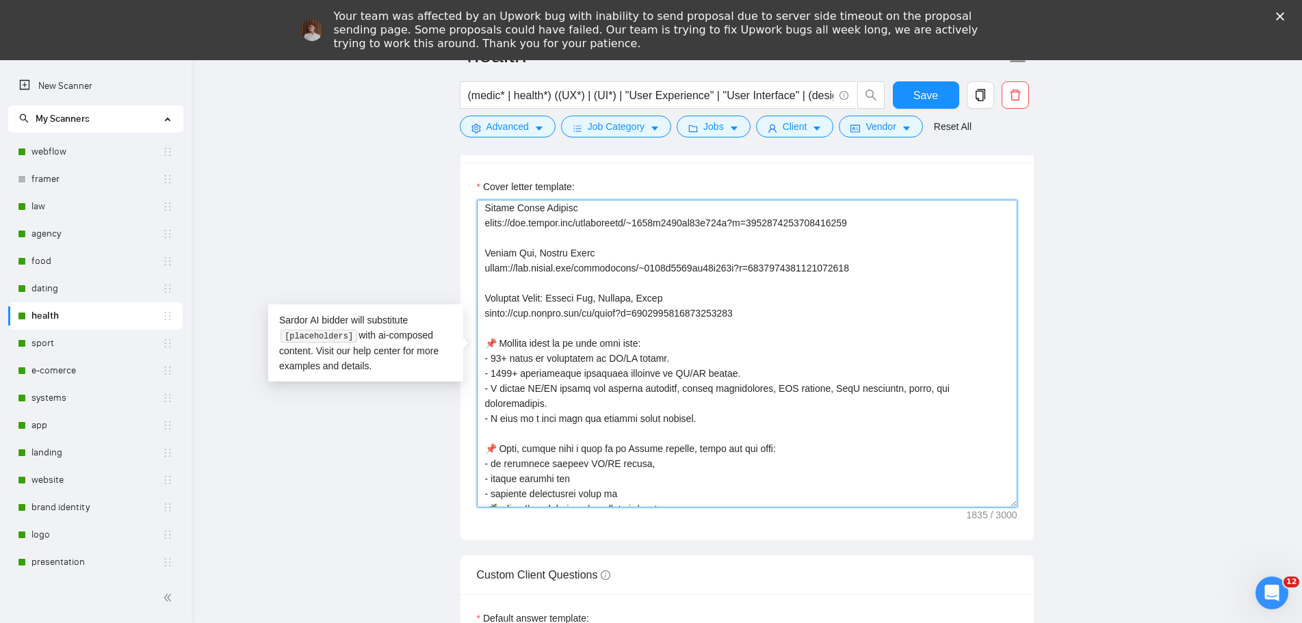
scroll to position [361, 0]
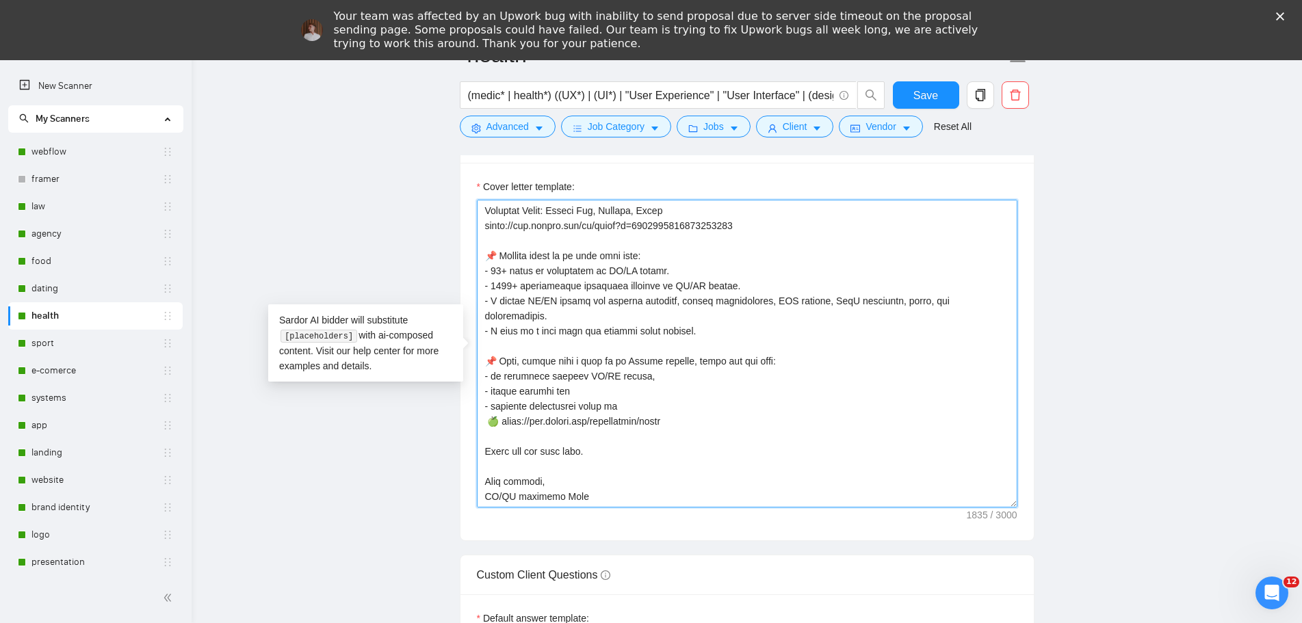
drag, startPoint x: 478, startPoint y: 337, endPoint x: 781, endPoint y: 504, distance: 346.1
click at [781, 504] on textarea "Cover letter template:" at bounding box center [747, 354] width 541 height 308
paste textarea "X/UI Design. - 1000+ successfully completed projects in [GEOGRAPHIC_DATA]/UX De…"
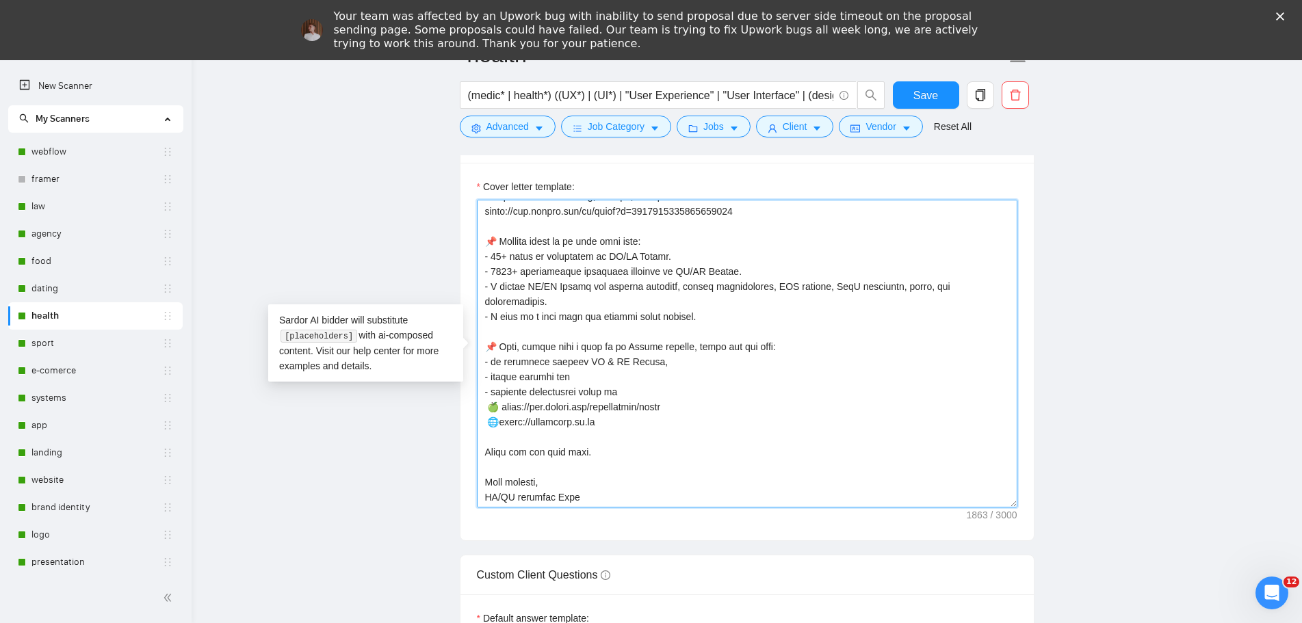
scroll to position [376, 0]
type textarea "👋 [Lorem i dolorsit ametcons adipi eli seddoe't inci, (ut lab et dolorema). Ali…"
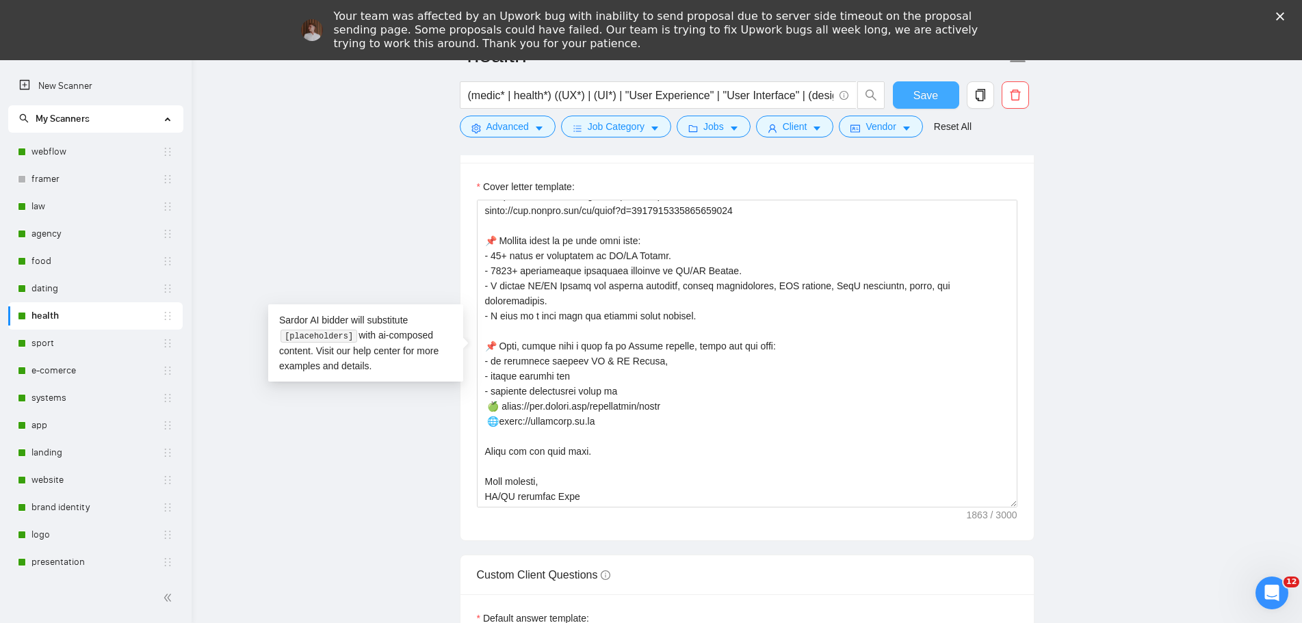
click at [914, 91] on span "Save" at bounding box center [925, 95] width 25 height 17
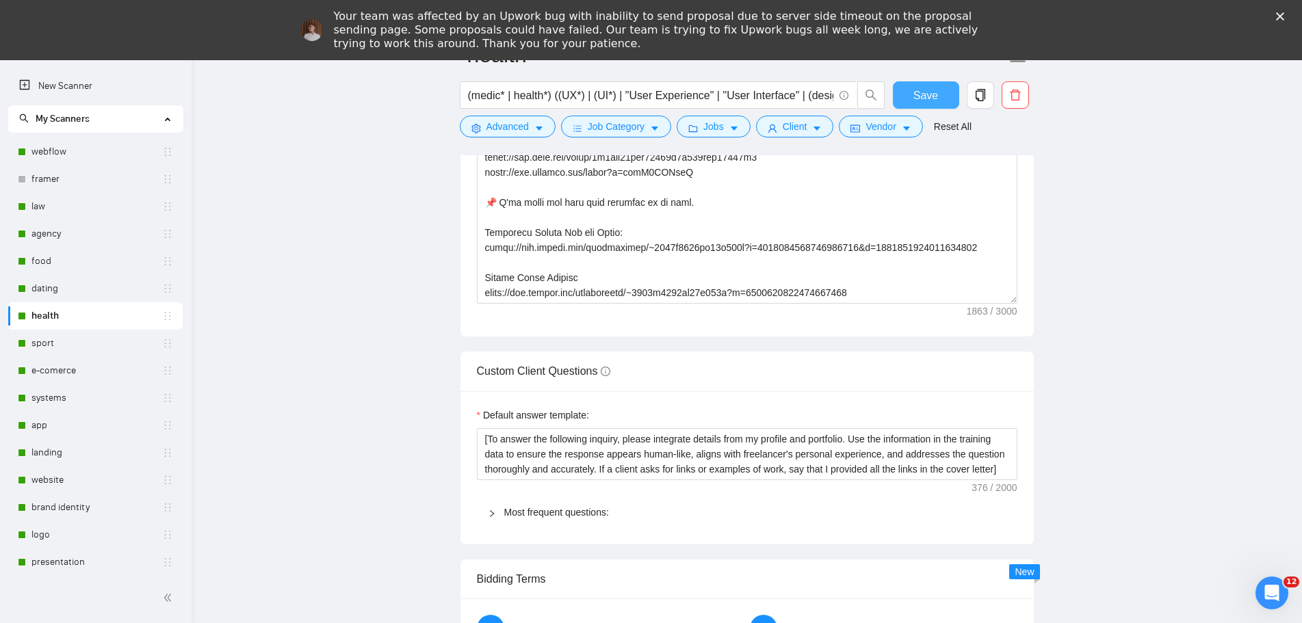
checkbox input "true"
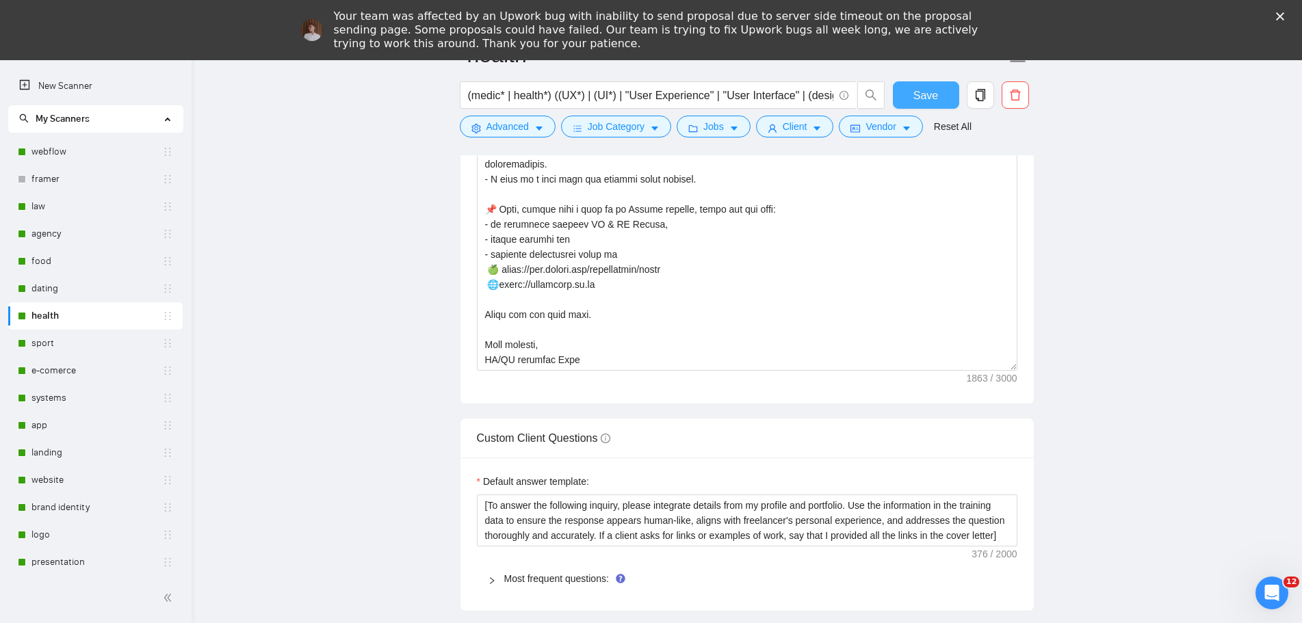
click at [920, 98] on span "Save" at bounding box center [925, 95] width 25 height 17
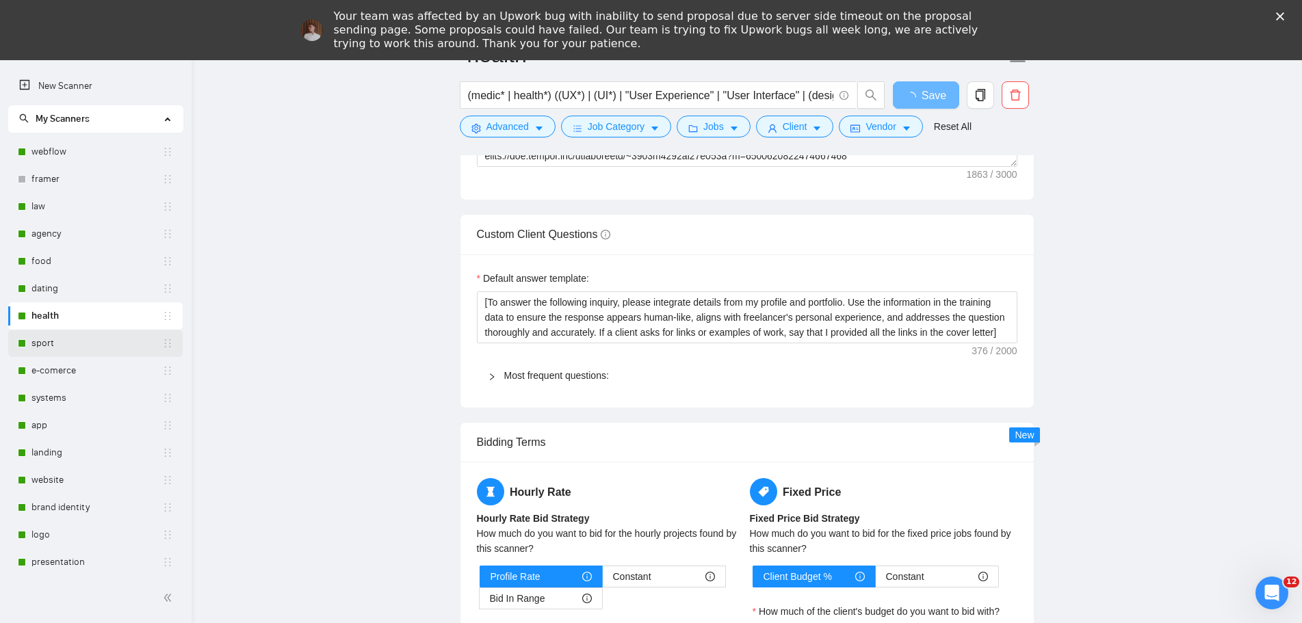
click at [55, 338] on link "sport" at bounding box center [96, 343] width 131 height 27
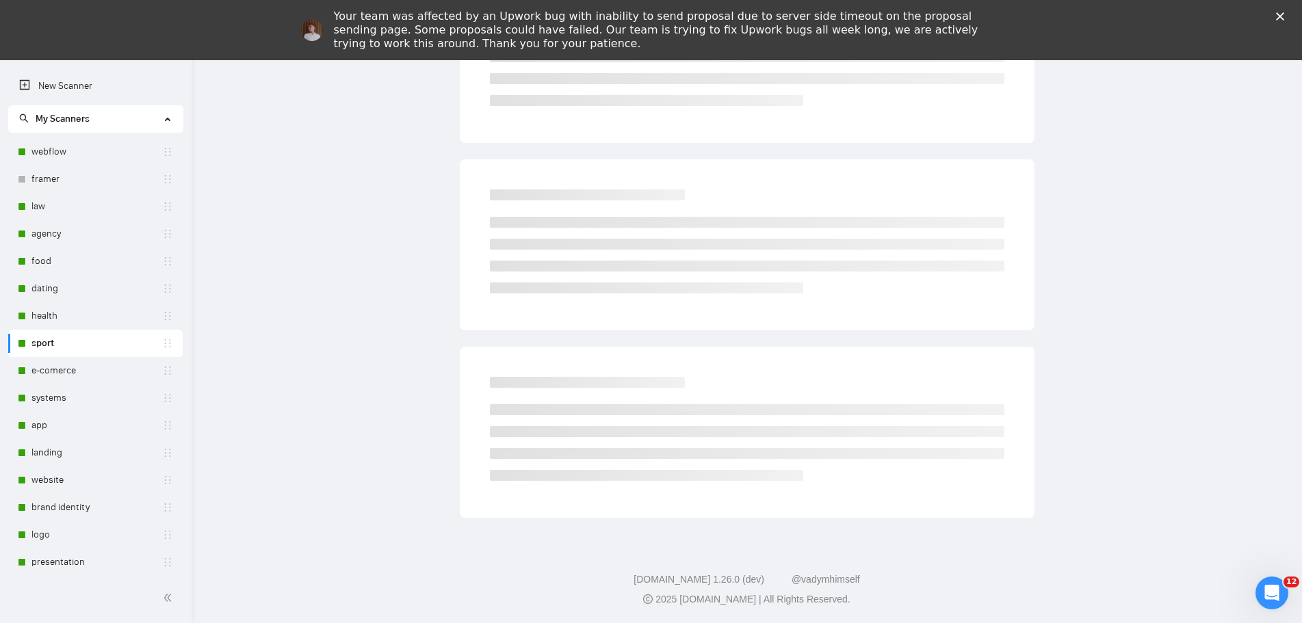
scroll to position [66, 0]
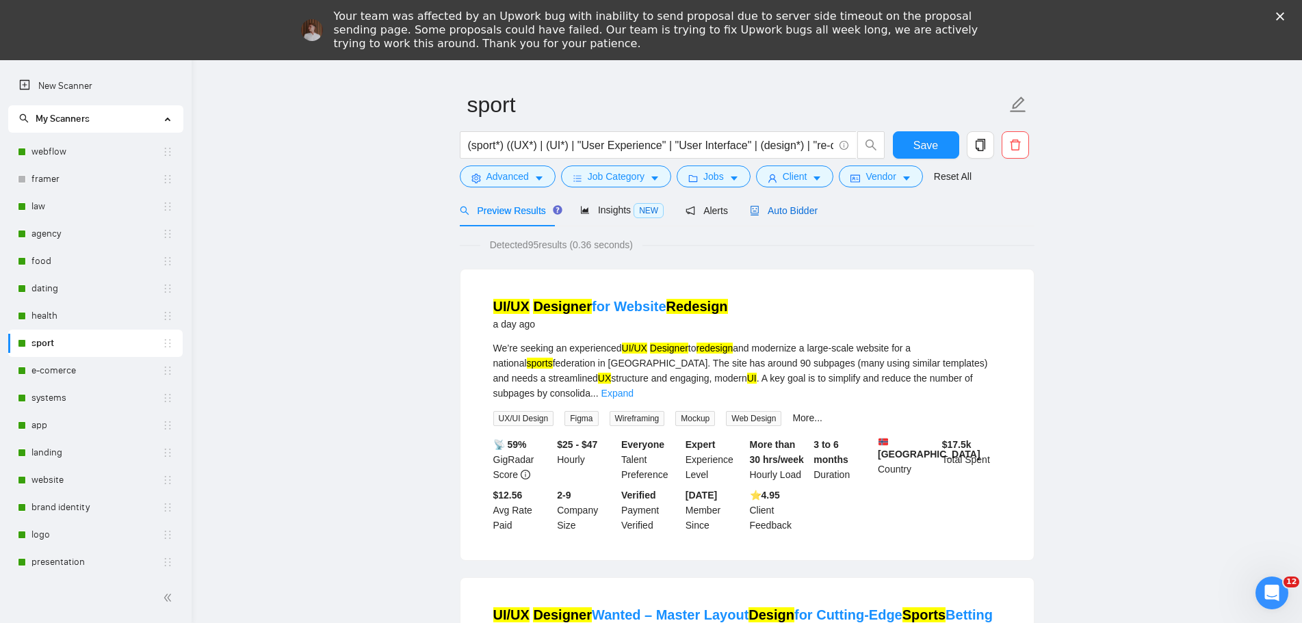
click at [786, 207] on span "Auto Bidder" at bounding box center [784, 210] width 68 height 11
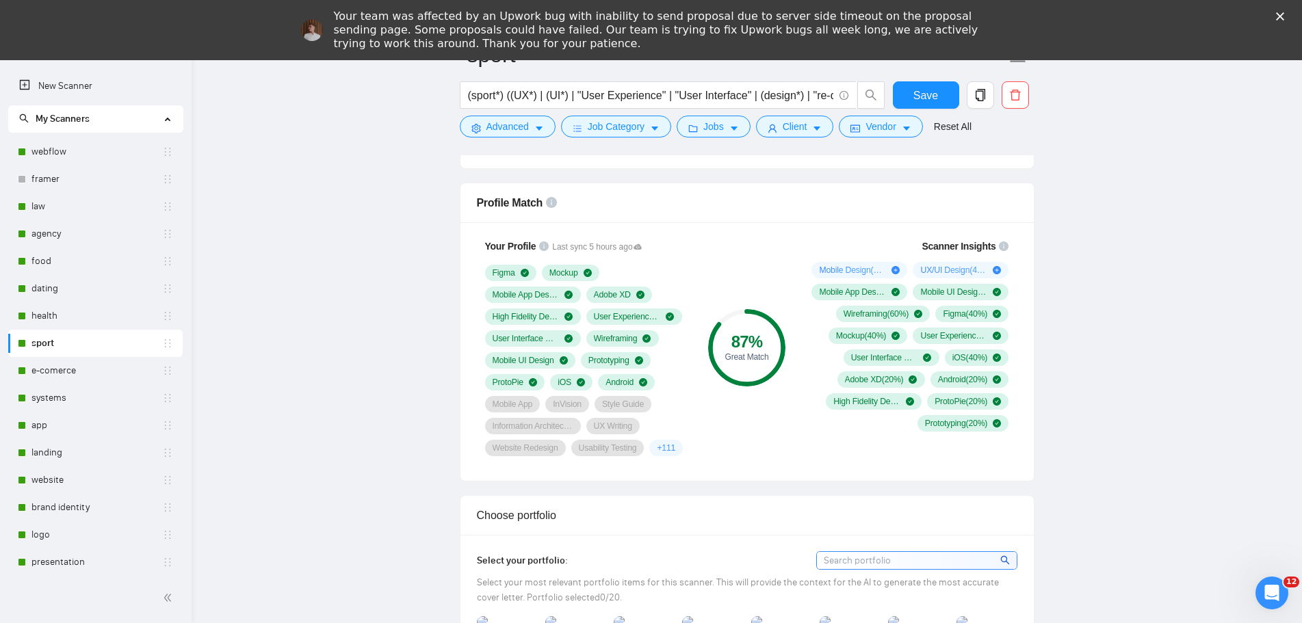
scroll to position [1093, 0]
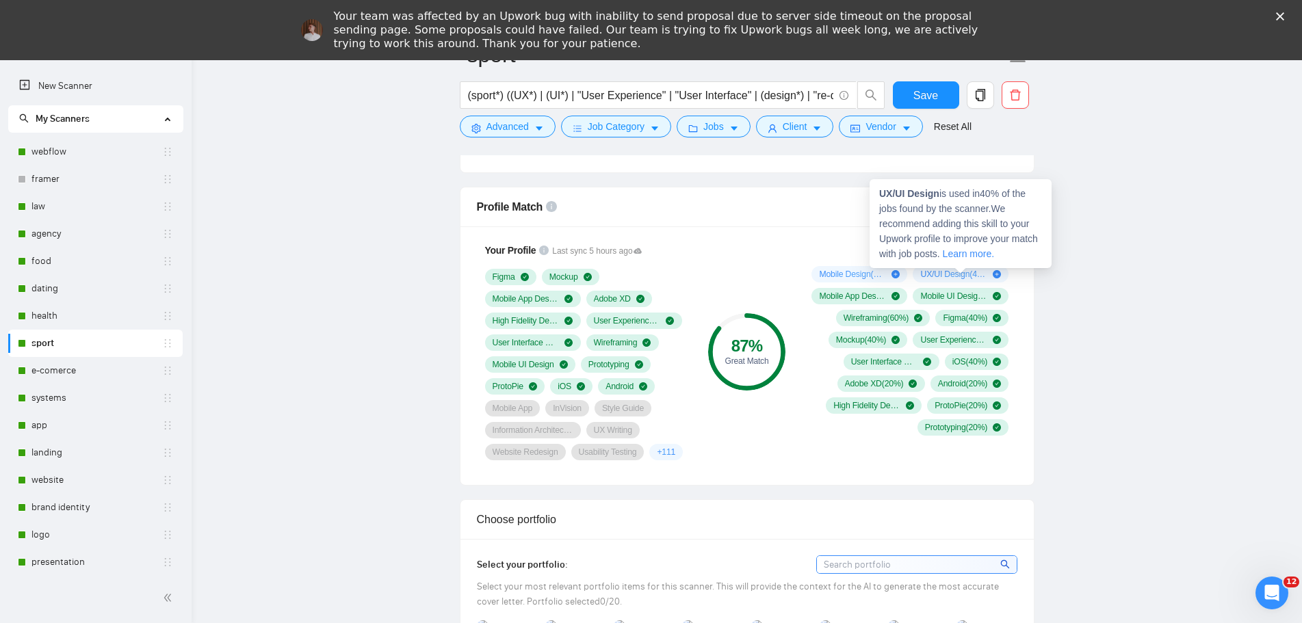
click at [998, 273] on icon "plus-circle" at bounding box center [997, 274] width 8 height 8
click at [1000, 270] on icon "plus-circle" at bounding box center [997, 274] width 8 height 8
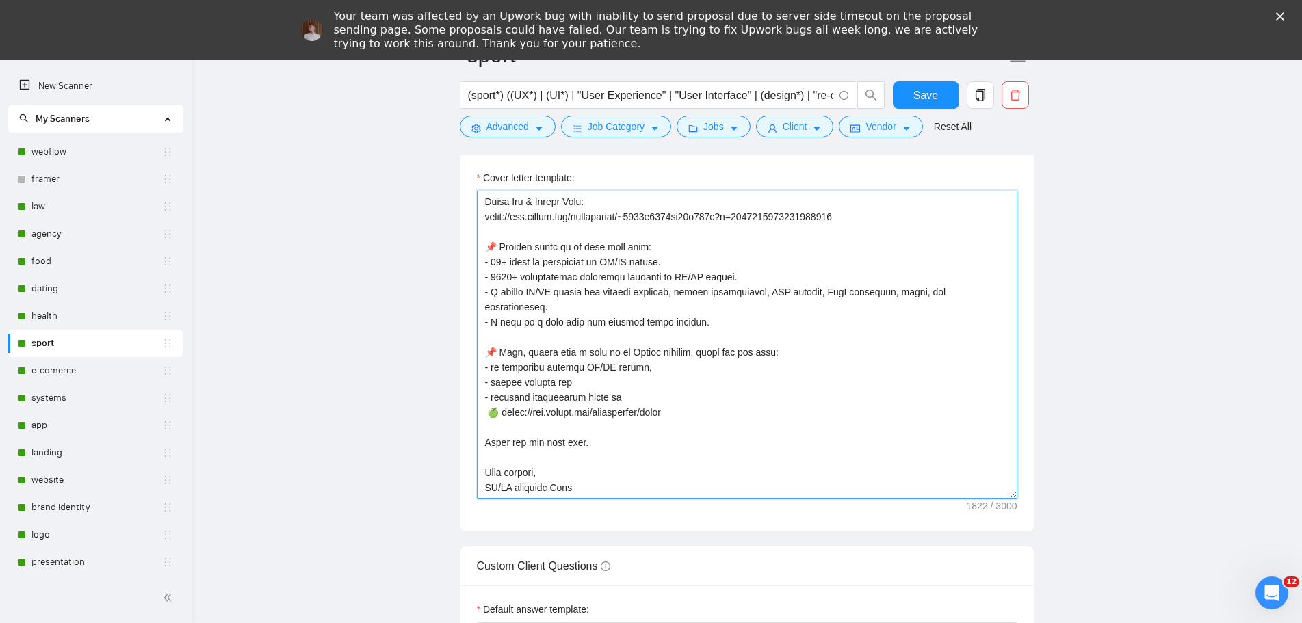
scroll to position [1845, 0]
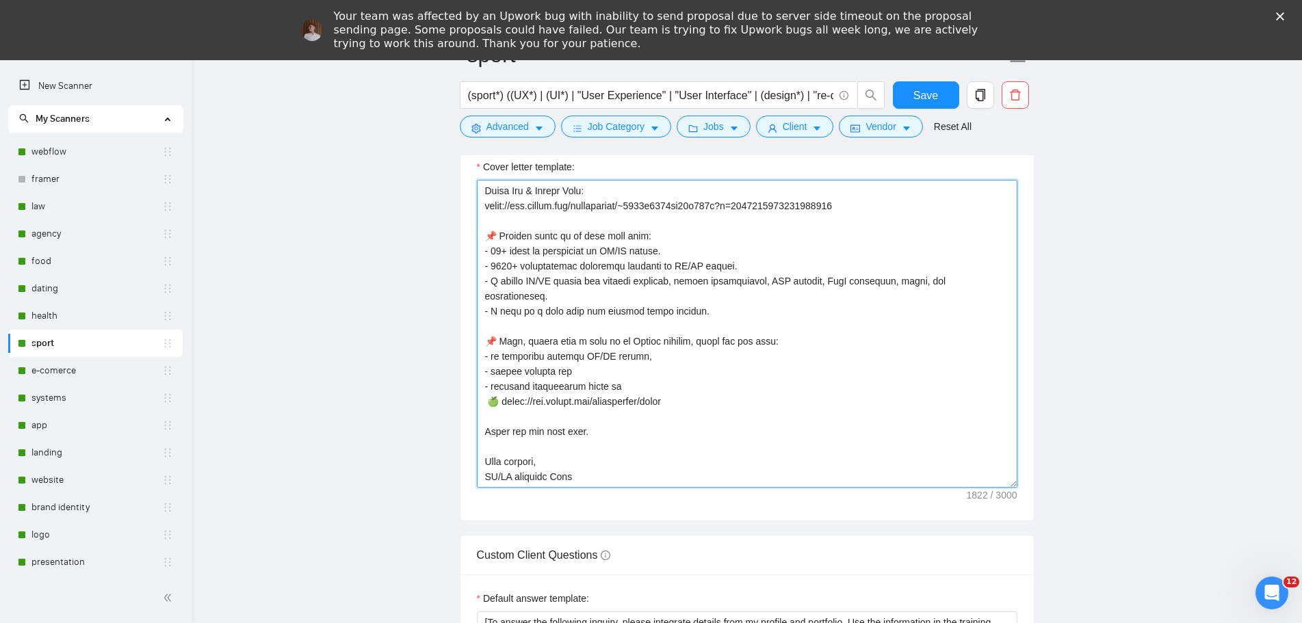
drag, startPoint x: 480, startPoint y: 367, endPoint x: 758, endPoint y: 474, distance: 297.6
click at [758, 474] on textarea "Cover letter template:" at bounding box center [747, 334] width 541 height 308
paste textarea "X/UI Design. - 1000+ successfully completed projects in [GEOGRAPHIC_DATA]/UX De…"
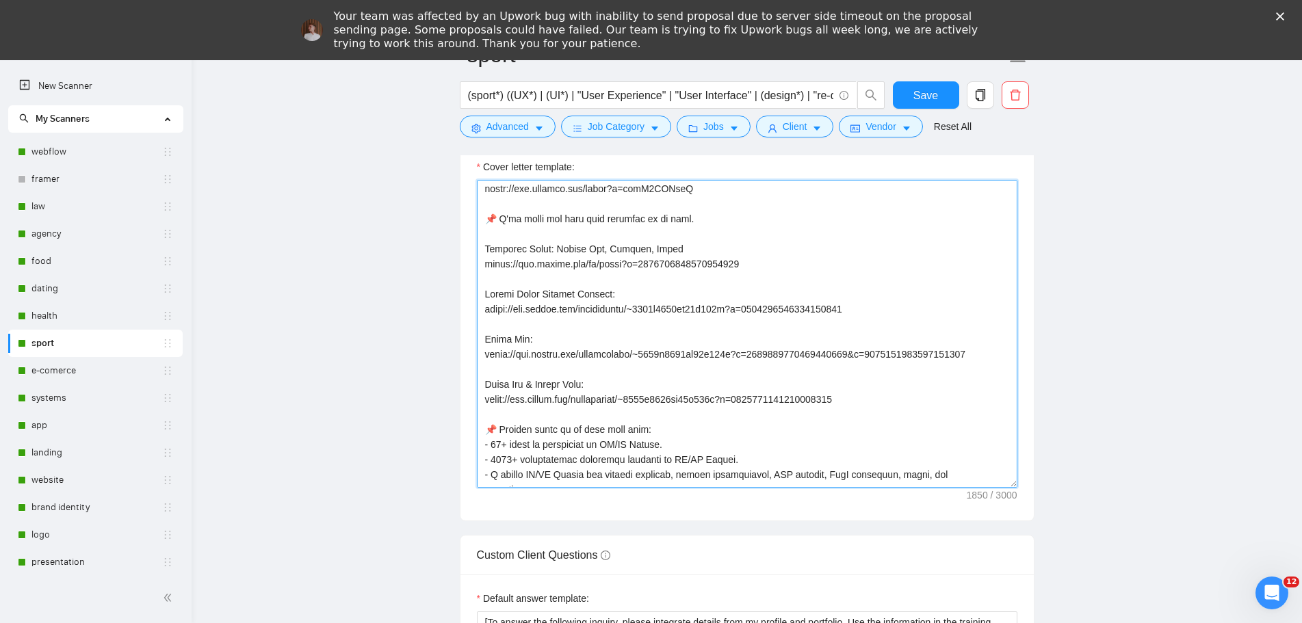
scroll to position [304, 0]
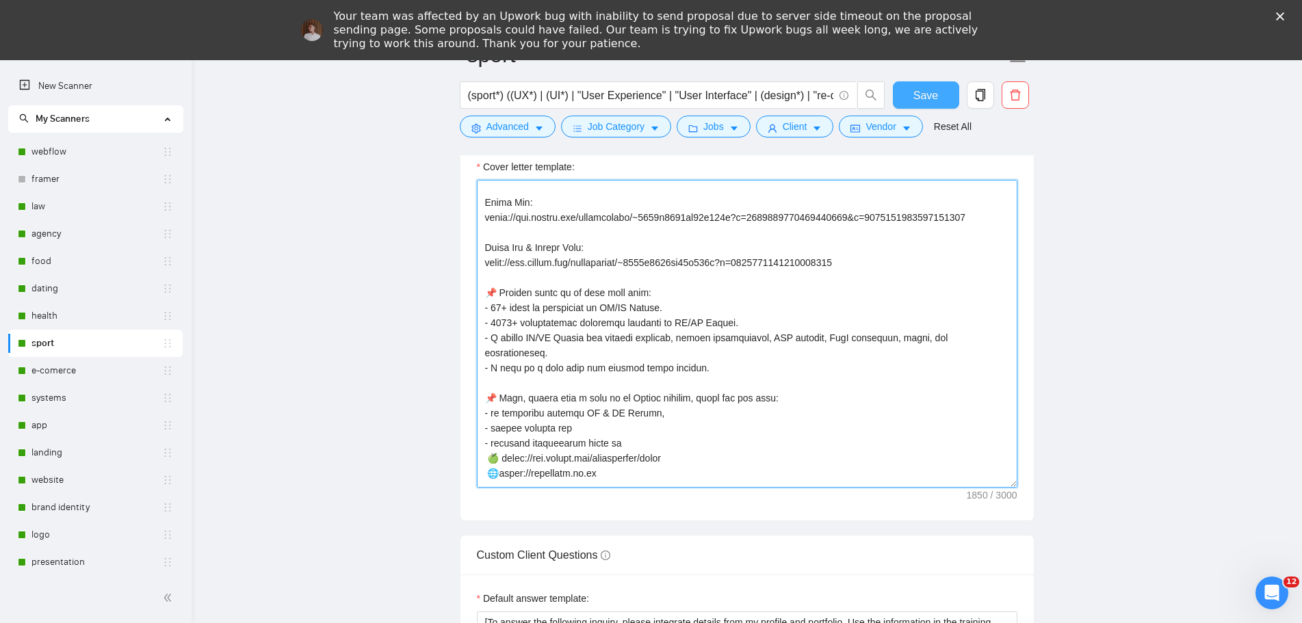
type textarea "👋 [Lorem i dolorsit ametcons adipi eli seddoe't inci, (ut lab et dolorema). Ali…"
click at [942, 99] on button "Save" at bounding box center [926, 94] width 66 height 27
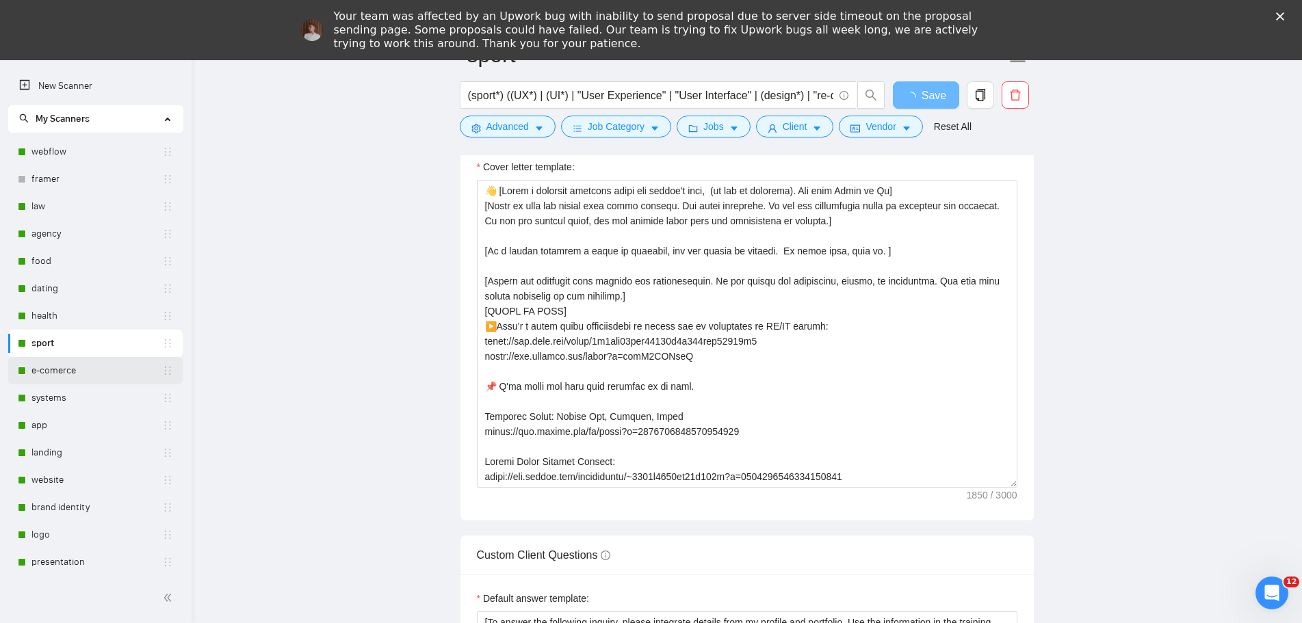
click at [55, 369] on link "e-comerce" at bounding box center [96, 370] width 131 height 27
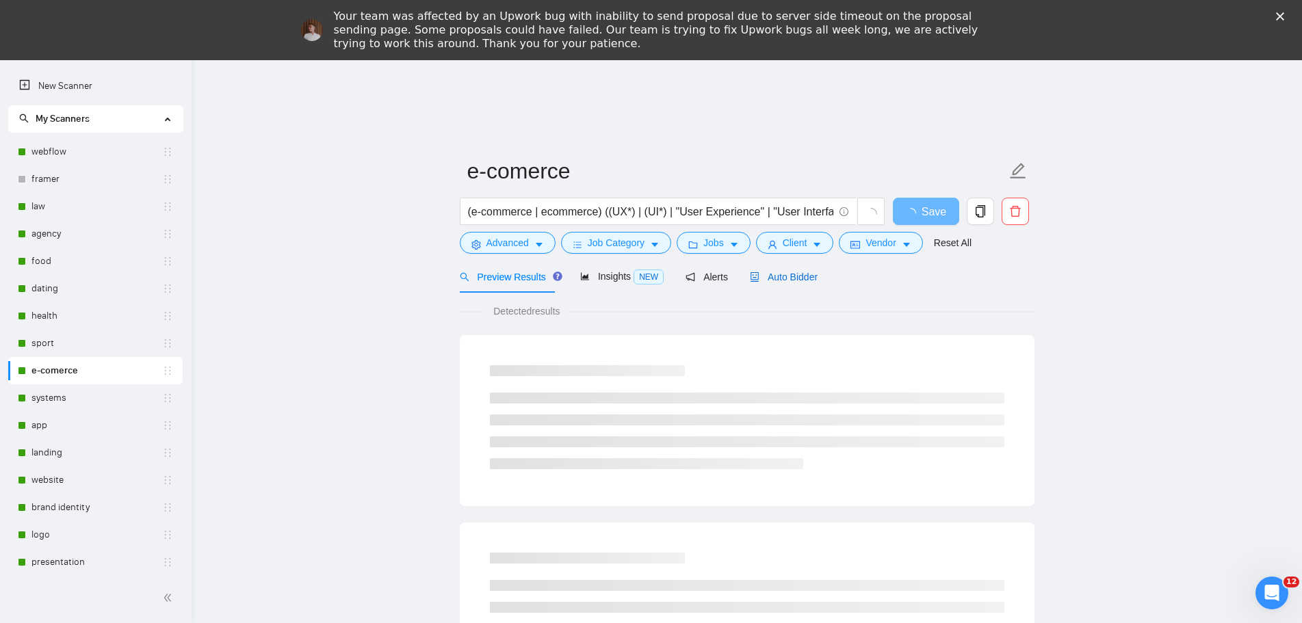
click at [786, 276] on span "Auto Bidder" at bounding box center [784, 277] width 68 height 11
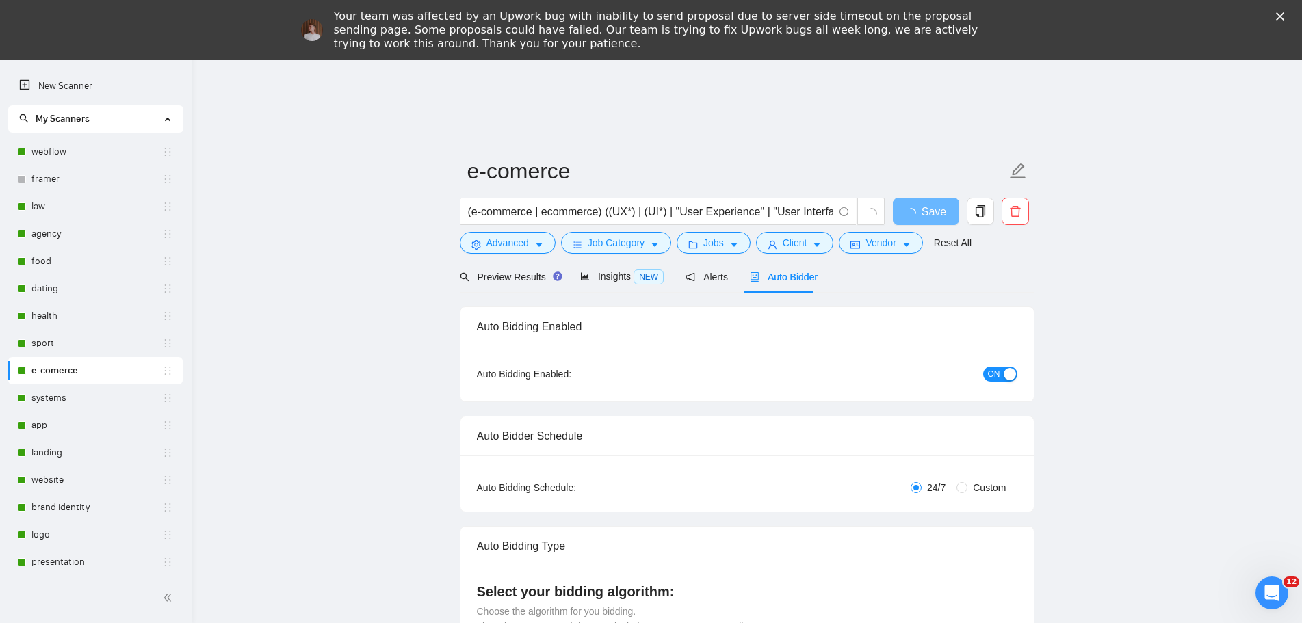
radio input "false"
radio input "true"
checkbox input "true"
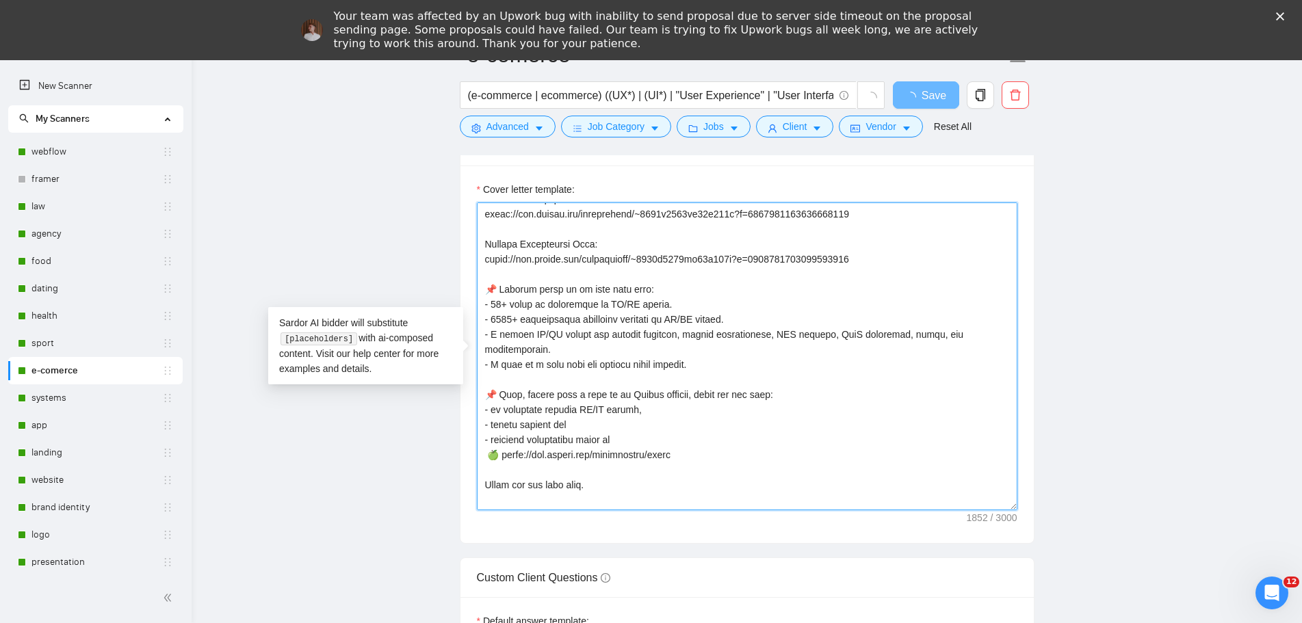
scroll to position [361, 0]
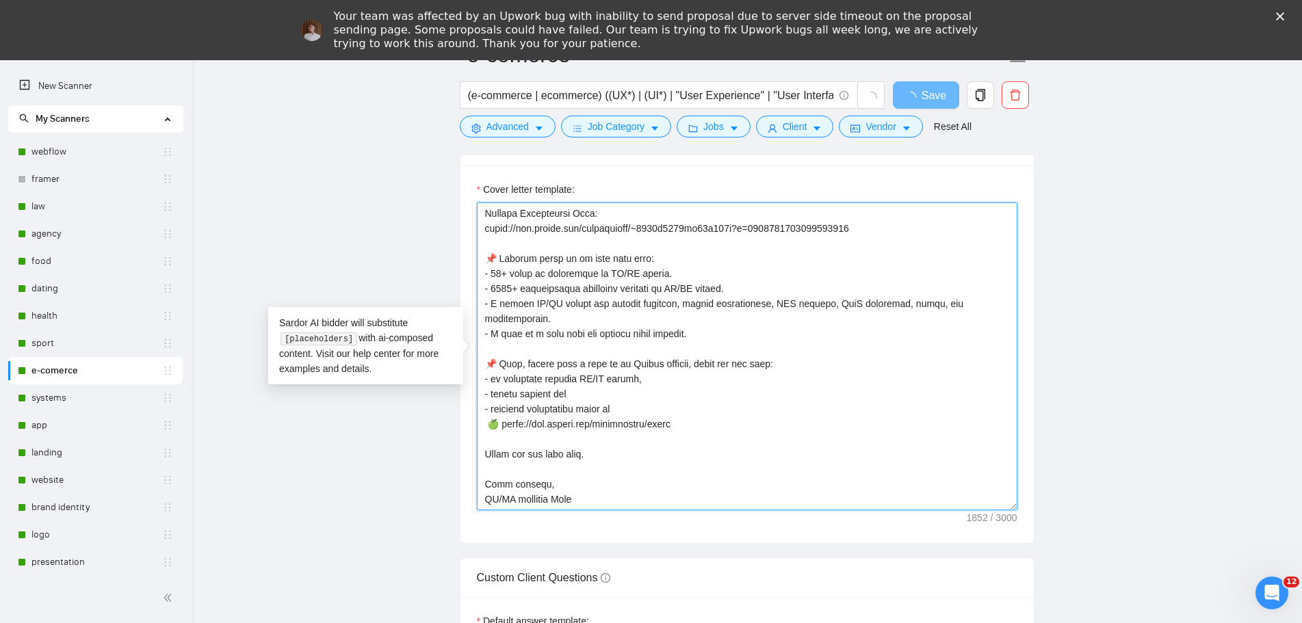
drag, startPoint x: 487, startPoint y: 332, endPoint x: 861, endPoint y: 547, distance: 432.5
click at [860, 549] on form "Auto Bidding Enabled Auto Bidding Enabled: ON Auto Bidder Schedule Auto Bidding…" at bounding box center [747, 299] width 575 height 3522
paste textarea "X/UI Design. - 1000+ successfully completed projects in [GEOGRAPHIC_DATA]/UX De…"
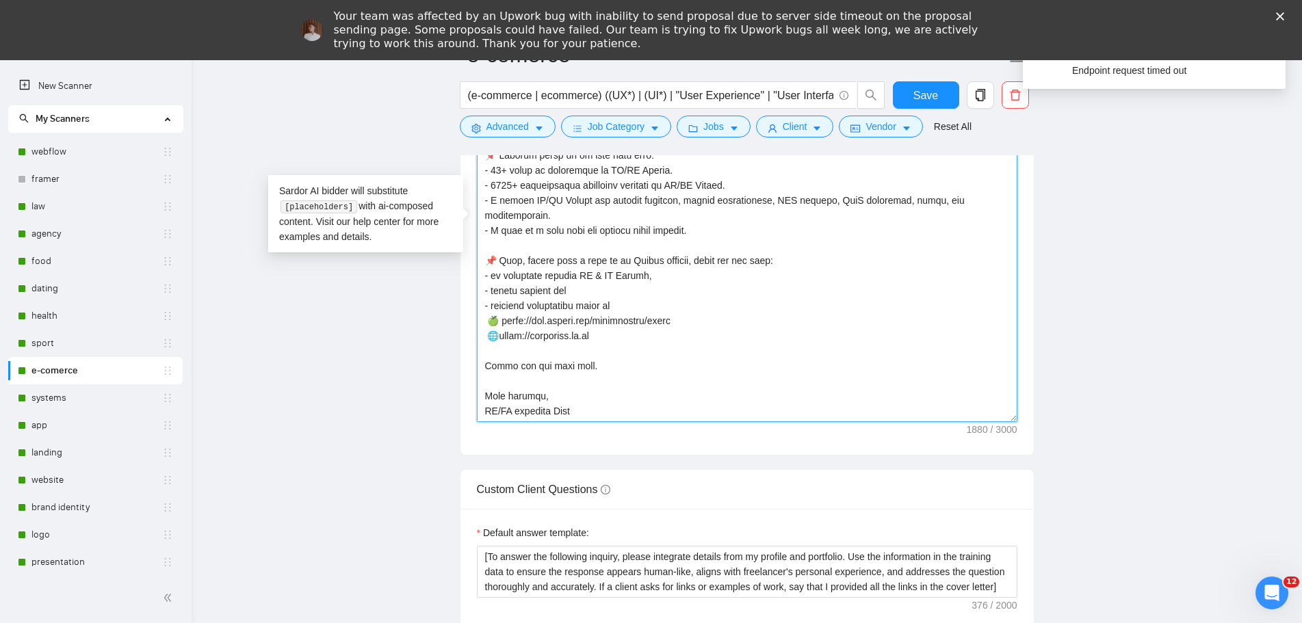
scroll to position [1779, 0]
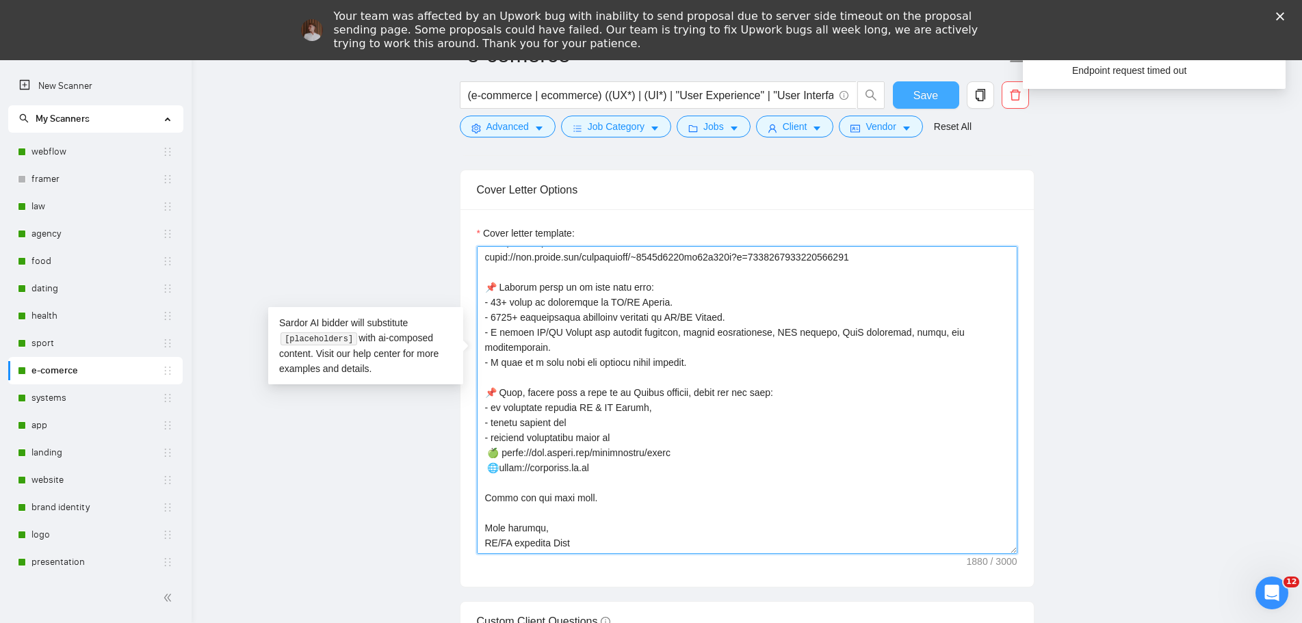
type textarea "👋 [Lorem i dolorsit ametcons adipi eli seddoe't inci, (ut lab et dolorema). Ali…"
click at [915, 94] on span "Save" at bounding box center [925, 95] width 25 height 17
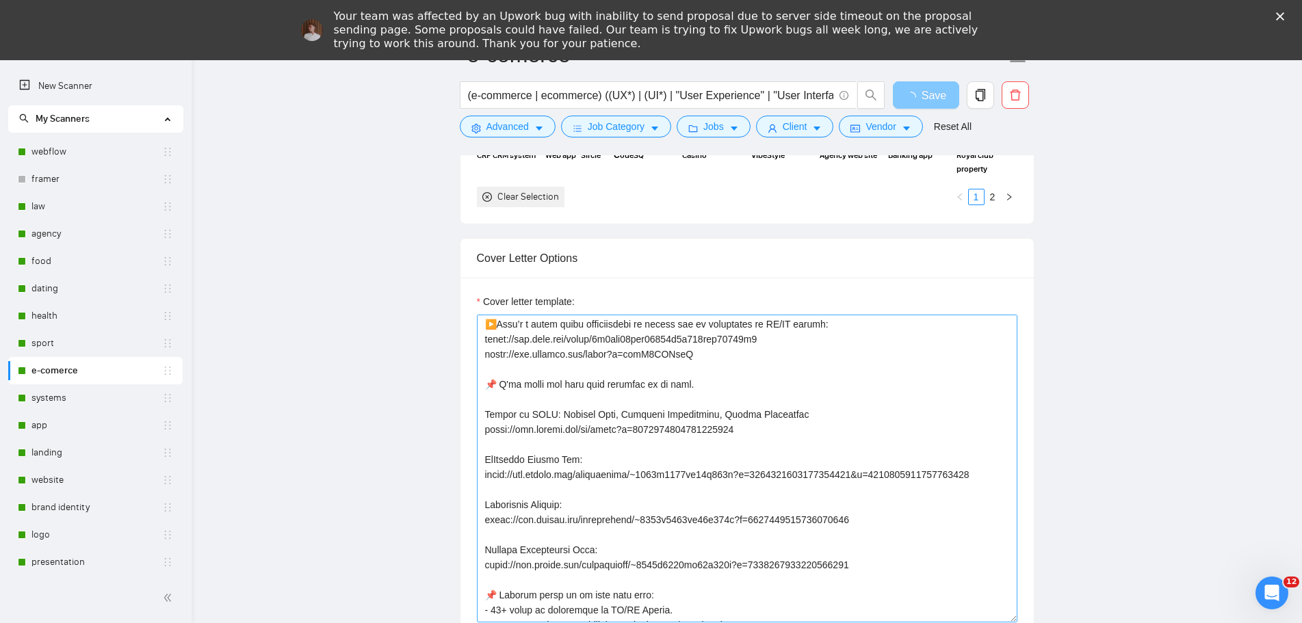
scroll to position [205, 0]
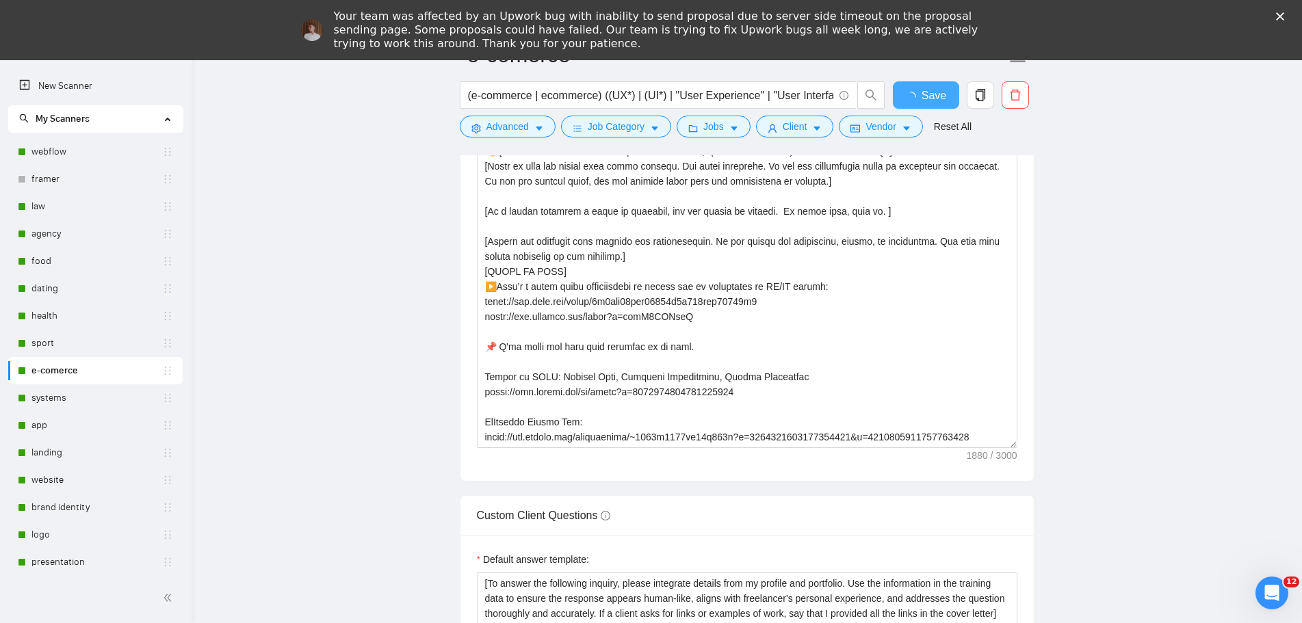
checkbox input "true"
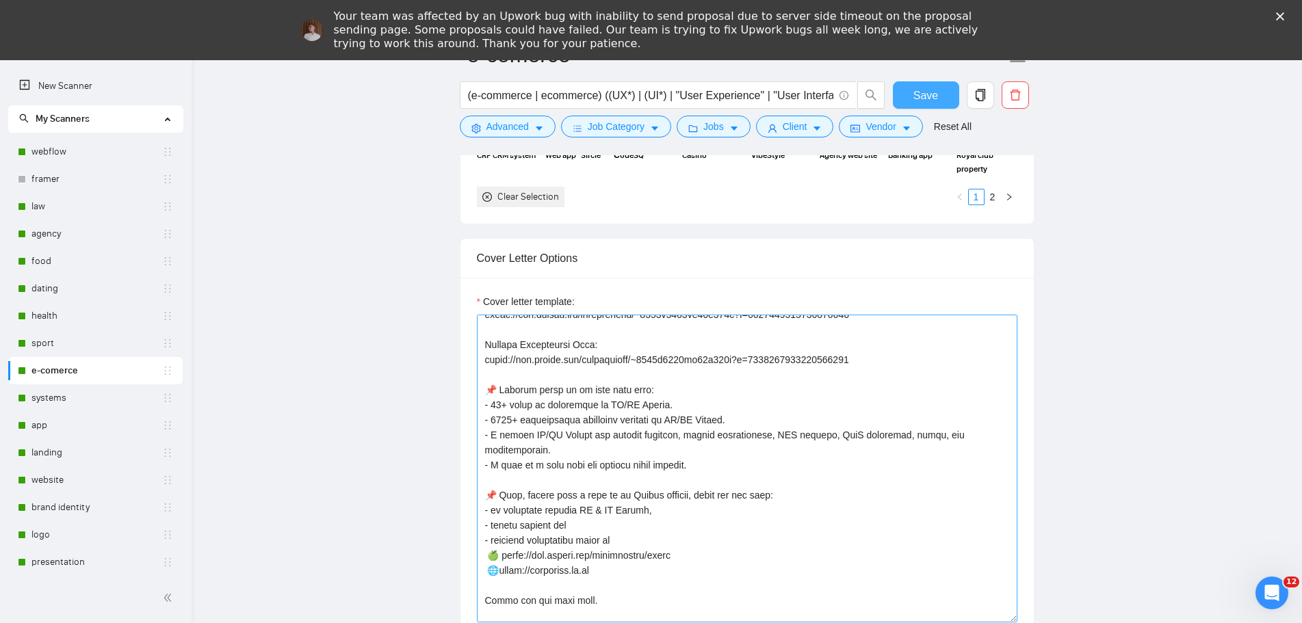
scroll to position [376, 0]
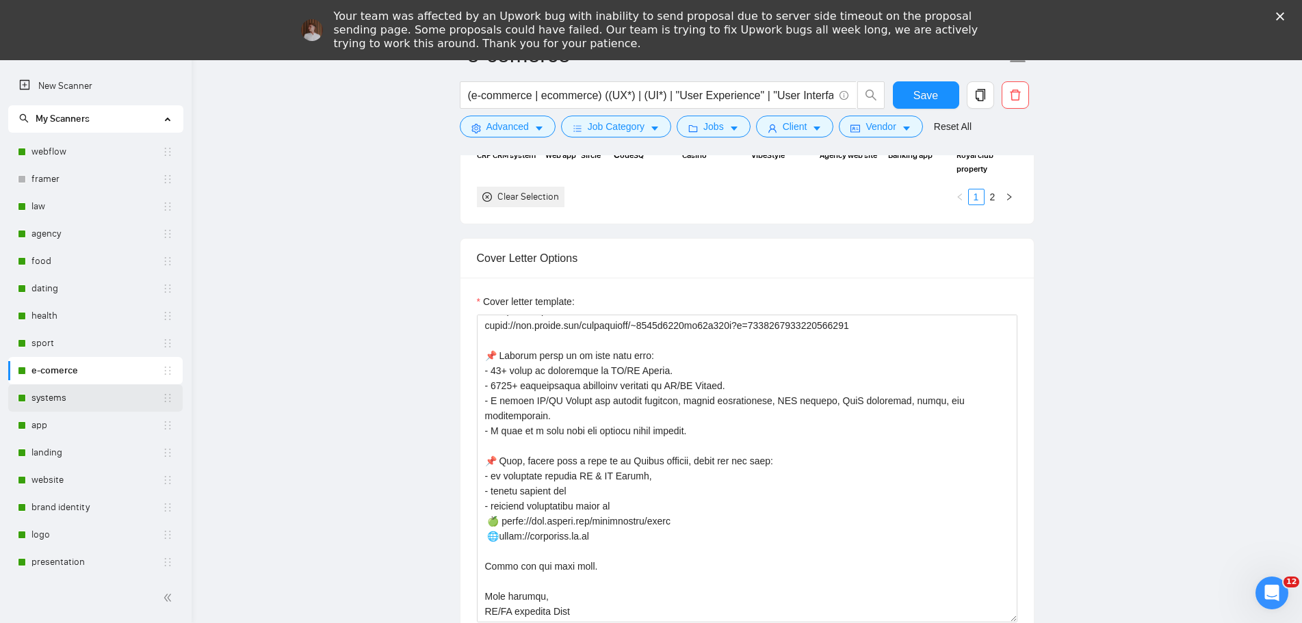
click at [76, 395] on link "systems" at bounding box center [96, 398] width 131 height 27
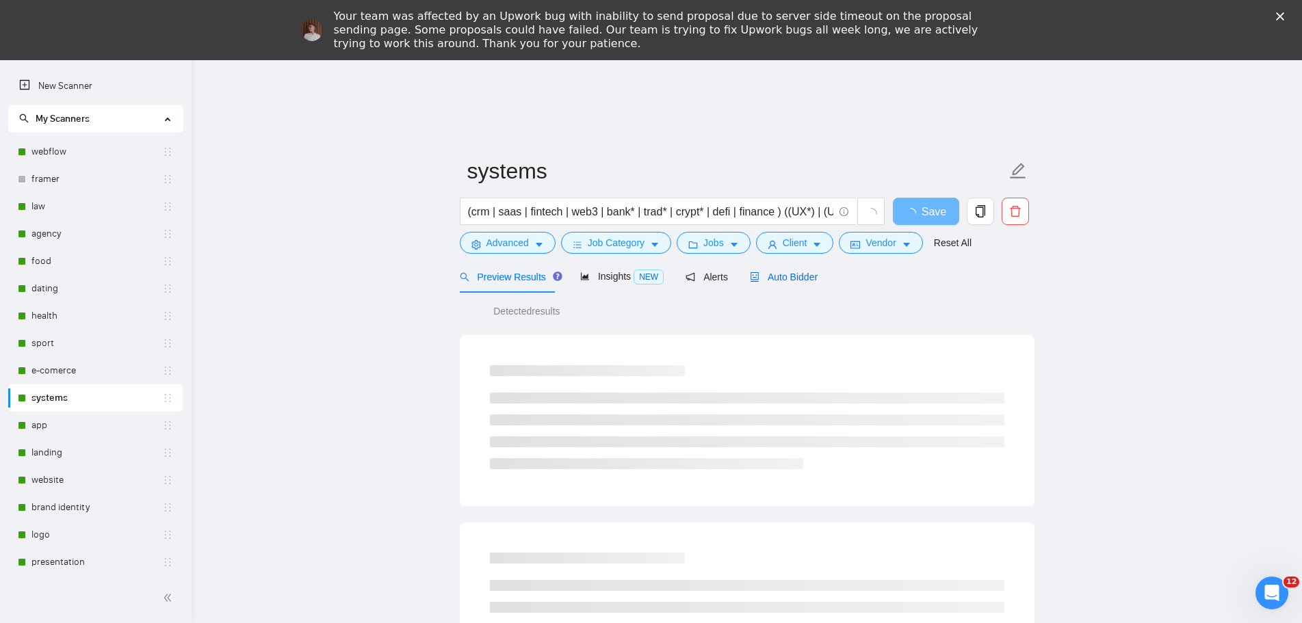
click at [785, 283] on span "Auto Bidder" at bounding box center [784, 277] width 68 height 11
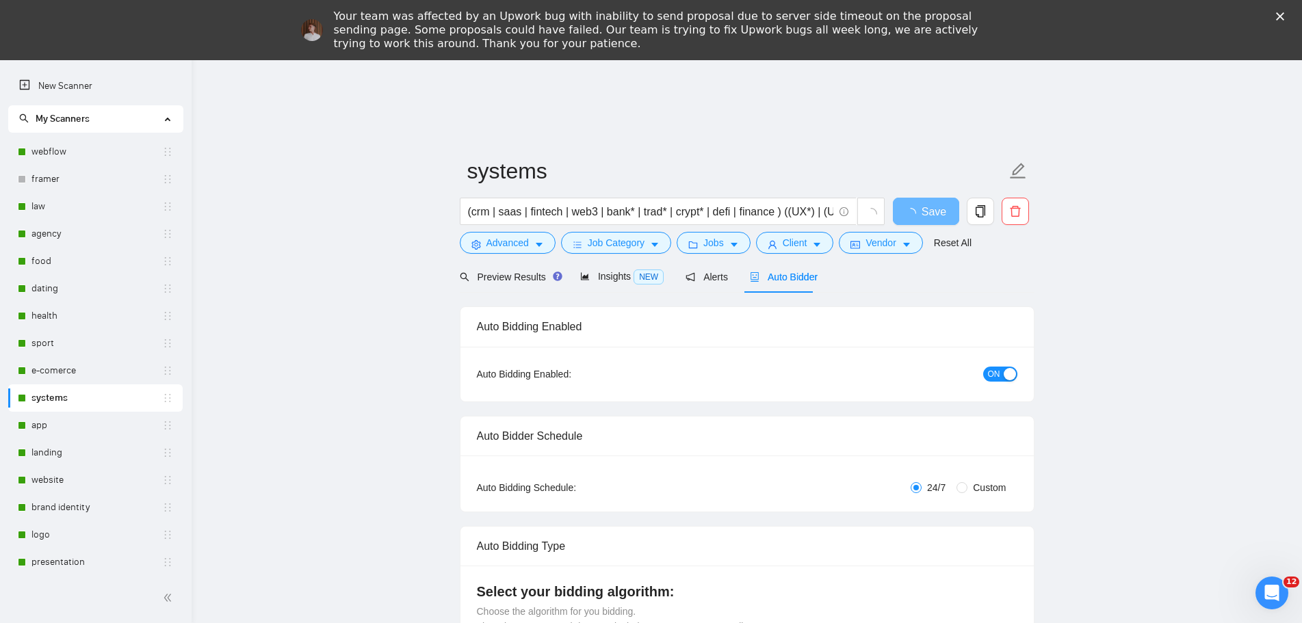
radio input "false"
radio input "true"
checkbox input "true"
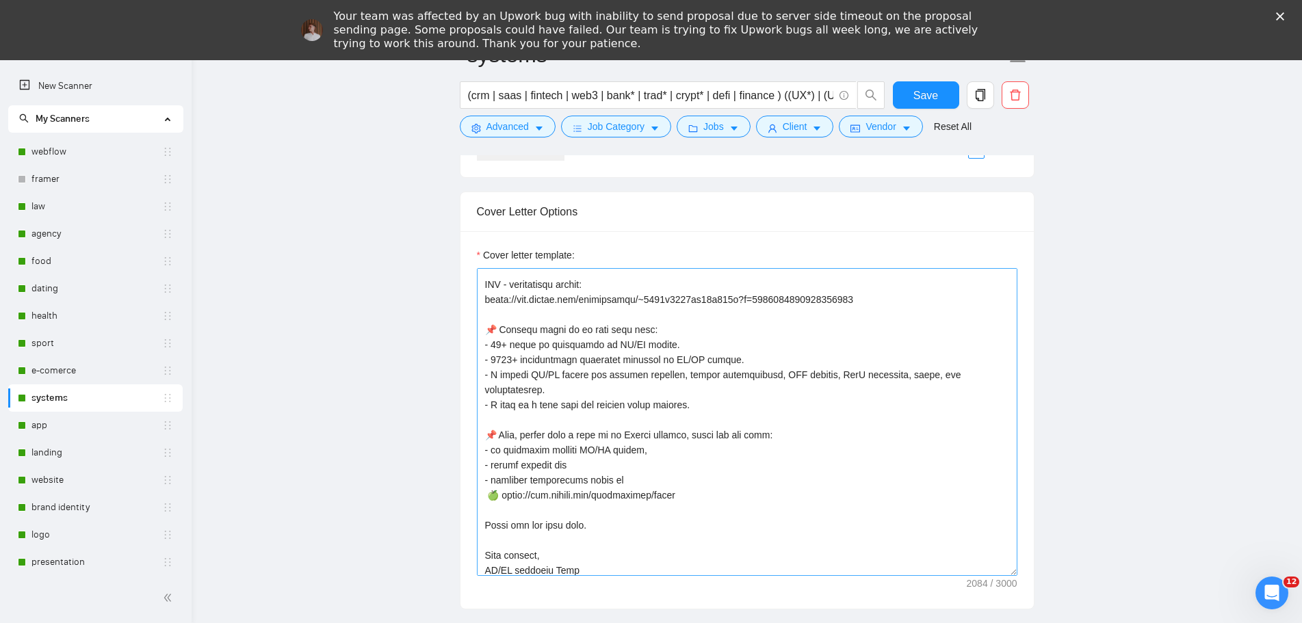
scroll to position [497, 0]
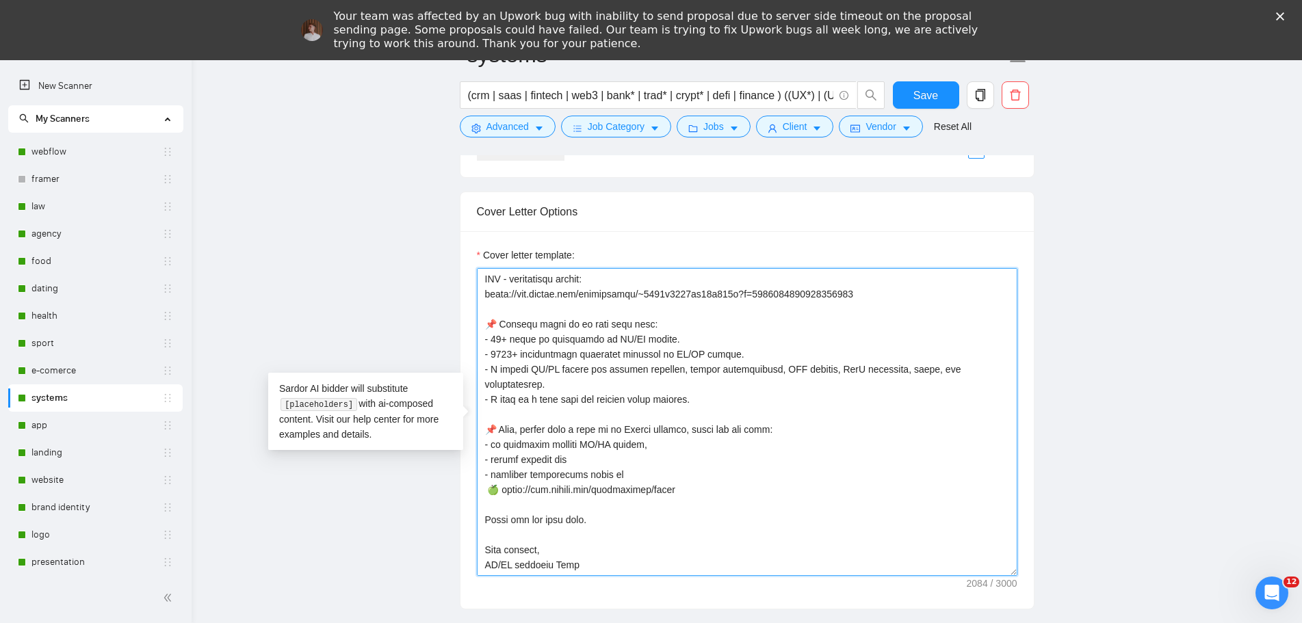
drag, startPoint x: 487, startPoint y: 324, endPoint x: 726, endPoint y: 564, distance: 338.7
click at [726, 564] on textarea "Cover letter template:" at bounding box center [747, 422] width 541 height 308
paste textarea "X/UI Design. - 1000+ successfully completed projects in [GEOGRAPHIC_DATA]/UX De…"
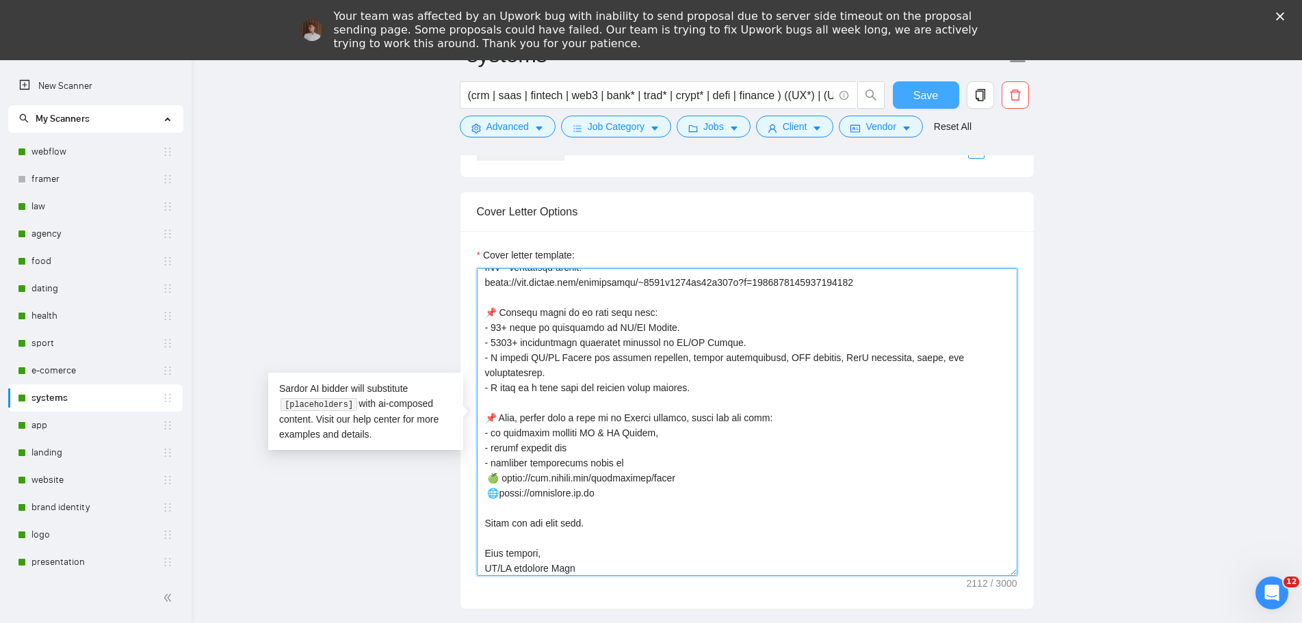
type textarea "👋 [Lorem i dolorsit ametcons adipi eli seddoe't inci, (ut lab et dolorema). Ali…"
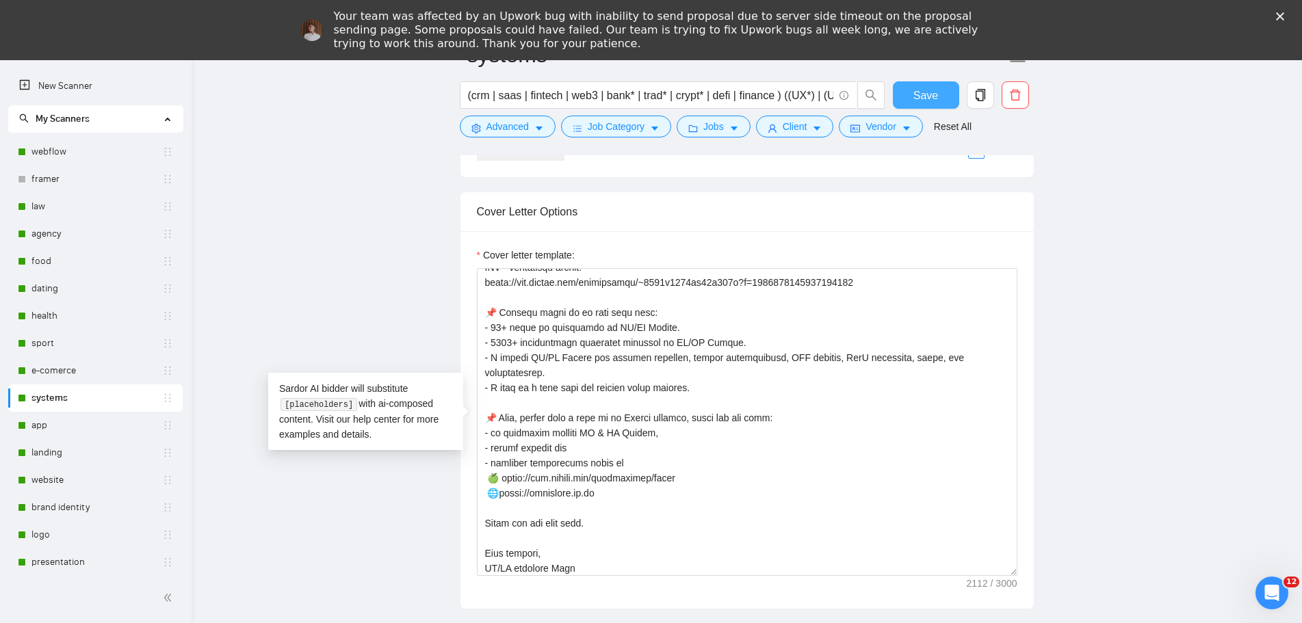
click at [915, 102] on span "Save" at bounding box center [925, 95] width 25 height 17
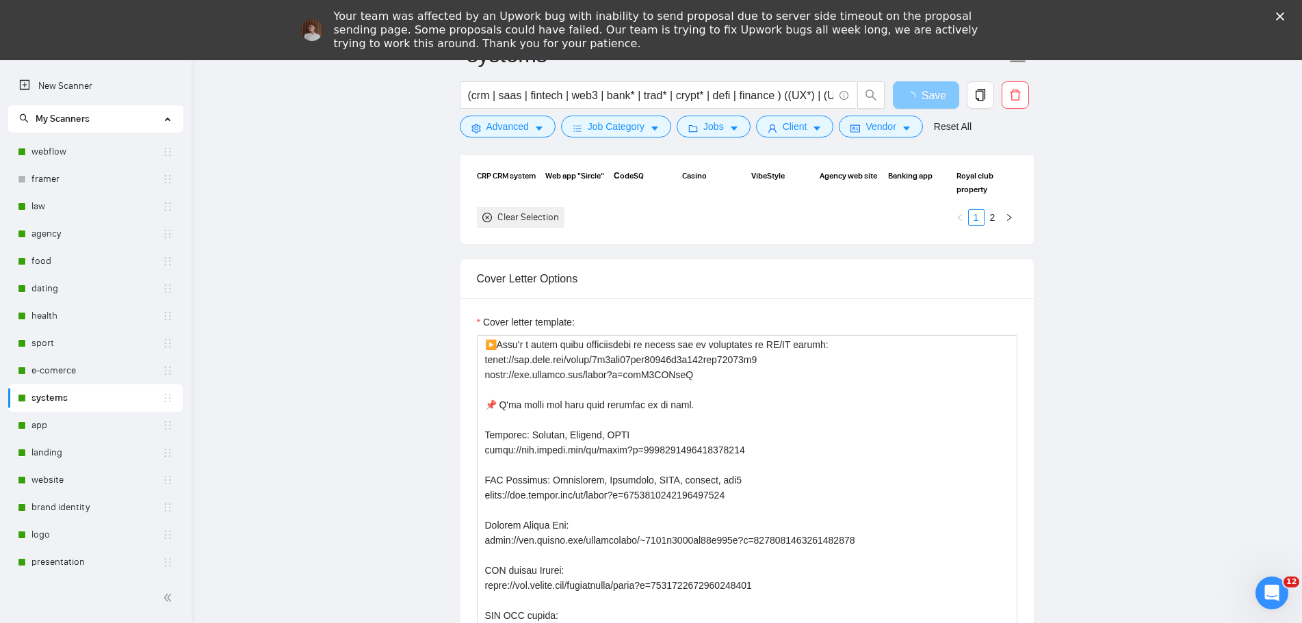
scroll to position [1779, 0]
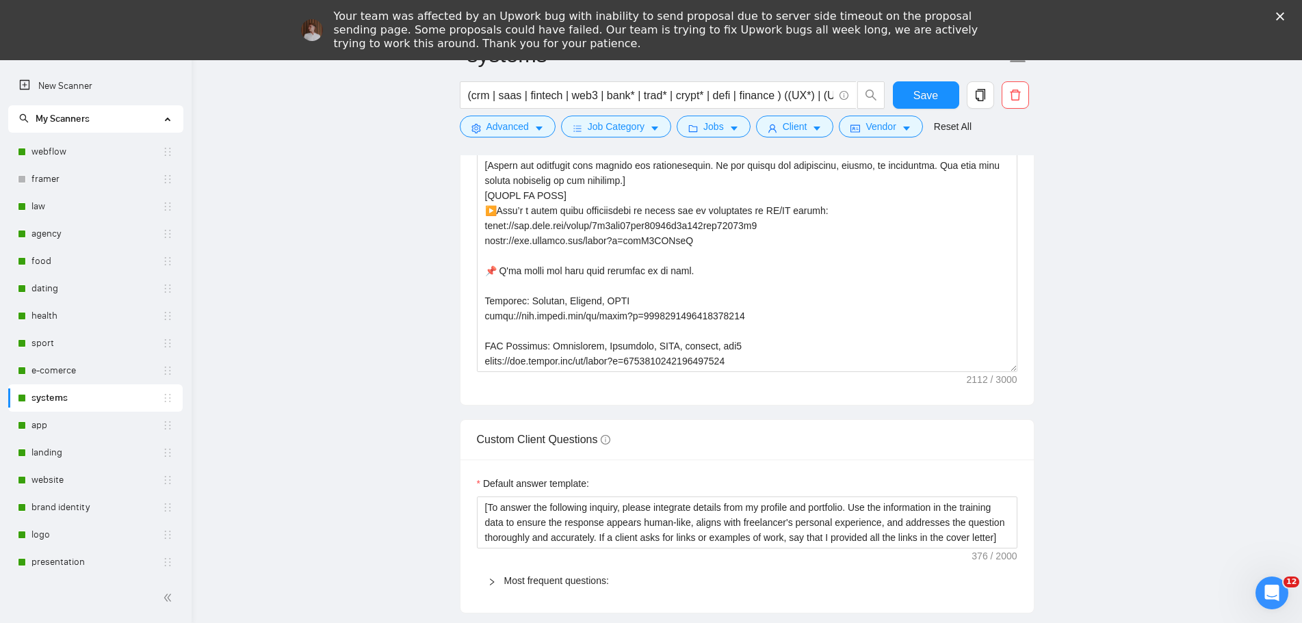
checkbox input "true"
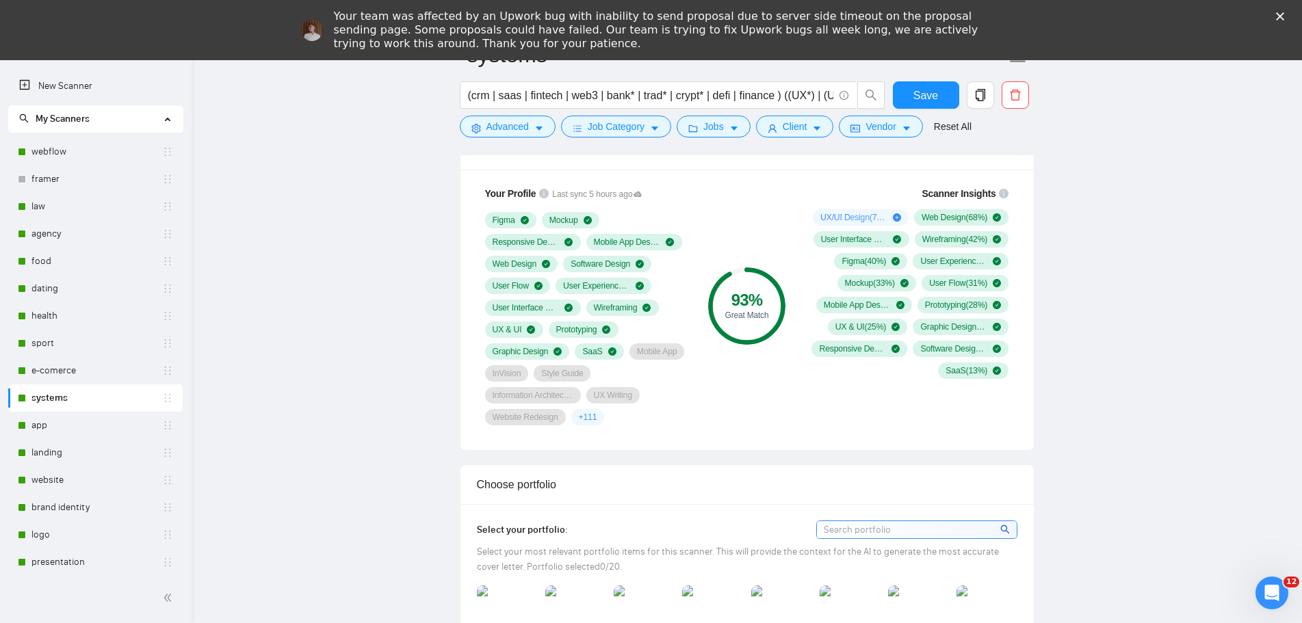
scroll to position [1026, 0]
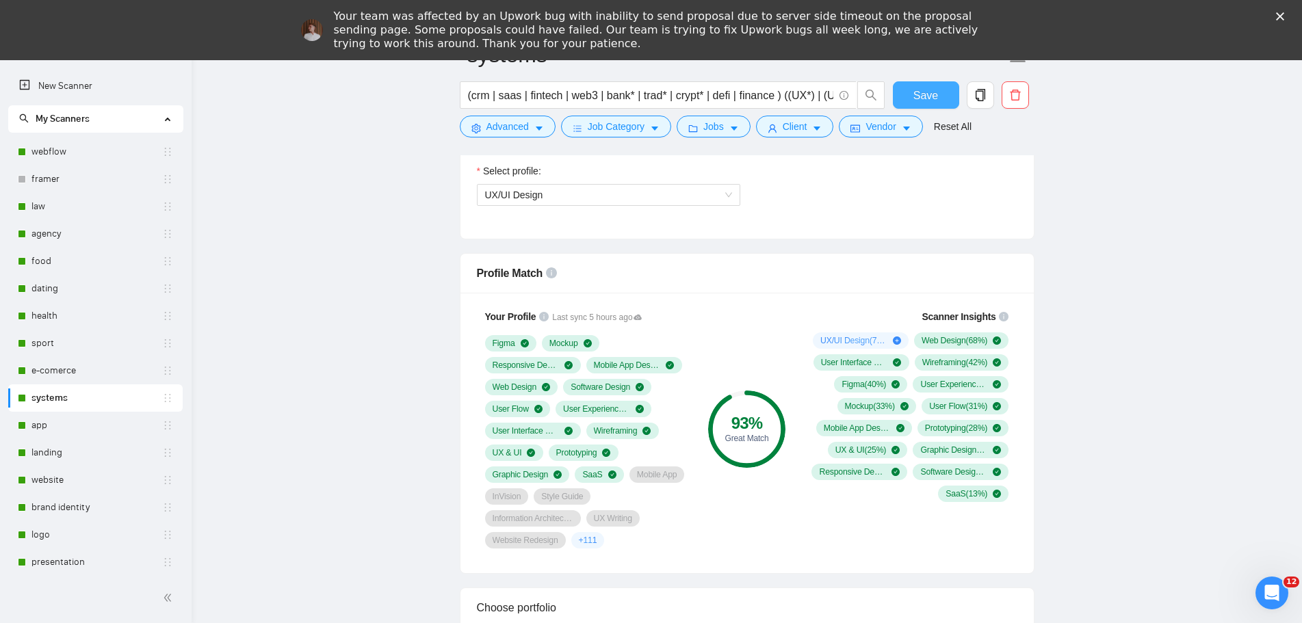
click at [920, 96] on span "Save" at bounding box center [925, 95] width 25 height 17
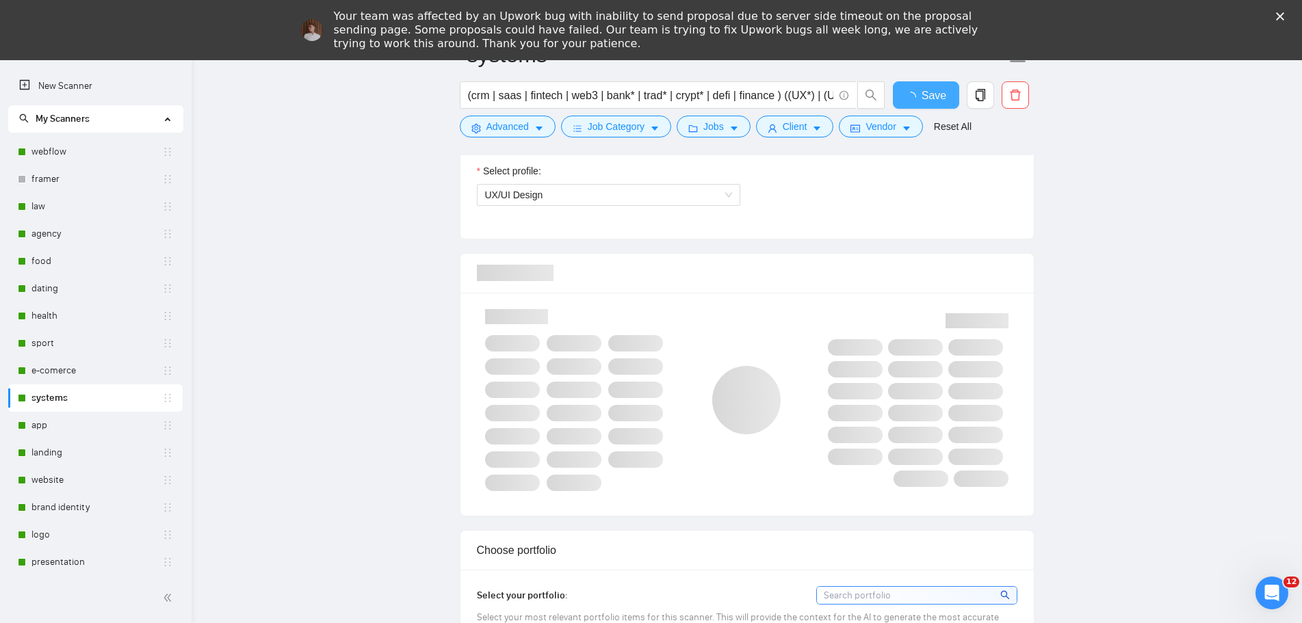
checkbox input "true"
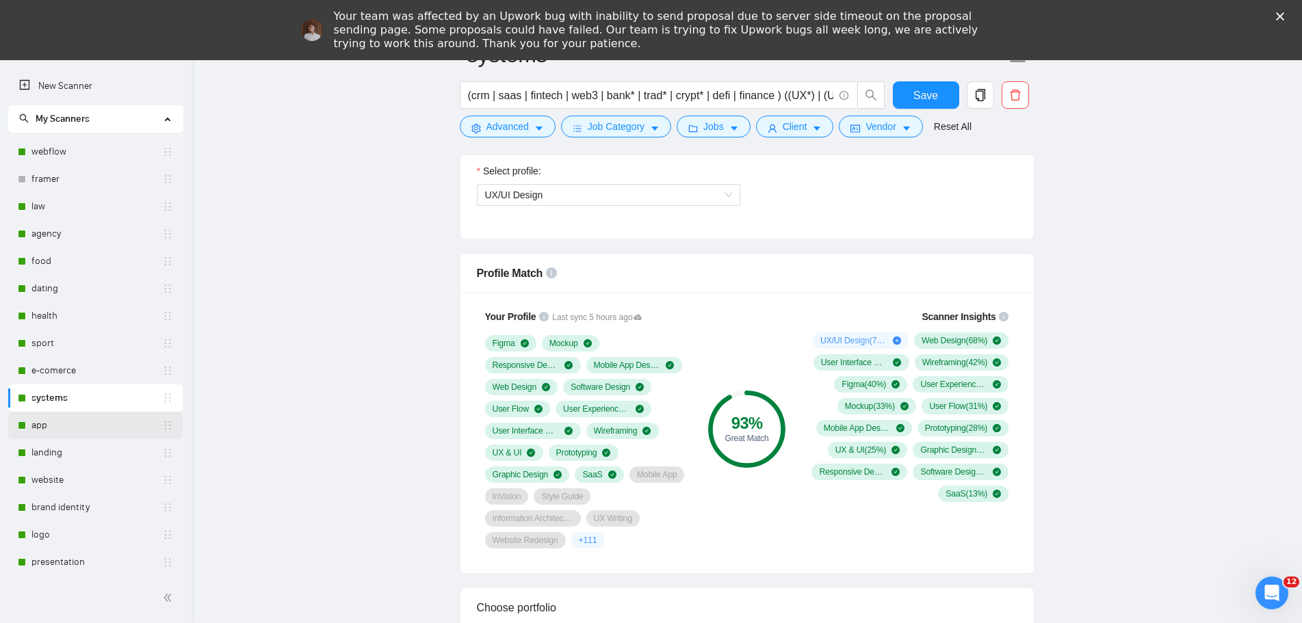
click at [97, 424] on link "app" at bounding box center [96, 425] width 131 height 27
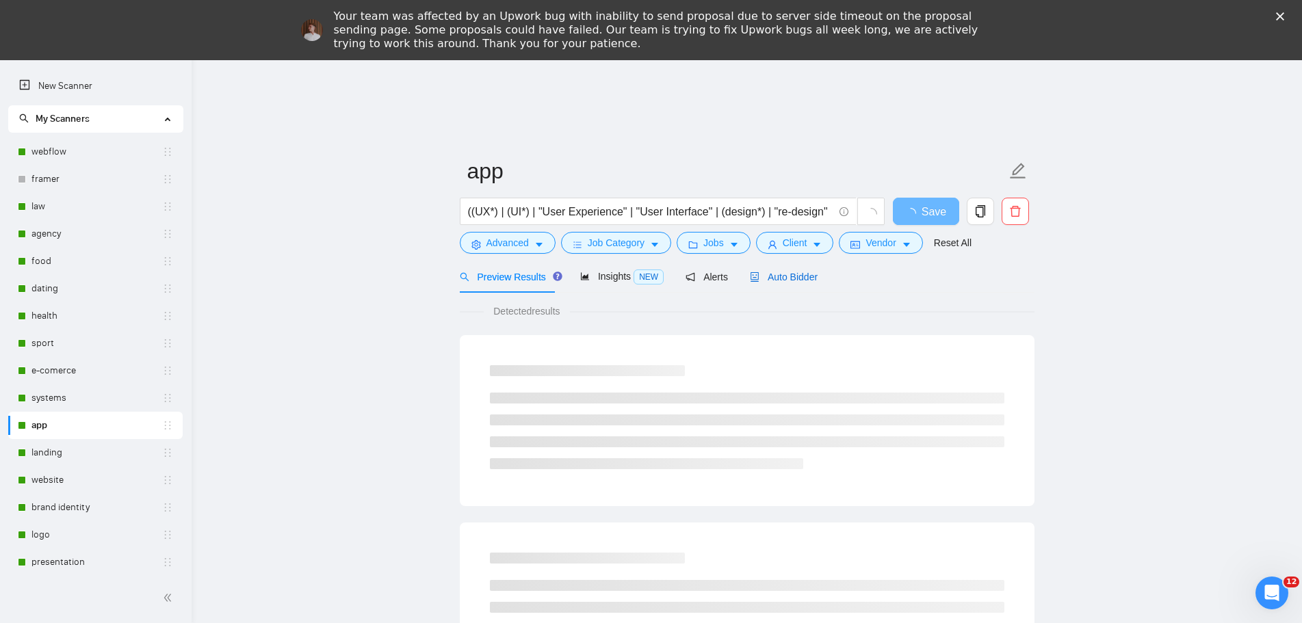
click at [768, 279] on span "Auto Bidder" at bounding box center [784, 277] width 68 height 11
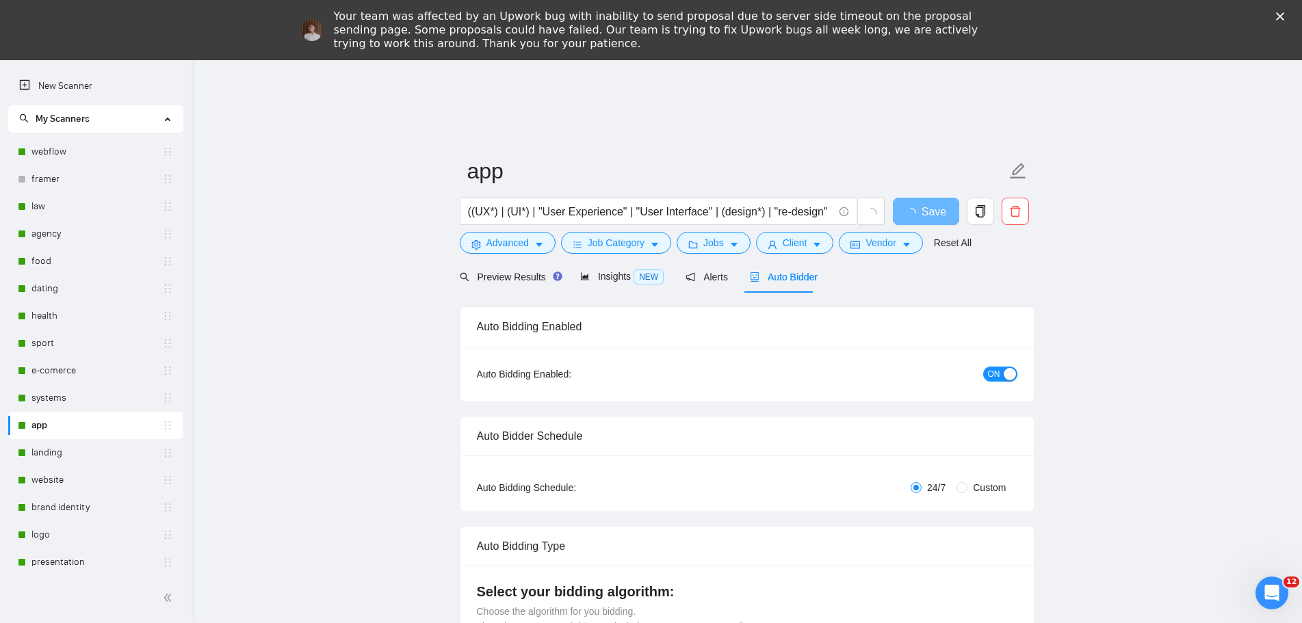
radio input "false"
radio input "true"
checkbox input "true"
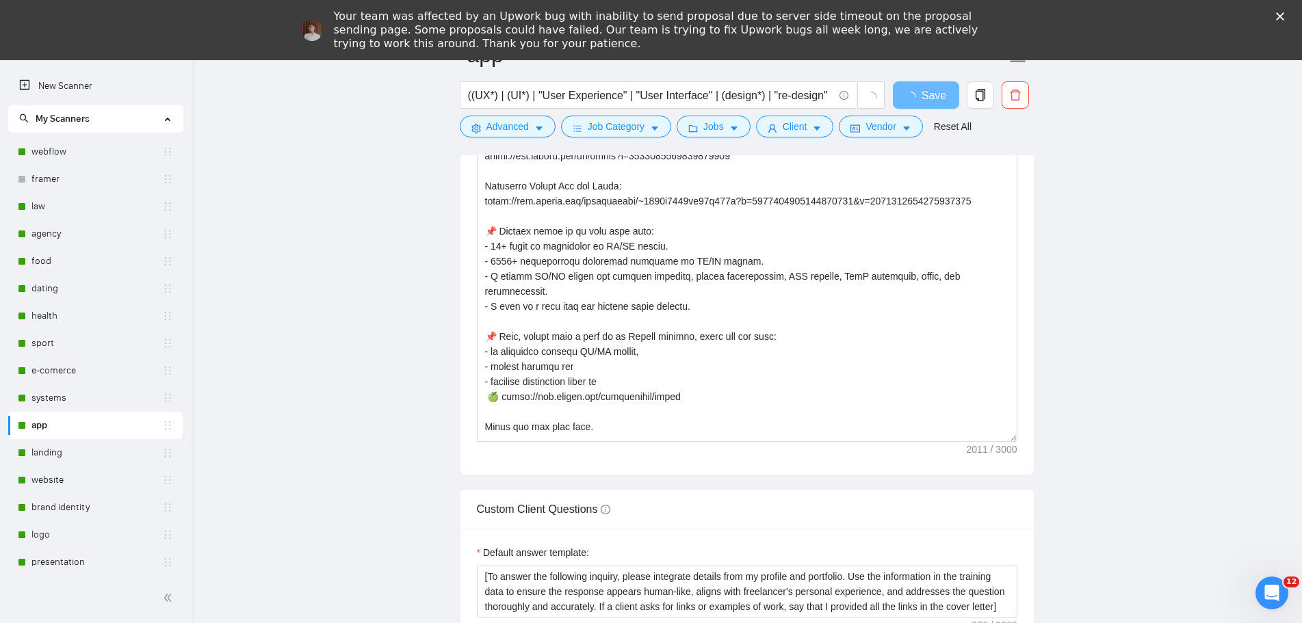
scroll to position [452, 0]
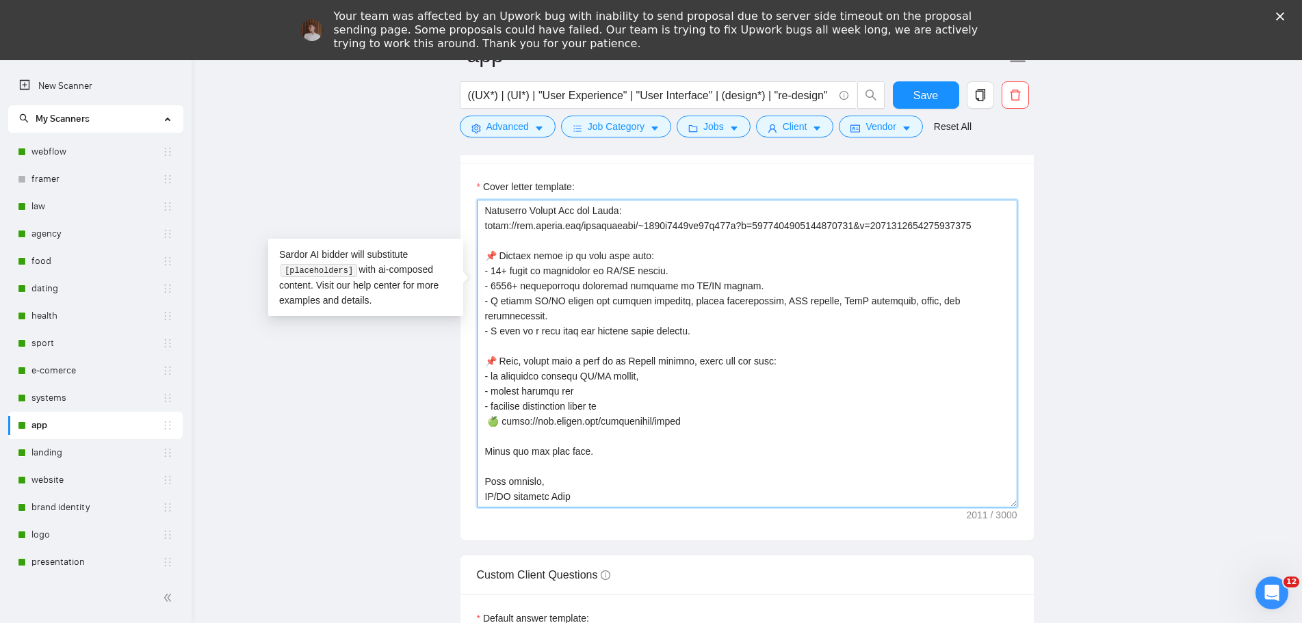
drag, startPoint x: 487, startPoint y: 190, endPoint x: 638, endPoint y: 502, distance: 346.4
click at [638, 502] on textarea "Cover letter template:" at bounding box center [747, 354] width 541 height 308
paste textarea "X/UI Design. - 1000+ successfully completed projects in [GEOGRAPHIC_DATA]/UX De…"
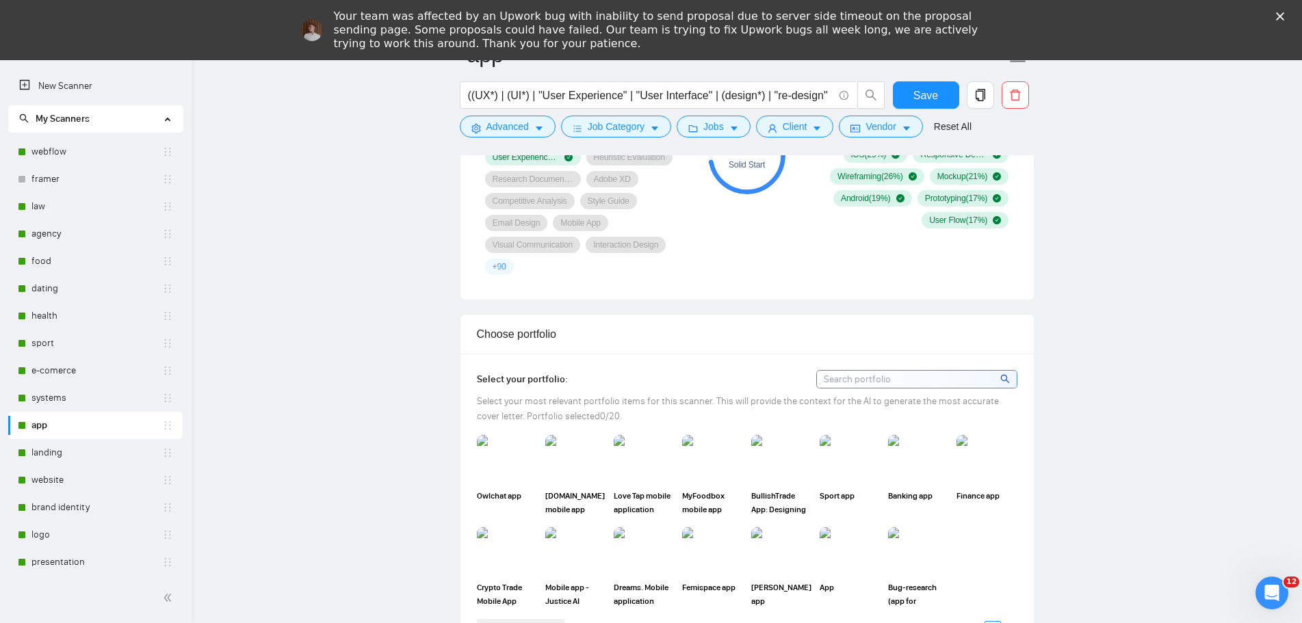
scroll to position [1095, 0]
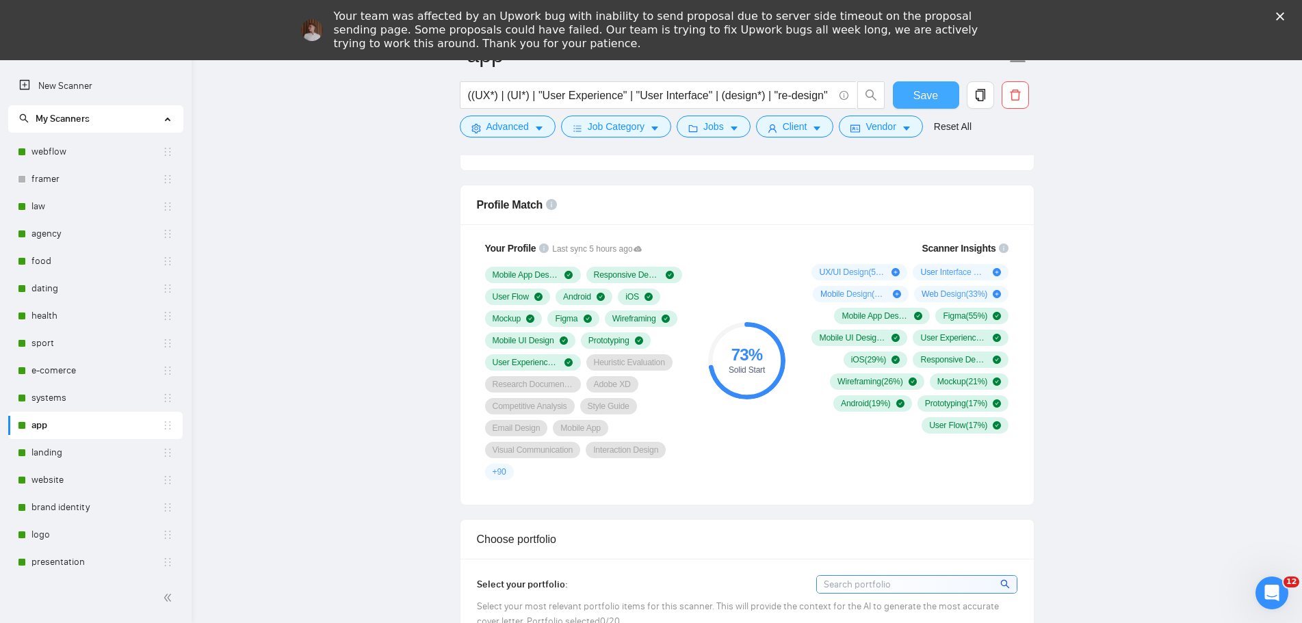
type textarea "👋 [Lorem i dolorsit ametcons adipi eli seddoe't inci, (ut lab et dolorema). Ali…"
click at [942, 96] on button "Save" at bounding box center [926, 94] width 66 height 27
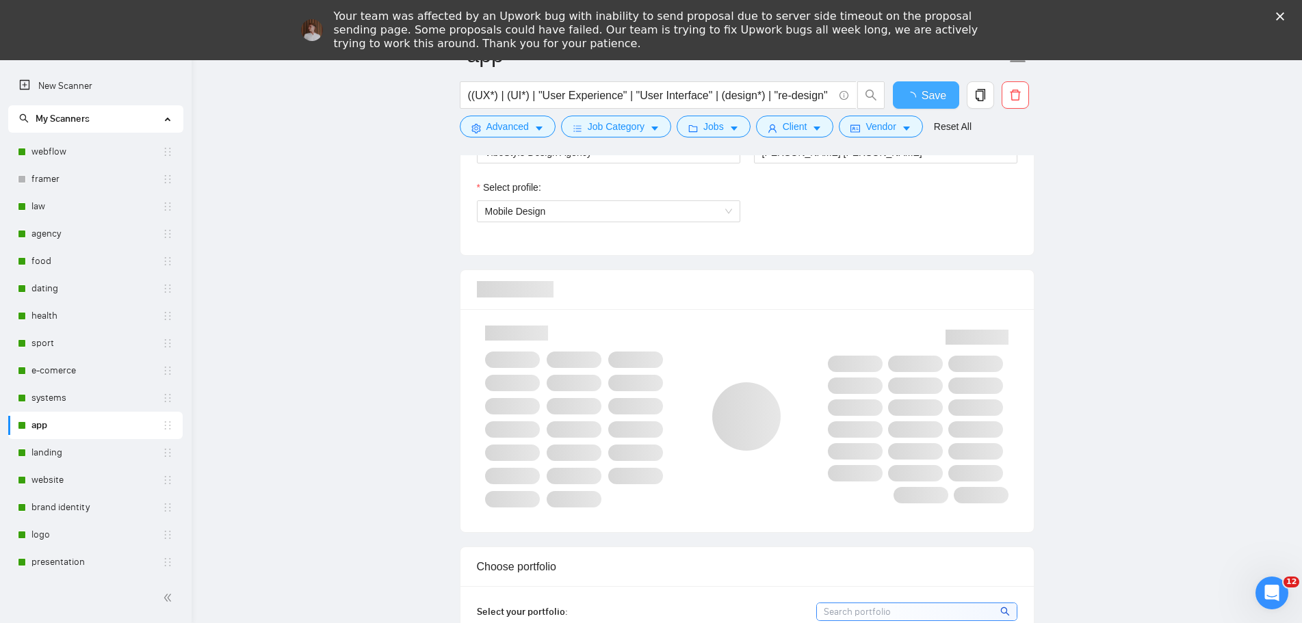
checkbox input "true"
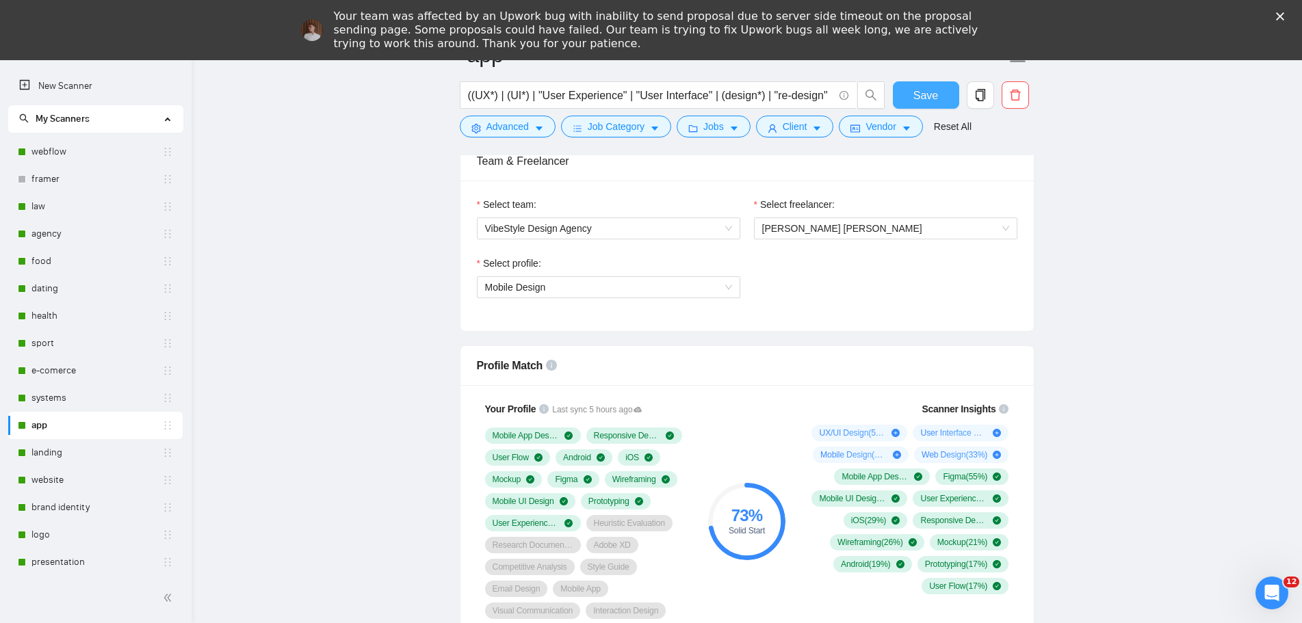
scroll to position [958, 0]
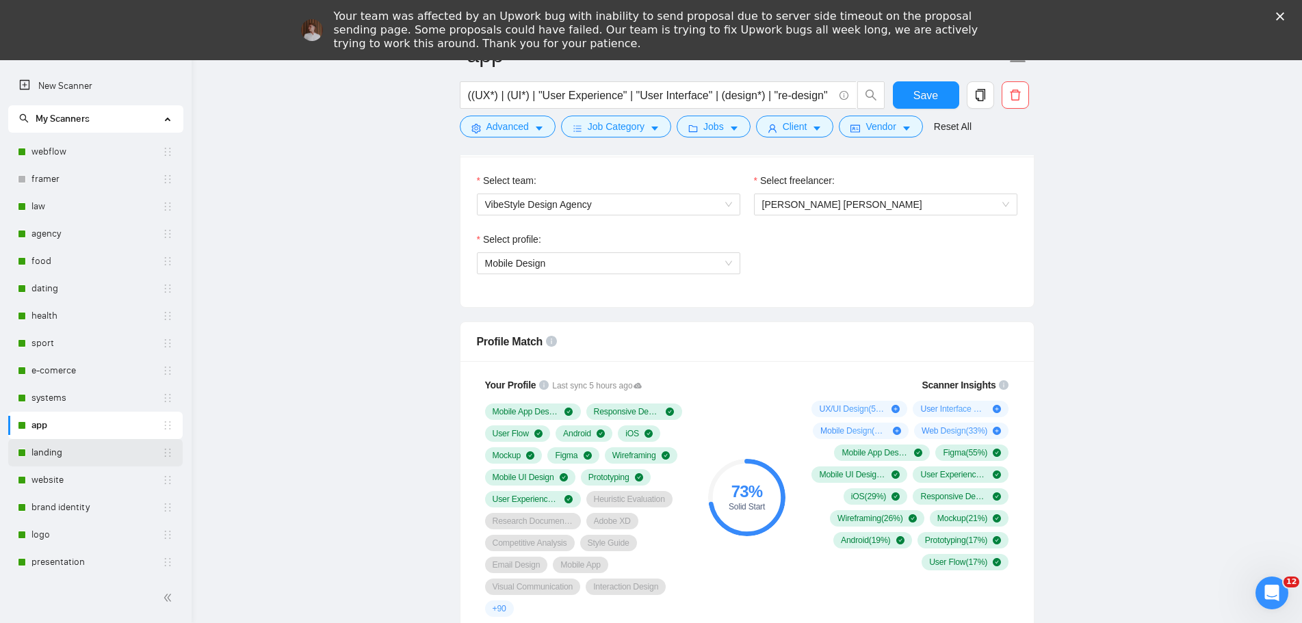
click at [105, 448] on link "landing" at bounding box center [96, 452] width 131 height 27
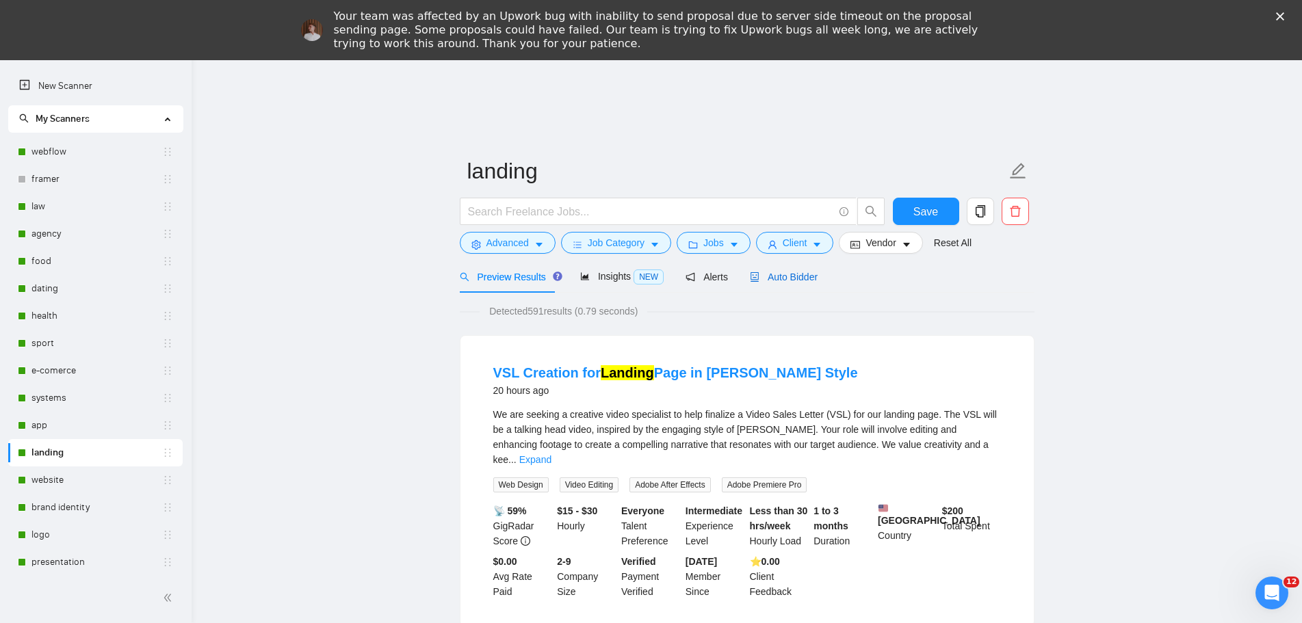
click at [774, 283] on div "Auto Bidder" at bounding box center [784, 277] width 68 height 15
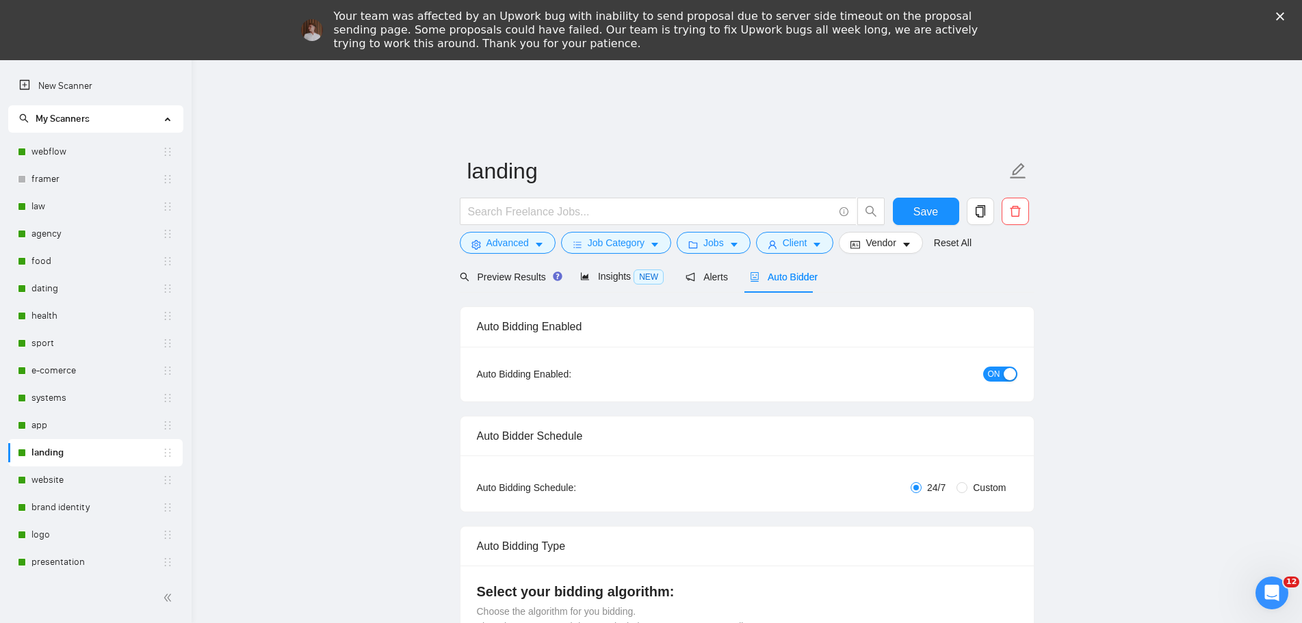
radio input "false"
radio input "true"
checkbox input "true"
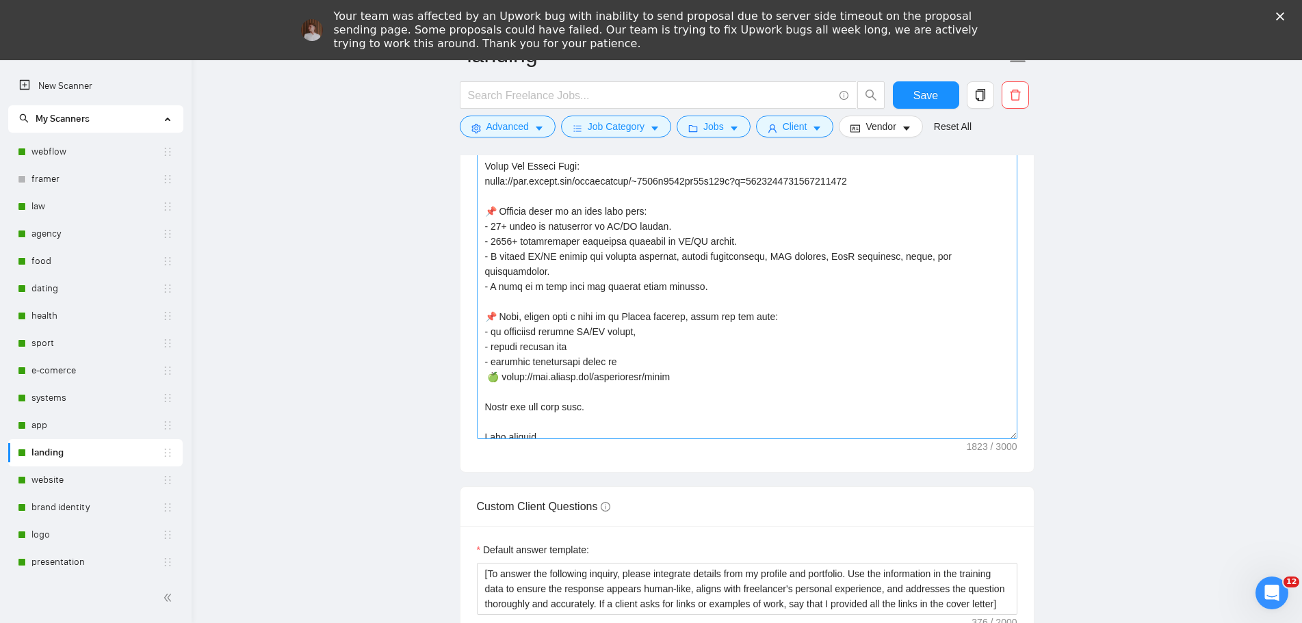
scroll to position [361, 0]
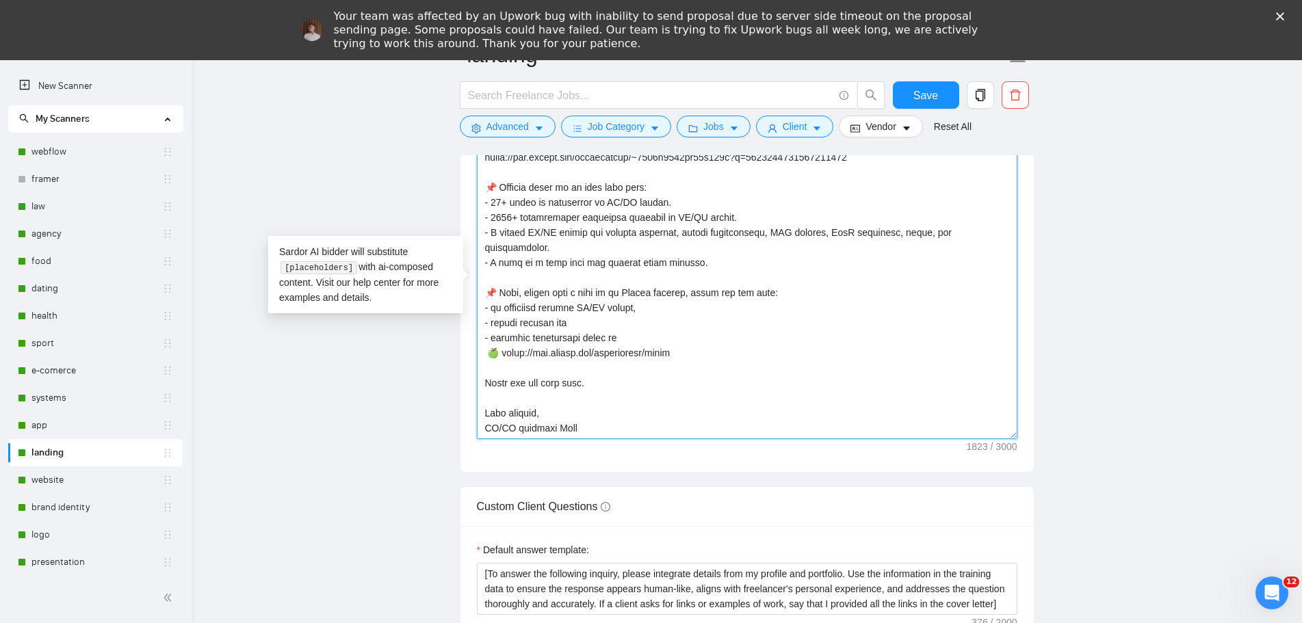
drag, startPoint x: 486, startPoint y: 186, endPoint x: 721, endPoint y: 443, distance: 348.7
click at [721, 443] on div "Cover letter template:" at bounding box center [747, 283] width 573 height 378
paste textarea "X/UI Design. - 1000+ successfully completed projects in [GEOGRAPHIC_DATA]/UX De…"
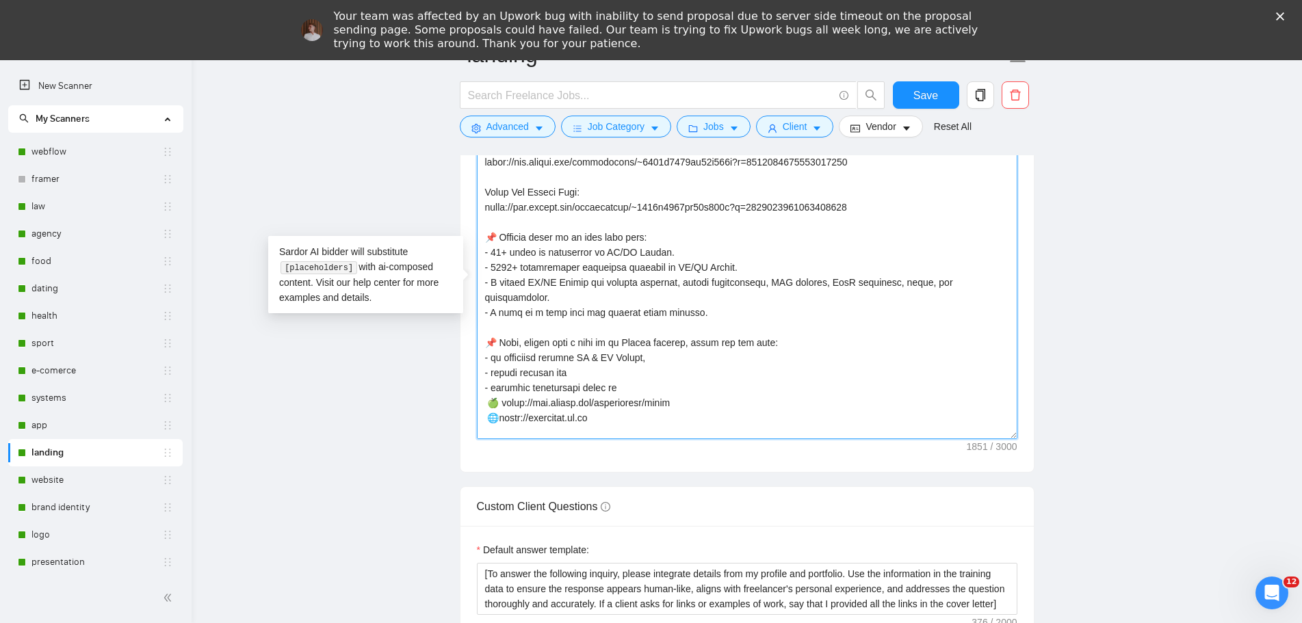
scroll to position [236, 0]
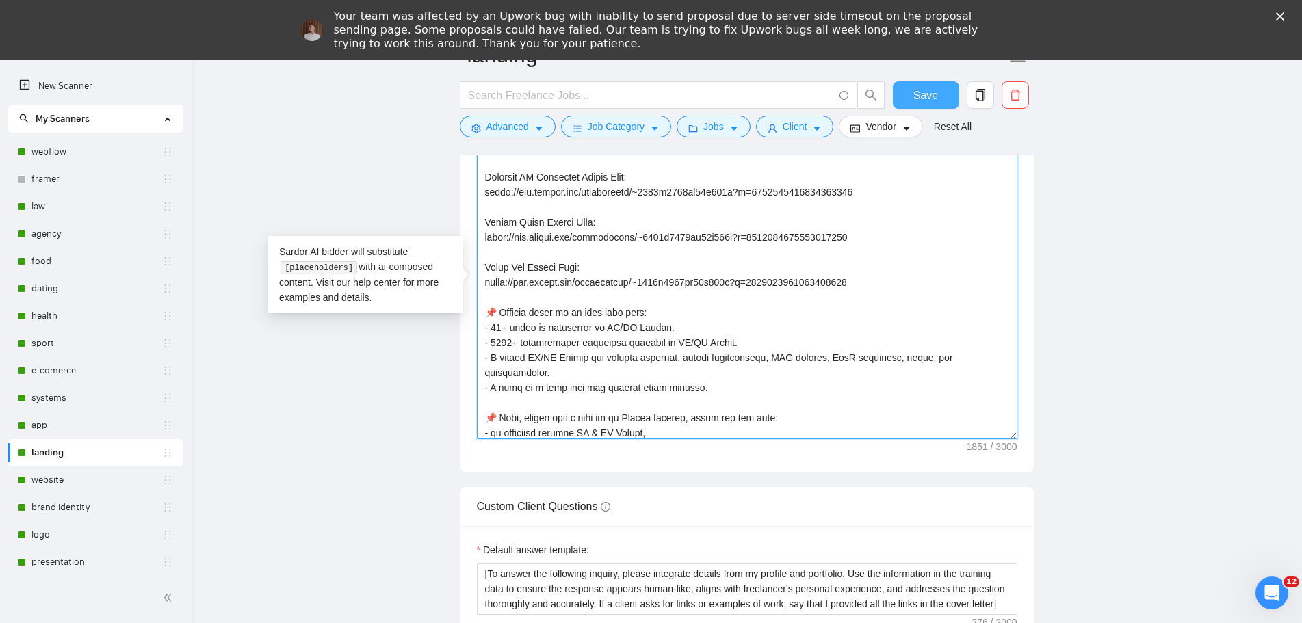
type textarea "👋 [Lorem i dolorsit ametcons adipi eli seddoe't inci, (ut lab et dolorema). Ali…"
click at [931, 99] on span "Save" at bounding box center [925, 95] width 25 height 17
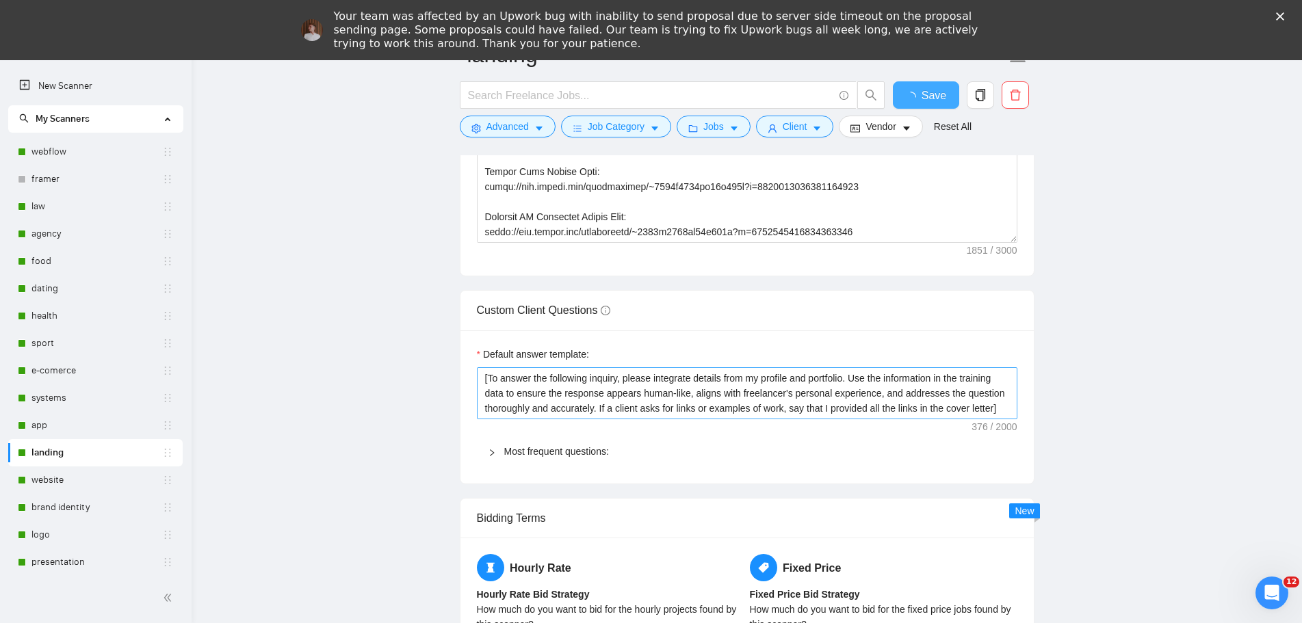
checkbox input "true"
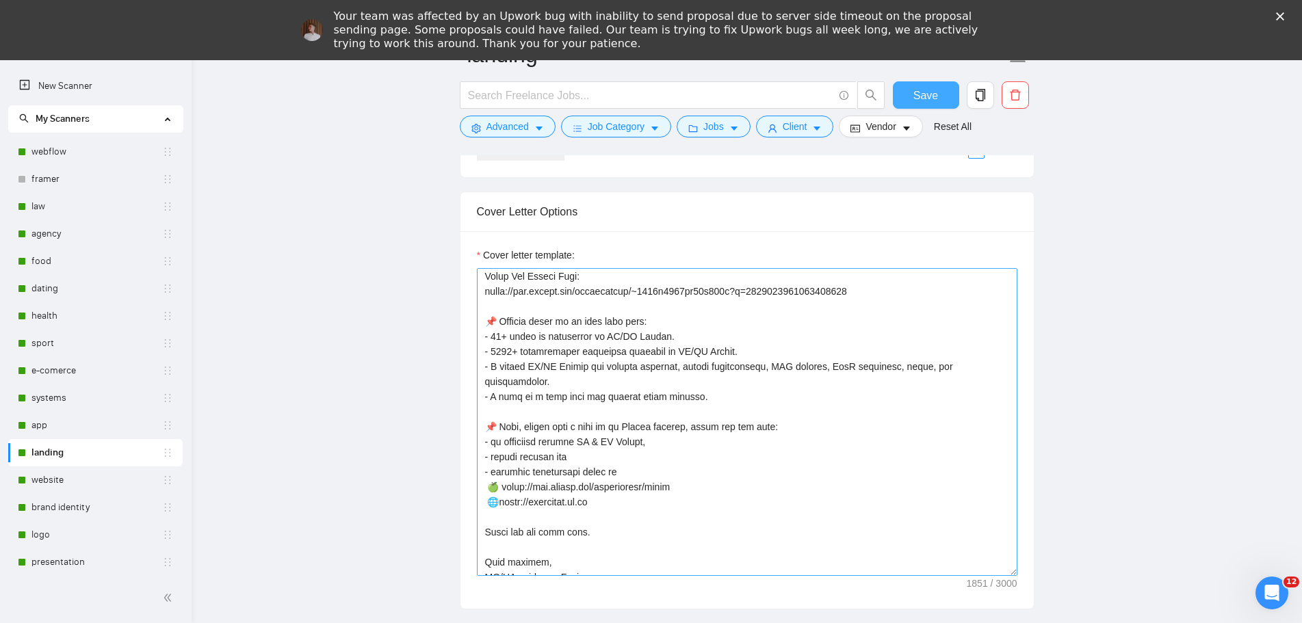
scroll to position [376, 0]
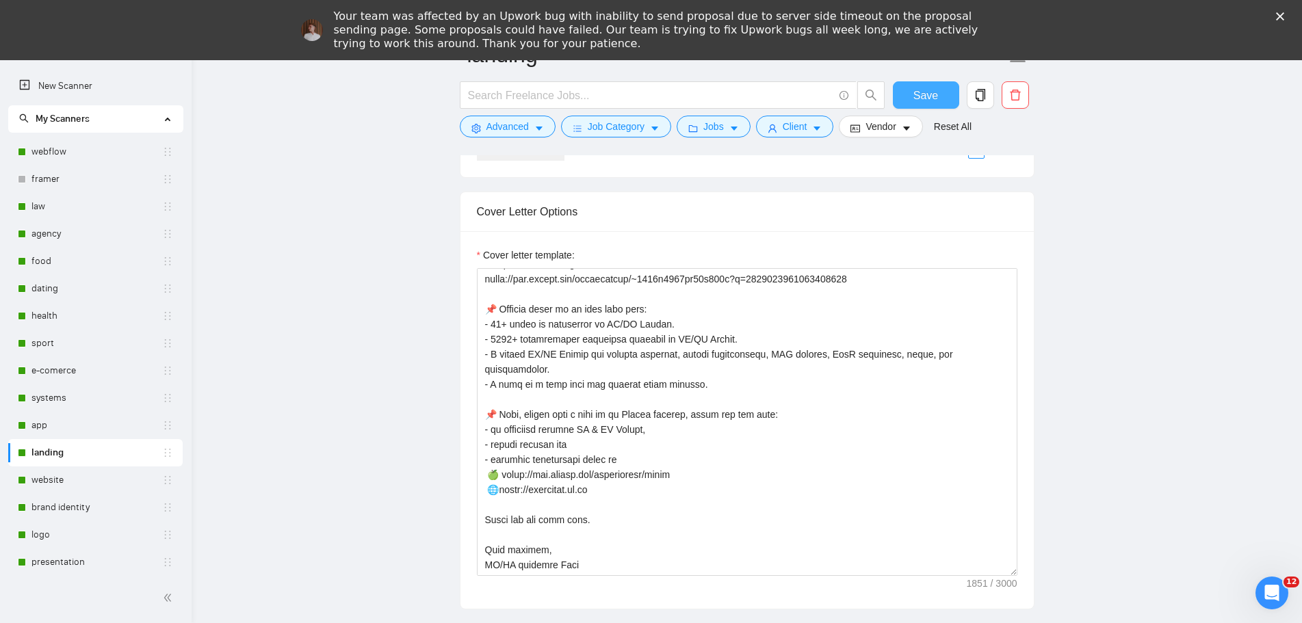
drag, startPoint x: 941, startPoint y: 97, endPoint x: 1065, endPoint y: 238, distance: 187.6
click at [941, 96] on button "Save" at bounding box center [926, 94] width 66 height 27
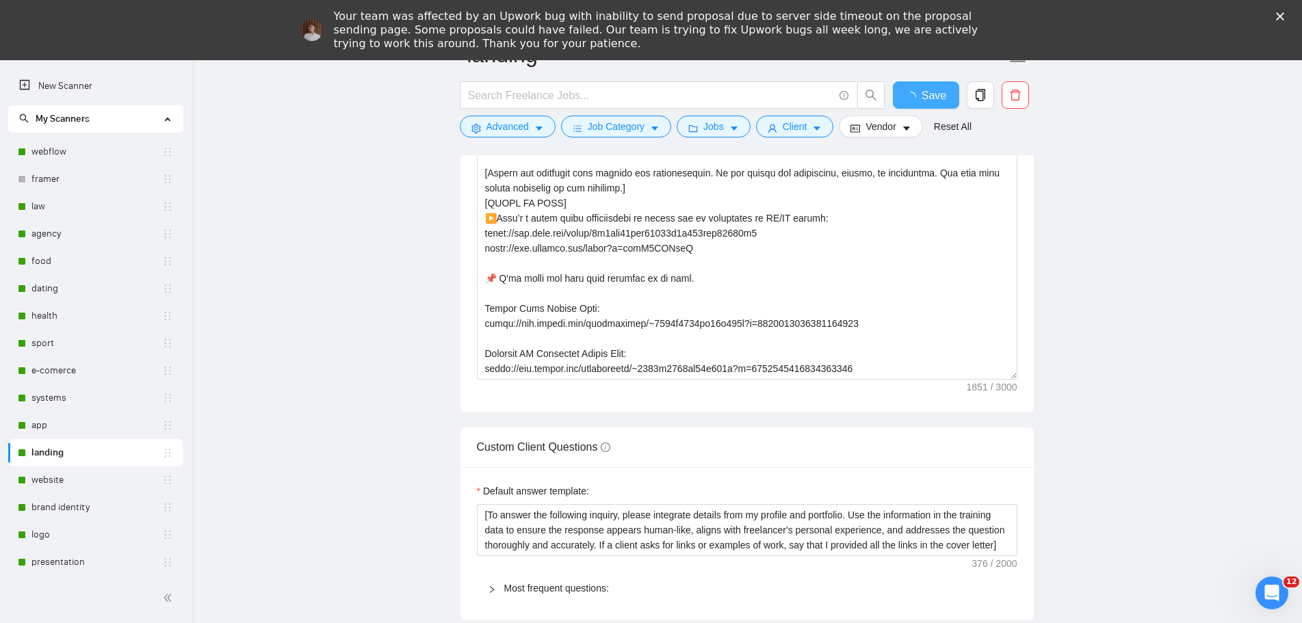
checkbox input "true"
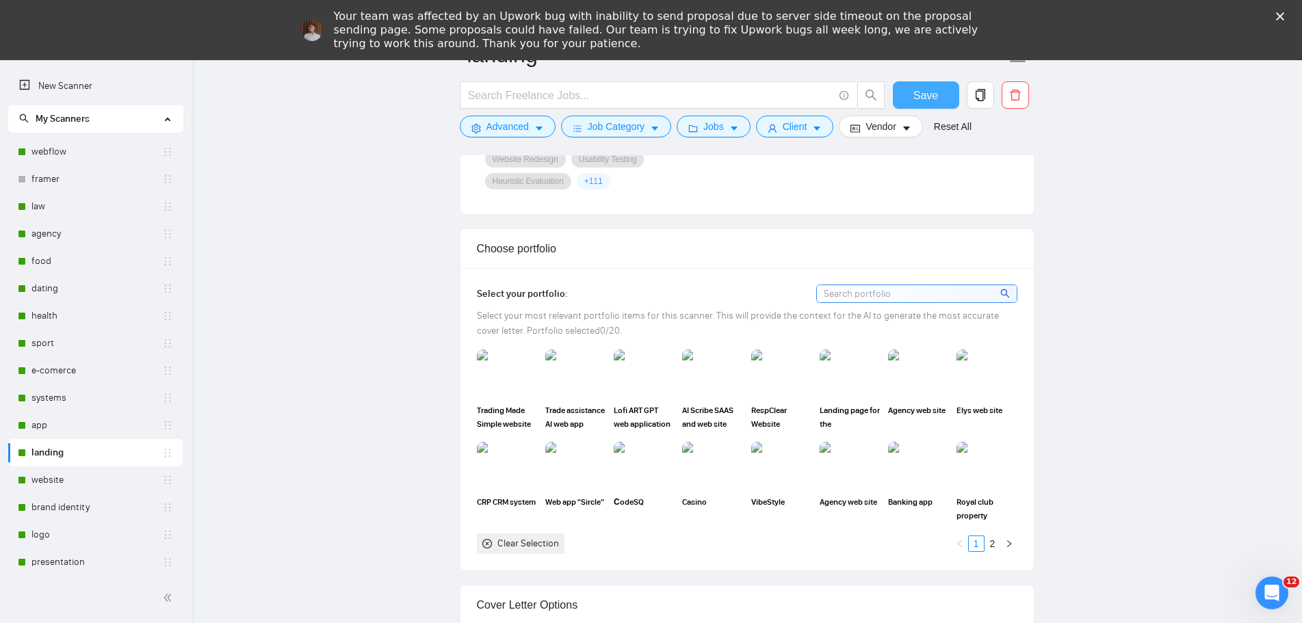
scroll to position [1232, 0]
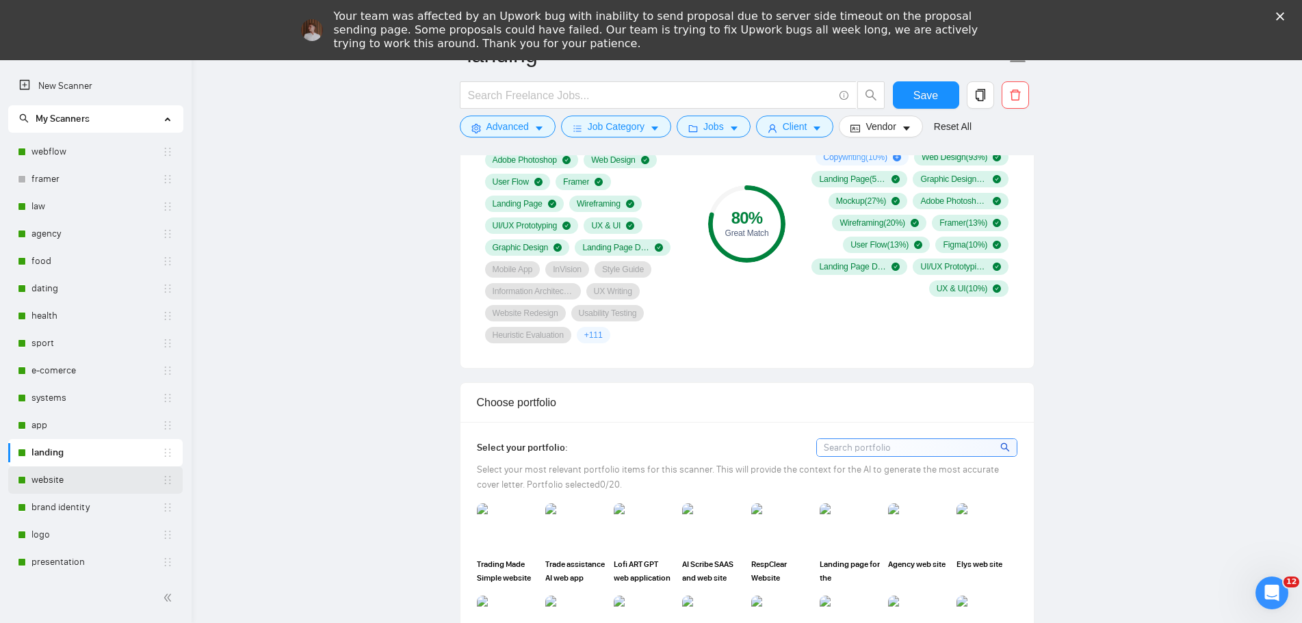
click at [57, 484] on link "website" at bounding box center [96, 480] width 131 height 27
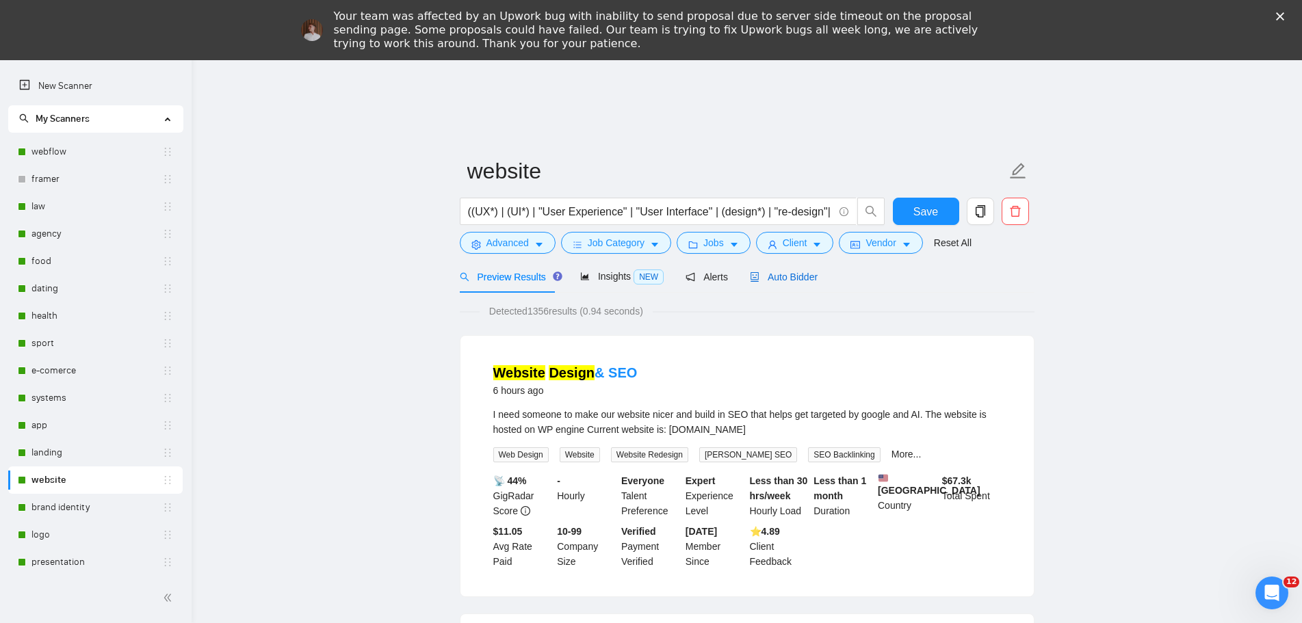
click at [802, 283] on div "Auto Bidder" at bounding box center [784, 277] width 68 height 15
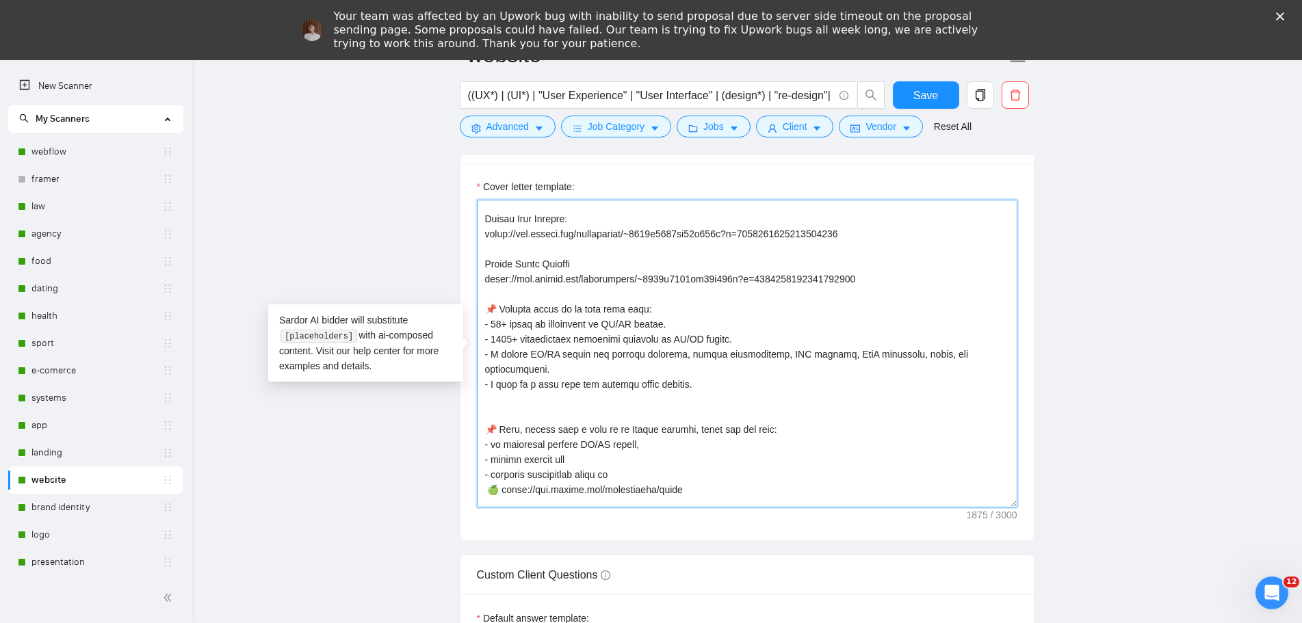
scroll to position [421, 0]
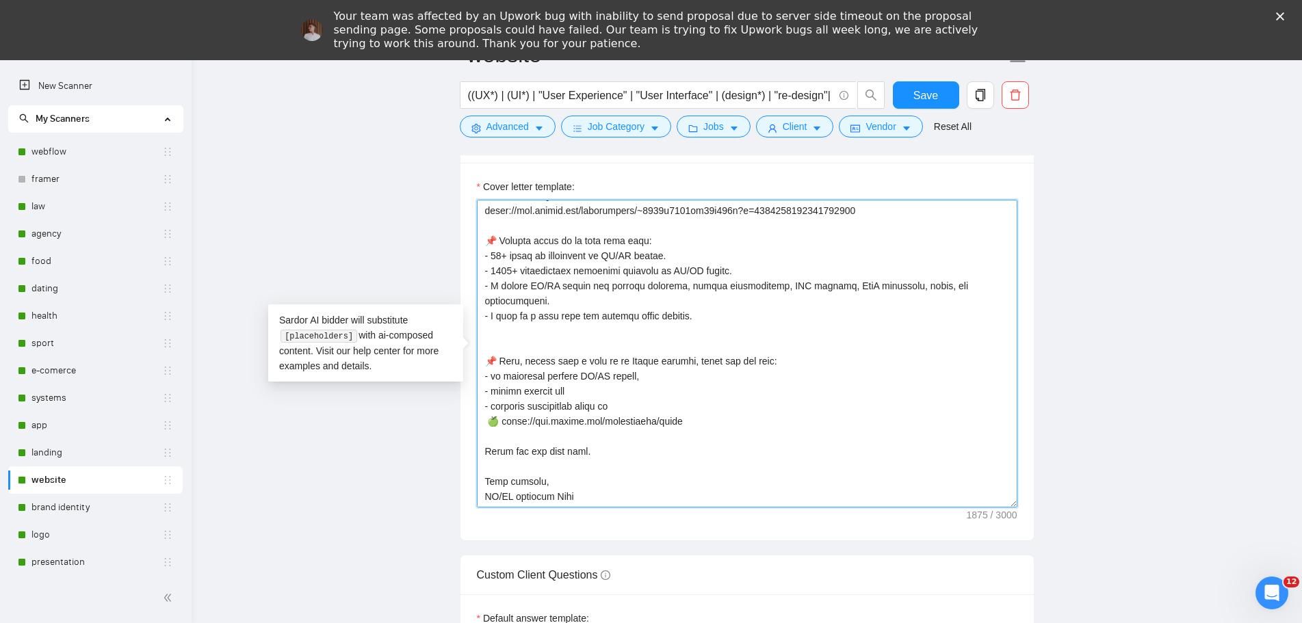
drag, startPoint x: 483, startPoint y: 308, endPoint x: 740, endPoint y: 535, distance: 342.7
click at [740, 535] on div "Cover letter template:" at bounding box center [747, 352] width 573 height 378
paste textarea "X/UI Design. - 1000+ successfully completed projects in [GEOGRAPHIC_DATA]/UX De…"
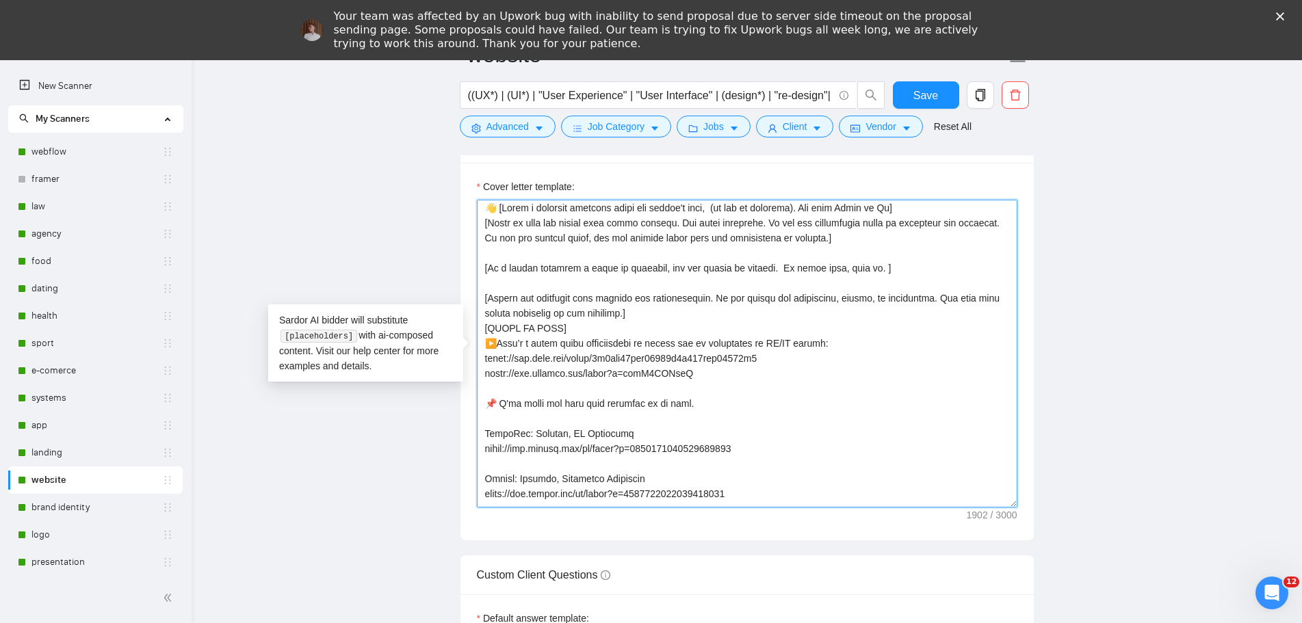
scroll to position [0, 0]
type textarea "👋 [Lorem i dolorsit ametcons adipi eli seddoe't inci, (ut lab et dolorema). Ali…"
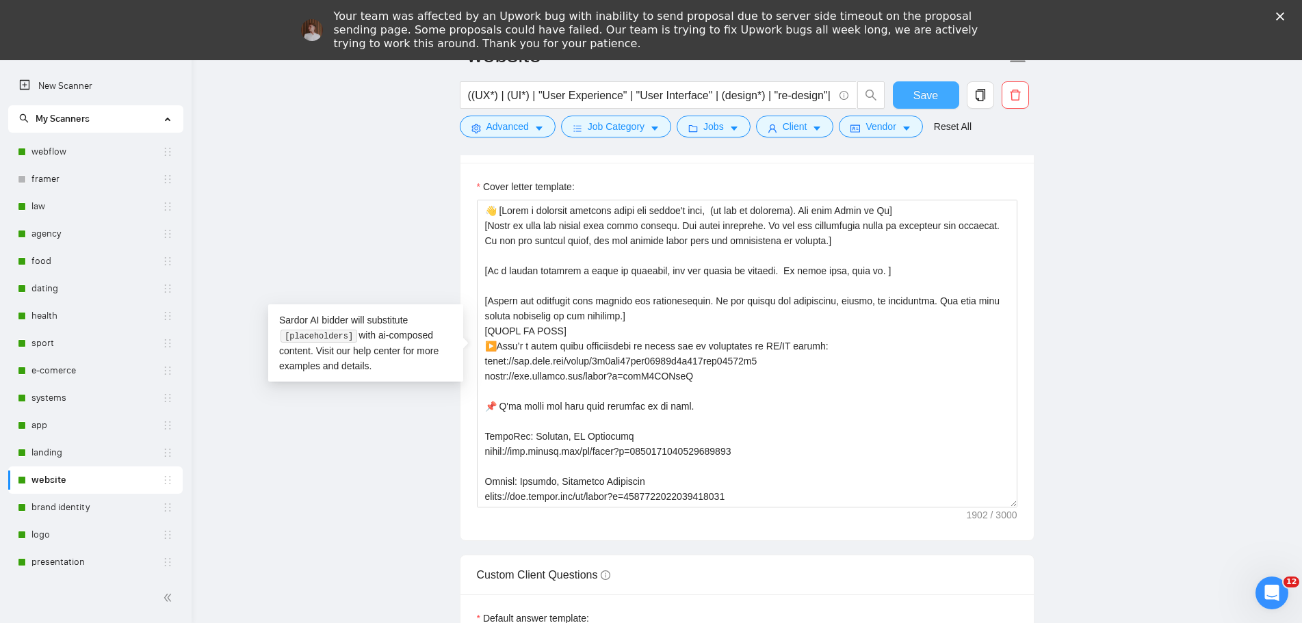
click at [939, 97] on button "Save" at bounding box center [926, 94] width 66 height 27
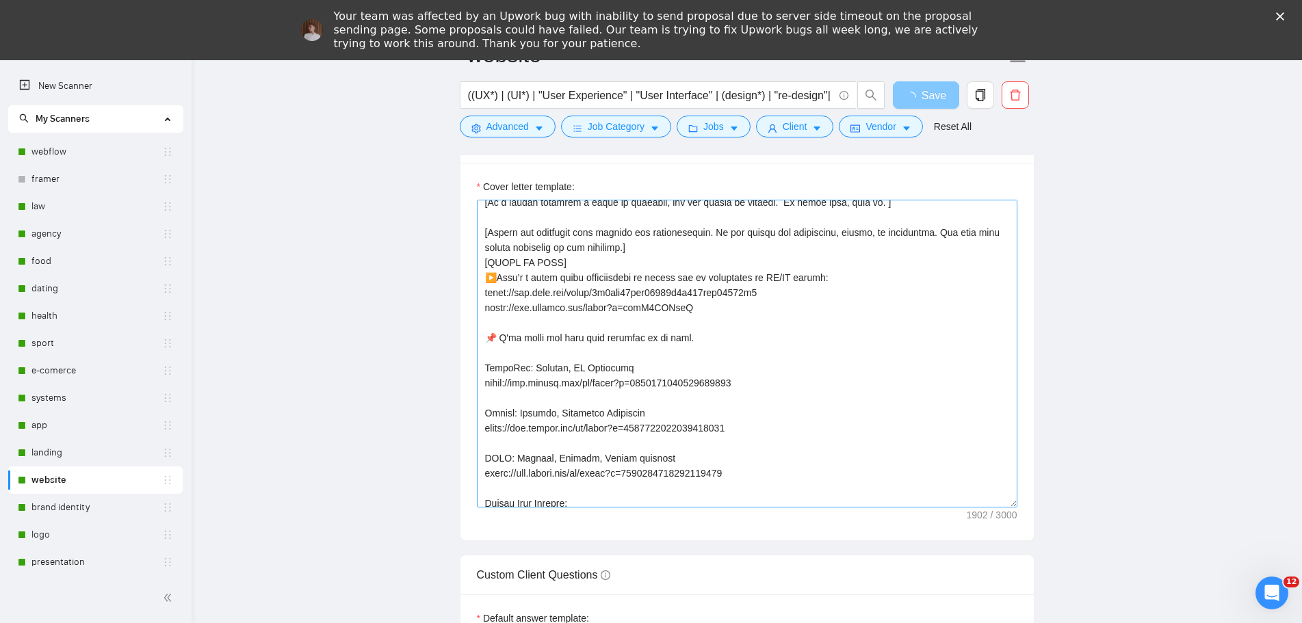
scroll to position [137, 0]
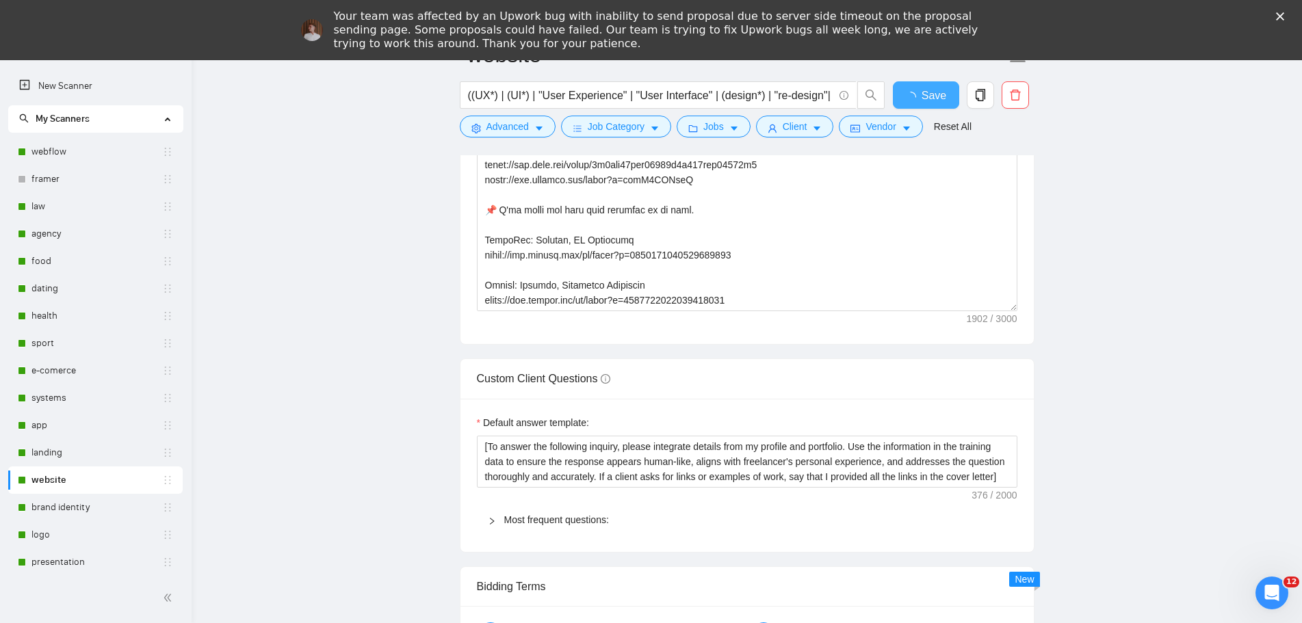
checkbox input "true"
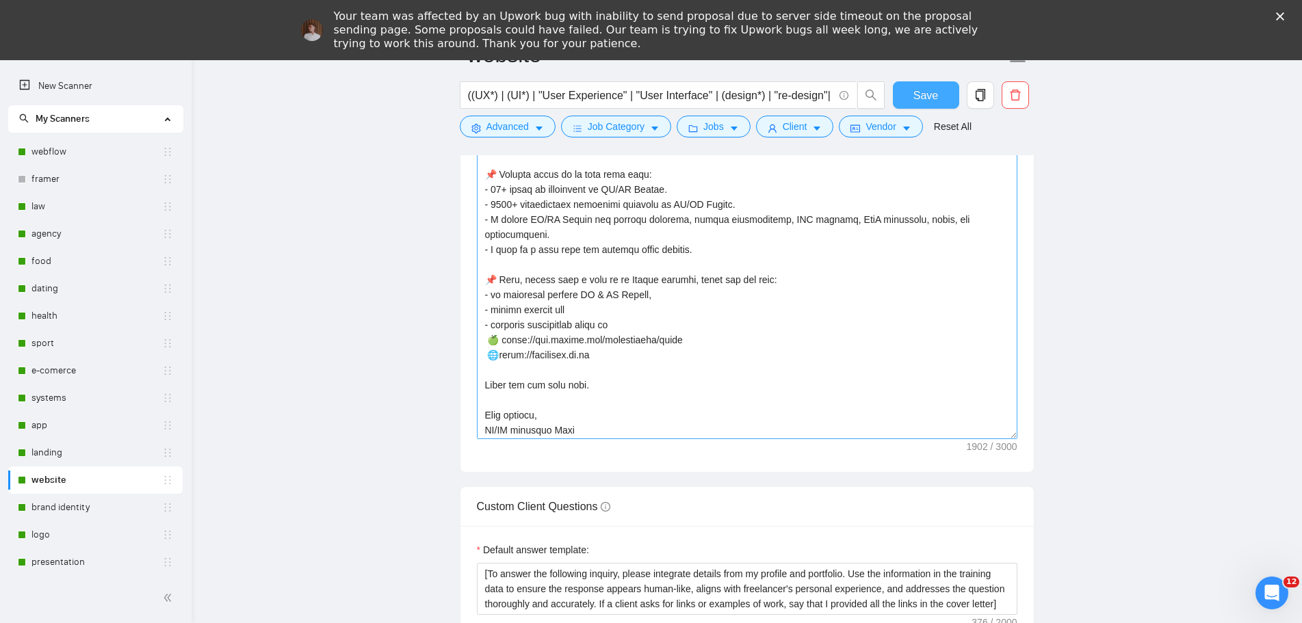
scroll to position [421, 0]
click at [79, 508] on link "brand identity" at bounding box center [96, 507] width 131 height 27
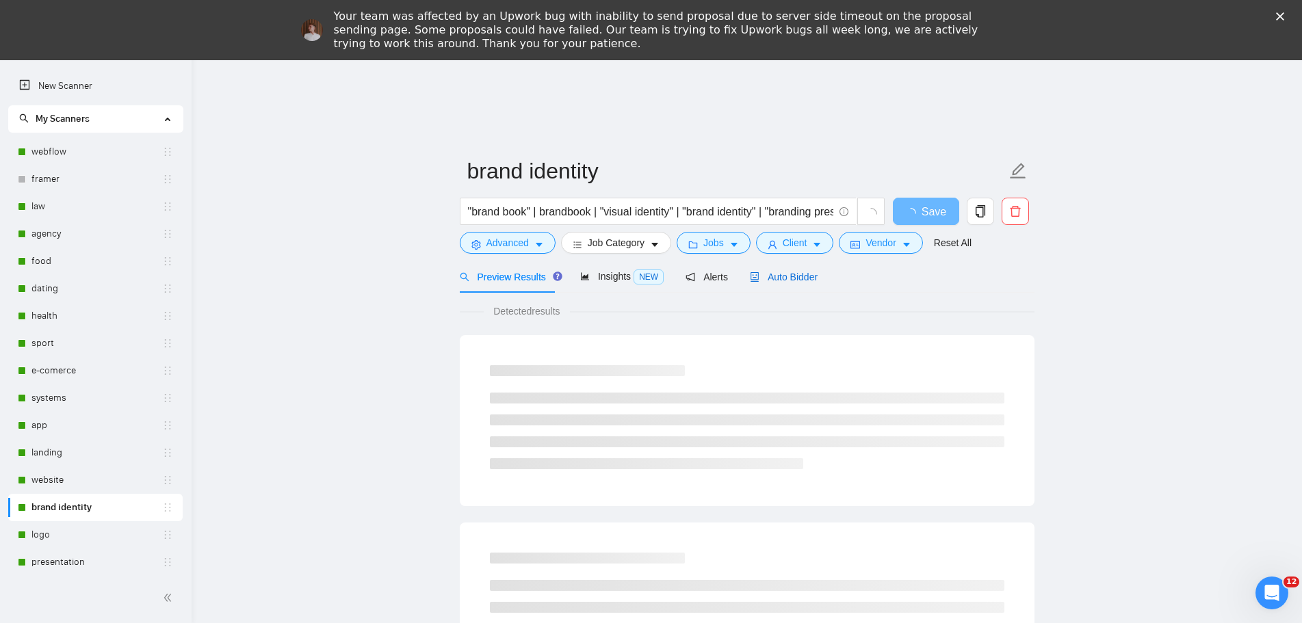
click at [783, 274] on span "Auto Bidder" at bounding box center [784, 277] width 68 height 11
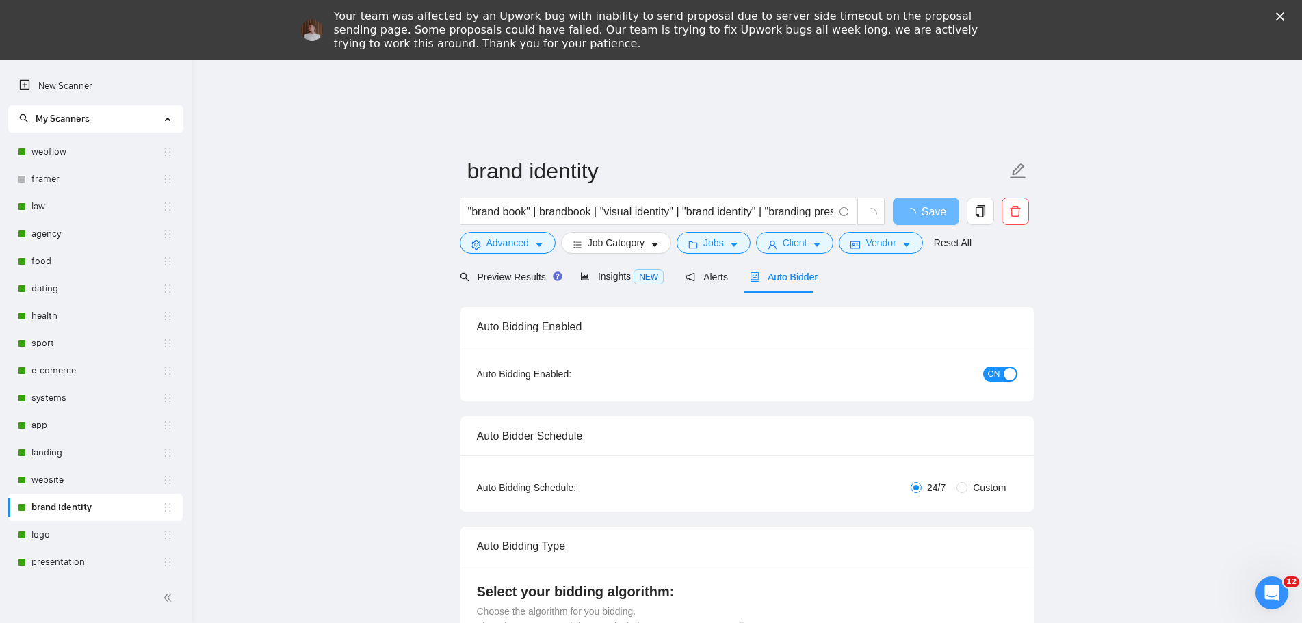
radio input "false"
radio input "true"
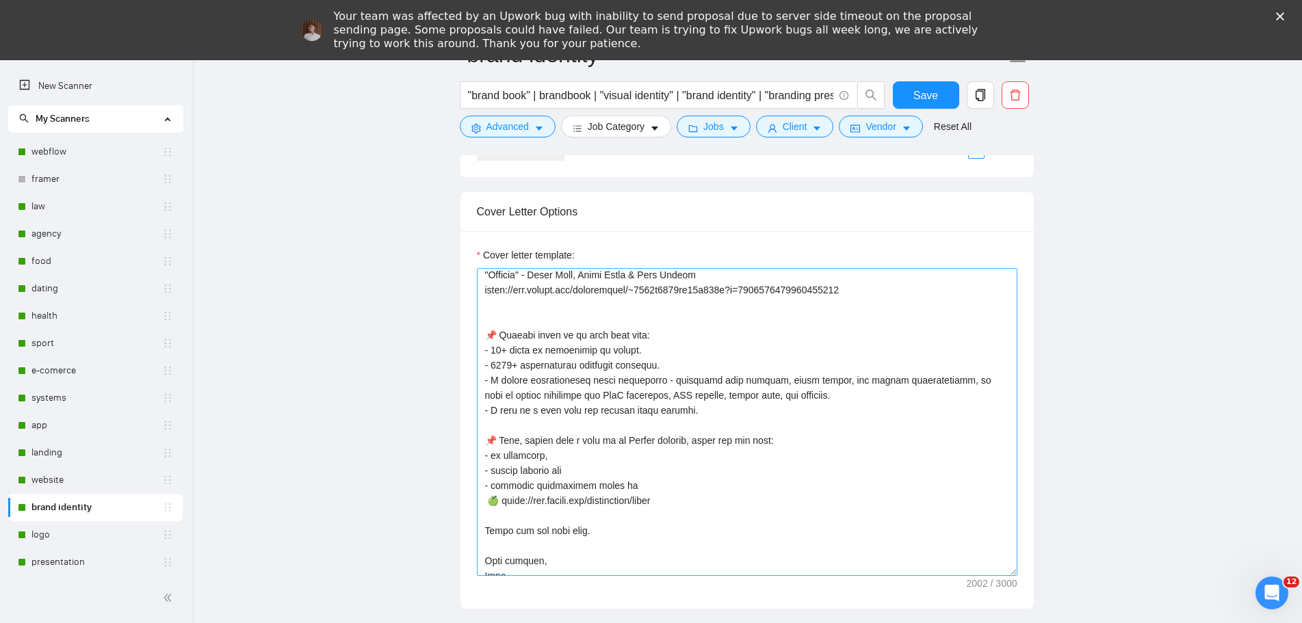
scroll to position [437, 0]
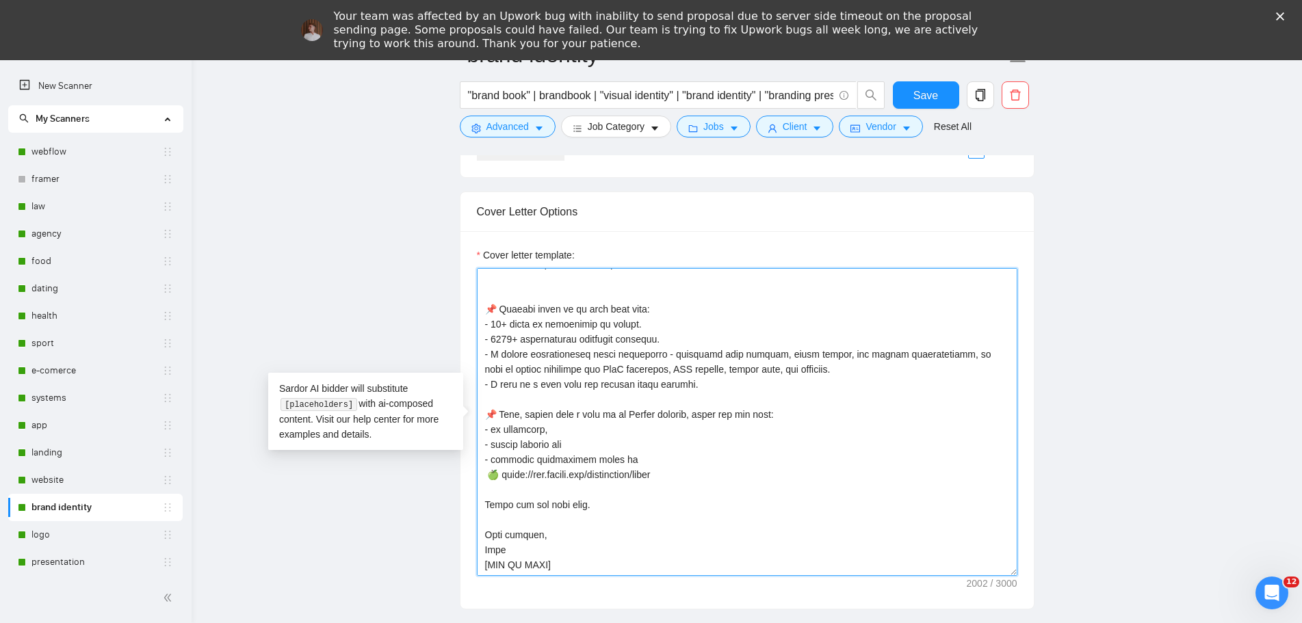
drag, startPoint x: 489, startPoint y: 305, endPoint x: 747, endPoint y: 593, distance: 386.7
click at [747, 593] on div "Cover letter template:" at bounding box center [747, 420] width 573 height 378
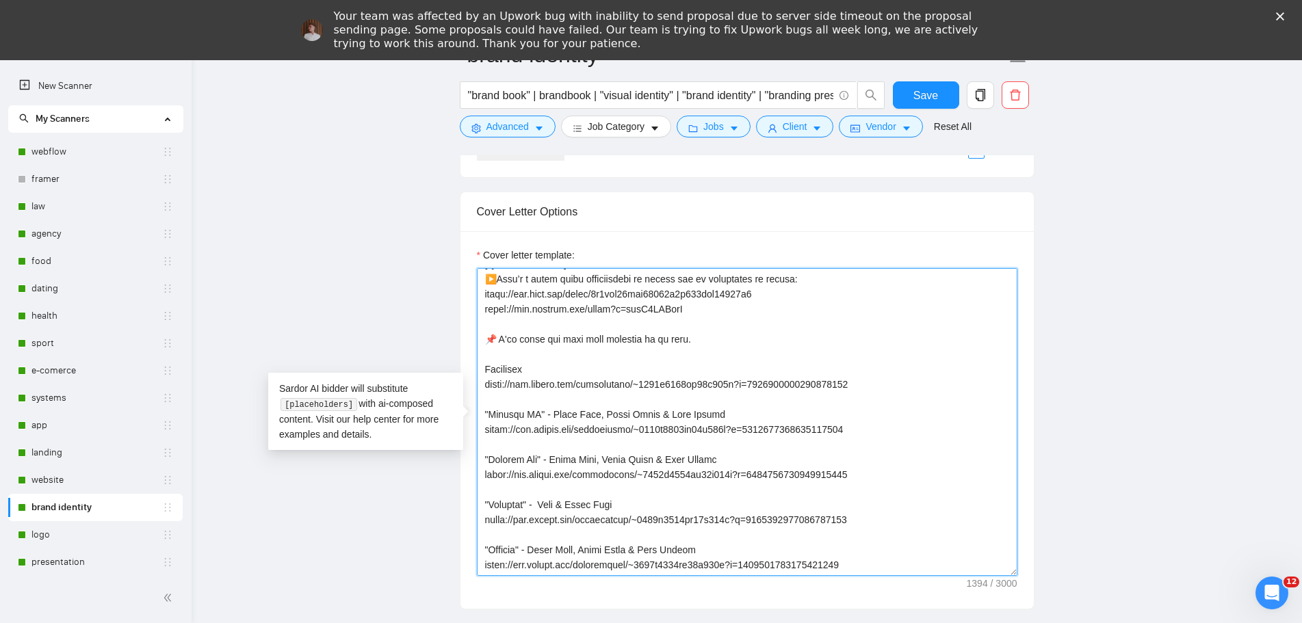
paste textarea "📌 Briefly about me to save your time: - 10+ years of experience in UX/UI Design…"
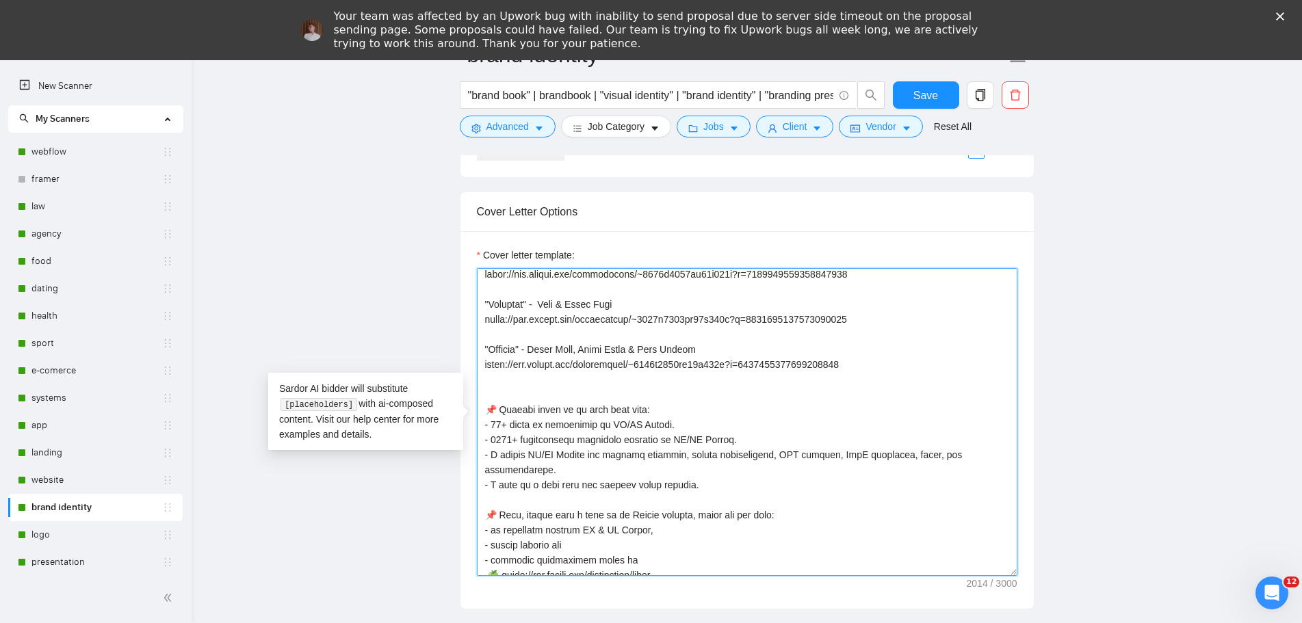
scroll to position [231, 0]
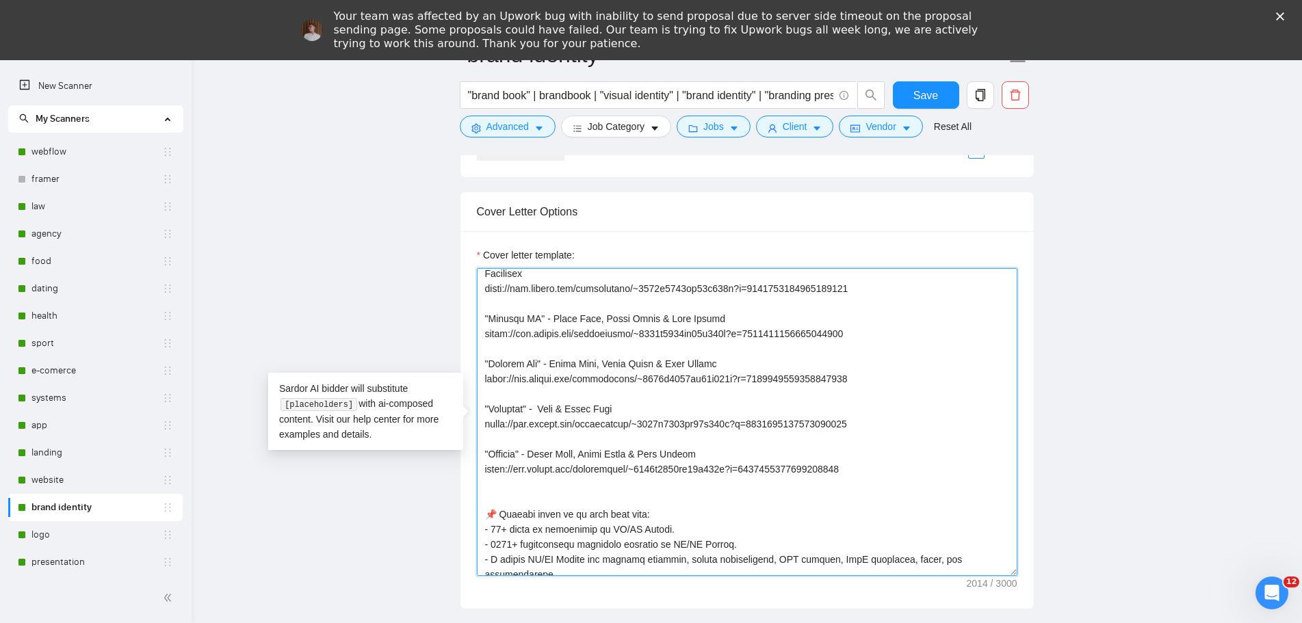
click at [884, 469] on textarea "Cover letter template:" at bounding box center [747, 422] width 541 height 308
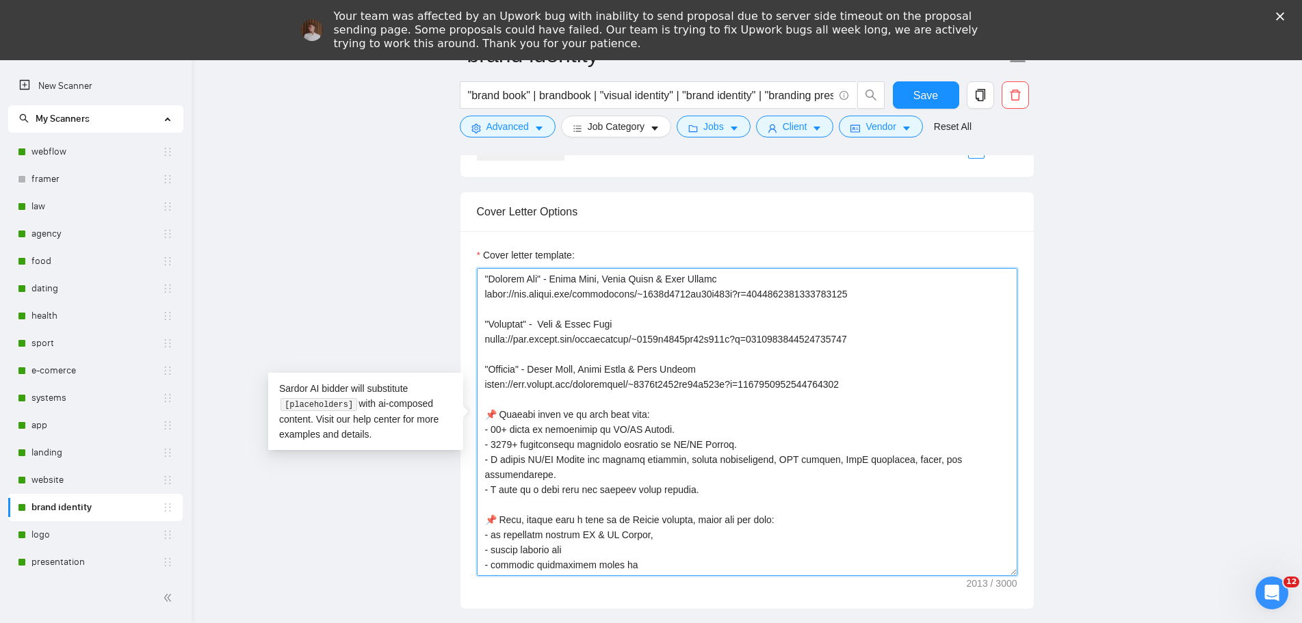
scroll to position [421, 0]
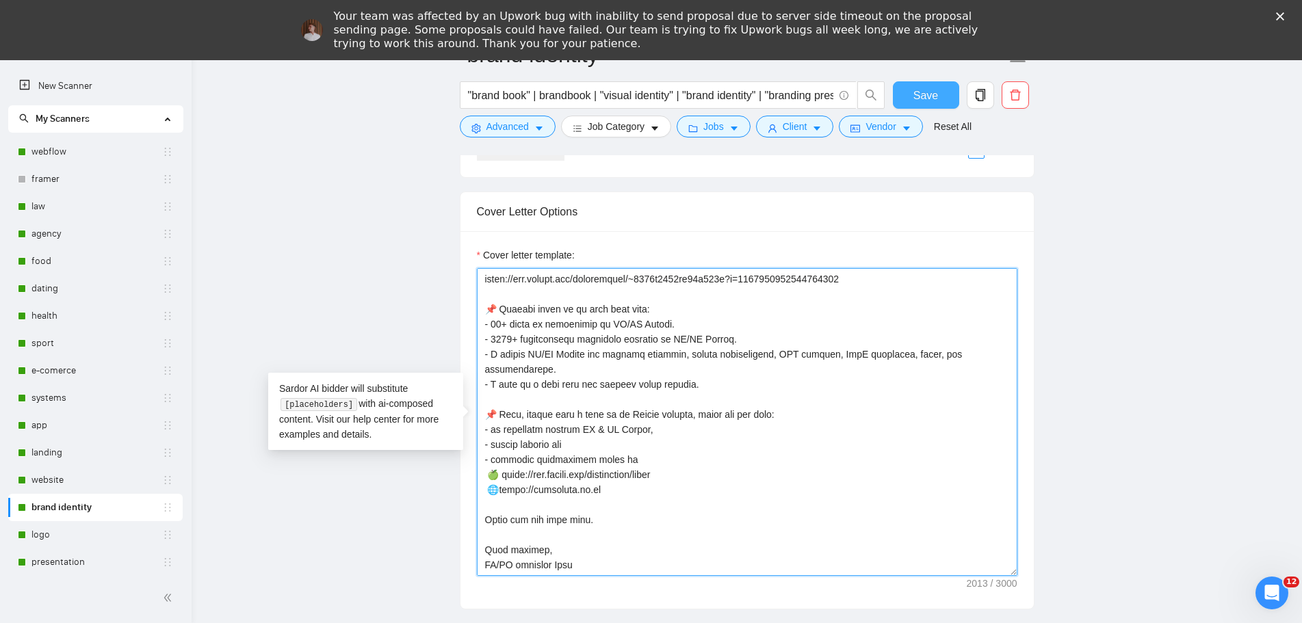
type textarea "👋 [Lorem i dolorsit ametcons adipi eli seddoe't inci, (ut lab et dolorema). Ali…"
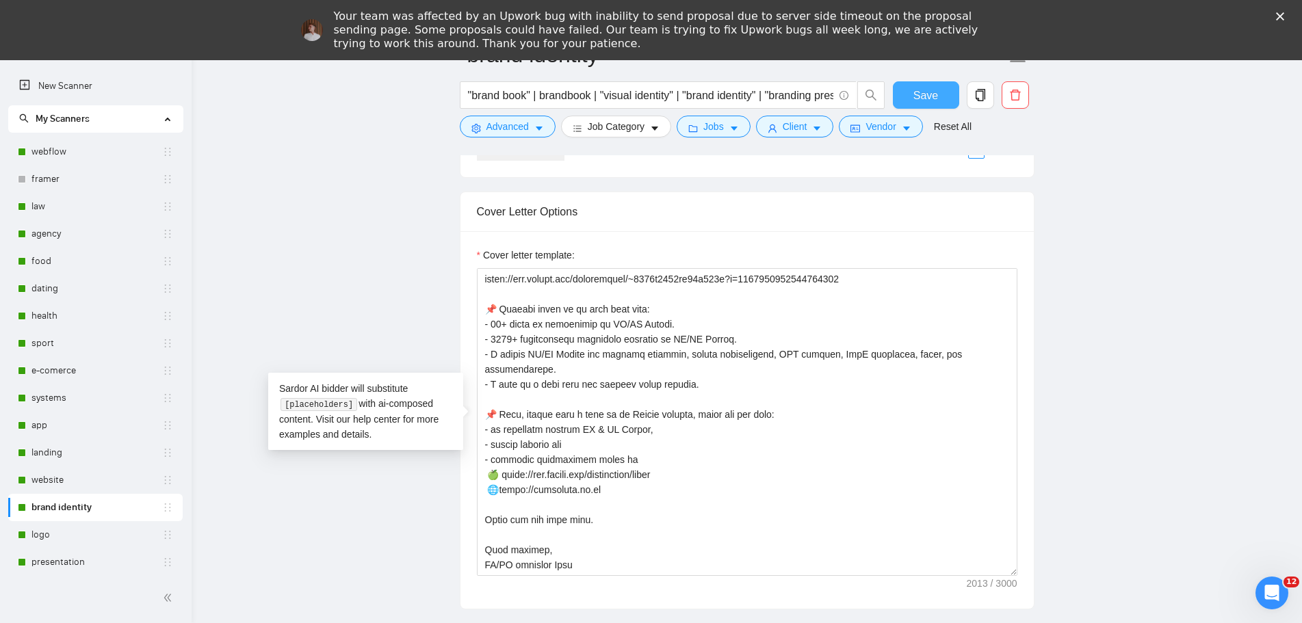
click at [939, 99] on button "Save" at bounding box center [926, 94] width 66 height 27
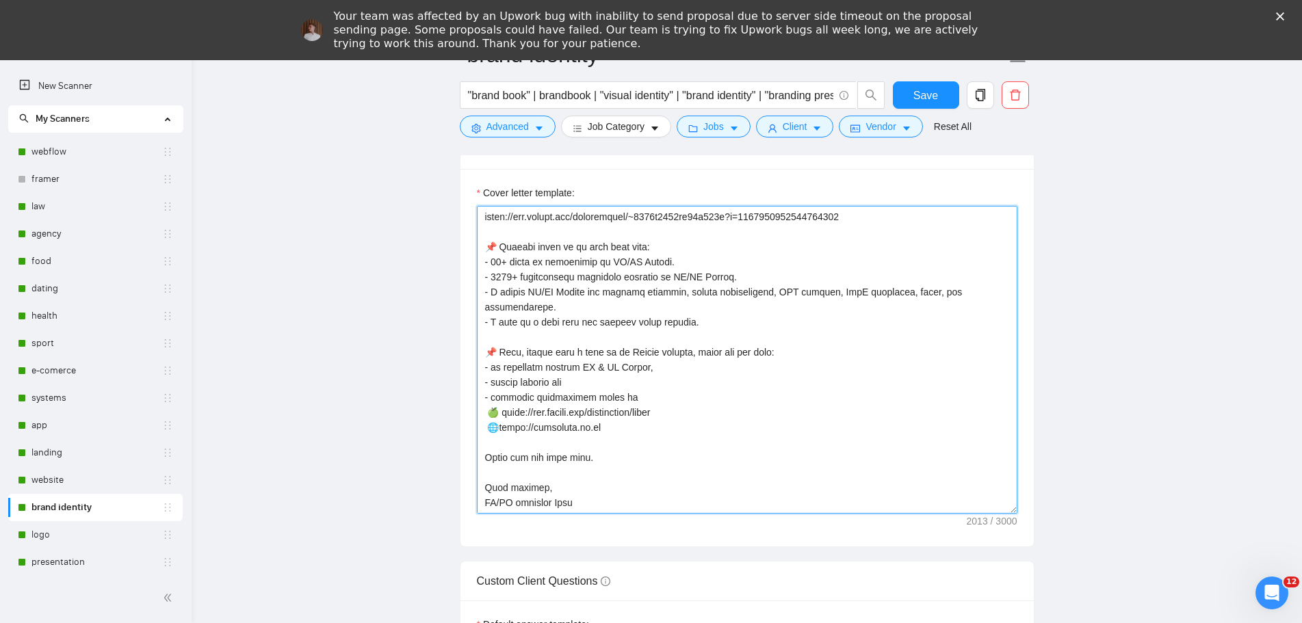
scroll to position [1847, 0]
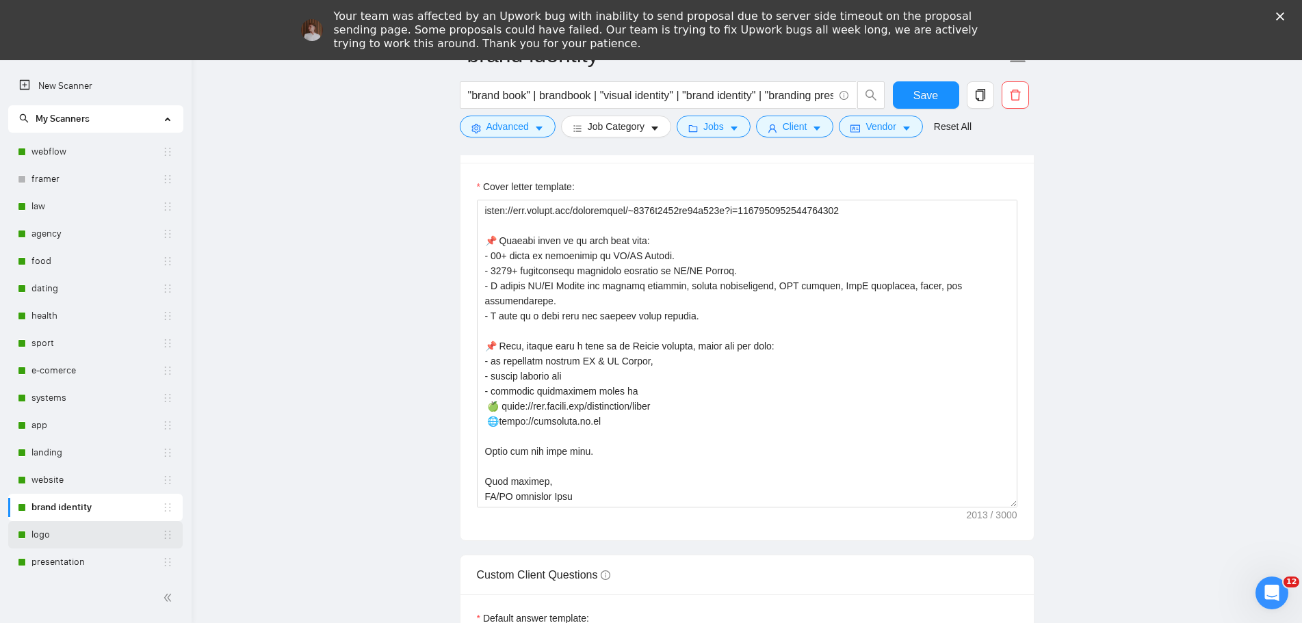
click at [95, 534] on link "logo" at bounding box center [96, 534] width 131 height 27
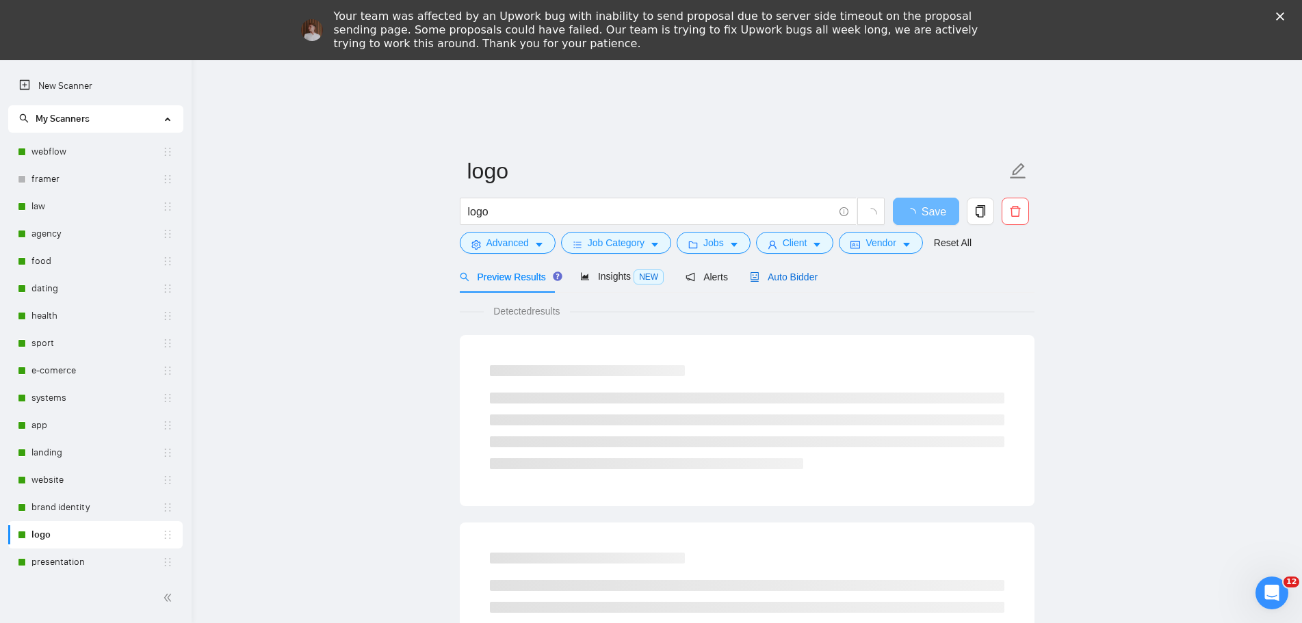
click at [790, 278] on span "Auto Bidder" at bounding box center [784, 277] width 68 height 11
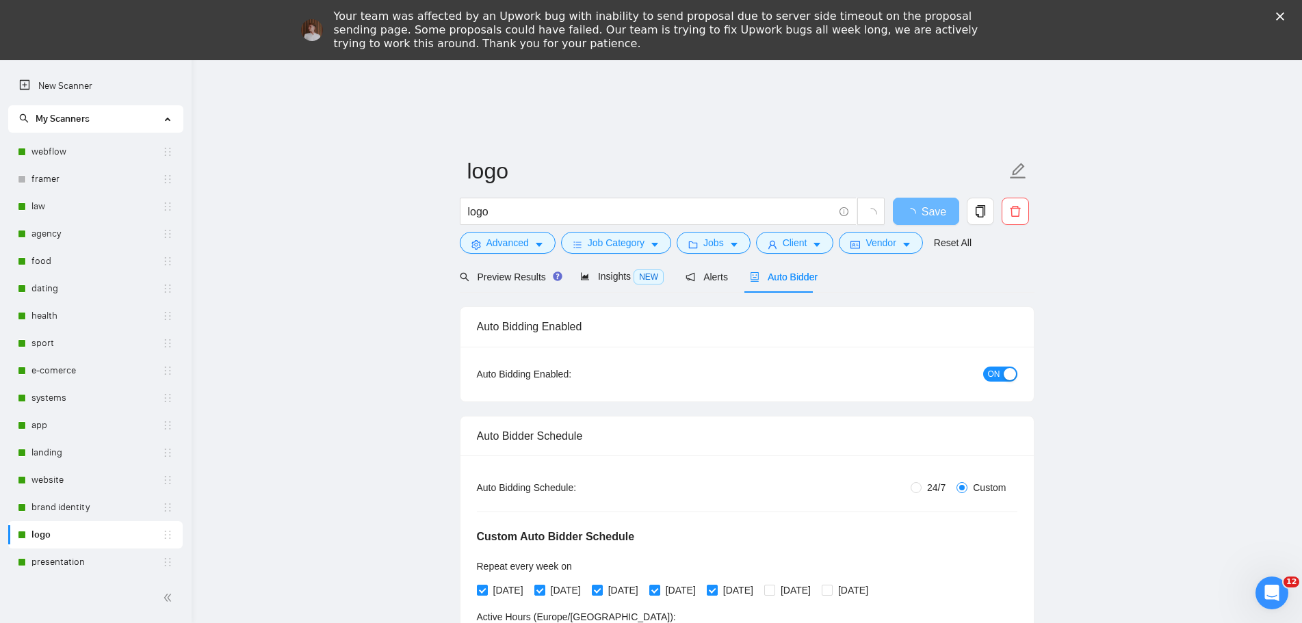
radio input "false"
radio input "true"
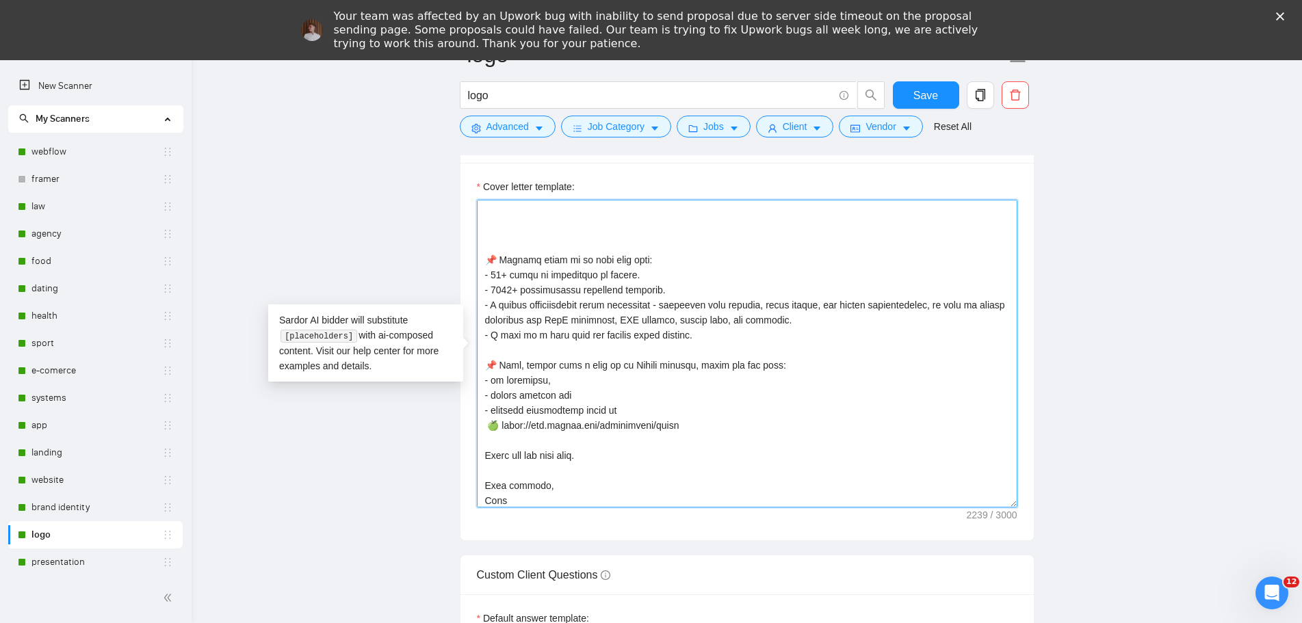
scroll to position [542, 0]
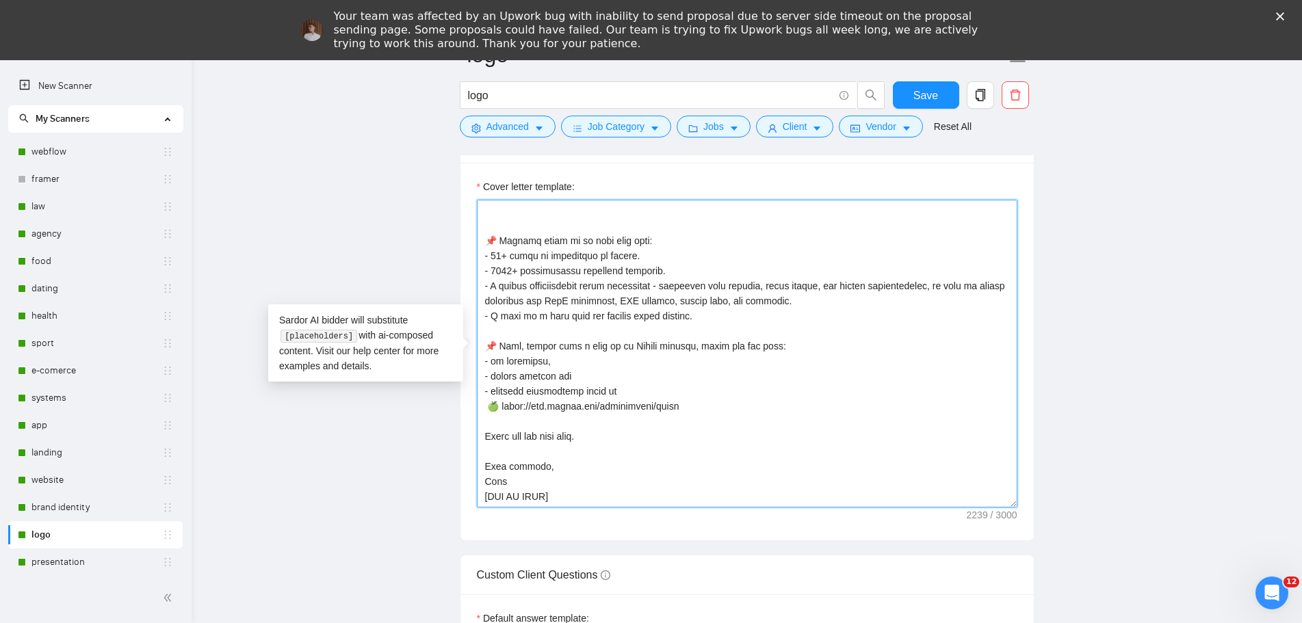
drag, startPoint x: 489, startPoint y: 311, endPoint x: 980, endPoint y: 549, distance: 545.7
click at [980, 549] on form "Auto Bidding Enabled Auto Bidding Enabled: ON Auto Bidder Schedule Auto Bidding…" at bounding box center [747, 224] width 575 height 3509
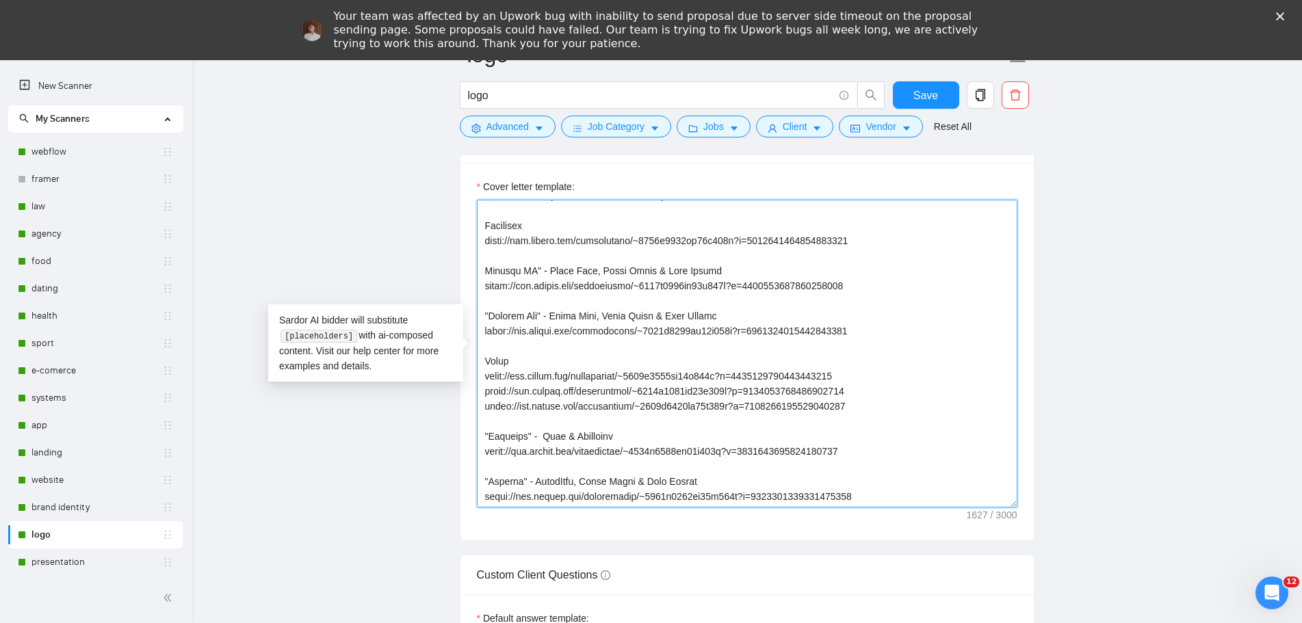
scroll to position [226, 0]
paste textarea "📌 Briefly about me to save your time: - 10+ years of experience in UX/UI Design…"
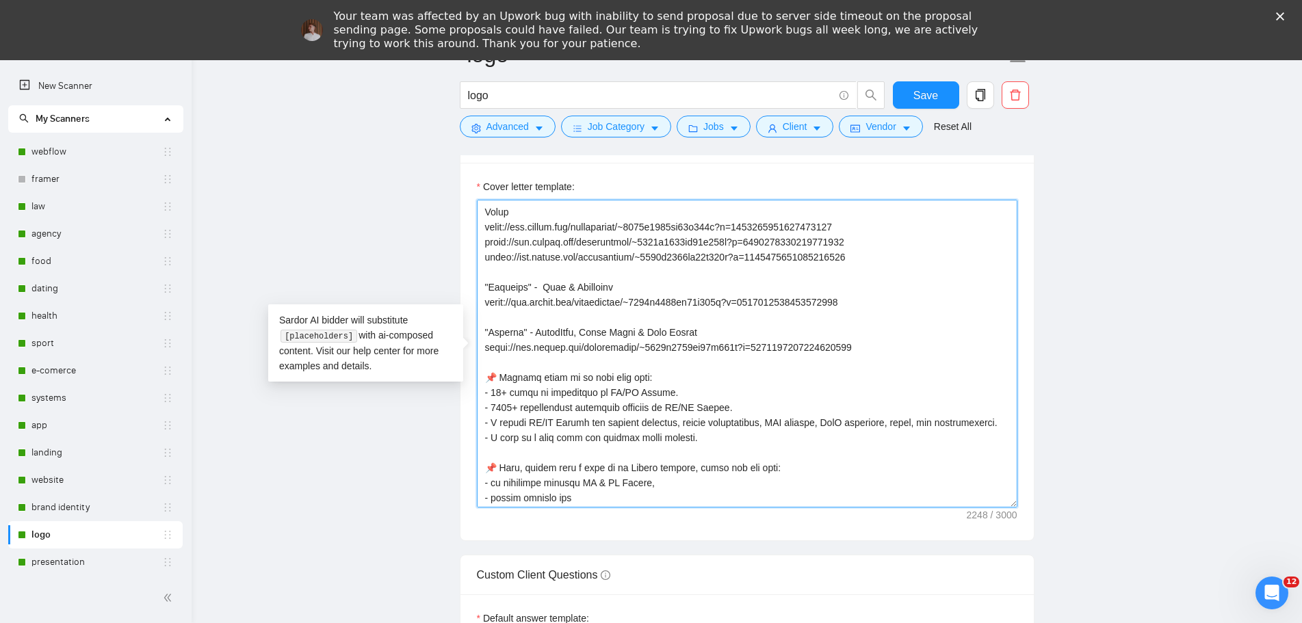
scroll to position [223, 0]
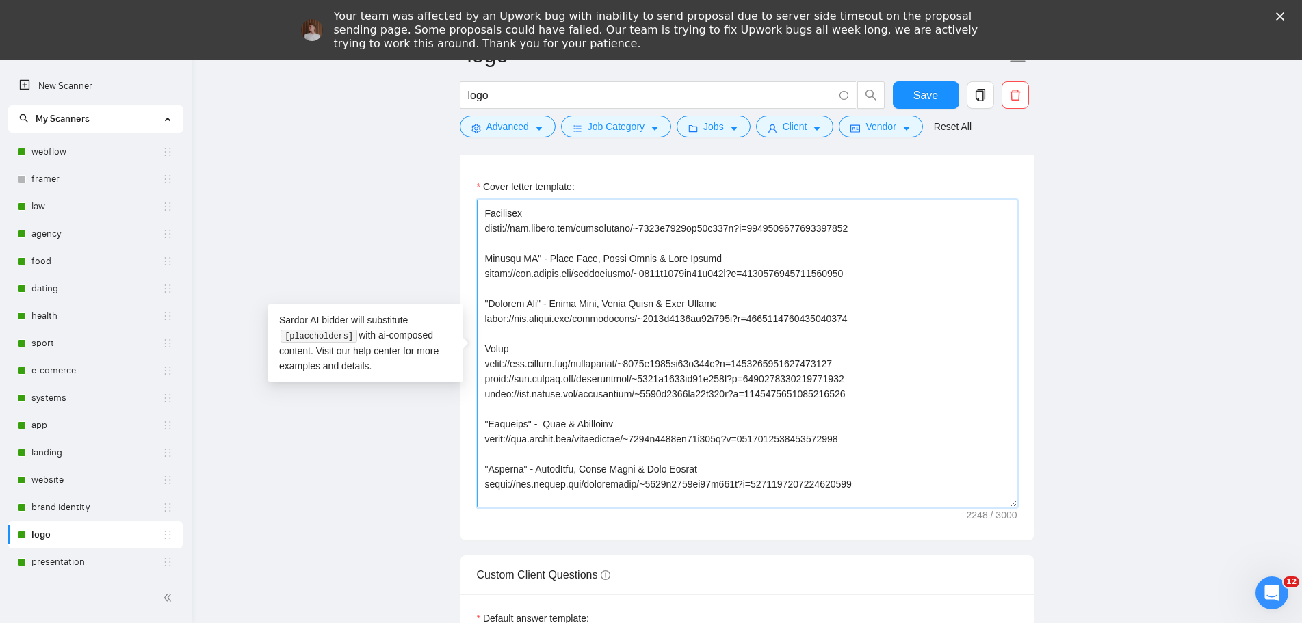
drag, startPoint x: 866, startPoint y: 393, endPoint x: 454, endPoint y: 349, distance: 414.9
click at [886, 385] on textarea "Cover letter template:" at bounding box center [747, 354] width 541 height 308
drag, startPoint x: 864, startPoint y: 395, endPoint x: 832, endPoint y: 394, distance: 32.2
click at [485, 359] on textarea "Cover letter template:" at bounding box center [747, 354] width 541 height 308
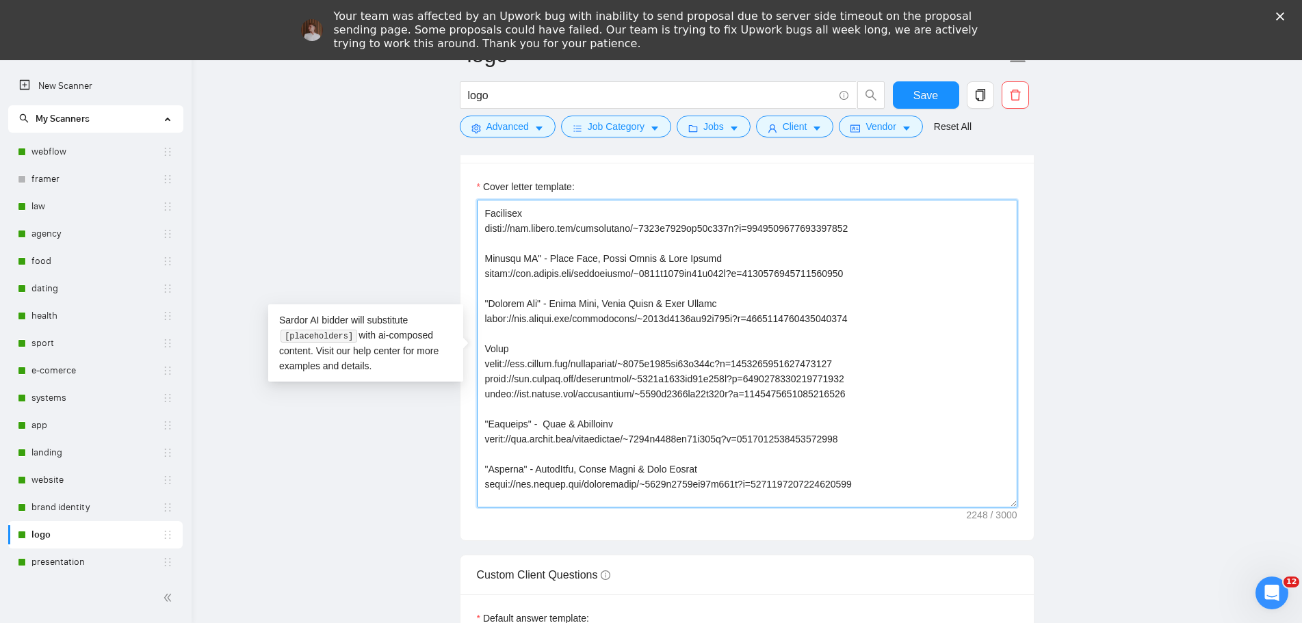
click at [905, 392] on textarea "Cover letter template:" at bounding box center [747, 354] width 541 height 308
drag, startPoint x: 873, startPoint y: 361, endPoint x: 471, endPoint y: 367, distance: 401.7
type textarea "👋 [Lorem i dolorsit ametcons adipi eli seddoe't inci, (ut lab et dolorema). Ali…"
click at [541, 369] on textarea "Cover letter template:" at bounding box center [747, 354] width 541 height 308
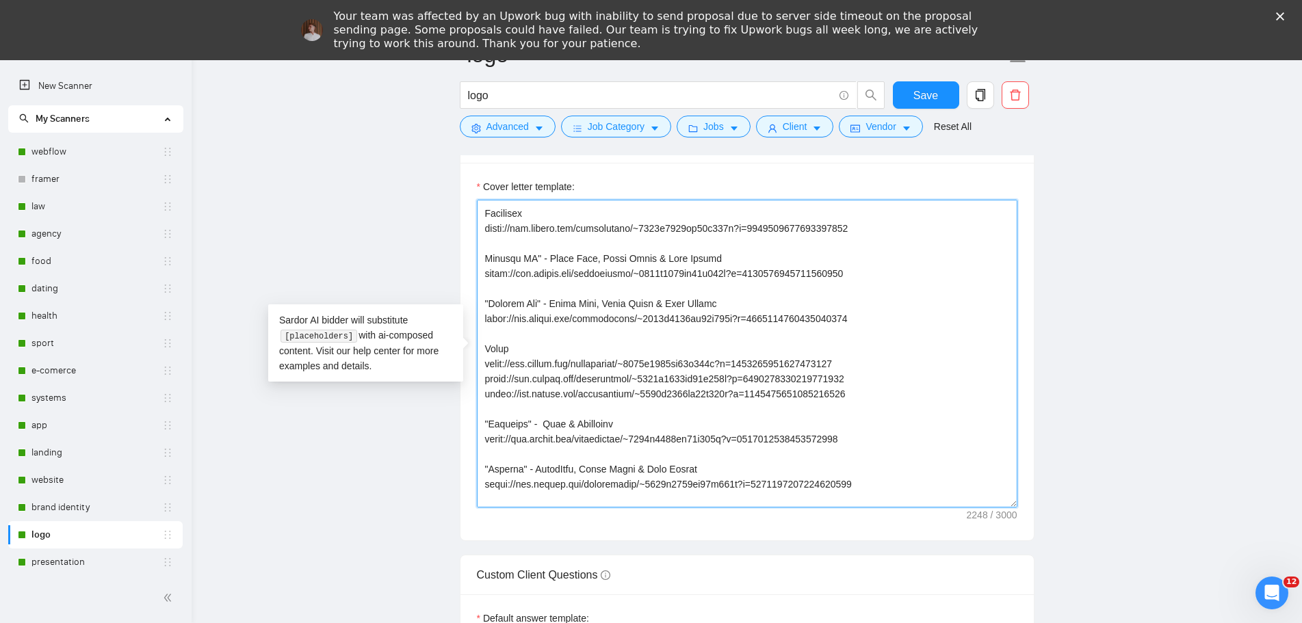
click at [887, 374] on textarea "Cover letter template:" at bounding box center [747, 354] width 541 height 308
drag, startPoint x: 816, startPoint y: 363, endPoint x: 486, endPoint y: 368, distance: 330.5
click at [486, 368] on textarea "Cover letter template:" at bounding box center [747, 354] width 541 height 308
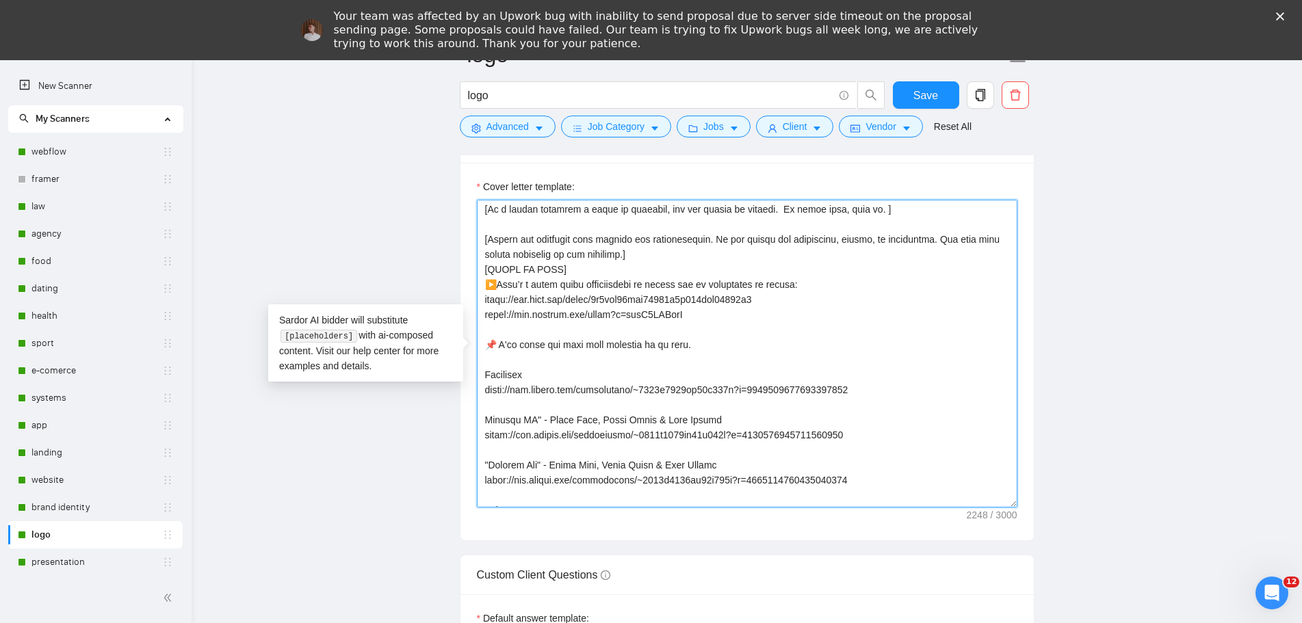
scroll to position [0, 0]
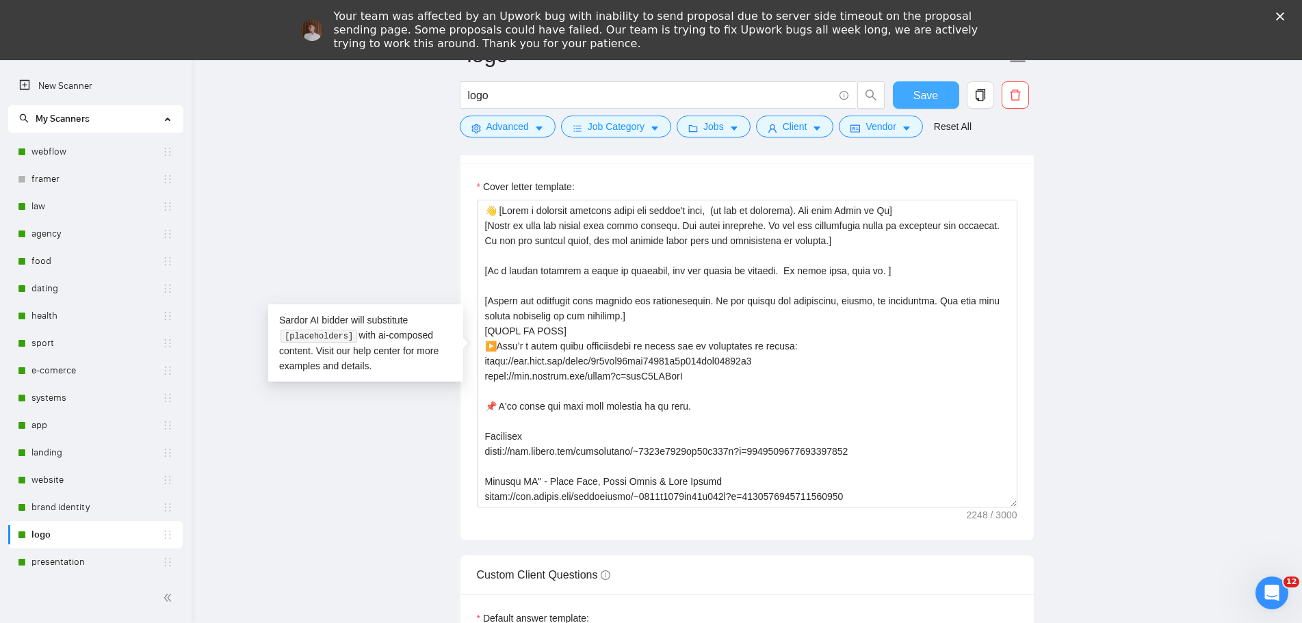
drag, startPoint x: 918, startPoint y: 92, endPoint x: 1051, endPoint y: 240, distance: 198.7
click at [918, 92] on span "Save" at bounding box center [925, 95] width 25 height 17
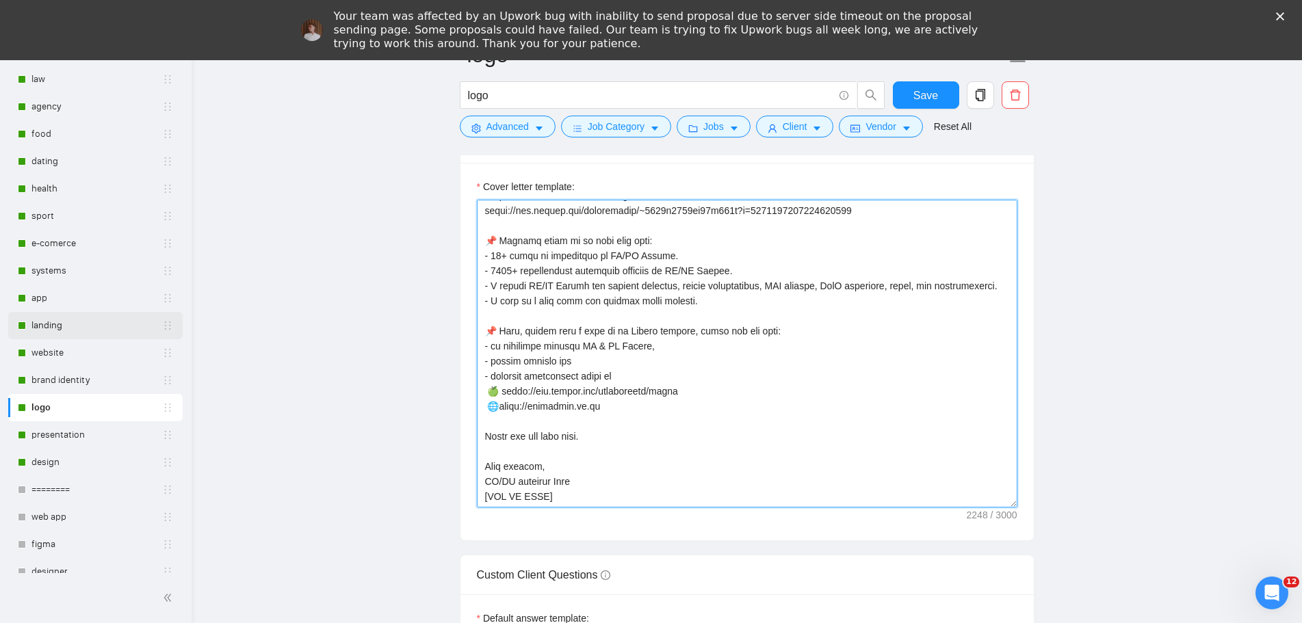
scroll to position [137, 0]
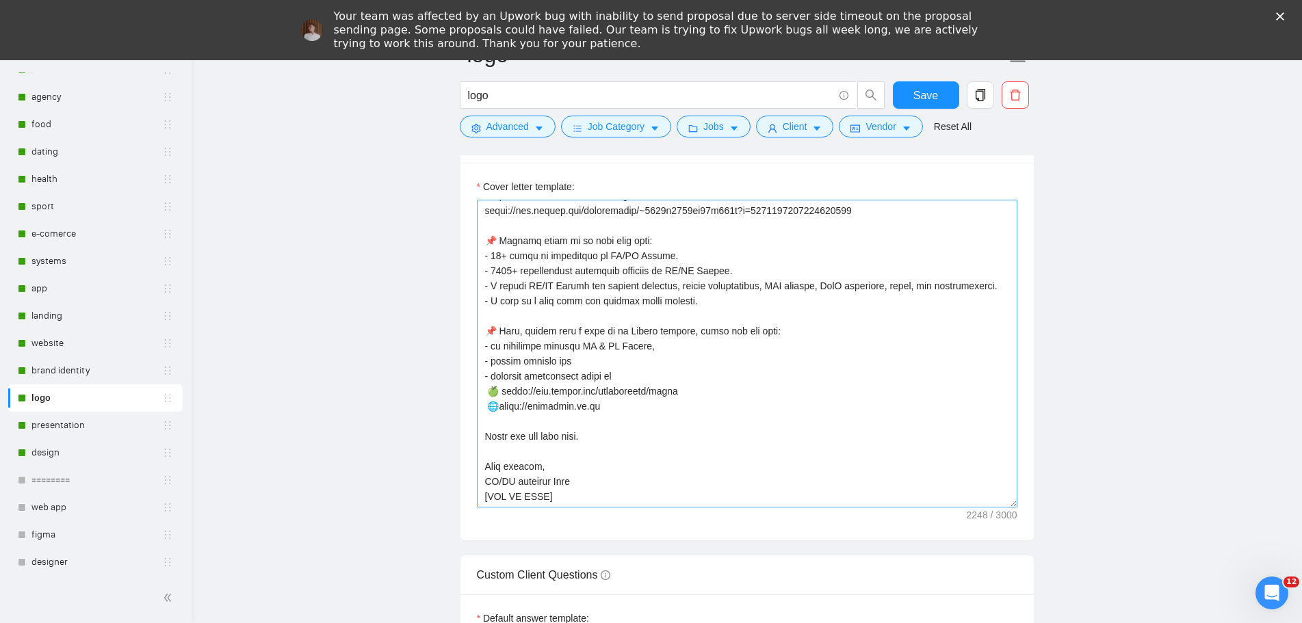
drag, startPoint x: 70, startPoint y: 426, endPoint x: 608, endPoint y: 379, distance: 539.9
click at [70, 426] on link "presentation" at bounding box center [96, 425] width 131 height 27
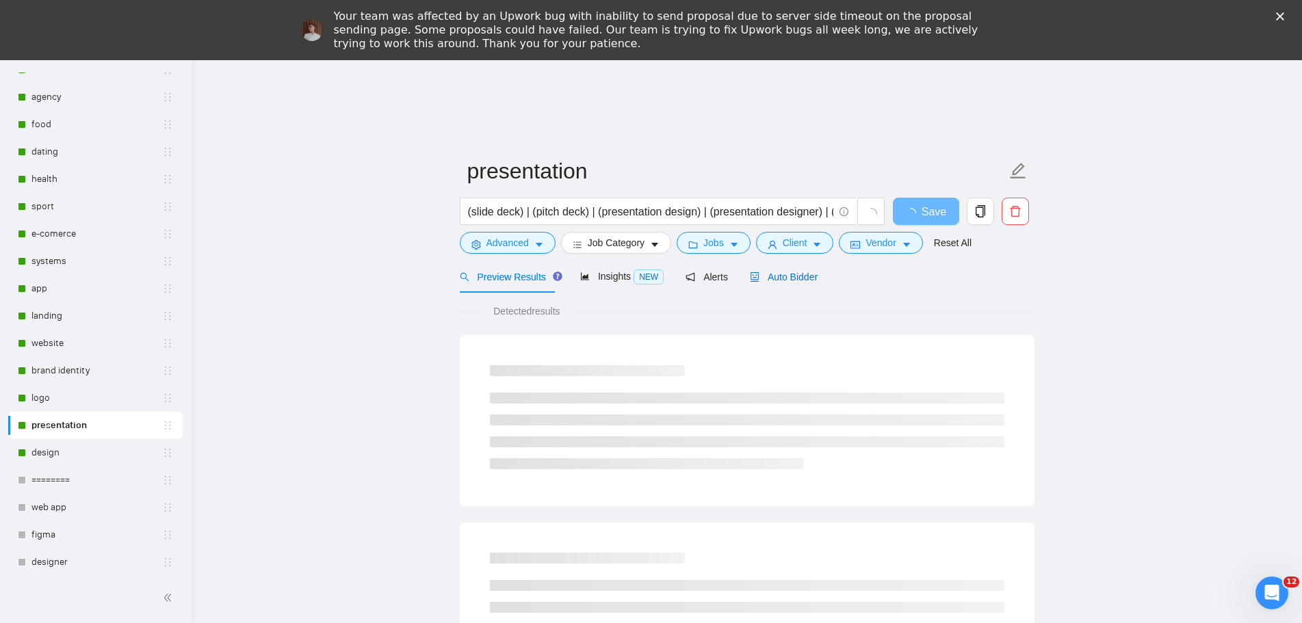
click at [788, 280] on span "Auto Bidder" at bounding box center [784, 277] width 68 height 11
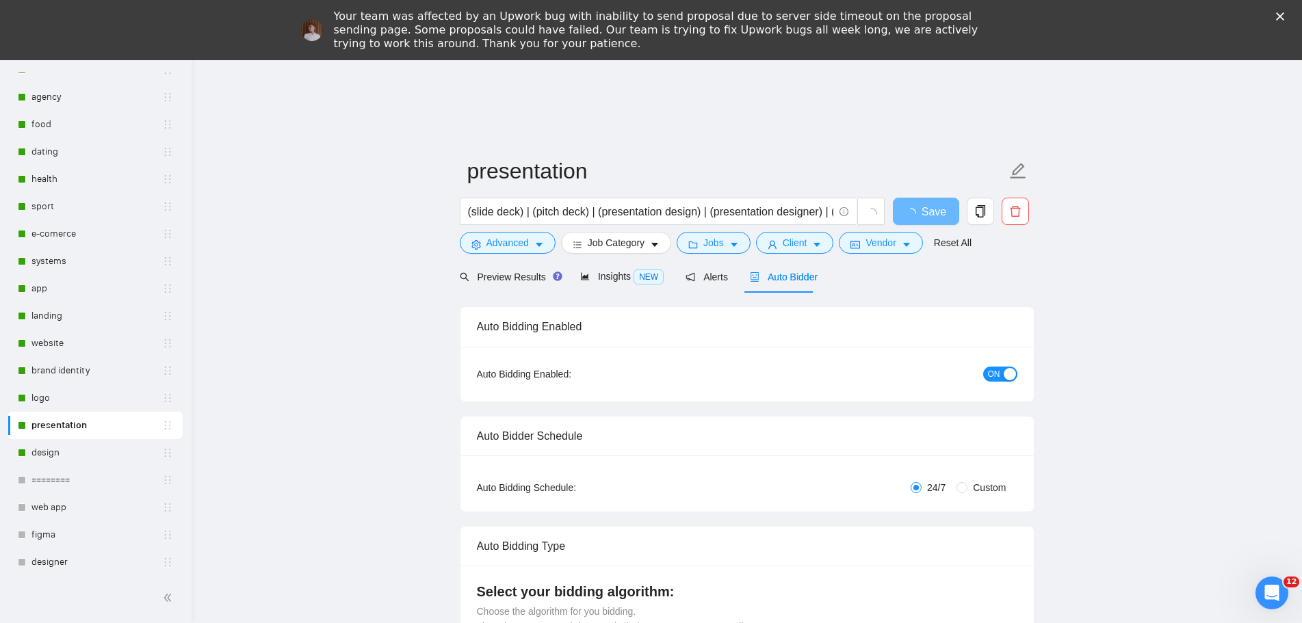
radio input "false"
radio input "true"
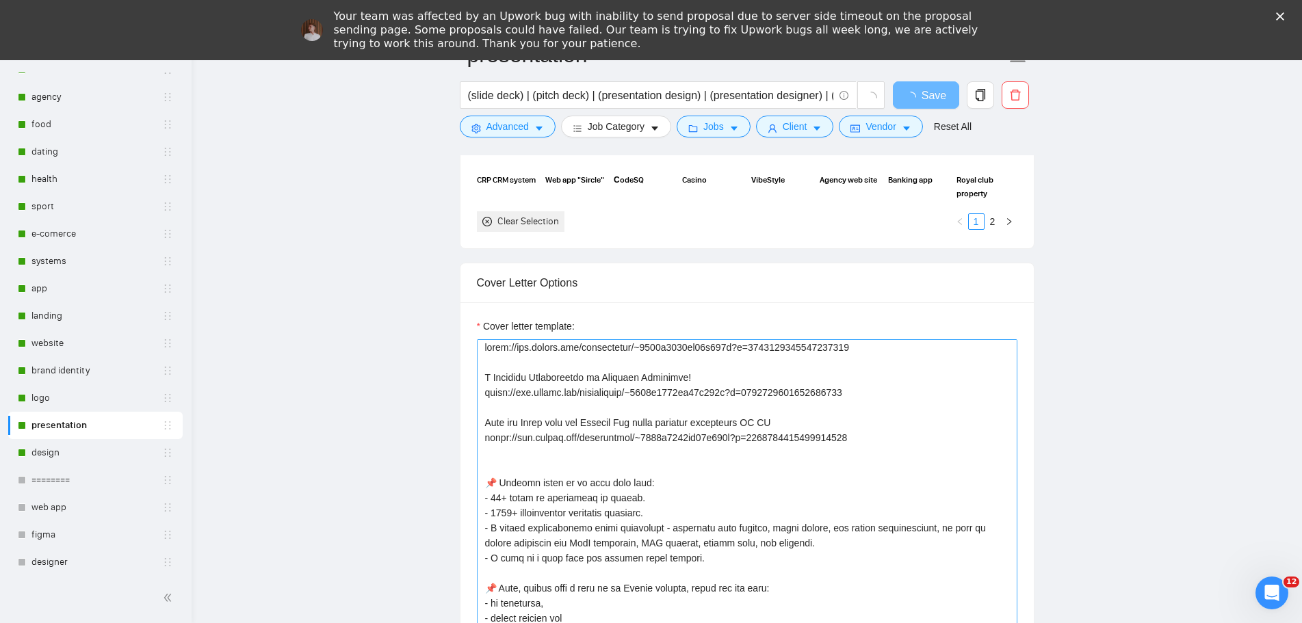
scroll to position [376, 0]
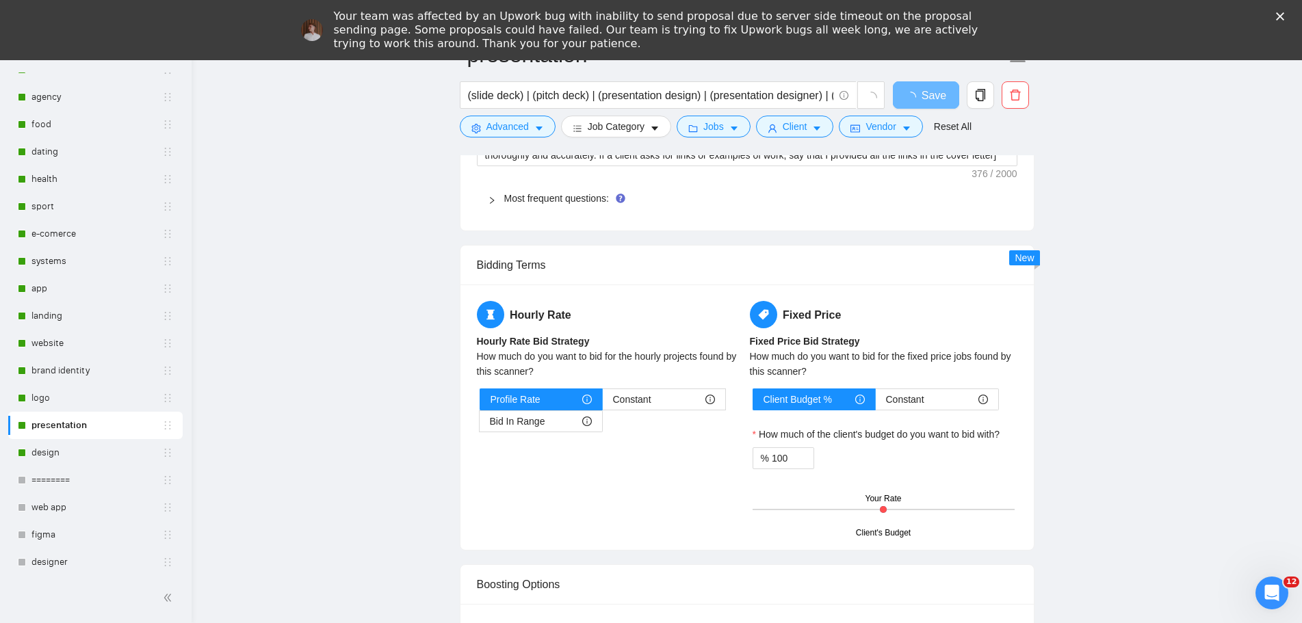
drag, startPoint x: 489, startPoint y: 356, endPoint x: 822, endPoint y: 556, distance: 388.5
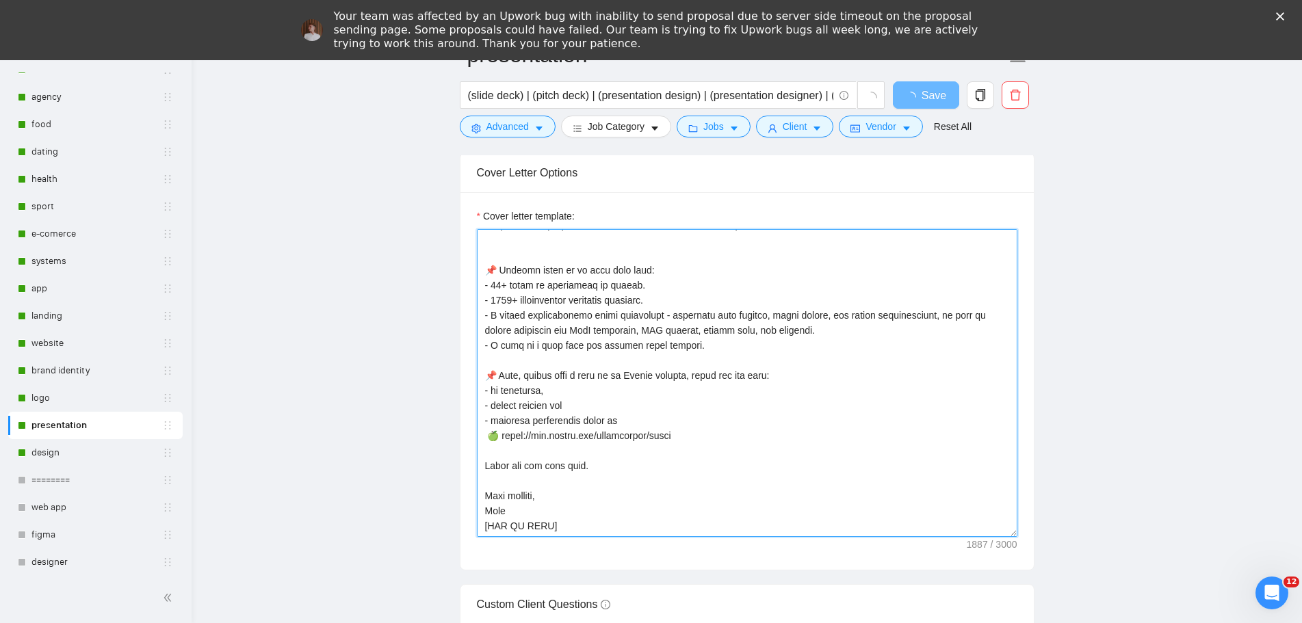
scroll to position [1752, 0]
click at [865, 500] on textarea "Cover letter template:" at bounding box center [747, 384] width 541 height 308
drag, startPoint x: 564, startPoint y: 526, endPoint x: 456, endPoint y: 268, distance: 279.4
click at [456, 268] on main "presentation (slide deck) | (pitch deck) | (presentation design) | (presentatio…" at bounding box center [746, 348] width 1067 height 3970
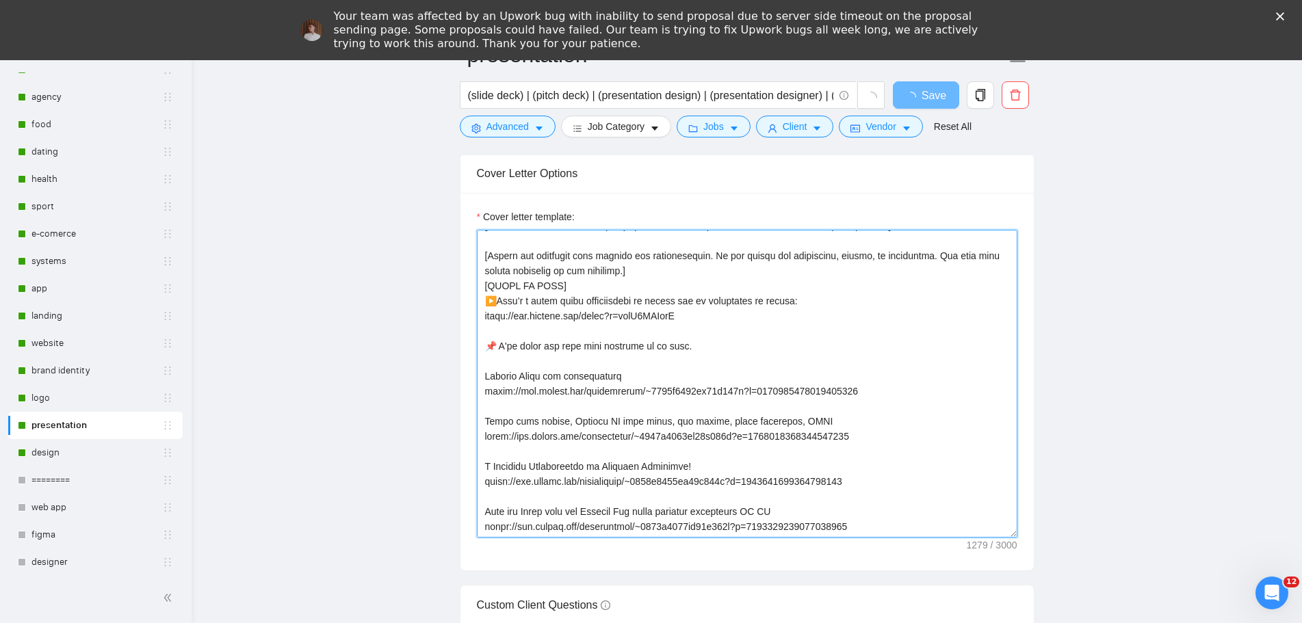
scroll to position [120, 0]
paste textarea "[URL][DOMAIN_NAME]"
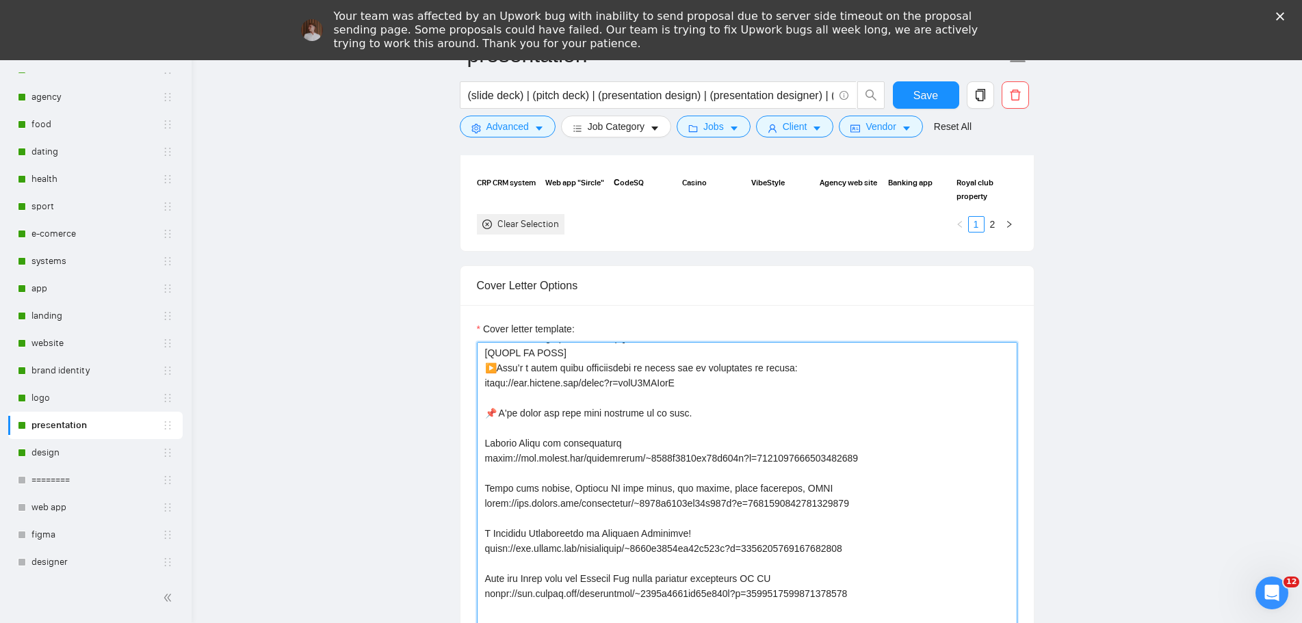
click at [894, 447] on textarea "Cover letter template:" at bounding box center [747, 496] width 541 height 308
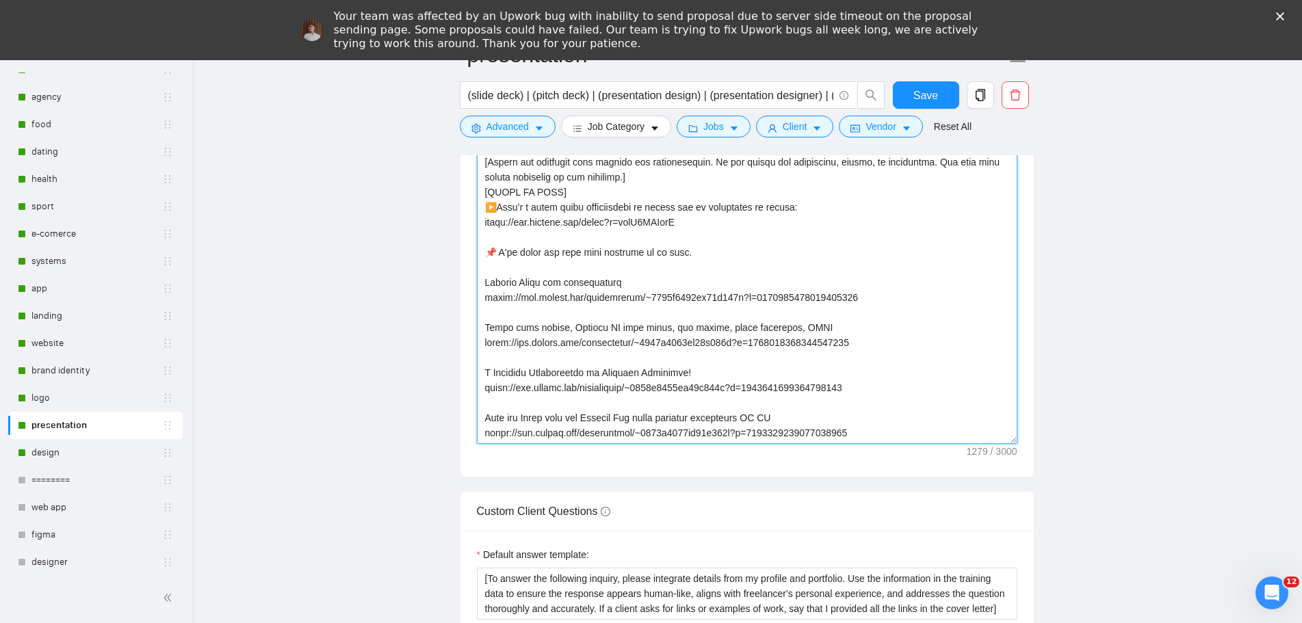
scroll to position [1889, 0]
paste textarea "[URL][DOMAIN_NAME]"
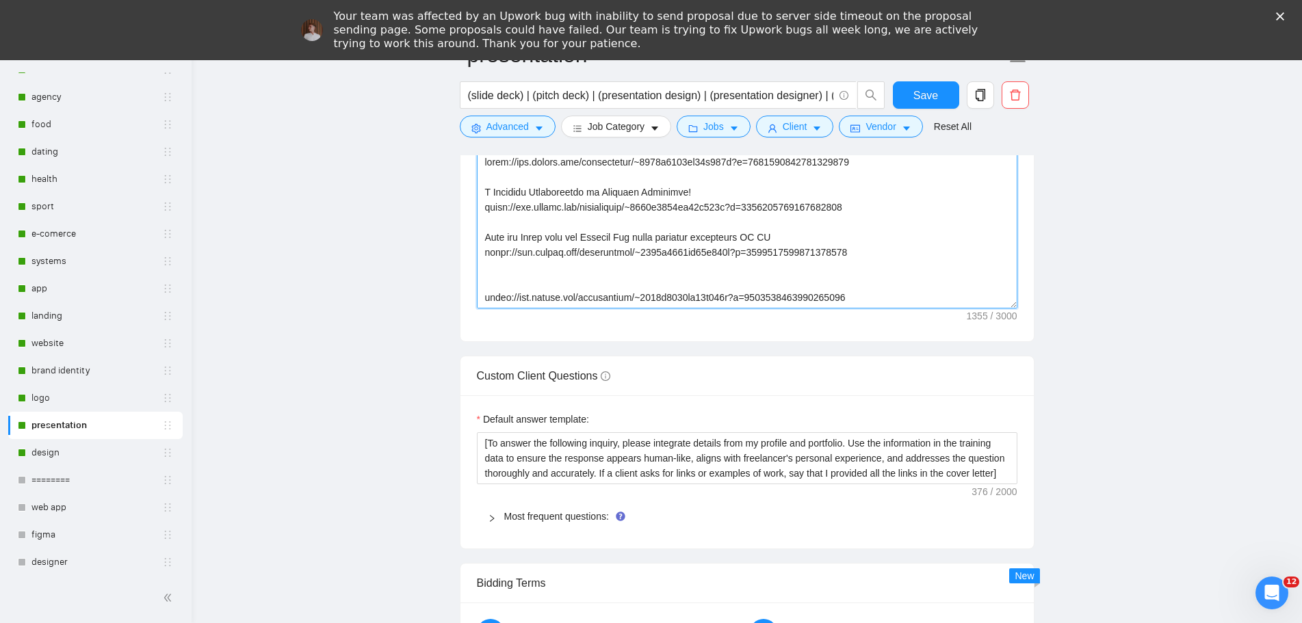
scroll to position [2025, 0]
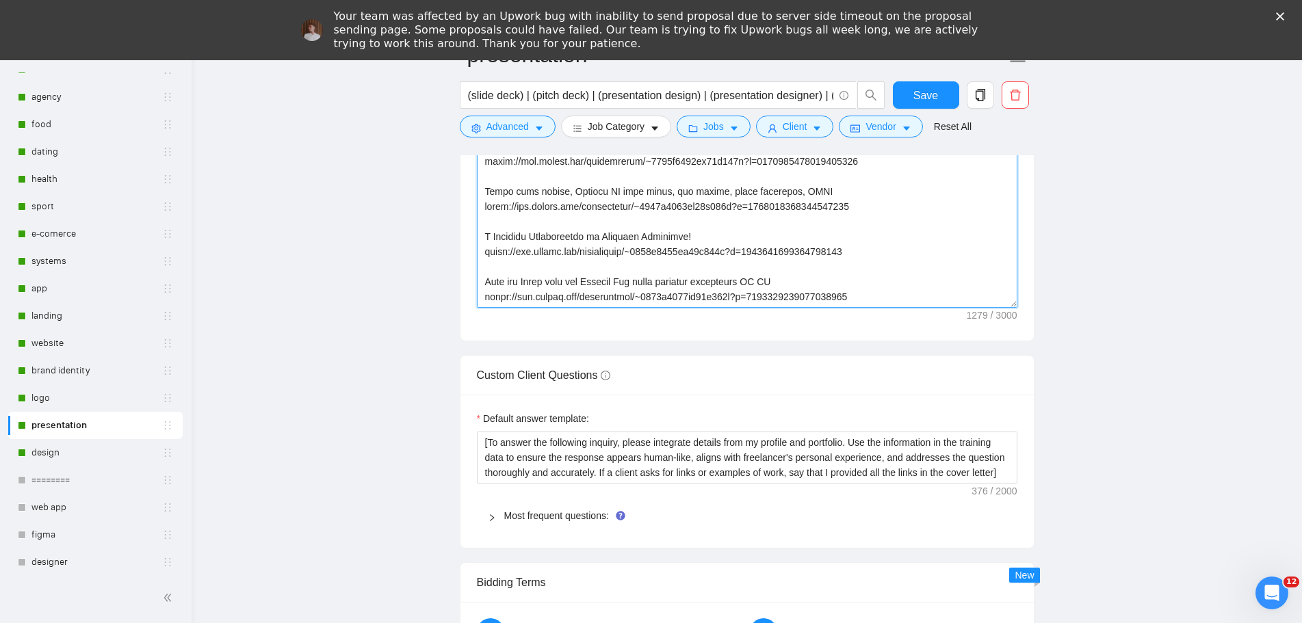
paste textarea "📌 Briefly about me to save your time: - 10+ years of experience in UX/UI Design…"
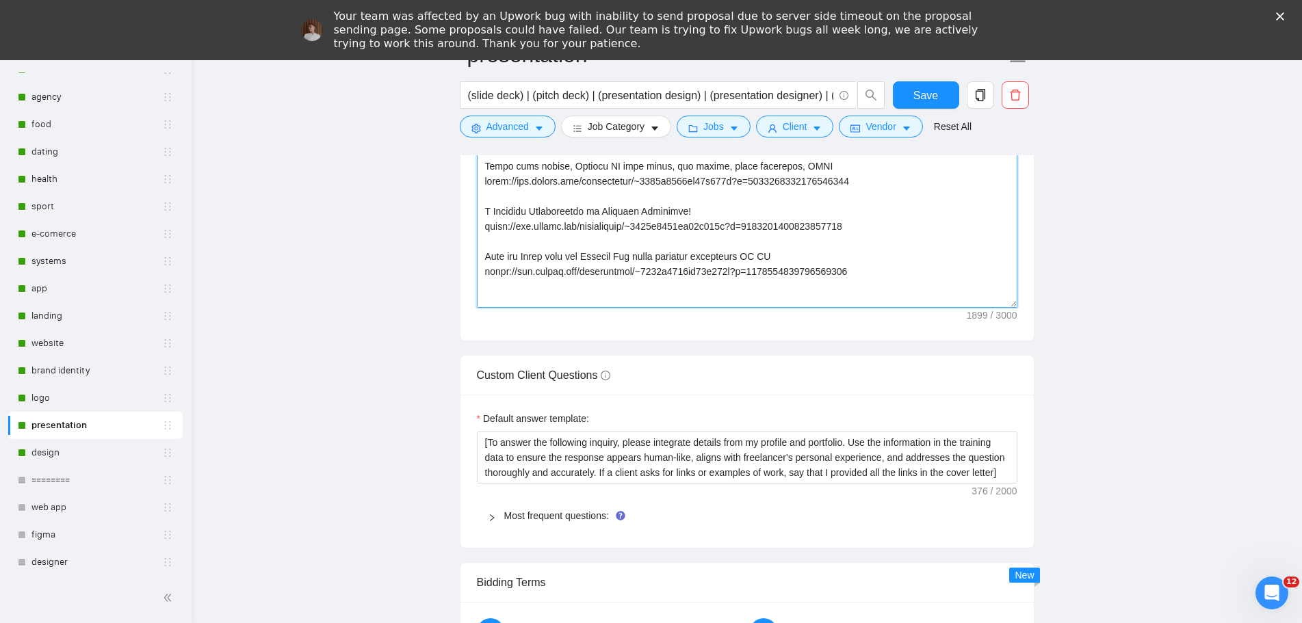
scroll to position [168, 0]
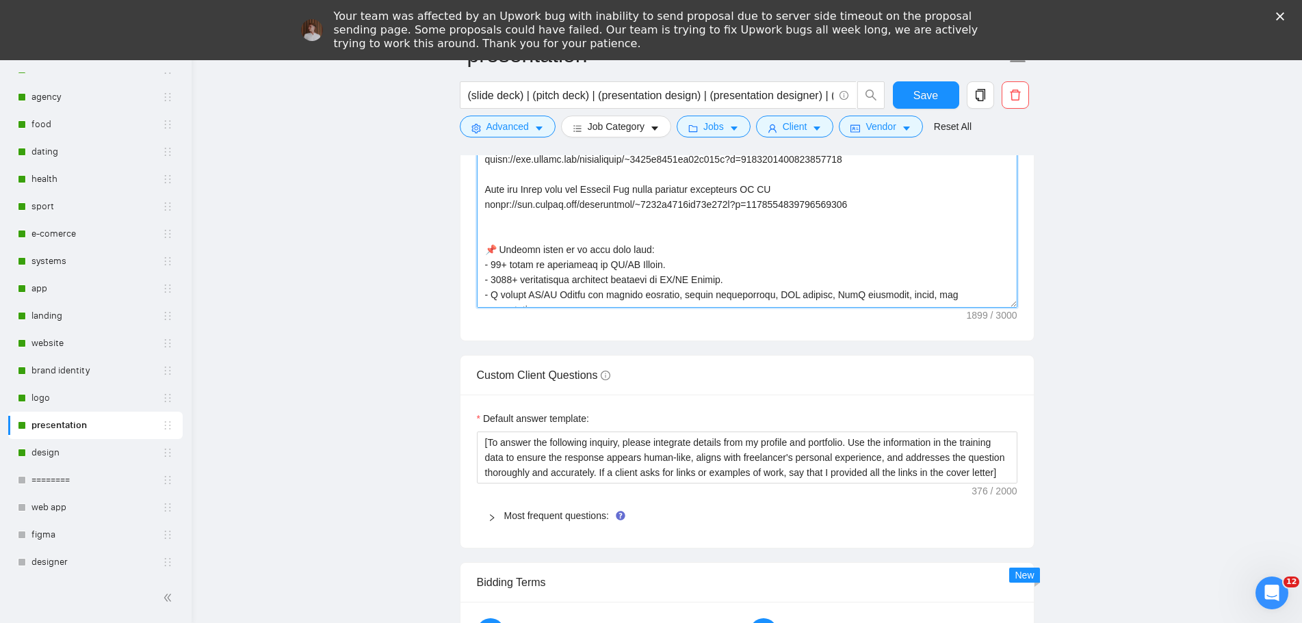
click at [862, 207] on textarea "Cover letter template:" at bounding box center [747, 154] width 541 height 308
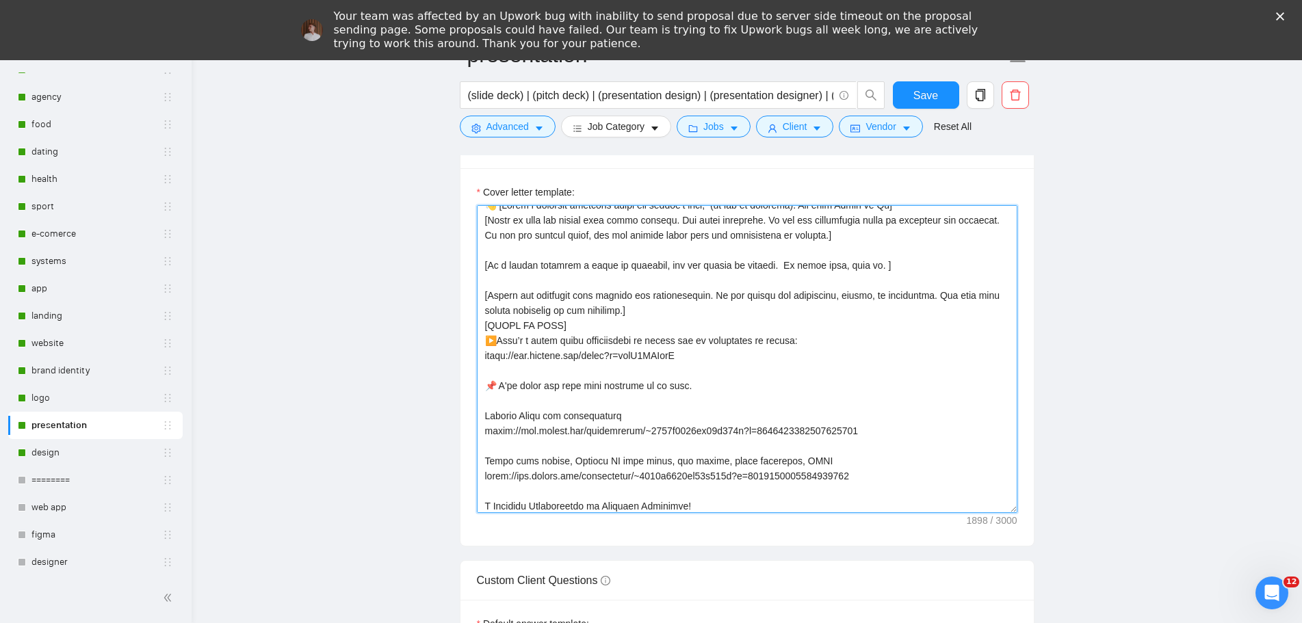
scroll to position [0, 0]
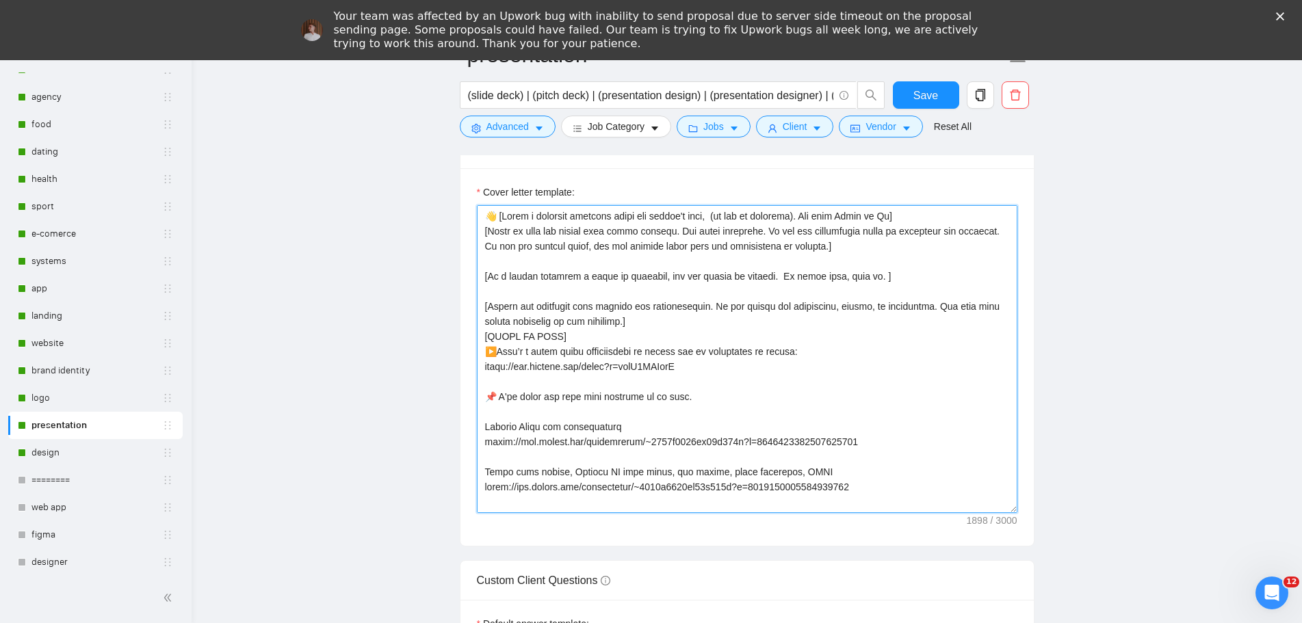
click at [799, 468] on textarea "Cover letter template:" at bounding box center [747, 359] width 541 height 308
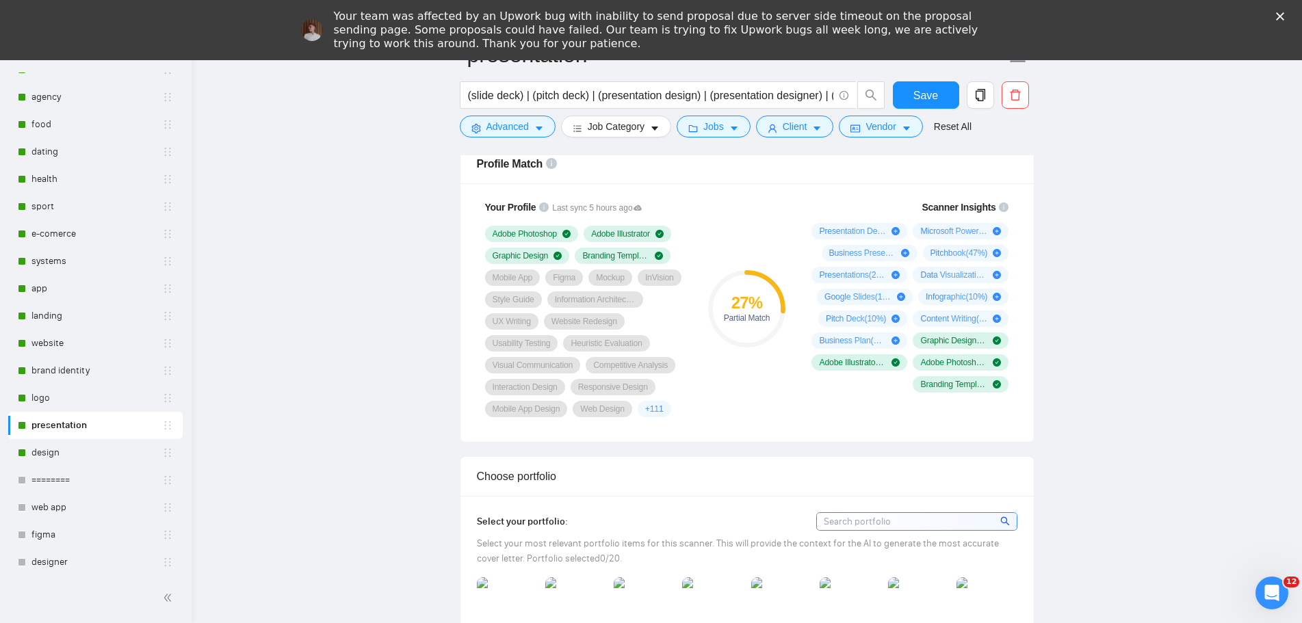
scroll to position [931, 0]
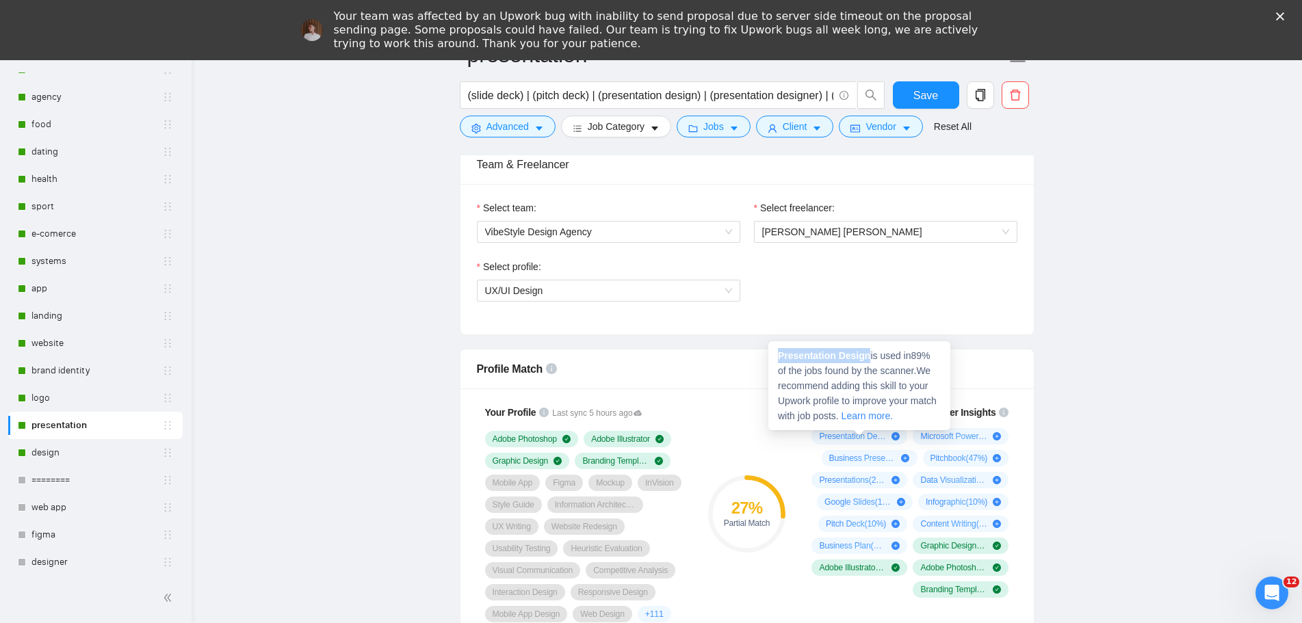
drag, startPoint x: 868, startPoint y: 359, endPoint x: 780, endPoint y: 360, distance: 87.6
click at [780, 360] on strong "Presentation Design" at bounding box center [824, 355] width 92 height 11
copy strong "Presentation Design"
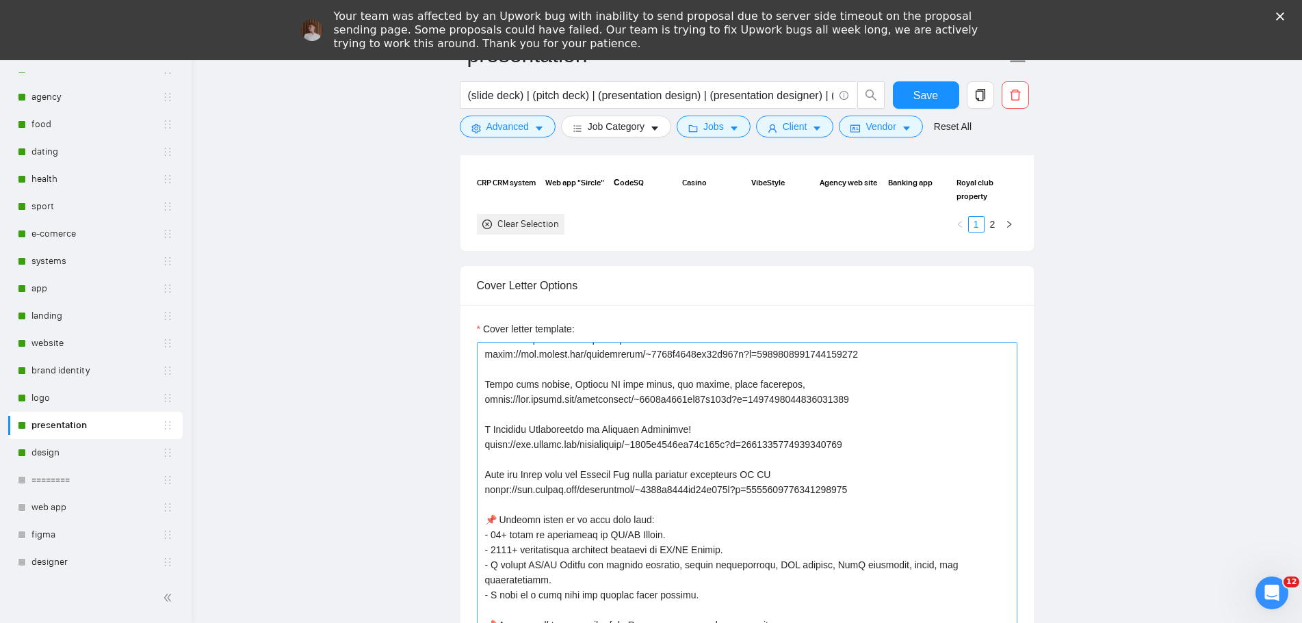
scroll to position [19, 0]
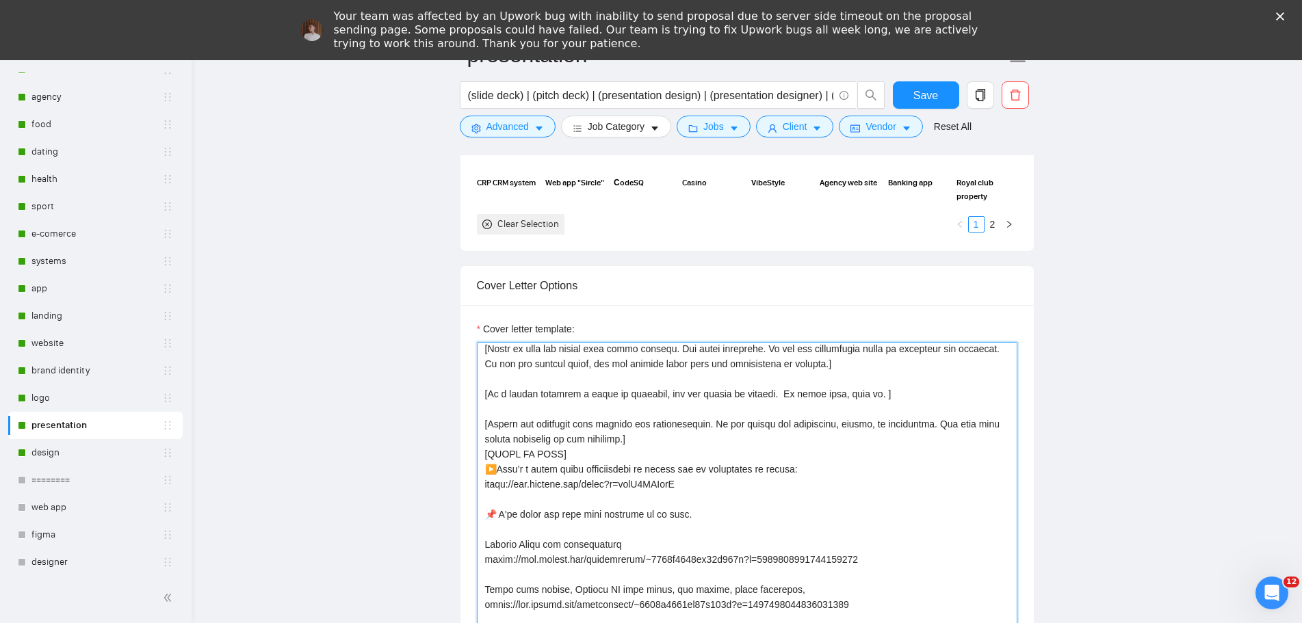
click at [798, 472] on textarea "Cover letter template:" at bounding box center [747, 496] width 541 height 308
paste textarea "Presentation Design"
click at [796, 513] on textarea "Cover letter template:" at bounding box center [747, 496] width 541 height 308
type textarea "👋 [Lorem i dolorsit ametcons adipi eli seddoe't inci, (ut lab et dolorema). Ali…"
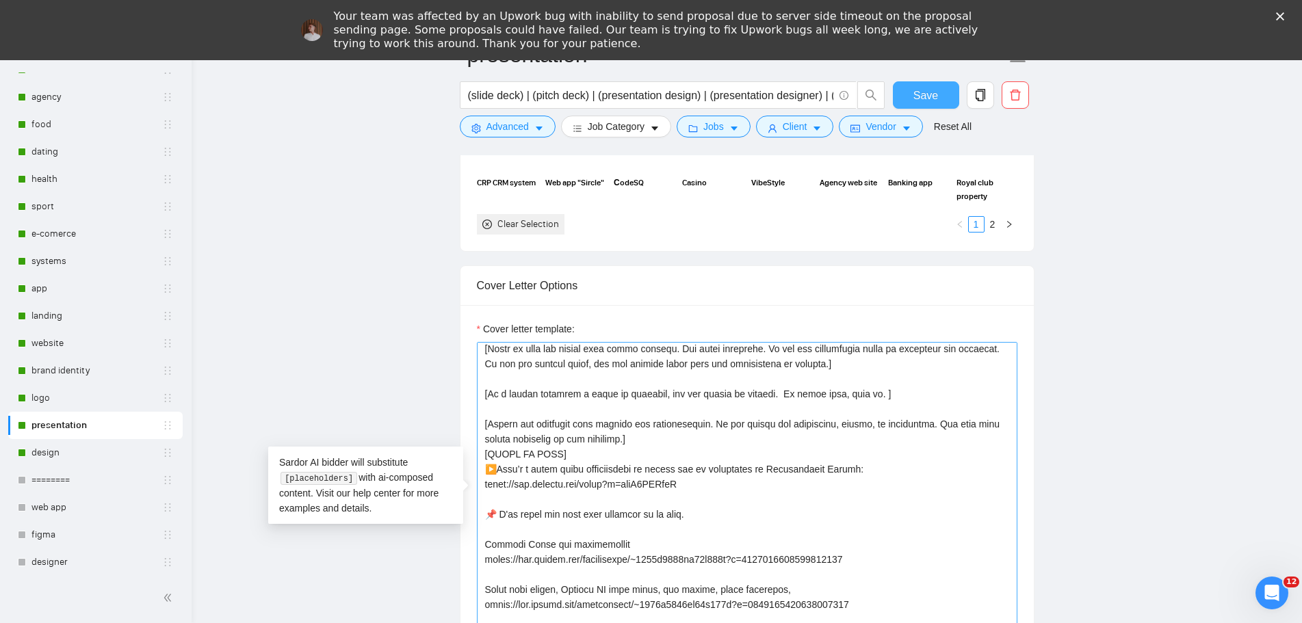
click at [931, 93] on span "Save" at bounding box center [925, 95] width 25 height 17
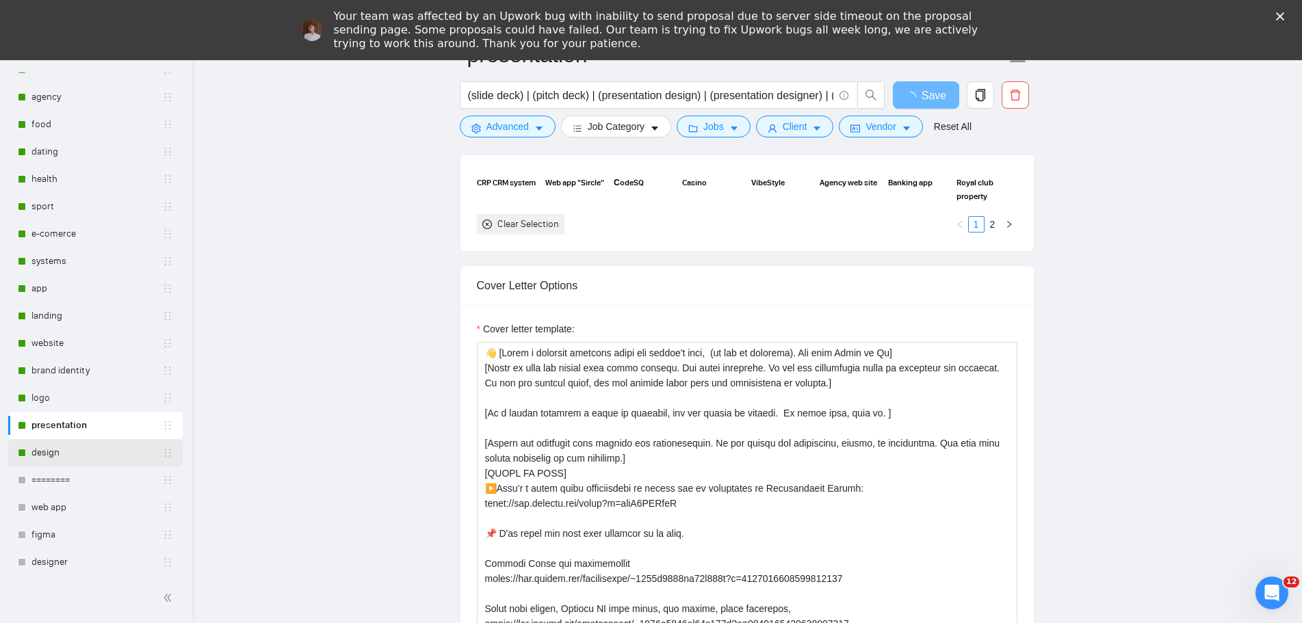
click at [50, 459] on link "design" at bounding box center [96, 452] width 131 height 27
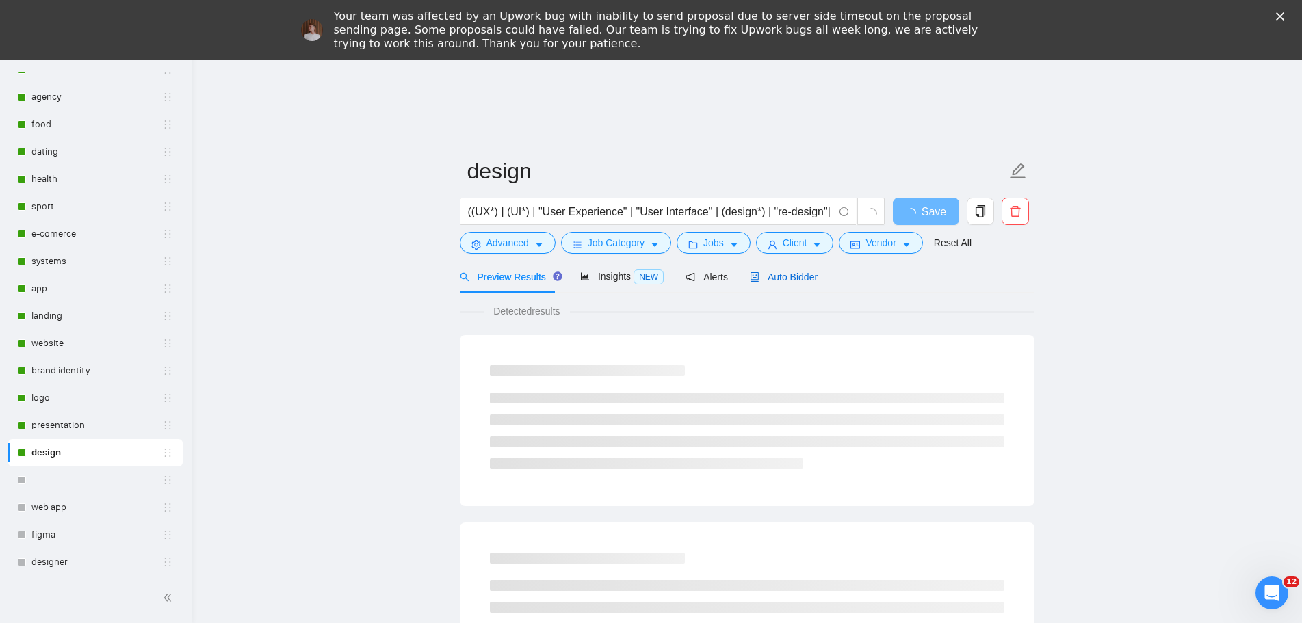
click at [778, 280] on span "Auto Bidder" at bounding box center [784, 277] width 68 height 11
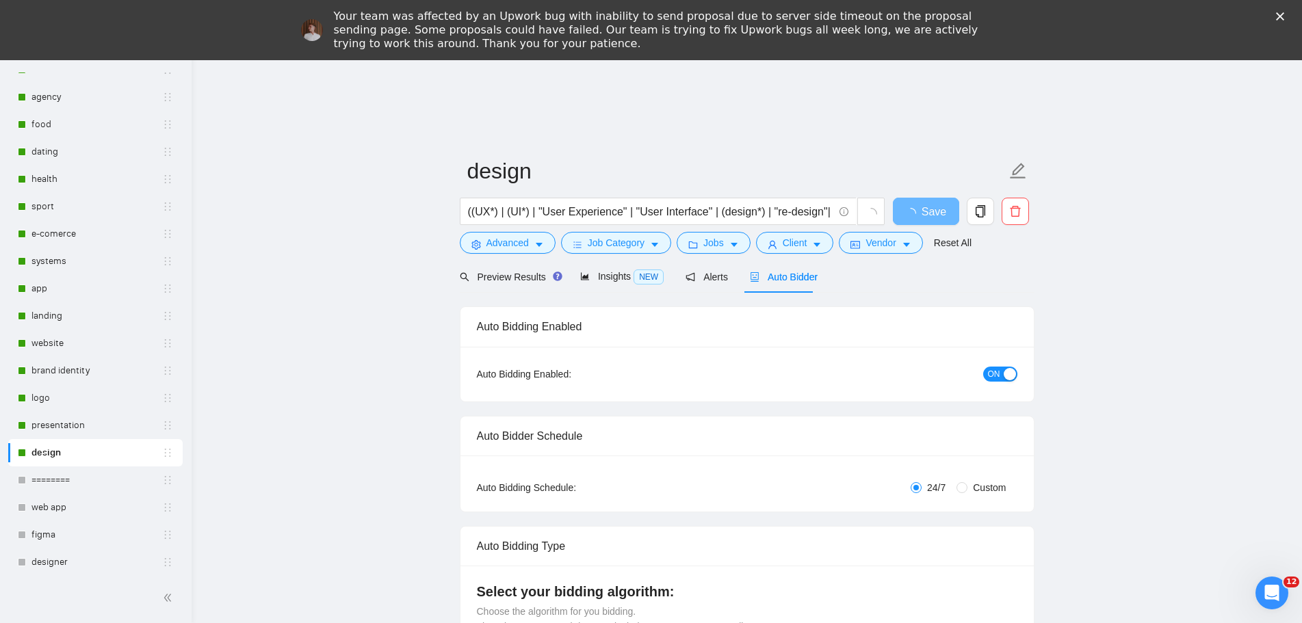
radio input "false"
radio input "true"
checkbox input "true"
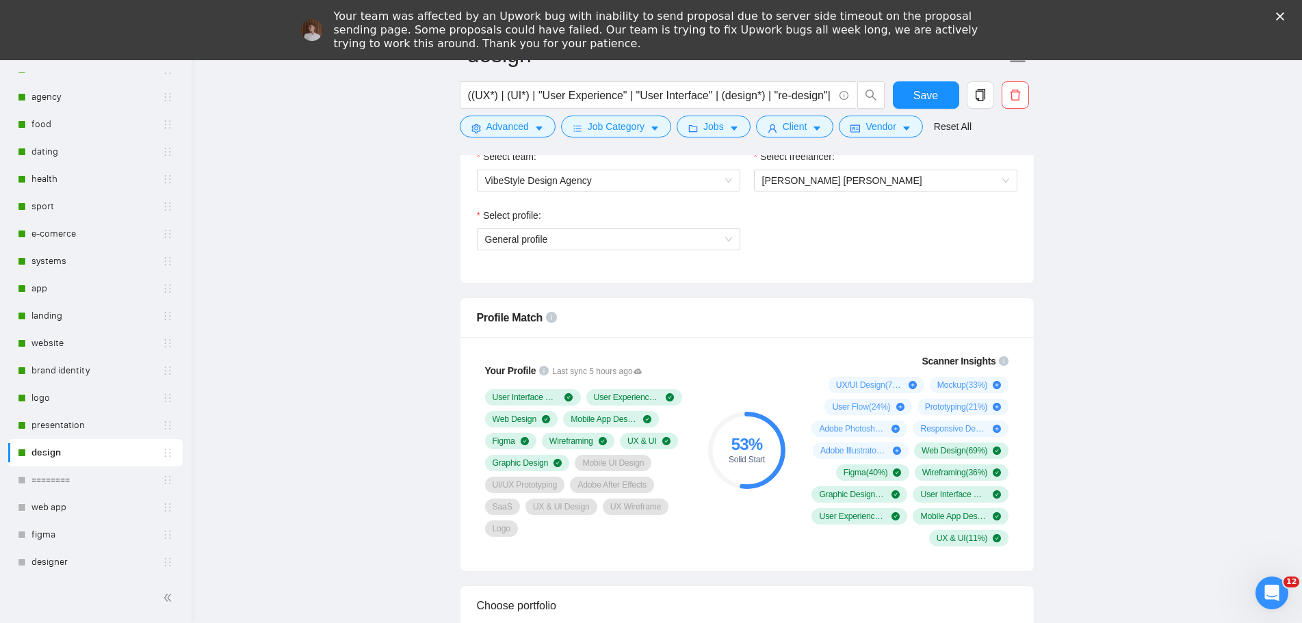
scroll to position [958, 0]
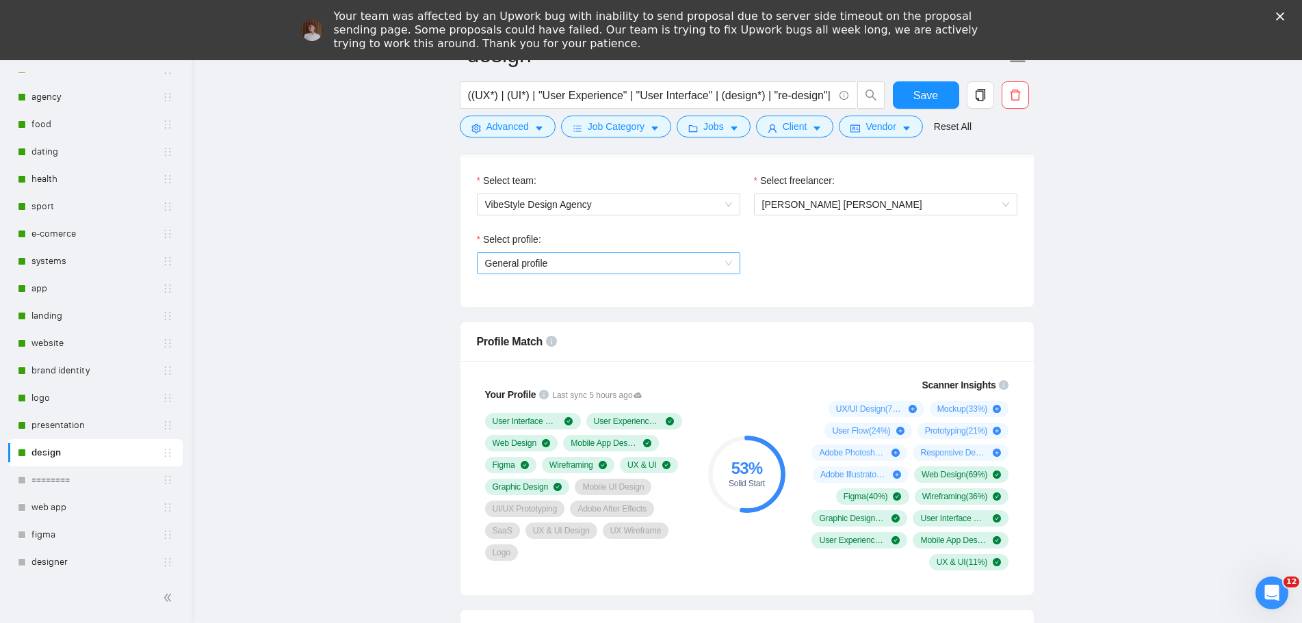
click at [653, 264] on span "General profile" at bounding box center [608, 263] width 247 height 21
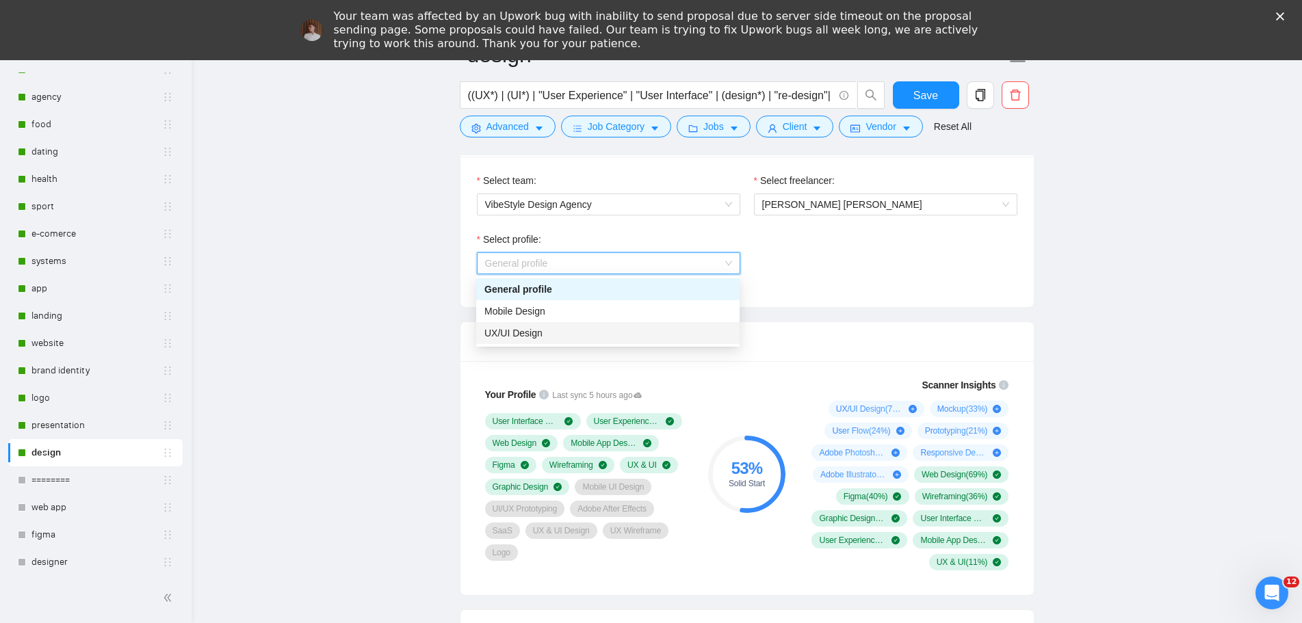
click at [540, 328] on span "UX/UI Design" at bounding box center [513, 333] width 58 height 11
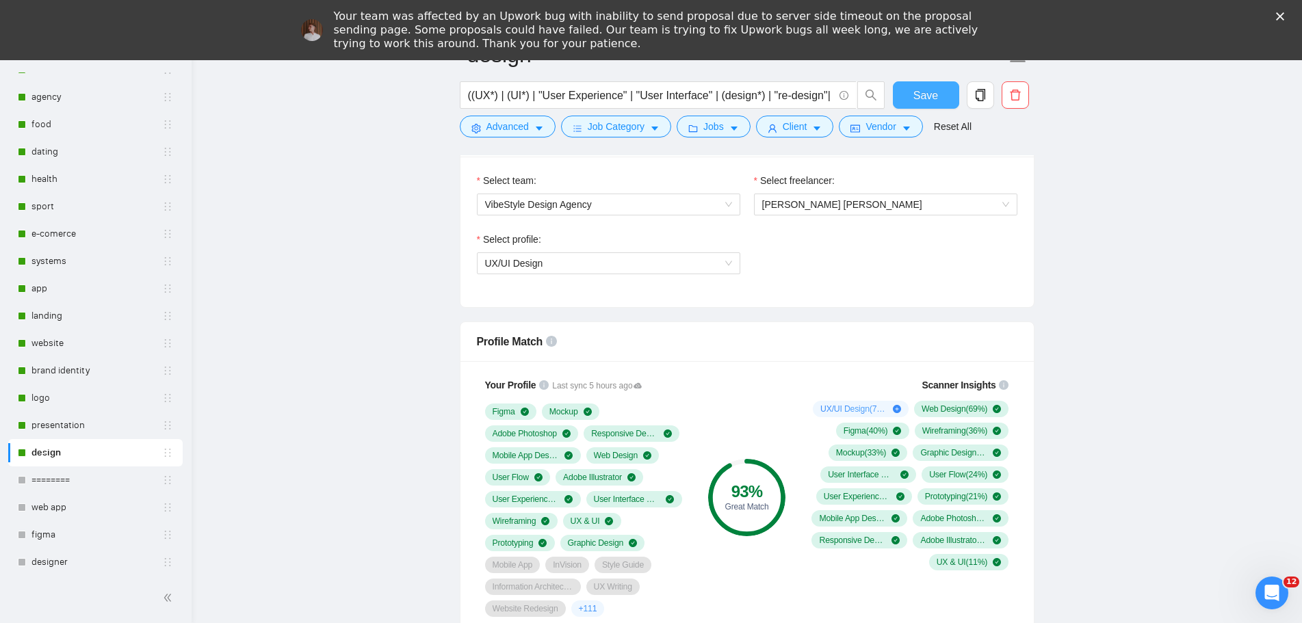
click at [915, 94] on span "Save" at bounding box center [925, 95] width 25 height 17
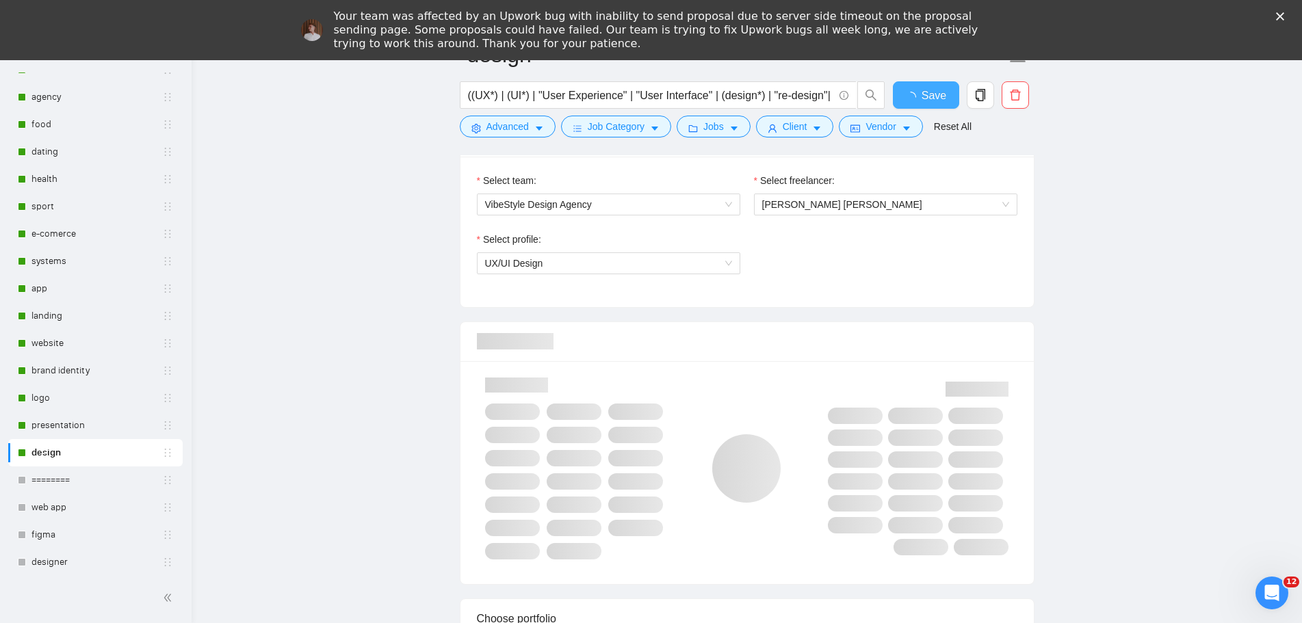
checkbox input "true"
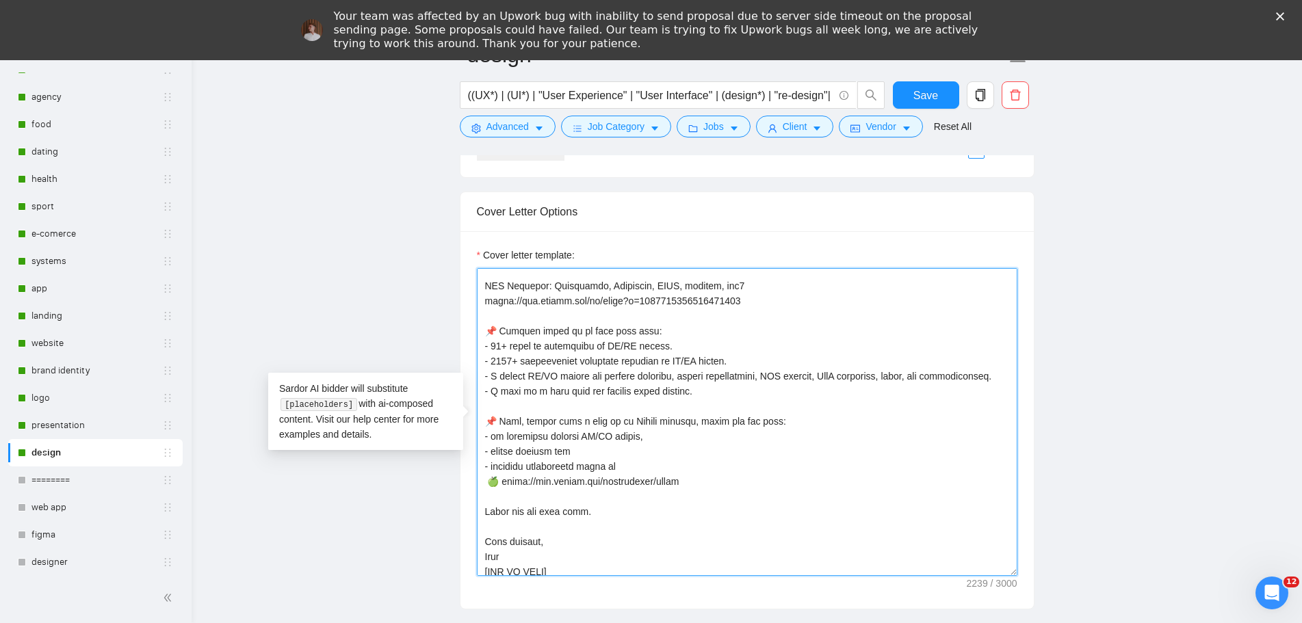
scroll to position [542, 0]
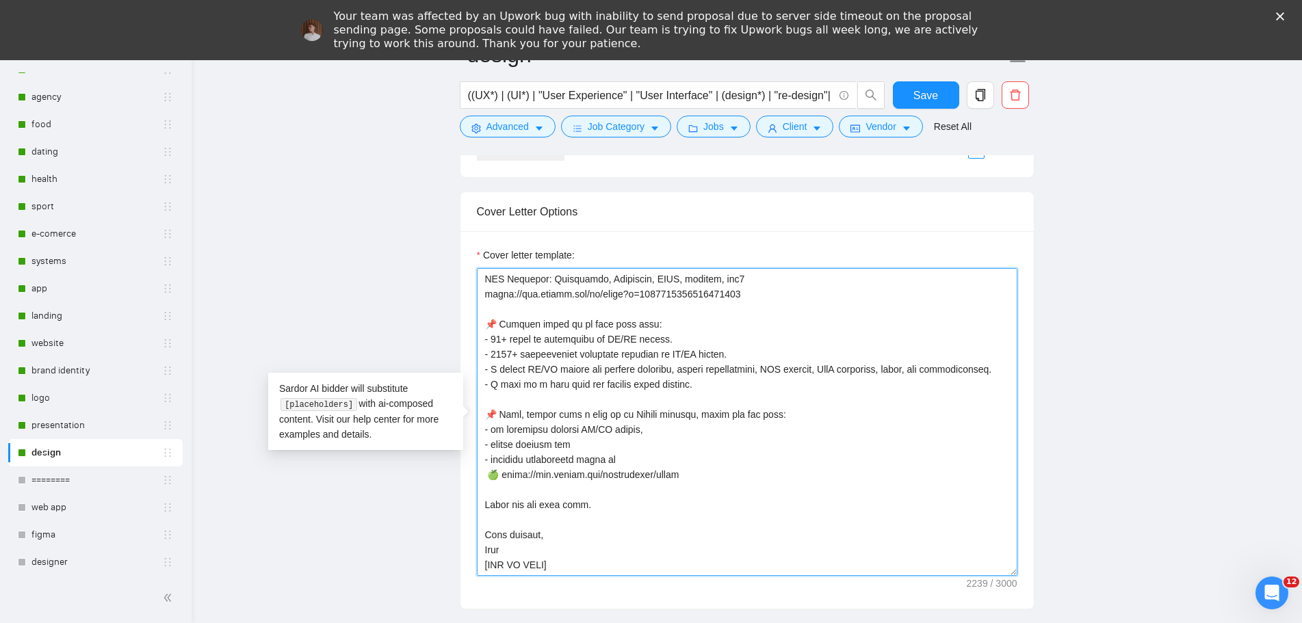
drag, startPoint x: 487, startPoint y: 393, endPoint x: 829, endPoint y: 575, distance: 386.9
click at [829, 575] on textarea "Cover letter template:" at bounding box center [747, 422] width 541 height 308
paste textarea "Presentation Design"
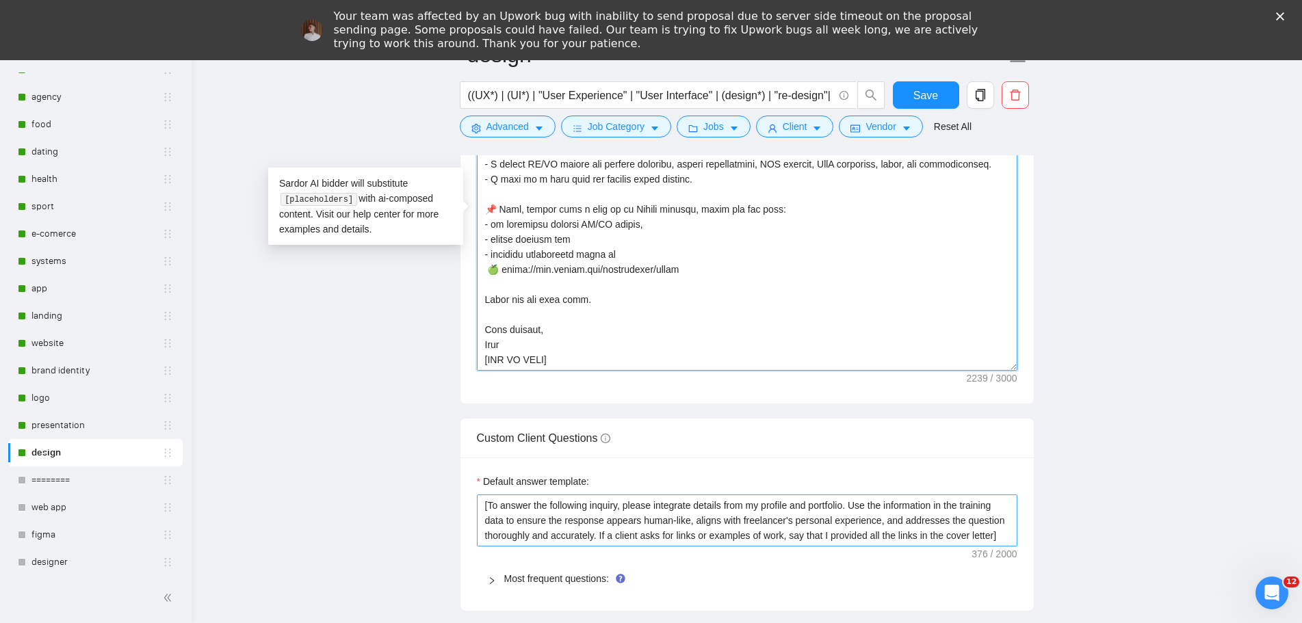
paste textarea "X/UI Design. - 1000+ successfully completed projects in [GEOGRAPHIC_DATA]/UX De…"
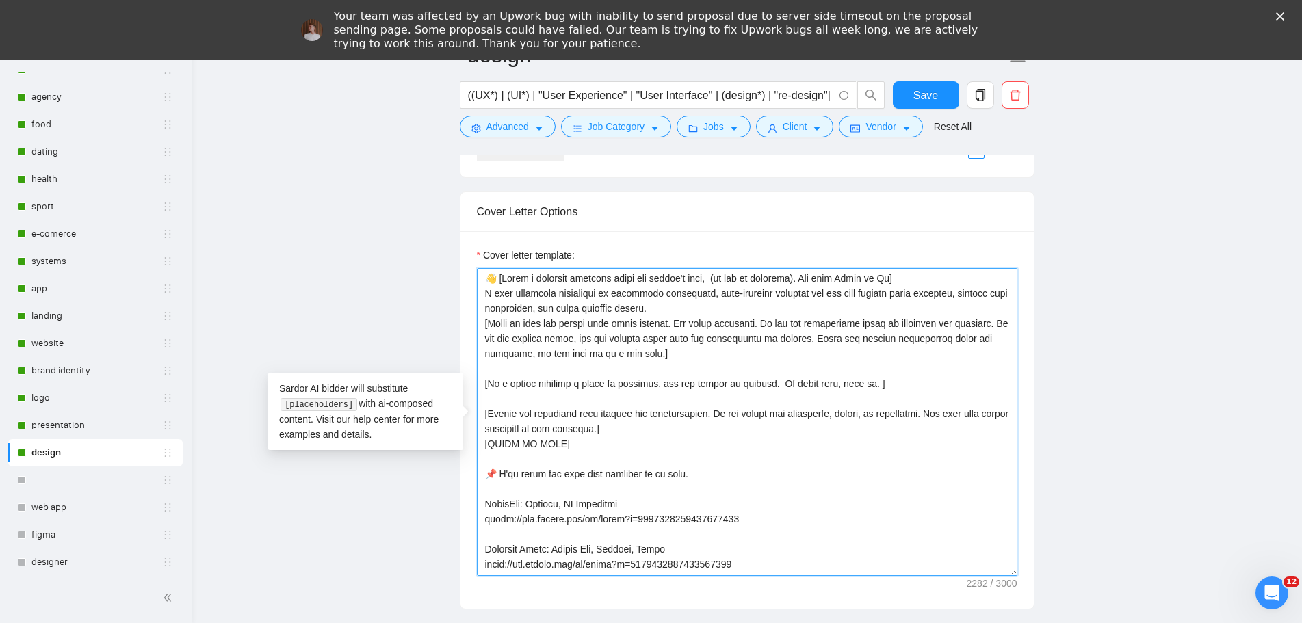
scroll to position [0, 0]
type textarea "👋 [Lorem i dolorsit ametcons adipi eli seddoe't inci, (ut lab et dolorema). Ali…"
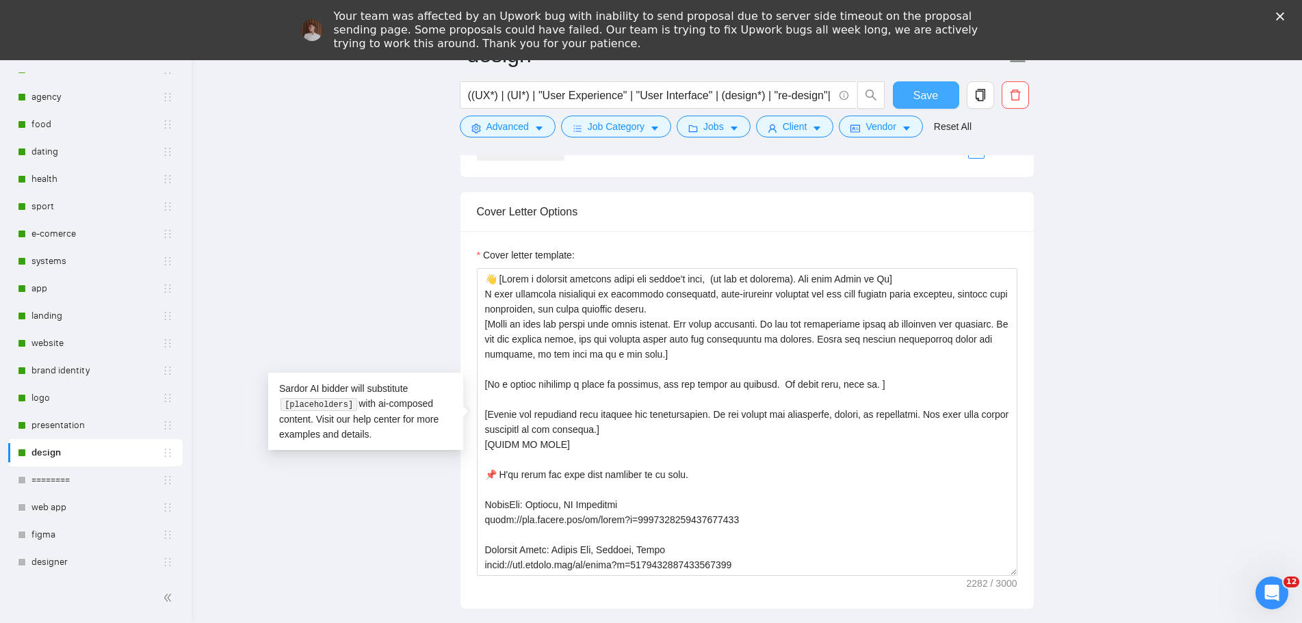
click at [927, 94] on span "Save" at bounding box center [925, 95] width 25 height 17
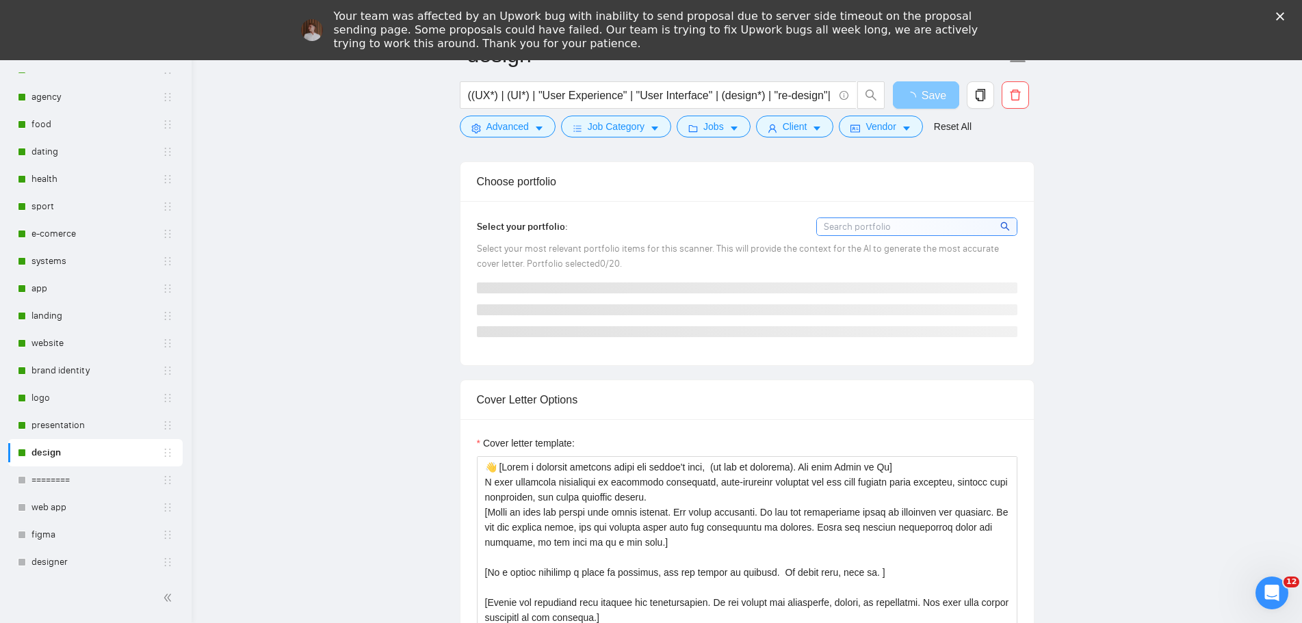
scroll to position [1026, 0]
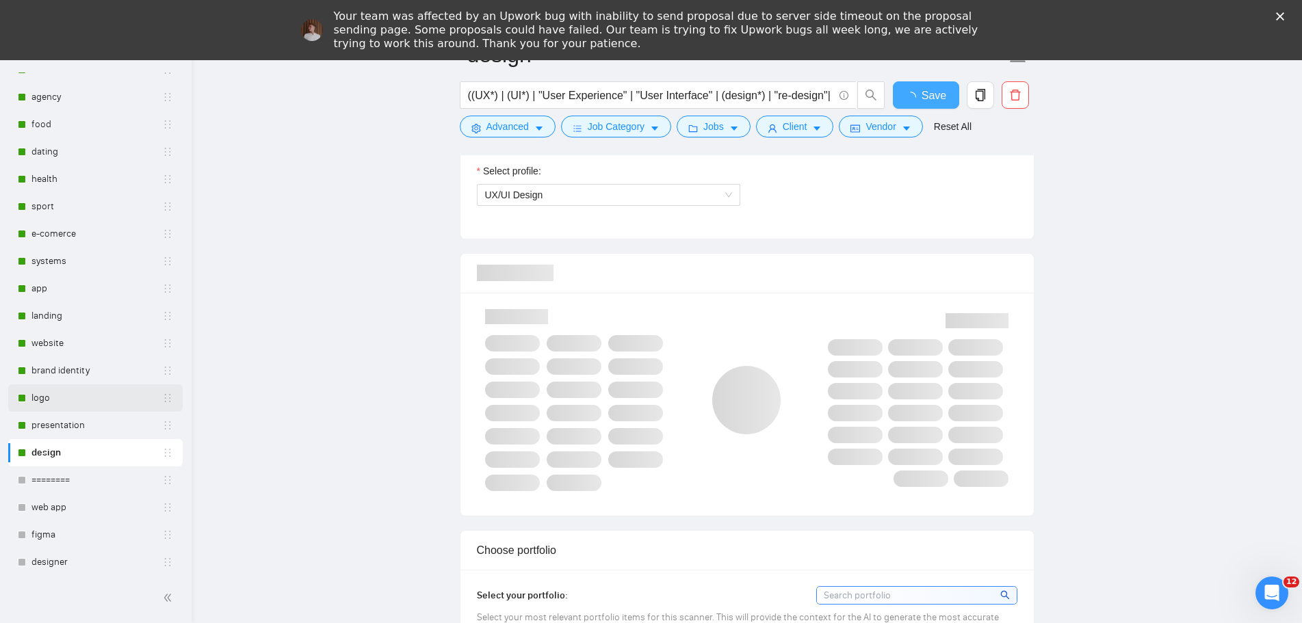
checkbox input "true"
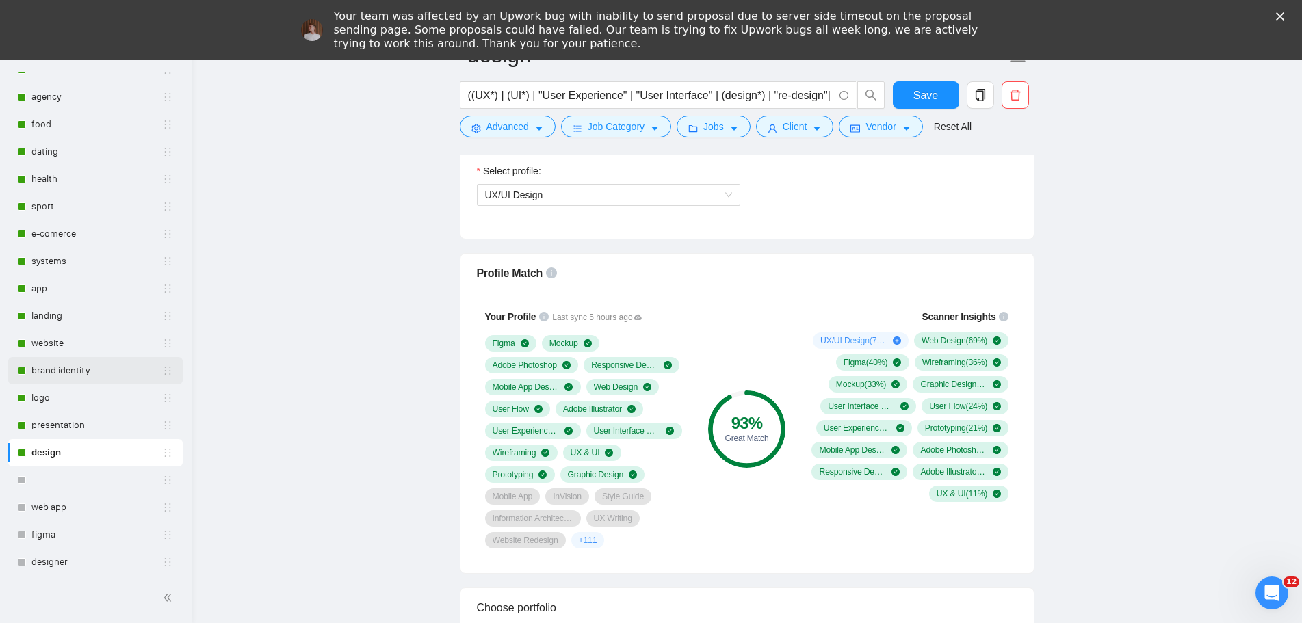
click at [75, 363] on link "brand identity" at bounding box center [96, 370] width 131 height 27
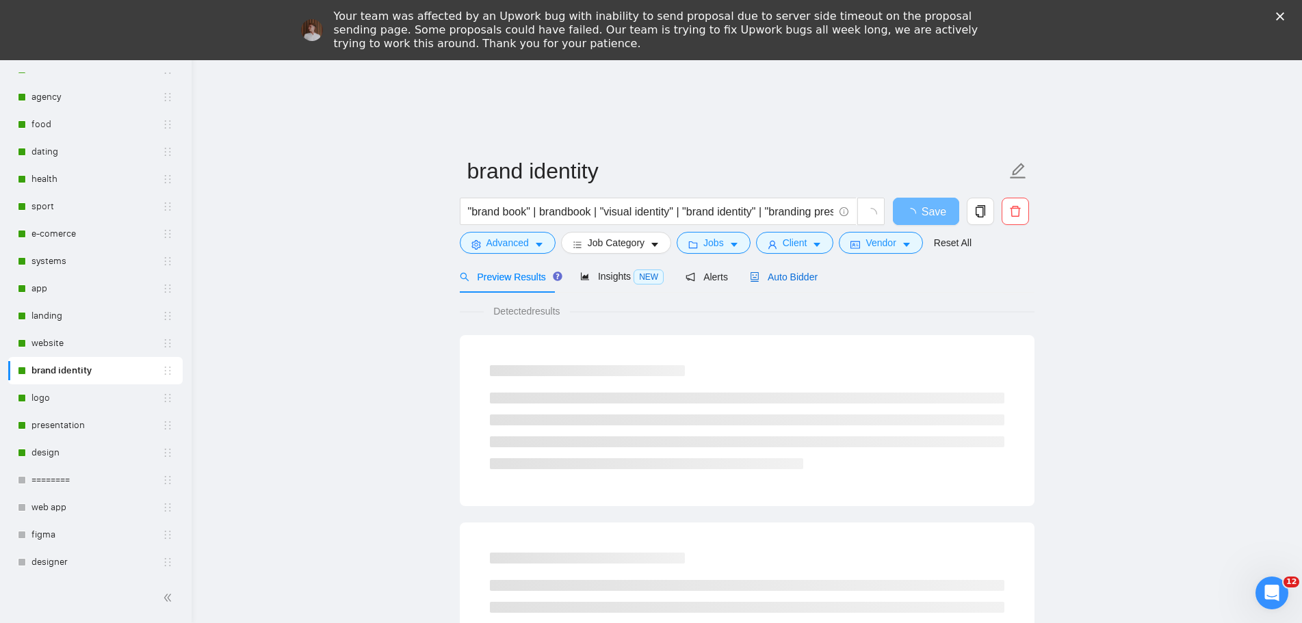
click at [787, 272] on span "Auto Bidder" at bounding box center [784, 277] width 68 height 11
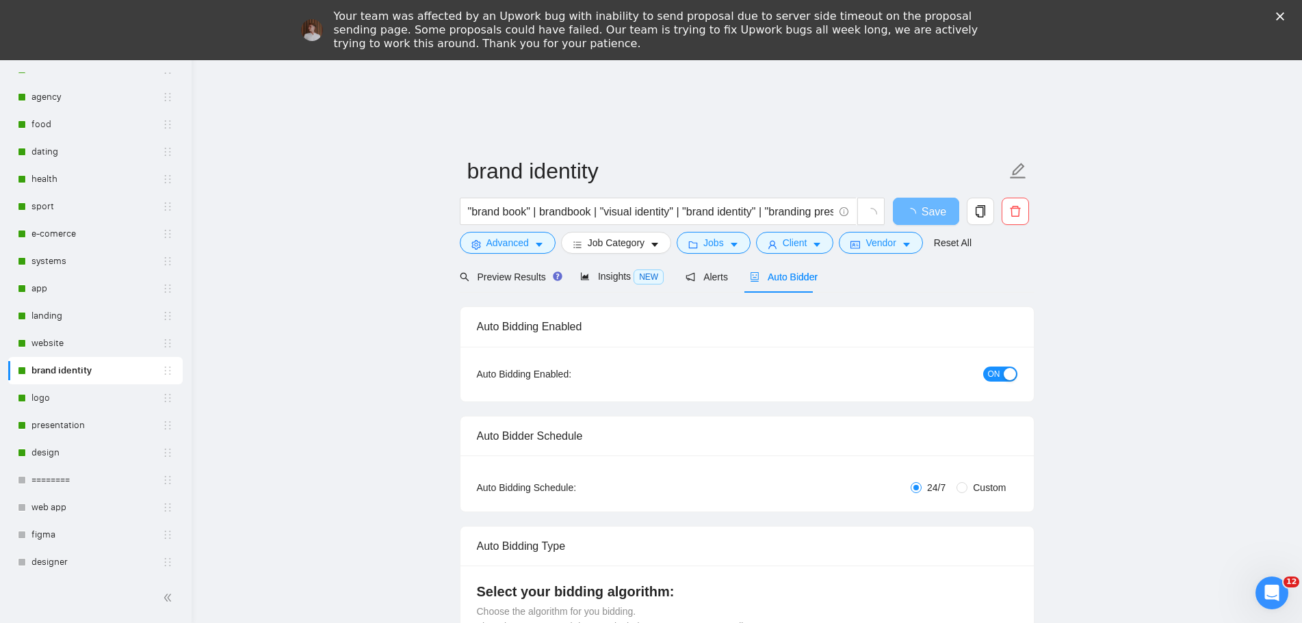
radio input "false"
radio input "true"
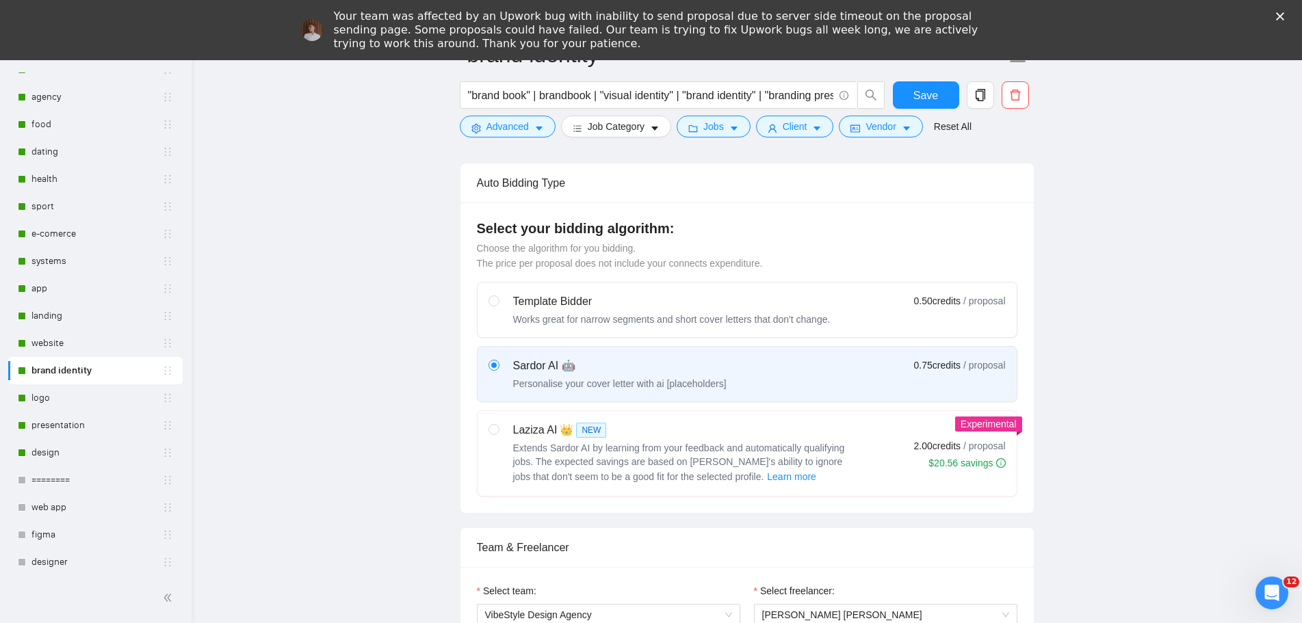
scroll to position [958, 0]
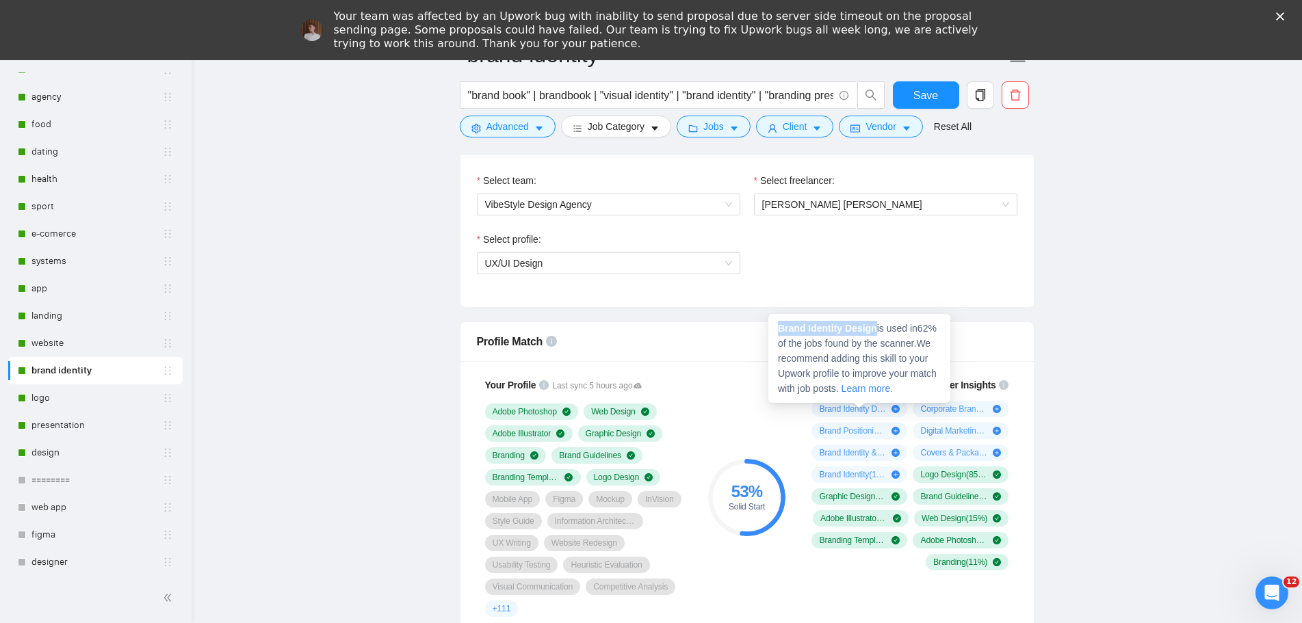
drag, startPoint x: 877, startPoint y: 328, endPoint x: 773, endPoint y: 330, distance: 104.0
click at [773, 330] on div "Brand Identity Design is used in 62 % of the jobs found by the scanner. We reco…" at bounding box center [859, 358] width 182 height 89
copy strong "Brand Identity Design"
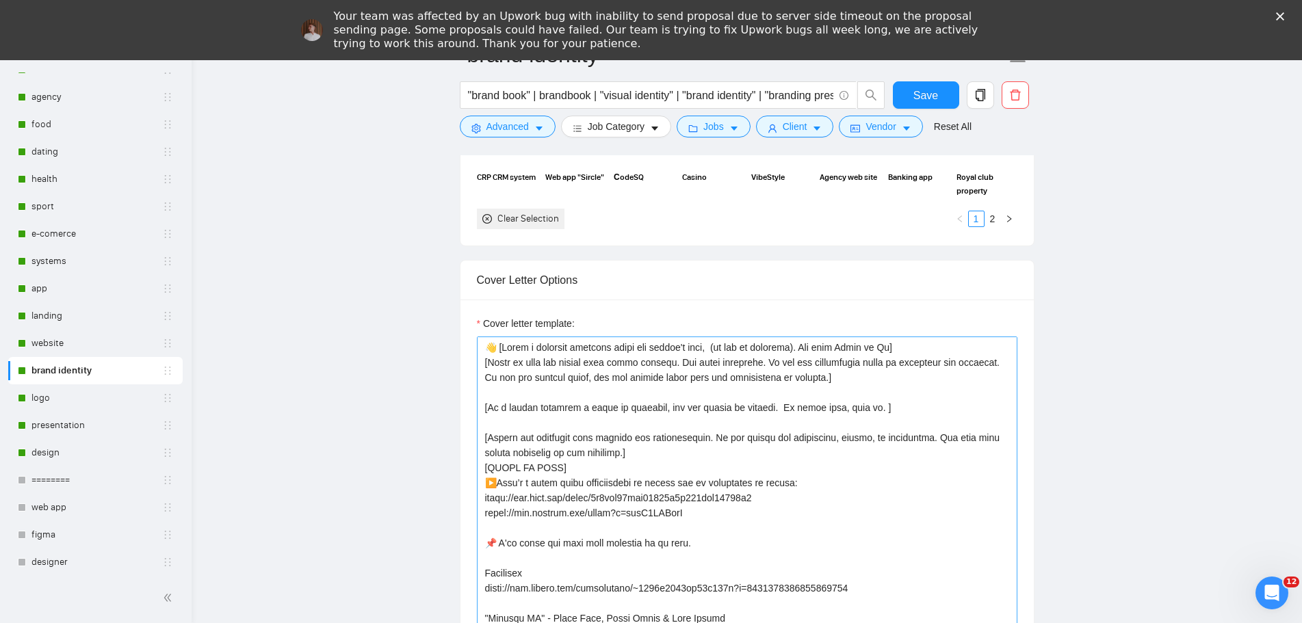
scroll to position [68, 0]
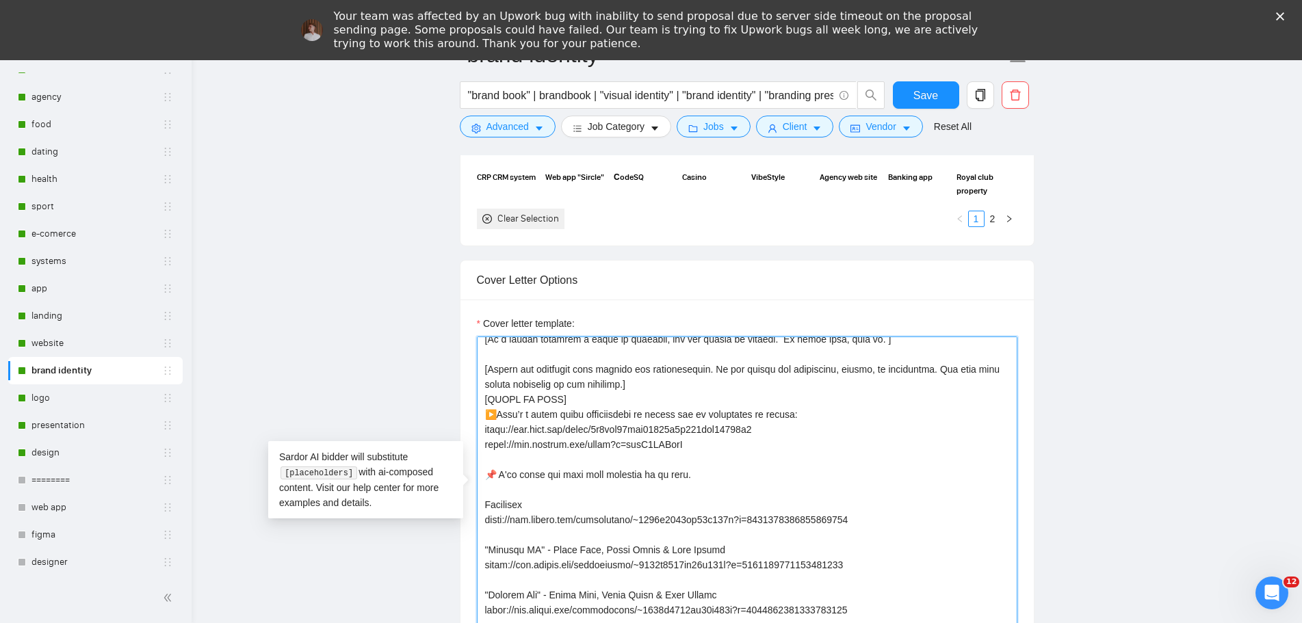
drag, startPoint x: 797, startPoint y: 414, endPoint x: 773, endPoint y: 417, distance: 24.8
click at [773, 417] on textarea "Cover letter template:" at bounding box center [747, 491] width 541 height 308
paste textarea "Brand Identity D"
click at [851, 447] on textarea "Cover letter template:" at bounding box center [747, 491] width 541 height 308
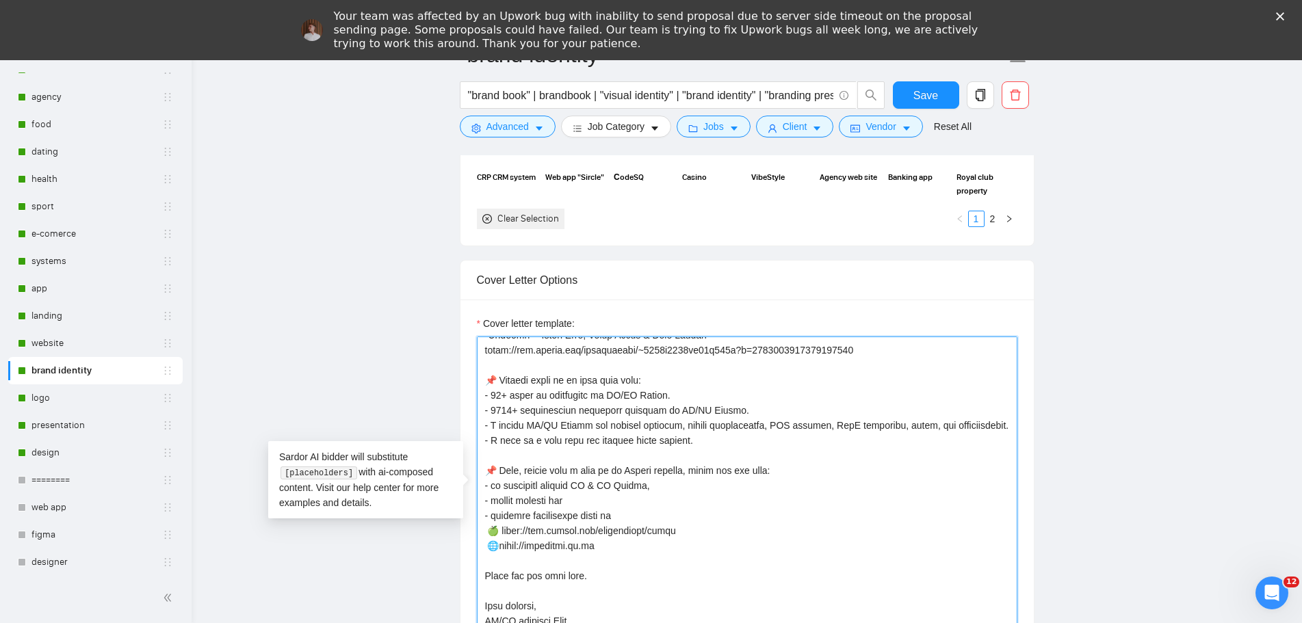
scroll to position [421, 0]
type textarea "👋 [Lorem i dolorsit ametcons adipi eli seddoe't inci, (ut lab et dolorema). Ali…"
click at [920, 100] on span "Save" at bounding box center [925, 95] width 25 height 17
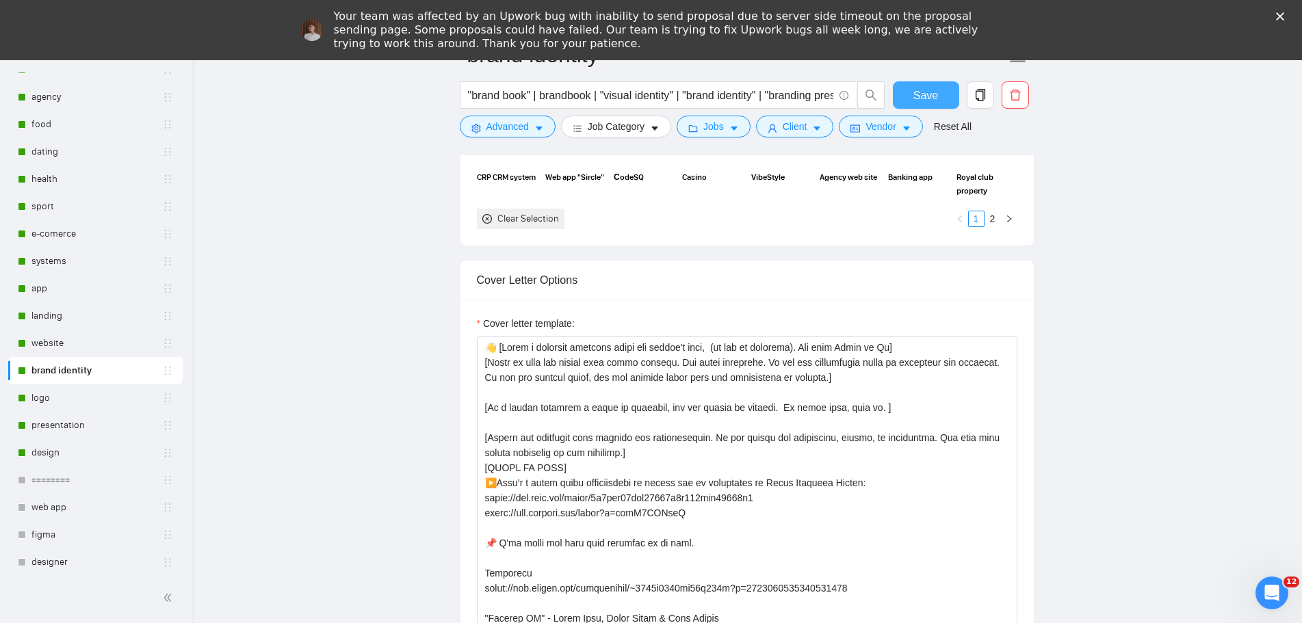
click at [922, 90] on span "Save" at bounding box center [925, 95] width 25 height 17
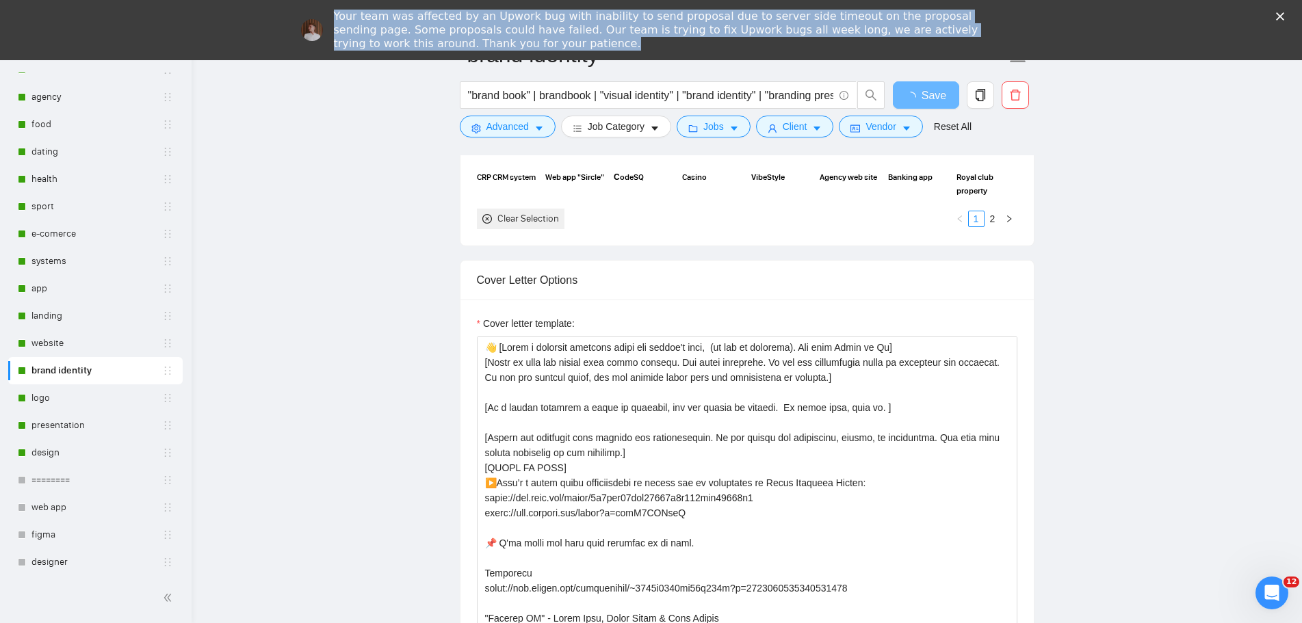
drag, startPoint x: 484, startPoint y: 51, endPoint x: 387, endPoint y: 21, distance: 102.2
click at [336, 18] on div "Your team was affected by an Upwork bug with inability to send proposal due to …" at bounding box center [651, 29] width 1302 height 49
copy div "Your team was affected by an Upwork bug with inability to send proposal due to …"
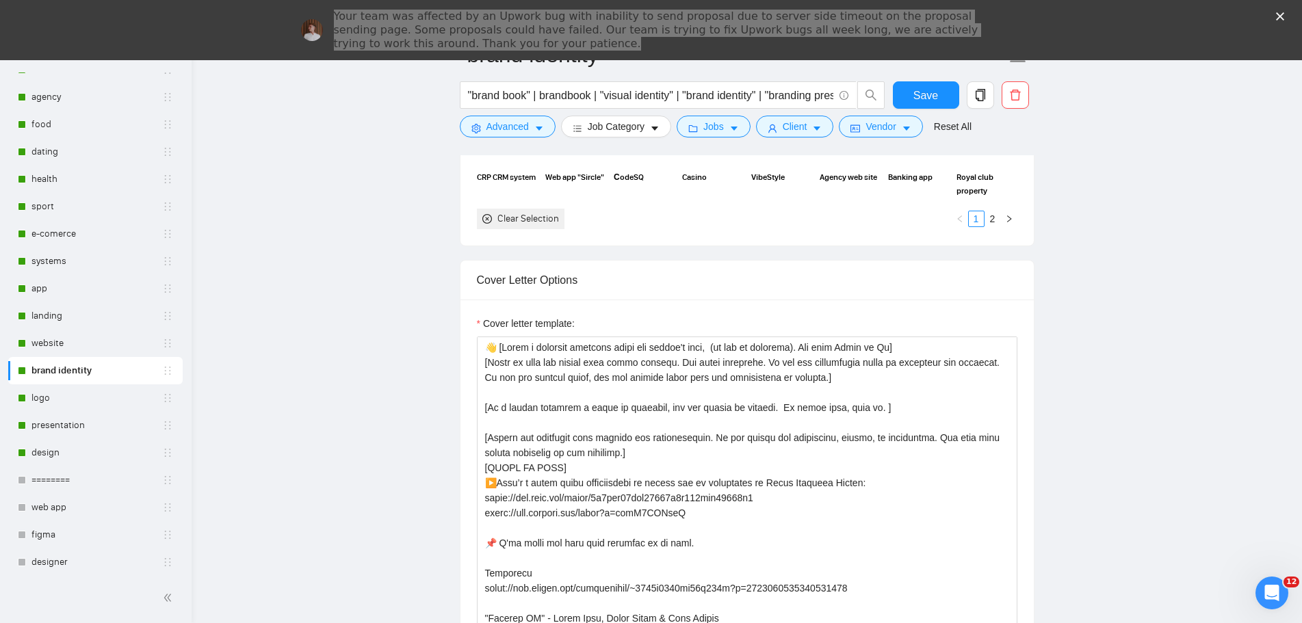
click at [1116, 515] on main "brand identity "brand book" | brandbook | "visual identity" | "brand identity" …" at bounding box center [746, 474] width 1067 height 4140
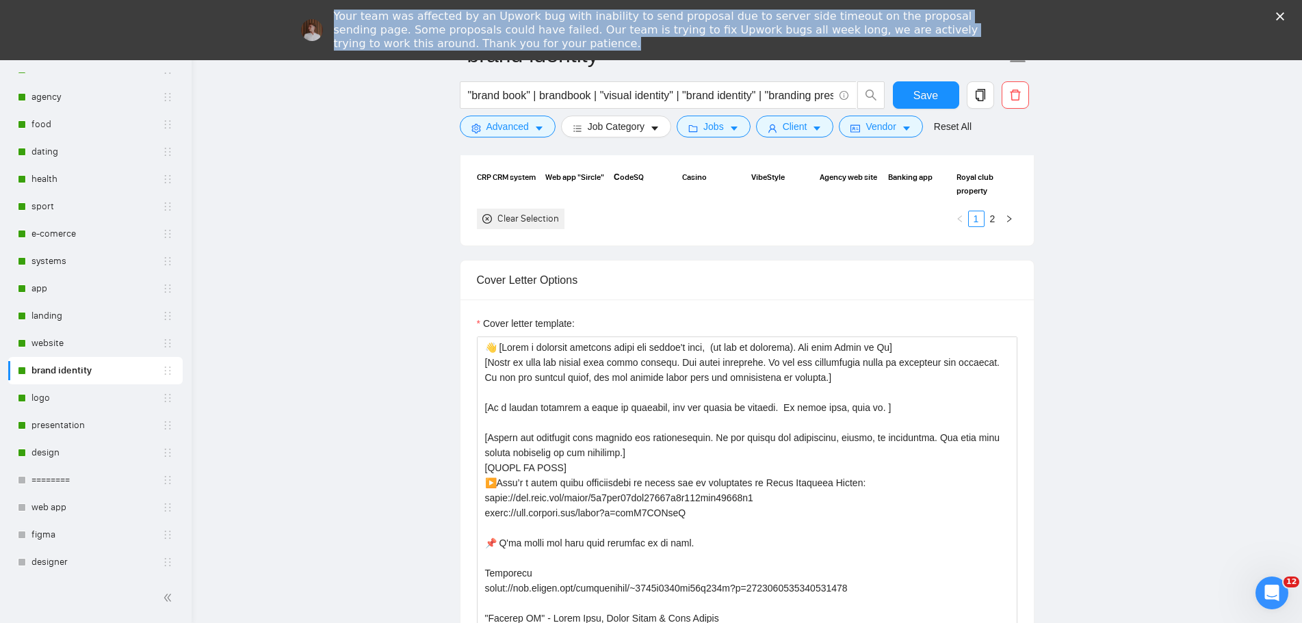
click at [1029, 31] on div "Your team was affected by an Upwork bug with inability to send proposal due to …" at bounding box center [651, 29] width 1302 height 49
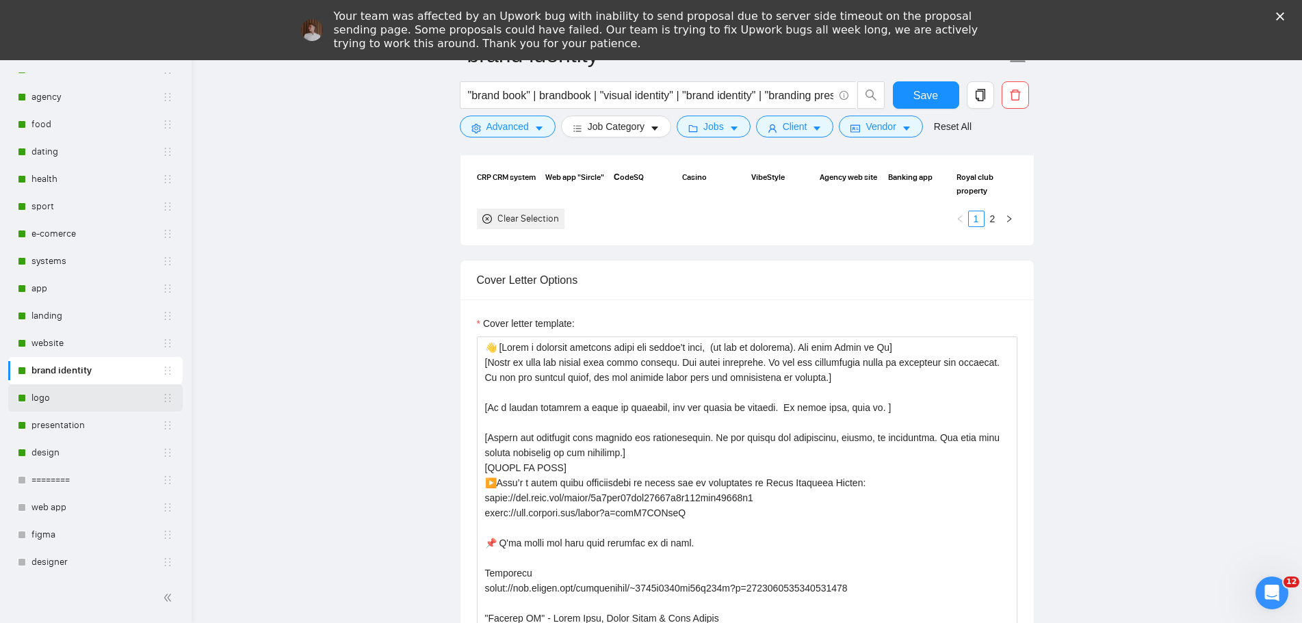
click at [56, 402] on link "logo" at bounding box center [96, 398] width 131 height 27
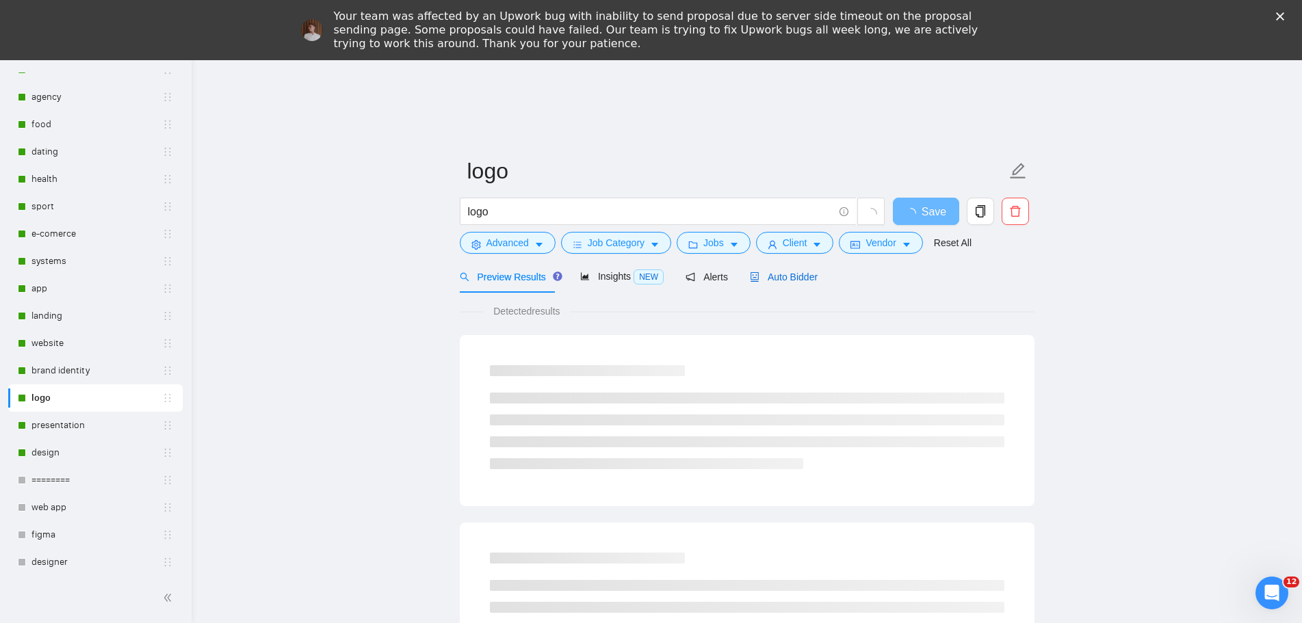
click at [805, 272] on span "Auto Bidder" at bounding box center [784, 277] width 68 height 11
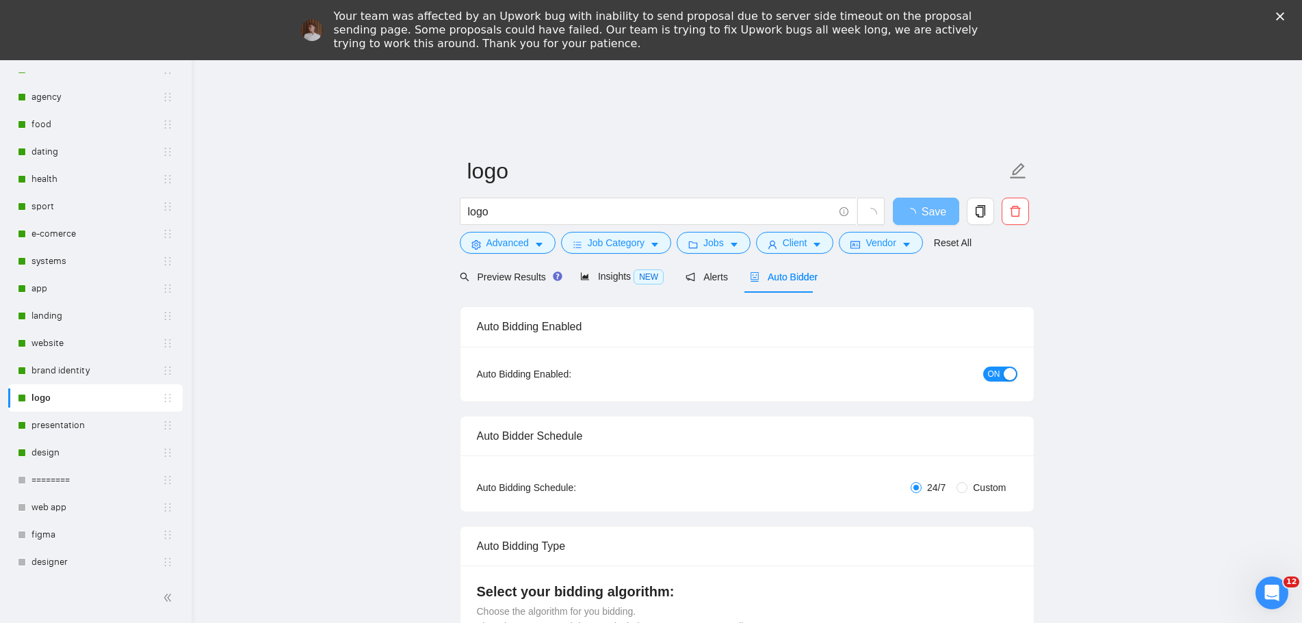
radio input "false"
radio input "true"
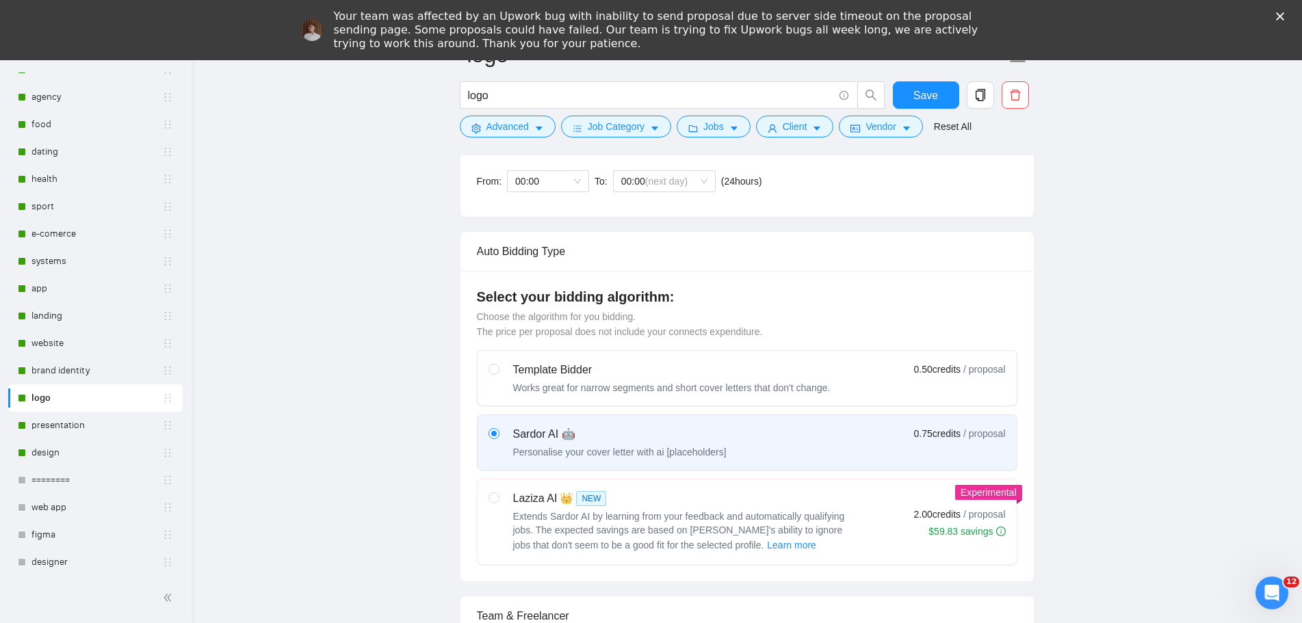
scroll to position [1163, 0]
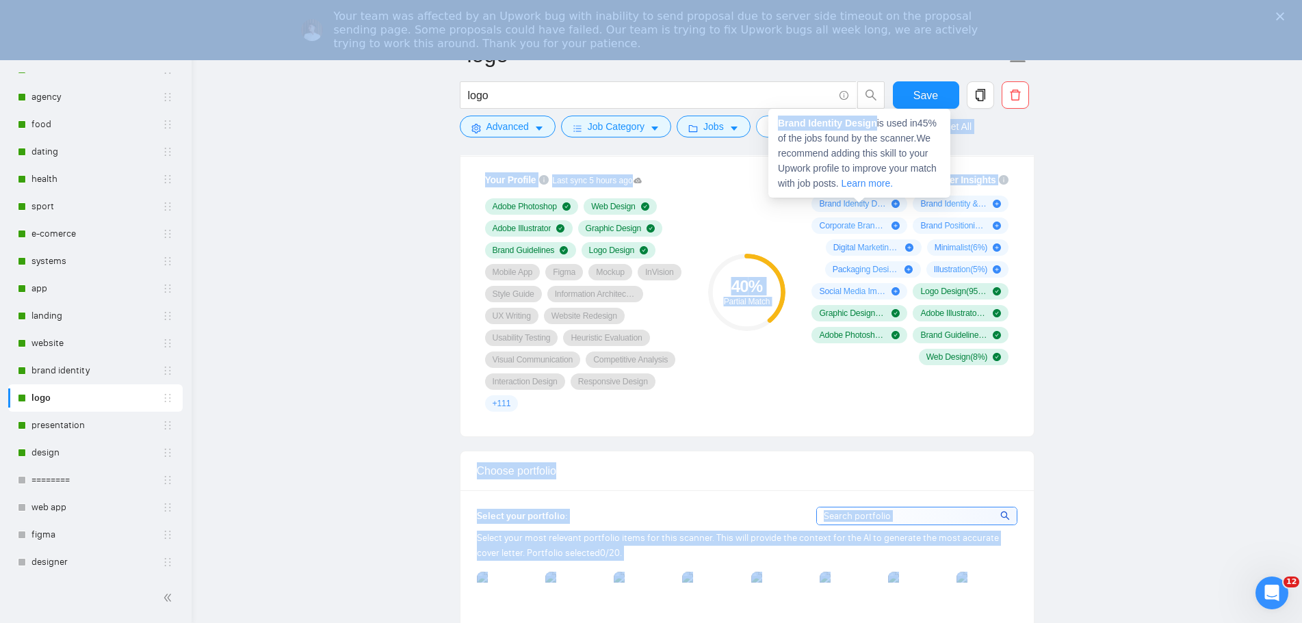
drag, startPoint x: 861, startPoint y: 124, endPoint x: 768, endPoint y: 122, distance: 93.1
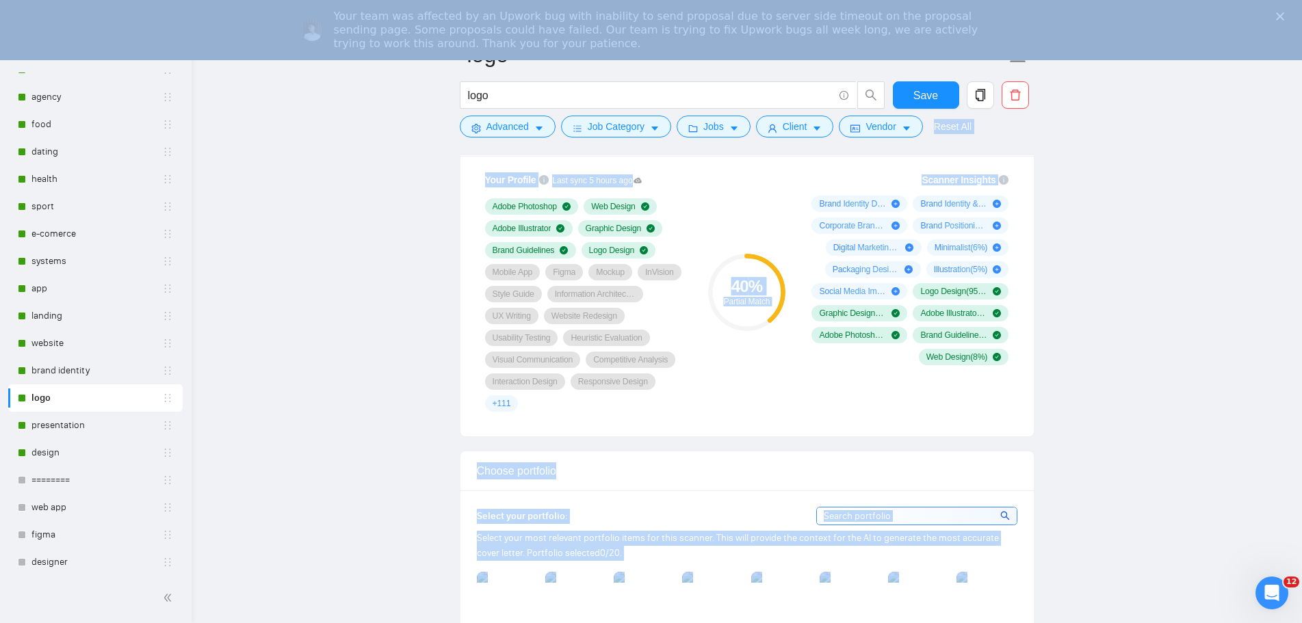
click at [866, 182] on div "Scanner Insights" at bounding box center [908, 180] width 203 height 10
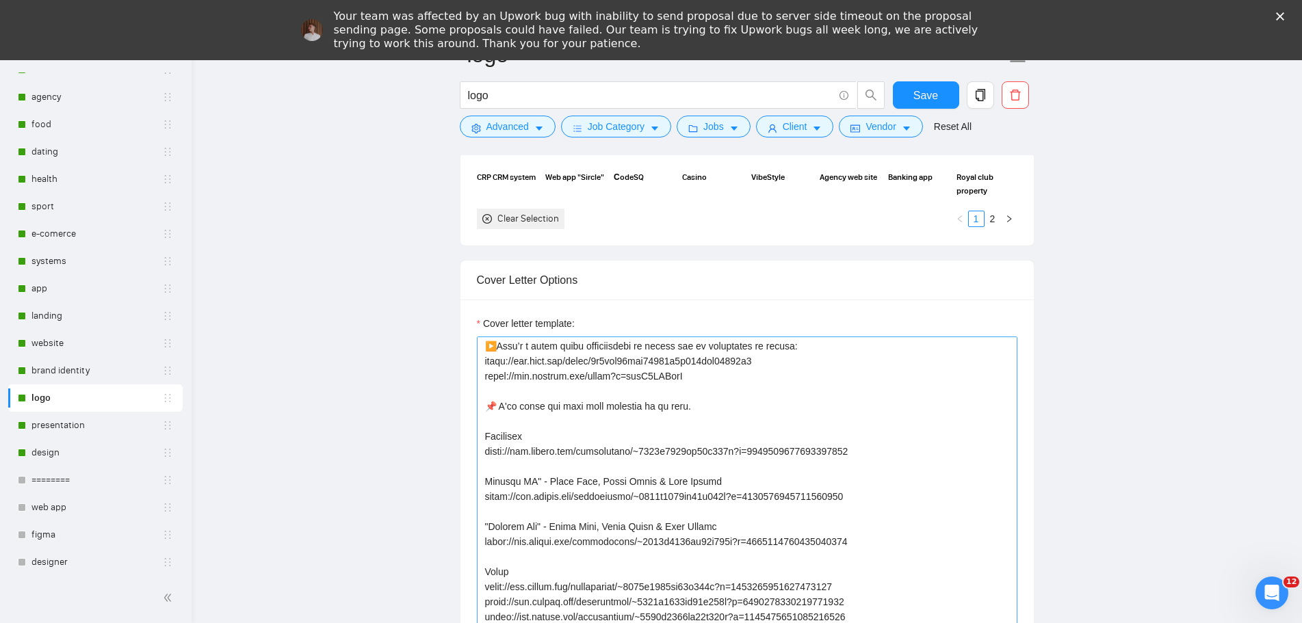
scroll to position [68, 0]
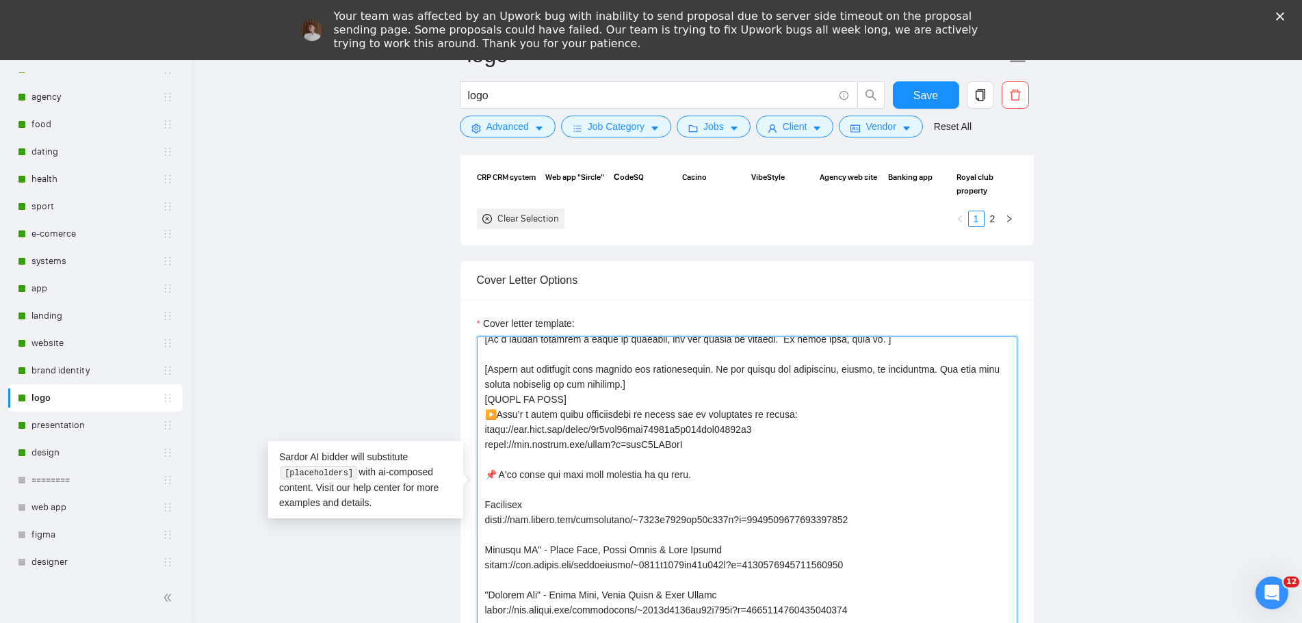
drag, startPoint x: 799, startPoint y: 416, endPoint x: 773, endPoint y: 417, distance: 25.3
click at [773, 417] on textarea "Cover letter template:" at bounding box center [747, 491] width 541 height 308
paste textarea "Brand Identity Design"
click at [868, 485] on textarea "Cover letter template:" at bounding box center [747, 491] width 541 height 308
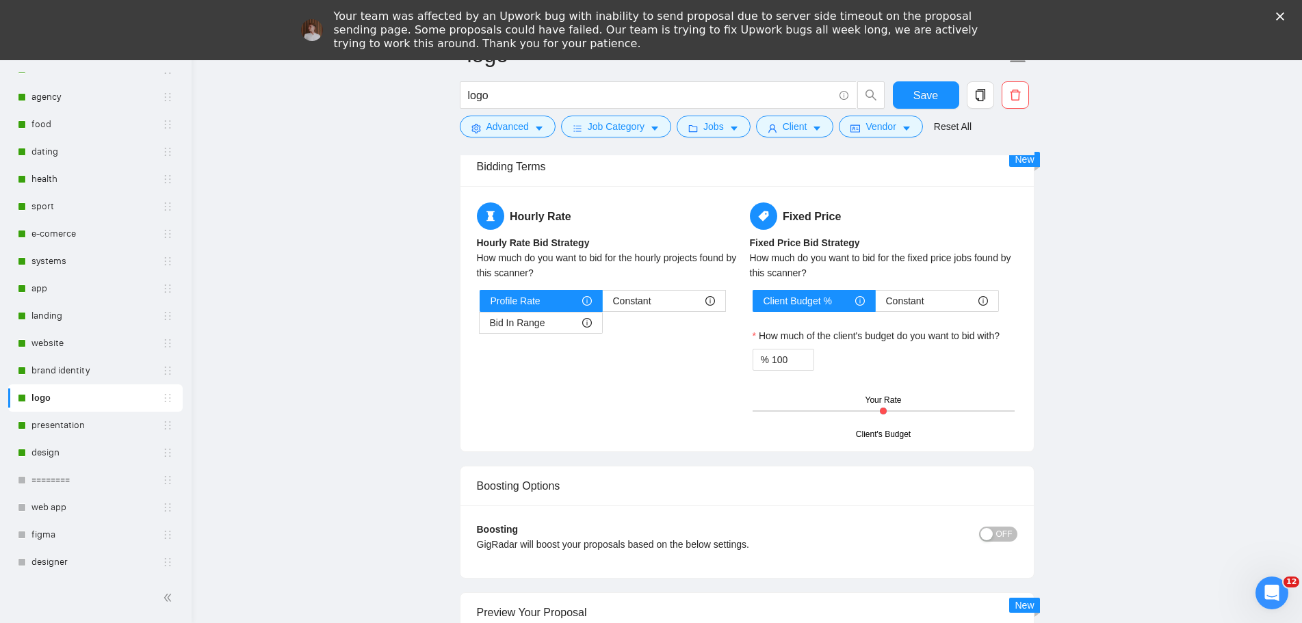
scroll to position [2669, 0]
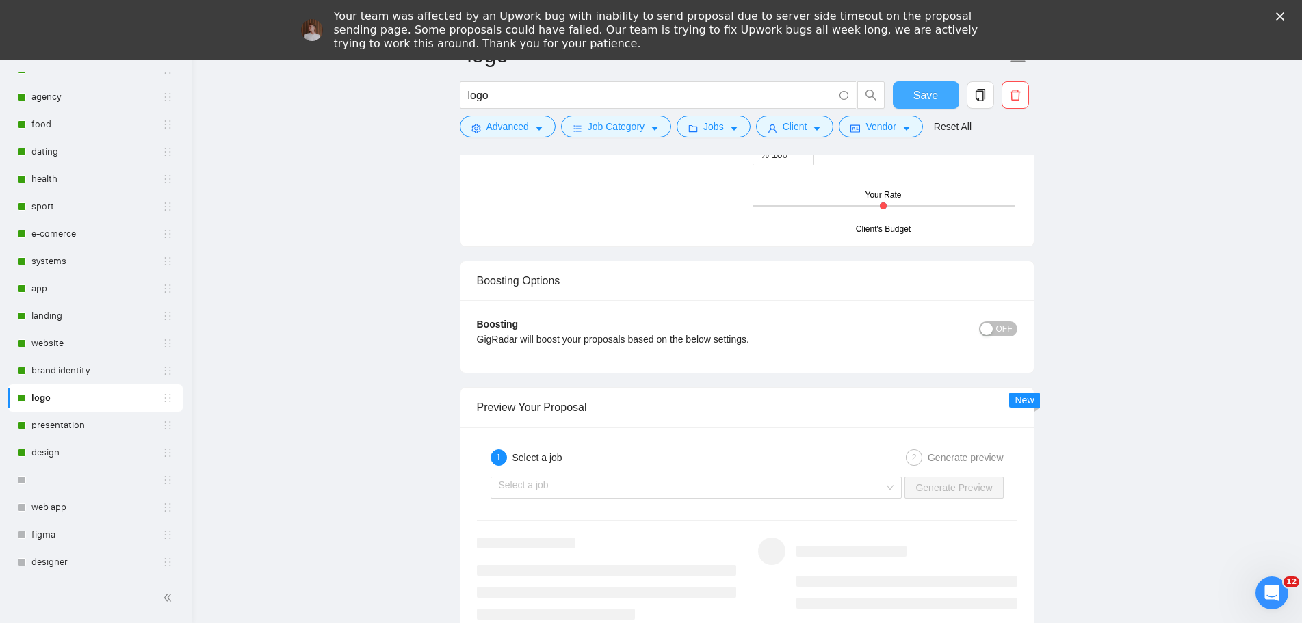
type textarea "👋 [Lorem i dolorsit ametcons adipi eli seddoe't inci, (ut lab et dolorema). Ali…"
click at [939, 103] on button "Save" at bounding box center [926, 94] width 66 height 27
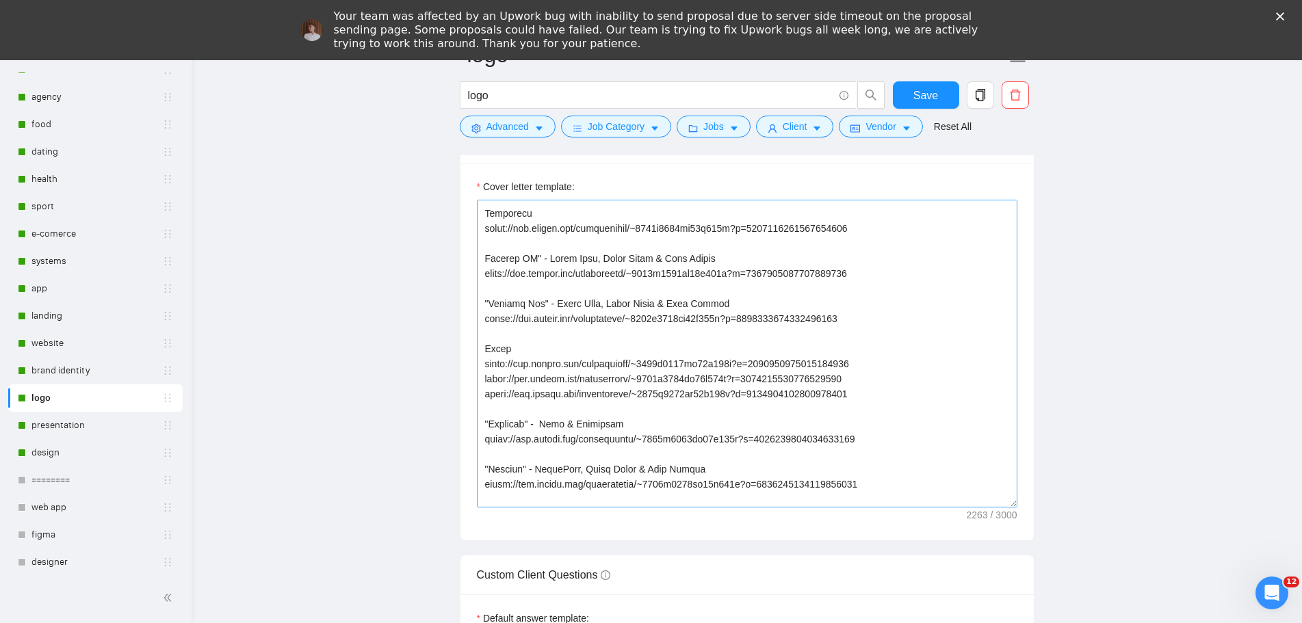
scroll to position [18, 0]
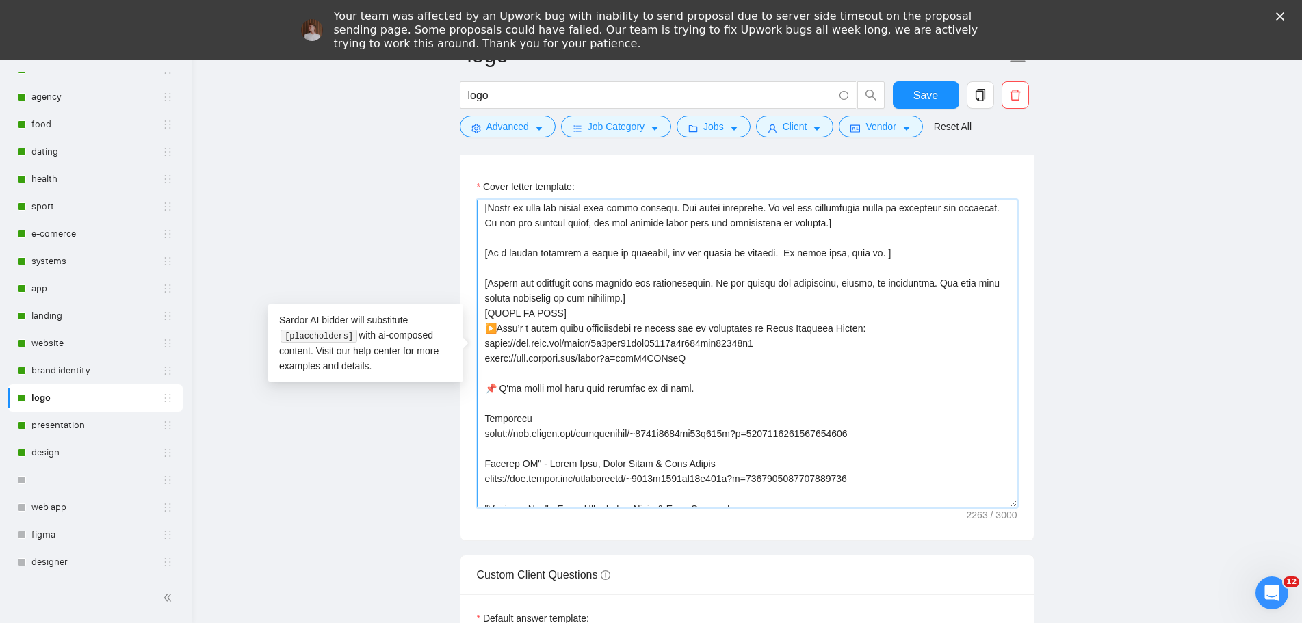
drag, startPoint x: 700, startPoint y: 361, endPoint x: 483, endPoint y: 365, distance: 217.0
click at [483, 365] on textarea "Cover letter template:" at bounding box center [747, 354] width 541 height 308
